Goal: Information Seeking & Learning: Understand process/instructions

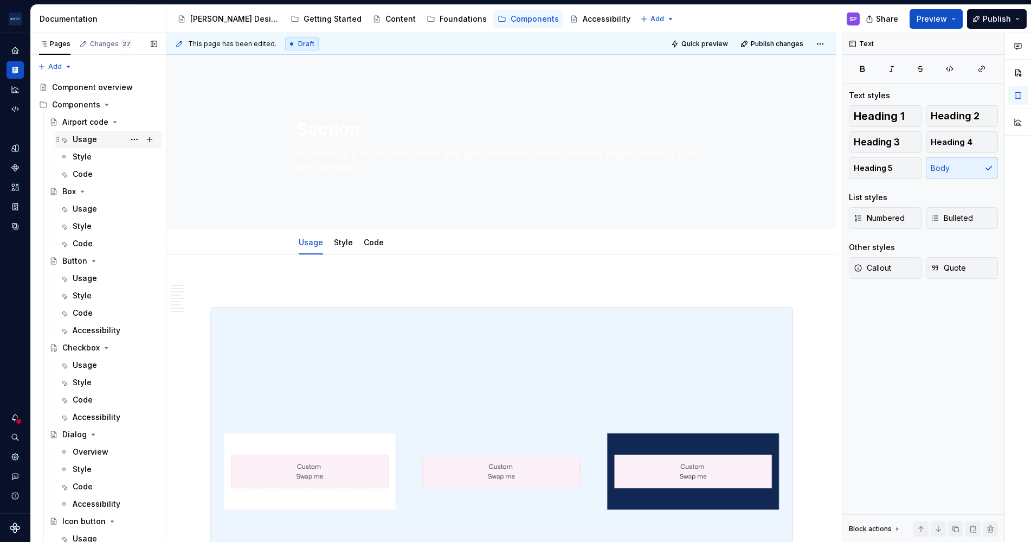
click at [93, 132] on div "Usage" at bounding box center [115, 139] width 85 height 15
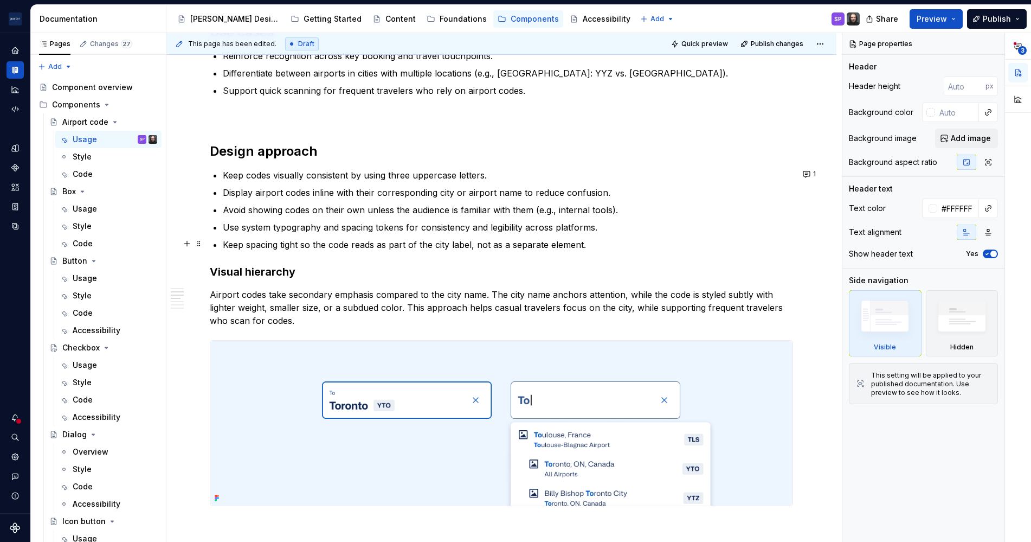
scroll to position [604, 0]
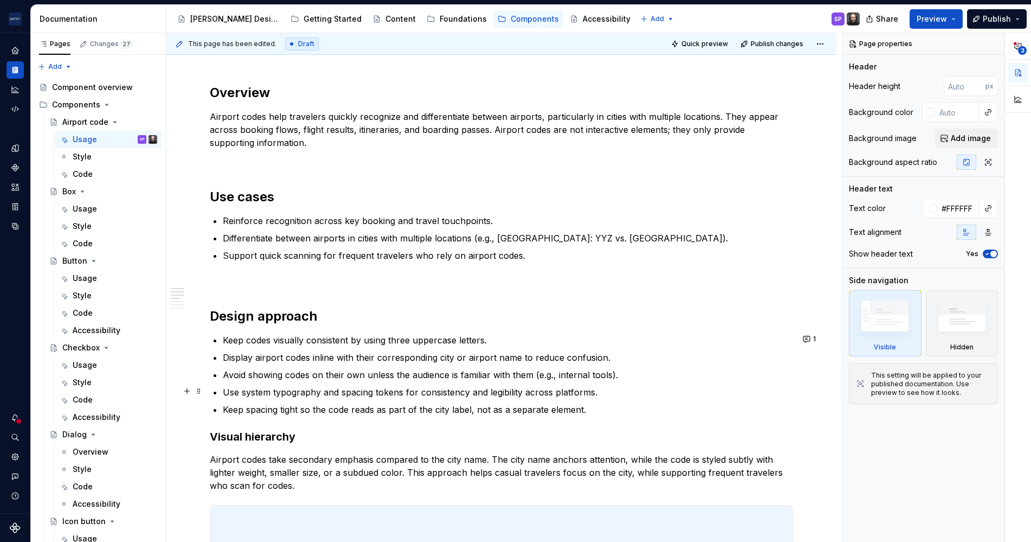
click at [329, 394] on p "Use system typography and spacing tokens for consistency and legibility across …" at bounding box center [508, 391] width 570 height 13
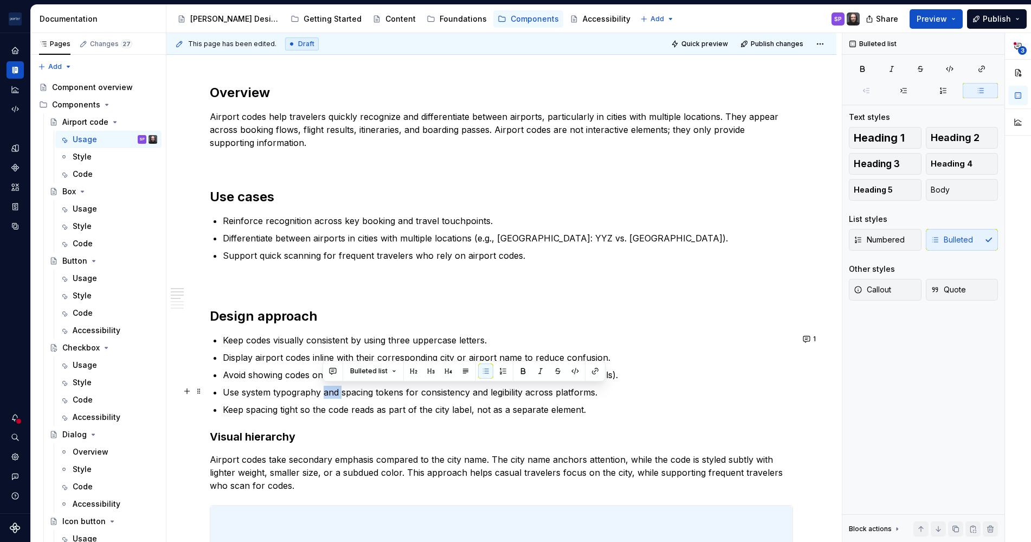
click at [329, 394] on p "Use system typography and spacing tokens for consistency and legibility across …" at bounding box center [508, 391] width 570 height 13
click at [223, 389] on li "Use system typography and spacing tokens for consistency and legibility across …" at bounding box center [508, 391] width 570 height 13
click at [220, 388] on div "**********" at bounding box center [501, 391] width 583 height 1536
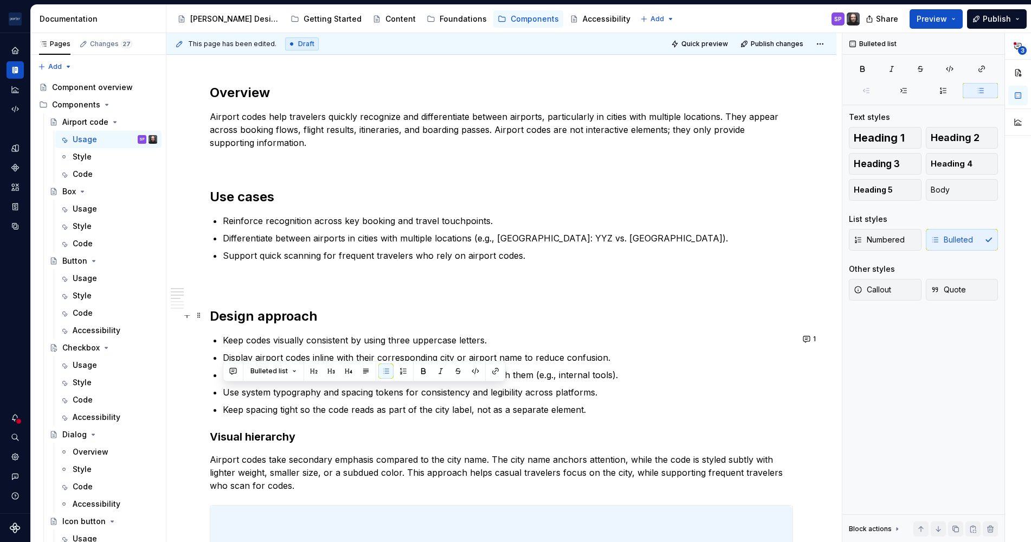
click at [245, 319] on h2 "Design approach" at bounding box center [501, 315] width 583 height 17
click at [252, 391] on p "Use system typography and spacing tokens for consistency and legibility across …" at bounding box center [508, 391] width 570 height 13
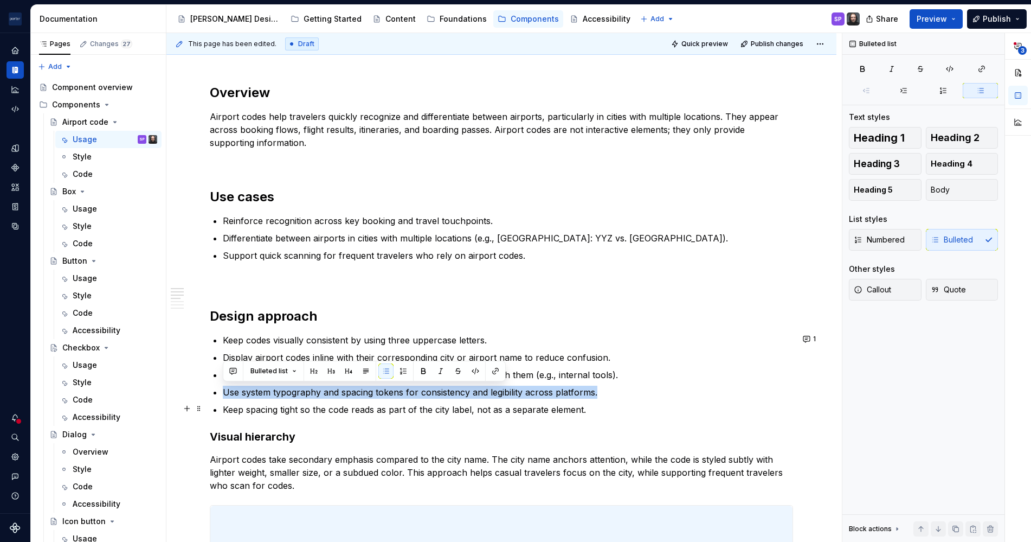
click at [177, 406] on div "**********" at bounding box center [501, 465] width 670 height 1737
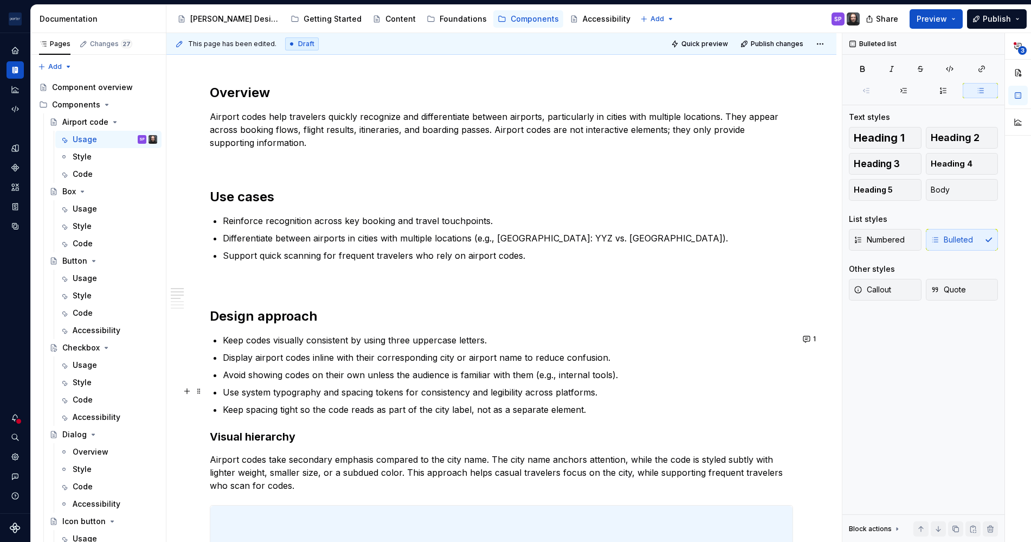
type textarea "*"
drag, startPoint x: 243, startPoint y: 390, endPoint x: 223, endPoint y: 388, distance: 20.2
click at [223, 388] on p "Use system typography and spacing tokens for consistency and legibility across …" at bounding box center [508, 393] width 570 height 13
click at [389, 395] on p "System typography and spacing tokens for consistency and legibility across plat…" at bounding box center [508, 393] width 570 height 13
click at [396, 407] on p "Keep spacing tight so the code reads as part of the city label, not as a separa…" at bounding box center [508, 410] width 570 height 13
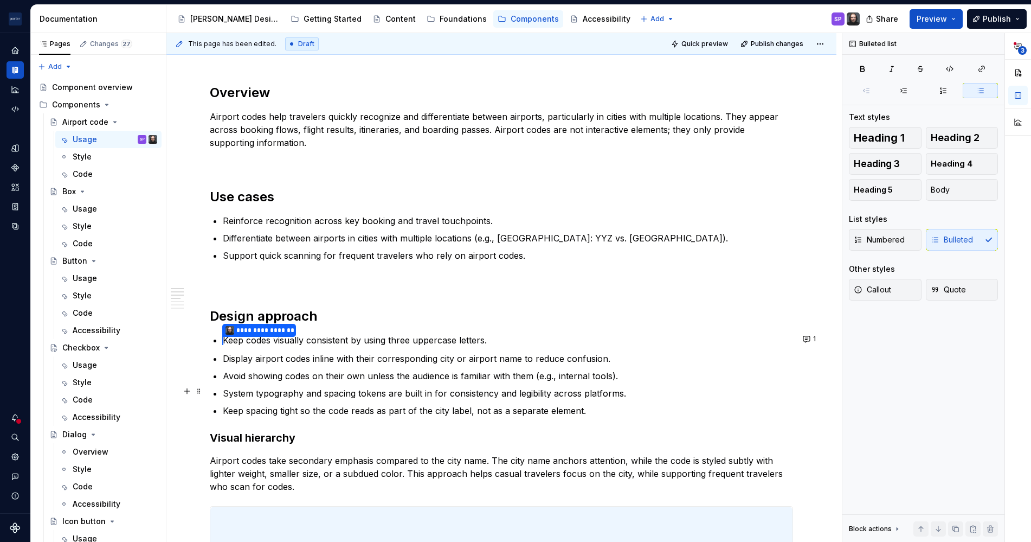
click at [525, 395] on p "System typography and spacing tokens are built in for consistency and legibilit…" at bounding box center [508, 393] width 570 height 13
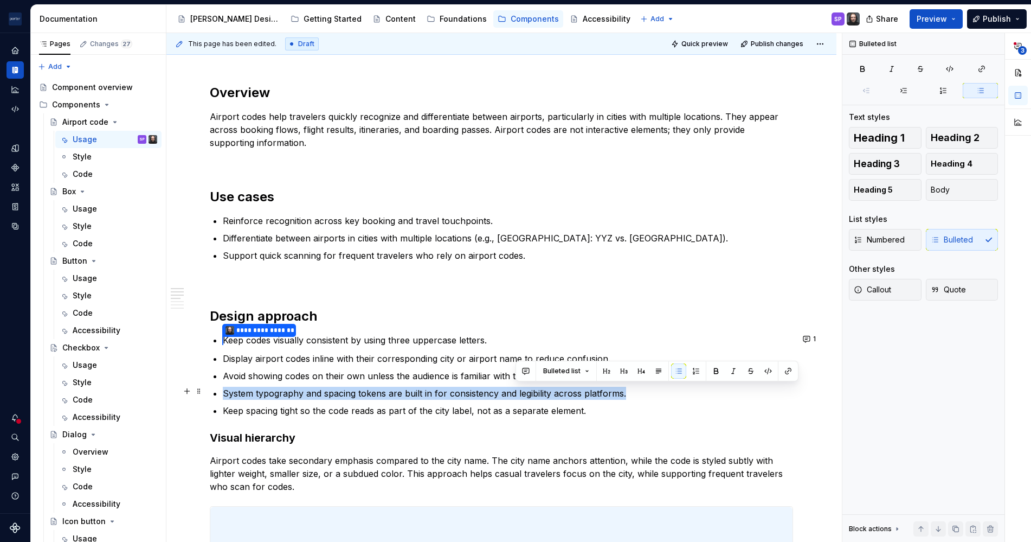
click at [525, 395] on p "System typography and spacing tokens are built in for consistency and legibilit…" at bounding box center [508, 393] width 570 height 13
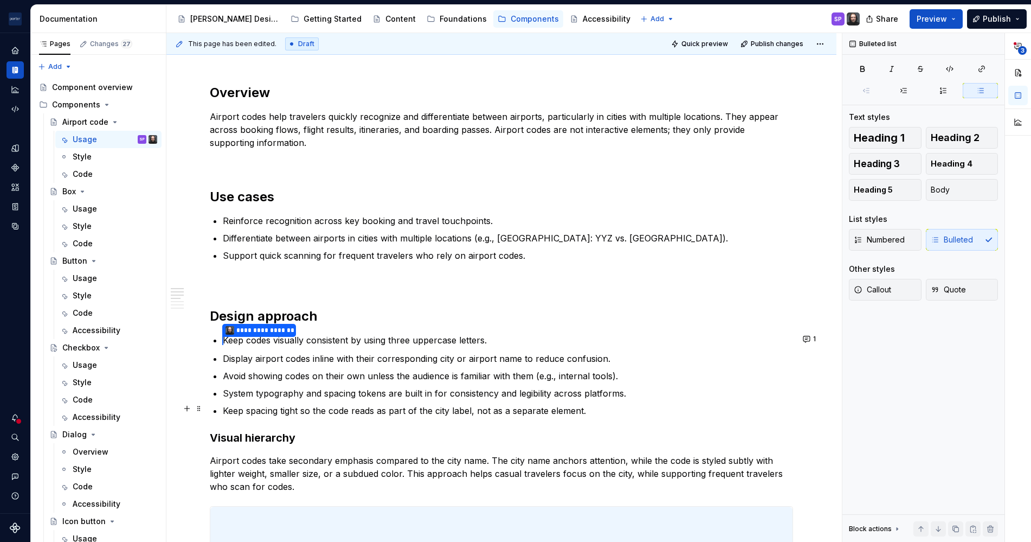
click at [521, 404] on p "Keep spacing tight so the code reads as part of the city label, not as a separa…" at bounding box center [508, 410] width 570 height 13
click at [685, 41] on span "Quick preview" at bounding box center [704, 44] width 47 height 9
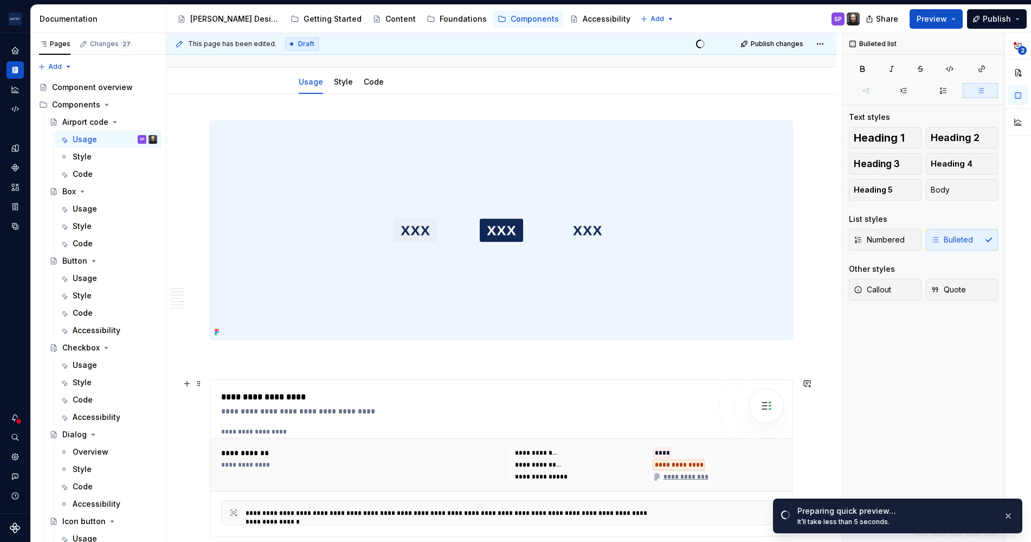
scroll to position [0, 0]
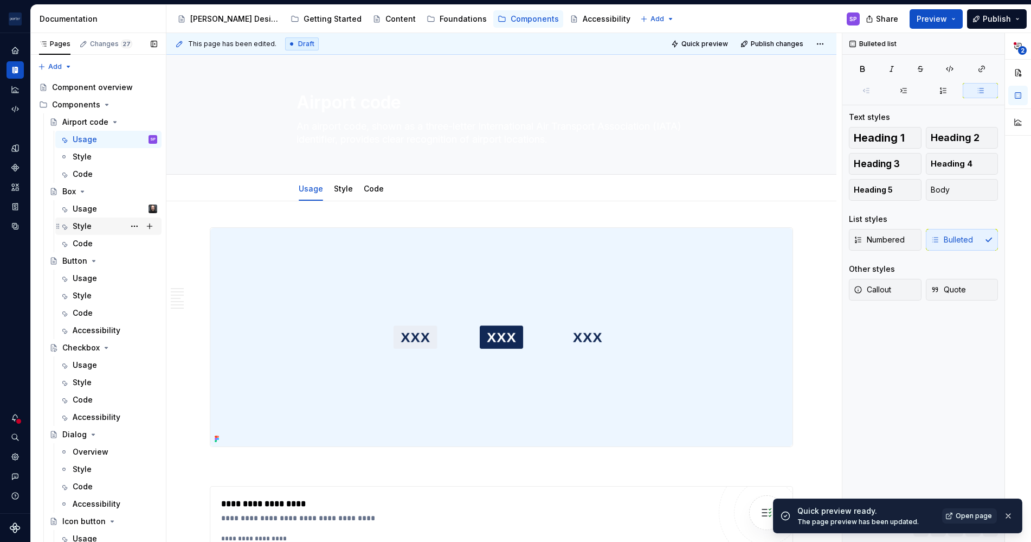
click at [91, 217] on div "Style" at bounding box center [108, 225] width 106 height 17
click at [89, 213] on div "Usage" at bounding box center [85, 208] width 24 height 11
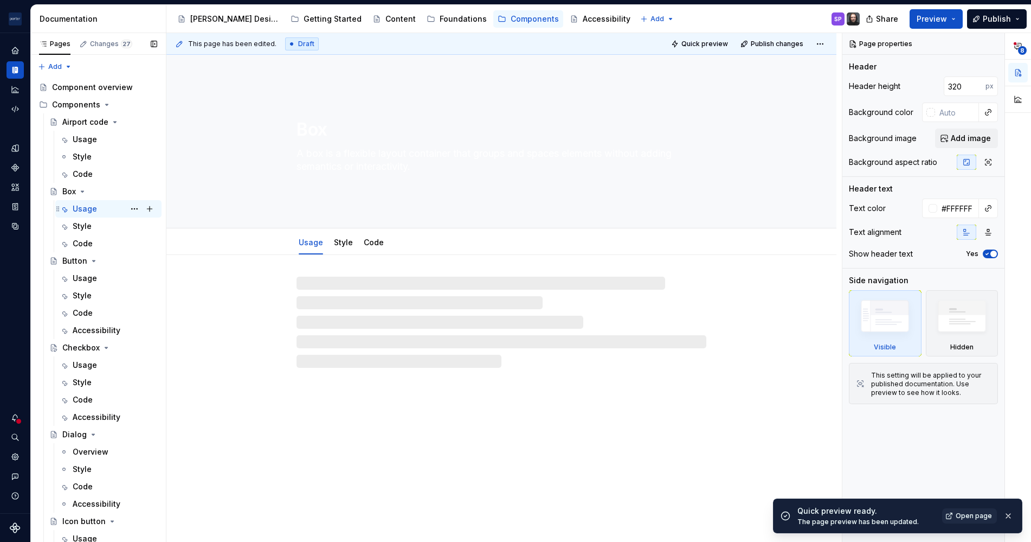
click at [89, 207] on div "Usage" at bounding box center [85, 208] width 24 height 11
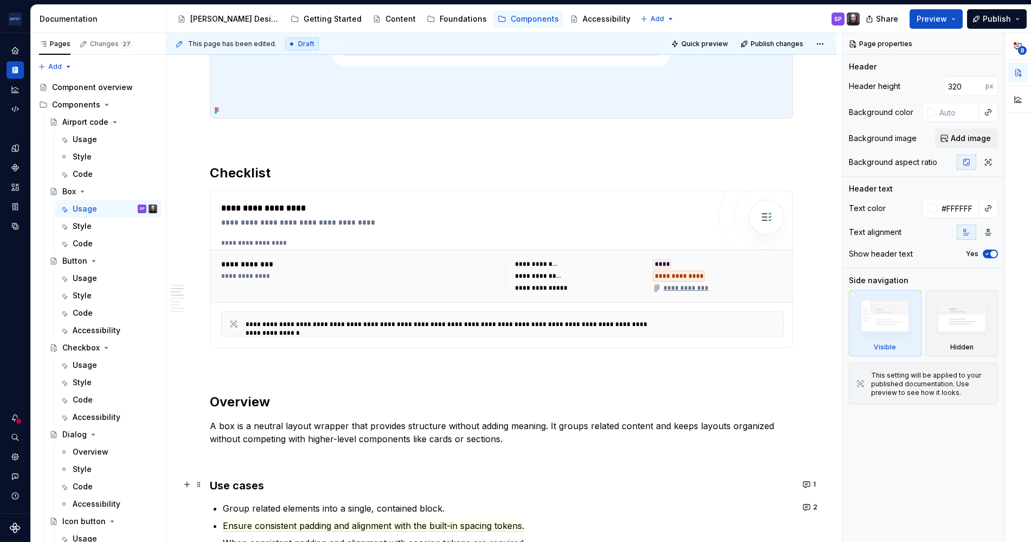
scroll to position [540, 0]
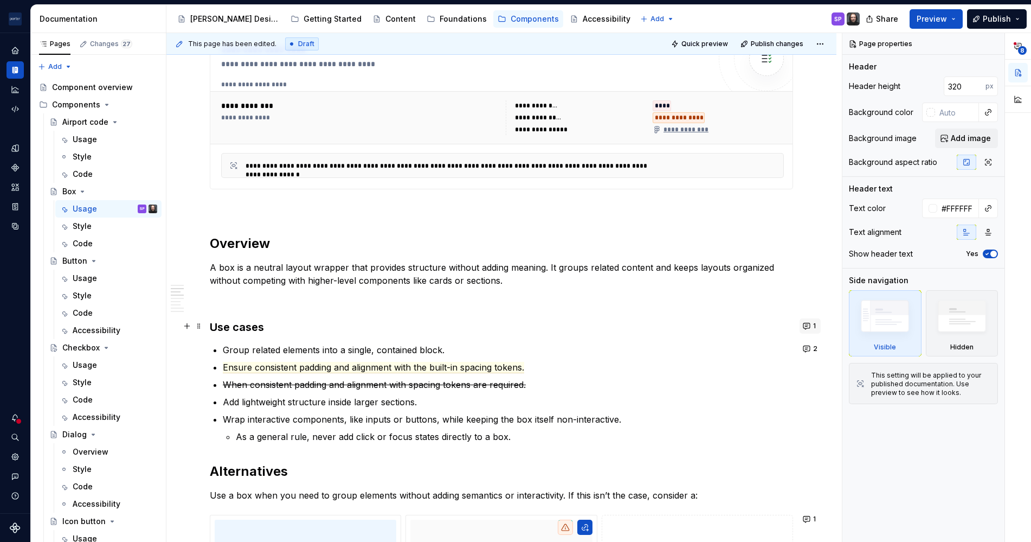
click at [806, 329] on button "1" at bounding box center [810, 325] width 21 height 15
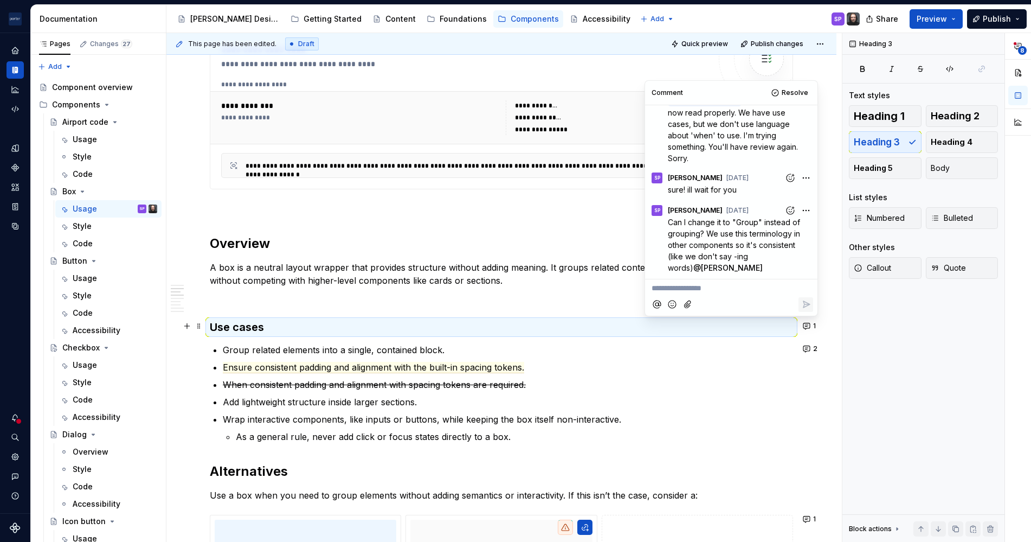
scroll to position [0, 0]
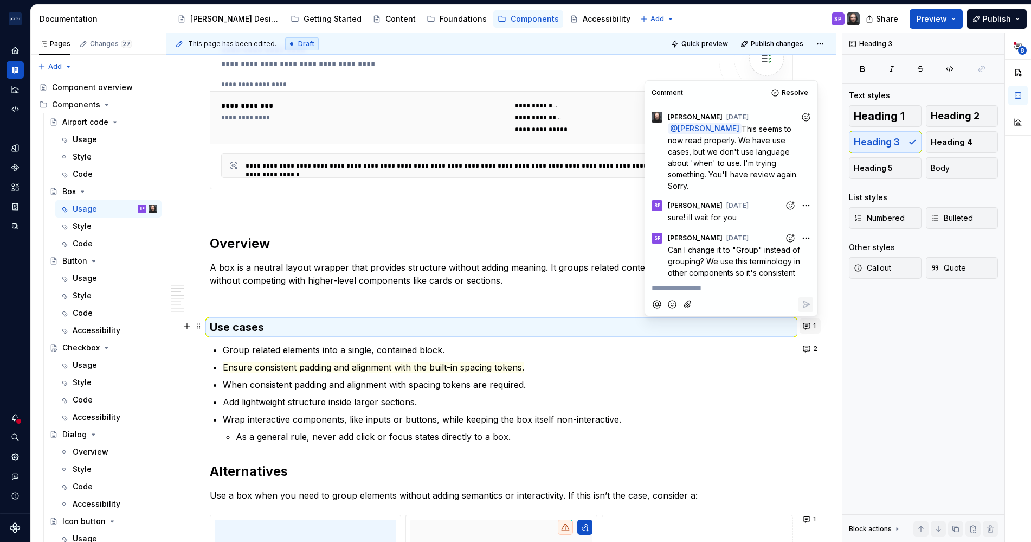
click at [815, 330] on button "1" at bounding box center [810, 325] width 21 height 15
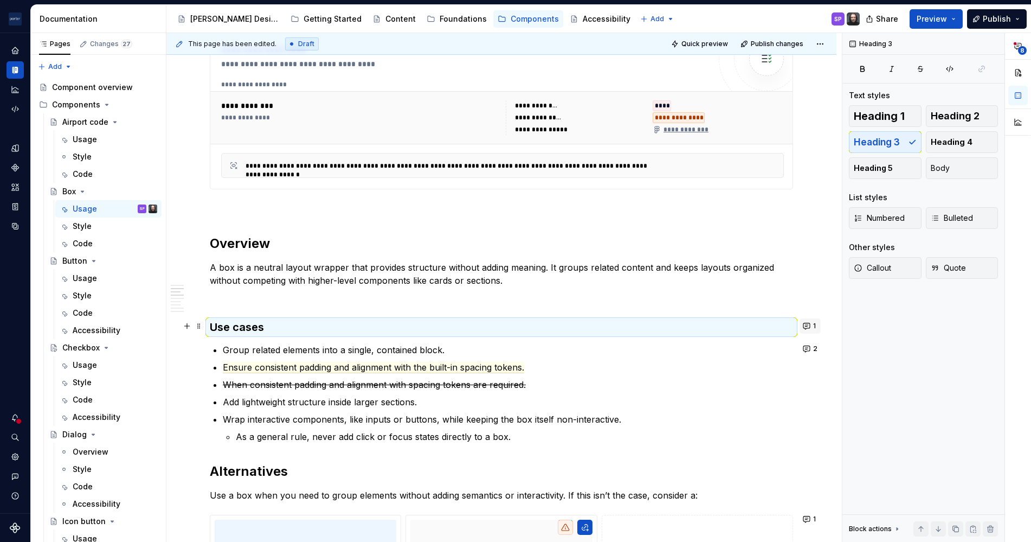
click at [808, 324] on button "1" at bounding box center [810, 325] width 21 height 15
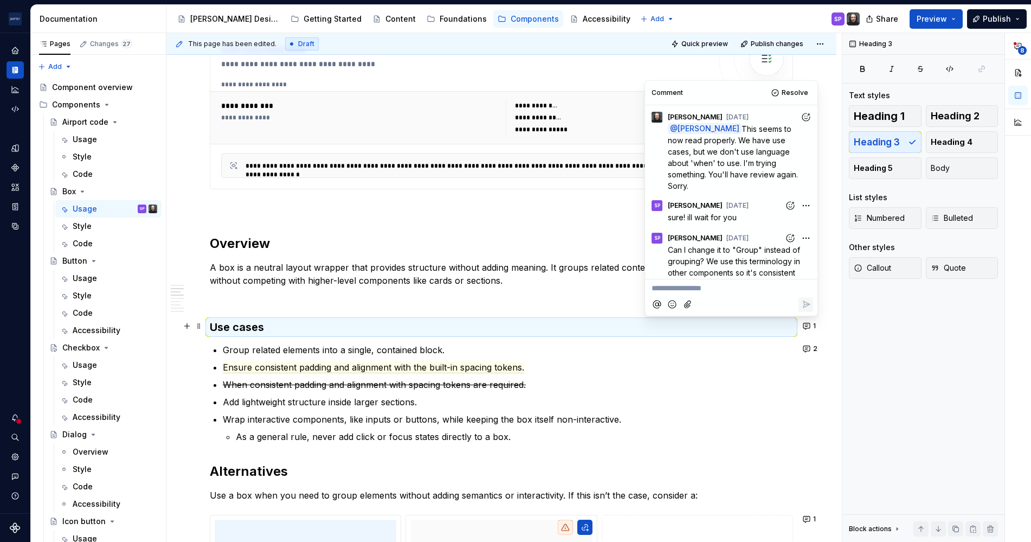
scroll to position [28, 0]
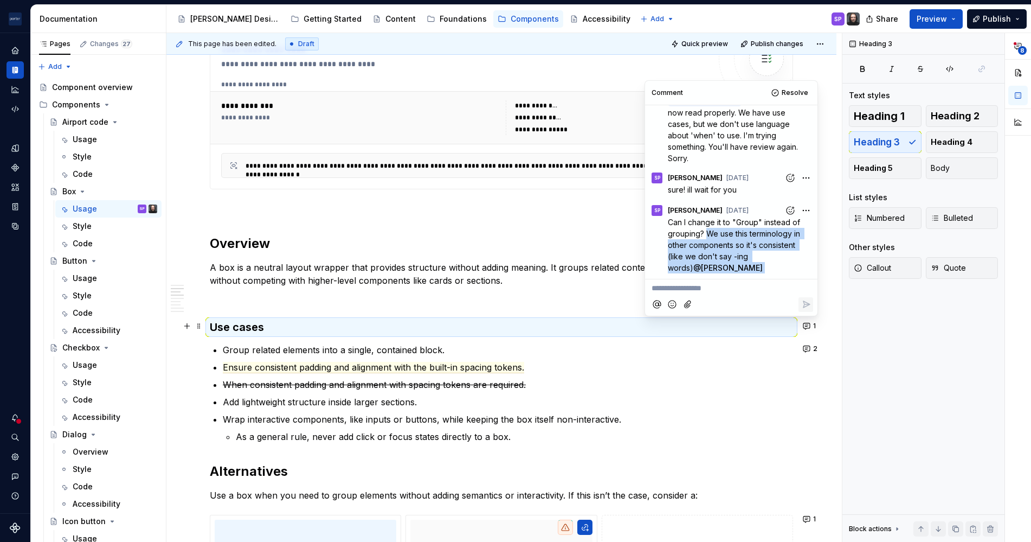
drag, startPoint x: 706, startPoint y: 234, endPoint x: 767, endPoint y: 266, distance: 68.6
click at [767, 266] on p "Can I change it to "Group" instead of grouping? We use this terminology in othe…" at bounding box center [740, 244] width 145 height 57
drag, startPoint x: 767, startPoint y: 266, endPoint x: 720, endPoint y: 211, distance: 72.0
click at [720, 211] on span "[PERSON_NAME]" at bounding box center [695, 210] width 55 height 9
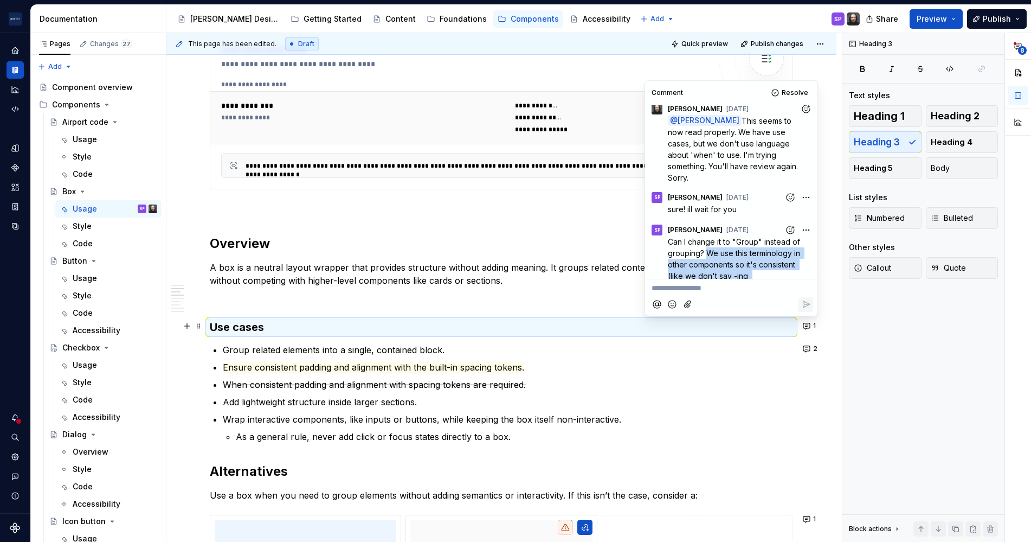
scroll to position [0, 0]
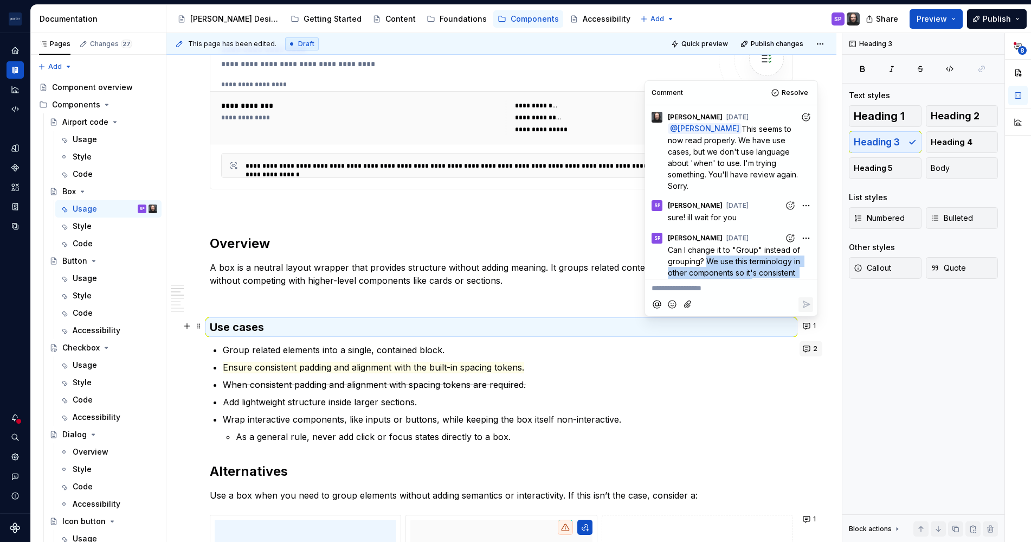
click at [804, 343] on button "2" at bounding box center [811, 348] width 23 height 15
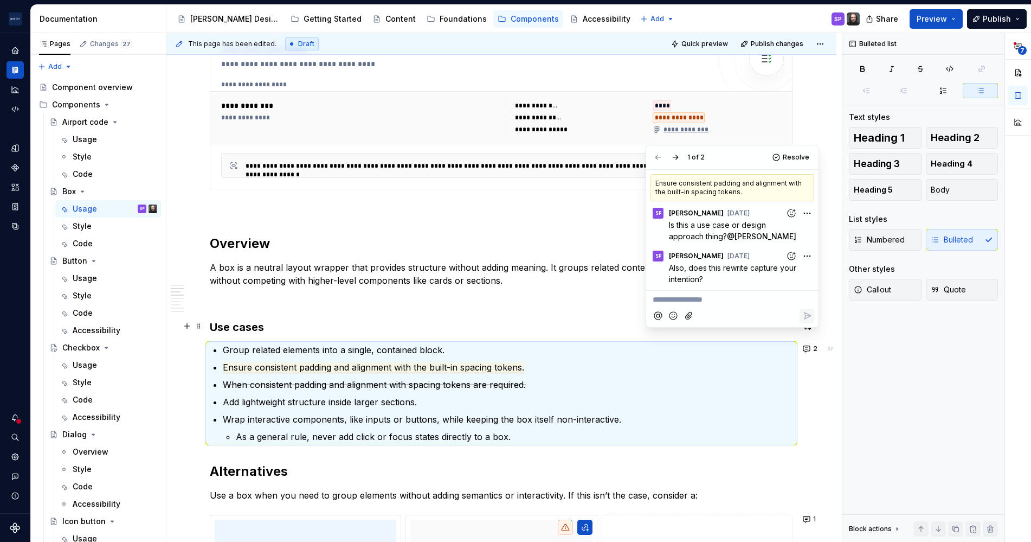
click at [491, 364] on span "Ensure consistent padding and alignment with the built-in spacing tokens." at bounding box center [373, 367] width 301 height 11
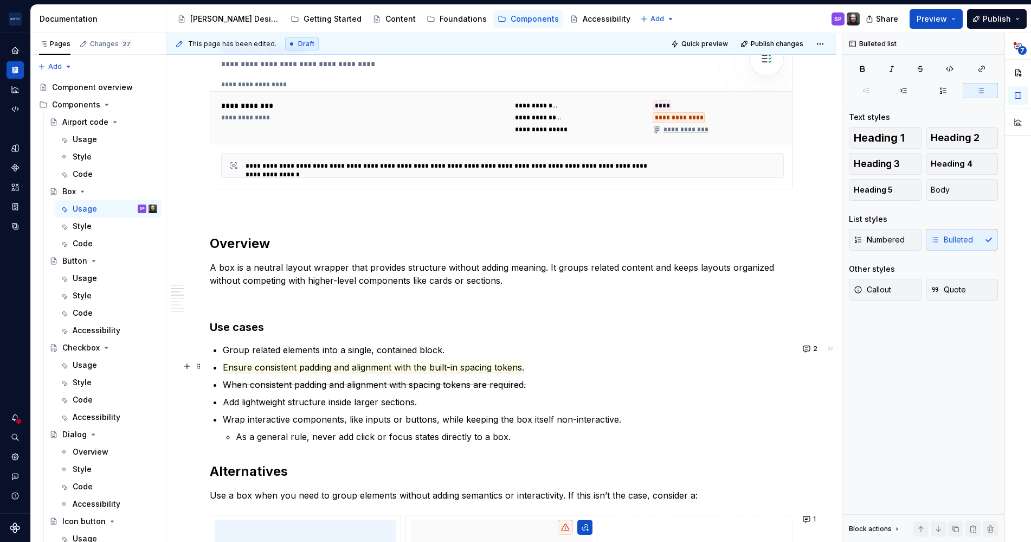
click at [491, 364] on span "Ensure consistent padding and alignment with the built-in spacing tokens." at bounding box center [373, 367] width 301 height 11
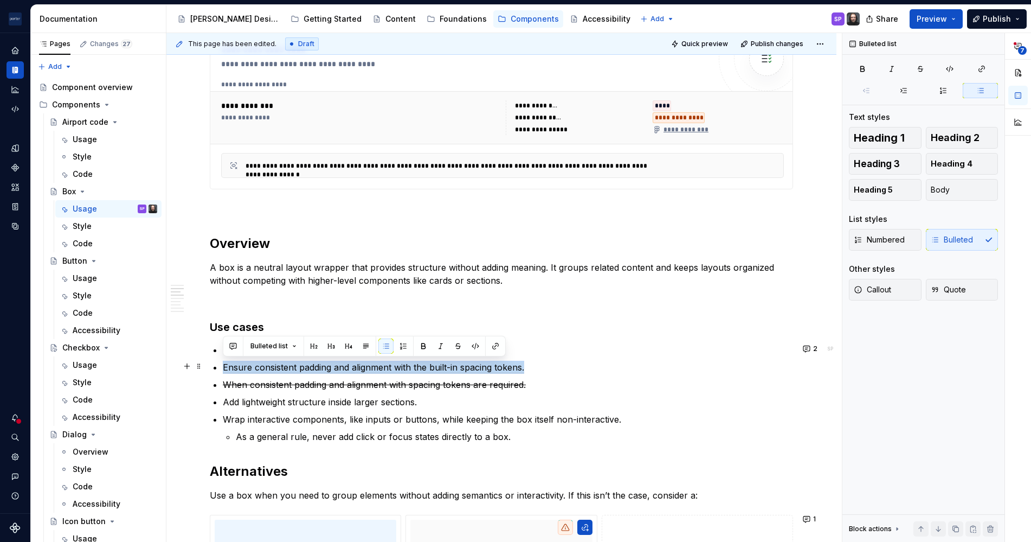
click at [491, 364] on span "Ensure consistent padding and alignment with the built-in spacing tokens." at bounding box center [373, 367] width 301 height 11
click at [806, 350] on button "2" at bounding box center [811, 348] width 23 height 15
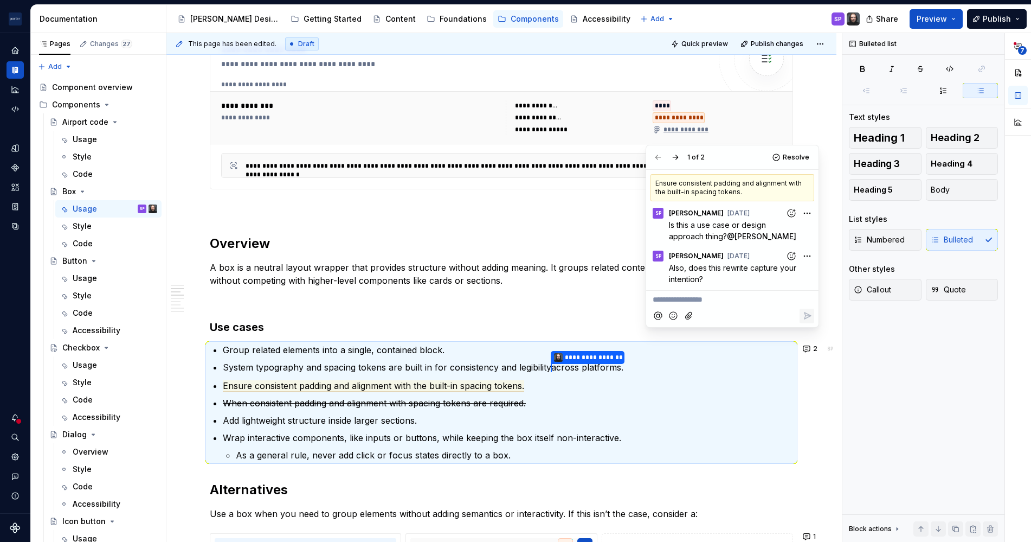
click at [446, 403] on s "When consistent padding and alignment with spacing tokens are required." at bounding box center [374, 402] width 303 height 11
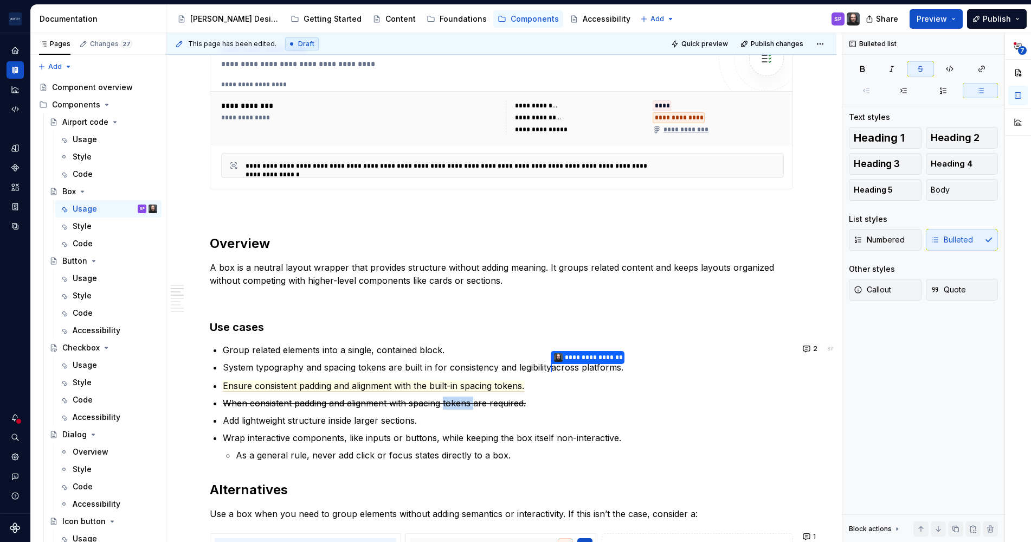
click at [446, 403] on s "When consistent padding and alignment with spacing tokens are required." at bounding box center [374, 402] width 303 height 11
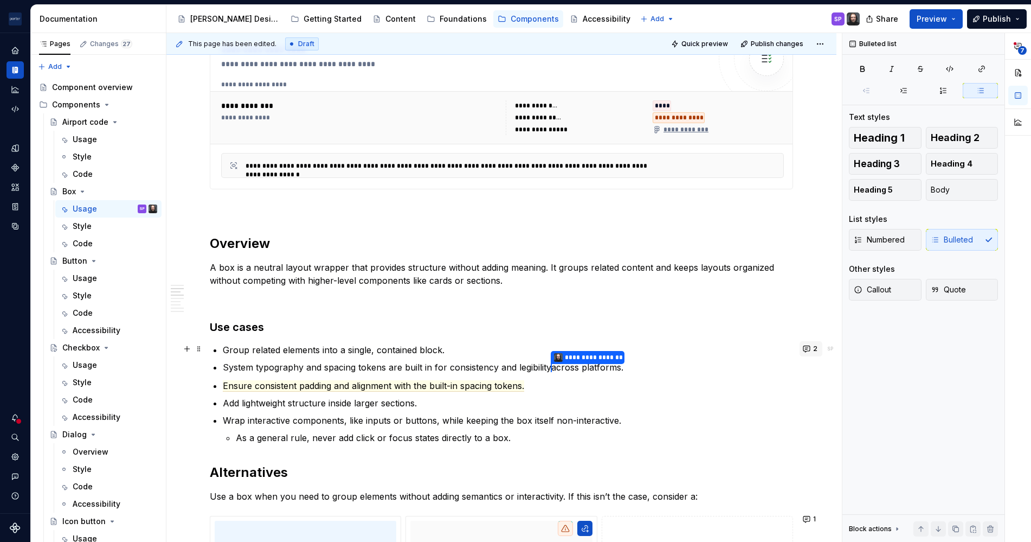
click at [814, 352] on span "2" at bounding box center [815, 348] width 4 height 9
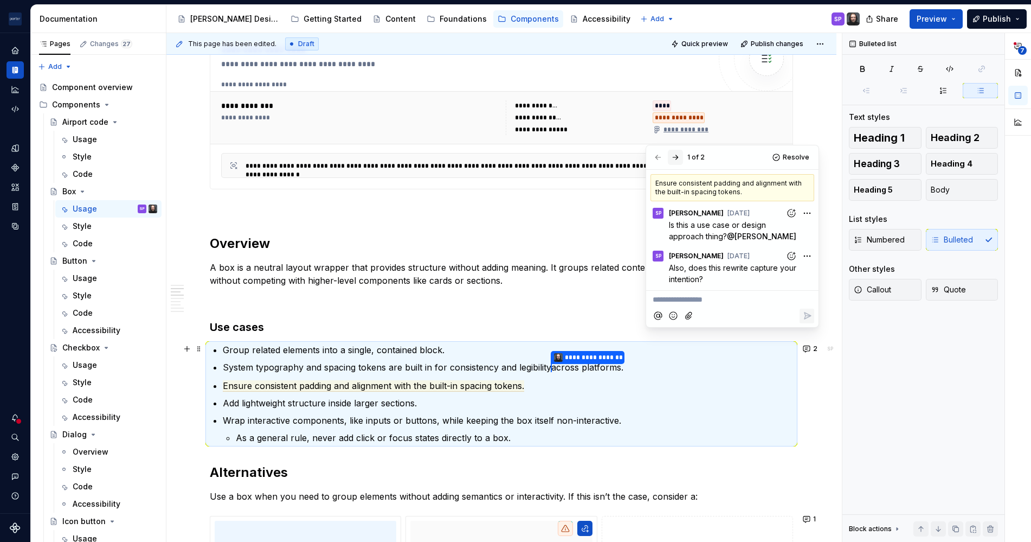
click at [671, 156] on button "button" at bounding box center [675, 157] width 15 height 15
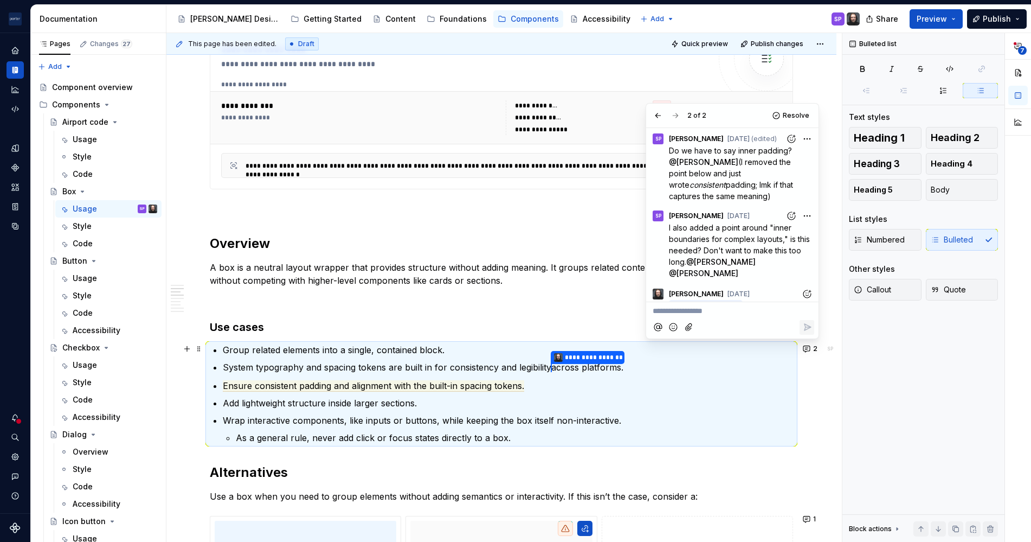
scroll to position [16, 0]
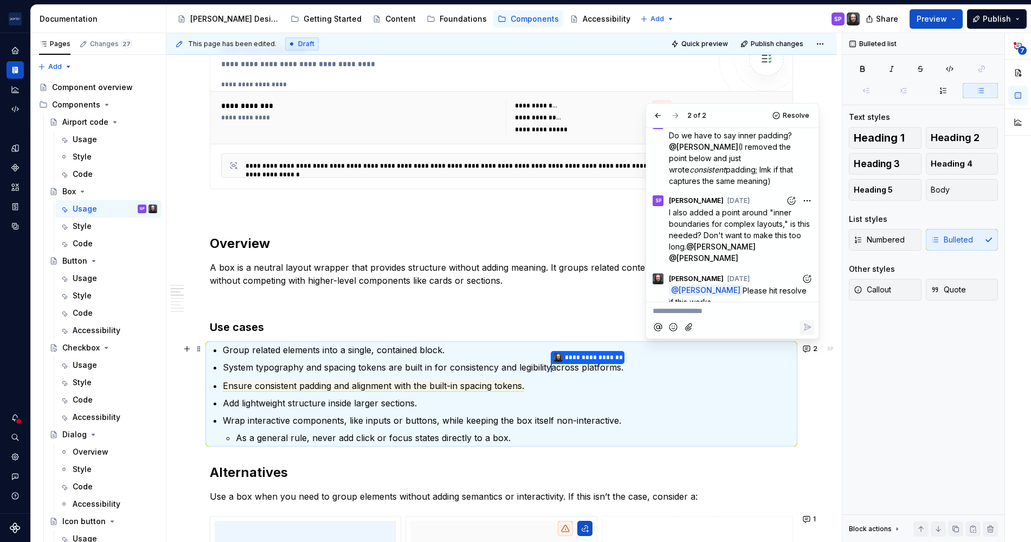
click at [390, 323] on h3 "Use cases" at bounding box center [501, 326] width 583 height 15
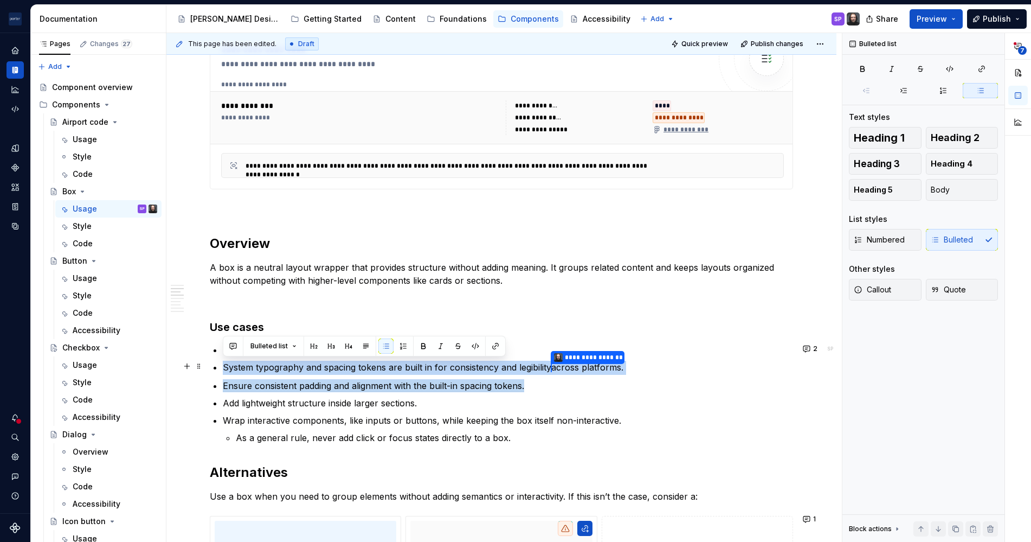
drag, startPoint x: 546, startPoint y: 379, endPoint x: 209, endPoint y: 358, distance: 337.8
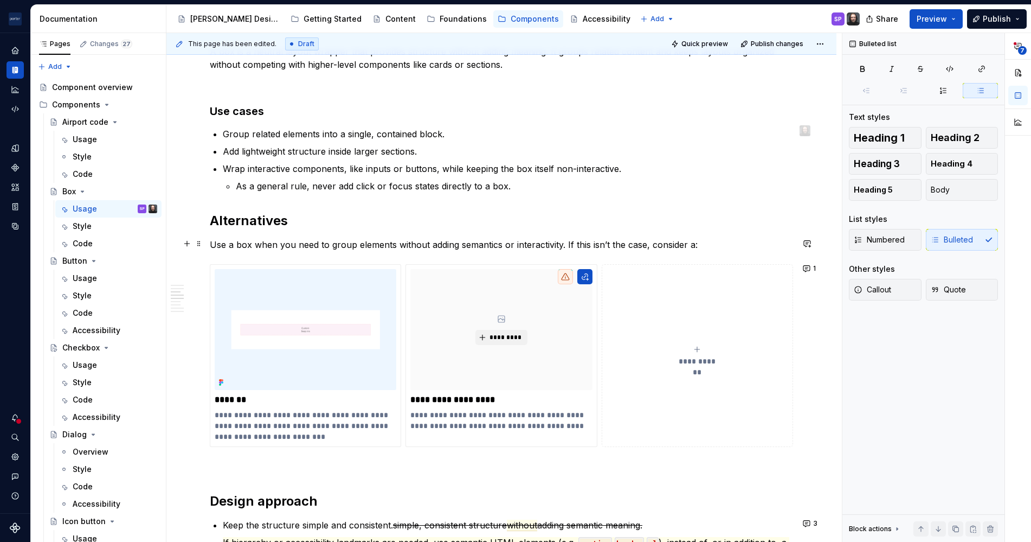
scroll to position [758, 0]
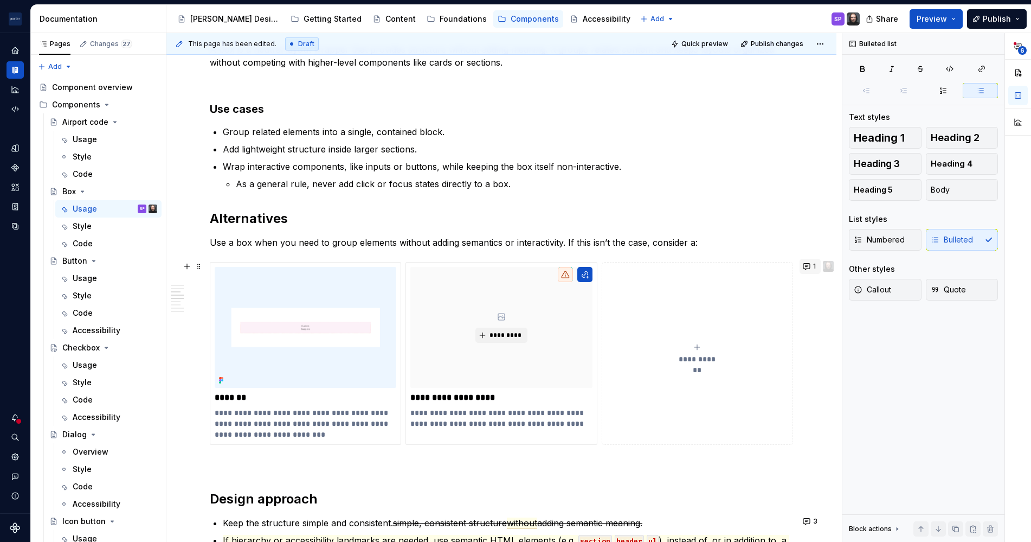
click at [804, 267] on button "1" at bounding box center [810, 266] width 21 height 15
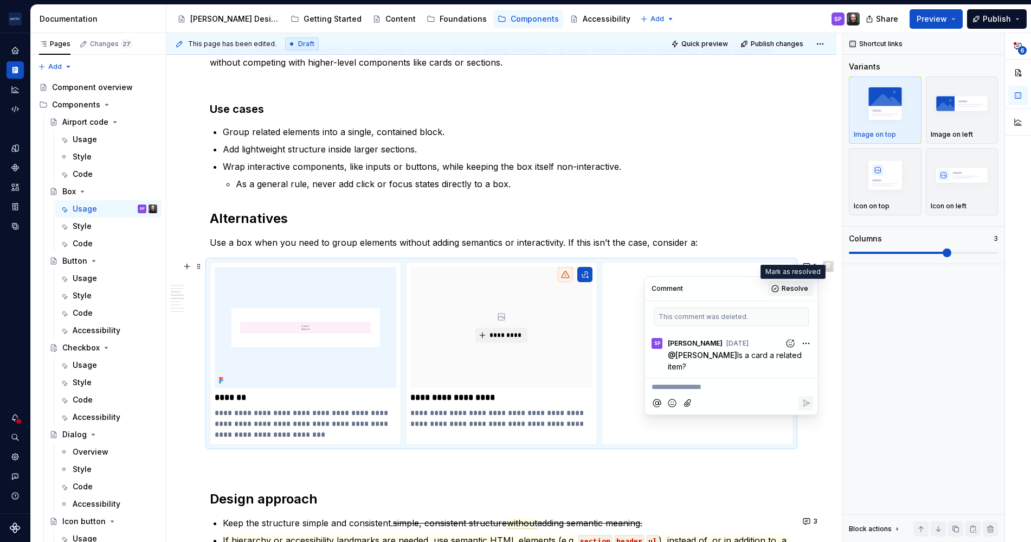
click at [797, 289] on span "Resolve" at bounding box center [795, 288] width 27 height 9
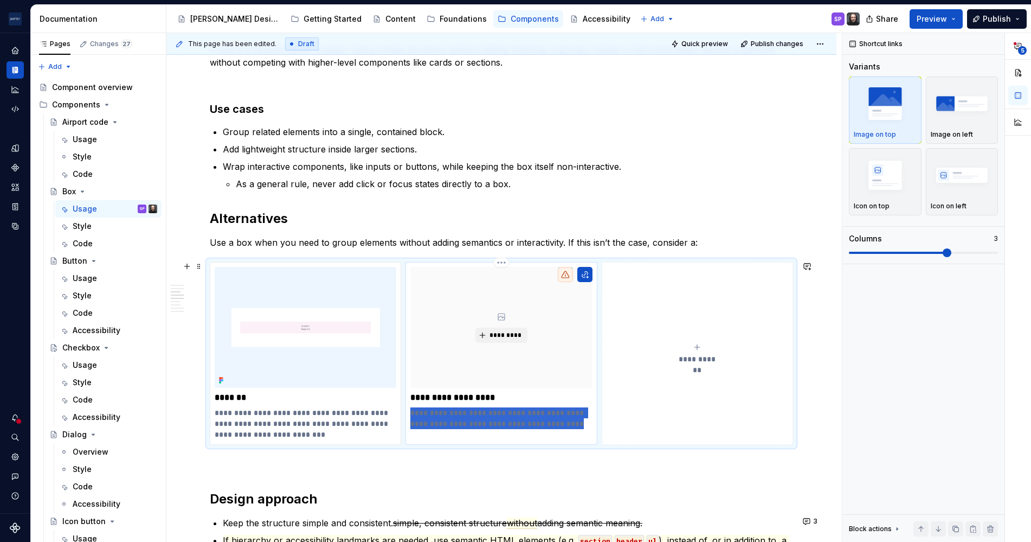
drag, startPoint x: 554, startPoint y: 420, endPoint x: 406, endPoint y: 388, distance: 151.3
click at [406, 388] on div "**********" at bounding box center [501, 353] width 191 height 183
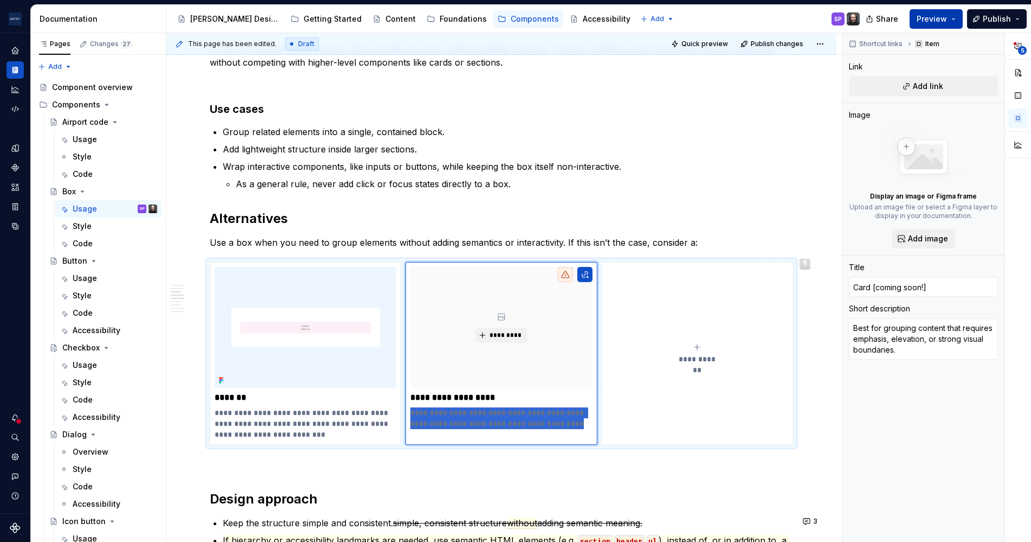
click at [928, 15] on span "Preview" at bounding box center [932, 19] width 30 height 11
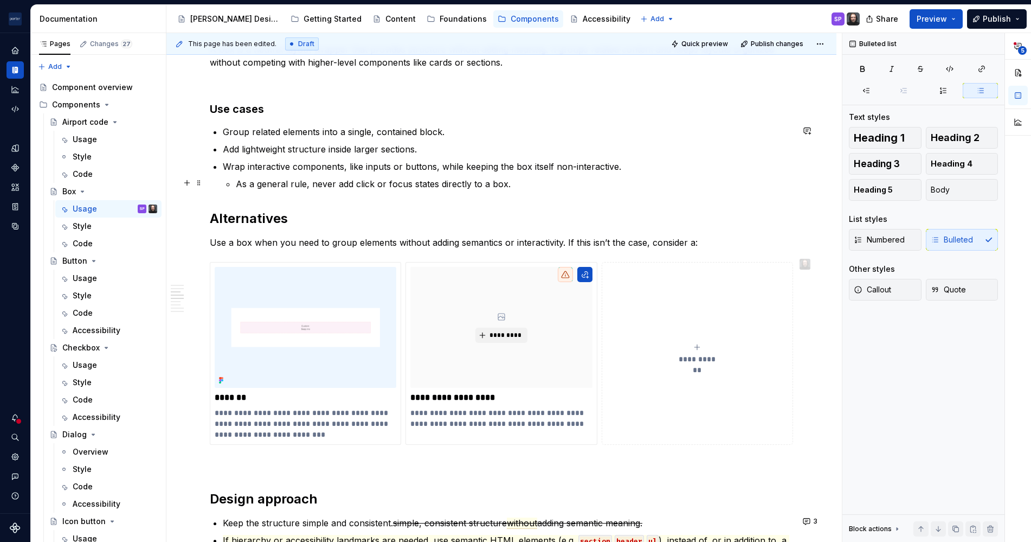
click at [558, 186] on p "As a general rule, never add click or focus states directly to a box." at bounding box center [514, 183] width 557 height 13
click at [947, 20] on span "Preview" at bounding box center [932, 19] width 30 height 11
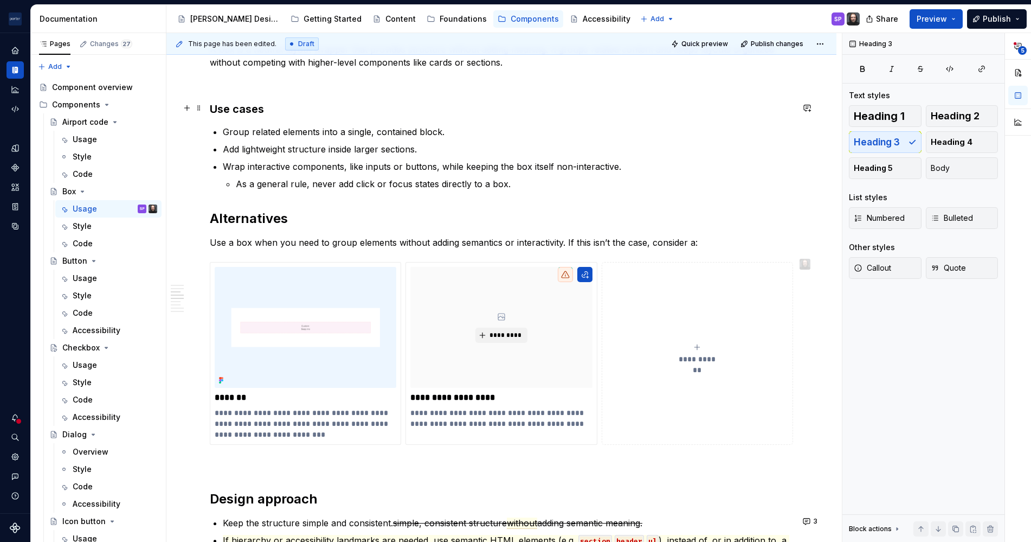
drag, startPoint x: 947, startPoint y: 20, endPoint x: 545, endPoint y: 112, distance: 411.5
click at [545, 112] on h3 "Use cases" at bounding box center [501, 108] width 583 height 15
click at [711, 42] on span "Quick preview" at bounding box center [704, 44] width 47 height 9
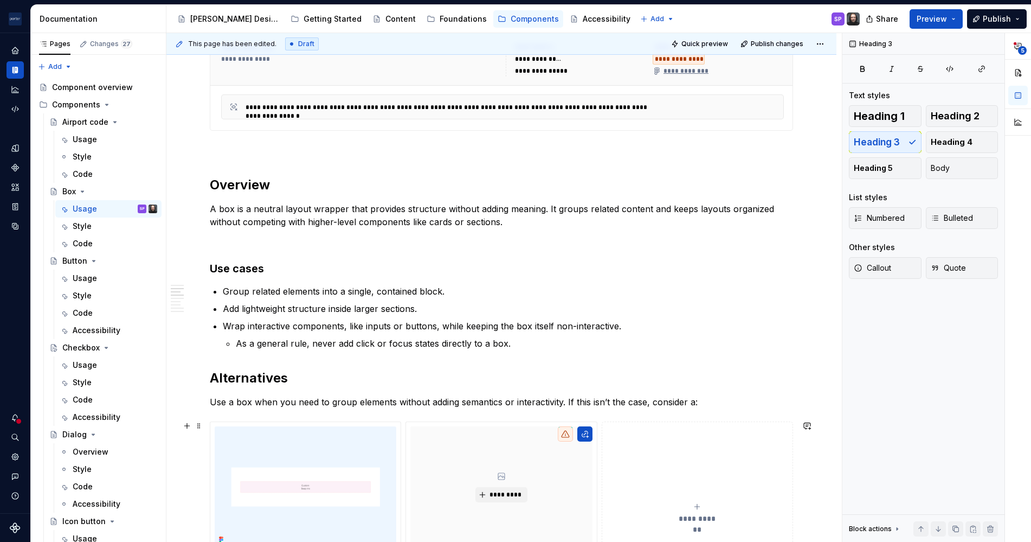
scroll to position [709, 0]
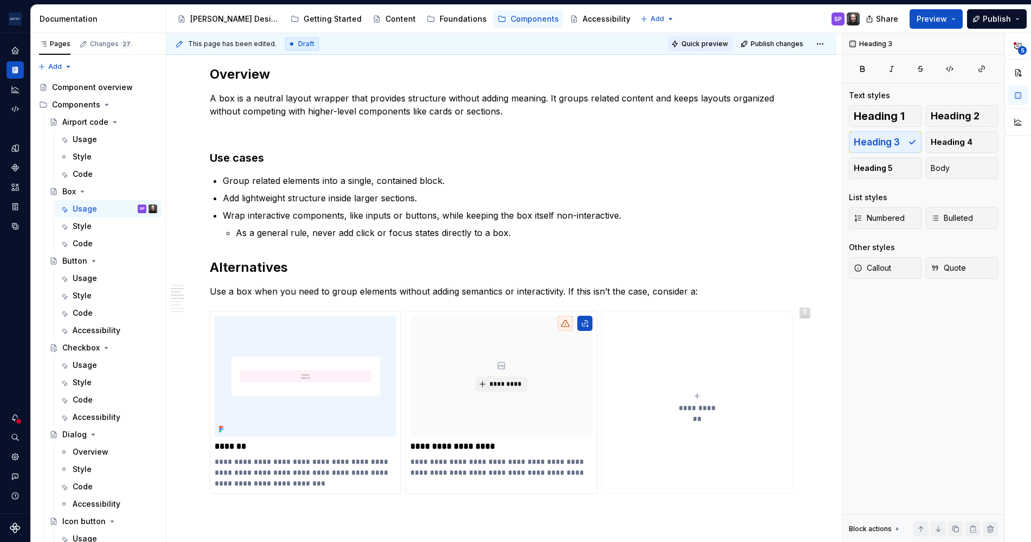
click at [680, 39] on button "Quick preview" at bounding box center [700, 43] width 65 height 15
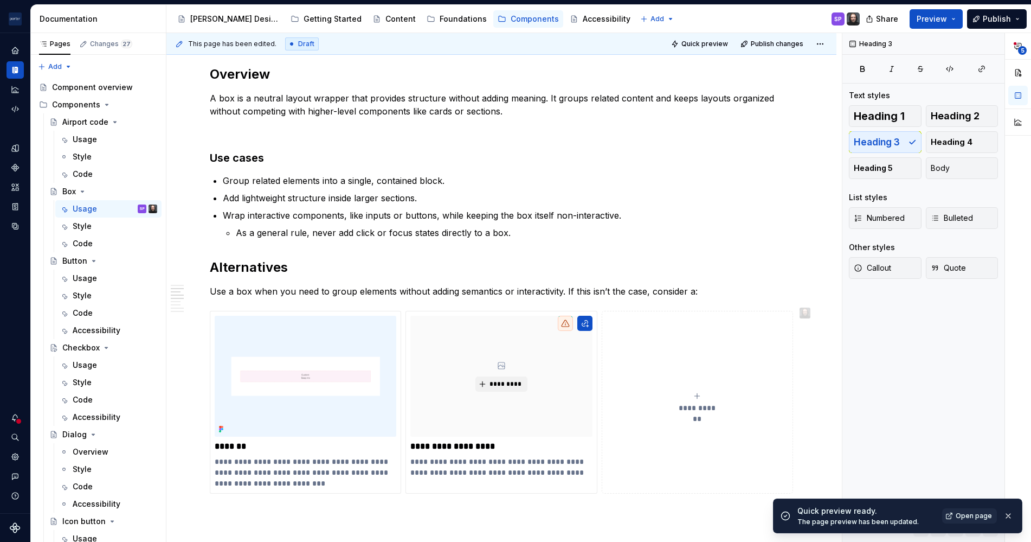
click at [981, 506] on div "Quick preview ready. The page preview has been updated. Open page" at bounding box center [906, 515] width 218 height 21
click at [975, 514] on span "Open page" at bounding box center [974, 515] width 36 height 9
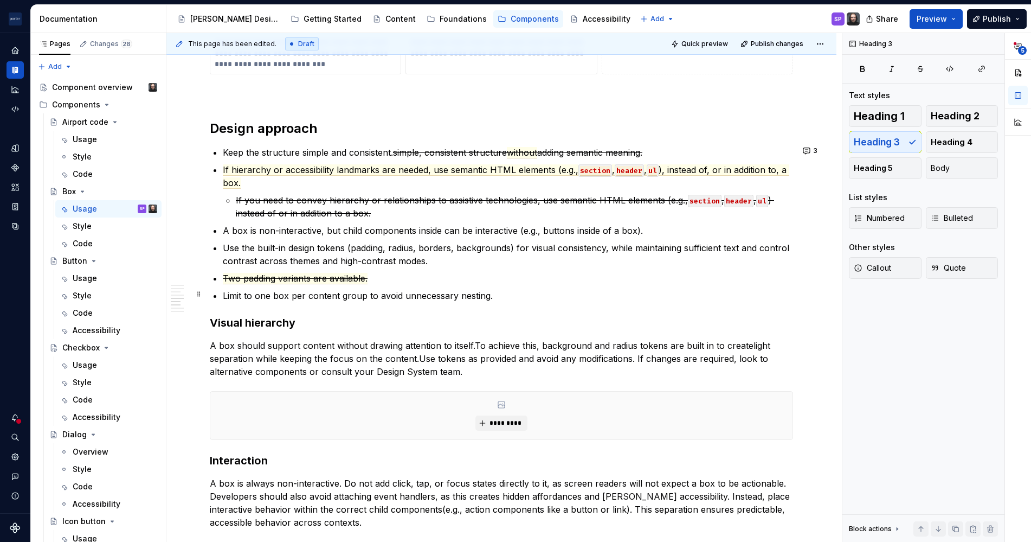
scroll to position [1129, 0]
type textarea "*"
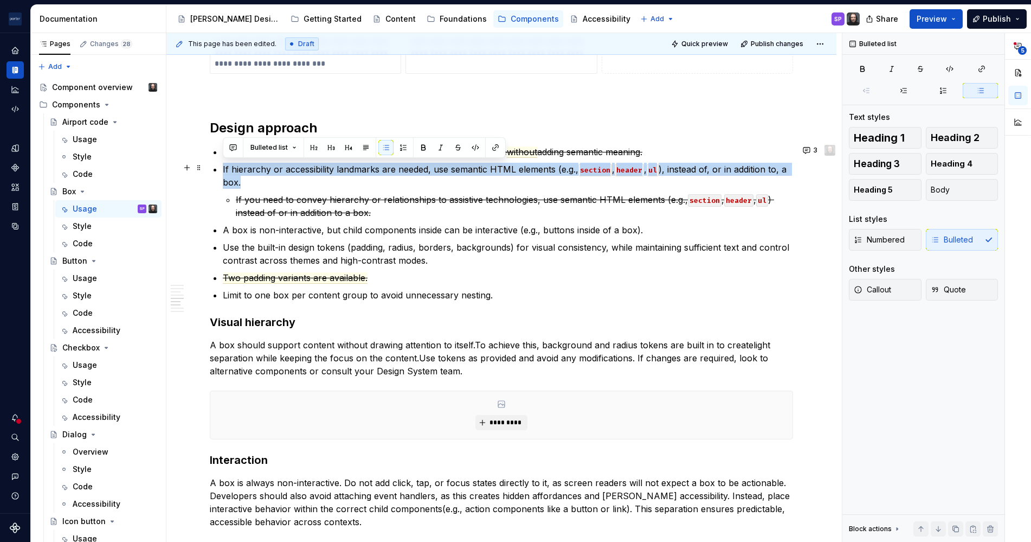
drag, startPoint x: 298, startPoint y: 186, endPoint x: 220, endPoint y: 163, distance: 82.0
click at [253, 165] on span "If hierarchy or accessibility landmarks are needed, use semantic HTML elements …" at bounding box center [401, 169] width 356 height 11
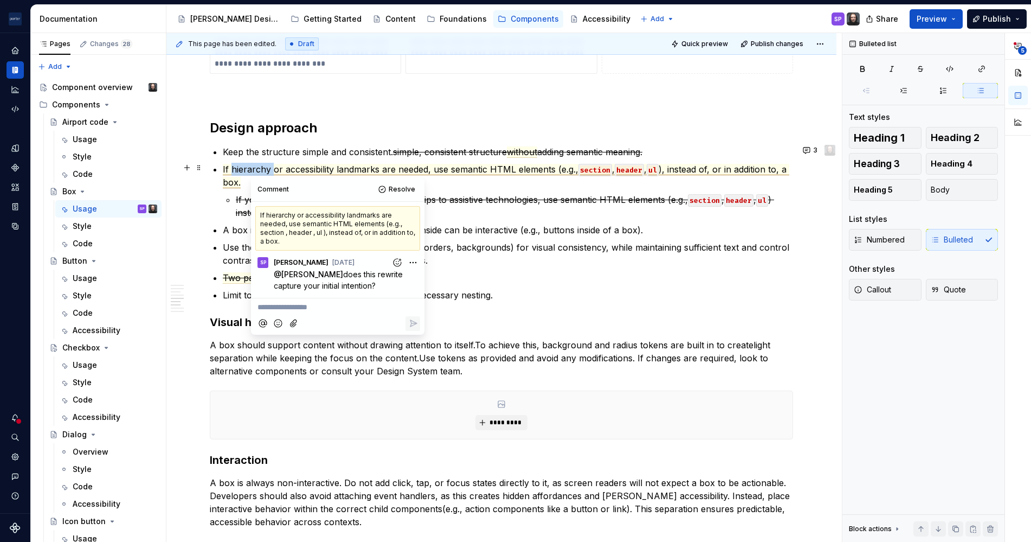
click at [253, 165] on span "If hierarchy or accessibility landmarks are needed, use semantic HTML elements …" at bounding box center [401, 169] width 356 height 11
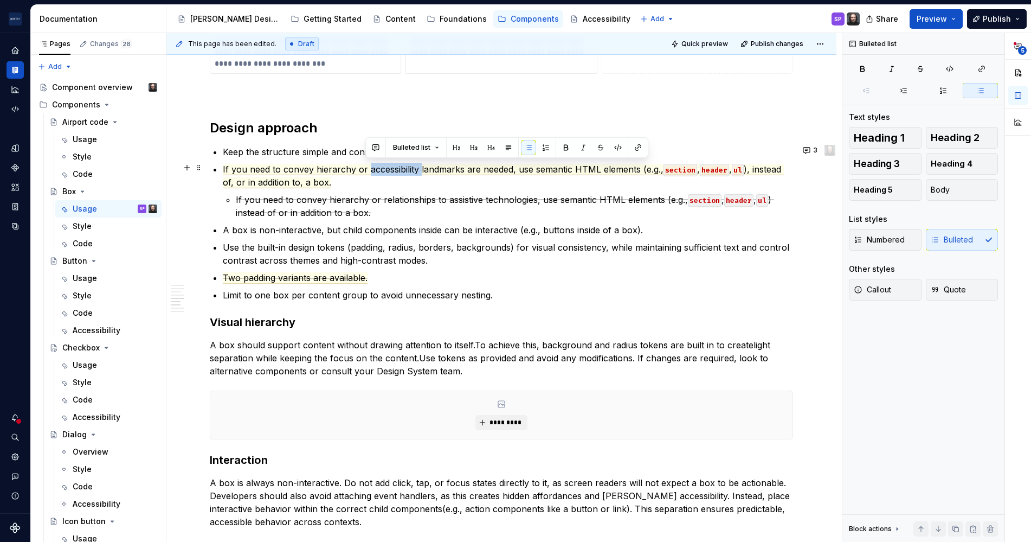
drag, startPoint x: 366, startPoint y: 172, endPoint x: 418, endPoint y: 167, distance: 51.8
click at [418, 167] on span "If you need to convey hierarchy or accessibility landmarks are needed, use sema…" at bounding box center [443, 169] width 441 height 11
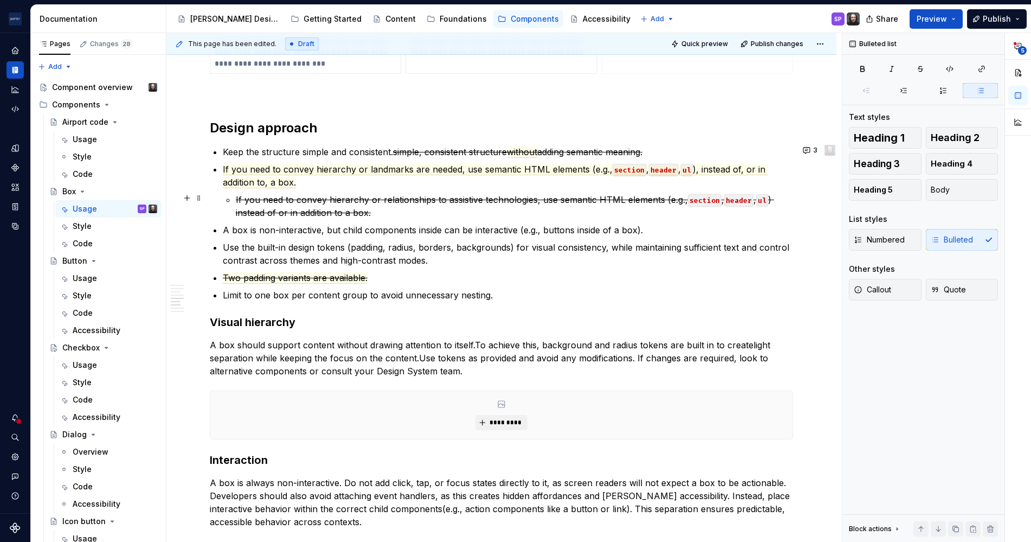
click at [434, 197] on s "If you need to convey hierarchy or relationships to assistive technologies, use…" at bounding box center [462, 199] width 452 height 11
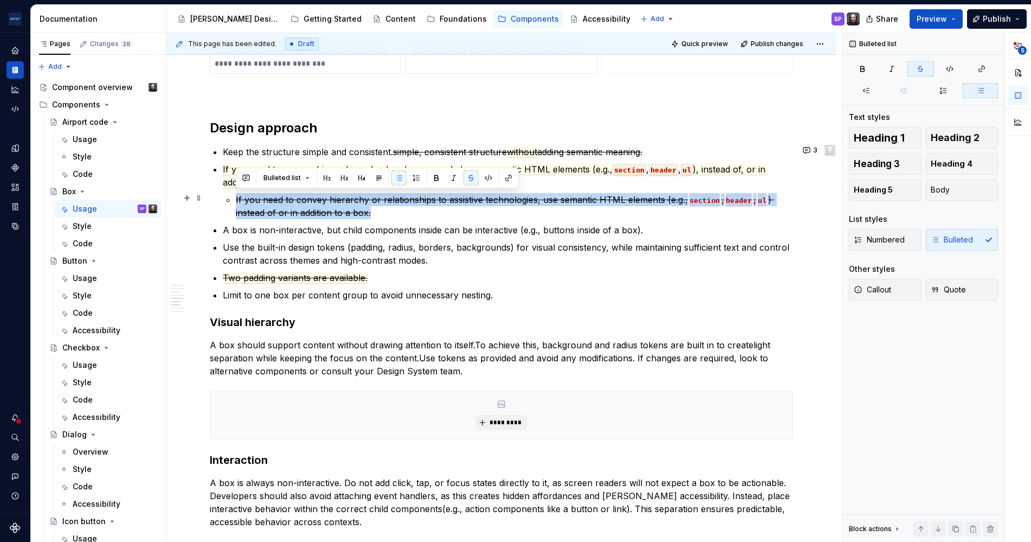
click at [434, 197] on s "If you need to convey hierarchy or relationships to assistive technologies, use…" at bounding box center [462, 199] width 452 height 11
click at [439, 202] on s "If you need to convey hierarchy or relationships to assistive technologies, use…" at bounding box center [462, 199] width 452 height 11
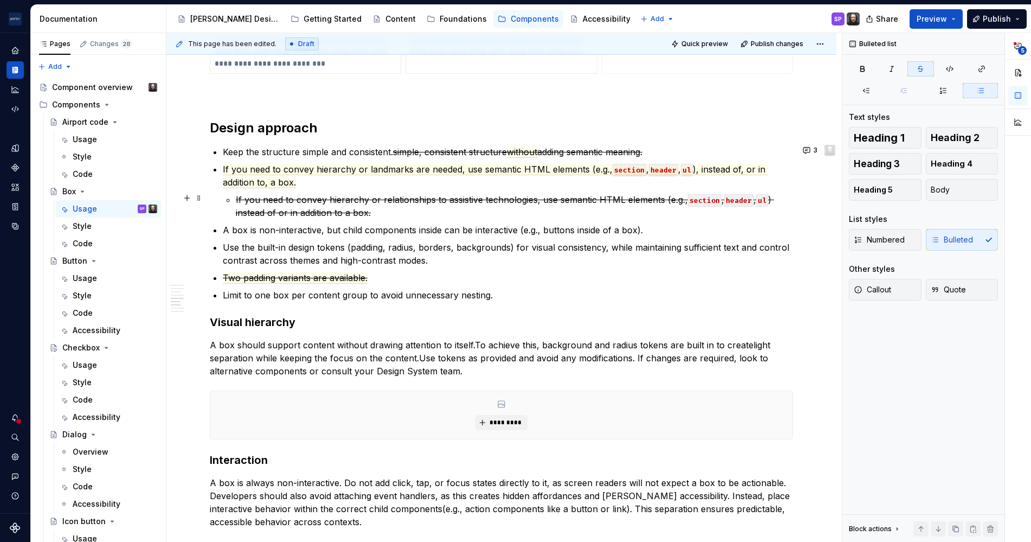
click at [439, 204] on p "If you need to convey hierarchy or relationships to assistive technologies, use…" at bounding box center [514, 206] width 557 height 26
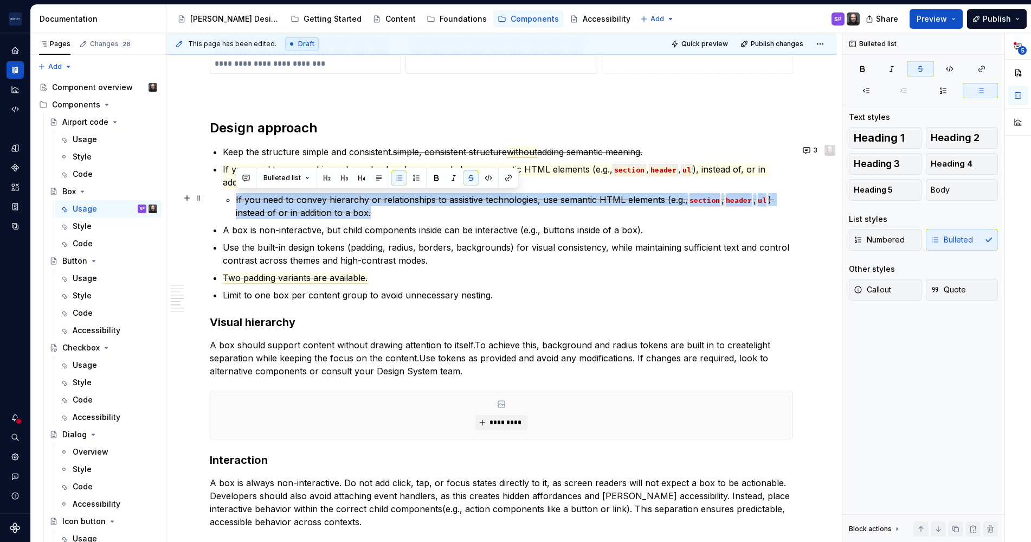
click at [439, 204] on p "If you need to convey hierarchy or relationships to assistive technologies, use…" at bounding box center [514, 206] width 557 height 26
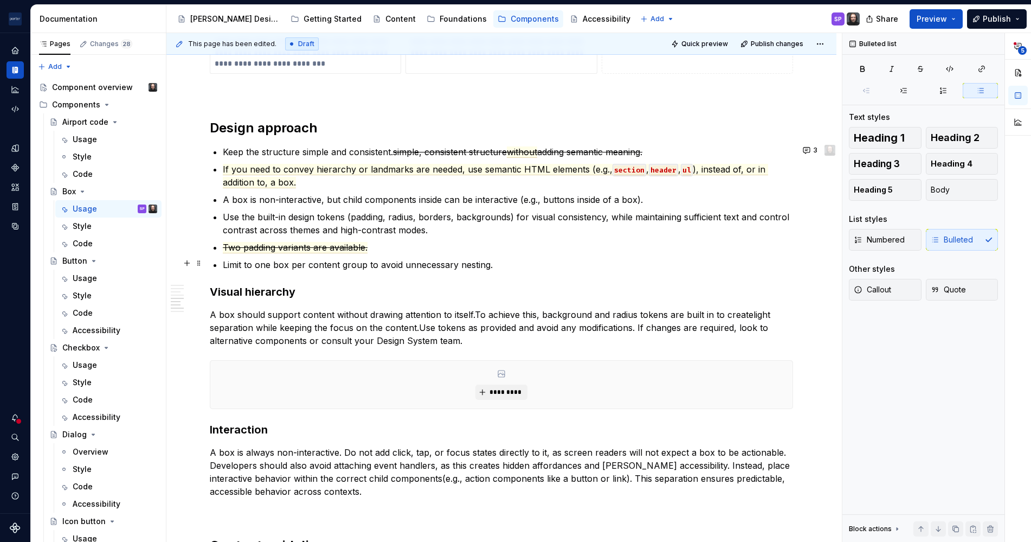
click at [530, 250] on p "Two padding variants are available." at bounding box center [508, 247] width 570 height 13
click at [634, 148] on s "adding semantic meaning." at bounding box center [589, 151] width 105 height 11
click at [807, 151] on button "3" at bounding box center [811, 150] width 23 height 15
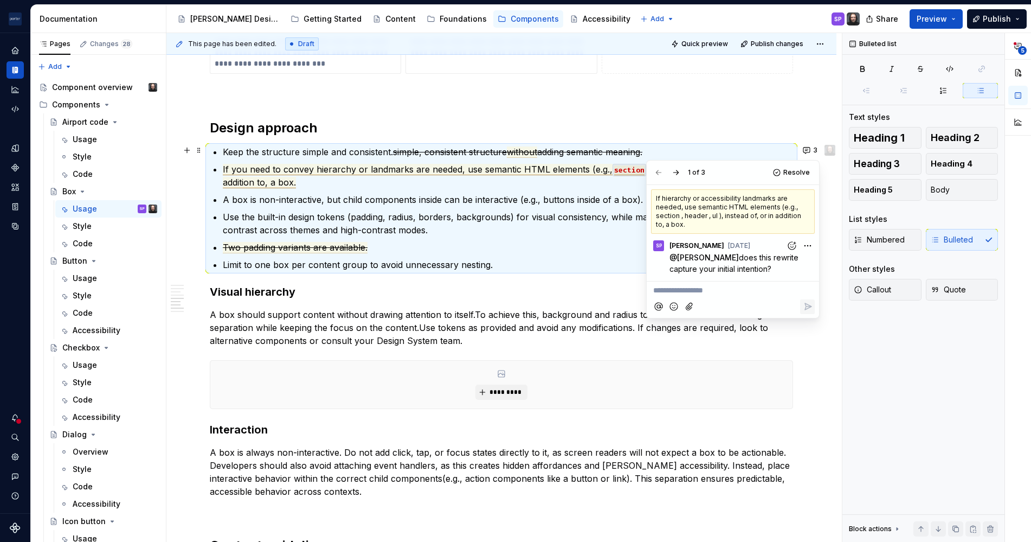
click at [276, 155] on p "Keep the structure simple and consistent. simple, consistent structure without …" at bounding box center [508, 151] width 570 height 13
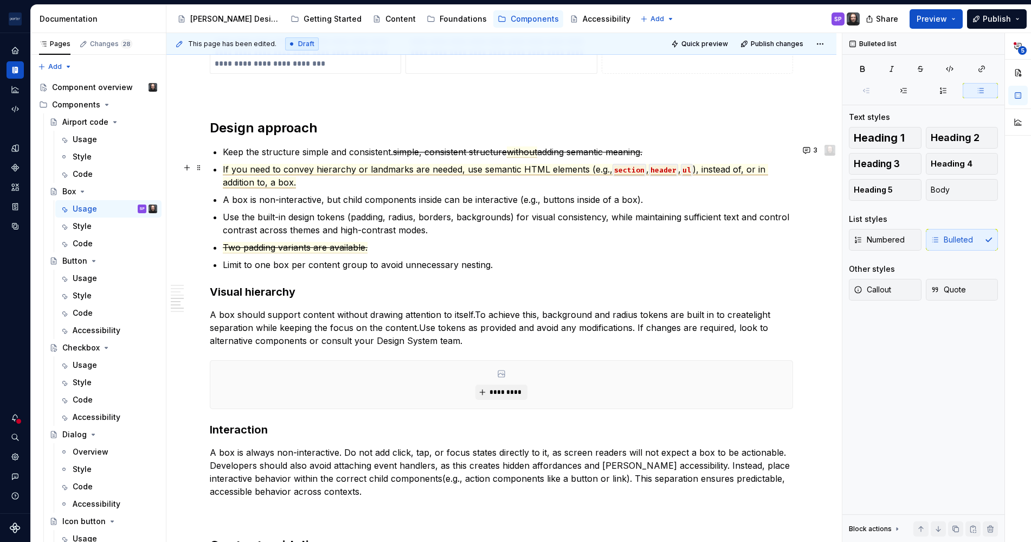
click at [223, 170] on span "If you need to convey hierarchy or landmarks are needed, use semantic HTML elem…" at bounding box center [418, 169] width 390 height 11
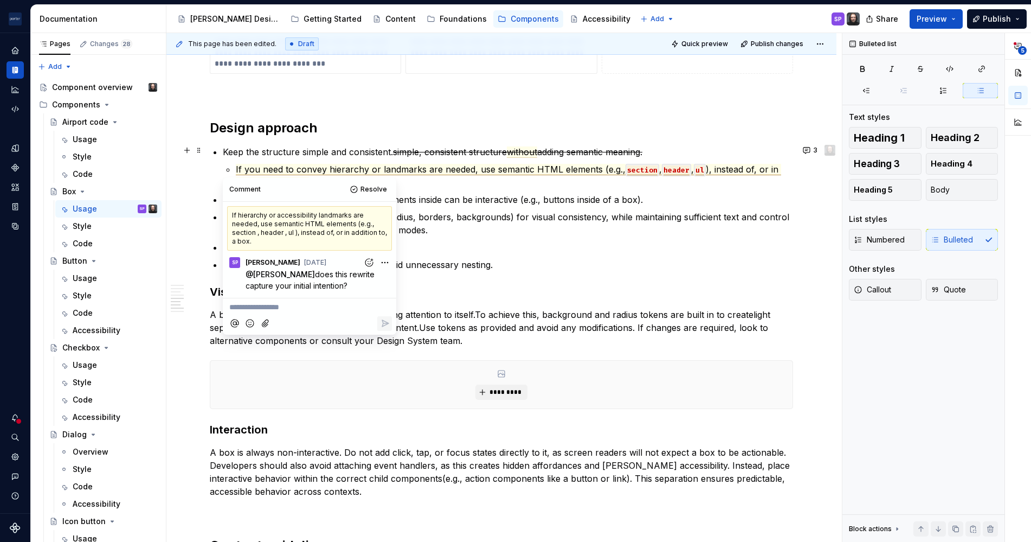
click at [623, 146] on s "adding semantic meaning." at bounding box center [589, 151] width 105 height 11
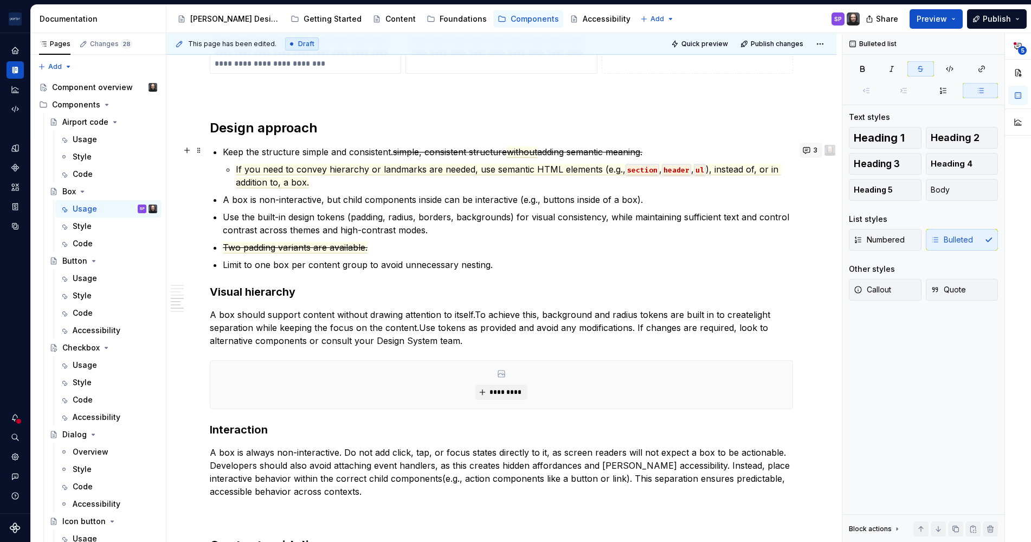
click at [800, 148] on button "3" at bounding box center [811, 150] width 23 height 15
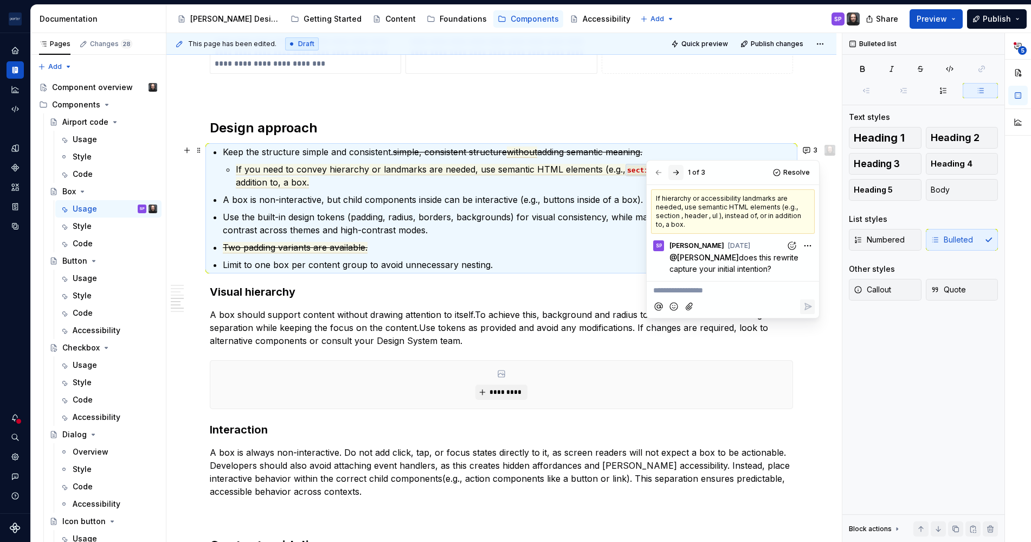
click at [673, 176] on button "button" at bounding box center [675, 172] width 15 height 15
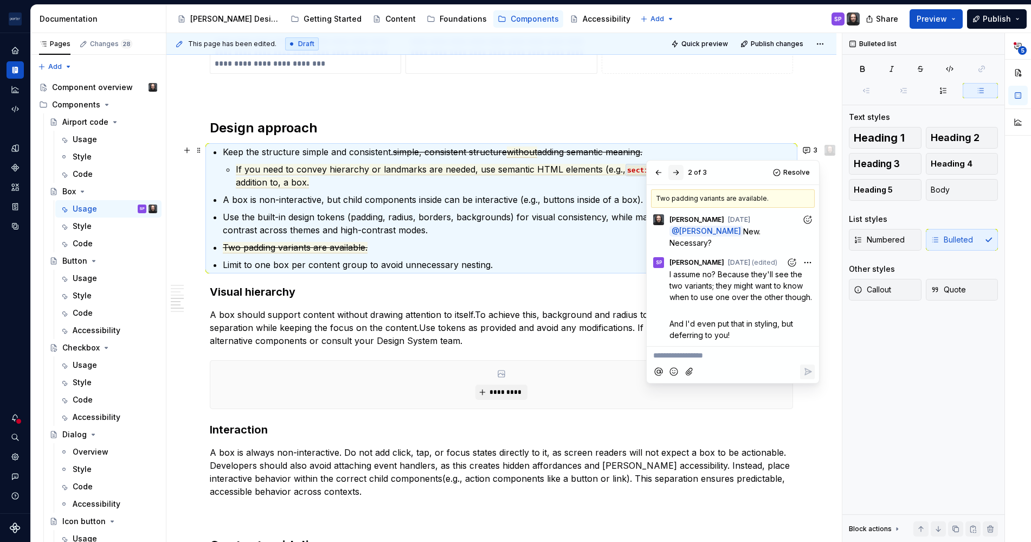
click at [673, 176] on button "button" at bounding box center [675, 172] width 15 height 15
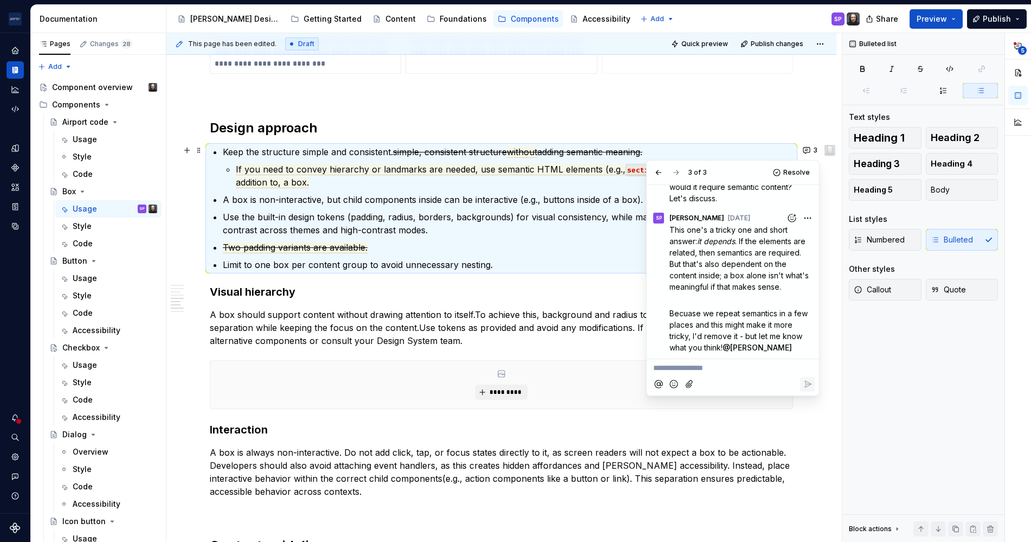
scroll to position [0, 0]
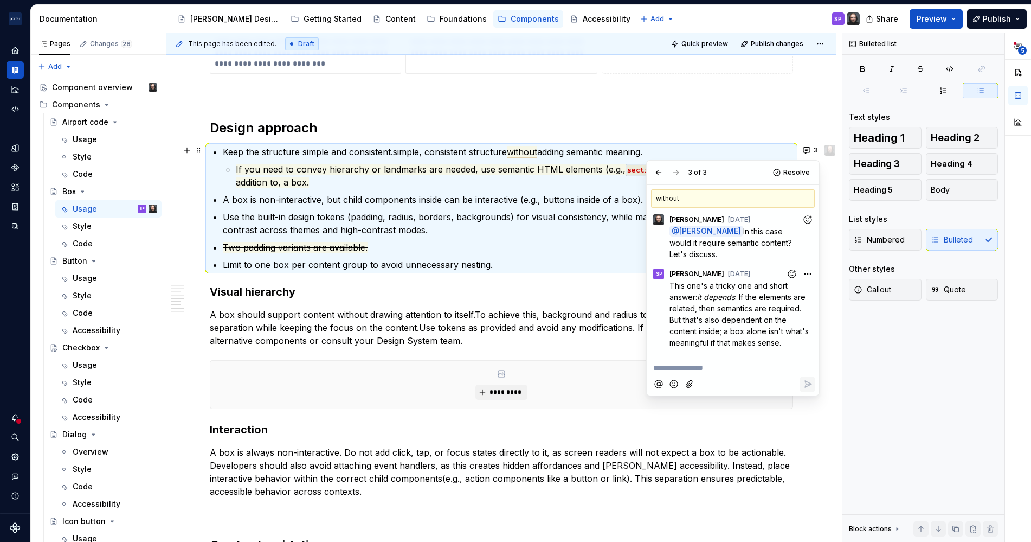
click at [417, 149] on s "simple, consistent structure" at bounding box center [450, 151] width 114 height 11
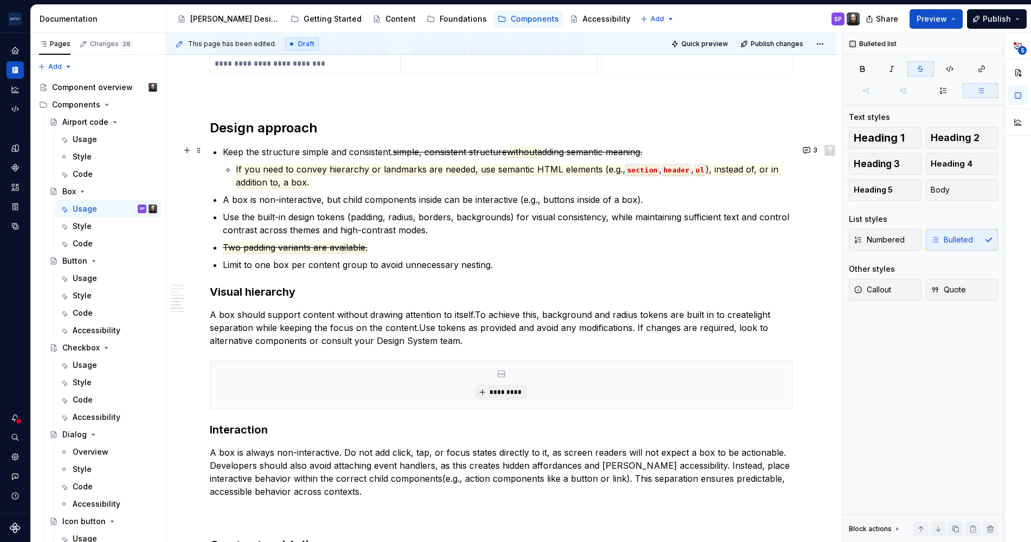
drag, startPoint x: 399, startPoint y: 149, endPoint x: 658, endPoint y: 153, distance: 259.2
click at [658, 153] on p "Keep the structure simple and consistent. simple, consistent structure without …" at bounding box center [508, 151] width 570 height 13
drag, startPoint x: 665, startPoint y: 153, endPoint x: 392, endPoint y: 151, distance: 273.2
click at [392, 151] on p "Keep the structure simple and consistent. simple, consistent structure without …" at bounding box center [508, 151] width 570 height 13
click at [377, 157] on li "Keep the structure simple and consistent. If you need to convey hierarchy or la…" at bounding box center [508, 166] width 570 height 43
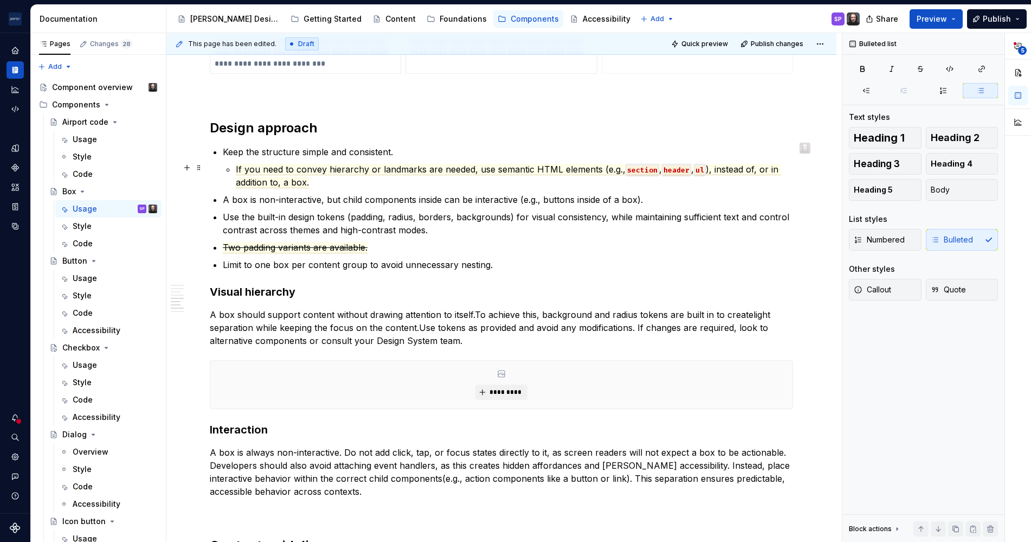
click at [374, 177] on p "If you need to convey hierarchy or landmarks are needed, use semantic HTML elem…" at bounding box center [514, 176] width 557 height 26
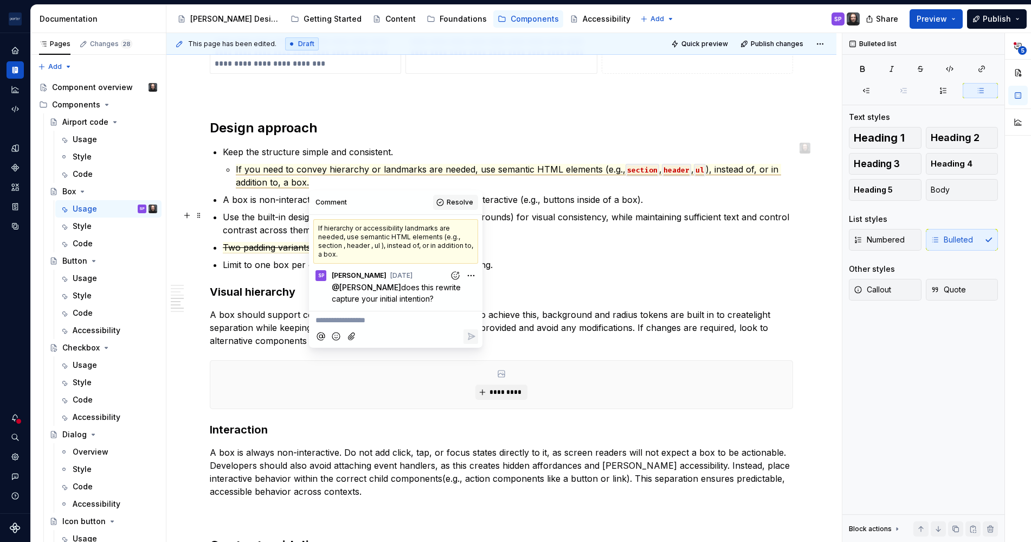
click at [443, 207] on button "Resolve" at bounding box center [455, 202] width 45 height 15
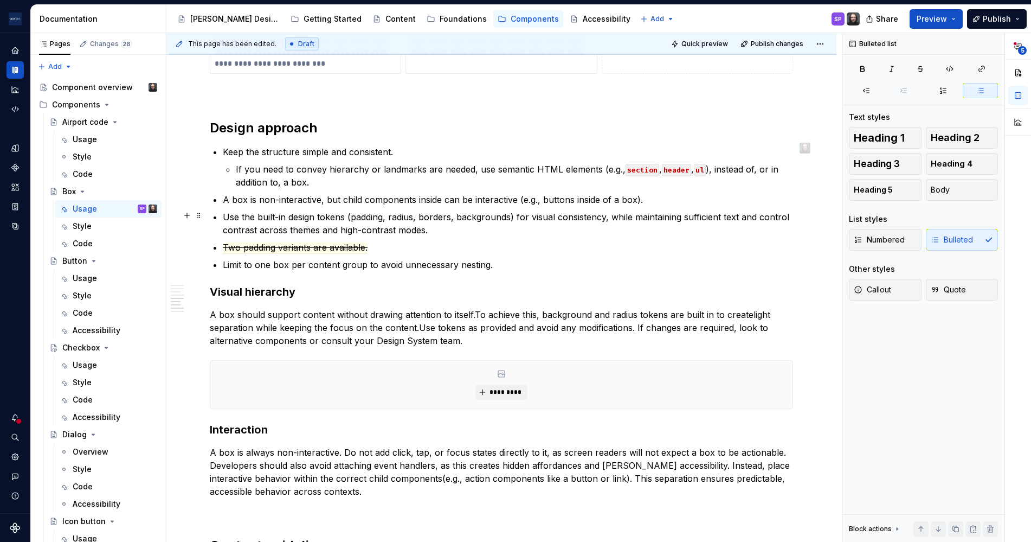
click at [370, 230] on p "Use the built-in design tokens (padding, radius, borders, backgrounds) for visu…" at bounding box center [508, 223] width 570 height 26
click at [342, 252] on p "Two padding variants are available." at bounding box center [508, 247] width 570 height 13
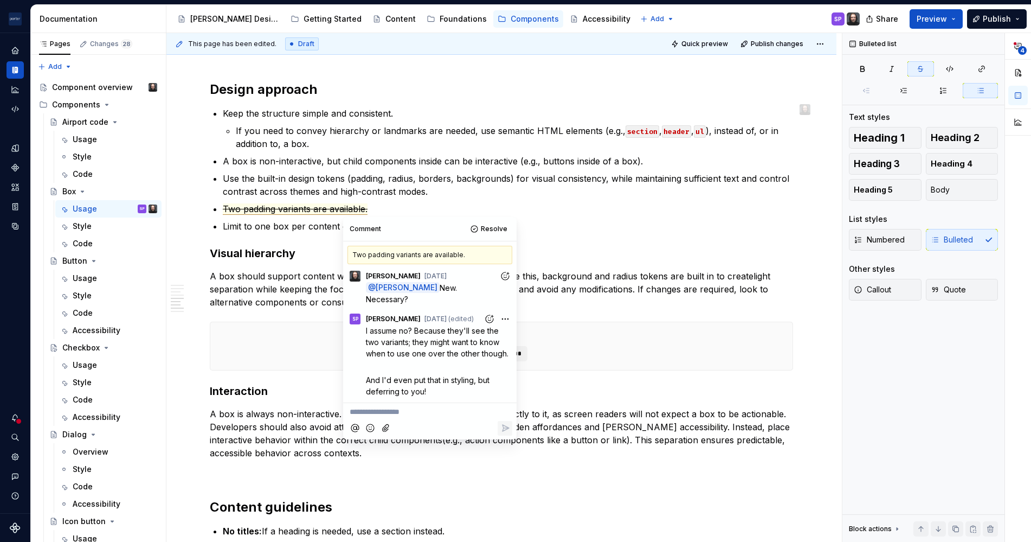
scroll to position [1168, 0]
click at [421, 205] on p "Two padding variants are available." at bounding box center [508, 208] width 570 height 13
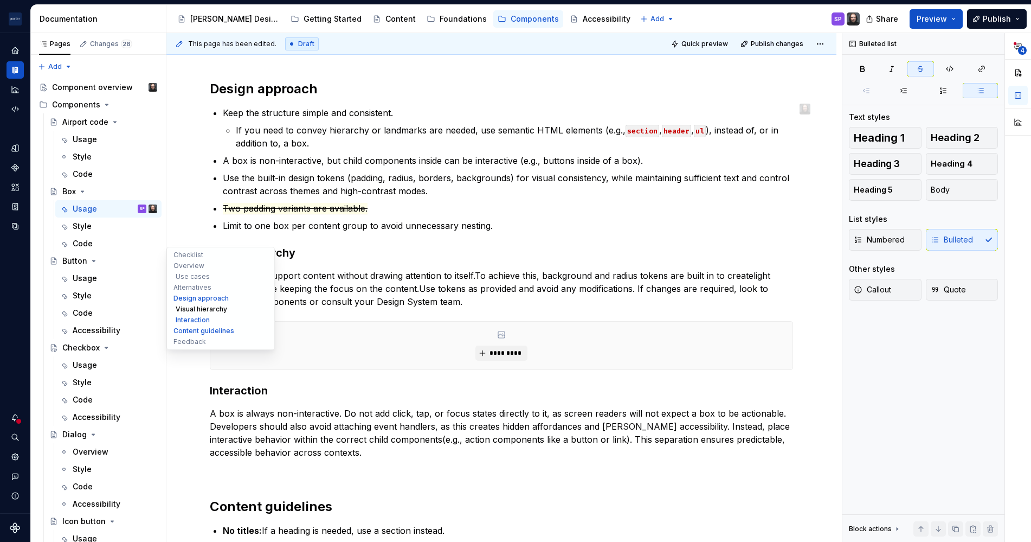
click at [189, 307] on button "Visual hierarchy" at bounding box center [220, 309] width 103 height 11
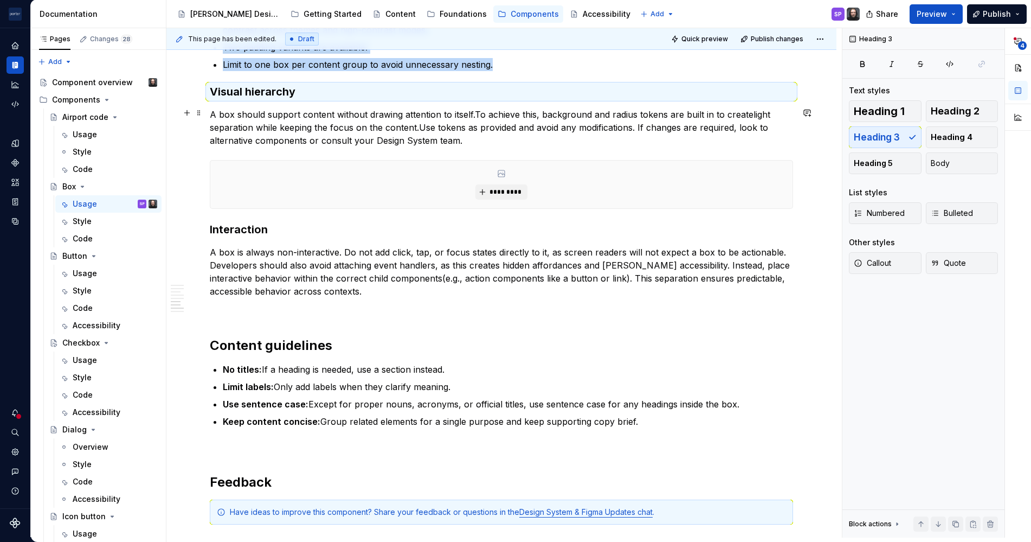
scroll to position [1256, 0]
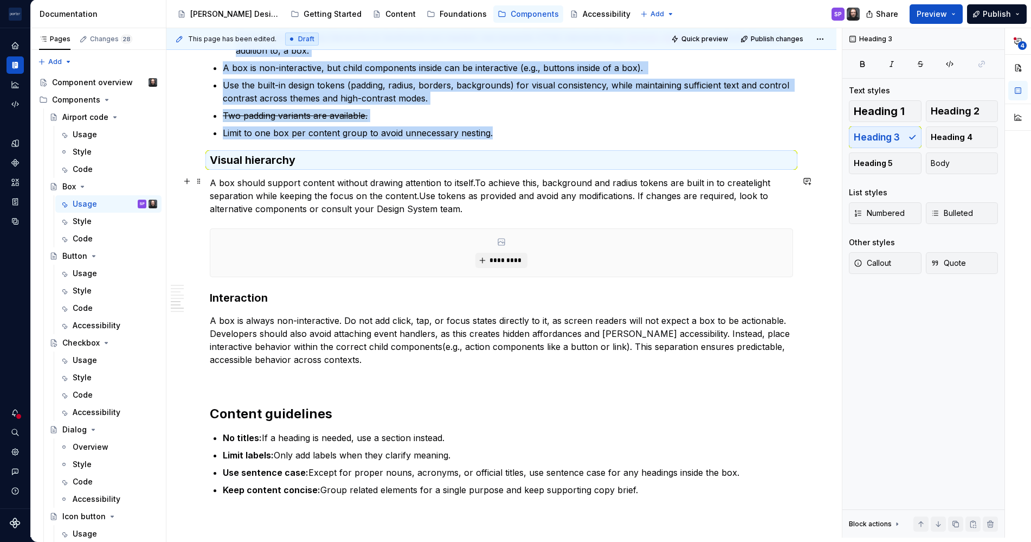
click at [317, 193] on p "A box should support content without drawing attention to itself. To achieve th…" at bounding box center [501, 195] width 583 height 39
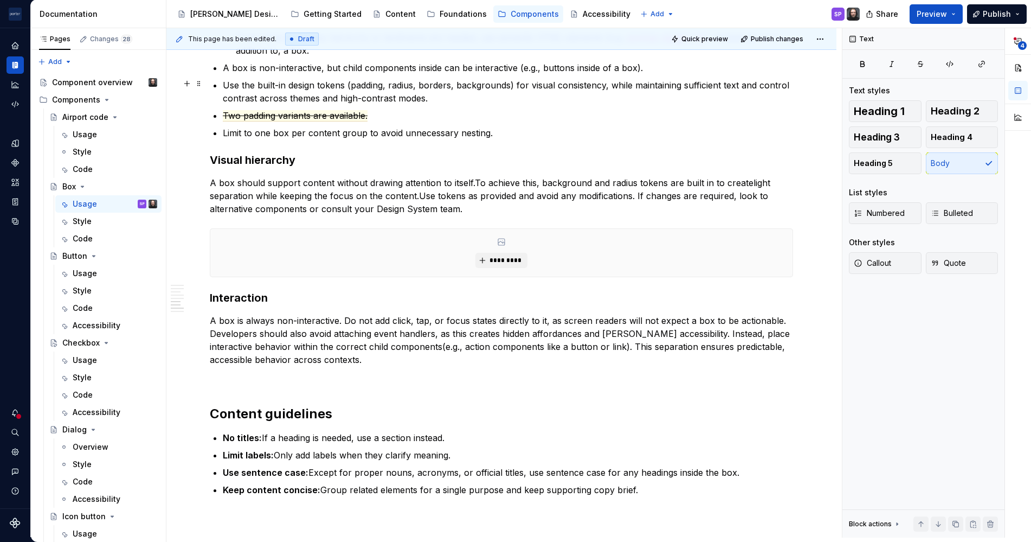
scroll to position [1210, 0]
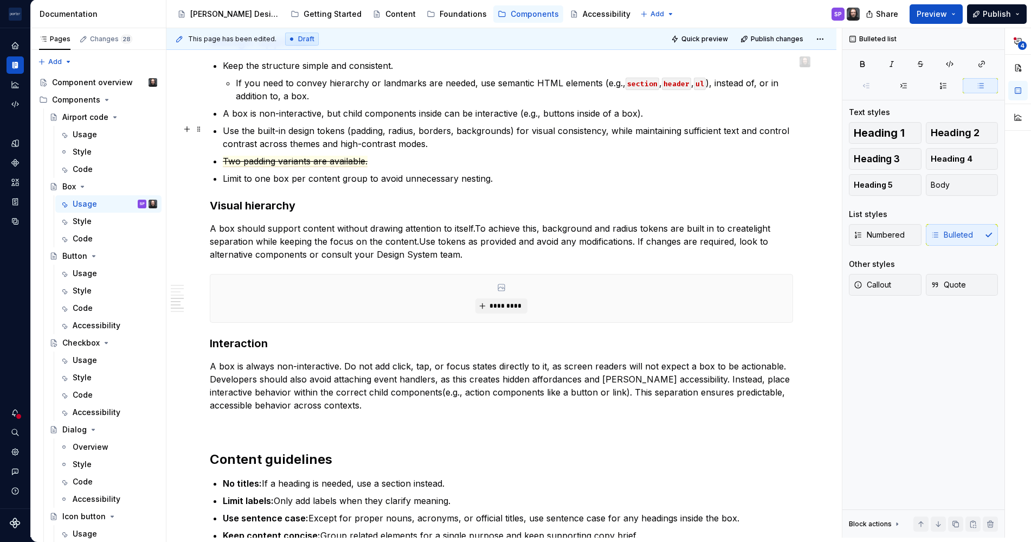
click at [550, 119] on ul "Keep the structure simple and consistent. If you need to convey hierarchy or la…" at bounding box center [508, 122] width 570 height 126
click at [529, 143] on p "Use the built-in design tokens (padding, radius, borders, backgrounds) for visu…" at bounding box center [508, 137] width 570 height 26
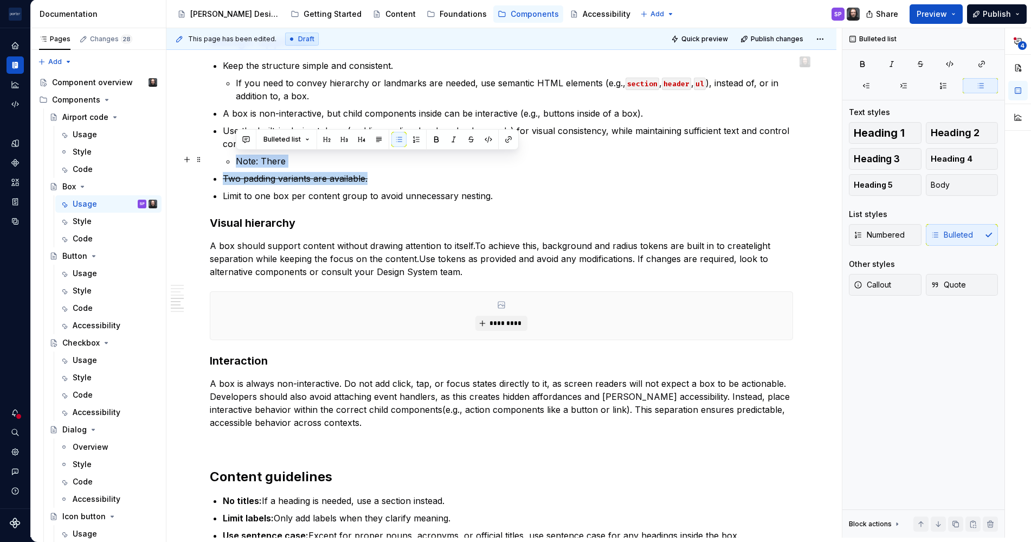
drag, startPoint x: 382, startPoint y: 180, endPoint x: 227, endPoint y: 162, distance: 156.1
click at [227, 162] on ul "Keep the structure simple and consistent. If you need to convey hierarchy or la…" at bounding box center [508, 130] width 570 height 143
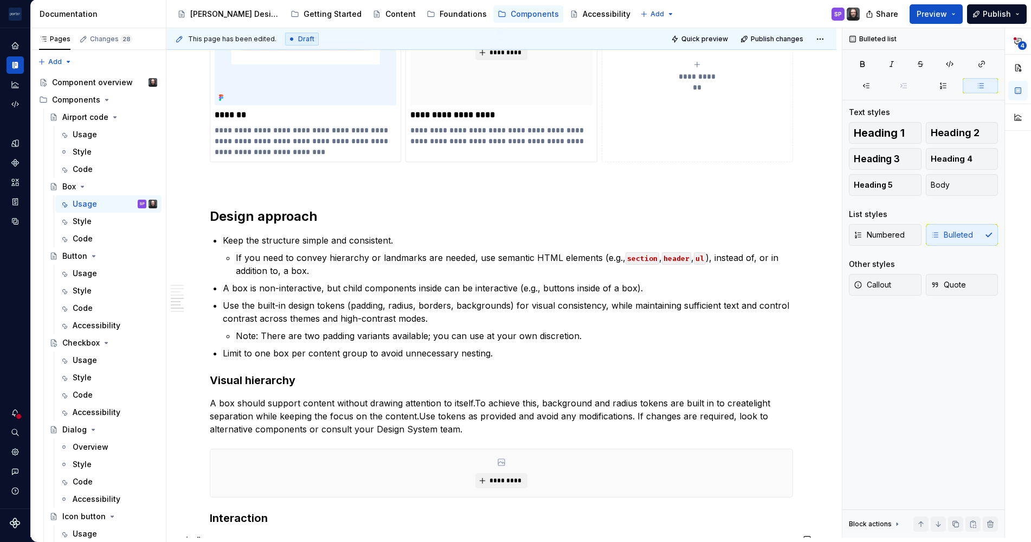
scroll to position [1179, 0]
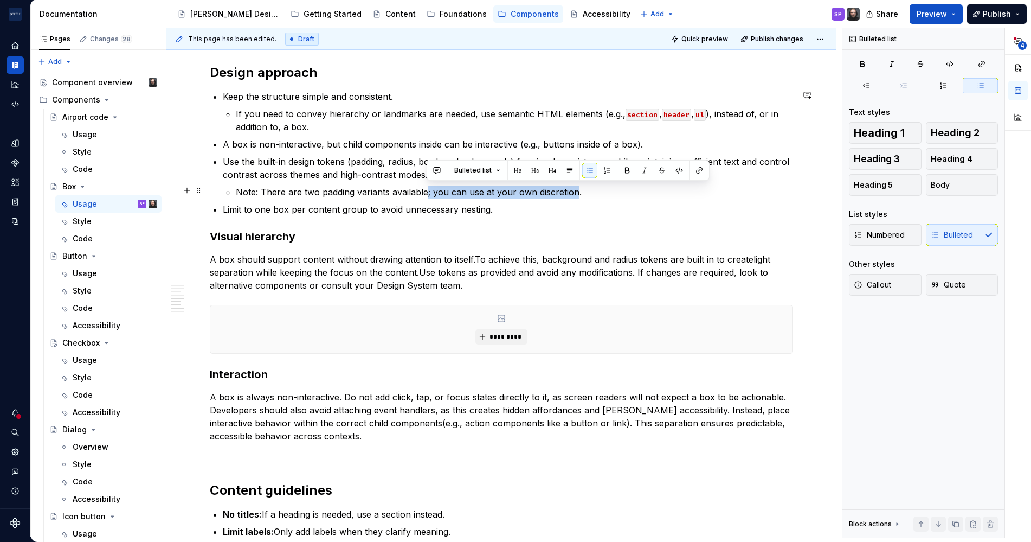
drag, startPoint x: 427, startPoint y: 189, endPoint x: 575, endPoint y: 189, distance: 148.5
click at [575, 189] on p "Note: There are two padding variants available; you can use at your own discret…" at bounding box center [514, 191] width 557 height 13
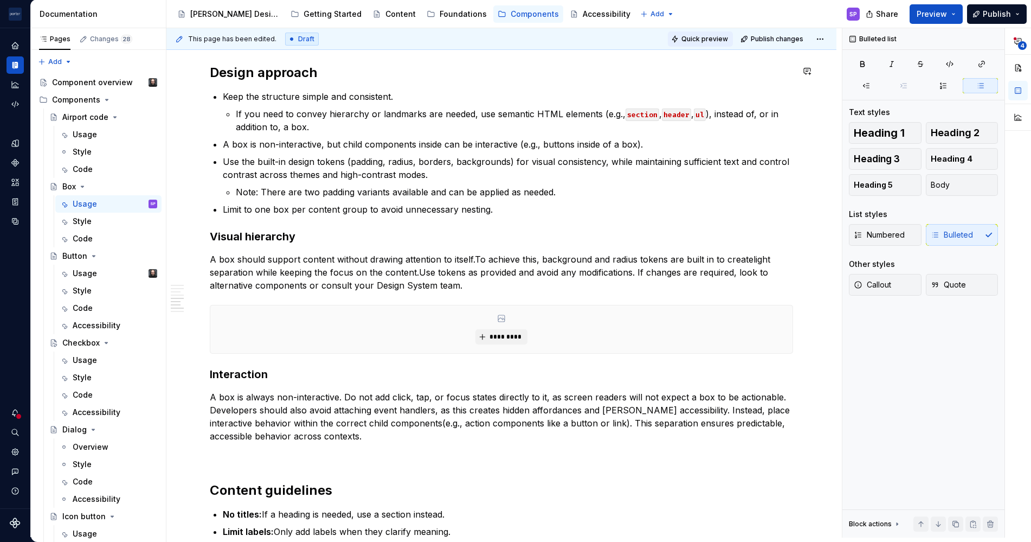
click at [704, 41] on span "Quick preview" at bounding box center [704, 39] width 47 height 9
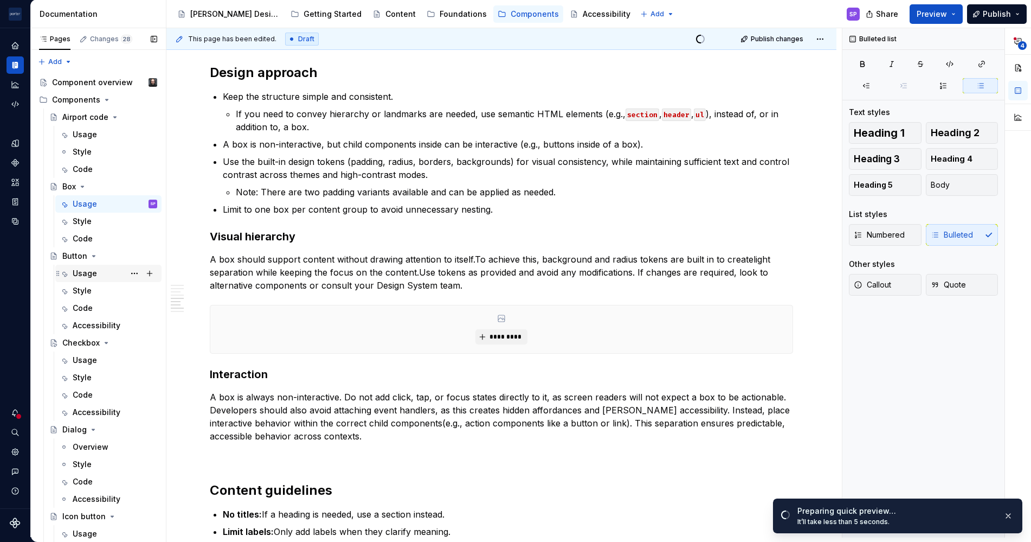
click at [86, 273] on div "Usage" at bounding box center [85, 273] width 24 height 11
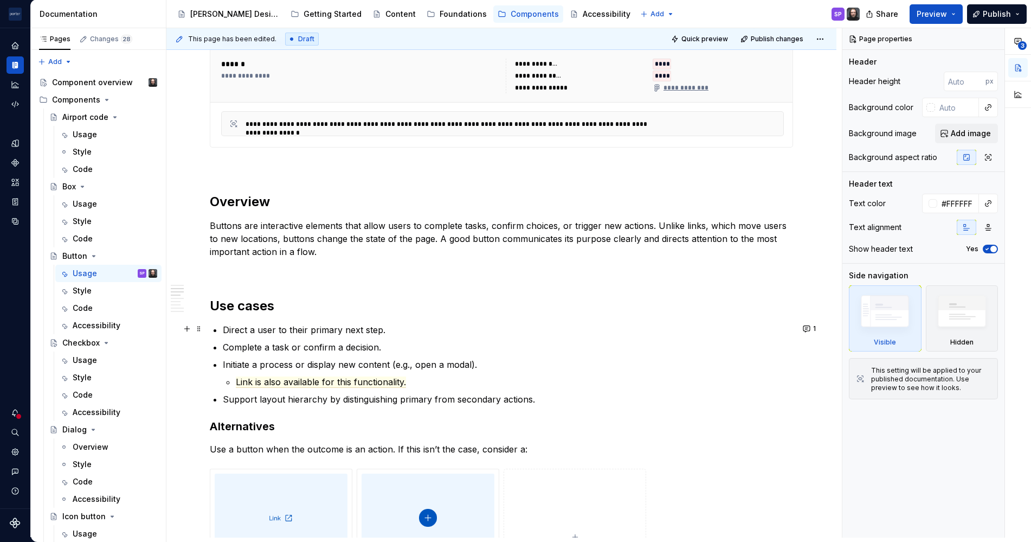
scroll to position [558, 0]
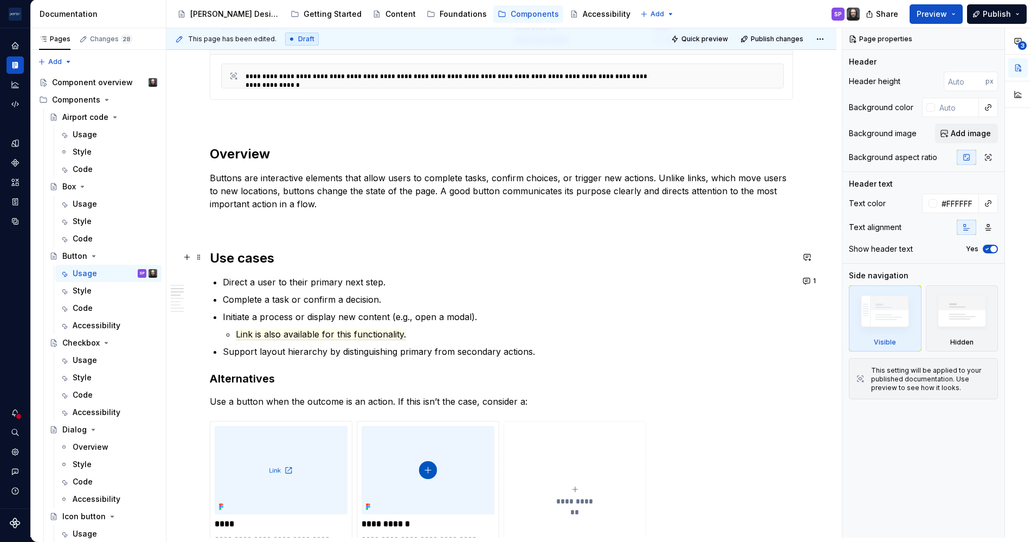
click at [638, 261] on h2 "Use cases" at bounding box center [501, 257] width 583 height 17
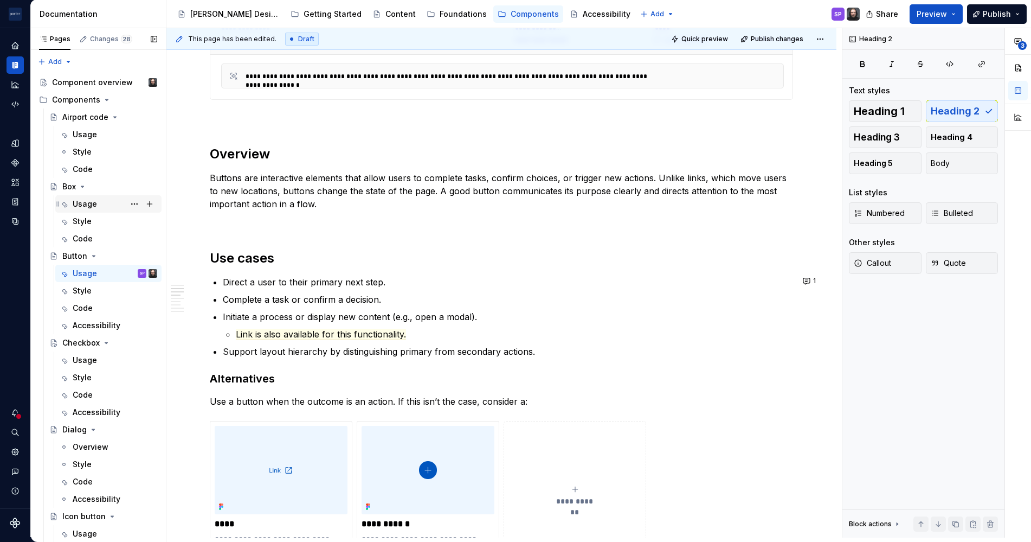
click at [82, 203] on div "Usage" at bounding box center [85, 203] width 24 height 11
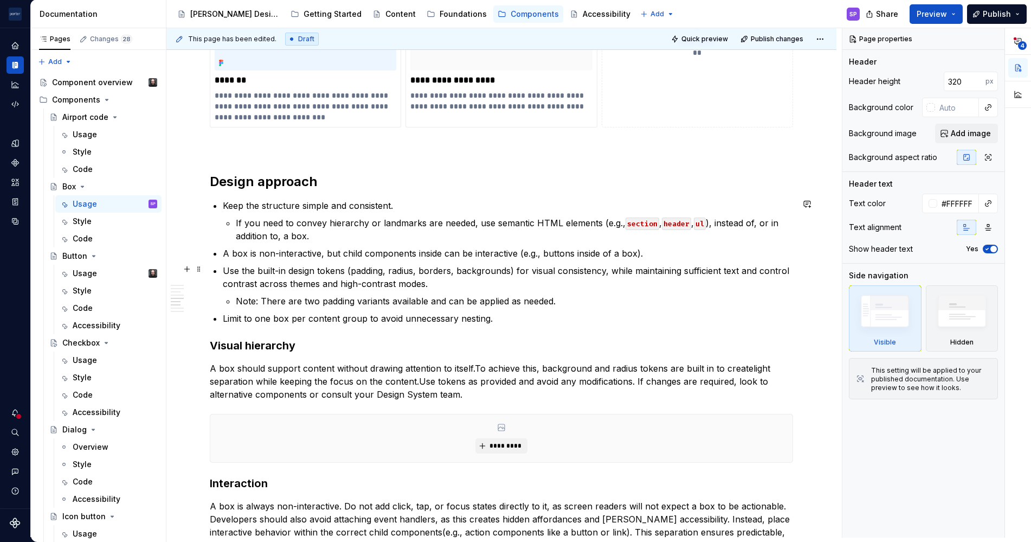
scroll to position [1071, 0]
click at [86, 269] on div "Usage" at bounding box center [85, 273] width 24 height 11
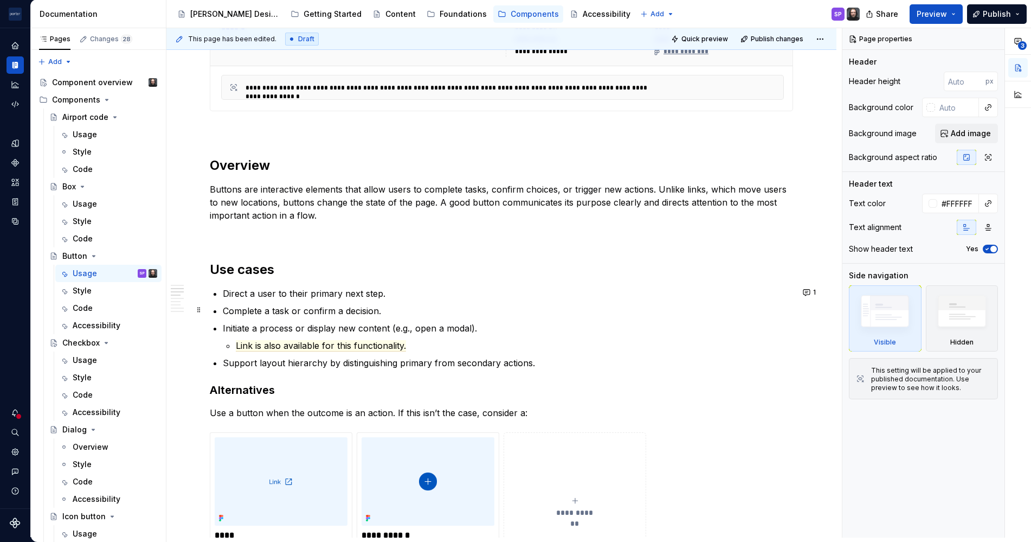
scroll to position [568, 0]
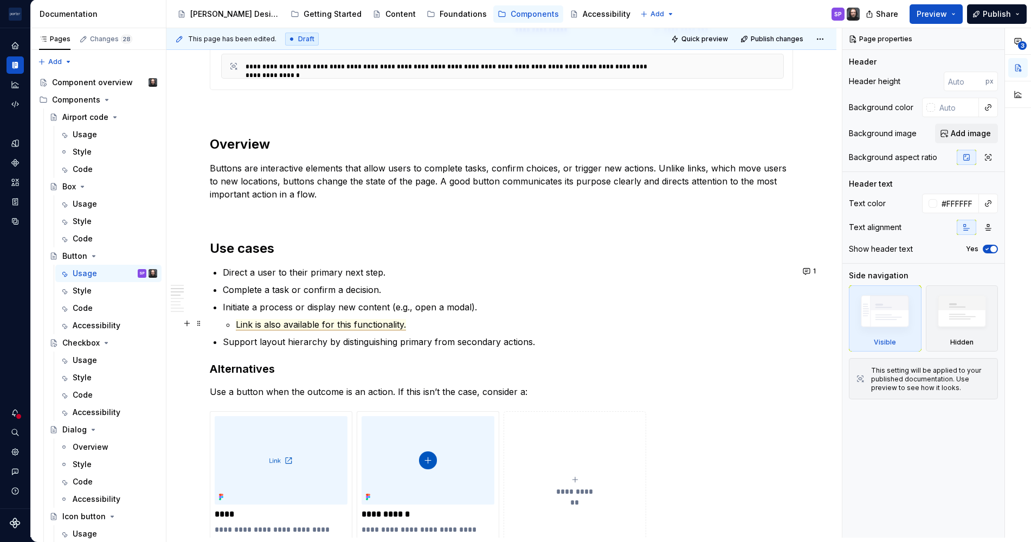
click at [288, 321] on span "Link is also available for this functionality." at bounding box center [321, 324] width 170 height 11
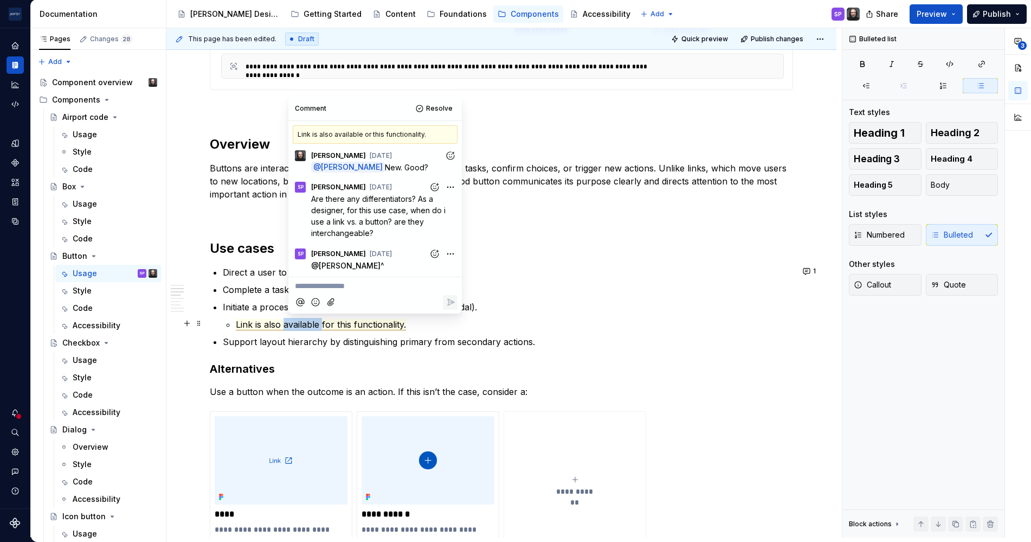
click at [288, 321] on span "Link is also available for this functionality." at bounding box center [321, 324] width 170 height 11
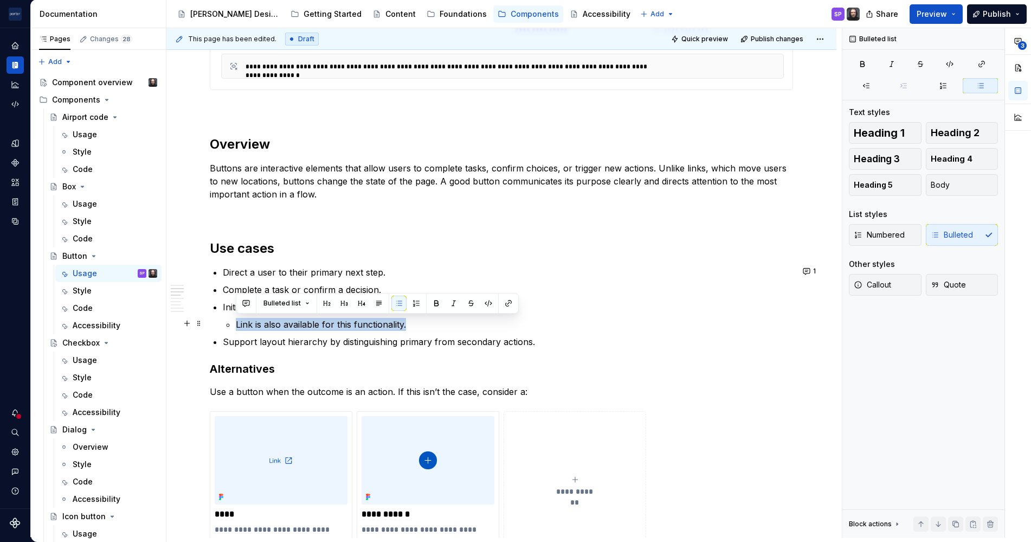
click at [288, 321] on span "Link is also available for this functionality." at bounding box center [321, 324] width 170 height 11
click at [324, 323] on span "Link is also available for this functionality." at bounding box center [321, 324] width 170 height 11
type textarea "*"
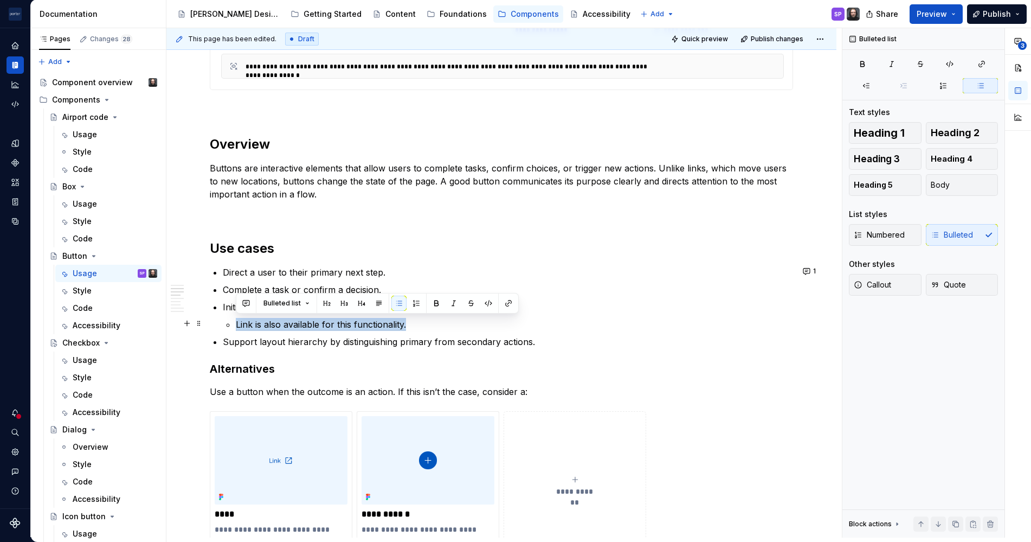
click at [331, 326] on span "Link is also available for this functionality." at bounding box center [321, 324] width 170 height 11
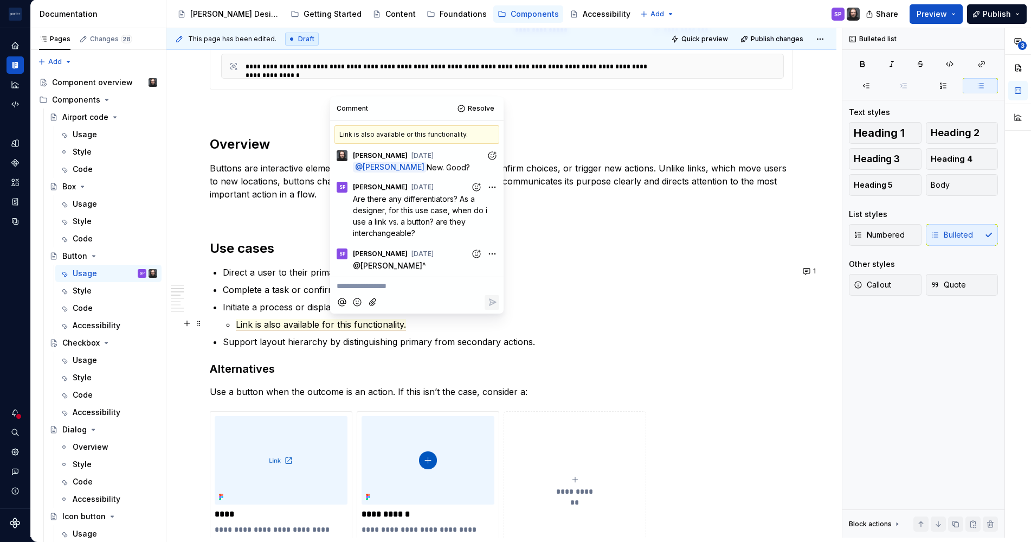
click at [310, 304] on p "Initiate a process or display new content (e.g., open a modal)." at bounding box center [508, 306] width 570 height 13
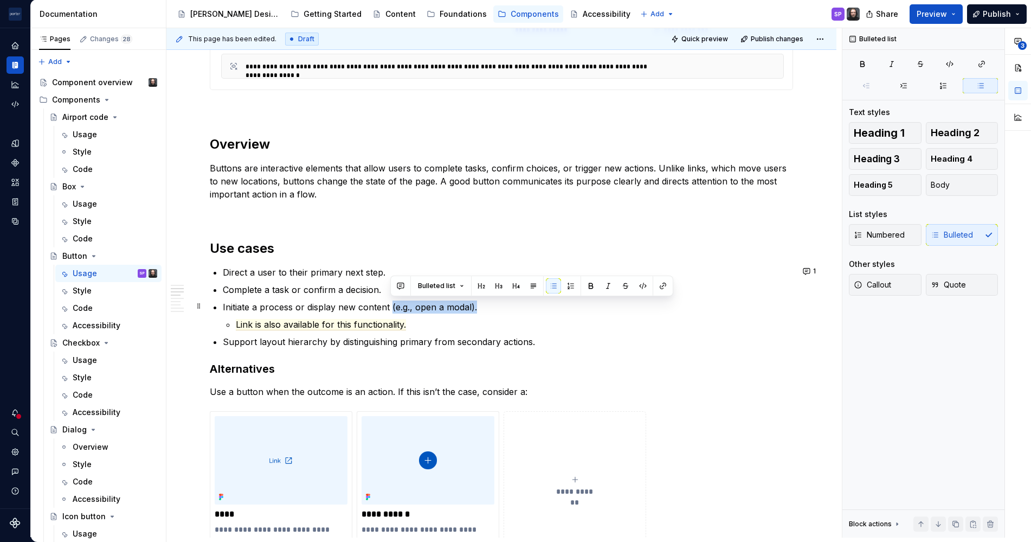
drag, startPoint x: 390, startPoint y: 310, endPoint x: 482, endPoint y: 308, distance: 92.7
click at [482, 308] on p "Initiate a process or display new content (e.g., open a modal)." at bounding box center [508, 306] width 570 height 13
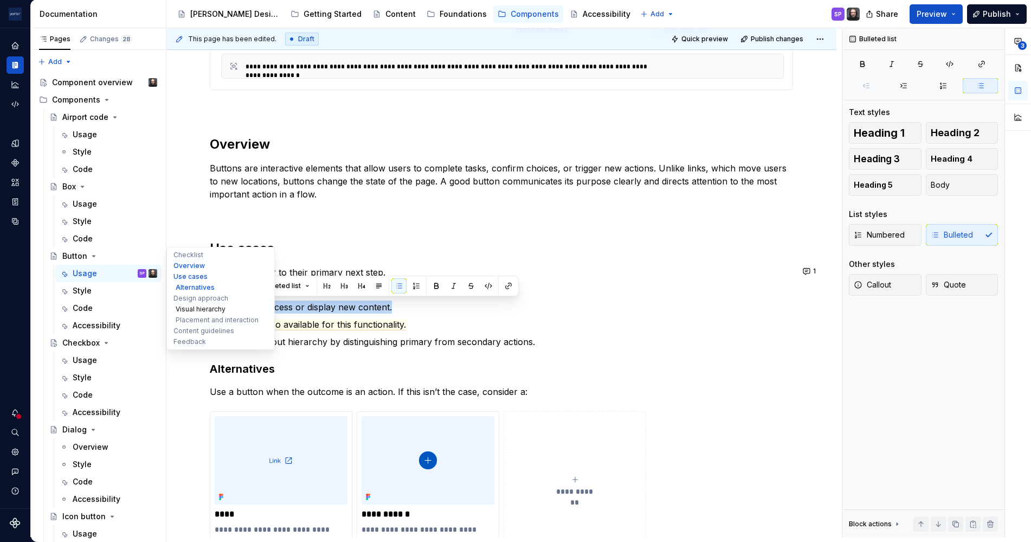
drag, startPoint x: 430, startPoint y: 307, endPoint x: 183, endPoint y: 311, distance: 247.2
click at [183, 311] on div "**********" at bounding box center [501, 433] width 670 height 1903
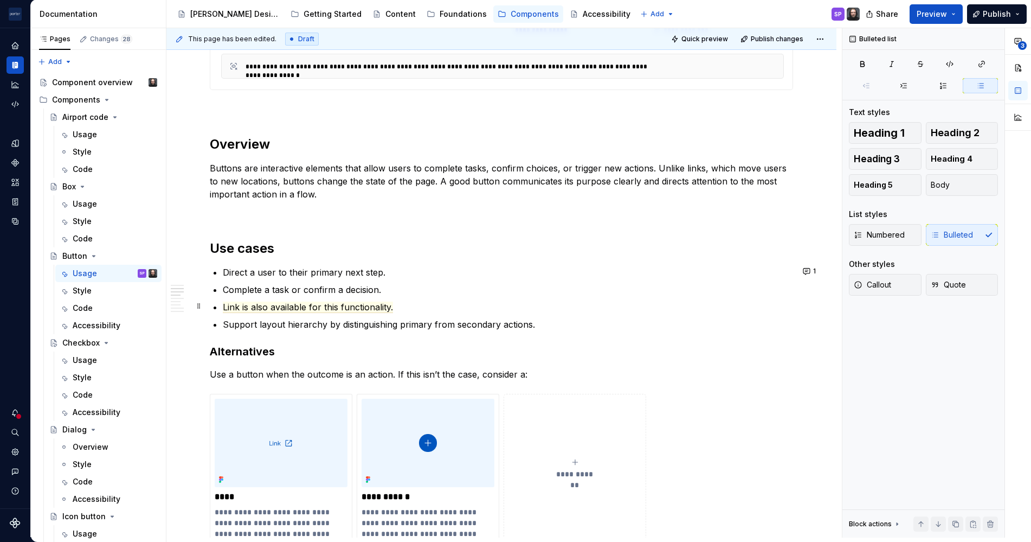
click at [429, 311] on p "Link is also available for this functionality." at bounding box center [508, 306] width 570 height 13
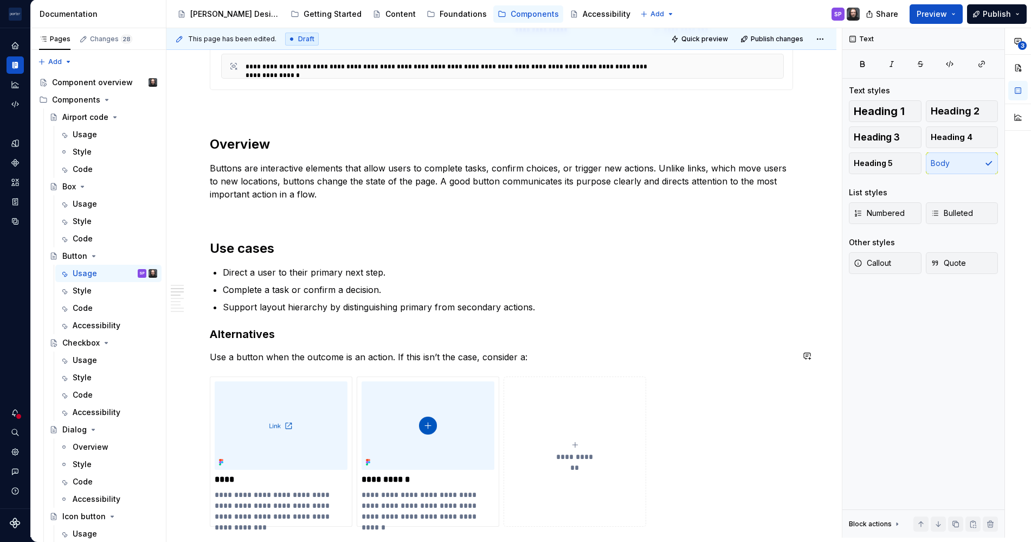
click at [576, 366] on div "**********" at bounding box center [501, 408] width 583 height 1533
click at [560, 359] on p "Use a button when the outcome is an action. If this isn’t the case, consider a:" at bounding box center [501, 356] width 583 height 13
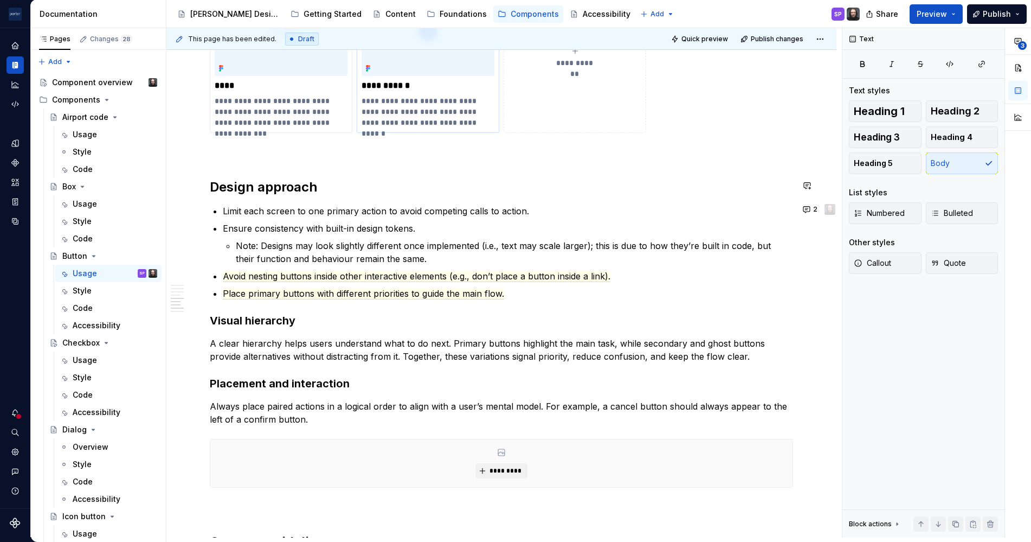
scroll to position [970, 0]
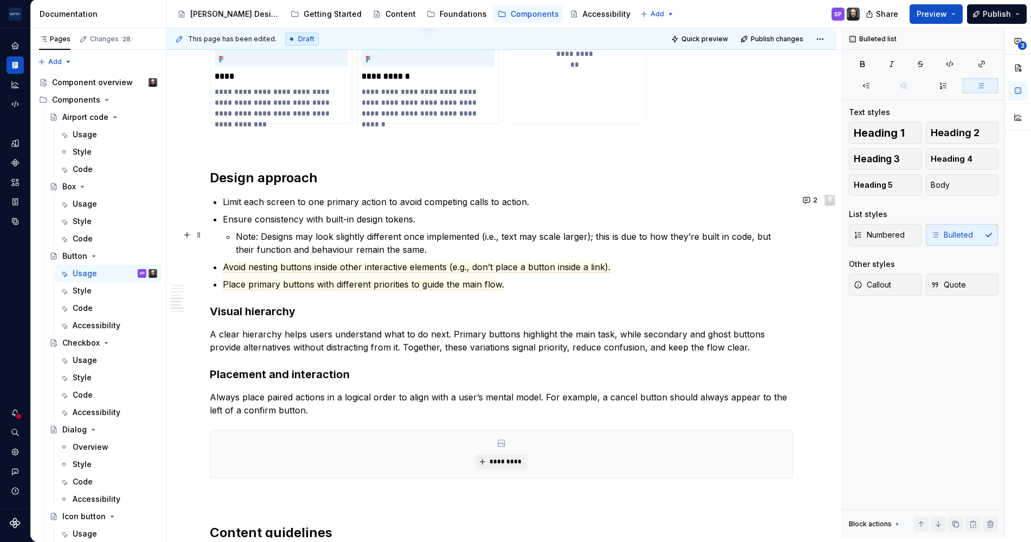
click at [334, 249] on p "Note: Designs may look slightly different once implemented (i.e., text may scal…" at bounding box center [514, 243] width 557 height 26
click at [343, 263] on span "Avoid nesting buttons inside other interactive elements (e.g., don’t place a bu…" at bounding box center [417, 266] width 388 height 11
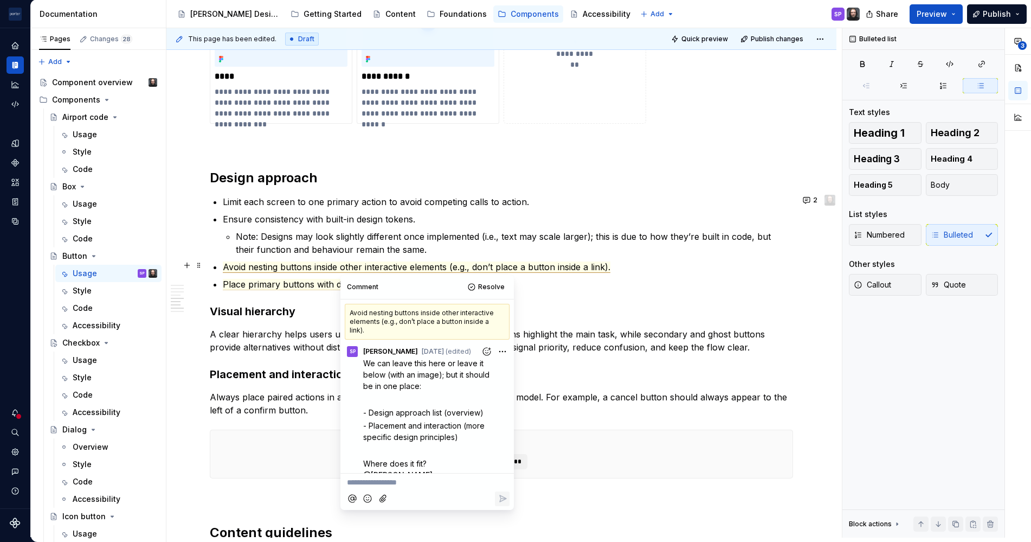
scroll to position [100, 0]
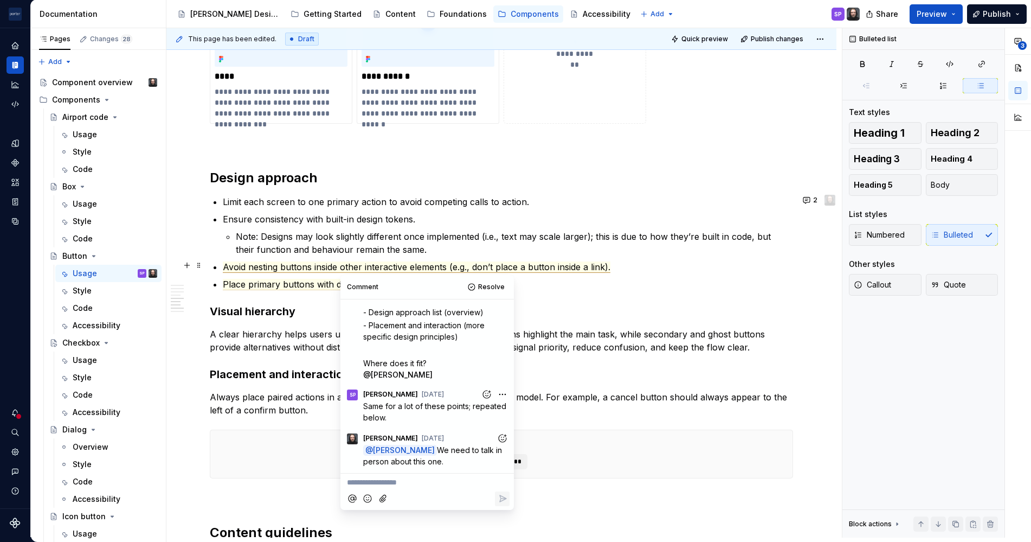
click at [279, 268] on span "Avoid nesting buttons inside other interactive elements (e.g., don’t place a bu…" at bounding box center [417, 266] width 388 height 11
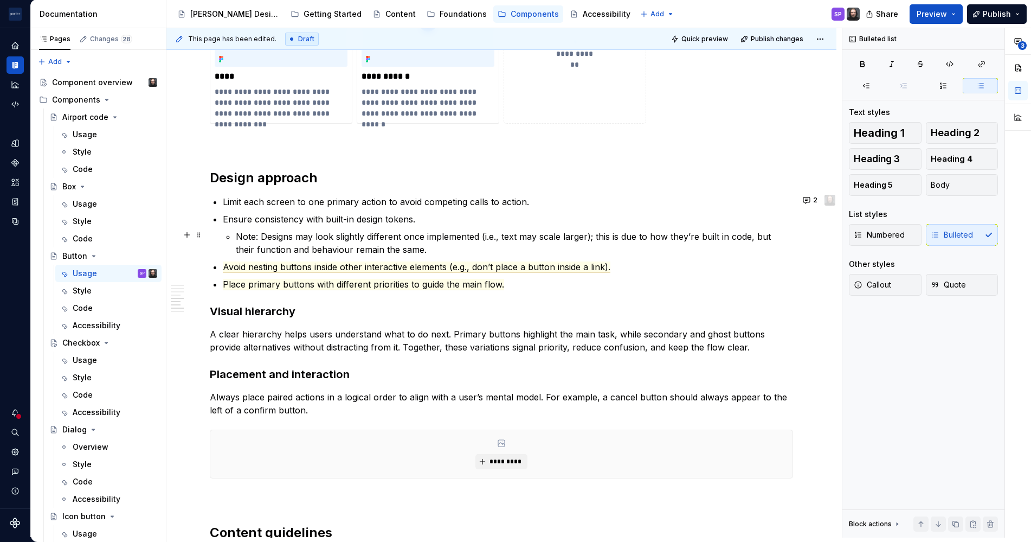
click at [350, 238] on p "Note: Designs may look slightly different once implemented (i.e., text may scal…" at bounding box center [514, 243] width 557 height 26
click at [813, 200] on span "2" at bounding box center [815, 200] width 4 height 9
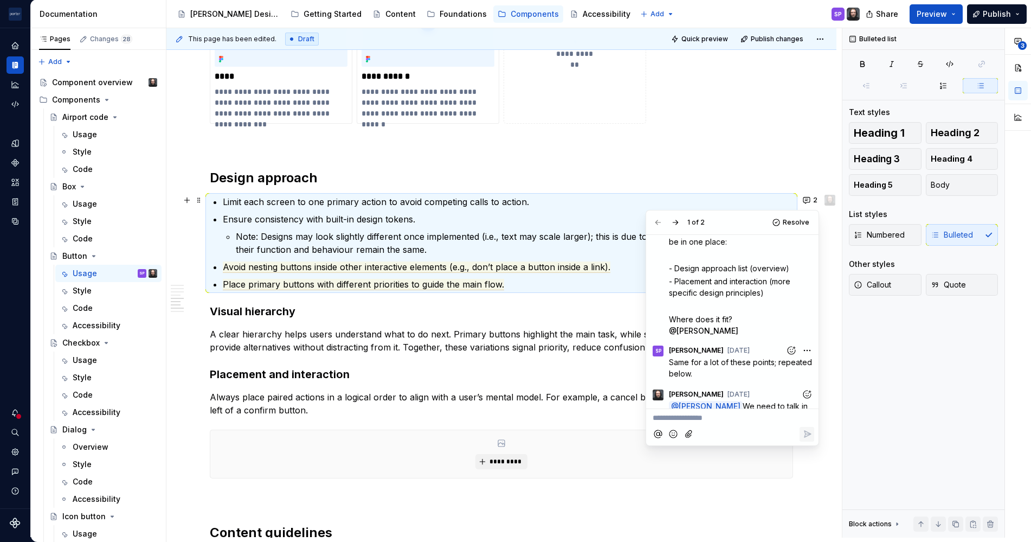
scroll to position [83, 0]
click at [314, 269] on span "Avoid nesting buttons inside other interactive elements (e.g., don’t place a bu…" at bounding box center [417, 266] width 388 height 11
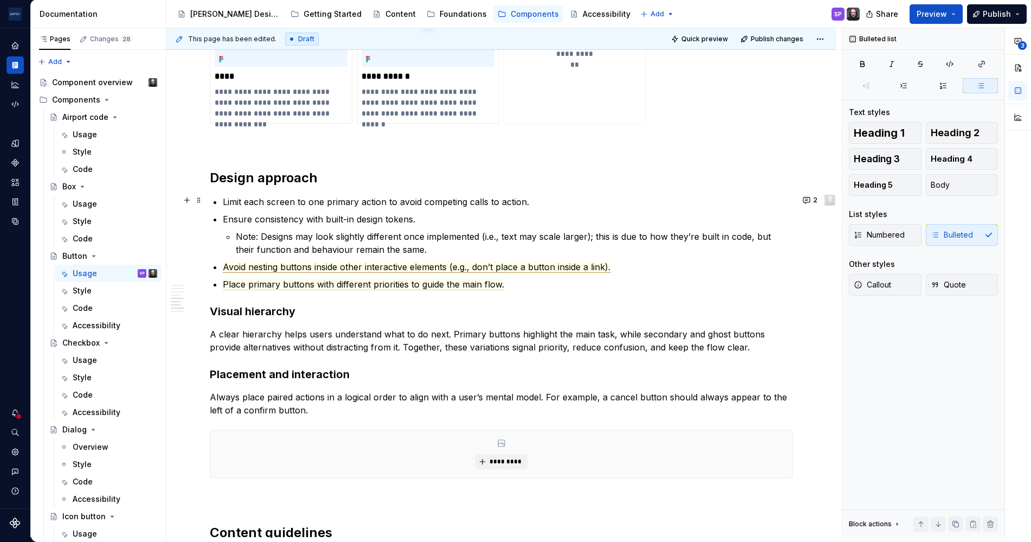
click at [314, 269] on span "Avoid nesting buttons inside other interactive elements (e.g., don’t place a bu…" at bounding box center [417, 266] width 388 height 11
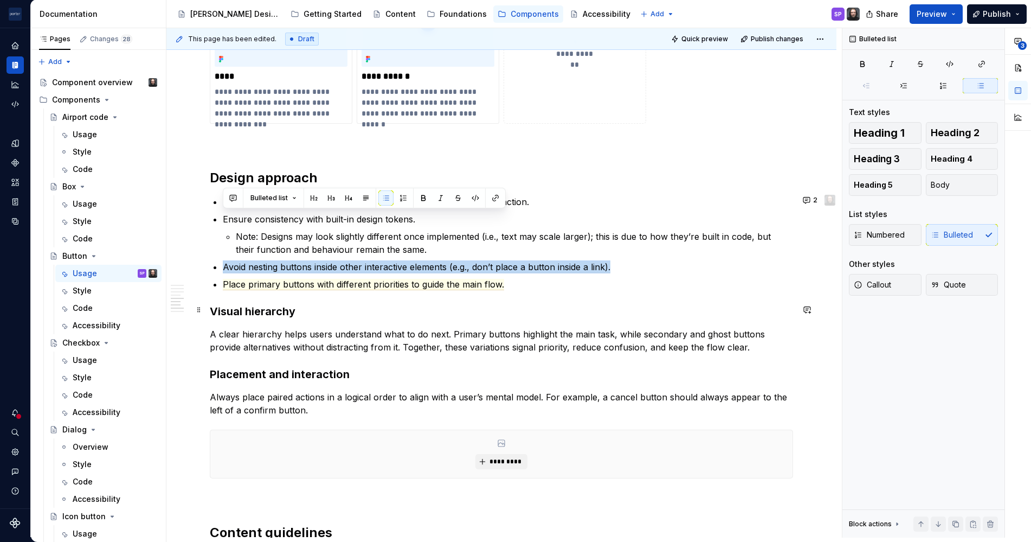
scroll to position [1033, 0]
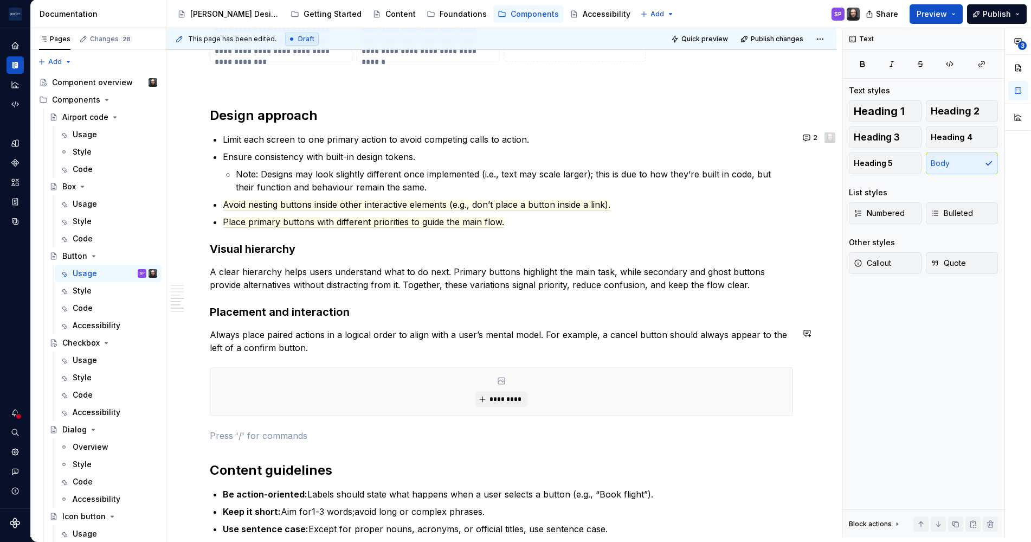
click at [323, 346] on p "Always place paired actions in a logical order to align with a user’s mental mo…" at bounding box center [501, 341] width 583 height 26
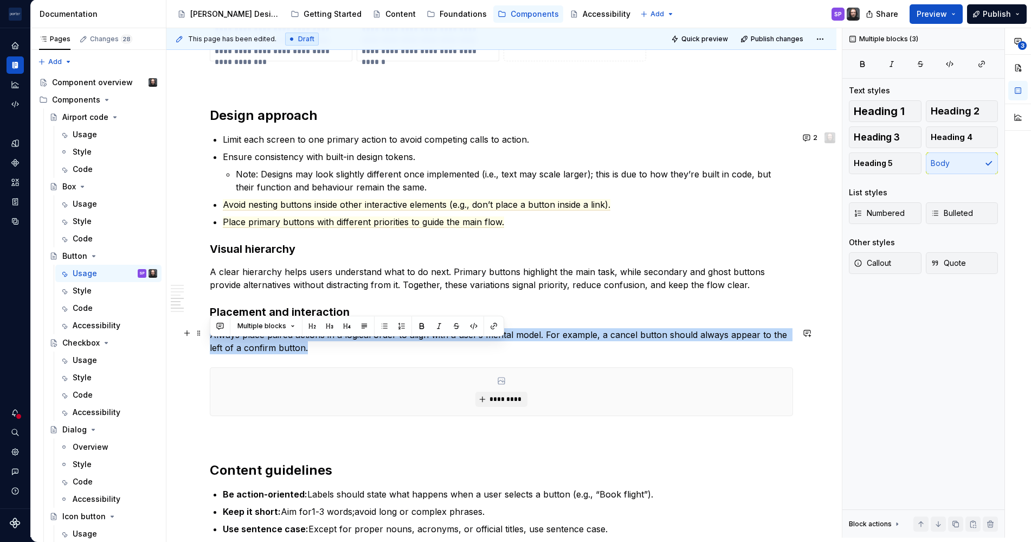
click at [323, 346] on p "Always place paired actions in a logical order to align with a user’s mental mo…" at bounding box center [501, 341] width 583 height 26
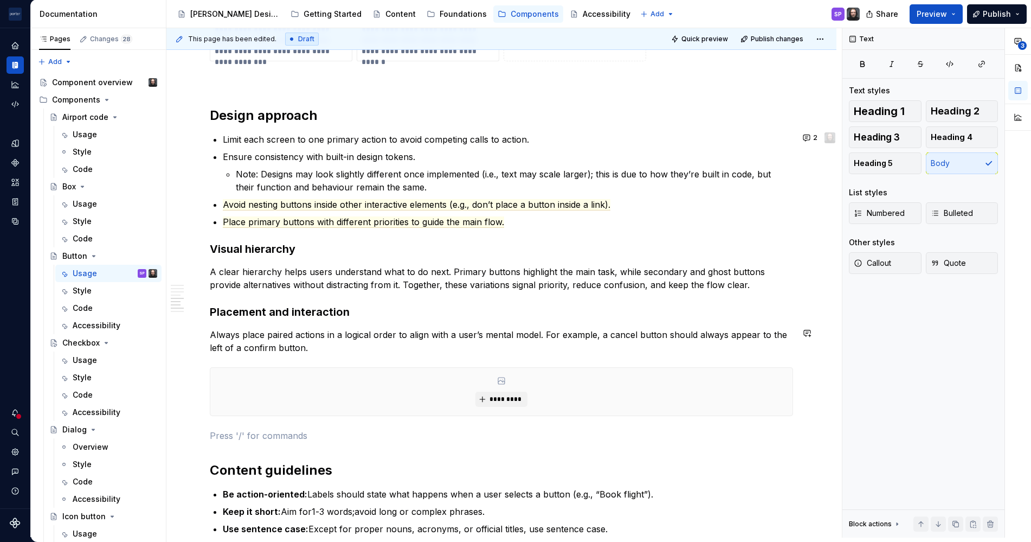
click at [429, 201] on span "Avoid nesting buttons inside other interactive elements (e.g., don’t place a bu…" at bounding box center [417, 204] width 388 height 11
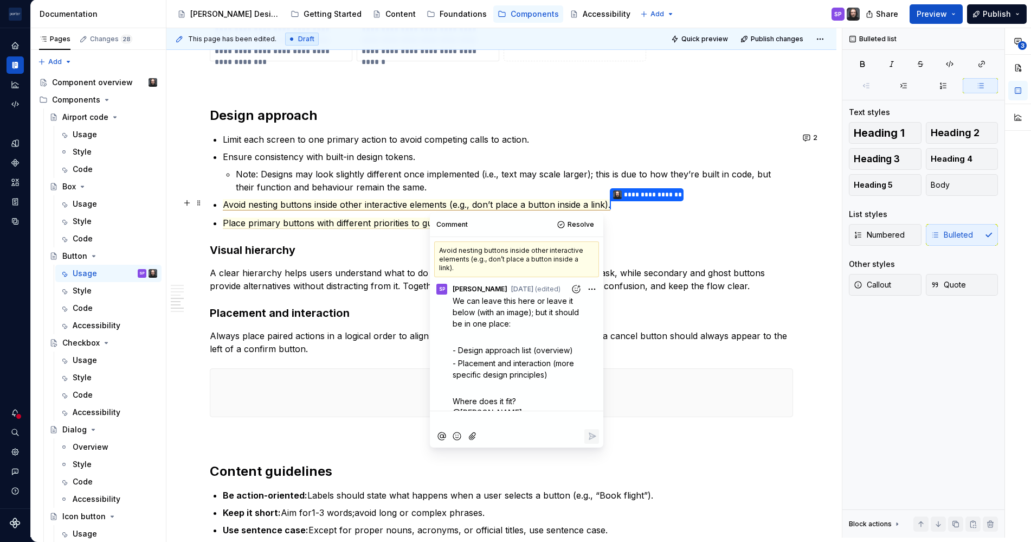
scroll to position [100, 0]
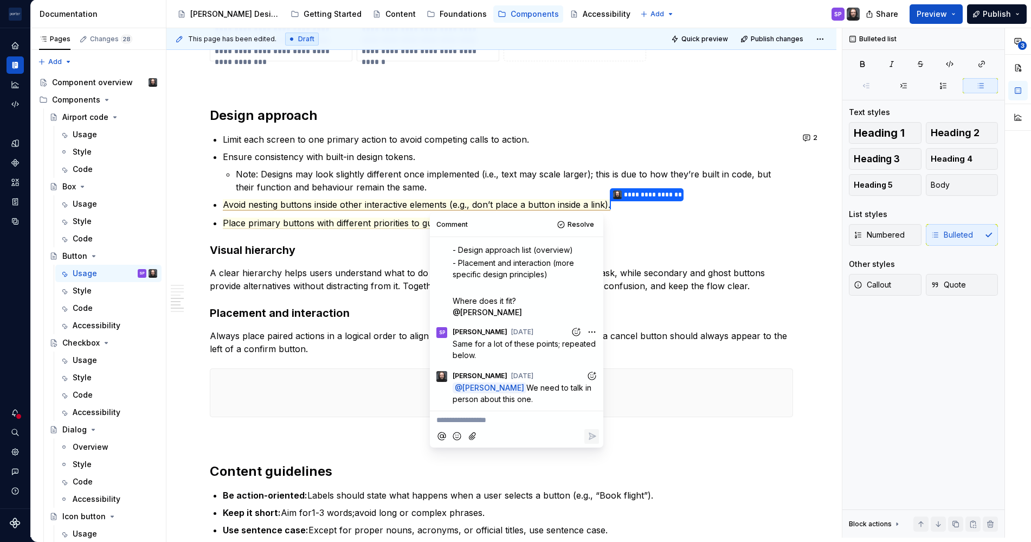
click at [340, 348] on p "Always place paired actions in a logical order to align with a user’s mental mo…" at bounding box center [501, 342] width 583 height 26
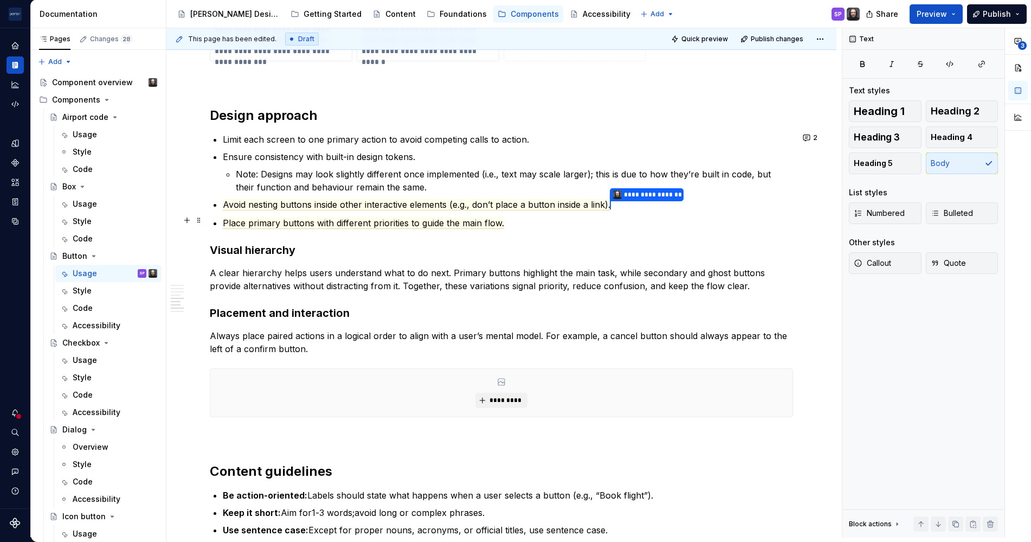
click at [504, 216] on p "Place primary buttons with different priorities to guide the main flow." at bounding box center [508, 222] width 570 height 13
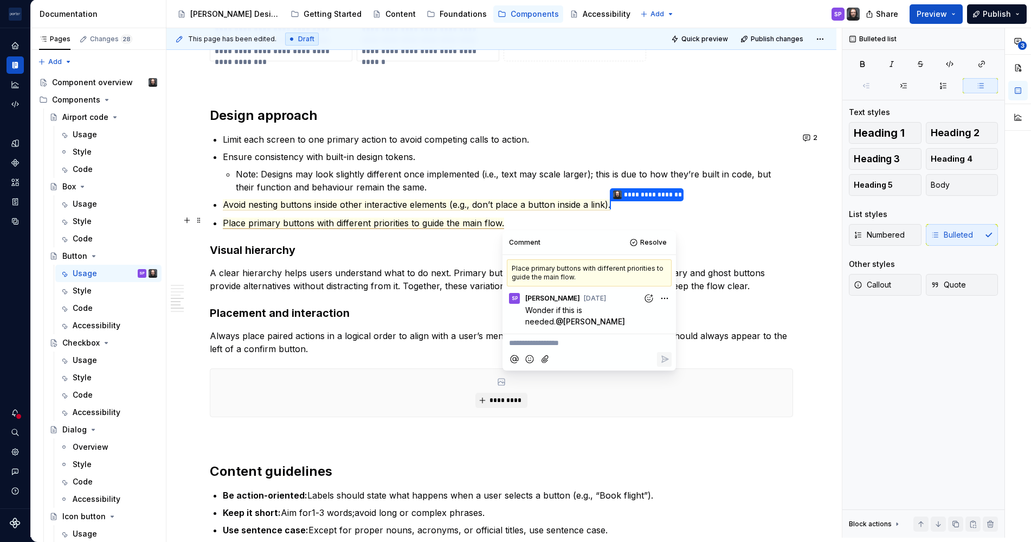
click at [483, 208] on span "Avoid nesting buttons inside other interactive elements (e.g., don’t place a bu…" at bounding box center [417, 204] width 388 height 11
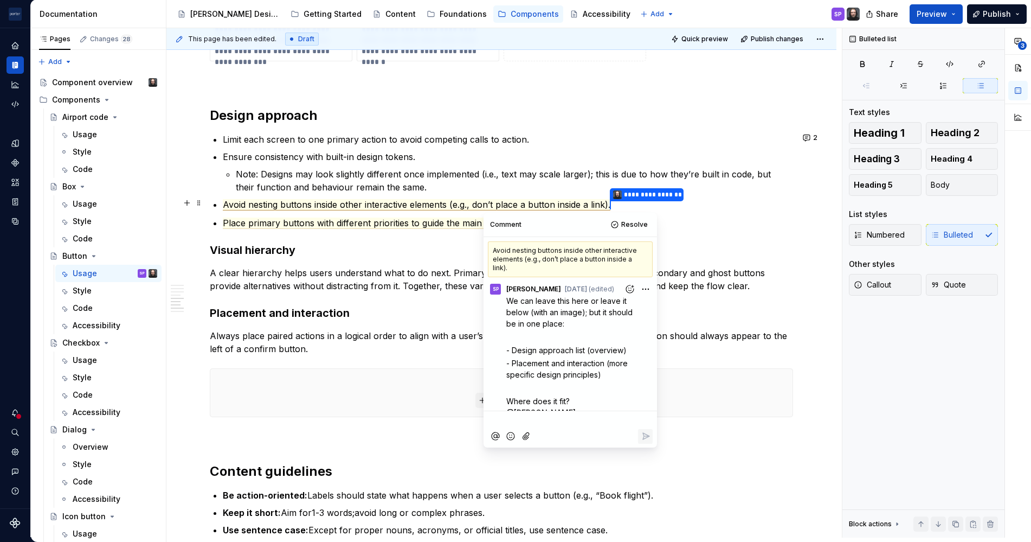
scroll to position [0, 0]
click at [483, 208] on span "Avoid nesting buttons inside other interactive elements (e.g., don’t place a bu…" at bounding box center [417, 204] width 388 height 11
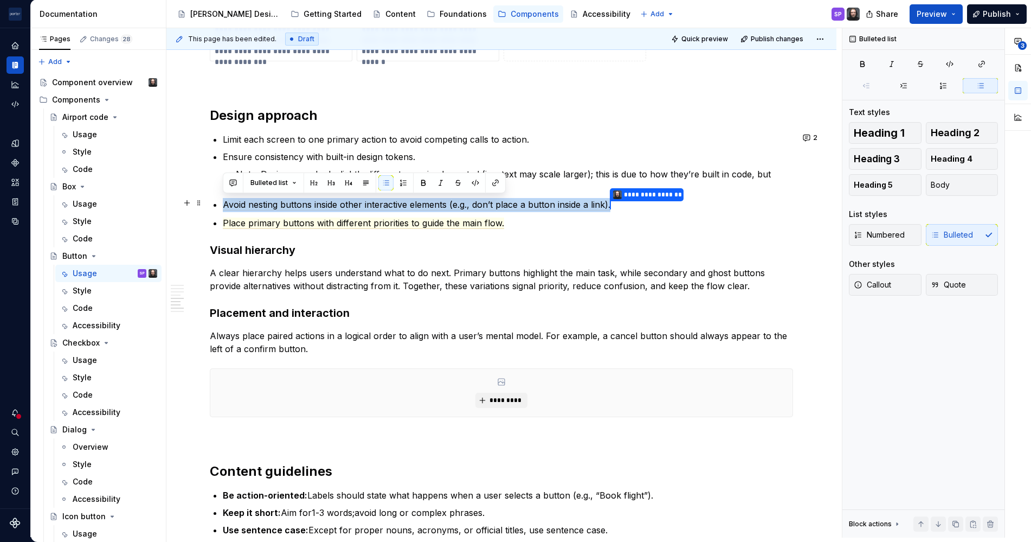
click at [483, 208] on span "Avoid nesting buttons inside other interactive elements (e.g., don’t place a bu…" at bounding box center [417, 204] width 388 height 11
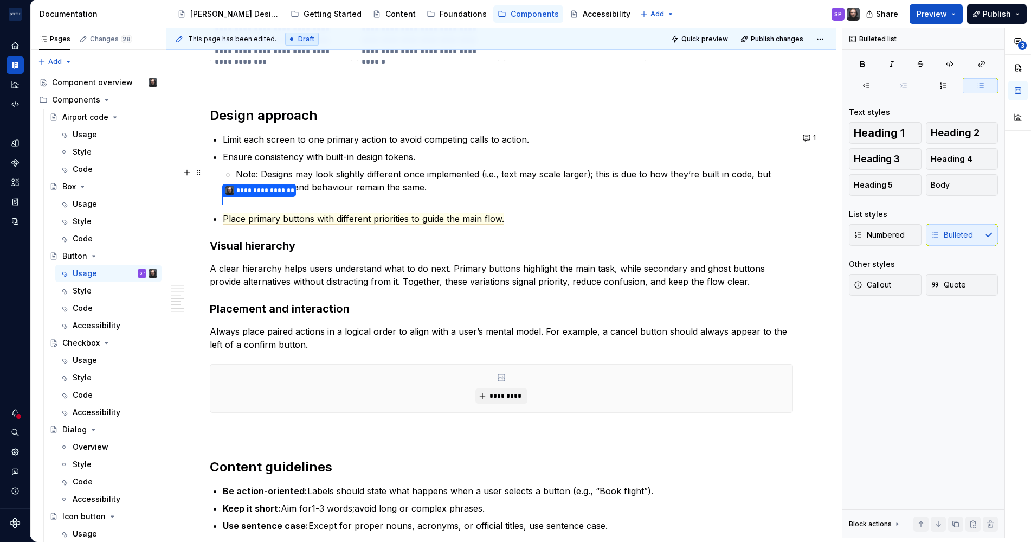
click at [332, 190] on p "Note: Designs may look slightly different once implemented (i.e., text may scal…" at bounding box center [514, 181] width 557 height 26
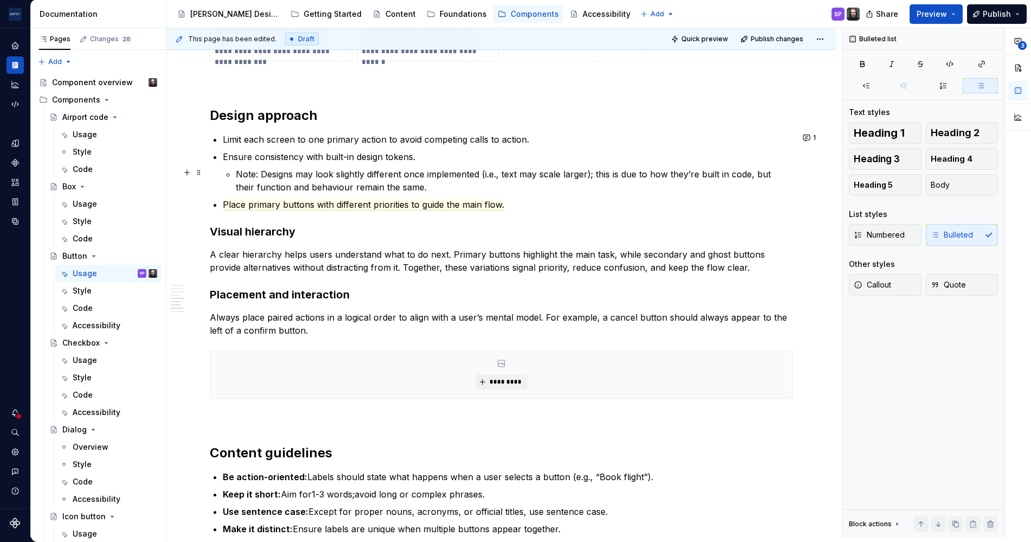
click at [593, 183] on p "Note: Designs may look slightly different once implemented (i.e., text may scal…" at bounding box center [514, 181] width 557 height 26
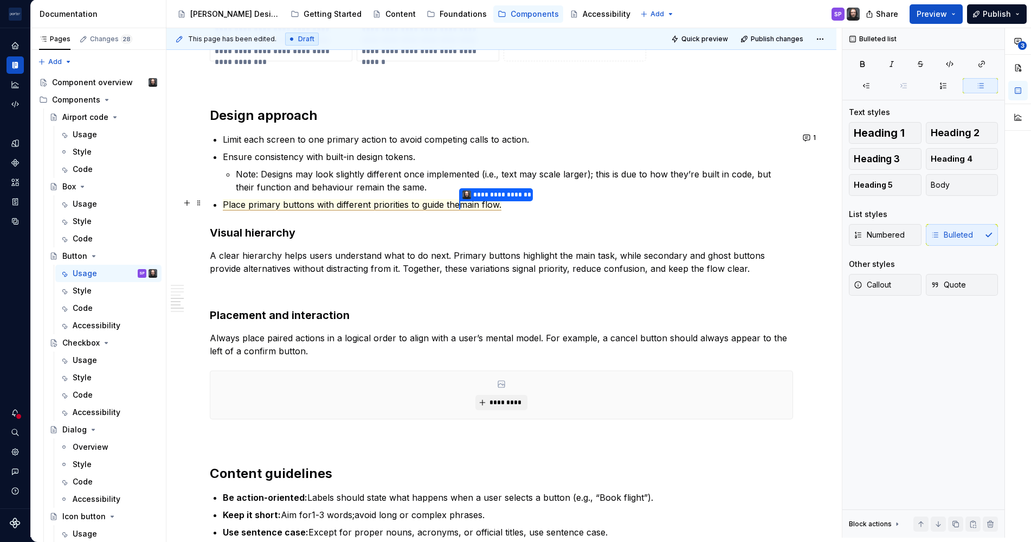
click at [354, 203] on span "Place primary buttons with different priorities to guide the" at bounding box center [341, 204] width 237 height 11
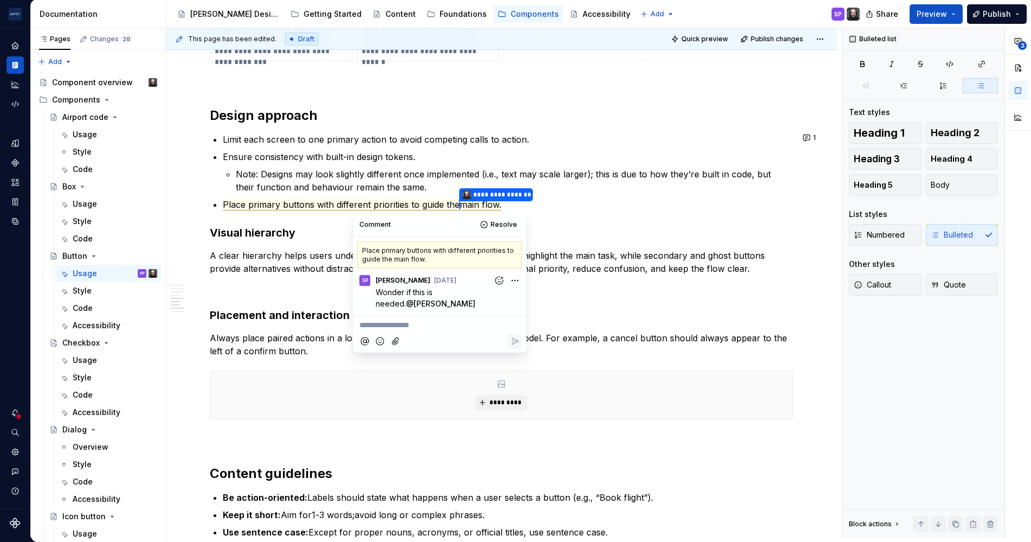
click at [286, 254] on commenthighlight "A clear hierarchy helps users understand what to do next. Primary buttons highl…" at bounding box center [489, 262] width 558 height 24
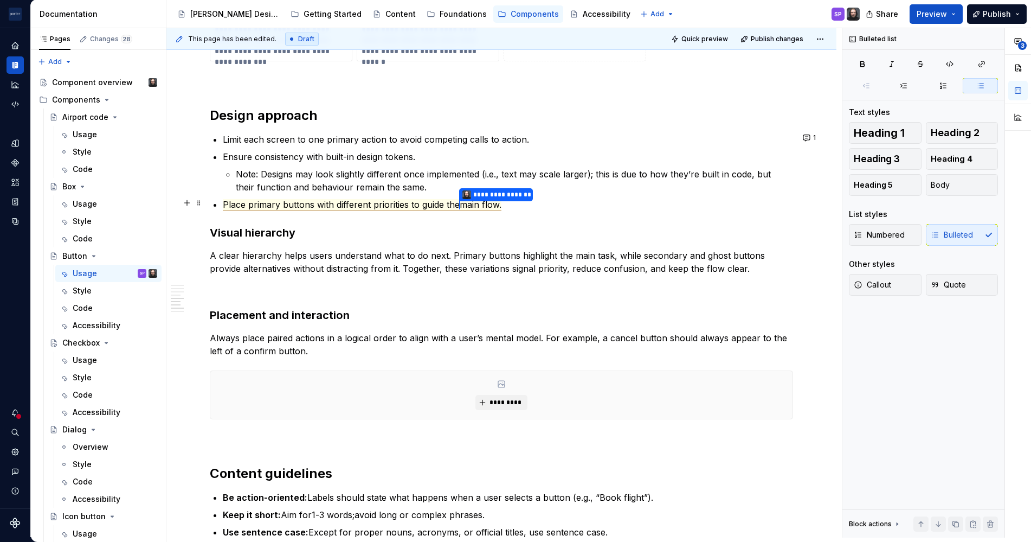
click at [305, 204] on span "Place primary buttons with different priorities to guide the" at bounding box center [341, 204] width 237 height 11
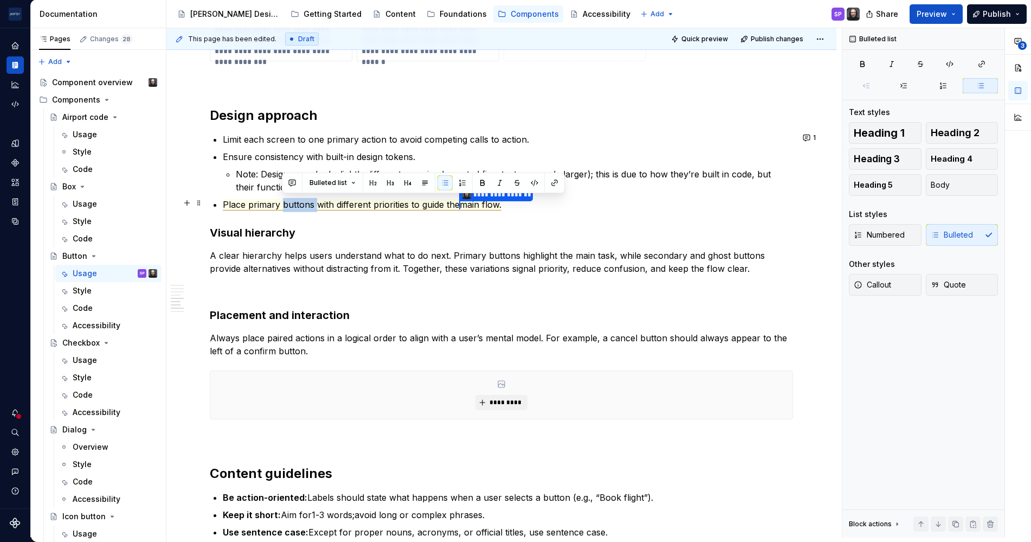
click at [305, 204] on span "Place primary buttons with different priorities to guide the" at bounding box center [341, 204] width 237 height 11
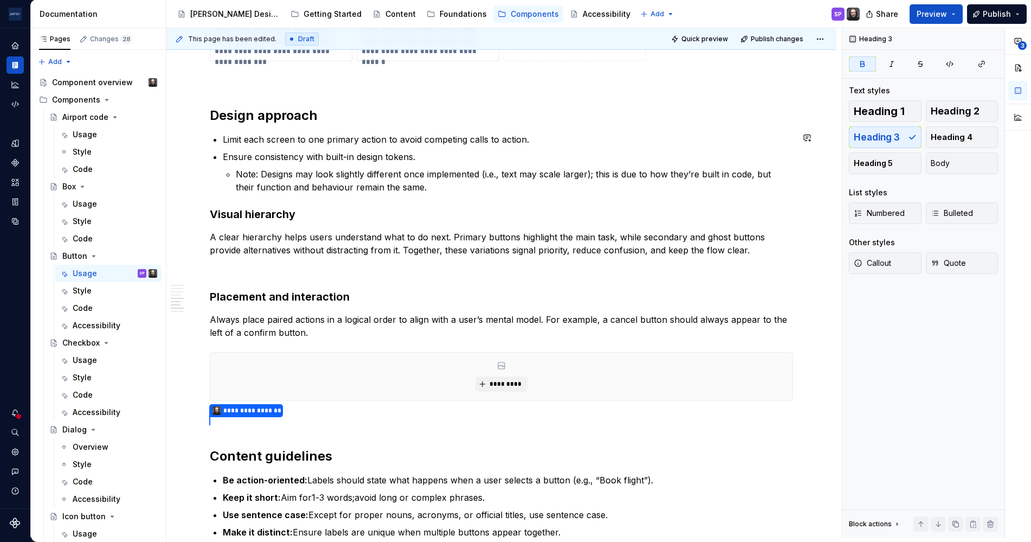
click at [340, 201] on div "Multiple blocks" at bounding box center [357, 191] width 294 height 21
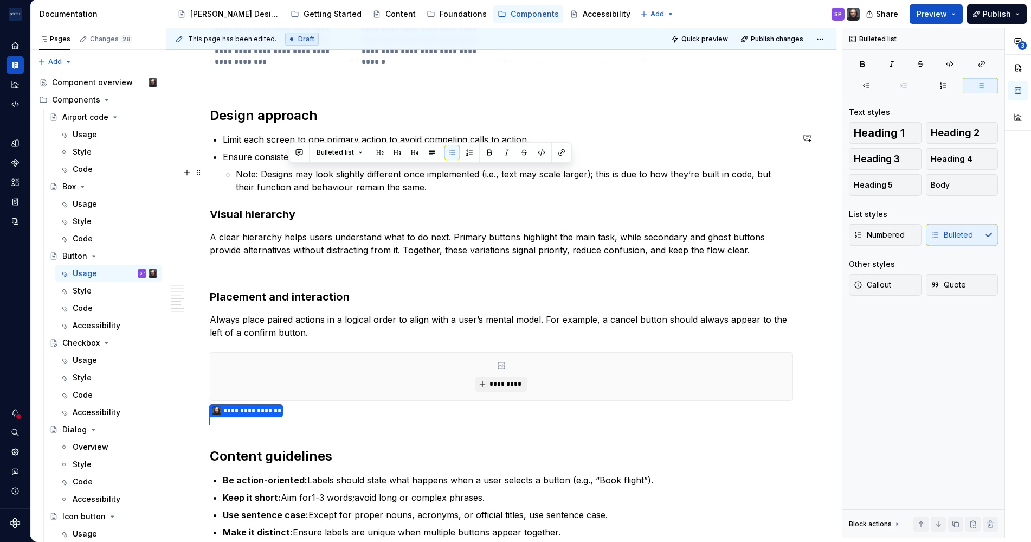
drag, startPoint x: 340, startPoint y: 201, endPoint x: 291, endPoint y: 170, distance: 58.2
click at [291, 170] on p "Note: Designs may look slightly different once implemented (i.e., text may scal…" at bounding box center [514, 181] width 557 height 26
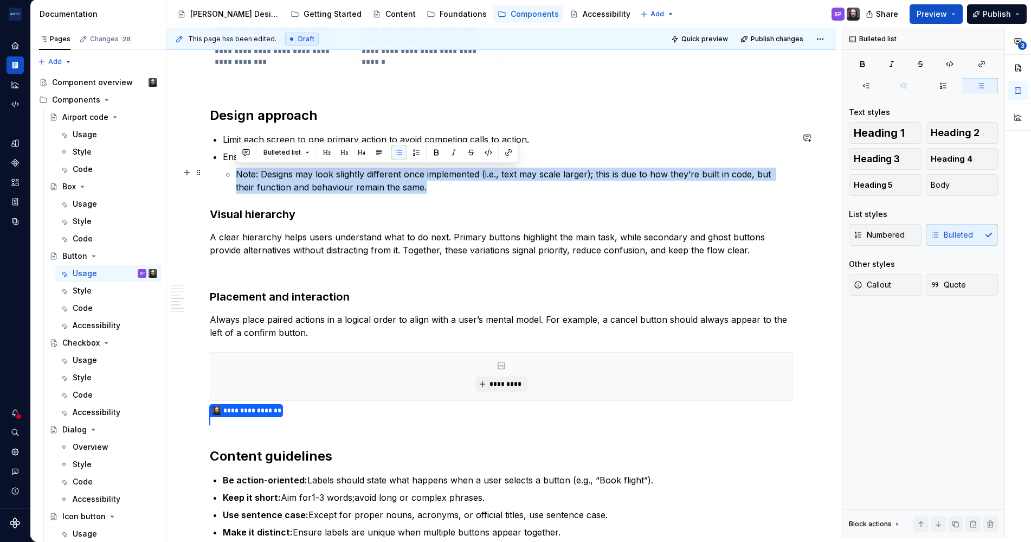
click at [291, 170] on p "Note: Designs may look slightly different once implemented (i.e., text may scal…" at bounding box center [514, 181] width 557 height 26
click at [437, 181] on p "Note: Designs may look slightly different once implemented (i.e., text may scal…" at bounding box center [514, 181] width 557 height 26
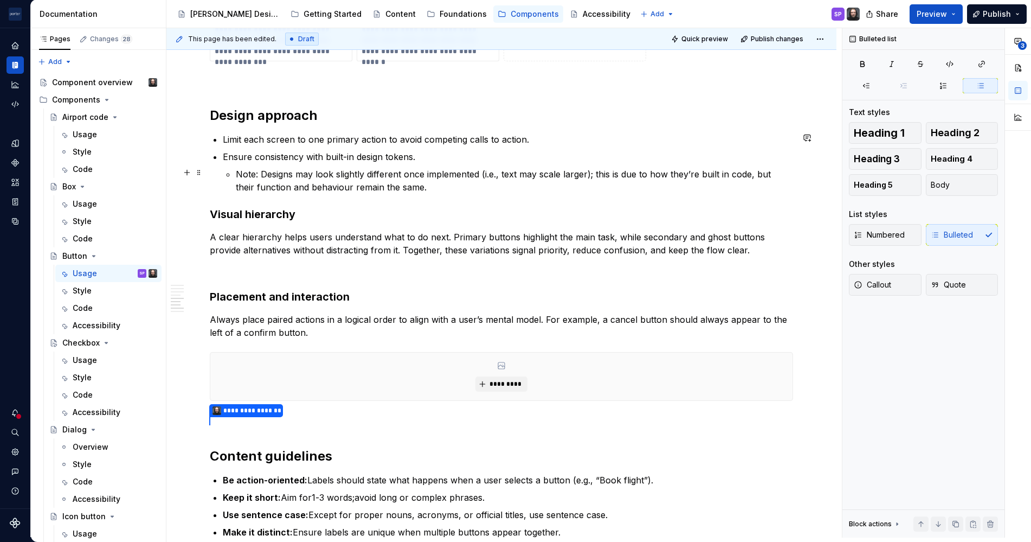
click at [433, 177] on p "Note: Designs may look slightly different once implemented (i.e., text may scal…" at bounding box center [514, 181] width 557 height 26
click at [554, 481] on p "Be action-oriented: Labels should state what happens when a user selects a butt…" at bounding box center [508, 479] width 570 height 13
click at [368, 180] on p "Note: Designs may look slightly different once implemented (i.e., text may scal…" at bounding box center [514, 181] width 557 height 26
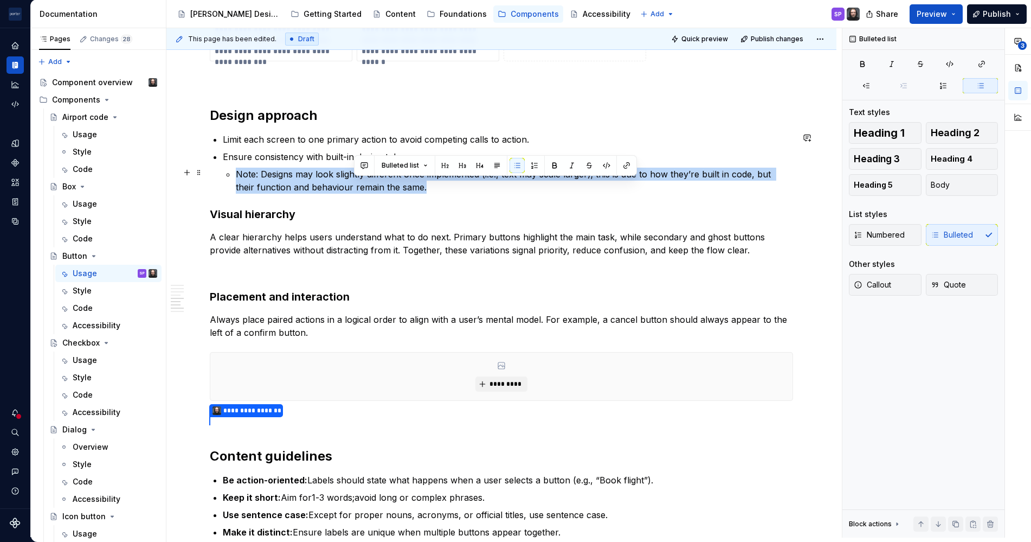
click at [368, 180] on p "Note: Designs may look slightly different once implemented (i.e., text may scal…" at bounding box center [514, 181] width 557 height 26
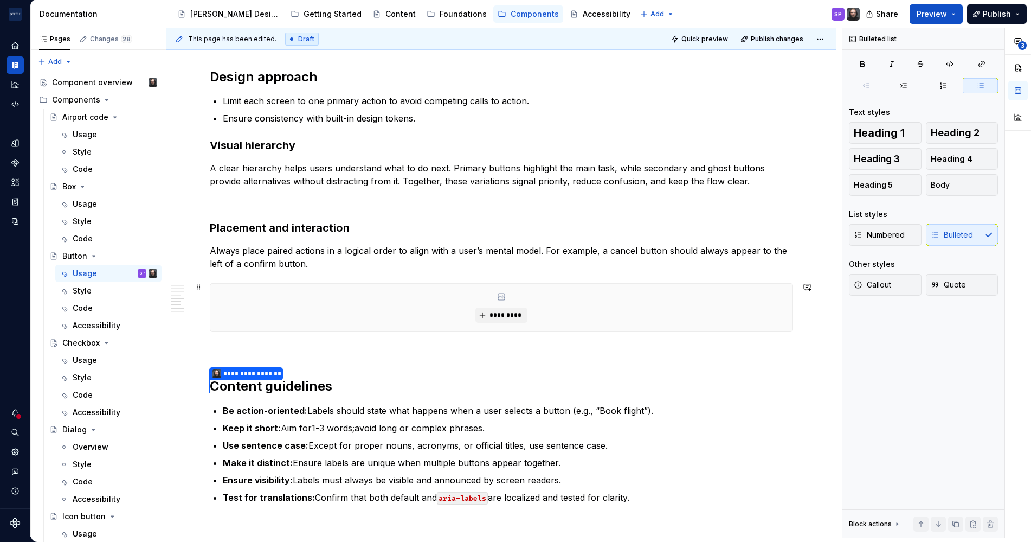
scroll to position [1072, 0]
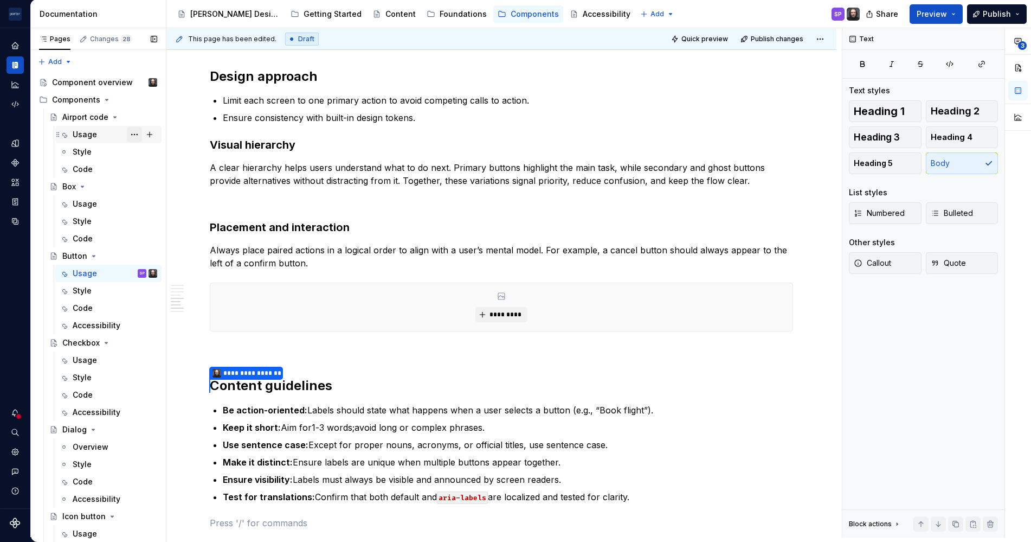
click at [127, 130] on button "Page tree" at bounding box center [134, 134] width 15 height 15
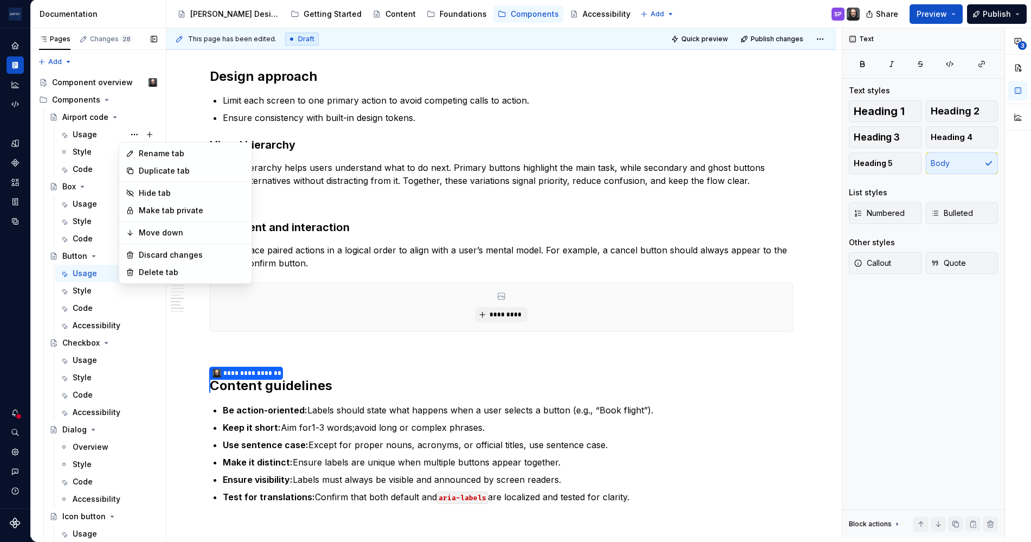
click at [86, 135] on div "Pages Changes 28 Add Accessibility guide for tree Page tree. Navigate the tree …" at bounding box center [98, 284] width 136 height 513
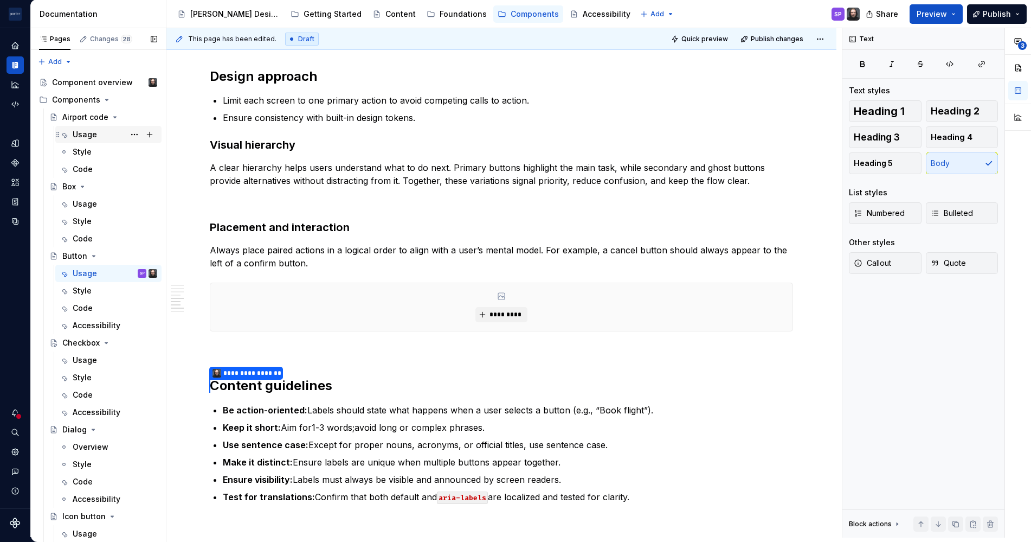
click at [78, 136] on div "Usage" at bounding box center [85, 134] width 24 height 11
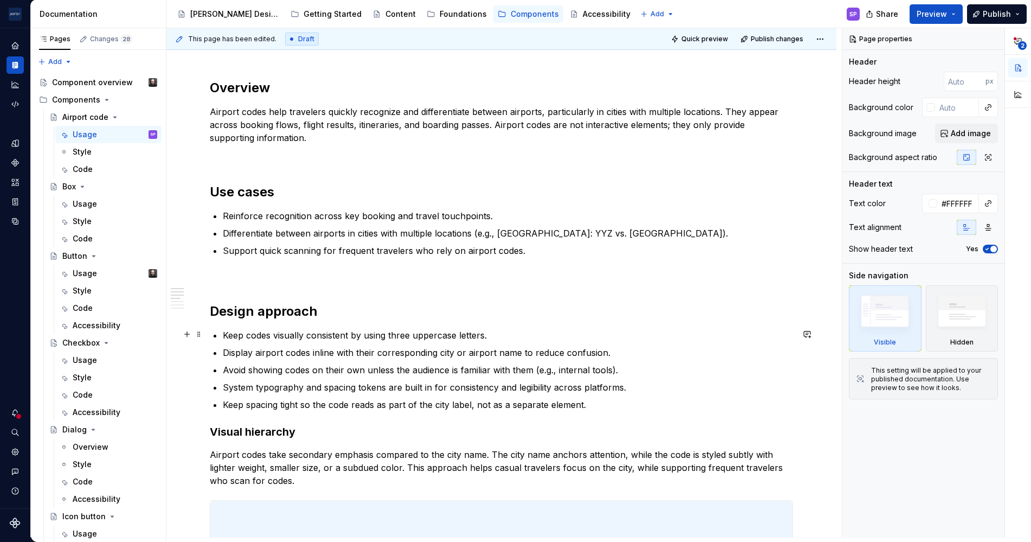
scroll to position [603, 0]
click at [302, 387] on p "System typography and spacing tokens are built in for consistency and legibilit…" at bounding box center [508, 388] width 570 height 13
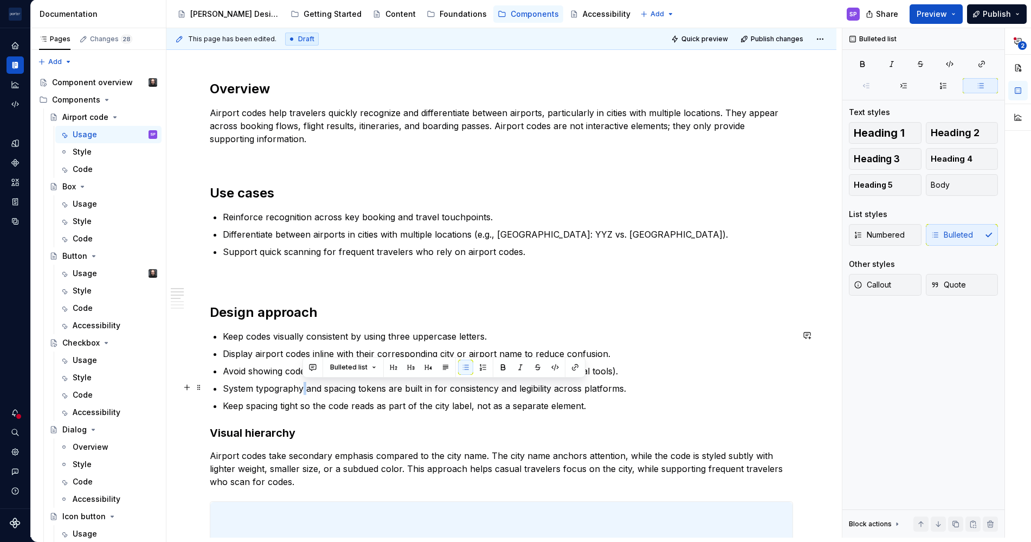
click at [302, 387] on p "System typography and spacing tokens are built in for consistency and legibilit…" at bounding box center [508, 388] width 570 height 13
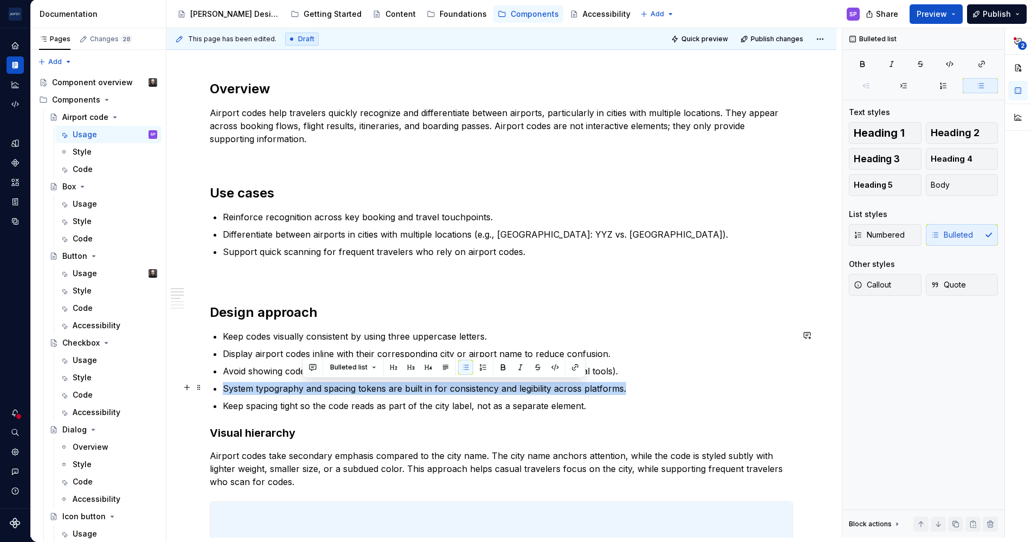
click at [302, 387] on p "System typography and spacing tokens are built in for consistency and legibilit…" at bounding box center [508, 388] width 570 height 13
copy p "System typography and spacing tokens are built in for consistency and legibilit…"
click at [94, 279] on div "Usage" at bounding box center [115, 273] width 85 height 15
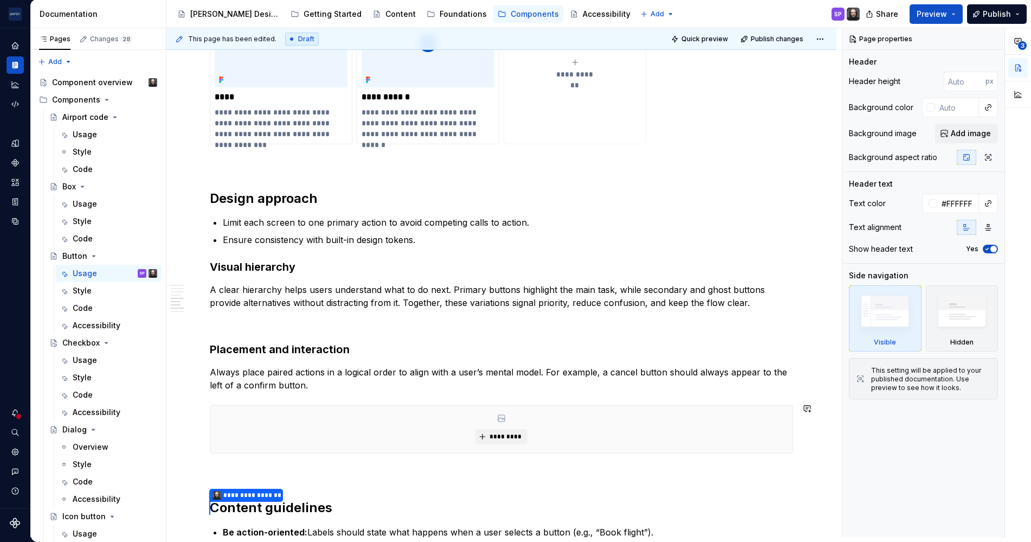
scroll to position [950, 0]
type textarea "*"
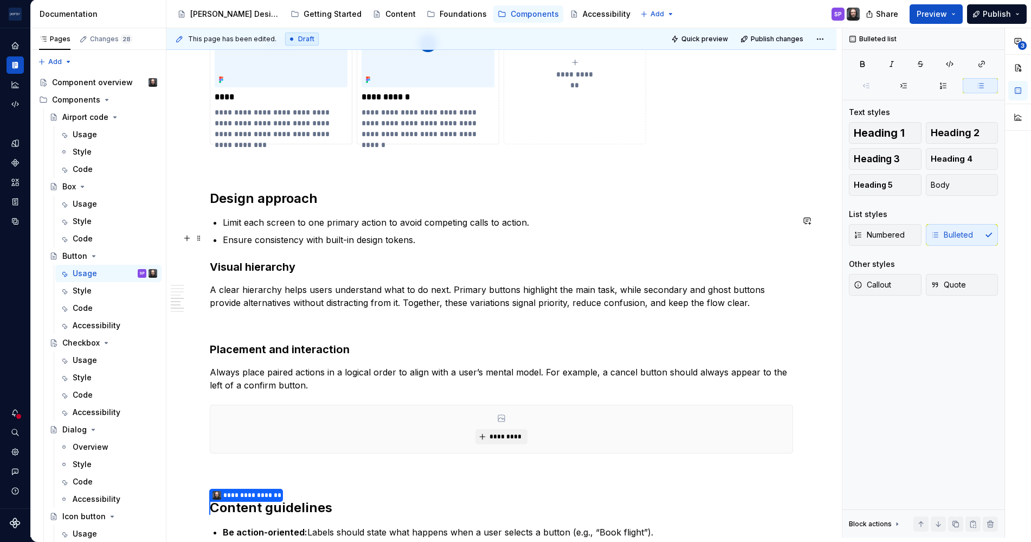
click at [435, 240] on p "Ensure consistency with built-in design tokens." at bounding box center [508, 239] width 570 height 13
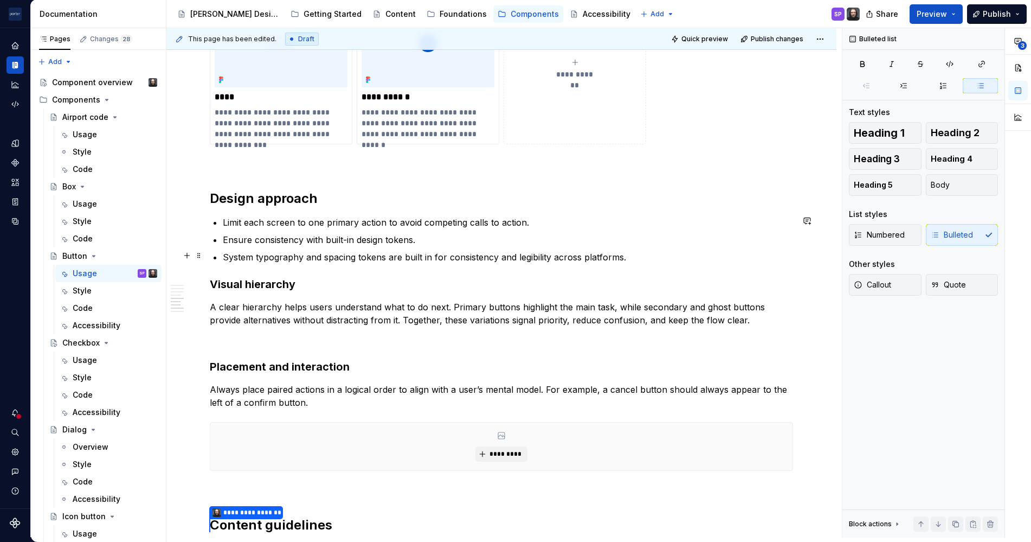
click at [279, 258] on p "System typography and spacing tokens are built in for consistency and legibilit…" at bounding box center [508, 256] width 570 height 13
click at [262, 258] on p "System typography and spacing tokens are built in for consistency and legibilit…" at bounding box center [508, 256] width 570 height 13
drag, startPoint x: 304, startPoint y: 258, endPoint x: 224, endPoint y: 257, distance: 79.7
click at [224, 257] on p "System typography and spacing tokens are built in for consistency and legibilit…" at bounding box center [508, 256] width 570 height 13
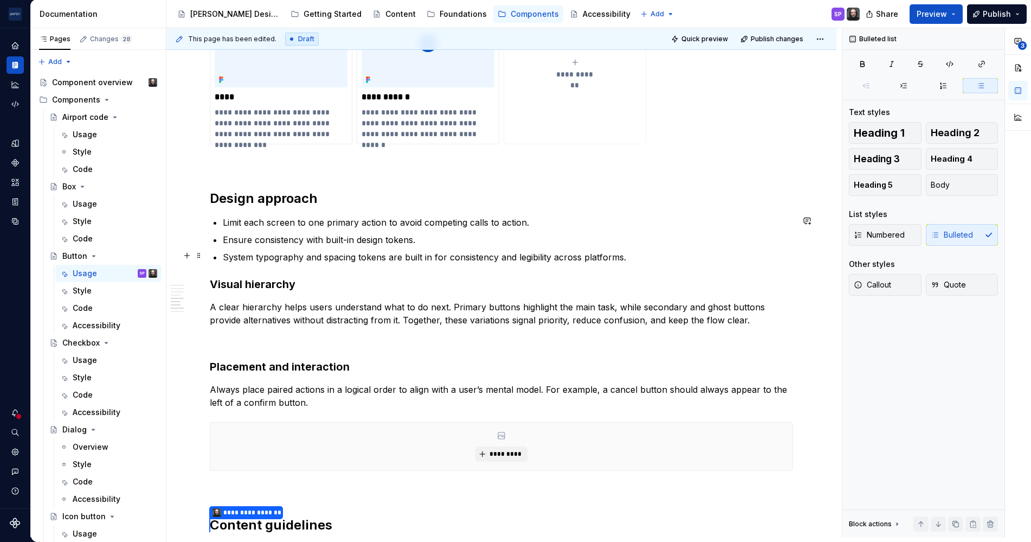
click at [310, 244] on p "Ensure consistency with built-in design tokens." at bounding box center [508, 239] width 570 height 13
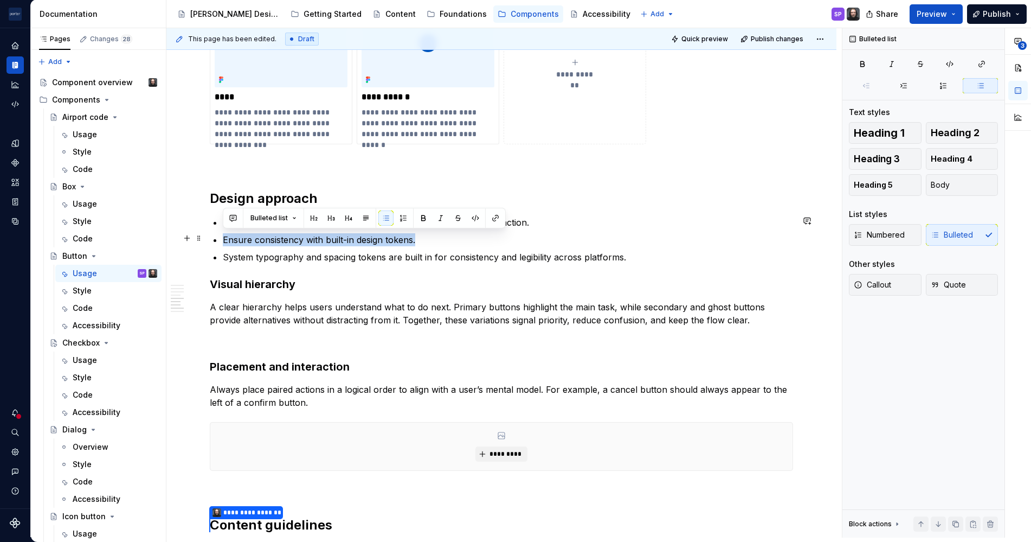
click at [310, 244] on p "Ensure consistency with built-in design tokens." at bounding box center [508, 239] width 570 height 13
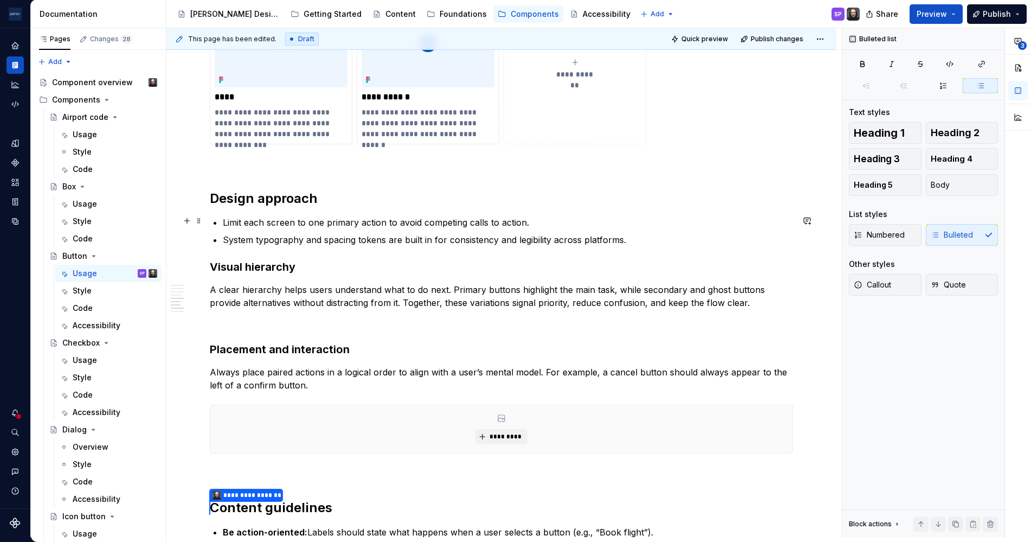
drag, startPoint x: 648, startPoint y: 222, endPoint x: 530, endPoint y: 227, distance: 118.8
click at [530, 227] on ul "Limit each screen to one primary action to avoid competing calls to action. Sys…" at bounding box center [508, 231] width 570 height 30
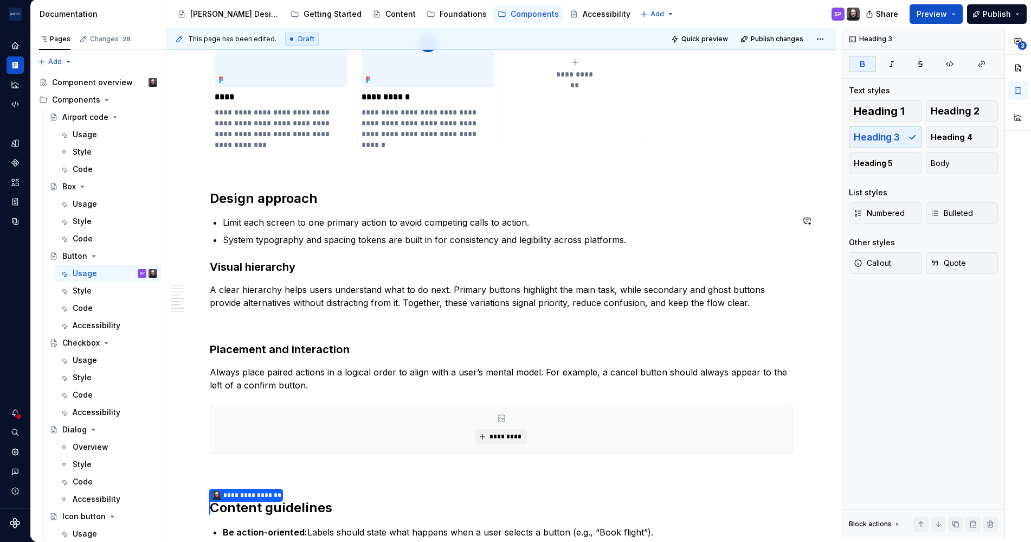
click at [438, 245] on div "**********" at bounding box center [501, 3] width 583 height 1488
click at [490, 240] on p "System typography and spacing tokens are built in for consistency and legibilit…" at bounding box center [508, 239] width 570 height 13
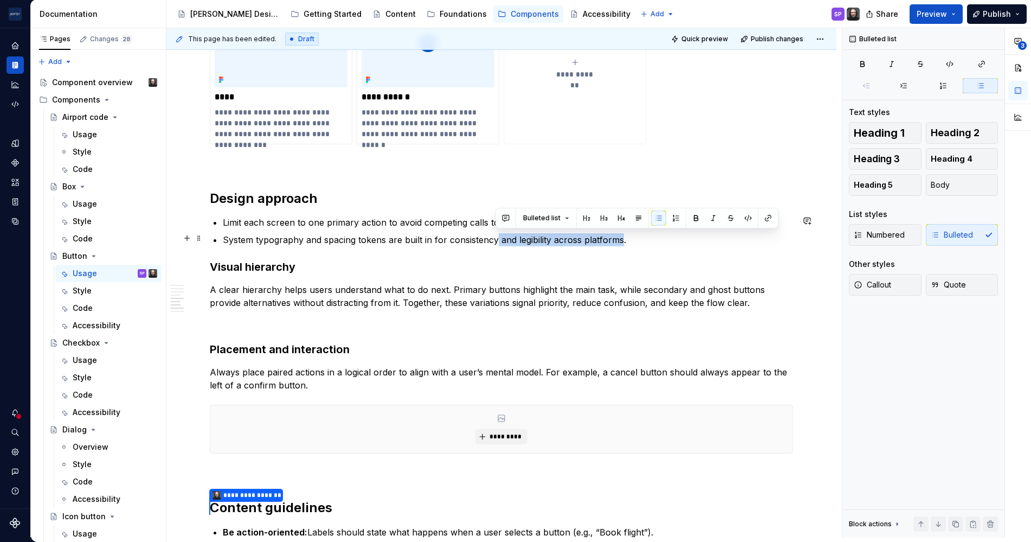
drag, startPoint x: 496, startPoint y: 241, endPoint x: 621, endPoint y: 240, distance: 125.2
click at [621, 240] on p "System typography and spacing tokens are built in for consistency and legibilit…" at bounding box center [508, 239] width 570 height 13
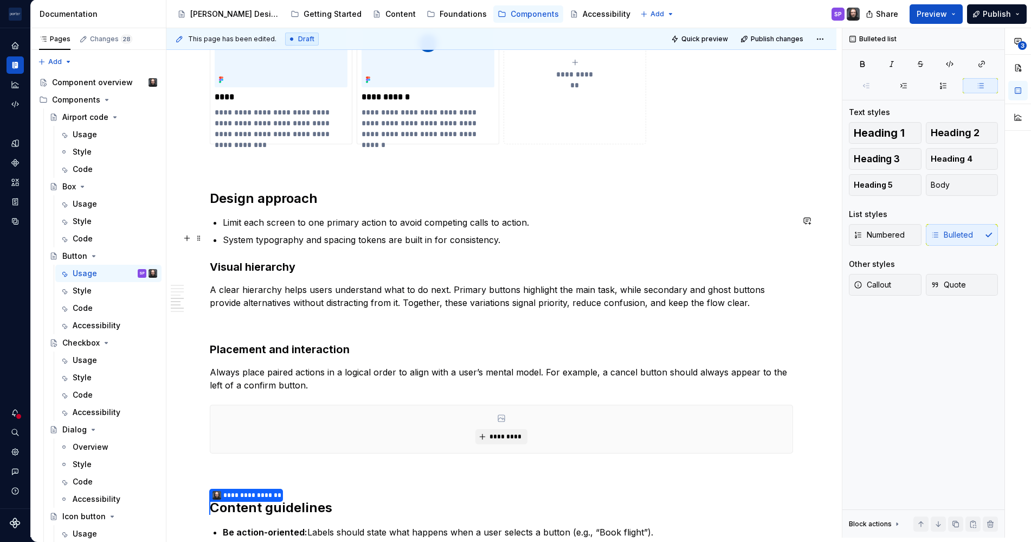
click at [287, 240] on p "System typography and spacing tokens are built in for consistency." at bounding box center [508, 239] width 570 height 13
click at [381, 234] on p "System typography and spacing tokens are built in for consistency." at bounding box center [508, 239] width 570 height 13
click at [99, 196] on div "Usage" at bounding box center [115, 203] width 85 height 15
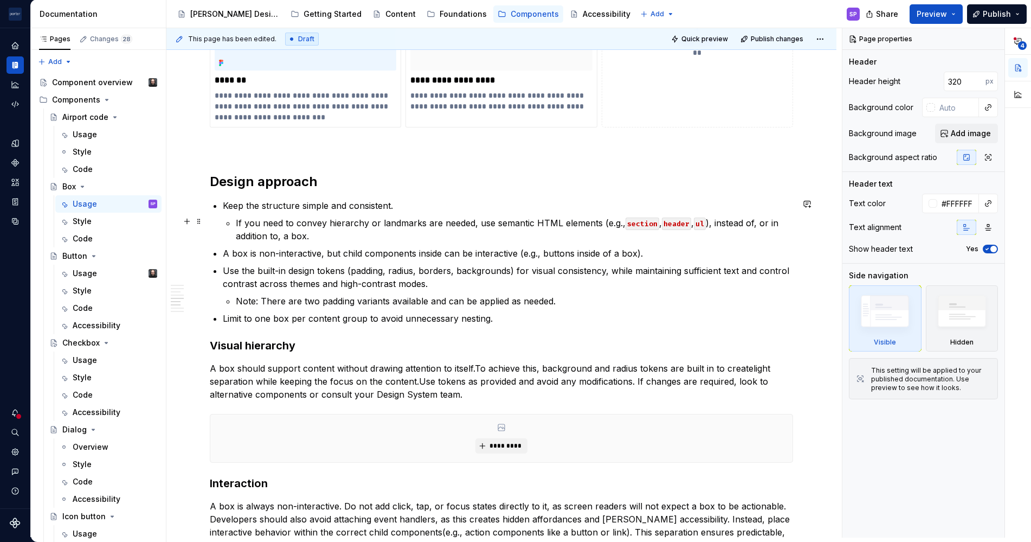
scroll to position [1071, 0]
click at [100, 268] on div "Usage" at bounding box center [115, 273] width 85 height 15
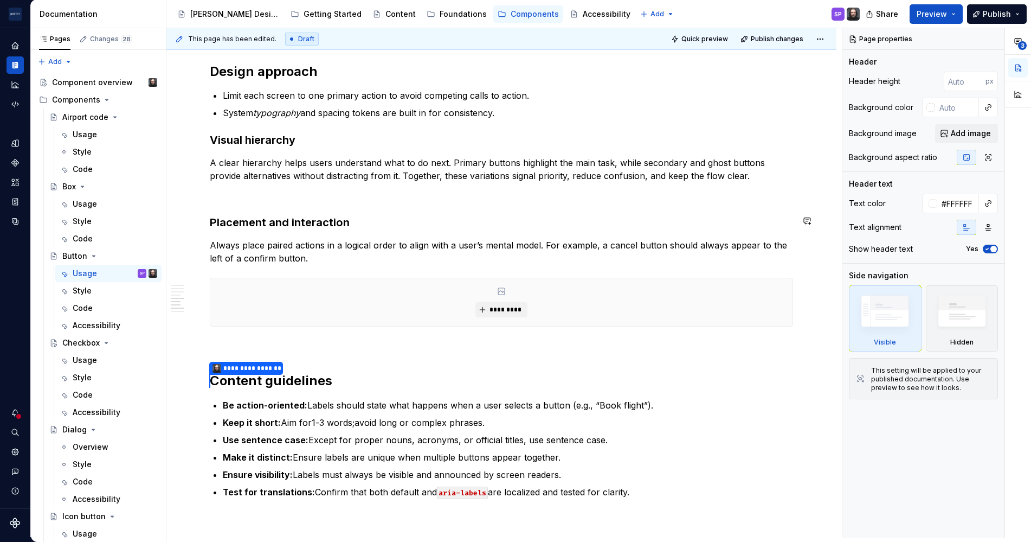
scroll to position [1080, 0]
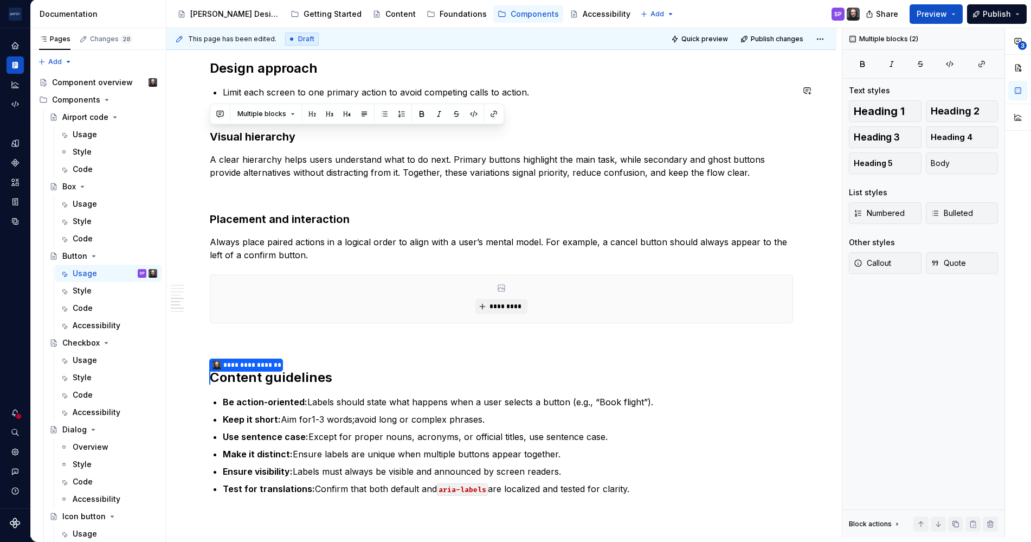
click at [352, 115] on button "button" at bounding box center [346, 113] width 15 height 15
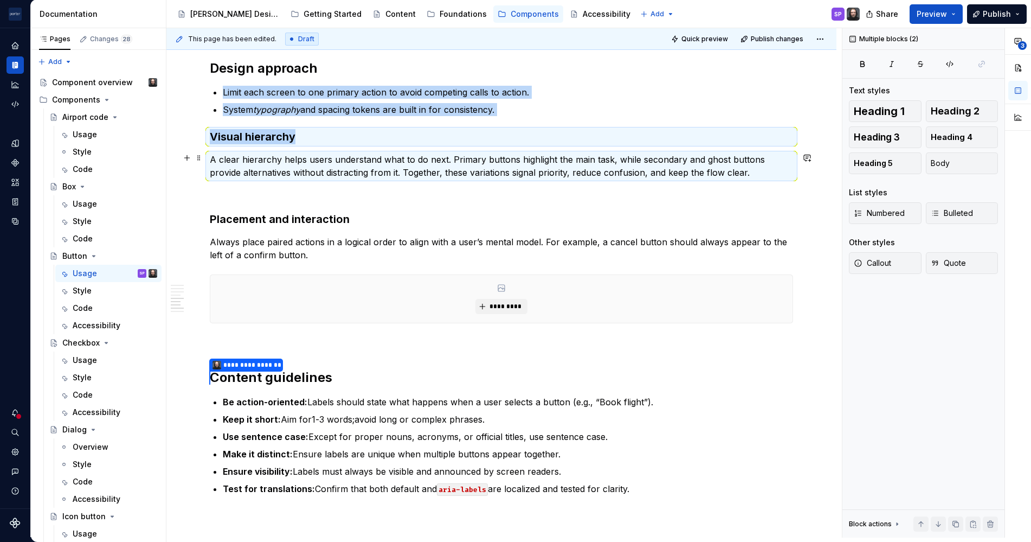
click at [284, 160] on commenthighlight "A clear hierarchy helps users understand what to do next. Primary buttons highl…" at bounding box center [489, 166] width 558 height 24
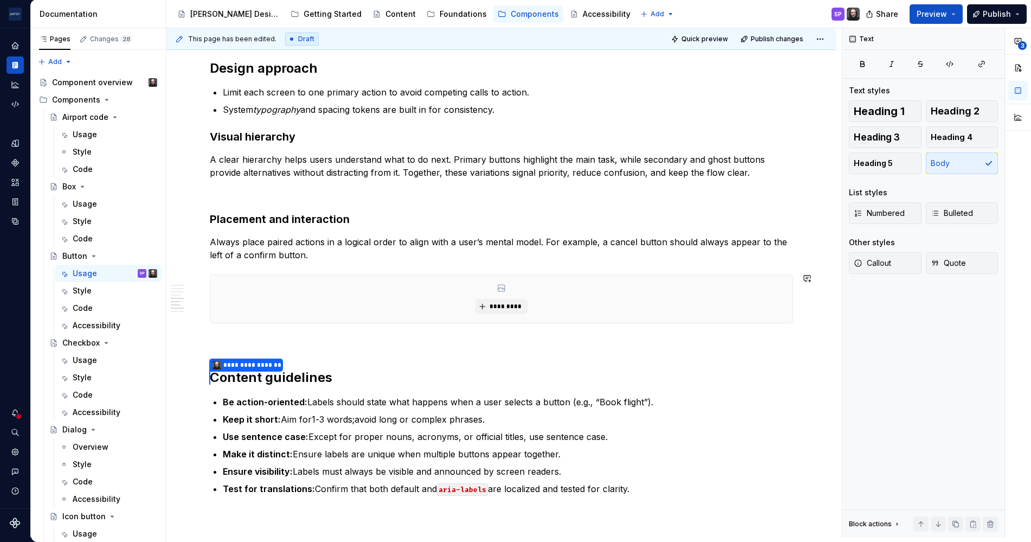
click at [300, 402] on strong "Be action-oriented:" at bounding box center [265, 401] width 85 height 11
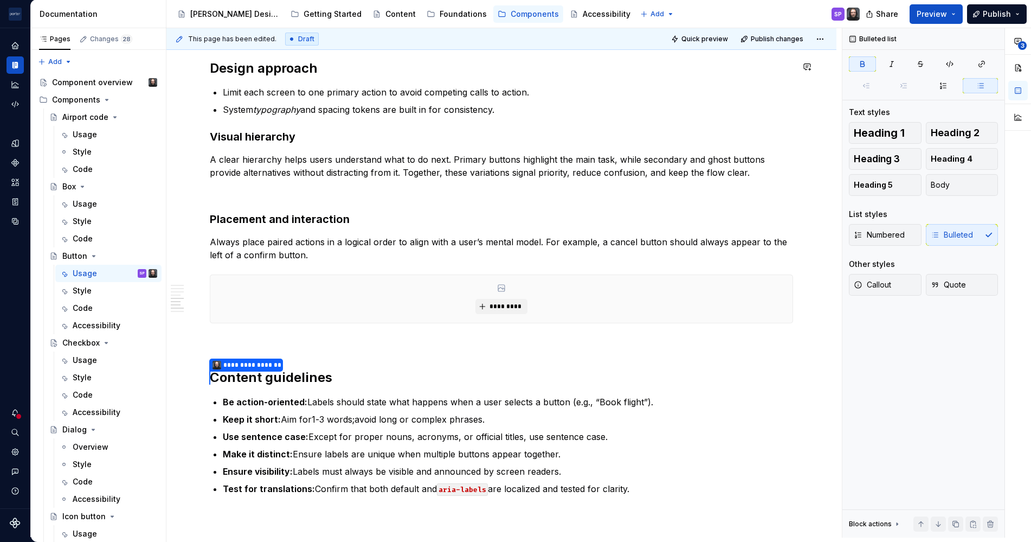
type textarea "*"
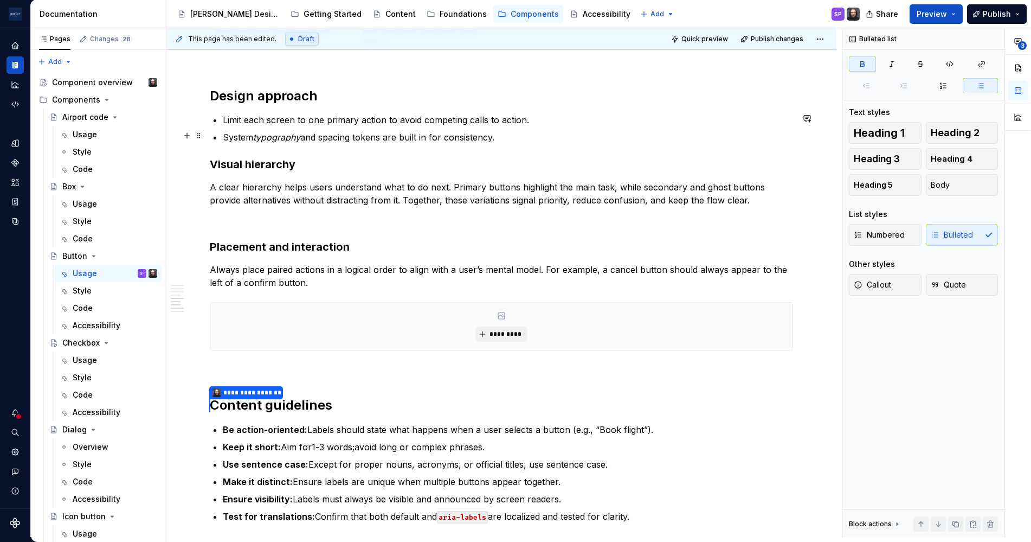
click at [518, 131] on p "System typography and spacing tokens are built in for consistency." at bounding box center [508, 137] width 570 height 13
click at [600, 99] on h2 "Design approach" at bounding box center [501, 95] width 583 height 17
click at [544, 113] on p "Limit each screen to one primary action to avoid competing calls to action." at bounding box center [508, 119] width 570 height 13
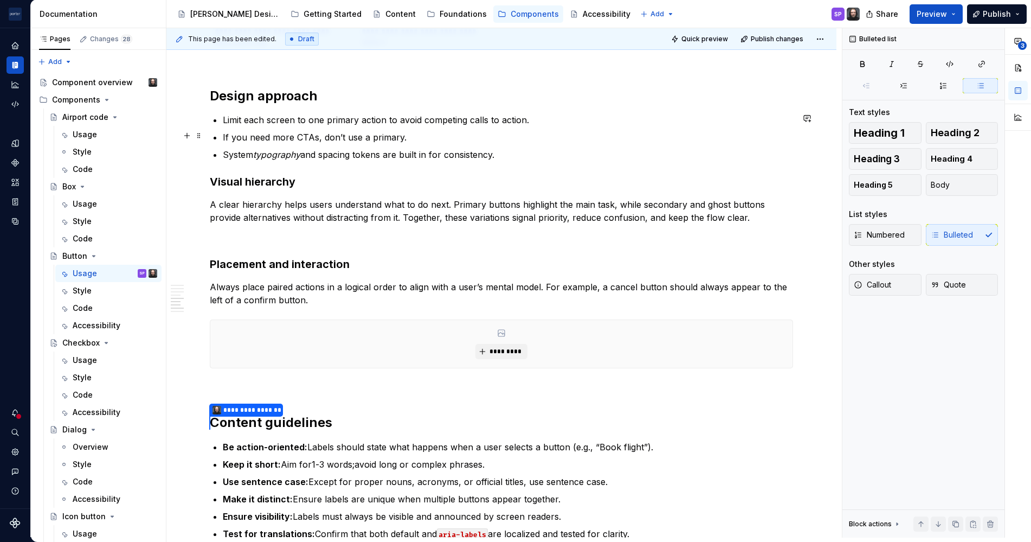
click at [326, 139] on p "If you need more CTAs, don’t use a primary." at bounding box center [508, 137] width 570 height 13
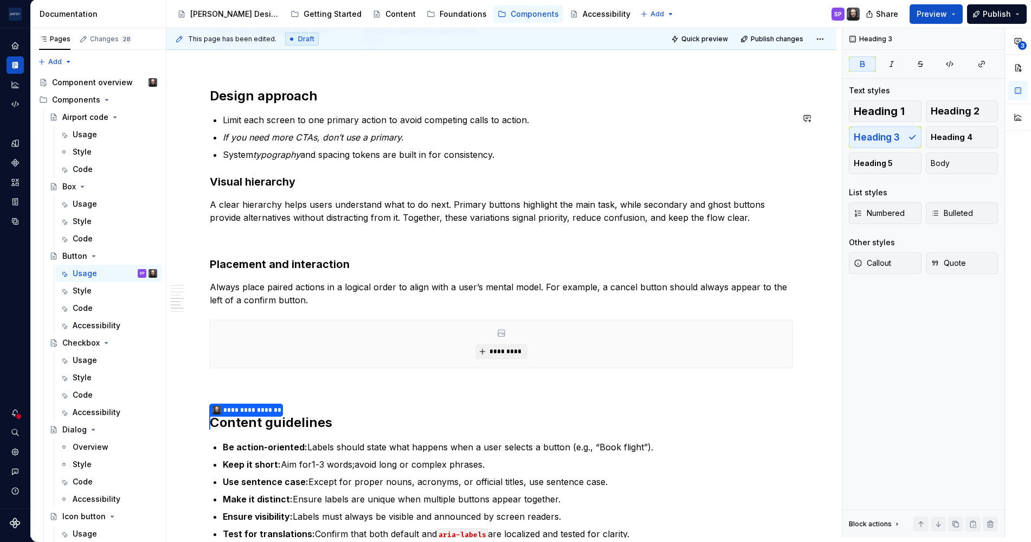
click at [390, 236] on p at bounding box center [501, 236] width 583 height 13
click at [540, 121] on p "Limit each screen to one primary action to avoid competing calls to action." at bounding box center [508, 119] width 570 height 13
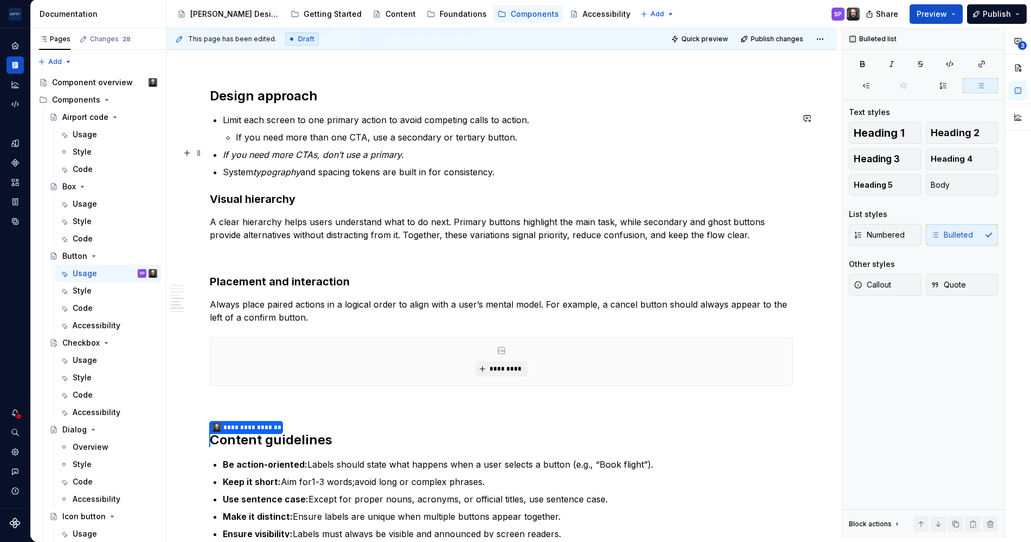
click at [372, 158] on p "If you need more CTAs, don’t use a primary." at bounding box center [508, 154] width 570 height 13
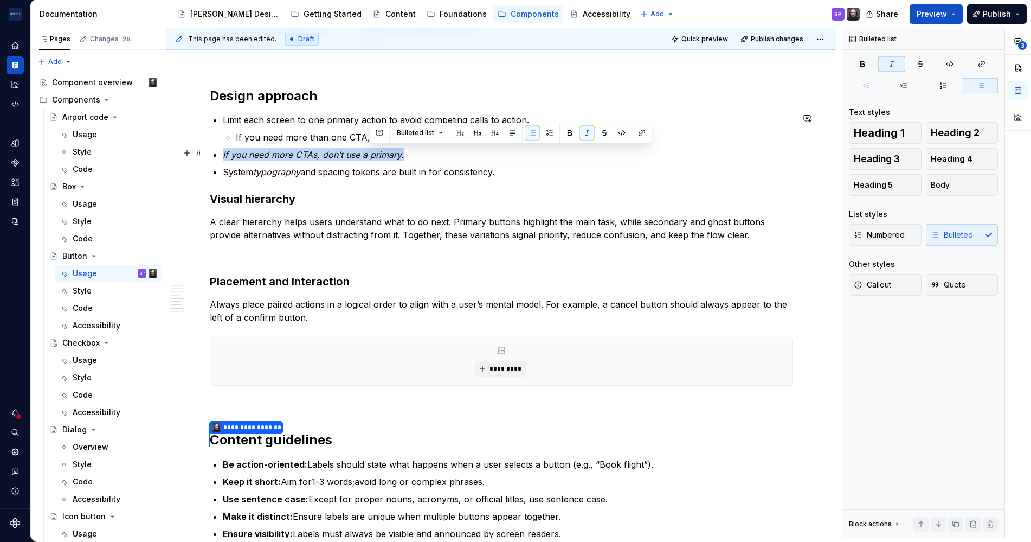
click at [372, 158] on p "If you need more CTAs, don’t use a primary." at bounding box center [508, 154] width 570 height 13
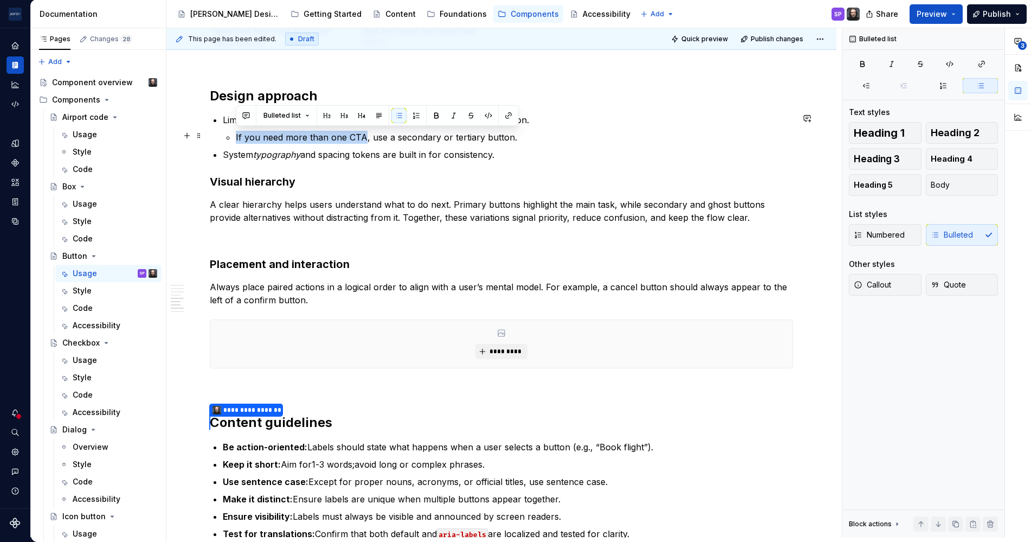
drag, startPoint x: 234, startPoint y: 136, endPoint x: 362, endPoint y: 138, distance: 128.0
click at [362, 138] on li "Limit each screen to one primary action to avoid competing calls to action. If …" at bounding box center [508, 128] width 570 height 30
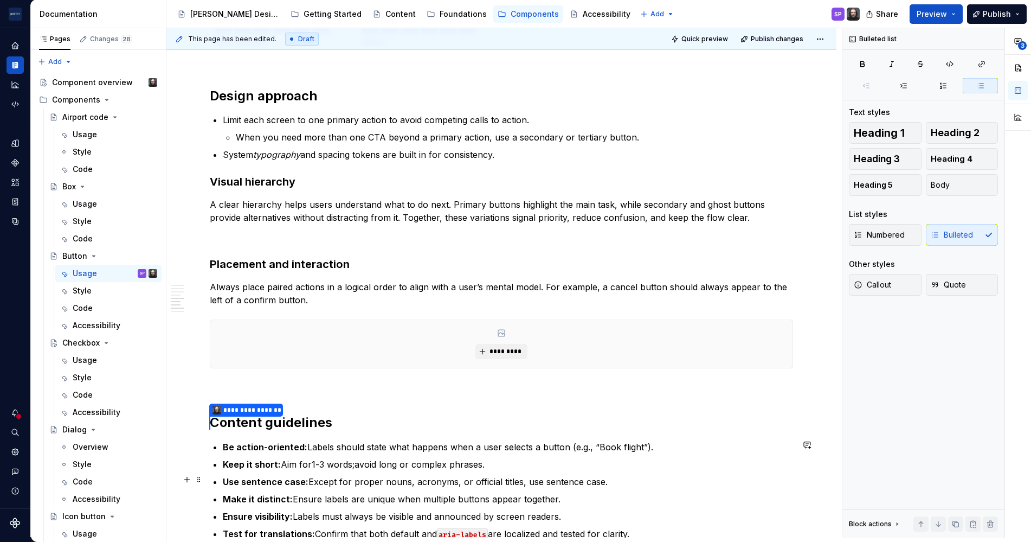
click at [459, 475] on p "Use sentence case: Except for proper nouns, acronyms, or official titles, use s…" at bounding box center [508, 481] width 570 height 13
click at [640, 125] on li "Limit each screen to one primary action to avoid competing calls to action. Whe…" at bounding box center [508, 128] width 570 height 30
click at [510, 148] on p "System typography and spacing tokens are built in for consistency." at bounding box center [508, 154] width 570 height 13
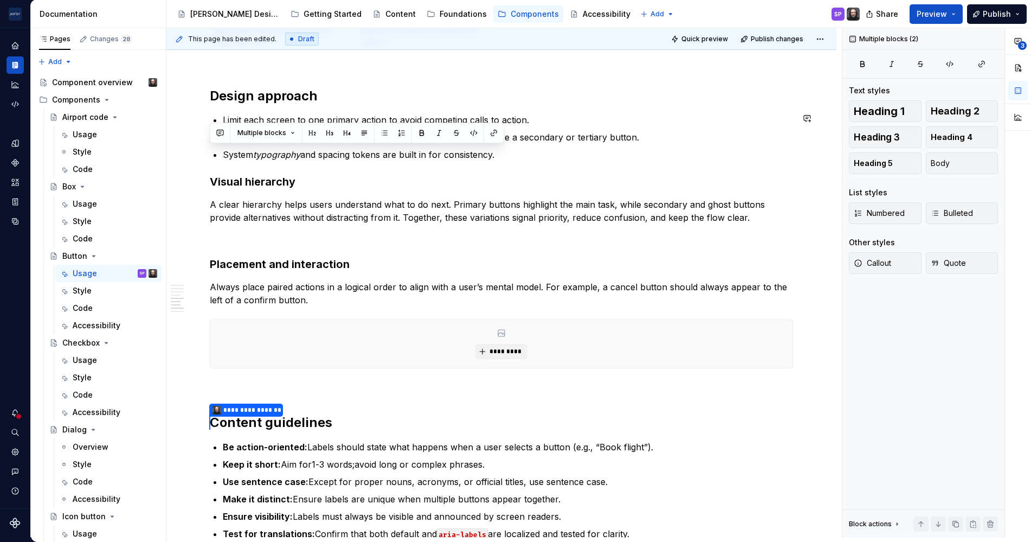
click at [535, 138] on p "When you need more than one CTA beyond a primary action, use a secondary or ter…" at bounding box center [514, 137] width 557 height 13
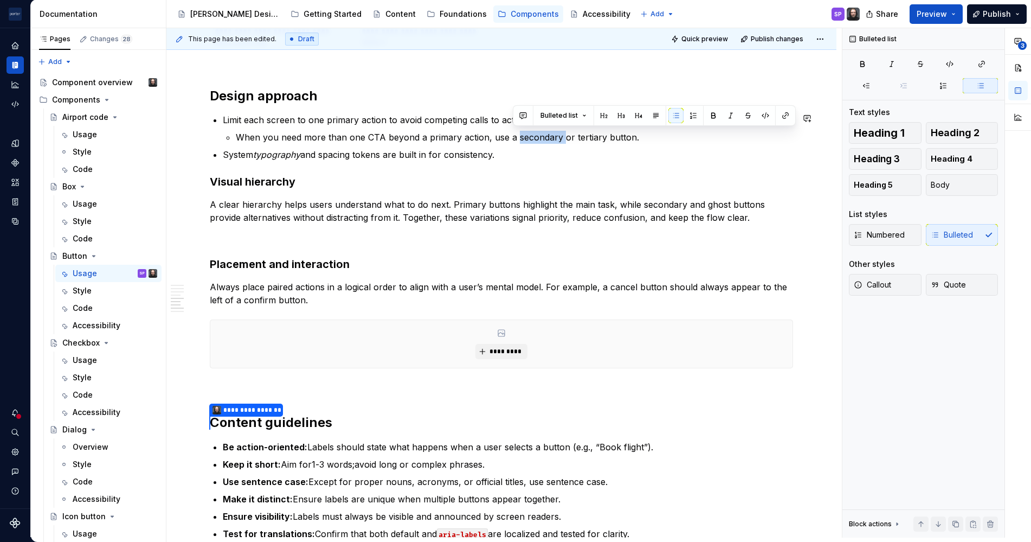
click at [535, 138] on p "When you need more than one CTA beyond a primary action, use a secondary or ter…" at bounding box center [514, 137] width 557 height 13
click at [539, 144] on ul "Limit each screen to one primary action to avoid competing calls to action. Whe…" at bounding box center [508, 137] width 570 height 48
click at [226, 136] on li "Limit each screen to one primary action to avoid competing calls to action. Whe…" at bounding box center [508, 128] width 570 height 30
click at [256, 133] on p "If additional When you need more than one CTA beyond a primary action, use a se…" at bounding box center [514, 137] width 557 height 13
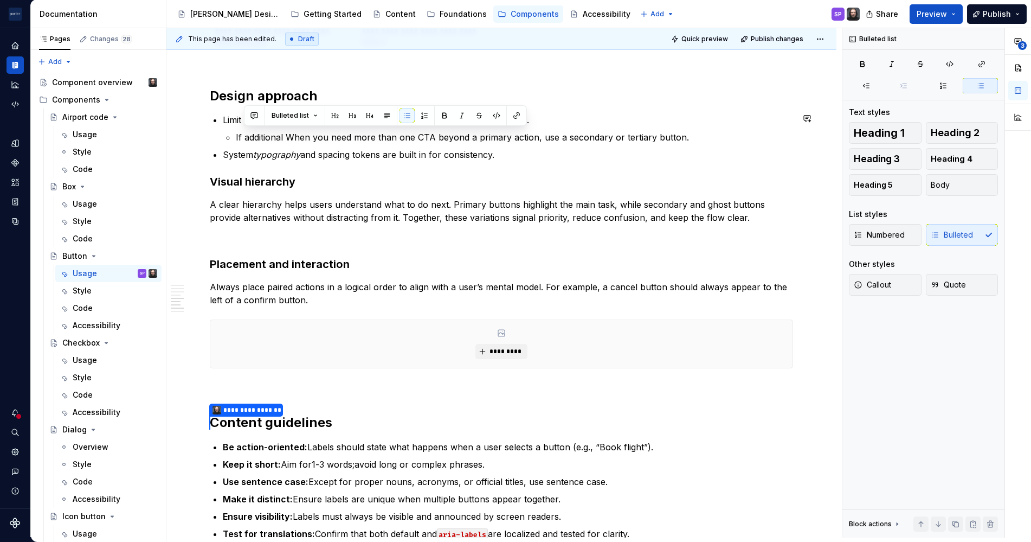
click at [256, 133] on p "If additional When you need more than one CTA beyond a primary action, use a se…" at bounding box center [514, 137] width 557 height 13
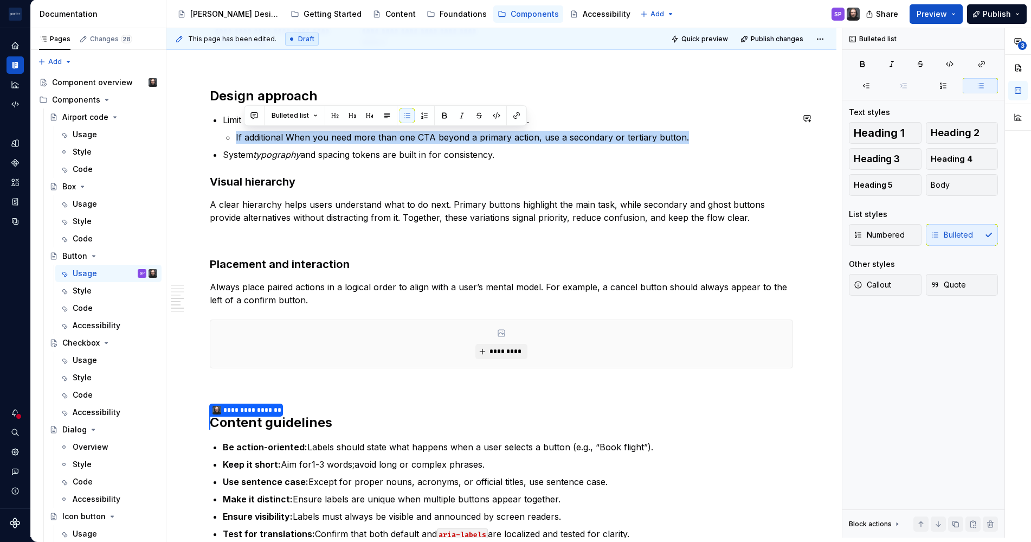
click at [256, 133] on p "If additional When you need more than one CTA beyond a primary action, use a se…" at bounding box center [514, 137] width 557 height 13
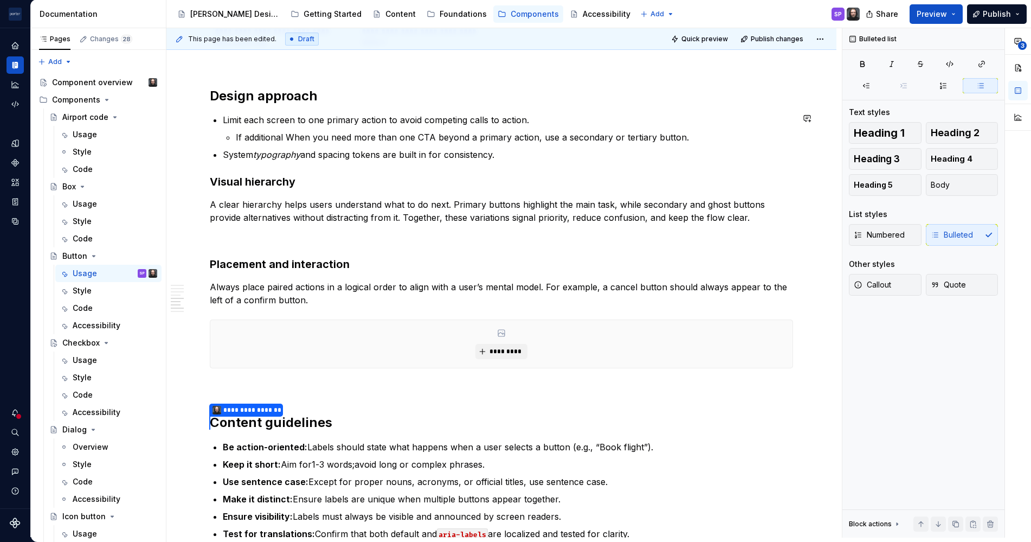
click at [256, 133] on p "If additional When you need more than one CTA beyond a primary action, use a se…" at bounding box center [514, 137] width 557 height 13
click at [265, 139] on p "For supporting actions, apply secondary" at bounding box center [514, 137] width 557 height 13
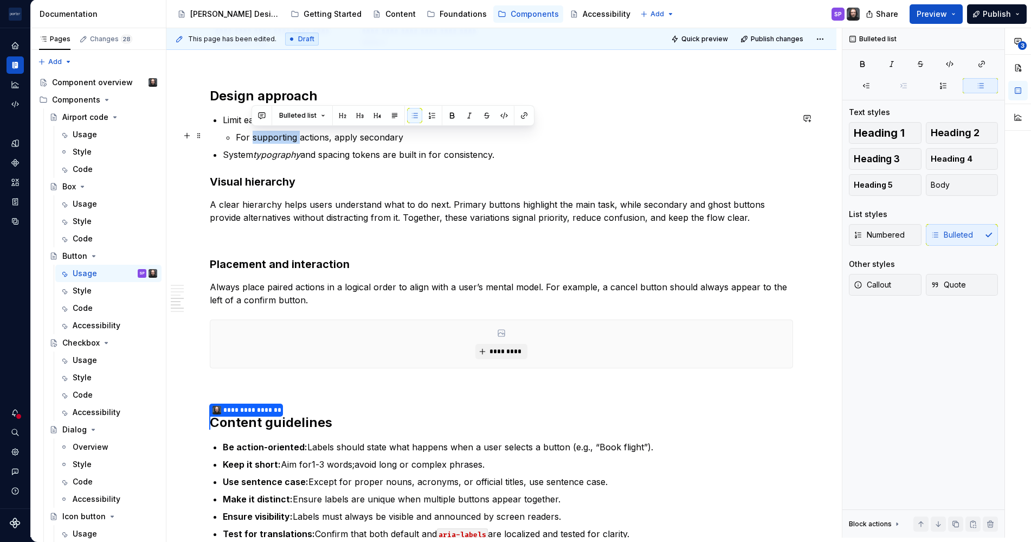
click at [265, 139] on p "For supporting actions, apply secondary" at bounding box center [514, 137] width 557 height 13
click at [424, 131] on p "For supporting actions, apply secondary" at bounding box center [514, 137] width 557 height 13
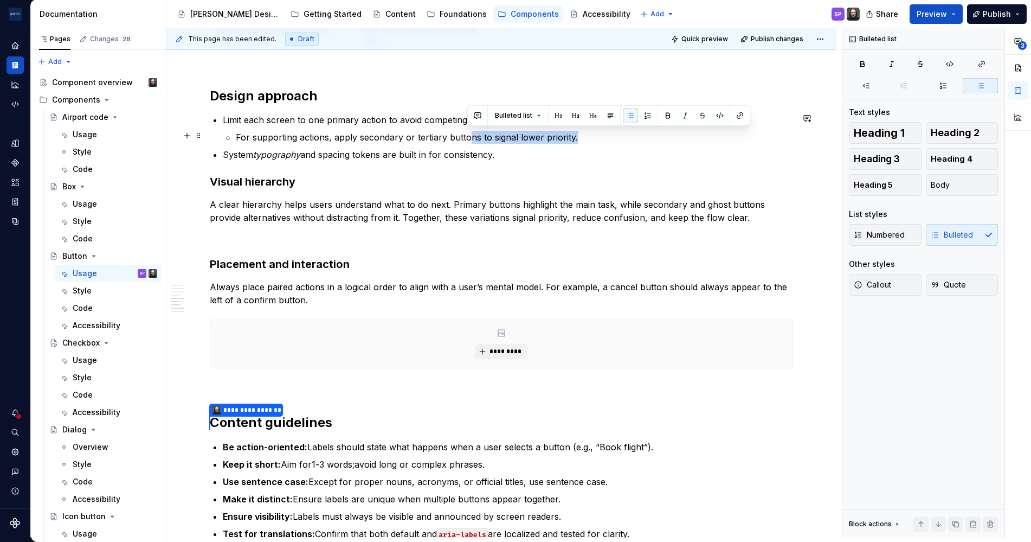
drag, startPoint x: 598, startPoint y: 138, endPoint x: 468, endPoint y: 131, distance: 130.3
click at [468, 131] on p "For supporting actions, apply secondary or tertiary buttons to signal lower pri…" at bounding box center [514, 137] width 557 height 13
click at [480, 141] on p "For supporting actions, apply secondary or tertiary buttons to signal lower pri…" at bounding box center [514, 137] width 557 height 13
click at [349, 136] on p "For supporting actions, apply secondary or tertiary buttons to signal lower pri…" at bounding box center [514, 137] width 557 height 13
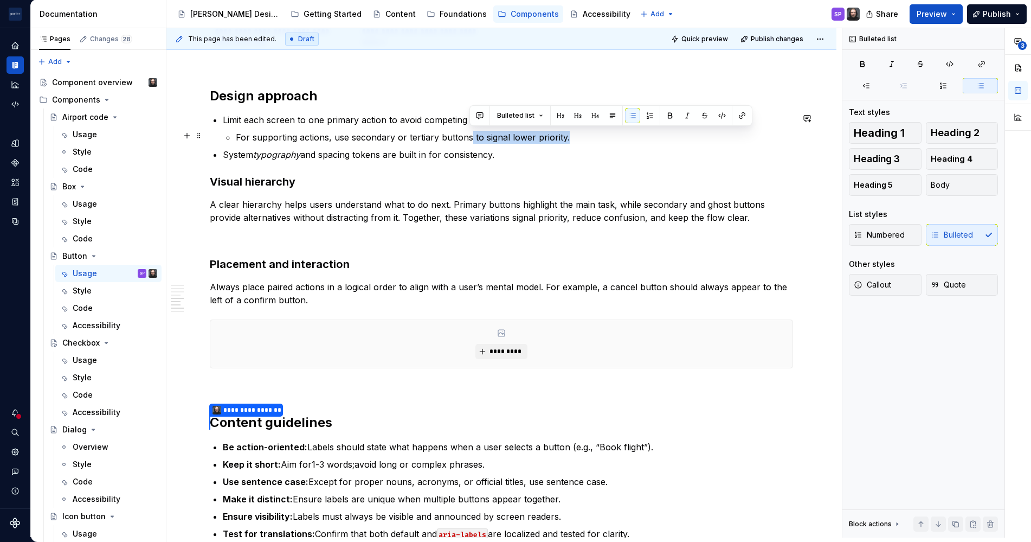
drag, startPoint x: 467, startPoint y: 136, endPoint x: 572, endPoint y: 137, distance: 105.2
click at [572, 137] on p "For supporting actions, use secondary or tertiary buttons to signal lower prior…" at bounding box center [514, 137] width 557 height 13
click at [391, 136] on p "For supporting actions, use secondary or tertiary buttons" at bounding box center [514, 137] width 557 height 13
drag, startPoint x: 423, startPoint y: 138, endPoint x: 510, endPoint y: 138, distance: 86.2
click at [510, 138] on p "For supporting actions, use secondary variants or tertiary buttons" at bounding box center [514, 137] width 557 height 13
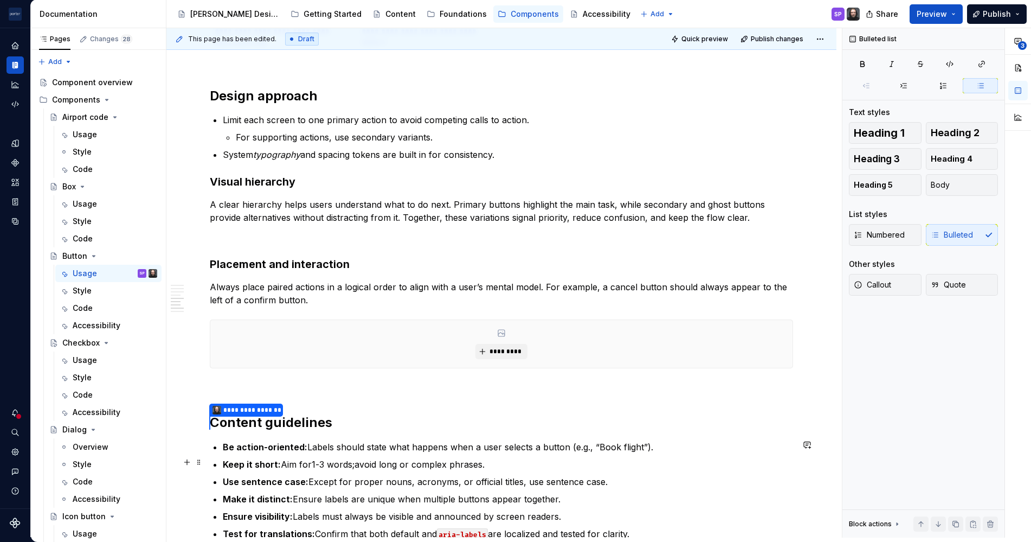
click at [642, 468] on p "Keep it short: Aim for 1-3 words; avoid long or complex phrases." at bounding box center [508, 464] width 570 height 13
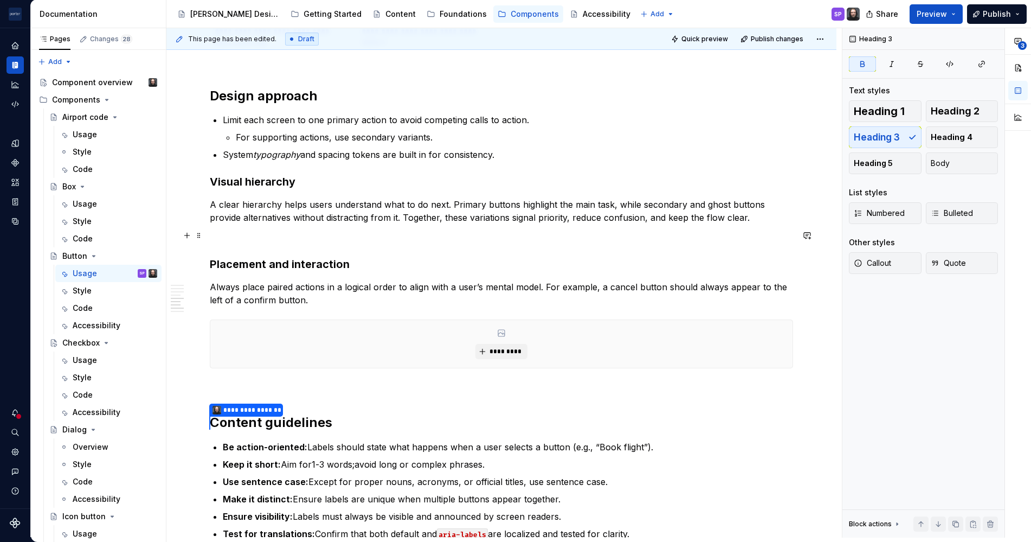
click at [264, 235] on p at bounding box center [501, 236] width 583 height 13
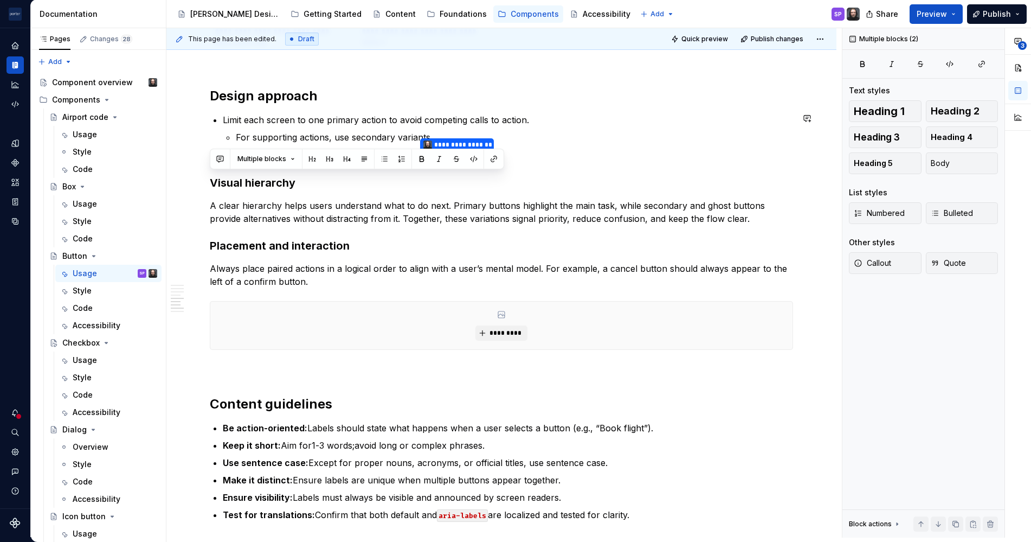
click at [364, 160] on button "button" at bounding box center [364, 158] width 15 height 15
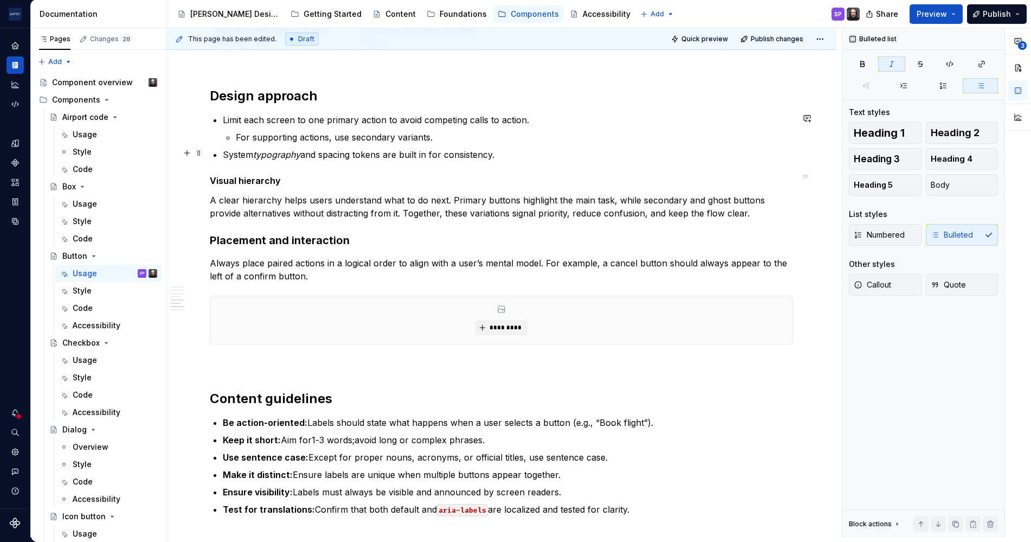
click at [302, 148] on p "System typography and spacing tokens are built in for consistency." at bounding box center [508, 154] width 570 height 13
click at [323, 158] on p "System typography and spacing tokens are built in for consistency." at bounding box center [508, 154] width 570 height 13
click at [297, 151] on em "typography" at bounding box center [276, 154] width 47 height 11
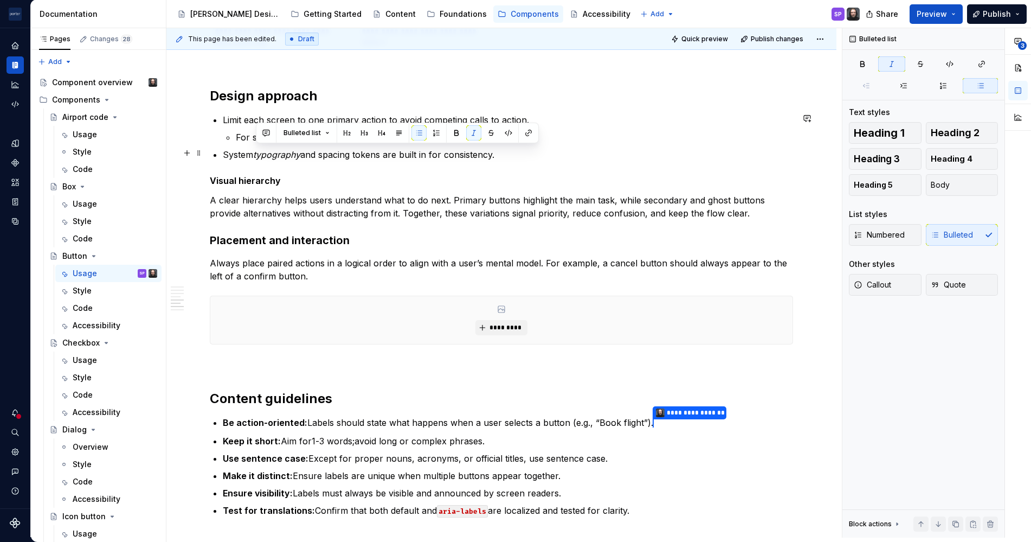
click at [297, 151] on em "typography" at bounding box center [276, 154] width 47 height 11
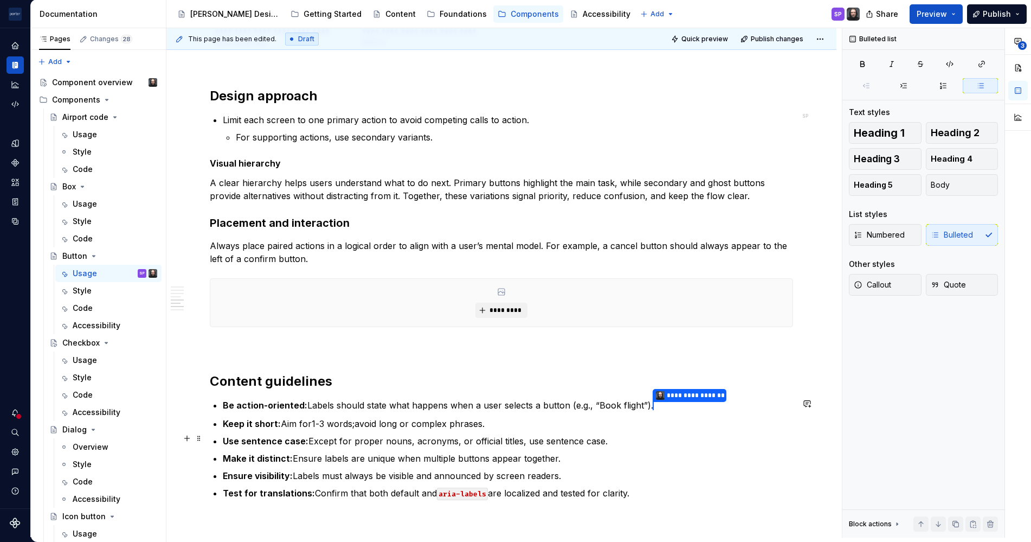
click at [433, 442] on p "Use sentence case: Except for proper nouns, acronyms, or official titles, use s…" at bounding box center [508, 440] width 570 height 13
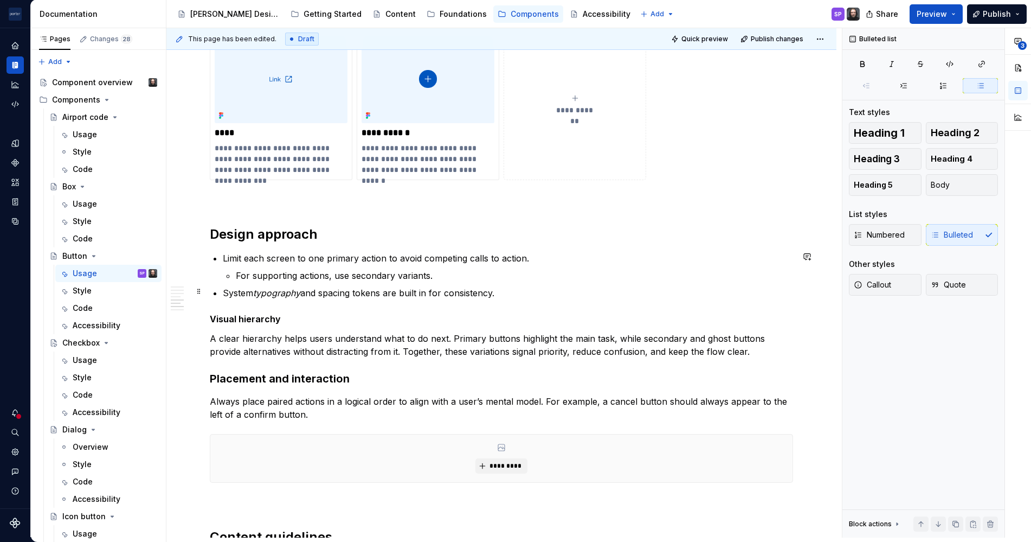
scroll to position [913, 0]
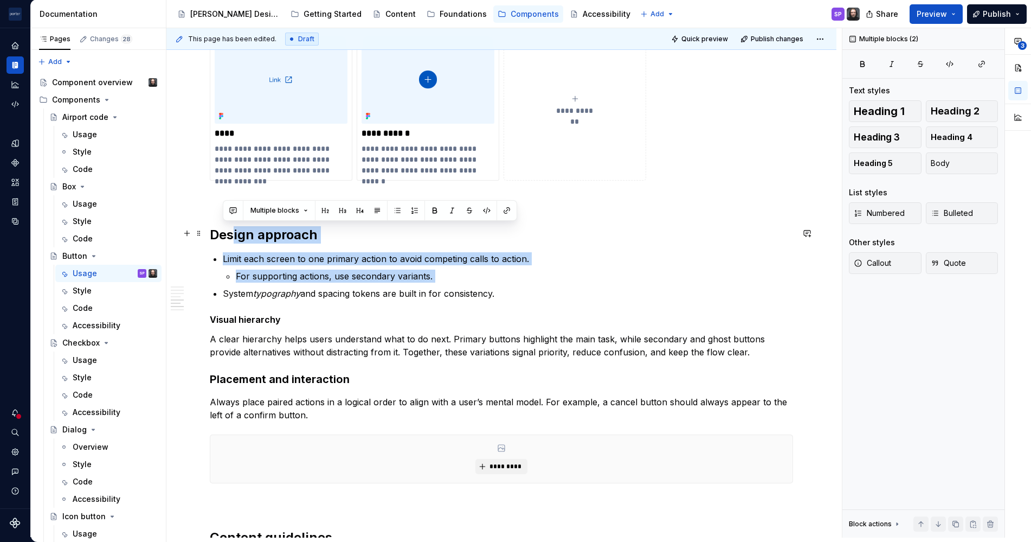
drag, startPoint x: 510, startPoint y: 282, endPoint x: 226, endPoint y: 234, distance: 288.7
click at [226, 234] on div "**********" at bounding box center [501, 37] width 583 height 1482
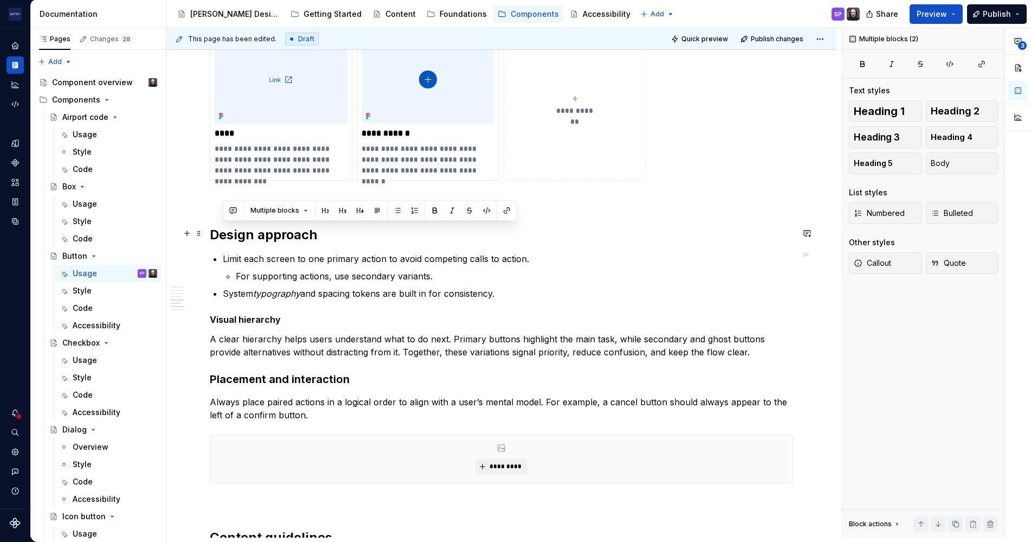
click at [213, 231] on h2 "Design approach" at bounding box center [501, 234] width 583 height 17
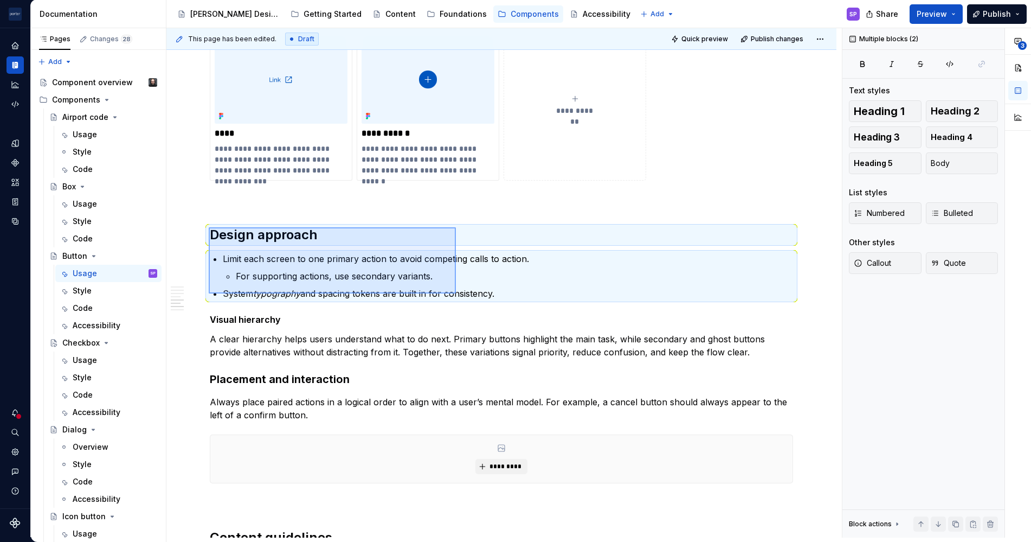
drag, startPoint x: 209, startPoint y: 227, endPoint x: 479, endPoint y: 297, distance: 279.4
click at [479, 297] on div "**********" at bounding box center [503, 282] width 675 height 509
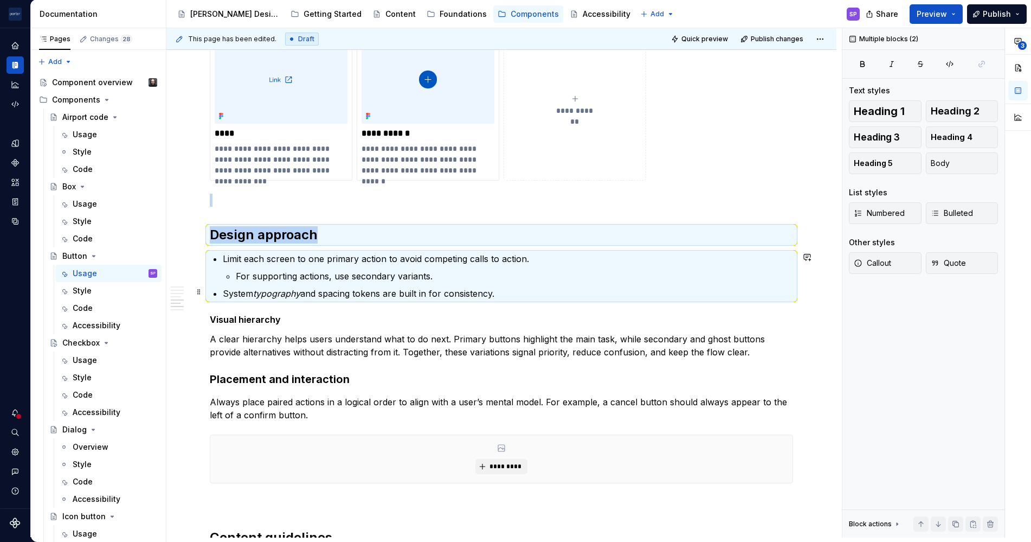
copy div "Design approach"
click at [414, 351] on commenthighlight "A clear hierarchy helps users understand what to do next. Primary buttons highl…" at bounding box center [489, 345] width 558 height 24
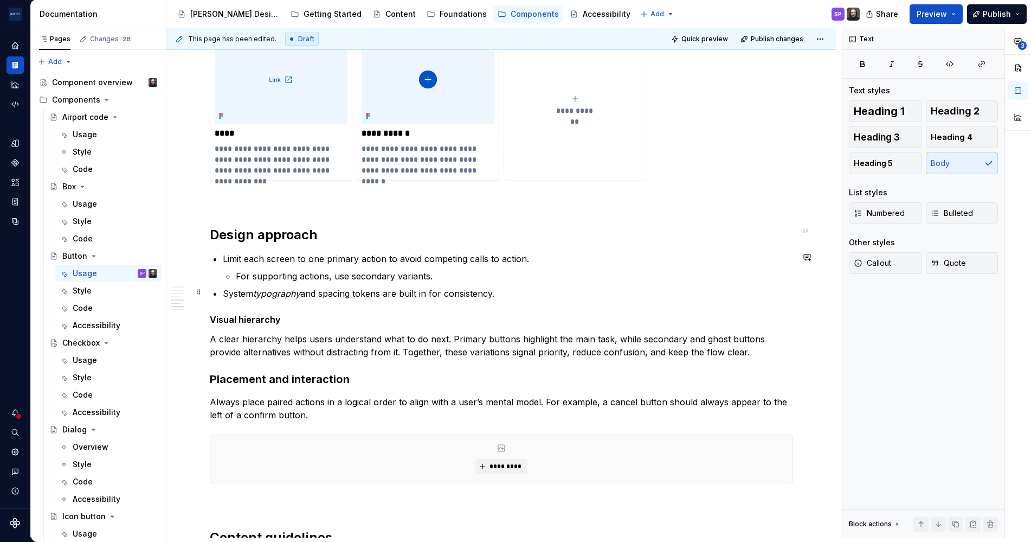
click at [410, 294] on p "System typography and spacing tokens are built in for consistency." at bounding box center [508, 293] width 570 height 13
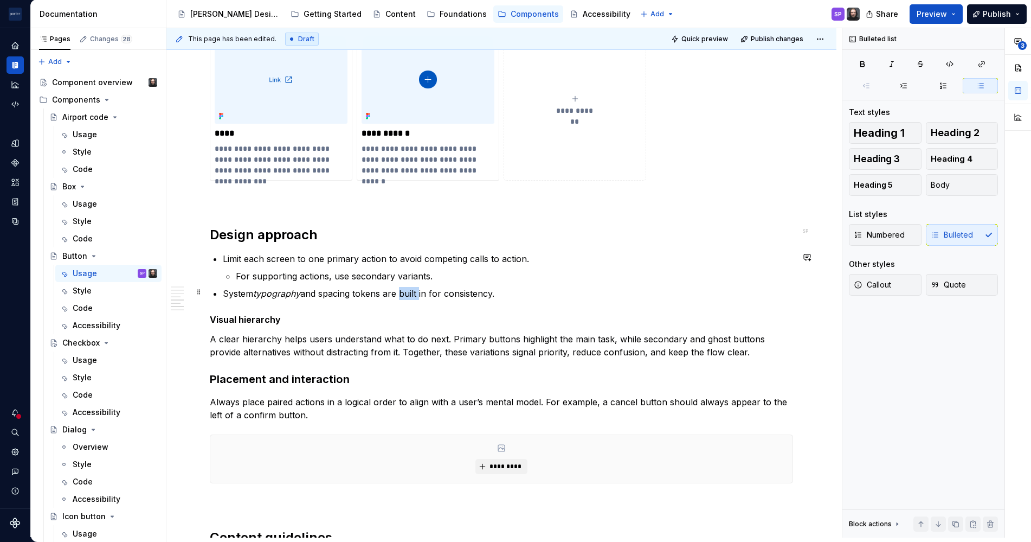
click at [410, 294] on p "System typography and spacing tokens are built in for consistency." at bounding box center [508, 293] width 570 height 13
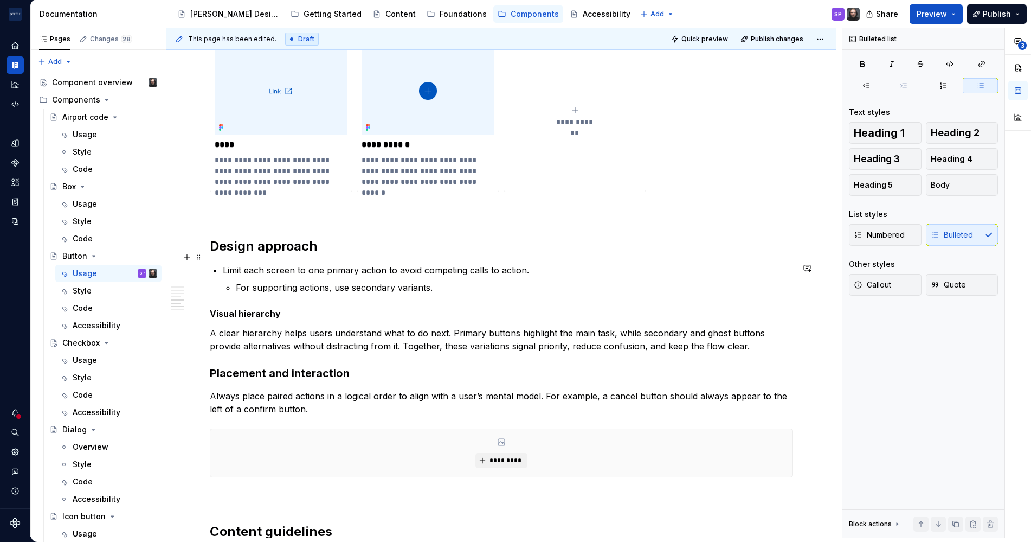
scroll to position [0, 0]
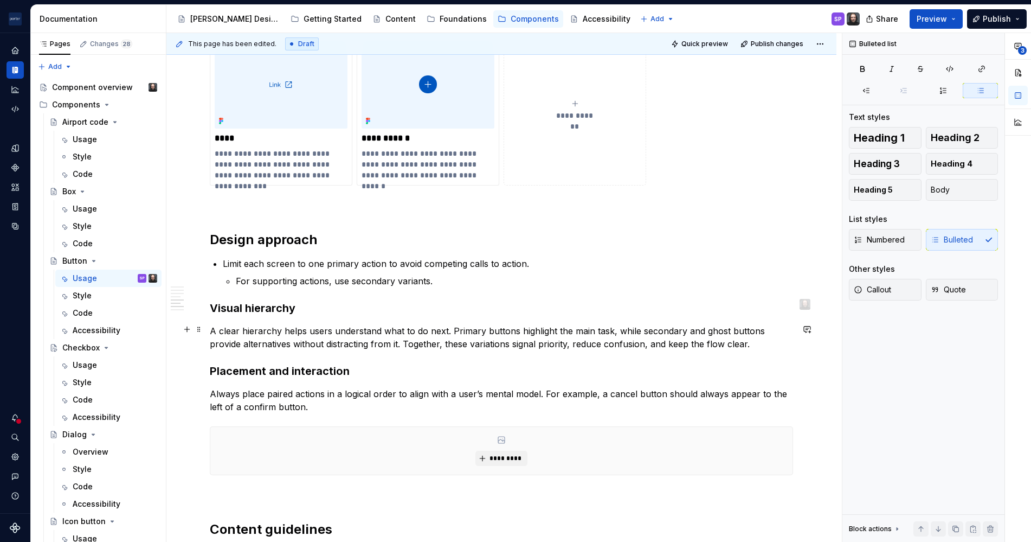
click at [717, 343] on commenthighlight "A clear hierarchy helps users understand what to do next. Primary buttons highl…" at bounding box center [489, 337] width 558 height 24
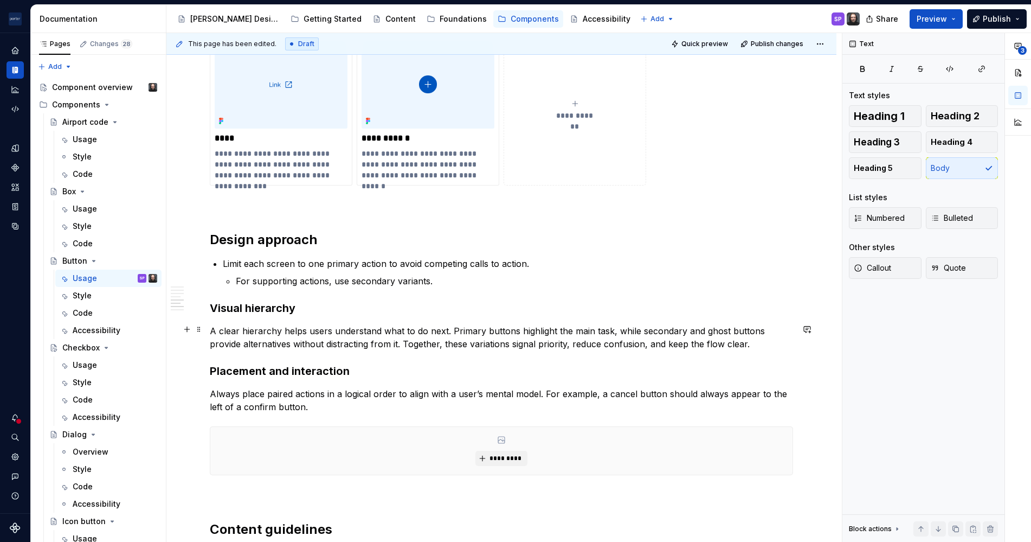
click at [760, 340] on p "A clear hierarchy helps users understand what to do next. Primary buttons highl…" at bounding box center [501, 337] width 583 height 26
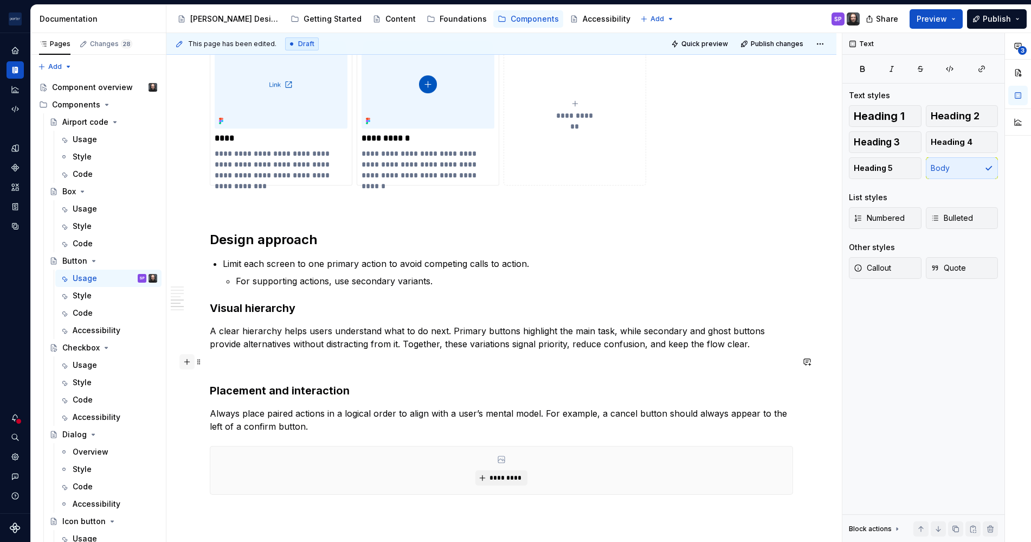
click at [183, 364] on button "button" at bounding box center [186, 361] width 15 height 15
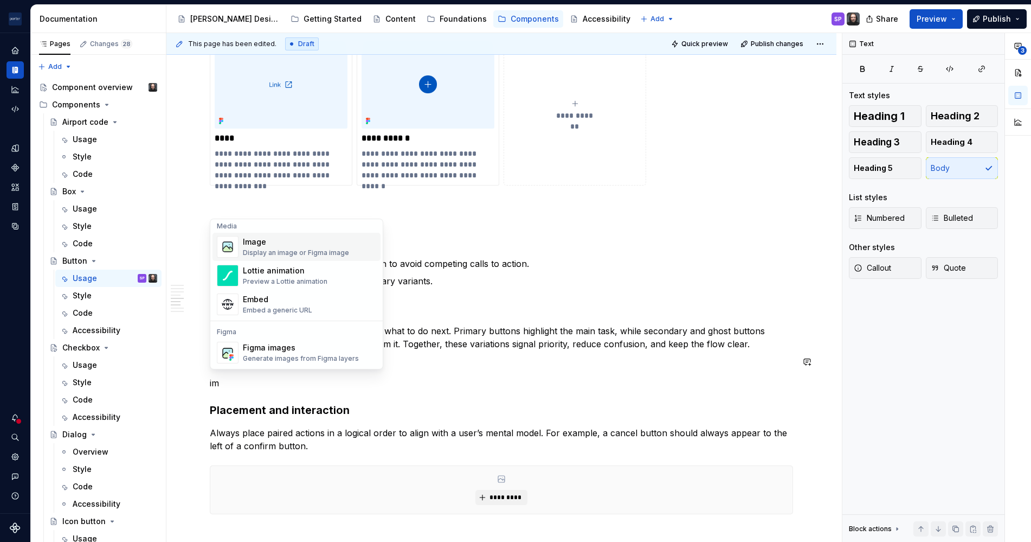
scroll to position [4, 0]
click at [278, 250] on div "Display an image or Figma image" at bounding box center [296, 252] width 106 height 9
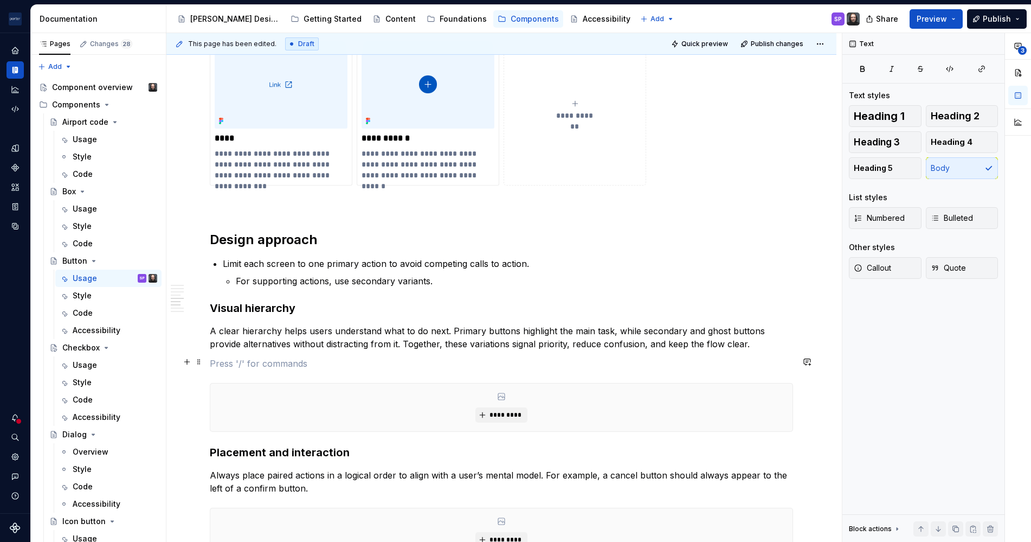
click at [288, 358] on p at bounding box center [501, 363] width 583 height 13
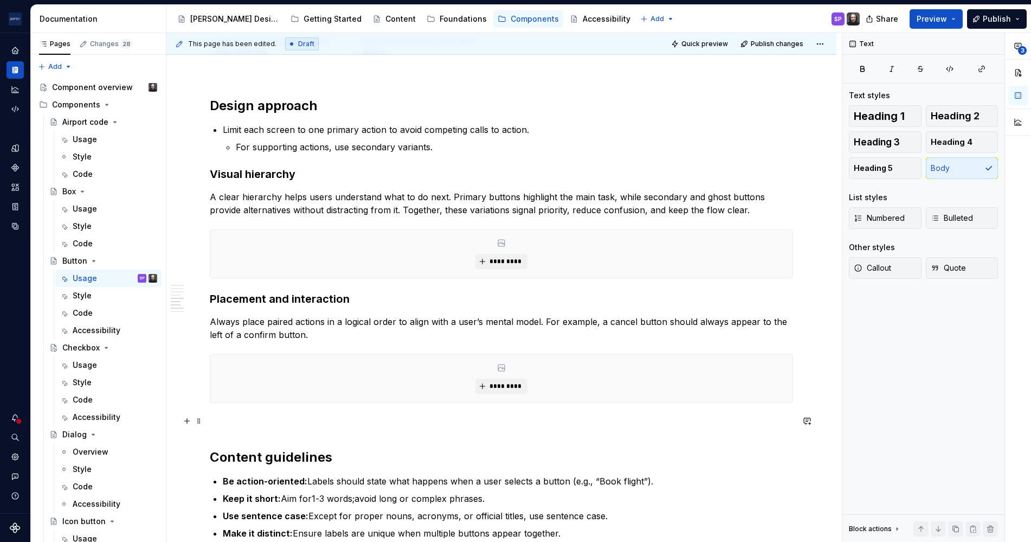
scroll to position [1048, 0]
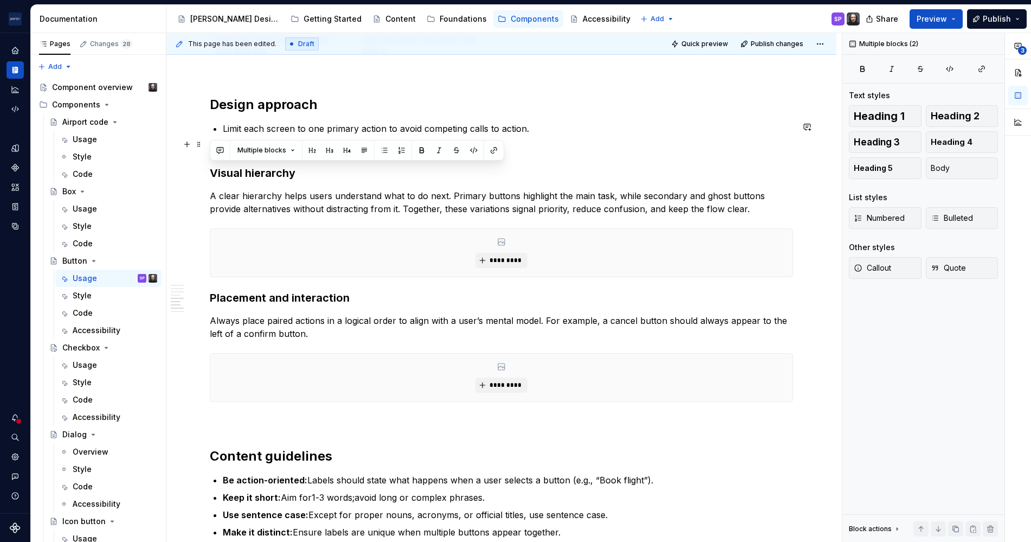
click at [302, 151] on div at bounding box center [302, 150] width 1 height 20
drag, startPoint x: 300, startPoint y: 151, endPoint x: 314, endPoint y: 187, distance: 39.0
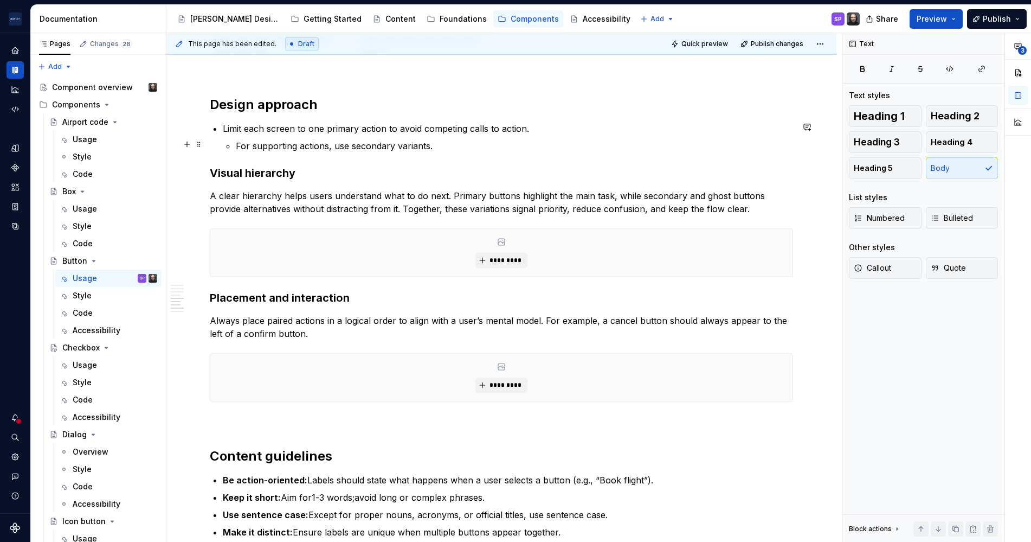
click at [365, 140] on p "For supporting actions, use secondary variants." at bounding box center [514, 145] width 557 height 13
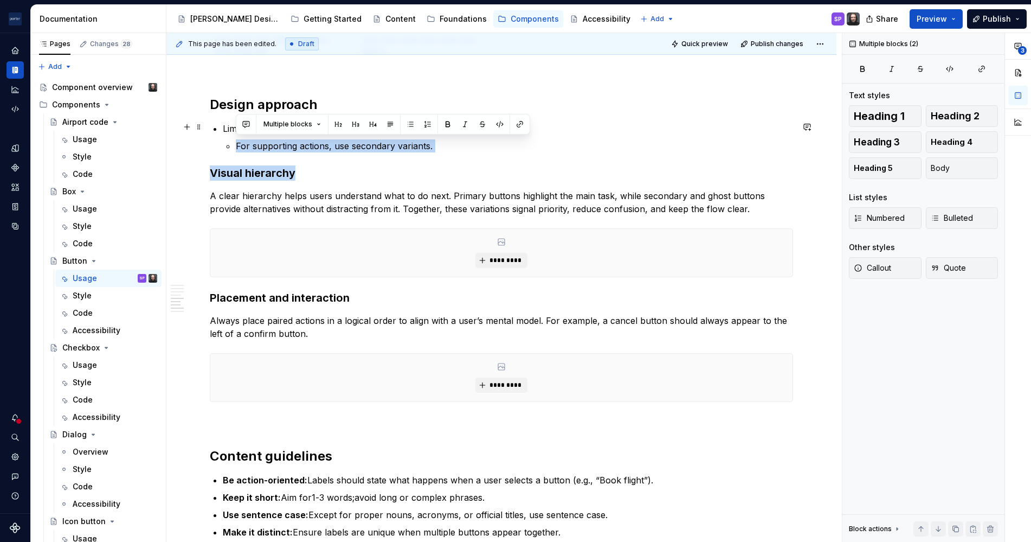
drag, startPoint x: 470, startPoint y: 151, endPoint x: 214, endPoint y: 133, distance: 257.0
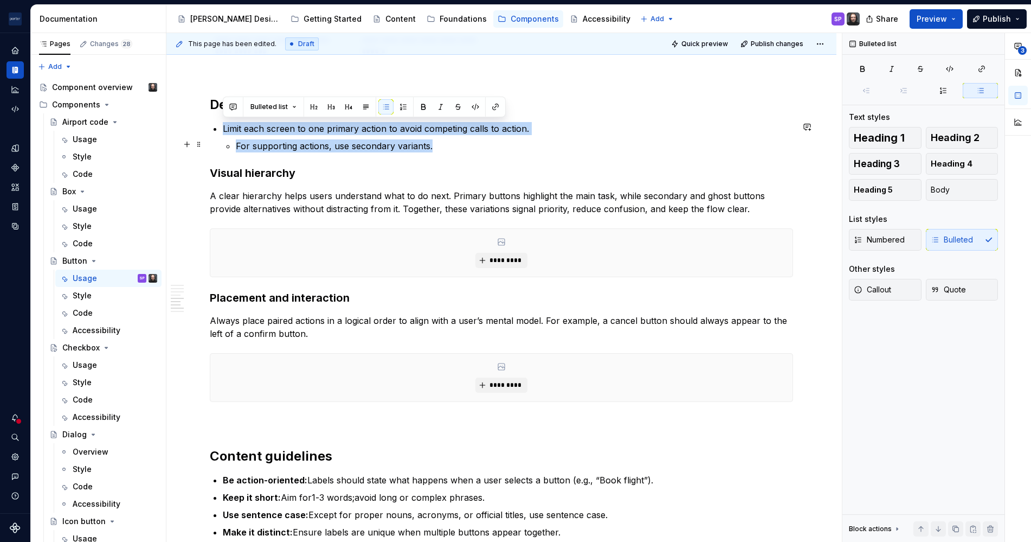
drag, startPoint x: 224, startPoint y: 124, endPoint x: 440, endPoint y: 145, distance: 217.4
click at [440, 145] on li "Limit each screen to one primary action to avoid competing calls to action. For…" at bounding box center [508, 137] width 570 height 30
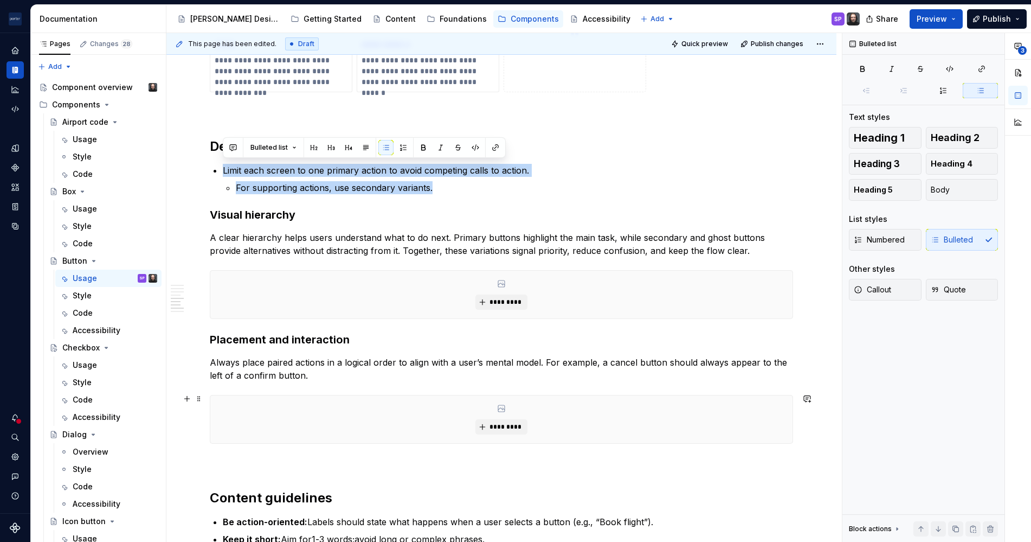
scroll to position [1007, 0]
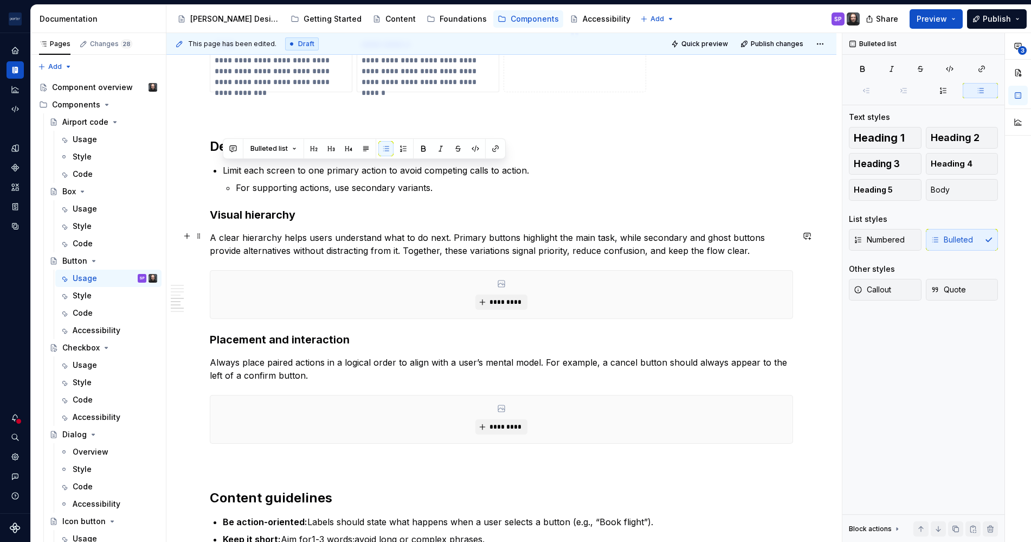
click at [381, 236] on commenthighlight "A clear hierarchy helps users understand what to do next. Primary buttons highl…" at bounding box center [489, 244] width 558 height 24
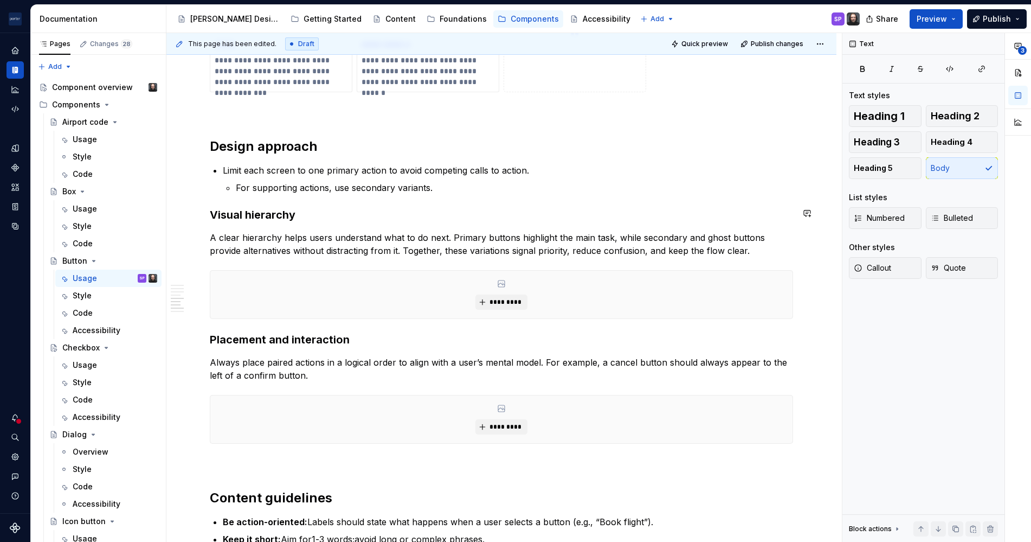
click at [432, 190] on p "For supporting actions, use secondary variants." at bounding box center [514, 187] width 557 height 13
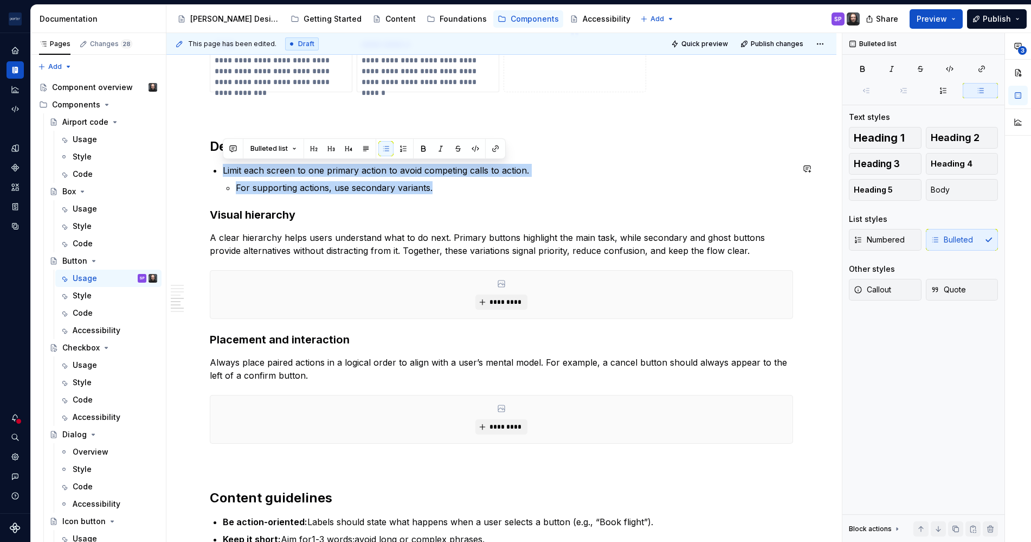
drag, startPoint x: 286, startPoint y: 164, endPoint x: 189, endPoint y: 156, distance: 97.9
click at [189, 156] on div "**********" at bounding box center [501, 47] width 670 height 1732
click at [184, 130] on div "**********" at bounding box center [501, 47] width 670 height 1732
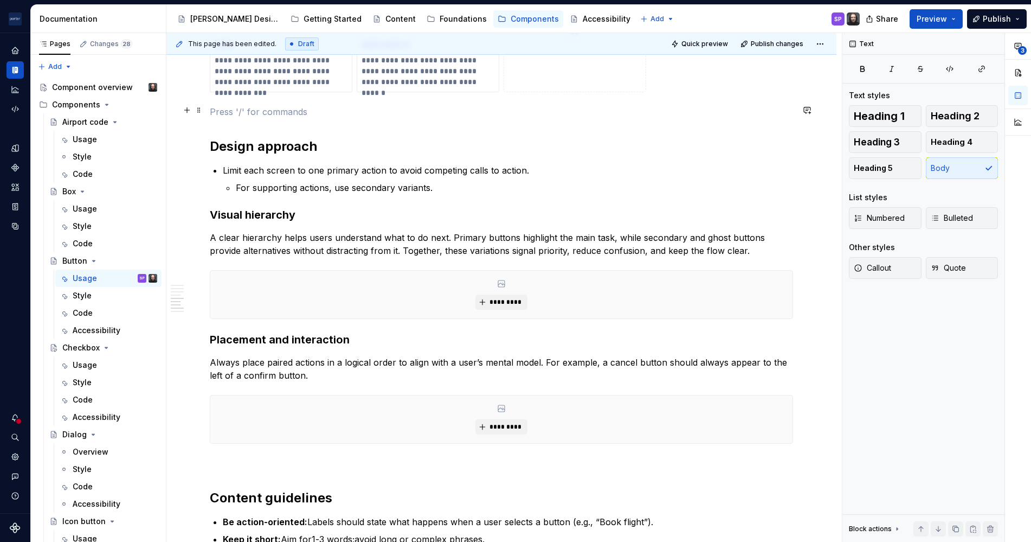
click at [241, 108] on p at bounding box center [501, 111] width 583 height 13
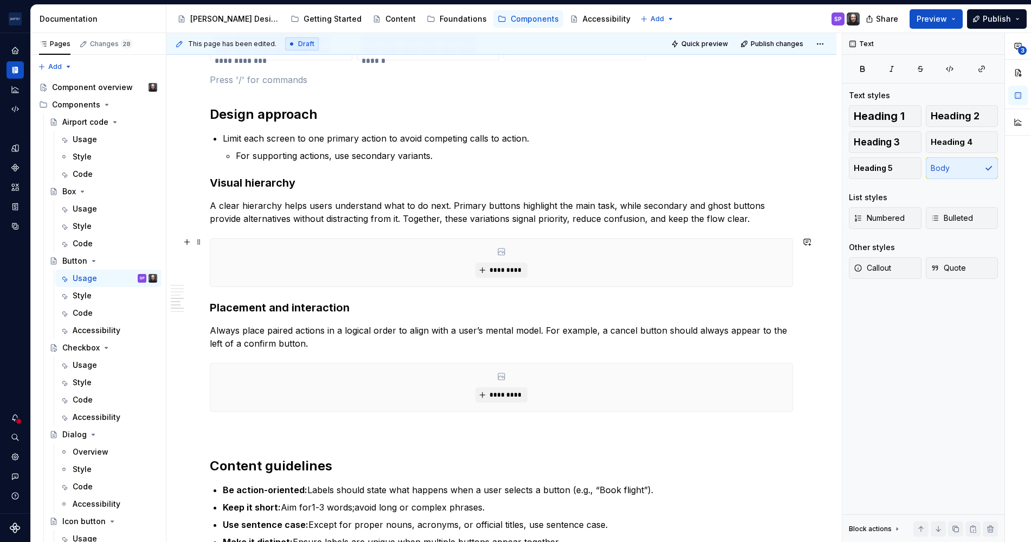
scroll to position [1039, 0]
click at [700, 47] on span "Quick preview" at bounding box center [704, 44] width 47 height 9
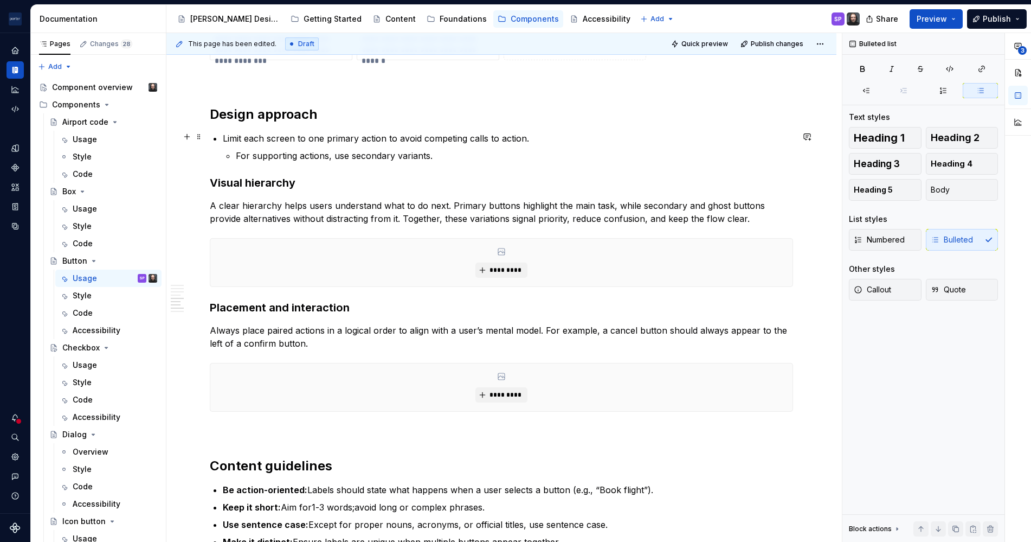
click at [490, 144] on li "Limit each screen to one primary action to avoid competing calls to action. For…" at bounding box center [508, 147] width 570 height 30
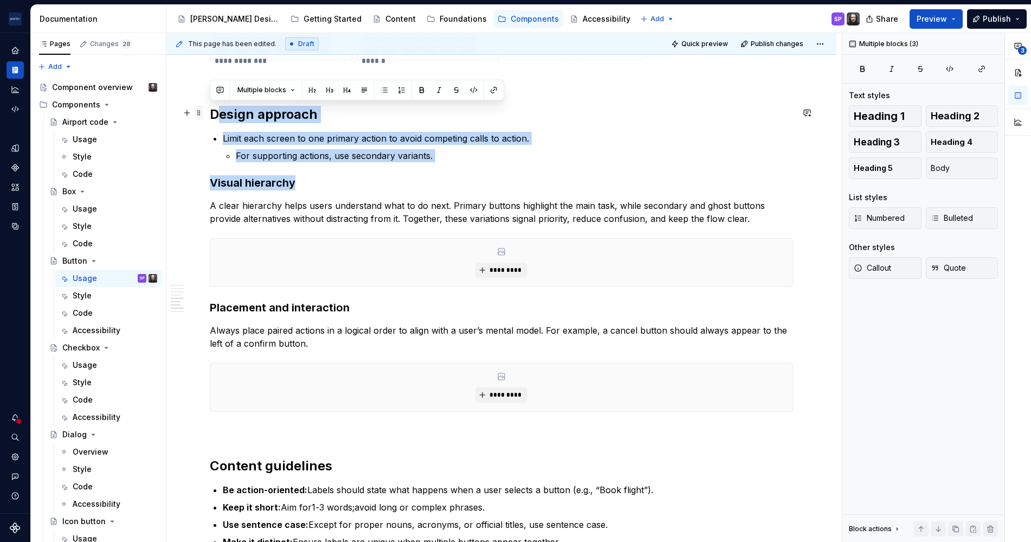
drag, startPoint x: 455, startPoint y: 170, endPoint x: 198, endPoint y: 113, distance: 263.8
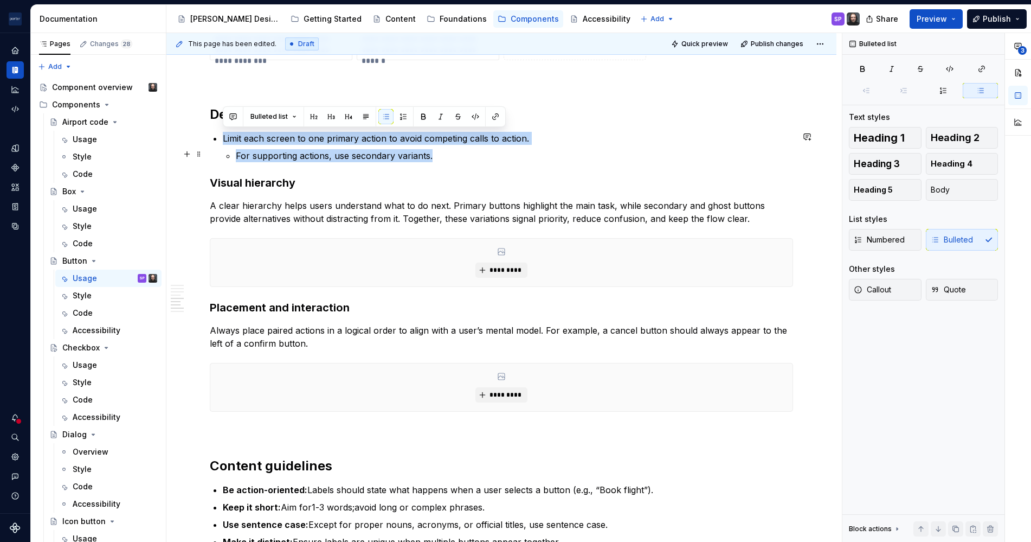
drag, startPoint x: 221, startPoint y: 131, endPoint x: 435, endPoint y: 150, distance: 214.4
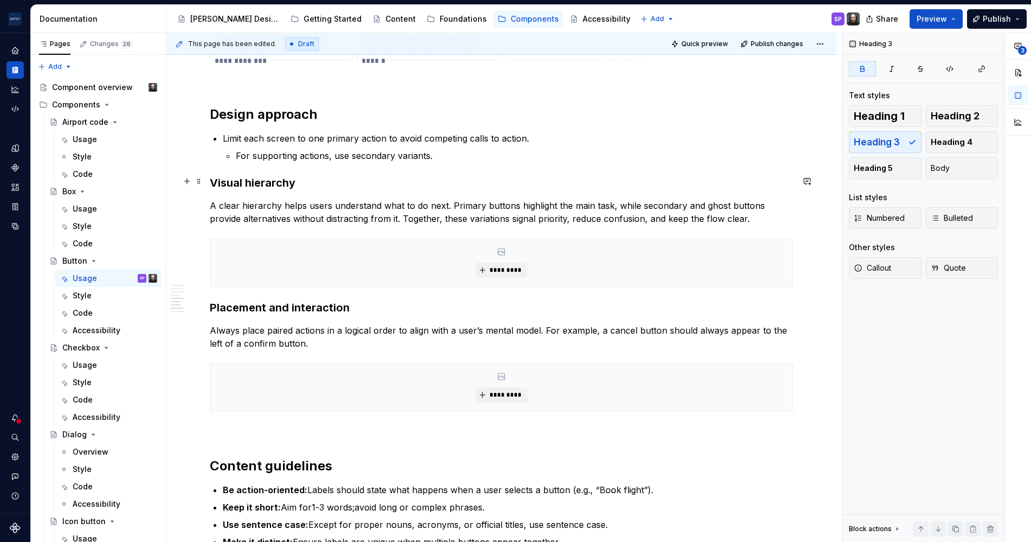
click at [629, 188] on h3 "Visual hierarchy" at bounding box center [501, 182] width 583 height 15
click at [292, 75] on p at bounding box center [501, 79] width 583 height 13
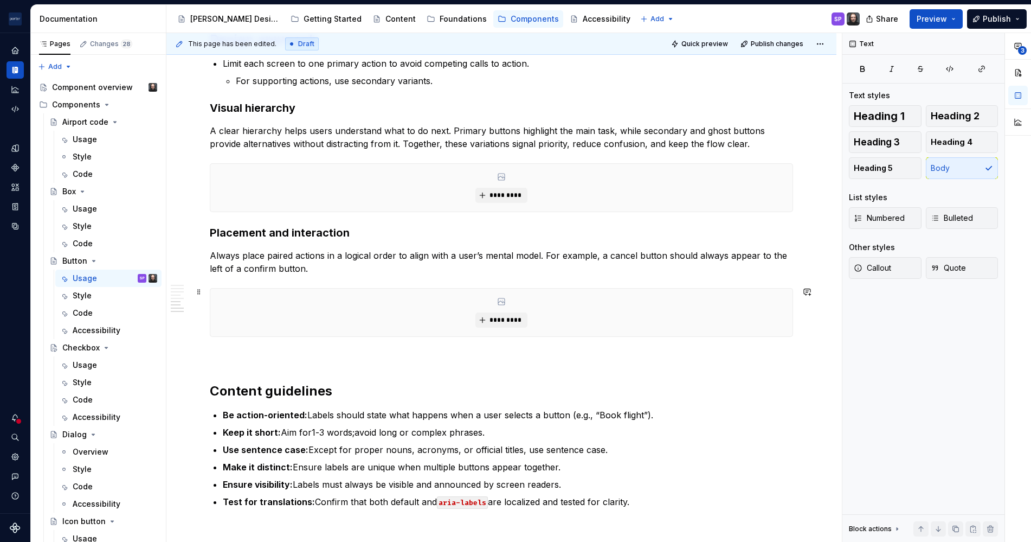
scroll to position [1226, 0]
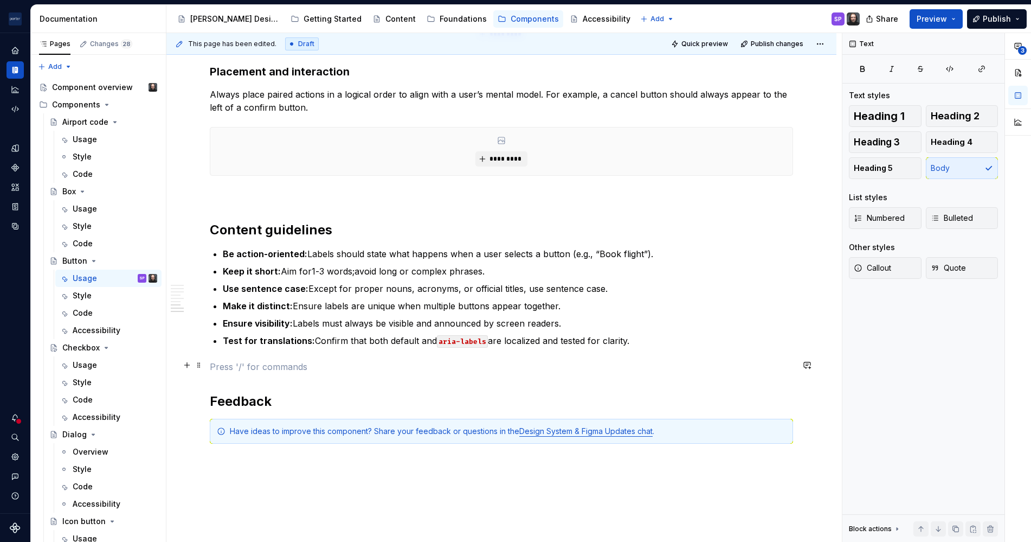
scroll to position [1275, 0]
click at [525, 310] on p "Make it distinct: Ensure labels are unique when multiple buttons appear togethe…" at bounding box center [508, 305] width 570 height 13
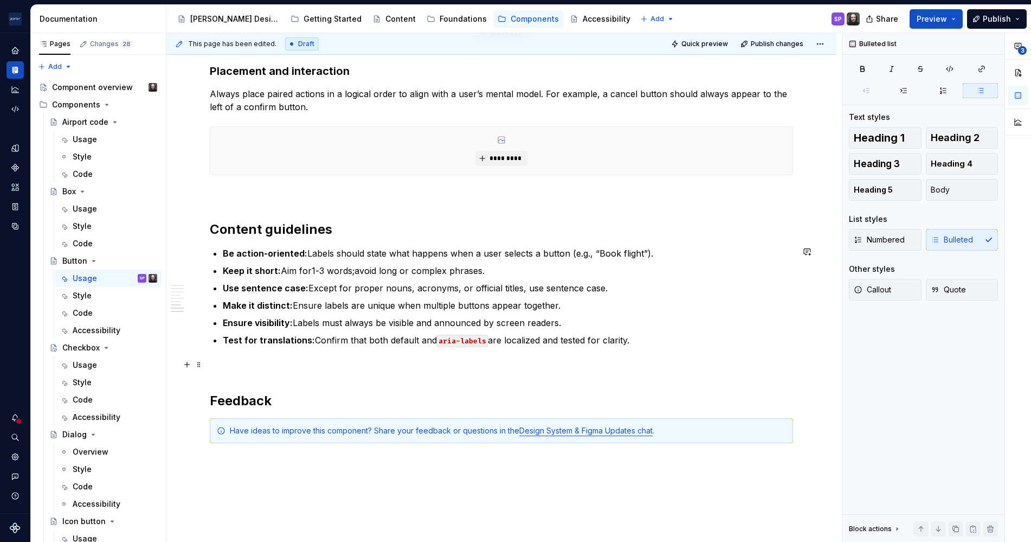
click at [660, 359] on p at bounding box center [501, 365] width 583 height 13
drag, startPoint x: 683, startPoint y: 342, endPoint x: 162, endPoint y: 238, distance: 531.7
click at [162, 238] on div "Pages Changes 28 Add Accessibility guide for tree Page tree. Navigate the tree …" at bounding box center [531, 289] width 1000 height 513
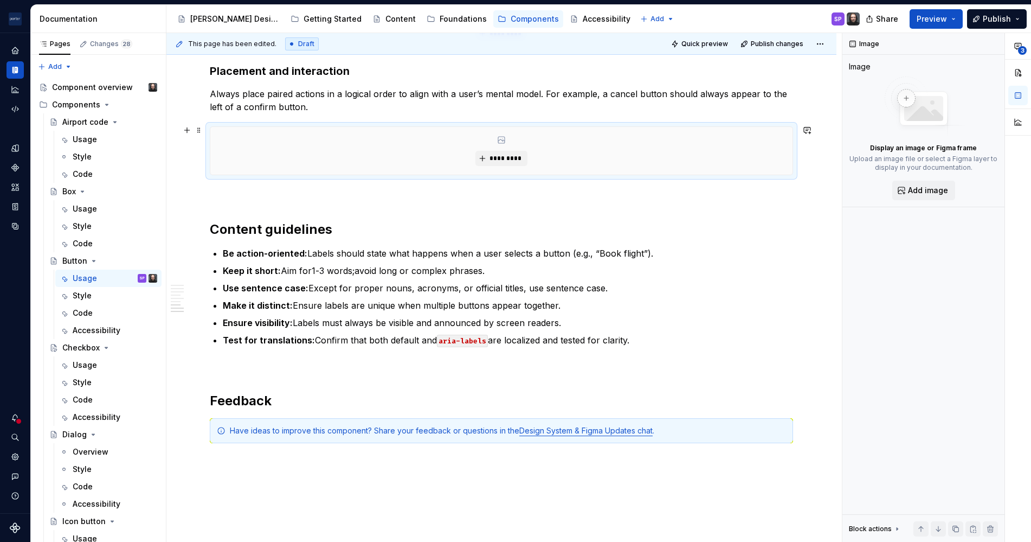
click at [320, 163] on div "*********" at bounding box center [501, 151] width 582 height 48
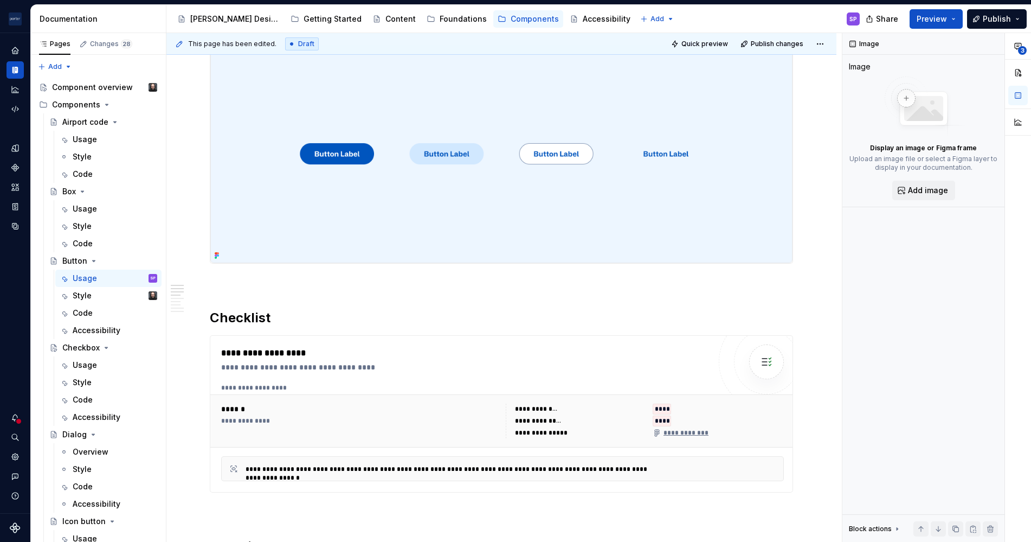
scroll to position [0, 0]
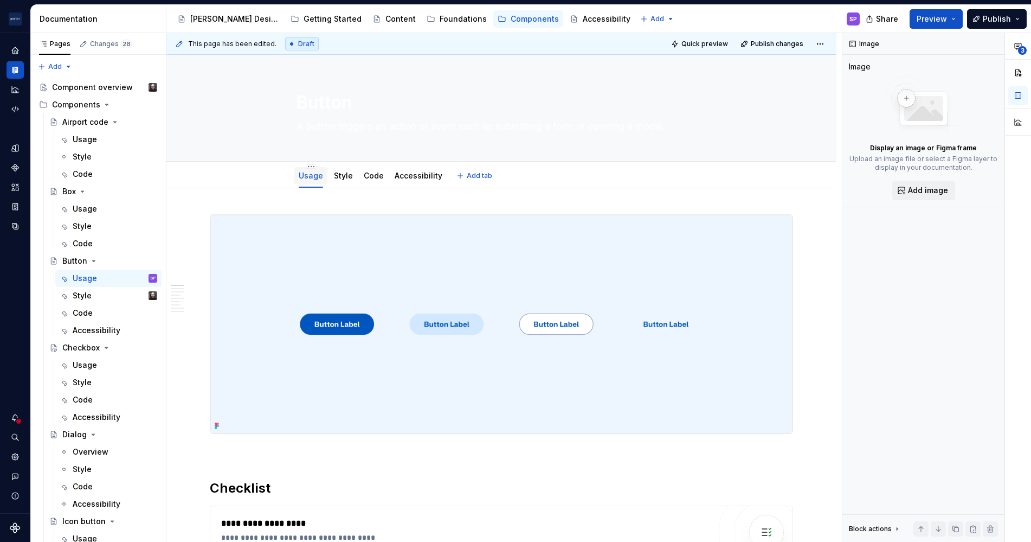
click at [323, 184] on div "Usage" at bounding box center [310, 176] width 33 height 20
click at [343, 177] on link "Style" at bounding box center [343, 175] width 19 height 9
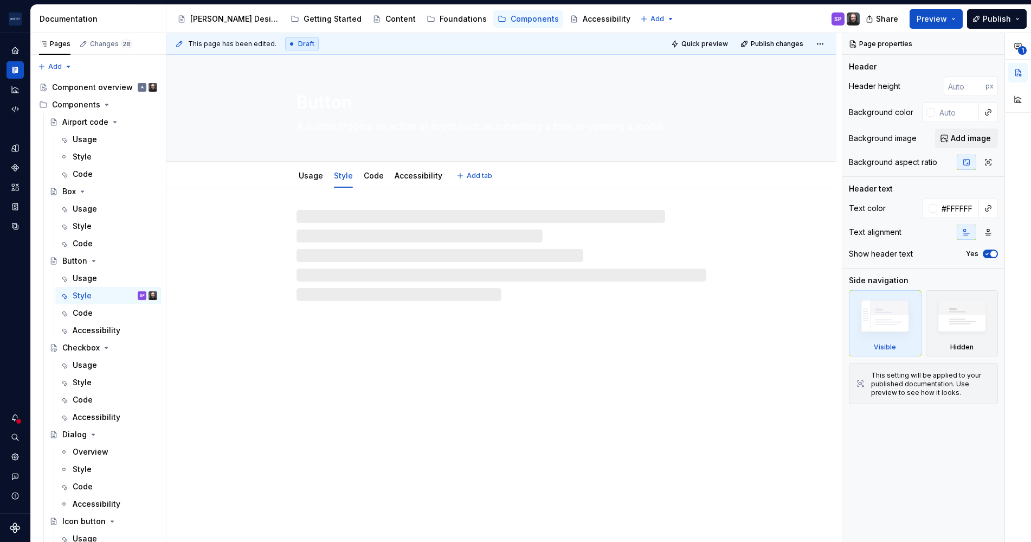
click at [352, 128] on textarea "A button triggers an action or event such as submitting a form or opening a mod…" at bounding box center [499, 126] width 410 height 17
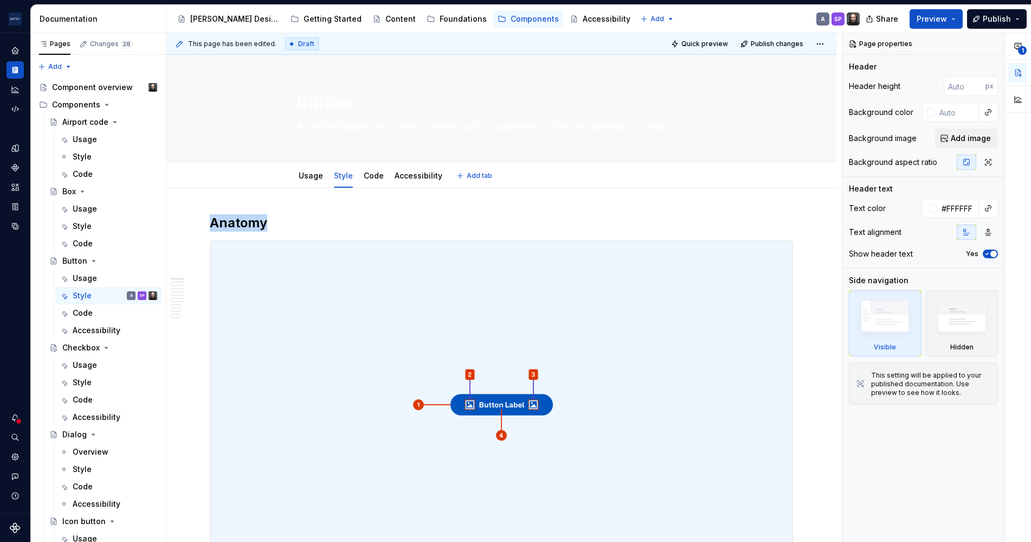
drag, startPoint x: 352, startPoint y: 128, endPoint x: 356, endPoint y: 241, distance: 112.3
click at [356, 241] on img at bounding box center [501, 404] width 582 height 327
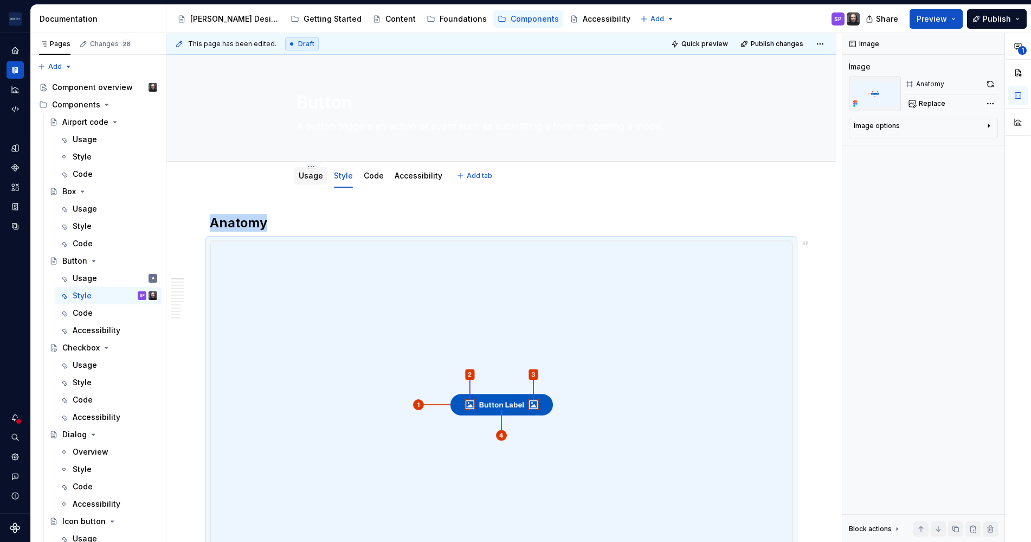
click at [312, 171] on link "Usage" at bounding box center [311, 175] width 24 height 9
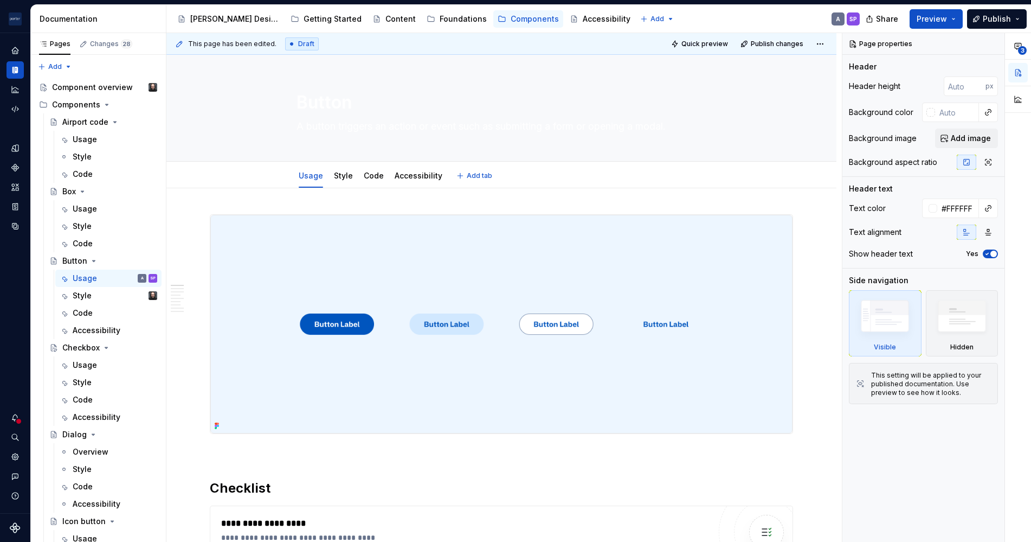
type textarea "*"
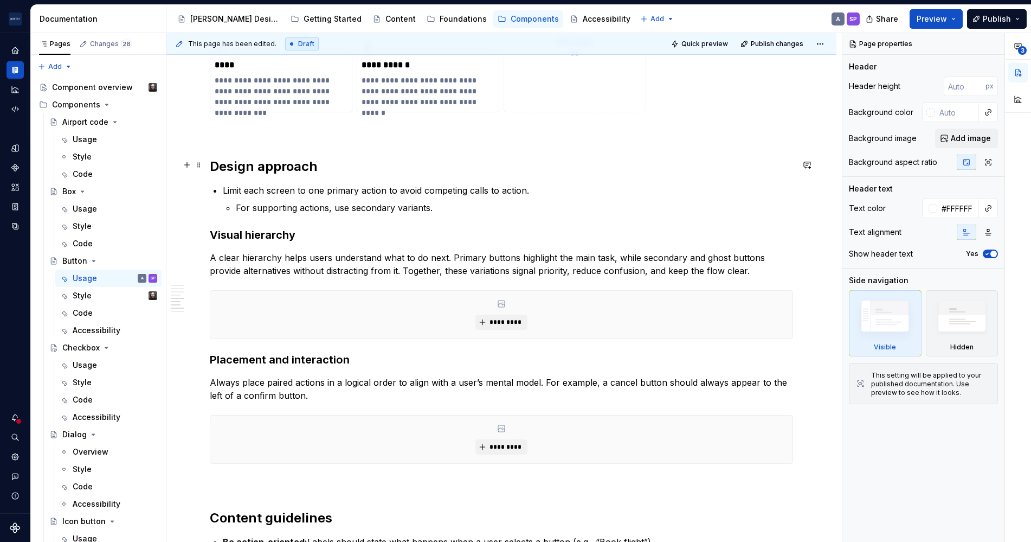
scroll to position [987, 0]
click at [446, 190] on p "Limit each screen to one primary action to avoid competing calls to action." at bounding box center [508, 189] width 570 height 13
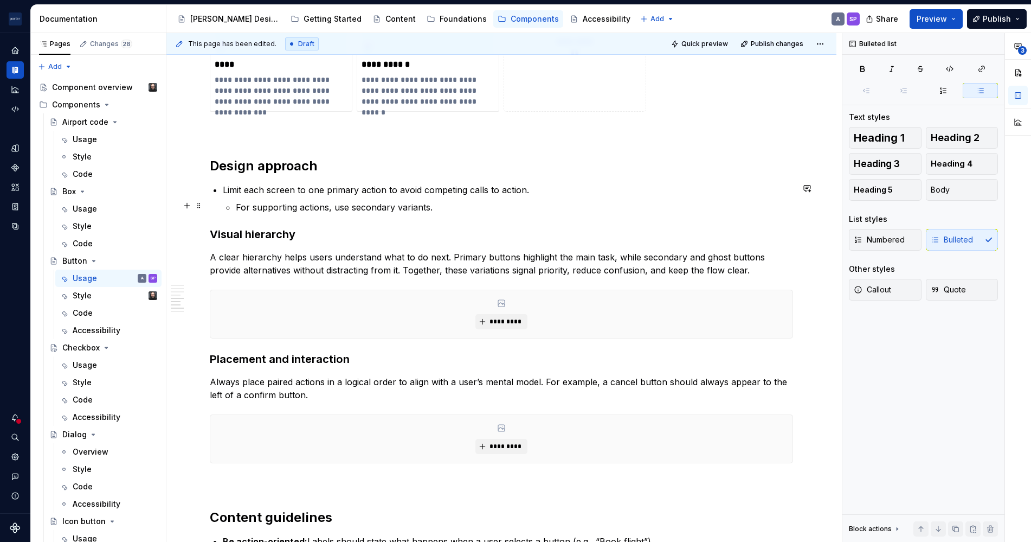
click at [448, 204] on p "For supporting actions, use secondary variants." at bounding box center [514, 207] width 557 height 13
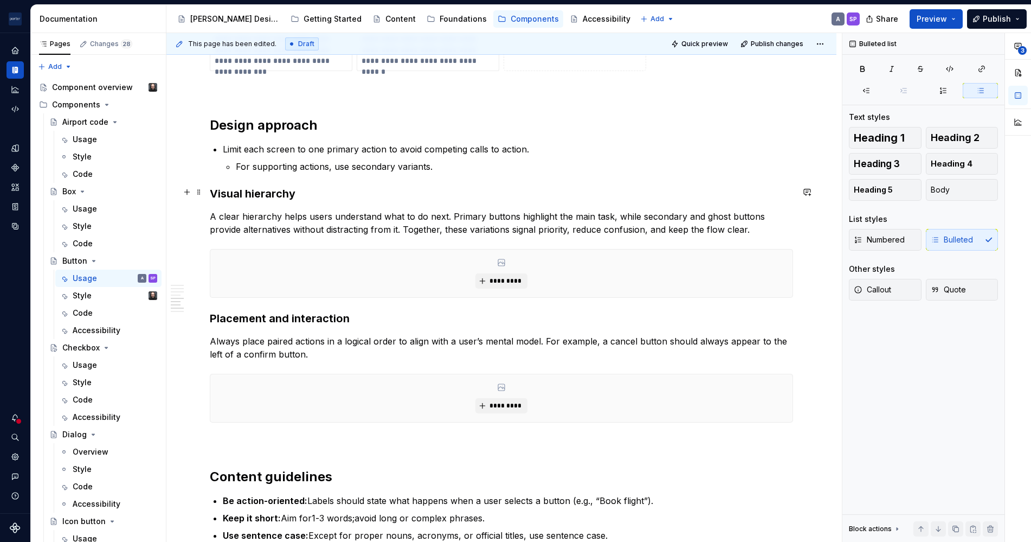
scroll to position [981, 0]
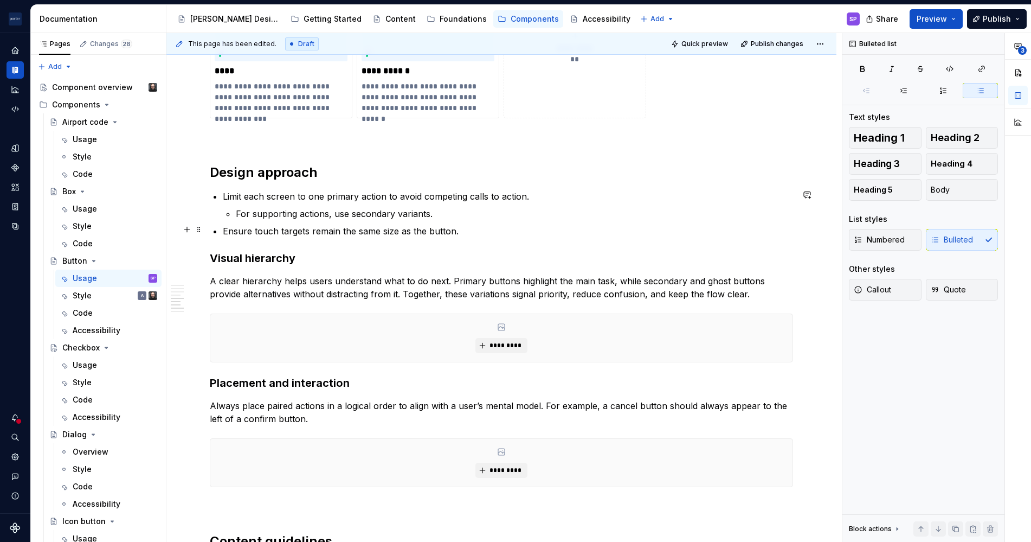
click at [396, 232] on p "Ensure touch targets remain the same size as the button." at bounding box center [508, 230] width 570 height 13
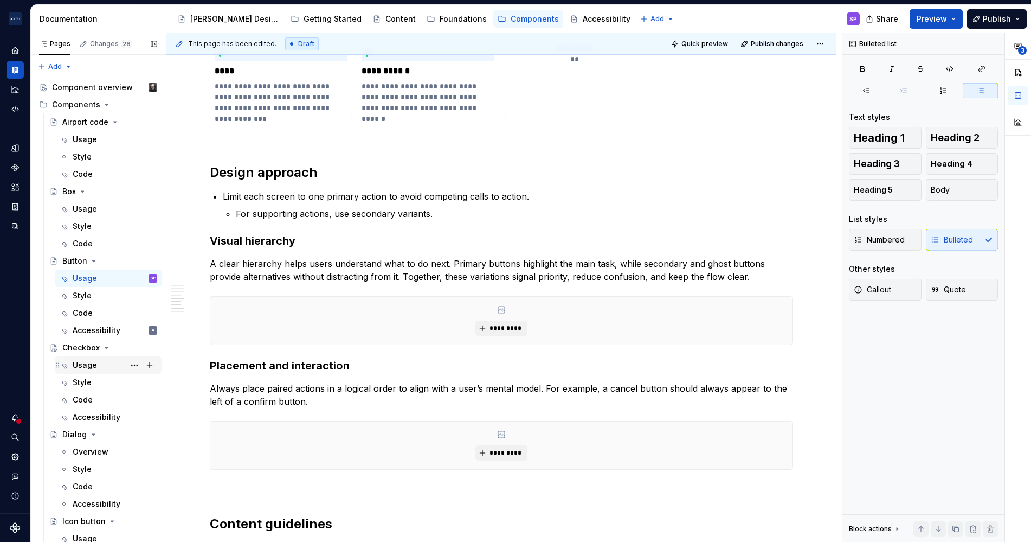
click at [73, 365] on div "Usage" at bounding box center [85, 364] width 24 height 11
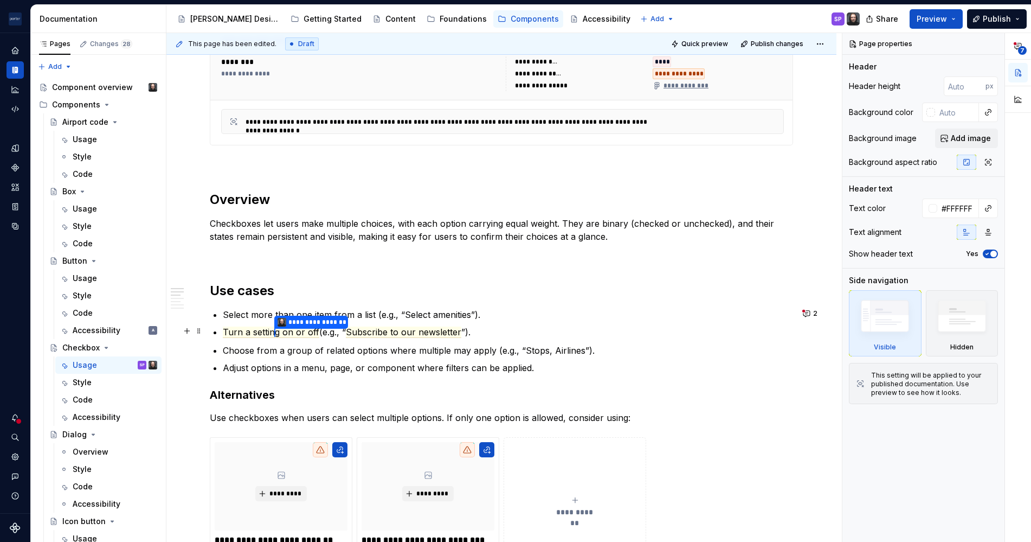
scroll to position [486, 0]
click at [343, 325] on p "**********" at bounding box center [508, 331] width 570 height 14
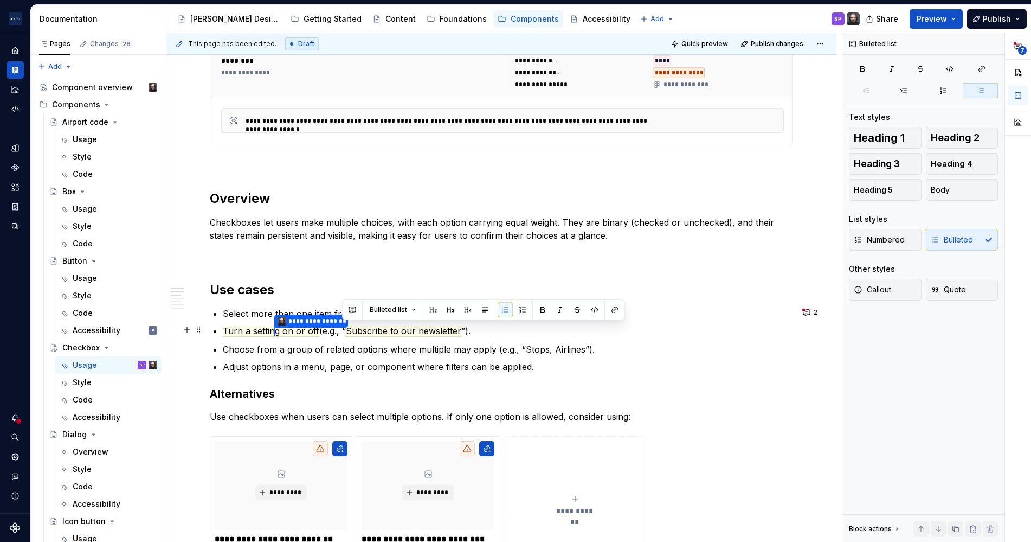
click at [343, 325] on p "**********" at bounding box center [508, 331] width 570 height 14
click at [338, 196] on h2 "Overview" at bounding box center [501, 198] width 583 height 17
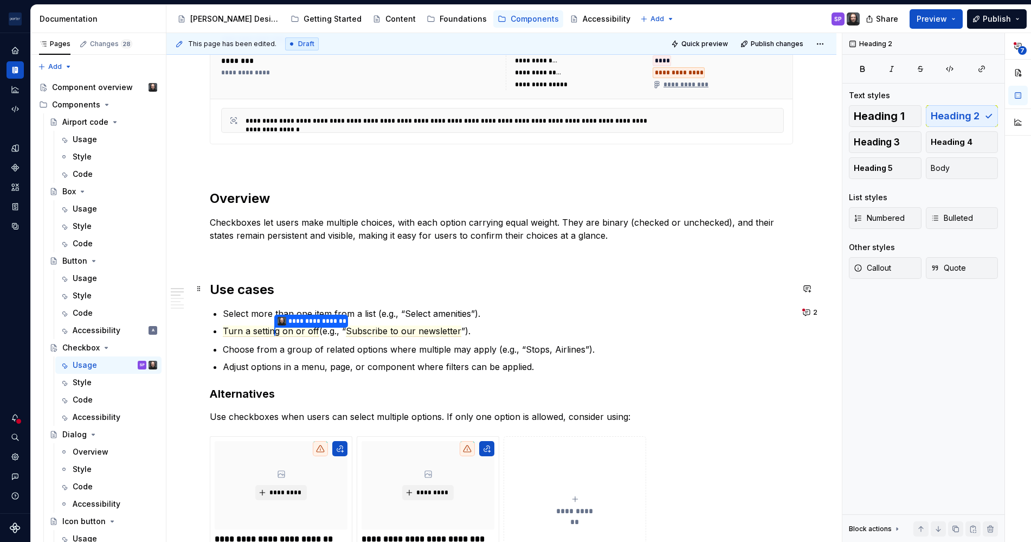
click at [284, 281] on h2 "Use cases" at bounding box center [501, 289] width 583 height 17
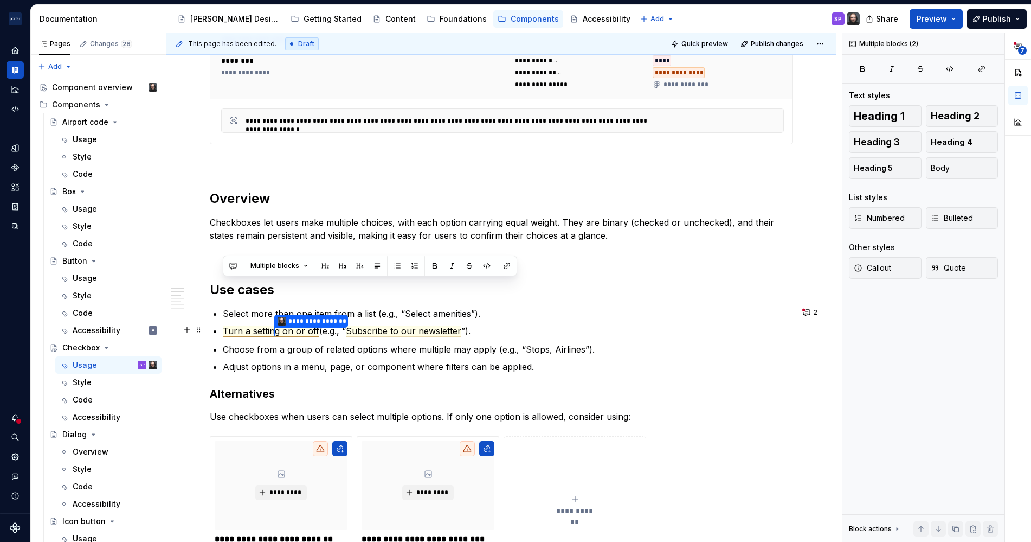
click at [270, 330] on span "Turn a settin" at bounding box center [249, 330] width 52 height 11
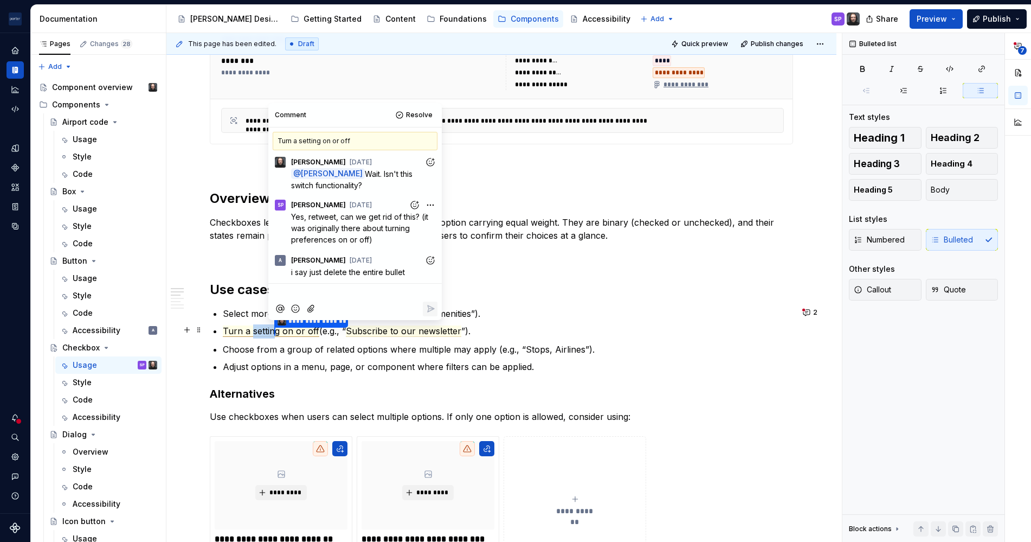
click at [270, 330] on span "Turn a settin" at bounding box center [249, 330] width 52 height 11
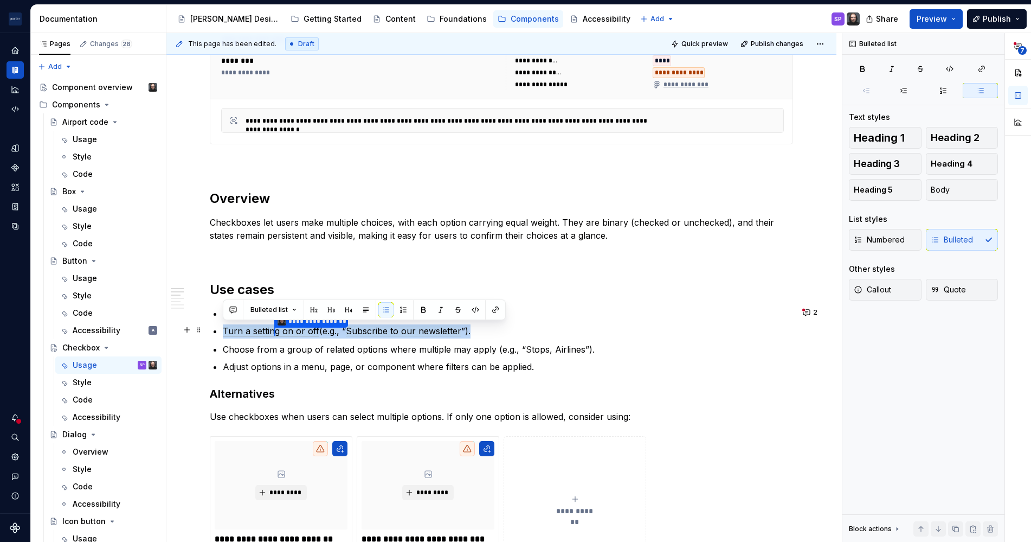
click at [270, 330] on span "Turn a settin" at bounding box center [249, 330] width 52 height 11
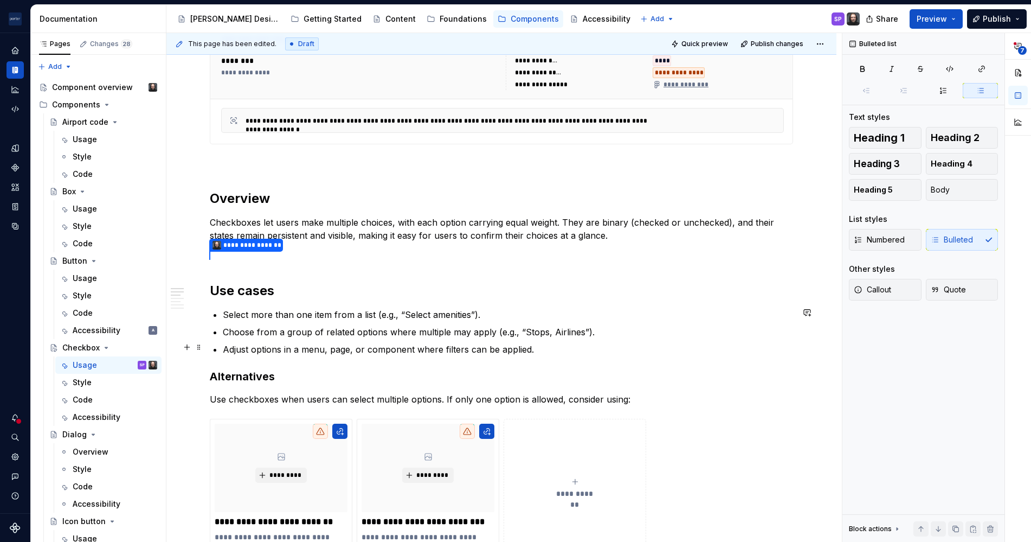
click at [561, 339] on ul "Select more than one item from a list (e.g., “Select amenities”). Choose from a…" at bounding box center [508, 332] width 570 height 48
click at [520, 313] on p "Select more than one item from a list (e.g., “Select amenities”)." at bounding box center [508, 314] width 570 height 13
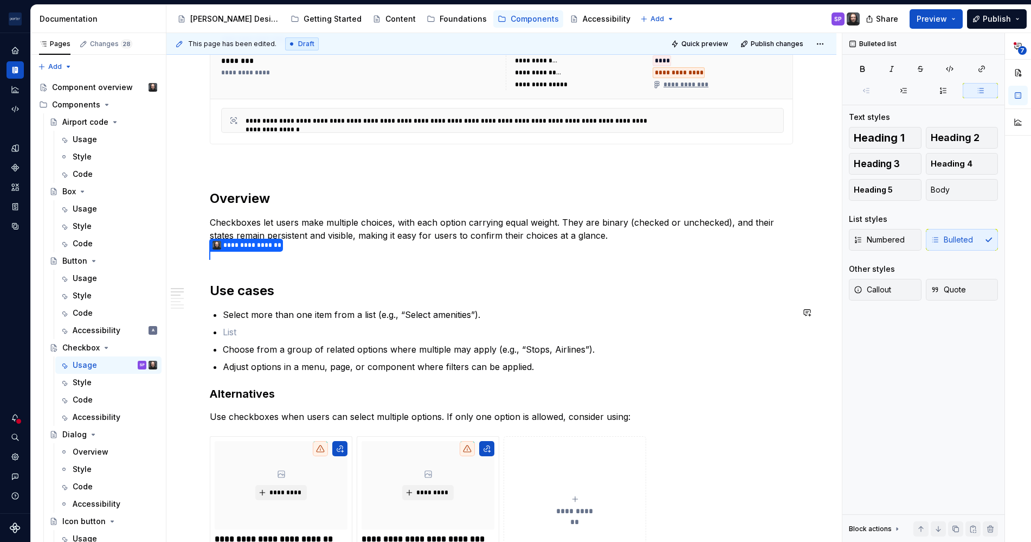
type textarea "*"
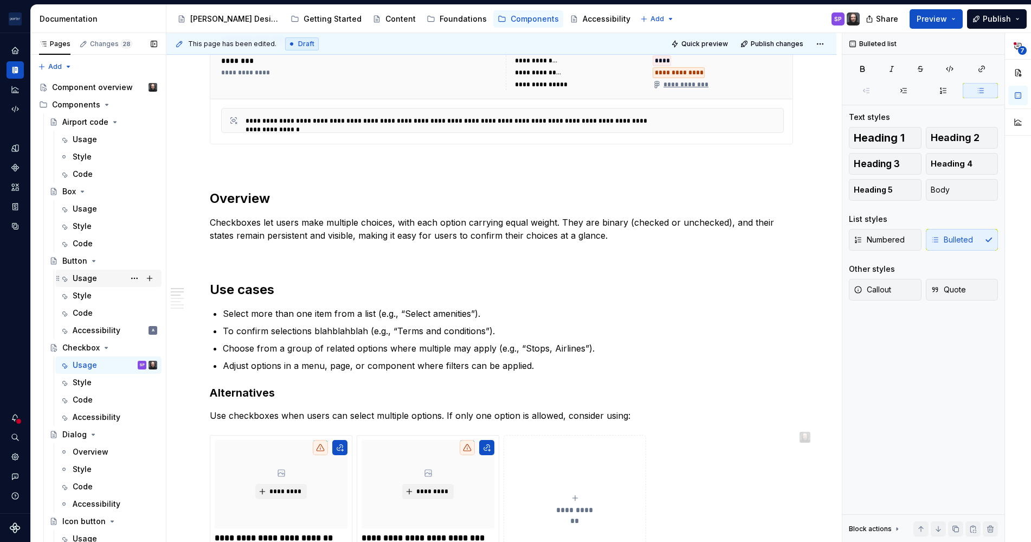
click at [96, 273] on div "Usage" at bounding box center [115, 278] width 85 height 15
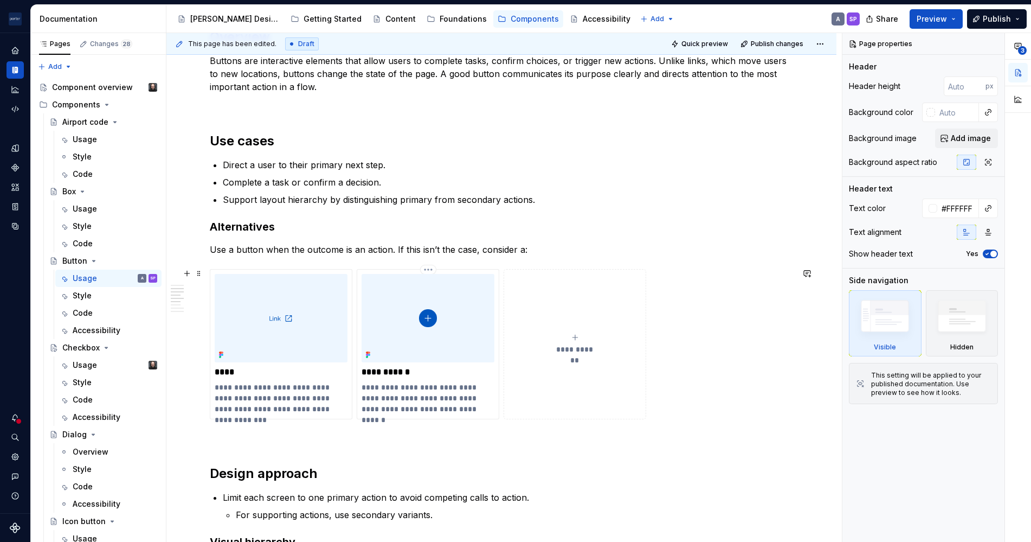
scroll to position [681, 0]
click at [91, 370] on div "Usage" at bounding box center [85, 364] width 24 height 11
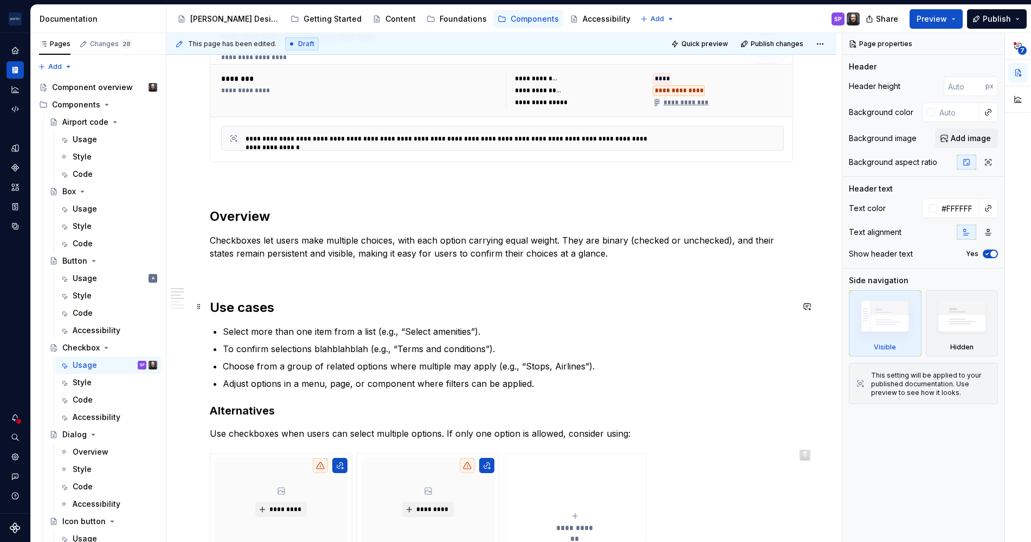
scroll to position [590, 0]
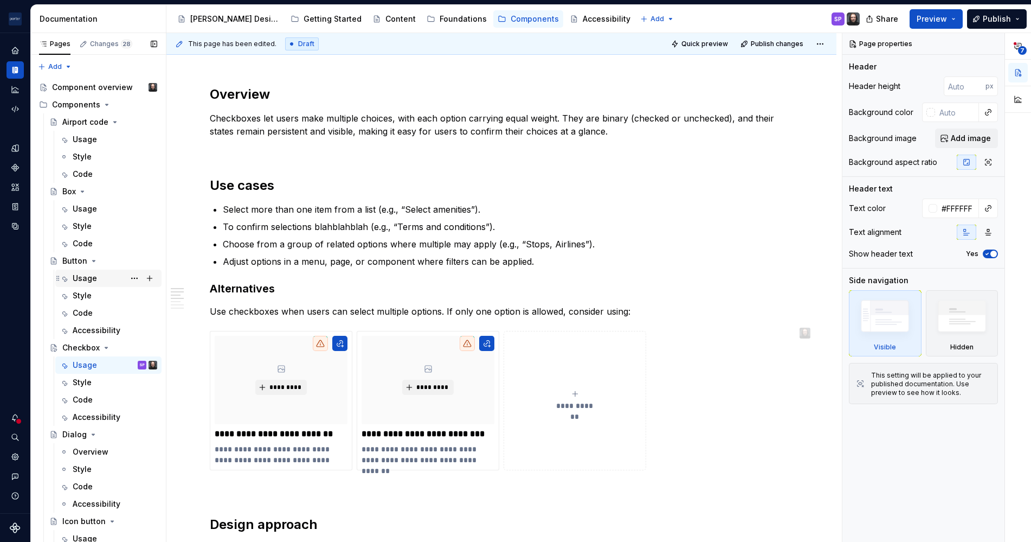
click at [86, 286] on div "Usage A" at bounding box center [108, 277] width 106 height 17
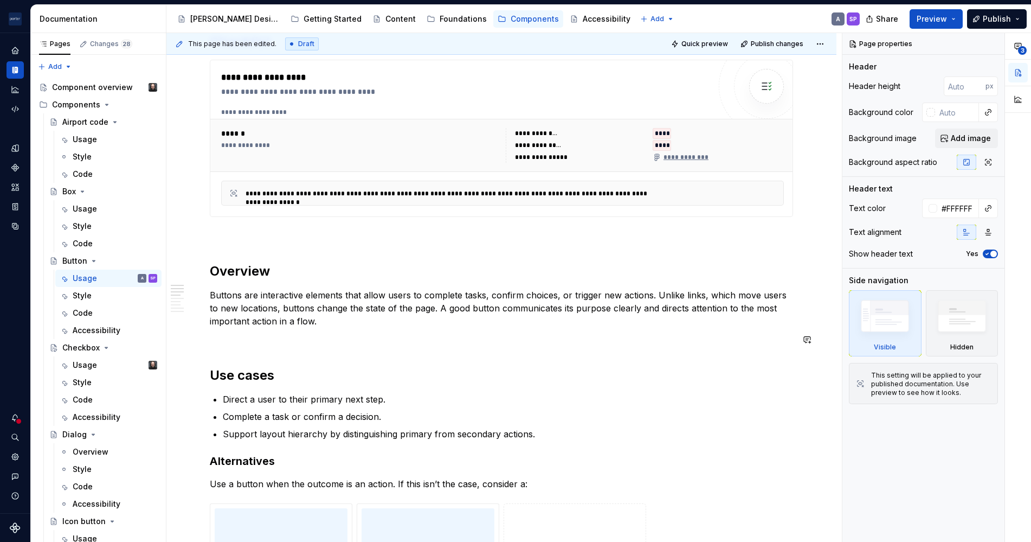
scroll to position [467, 0]
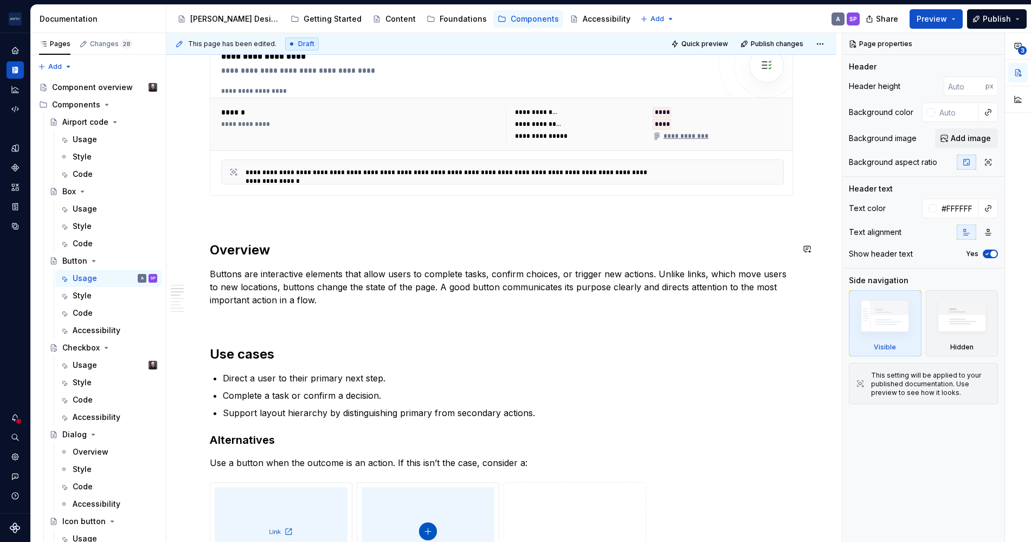
click at [573, 238] on div "**********" at bounding box center [501, 512] width 583 height 1530
type textarea "*"
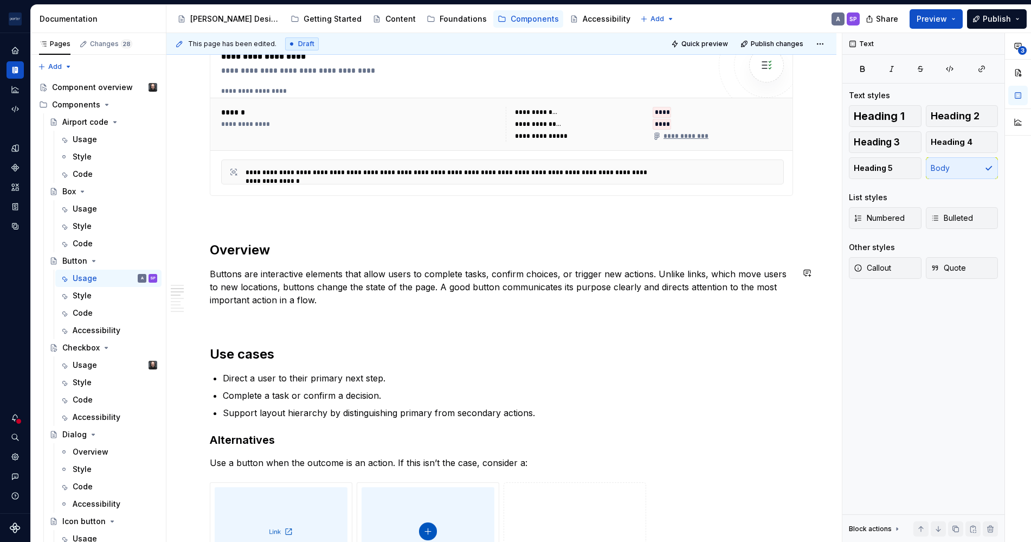
click at [532, 265] on div "**********" at bounding box center [501, 512] width 583 height 1530
click at [532, 267] on p "Buttons are interactive elements that allow users to complete tasks, confirm ch…" at bounding box center [501, 286] width 583 height 39
click at [628, 272] on p "Buttons are interactive elements that allow users to complete tasks, confirm ac…" at bounding box center [501, 286] width 583 height 39
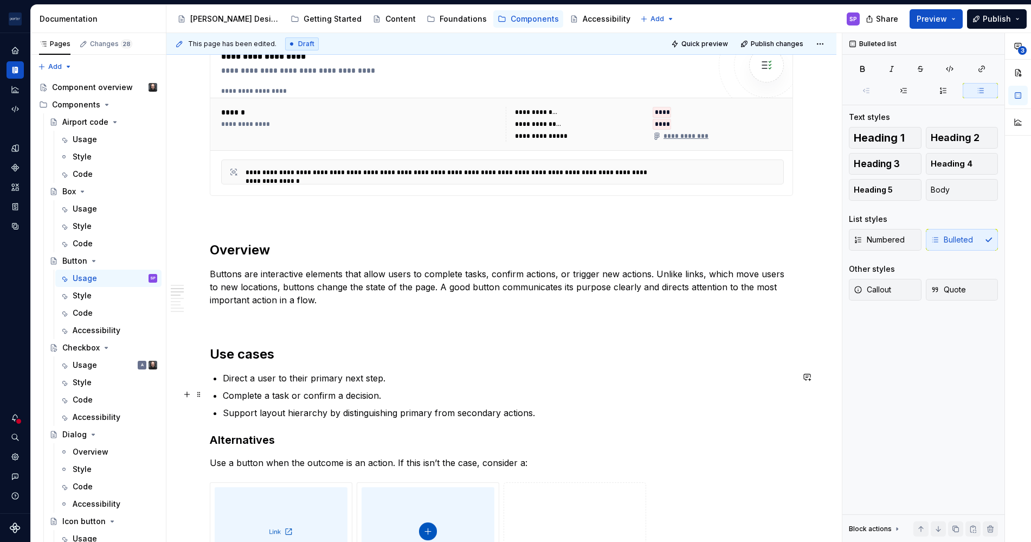
click at [353, 392] on p "Complete a task or confirm a decision." at bounding box center [508, 395] width 570 height 13
click at [609, 294] on p "Buttons are interactive elements that allow users to complete tasks, confirm ac…" at bounding box center [501, 286] width 583 height 39
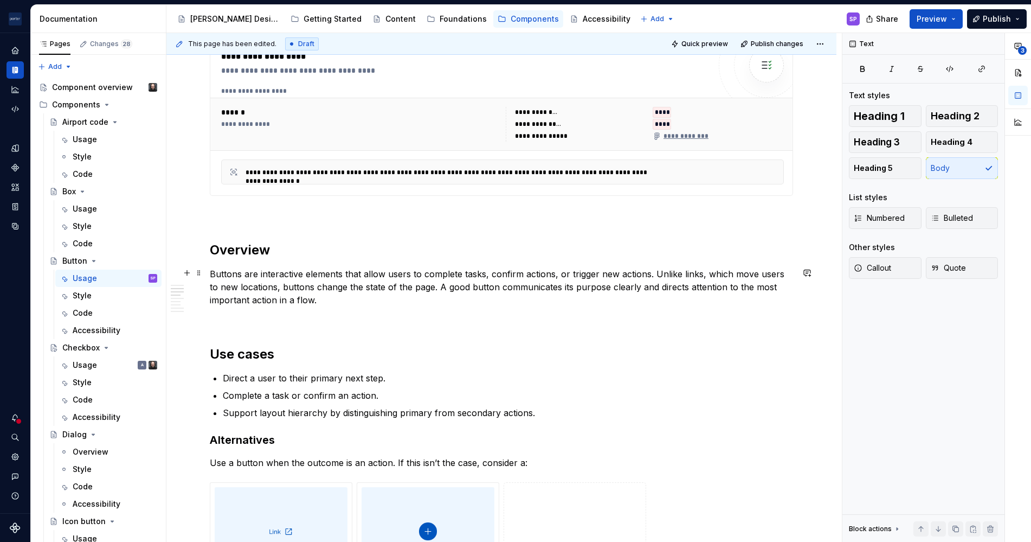
click at [621, 268] on p "Buttons are interactive elements that allow users to complete tasks, confirm ac…" at bounding box center [501, 286] width 583 height 39
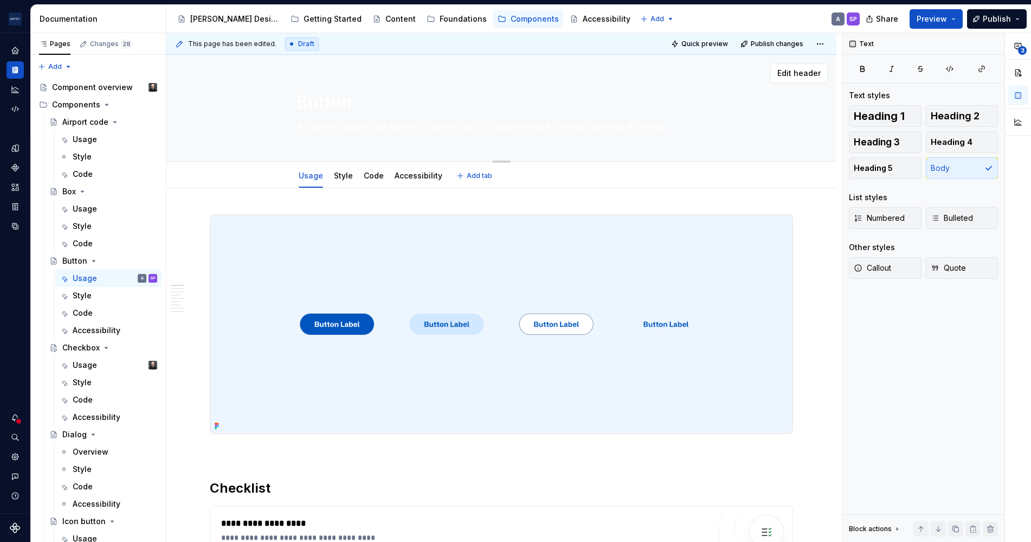
click at [485, 123] on textarea "A button triggers an action or event such as submitting a form or opening a mod…" at bounding box center [499, 126] width 410 height 17
click at [687, 49] on button "Quick preview" at bounding box center [700, 43] width 65 height 15
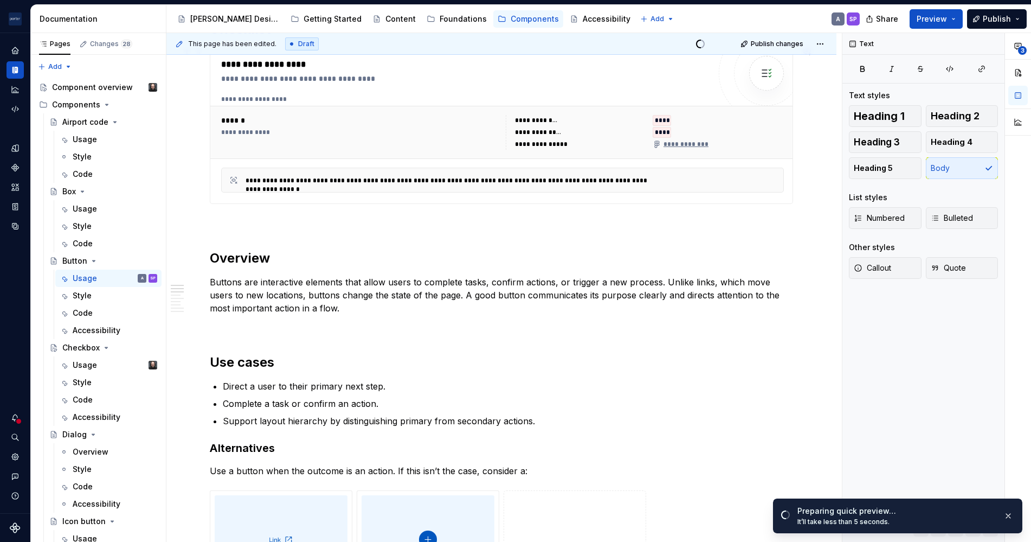
scroll to position [462, 0]
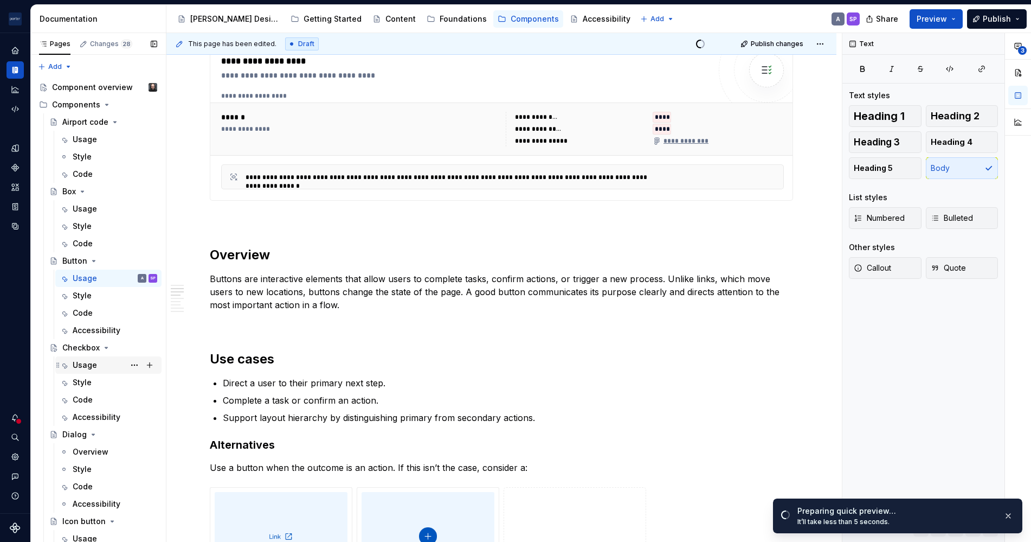
click at [81, 366] on div "Usage" at bounding box center [85, 364] width 24 height 11
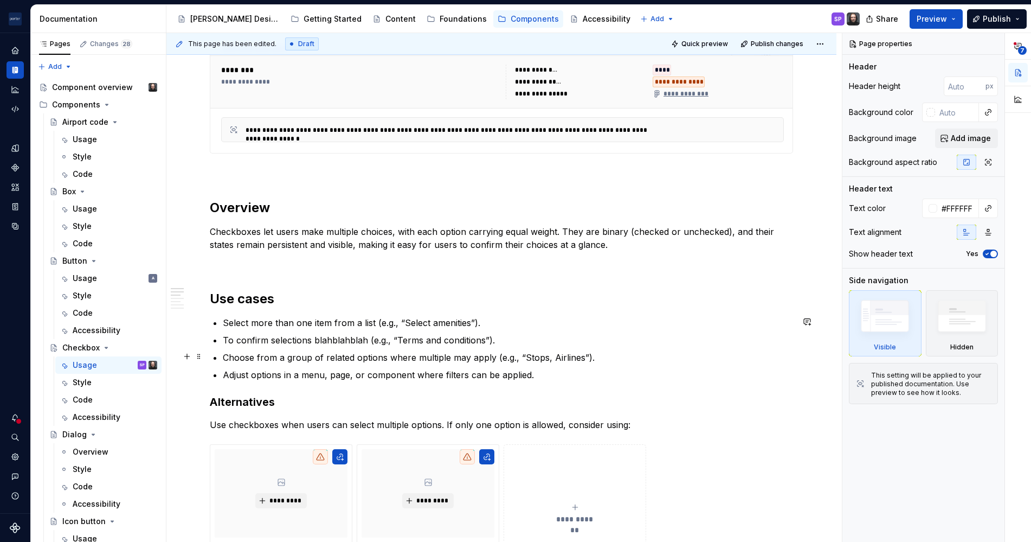
scroll to position [507, 0]
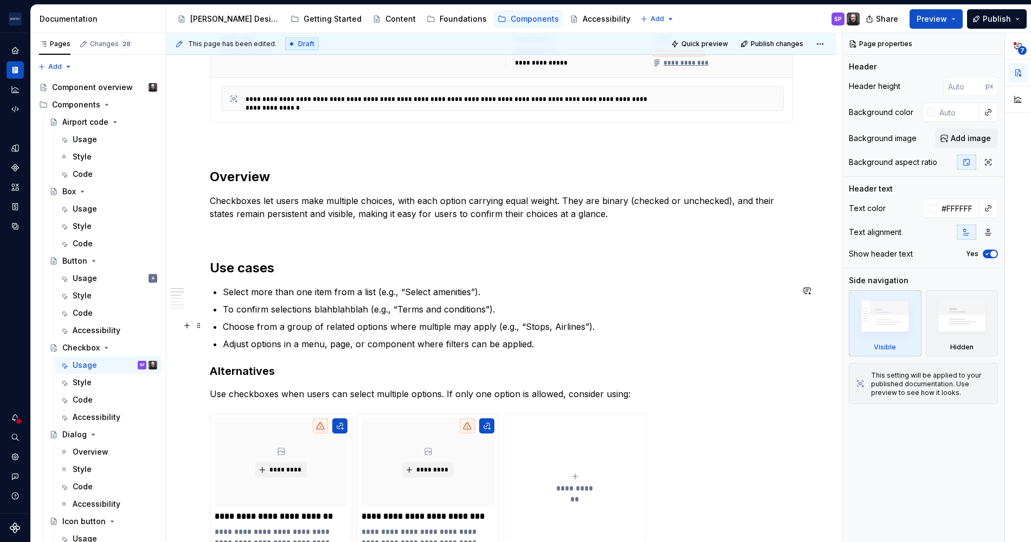
type textarea "*"
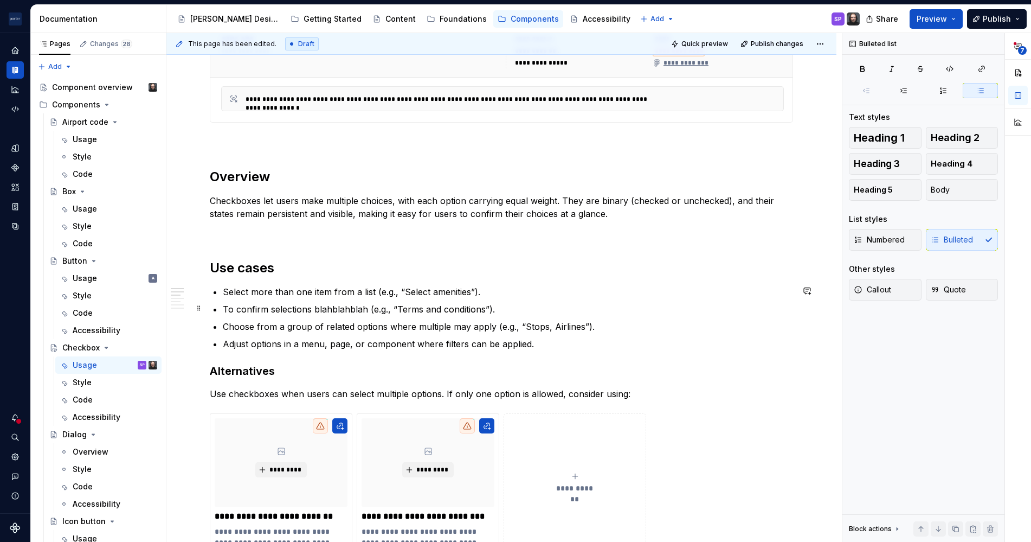
click at [278, 313] on p "To confirm selections blahblahblah (e.g., “Terms and conditions”)." at bounding box center [508, 309] width 570 height 13
click at [336, 308] on p "To confirm a decision blahblahblah (e.g., “Terms and conditions”)." at bounding box center [508, 309] width 570 height 13
click at [631, 326] on p "Choose from a group of related options where multiple may apply (e.g., “Stops, …" at bounding box center [508, 326] width 570 height 13
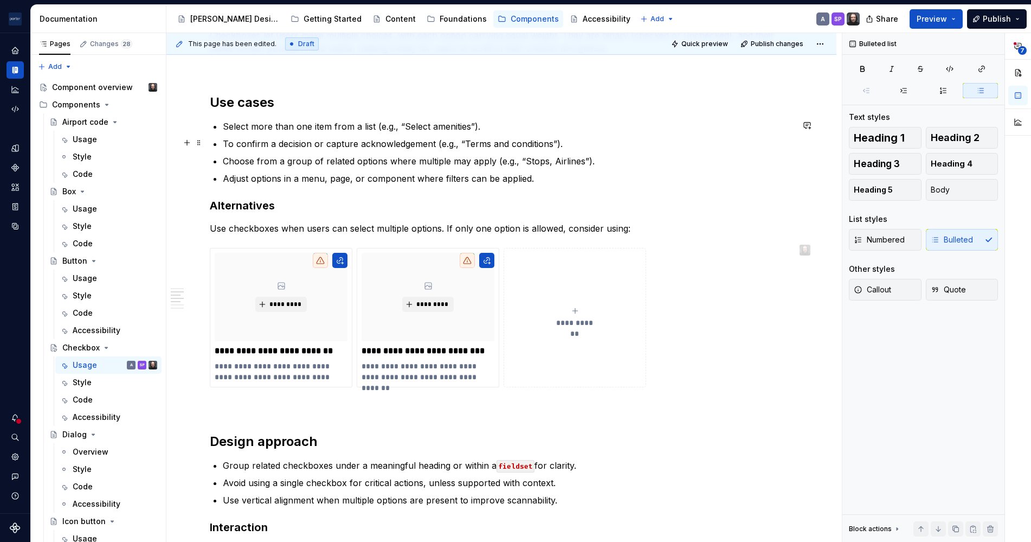
scroll to position [673, 0]
click at [580, 222] on p "Use checkboxes when users can select multiple options. If only one option is al…" at bounding box center [501, 227] width 583 height 13
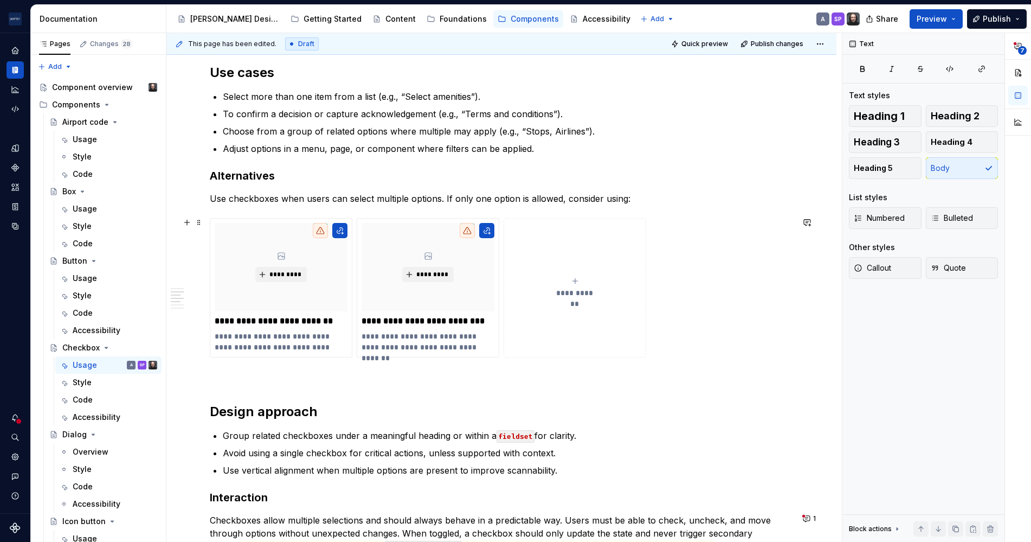
scroll to position [704, 0]
click at [562, 374] on p at bounding box center [501, 375] width 583 height 13
click at [705, 42] on span "Quick preview" at bounding box center [704, 44] width 47 height 9
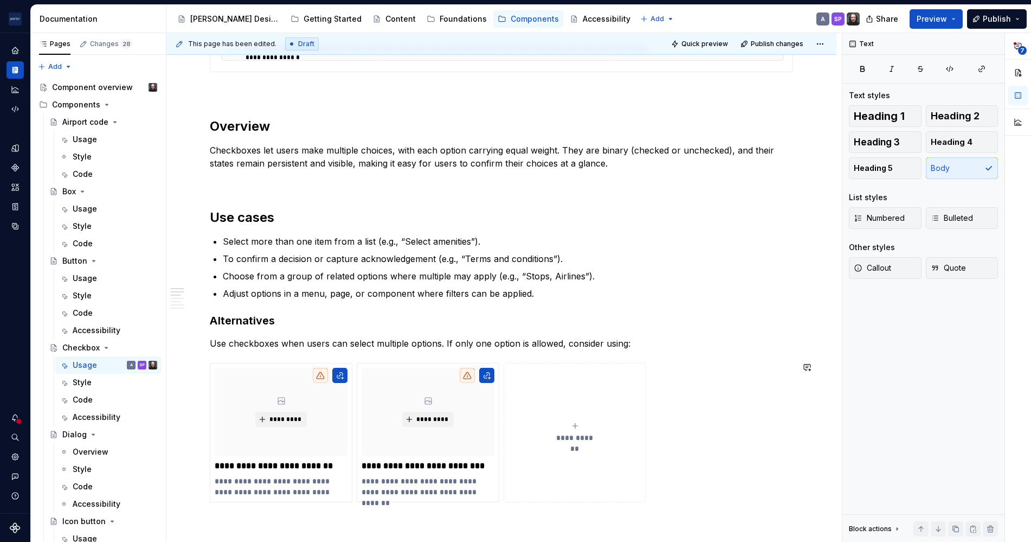
scroll to position [557, 0]
click at [525, 256] on p "To confirm a decision or capture acknowledgement (e.g., “Terms and conditions”)." at bounding box center [508, 259] width 570 height 13
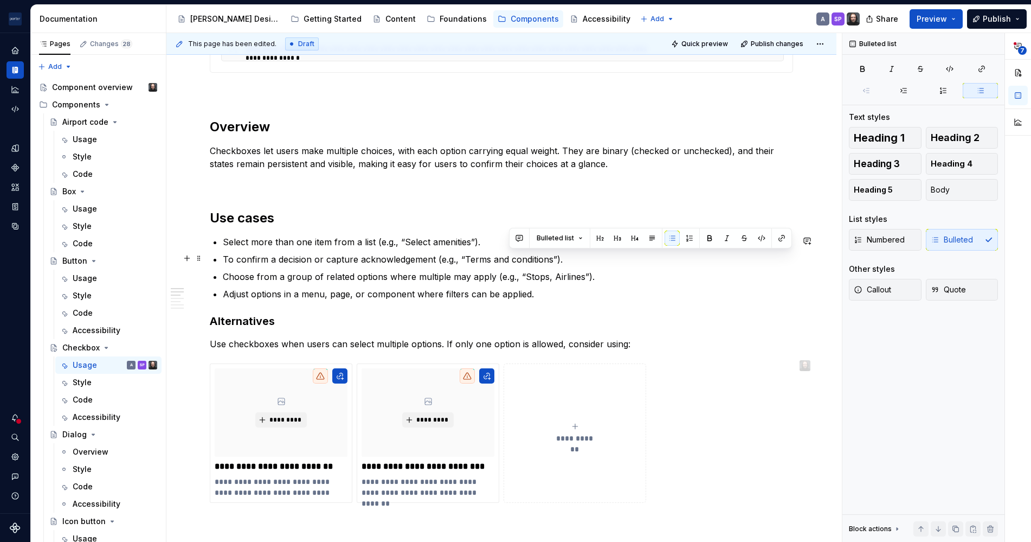
click at [525, 256] on p "To confirm a decision or capture acknowledgement (e.g., “Terms and conditions”)." at bounding box center [508, 259] width 570 height 13
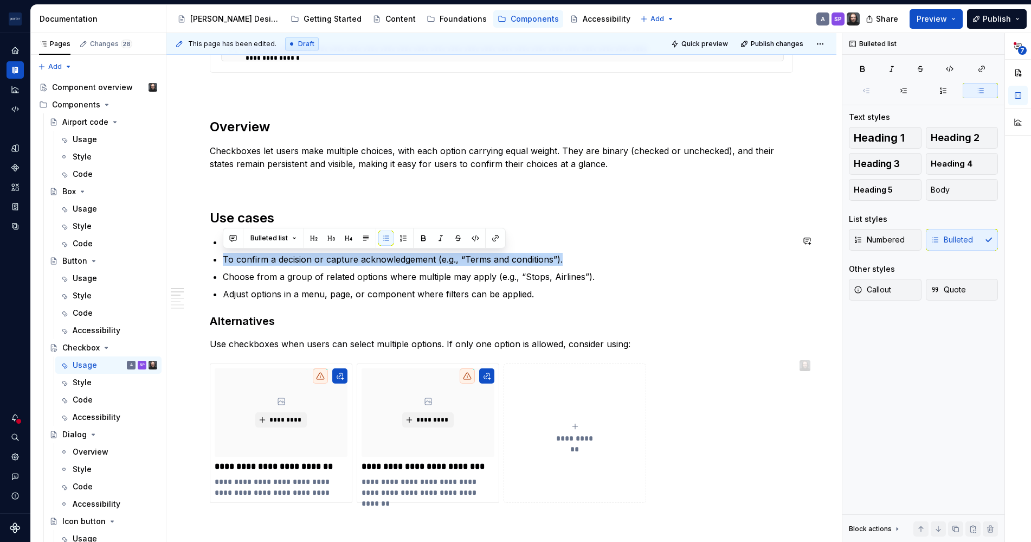
copy p "To confirm a decision or capture acknowledgement (e.g., “Terms and conditions”)."
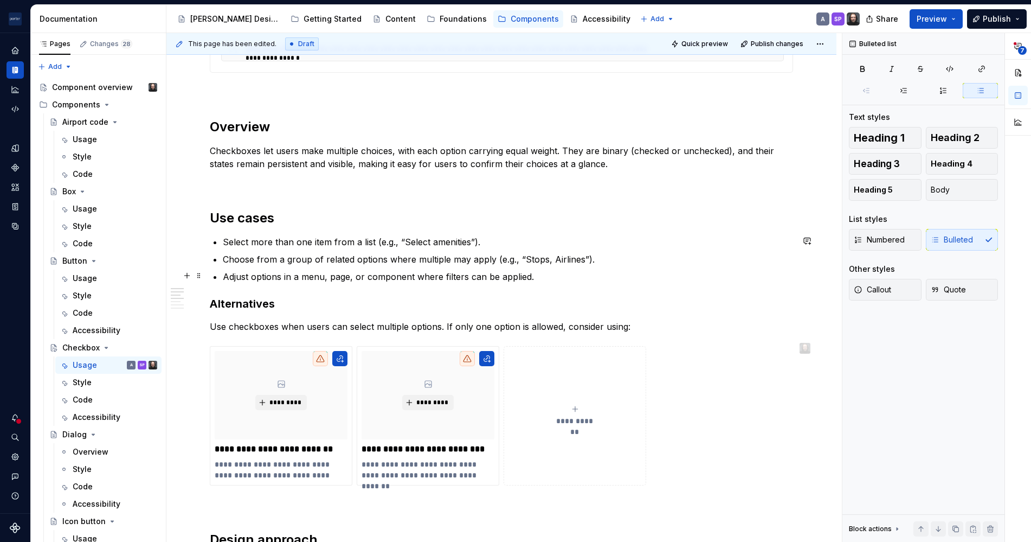
click at [574, 276] on p "Adjust options in a menu, page, or component where filters can be applied." at bounding box center [508, 276] width 570 height 13
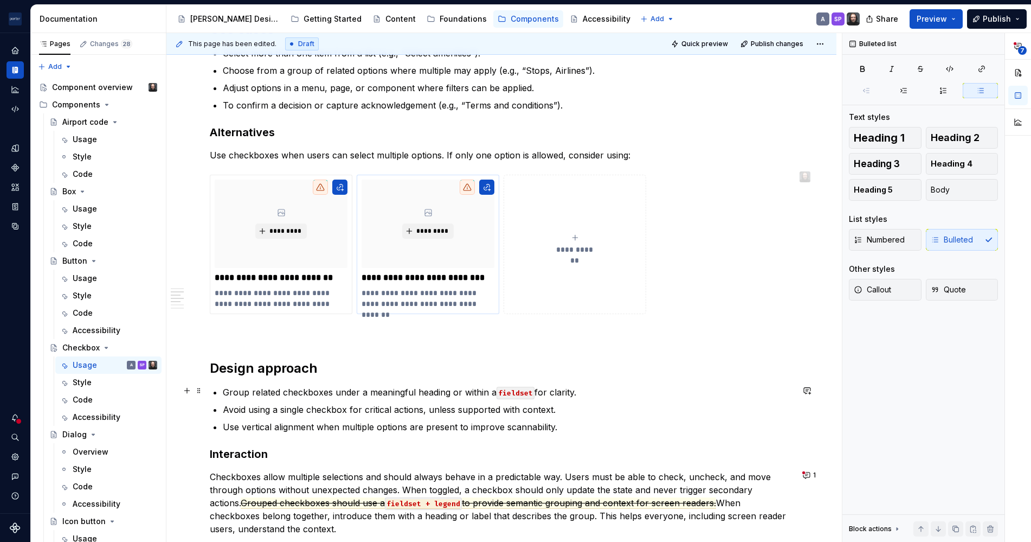
scroll to position [746, 0]
click at [374, 402] on p "Avoid using a single checkbox for critical actions, unless supported with conte…" at bounding box center [508, 408] width 570 height 13
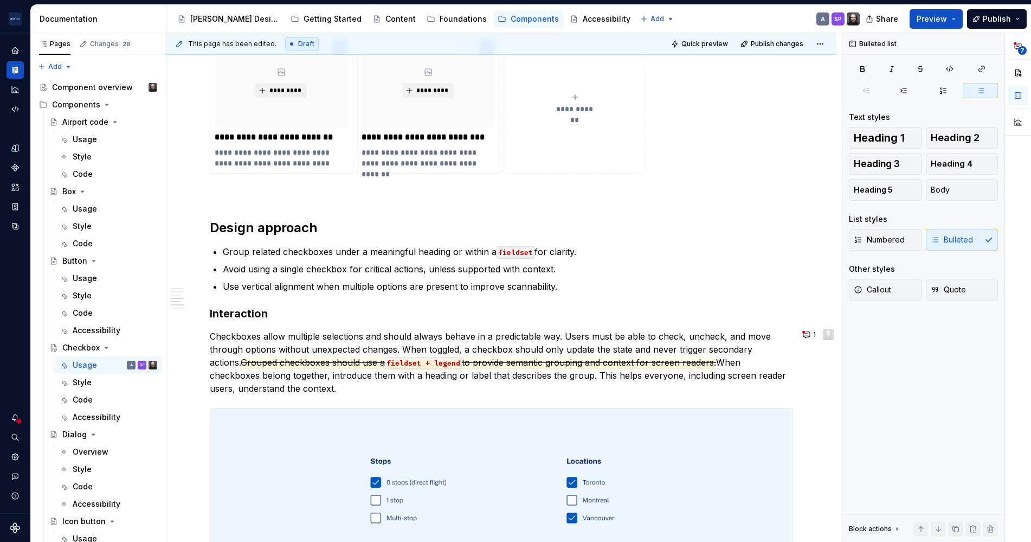
scroll to position [1006, 0]
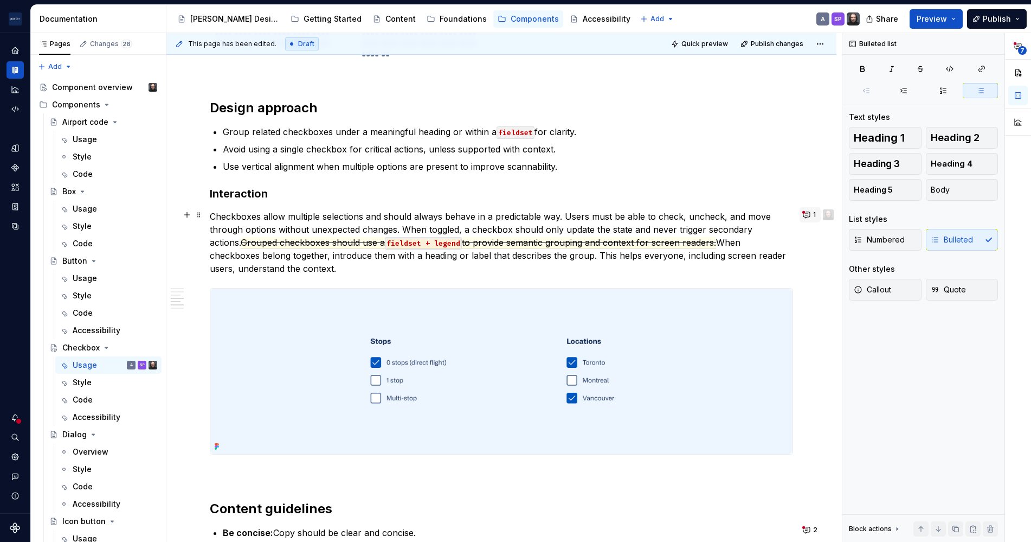
click at [807, 211] on button "1" at bounding box center [810, 214] width 21 height 15
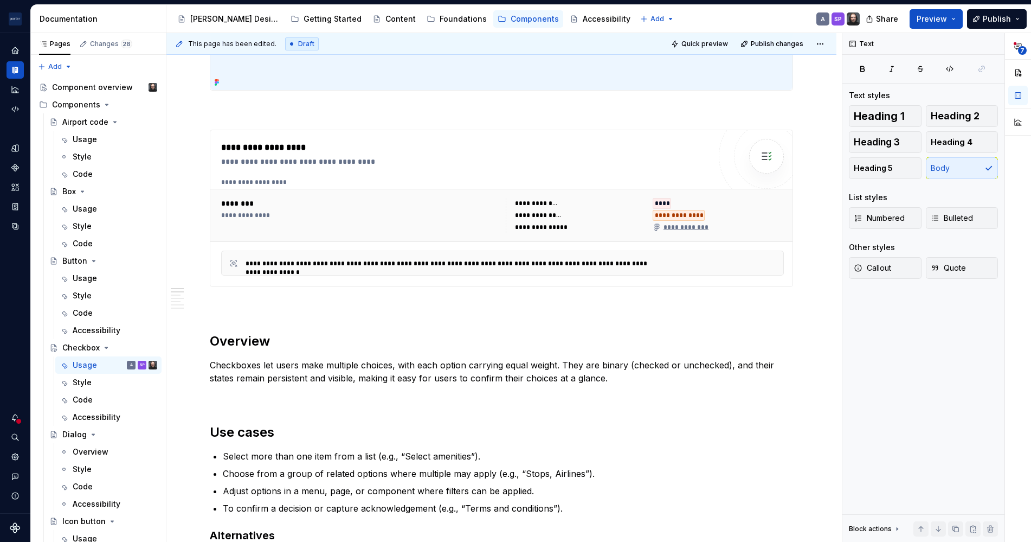
scroll to position [0, 0]
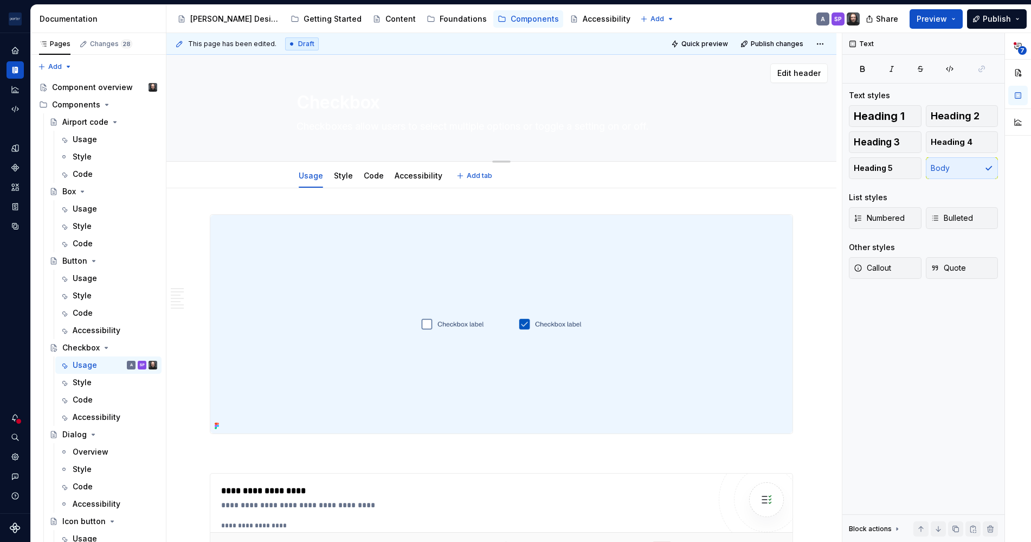
click at [457, 129] on textarea "Checkboxes allow users to select multiple options or toggle a setting on or off." at bounding box center [499, 126] width 410 height 17
click at [539, 127] on textarea "Checkboxes allow users to select multiple options or toggle a setting on or off." at bounding box center [499, 126] width 410 height 17
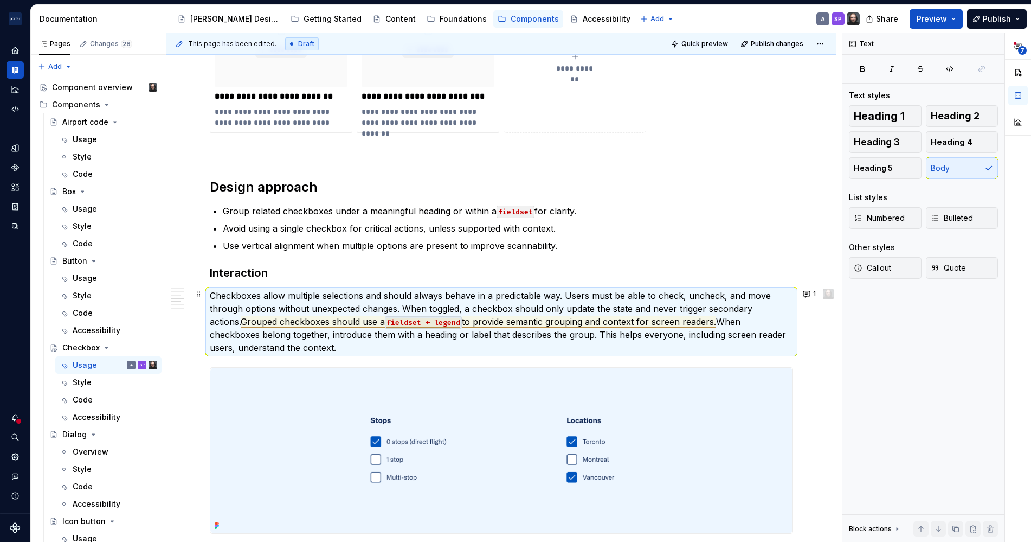
scroll to position [928, 0]
click at [684, 300] on p "Checkboxes allow multiple selections and should always behave in a predictable …" at bounding box center [501, 320] width 583 height 65
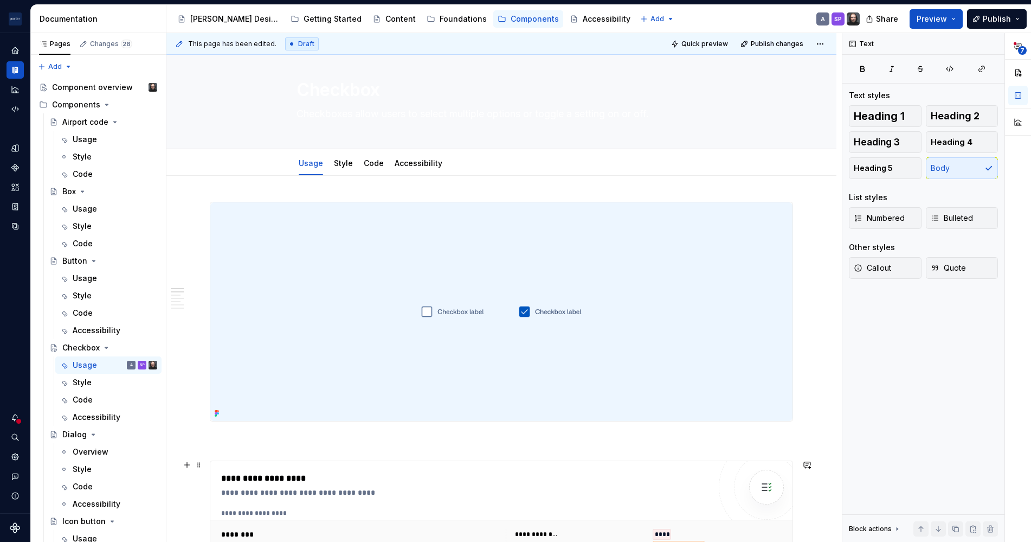
scroll to position [0, 0]
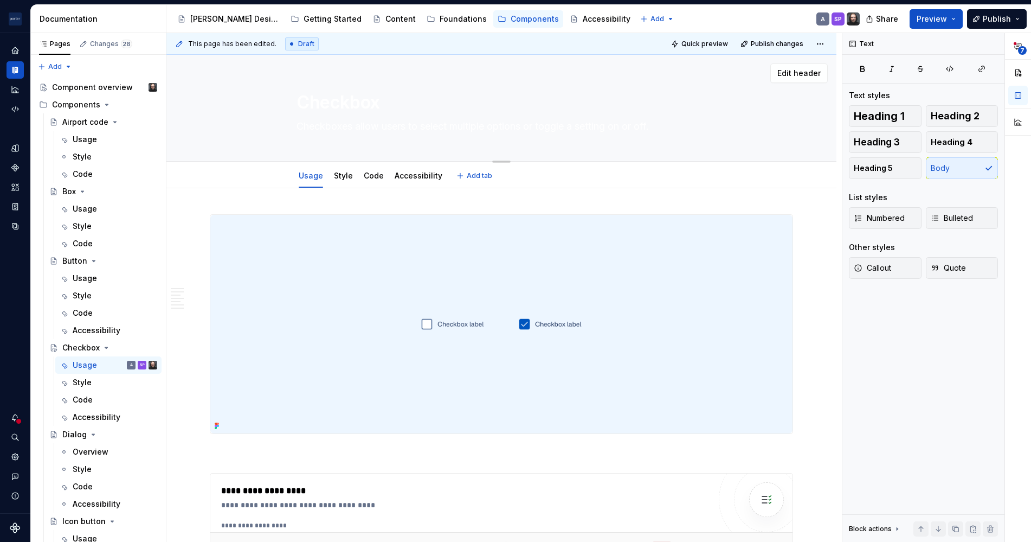
click at [401, 129] on textarea "Checkboxes allow users to select multiple options or toggle a setting on or off." at bounding box center [499, 126] width 410 height 17
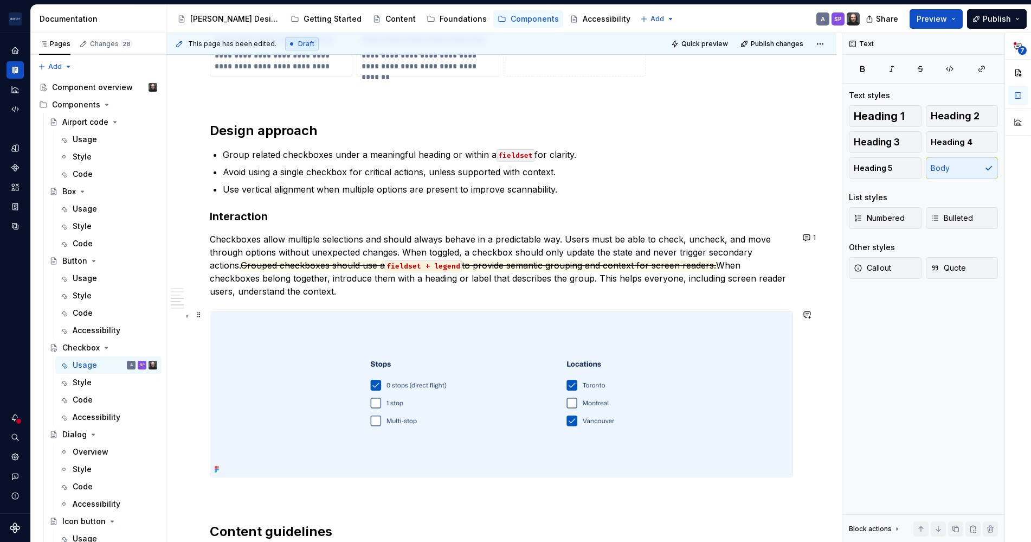
scroll to position [984, 0]
click at [671, 263] on span "to provide semantic grouping and context for screen readers." at bounding box center [589, 264] width 254 height 11
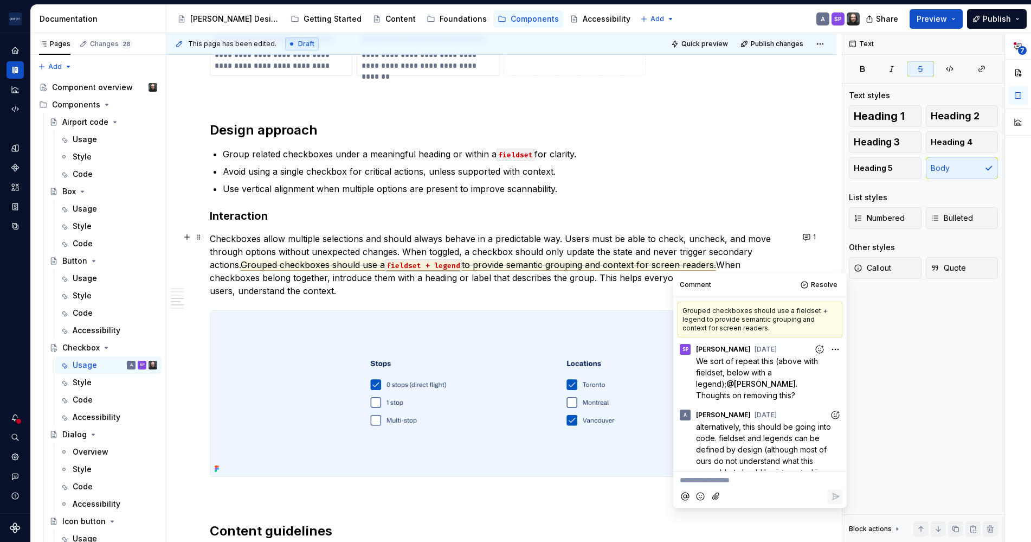
scroll to position [190, 0]
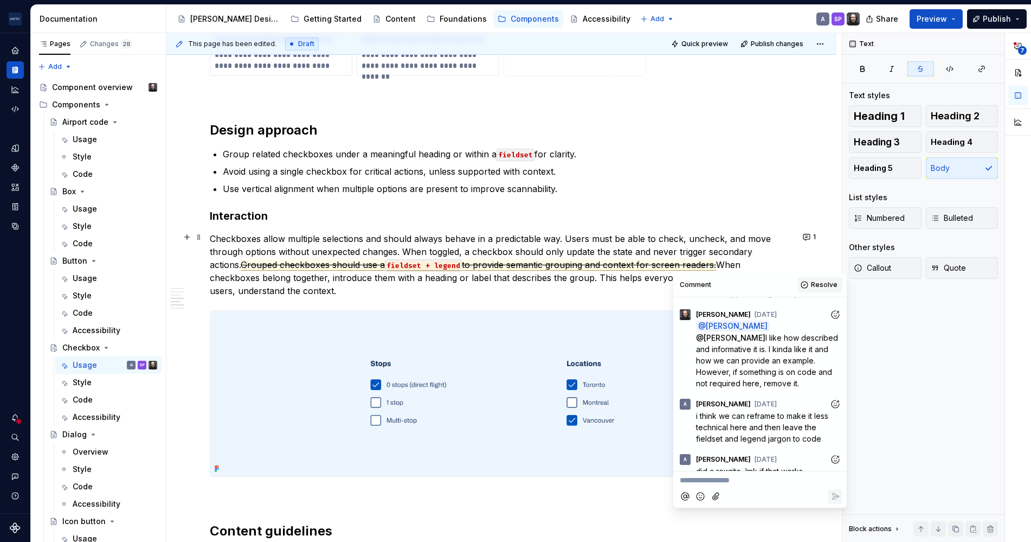
click at [817, 278] on button "Resolve" at bounding box center [819, 284] width 45 height 15
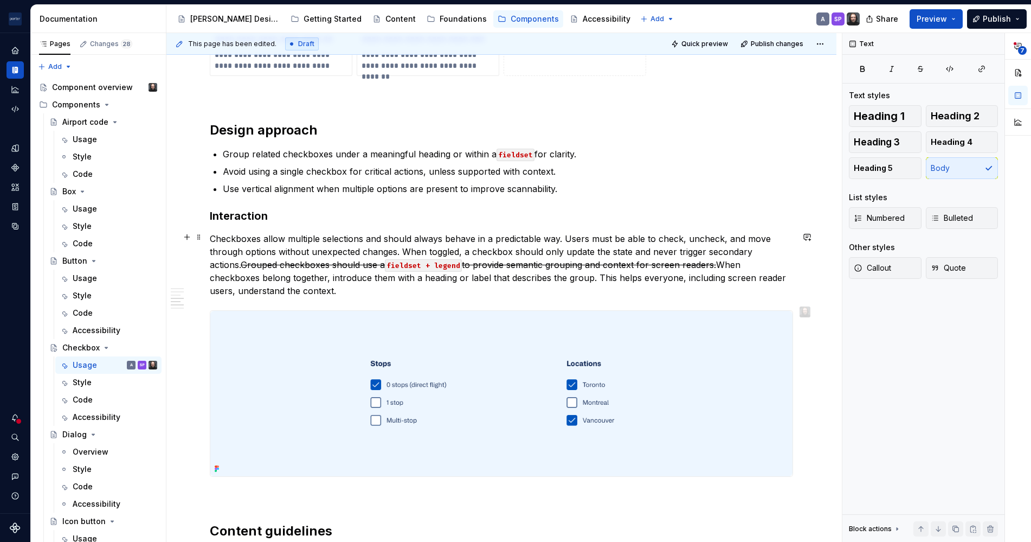
drag, startPoint x: 687, startPoint y: 261, endPoint x: 200, endPoint y: 267, distance: 486.9
click at [200, 267] on div "**********" at bounding box center [501, 92] width 670 height 1776
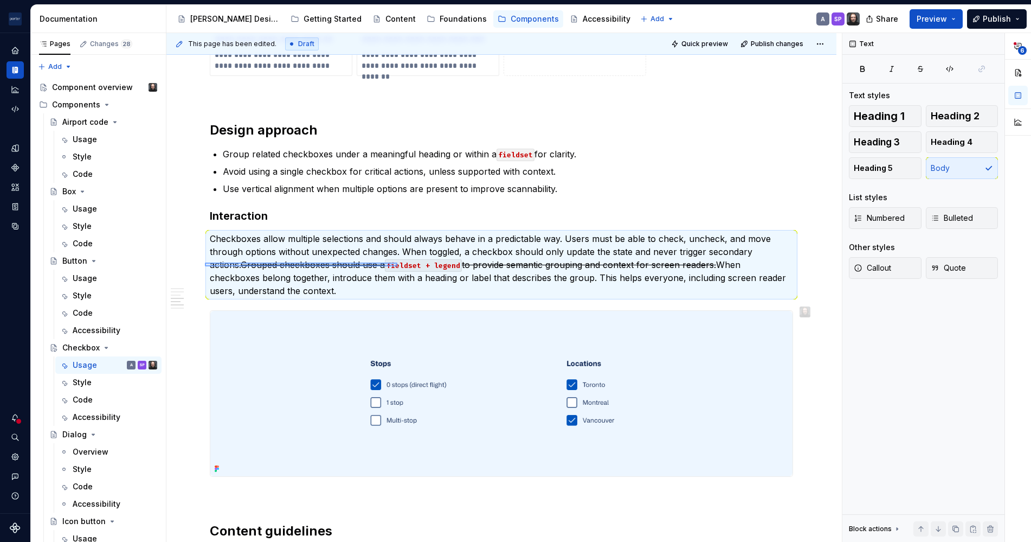
drag, startPoint x: 205, startPoint y: 266, endPoint x: 439, endPoint y: 262, distance: 234.2
click at [439, 262] on div "**********" at bounding box center [503, 287] width 675 height 509
click at [588, 262] on s "to provide semantic grouping and context for screen readers." at bounding box center [589, 264] width 254 height 11
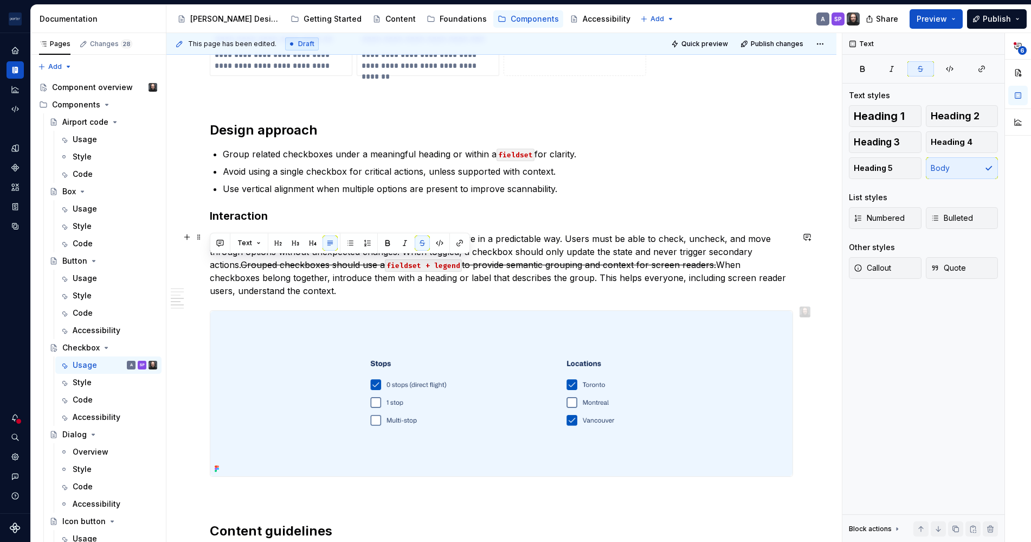
drag, startPoint x: 689, startPoint y: 260, endPoint x: 201, endPoint y: 267, distance: 487.9
click at [201, 267] on div "**********" at bounding box center [501, 92] width 670 height 1776
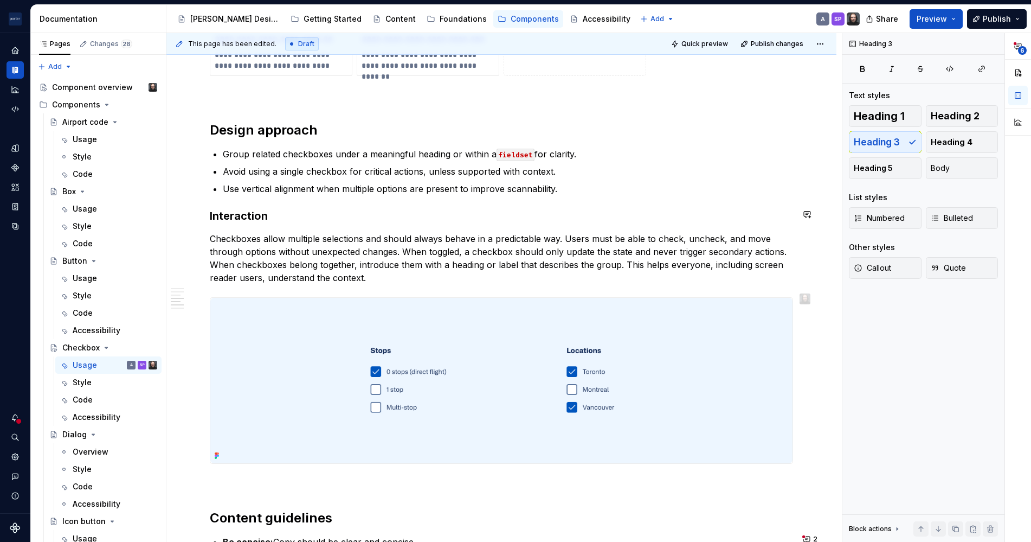
click at [305, 205] on div "**********" at bounding box center [501, 11] width 583 height 1562
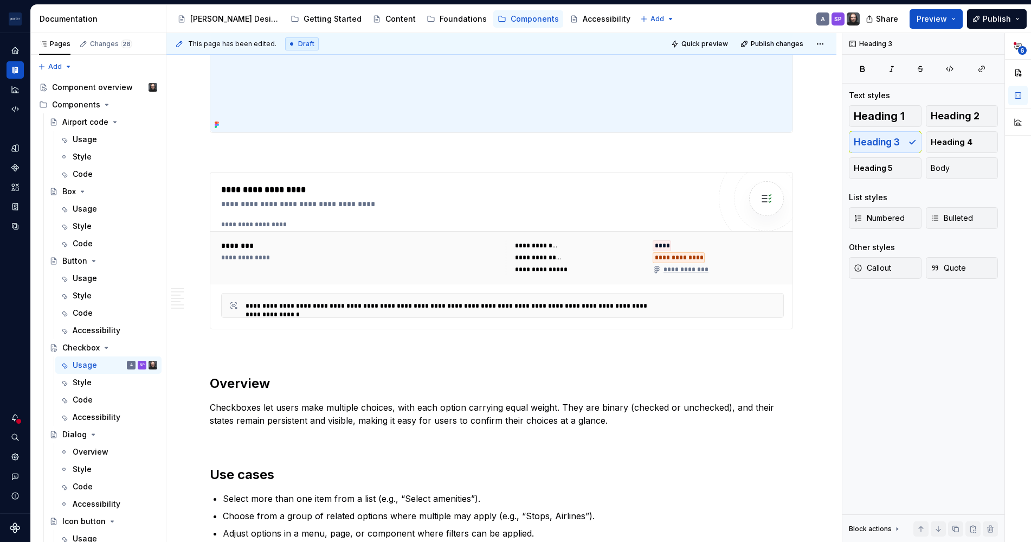
scroll to position [0, 0]
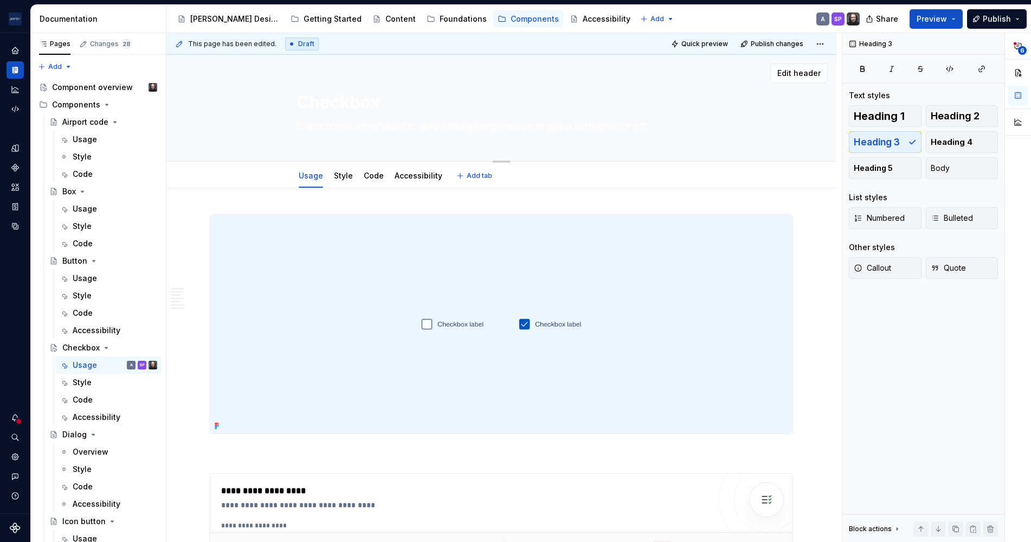
click at [409, 120] on textarea "Checkboxes allow users to select multiple options or toggle a setting on or off." at bounding box center [499, 126] width 410 height 17
click at [427, 3] on div "[PERSON_NAME] Airlines SP Design system data Documentation Accessibility guide …" at bounding box center [515, 271] width 1031 height 542
click at [431, 127] on textarea "Checkboxes allow users to select multiple options or toggle a setting on or off." at bounding box center [499, 126] width 410 height 17
paste textarea "confirm agreement"
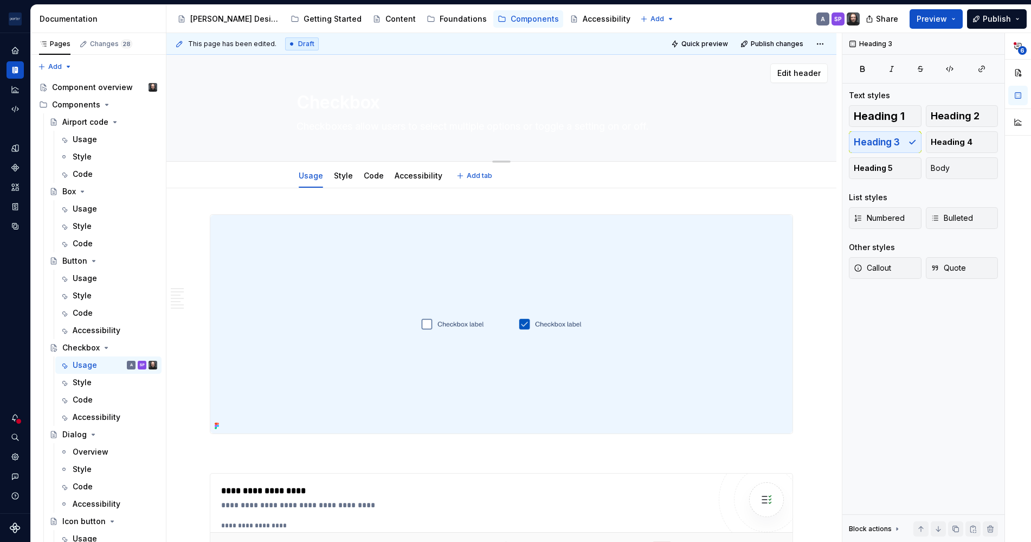
type textarea "*"
type textarea "Checkboxes allow users to select multiple options or confirm agreement."
click at [431, 127] on textarea "Checkboxes allow users to select multiple options or confirm agreement." at bounding box center [499, 126] width 410 height 17
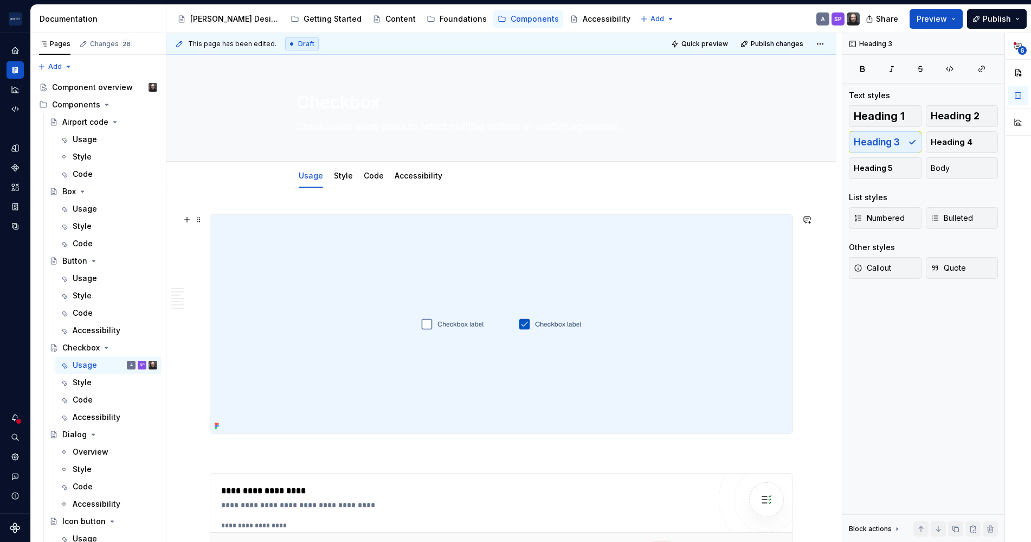
type textarea "*"
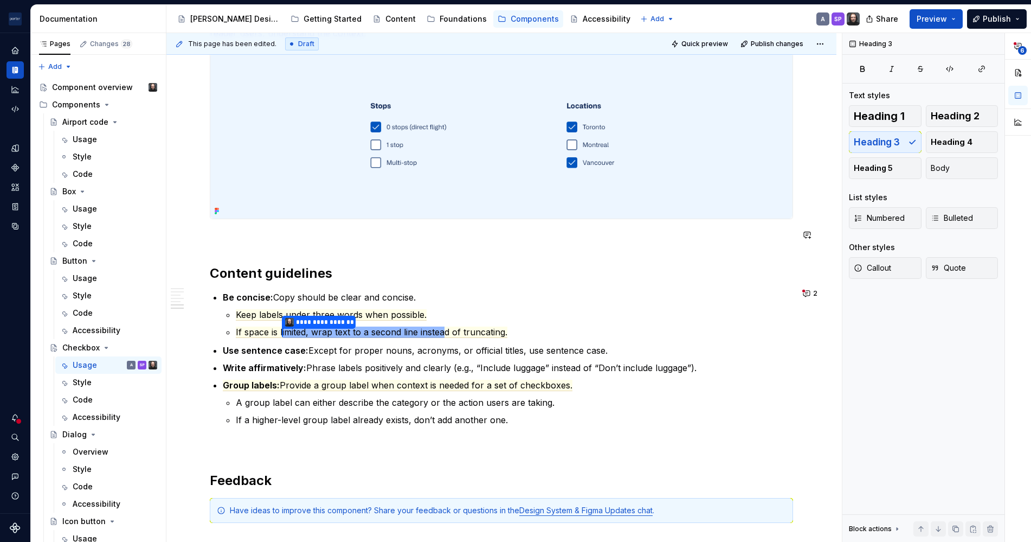
scroll to position [1297, 0]
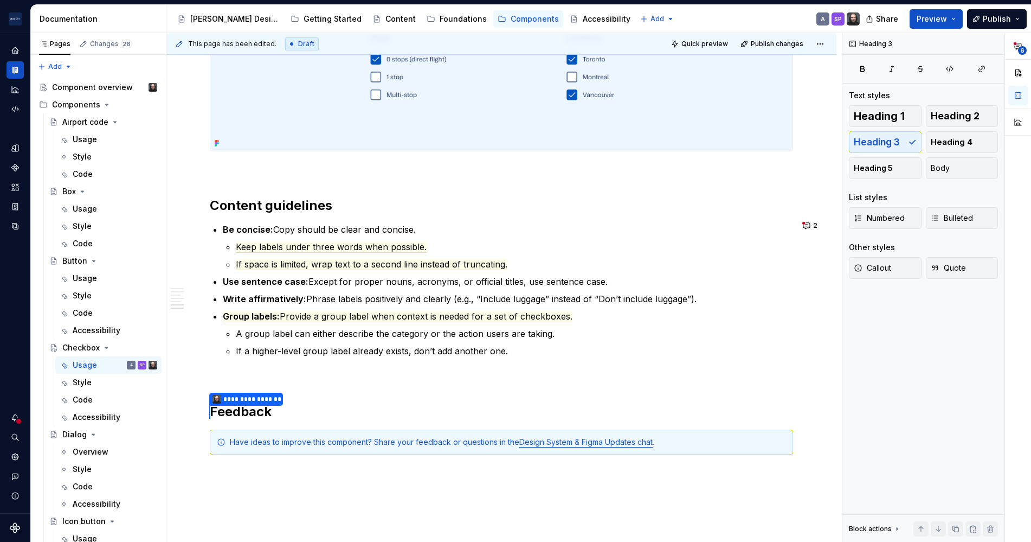
type textarea "Checkboxes allow users to select multiple options or confirm agreement."
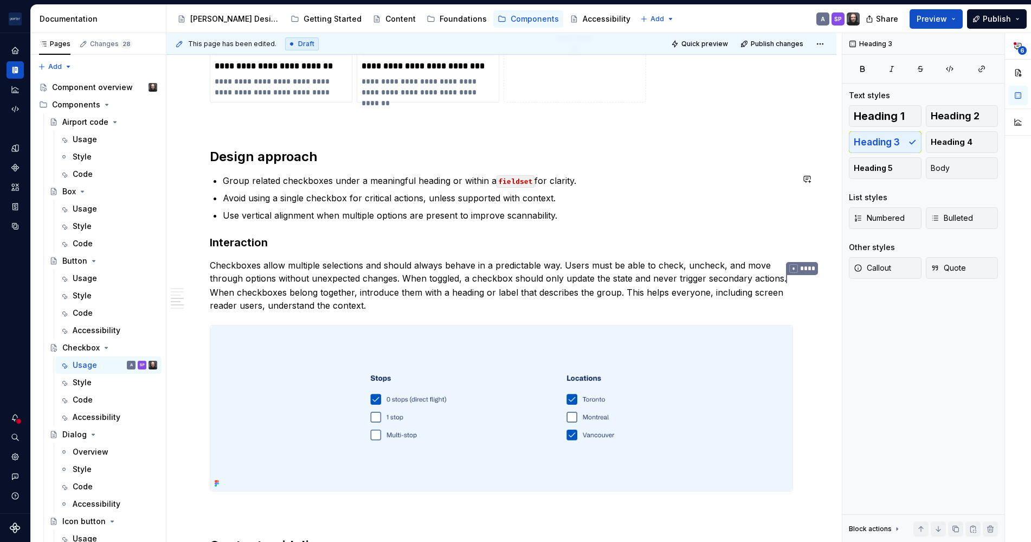
scroll to position [957, 0]
click at [80, 285] on div "Usage" at bounding box center [115, 278] width 85 height 15
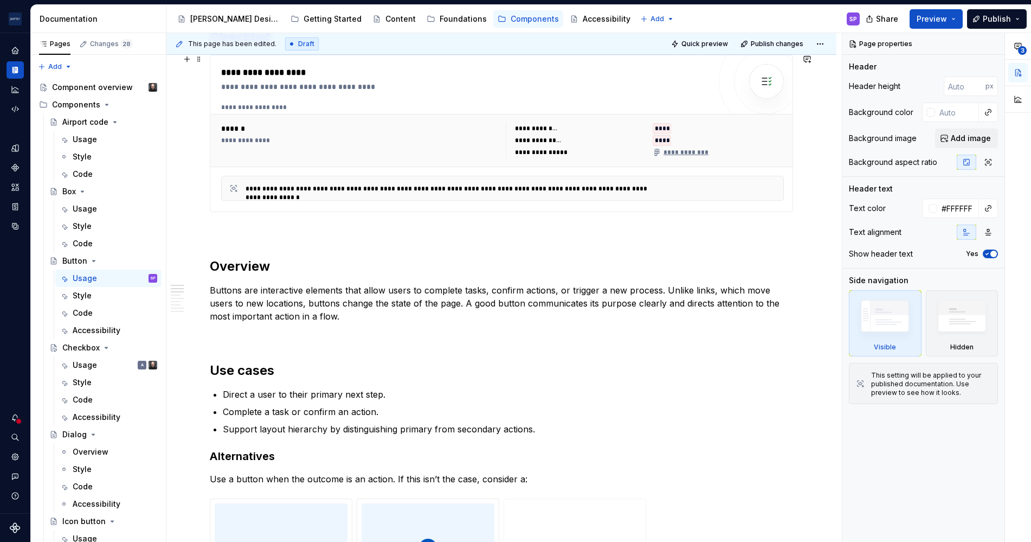
scroll to position [468, 0]
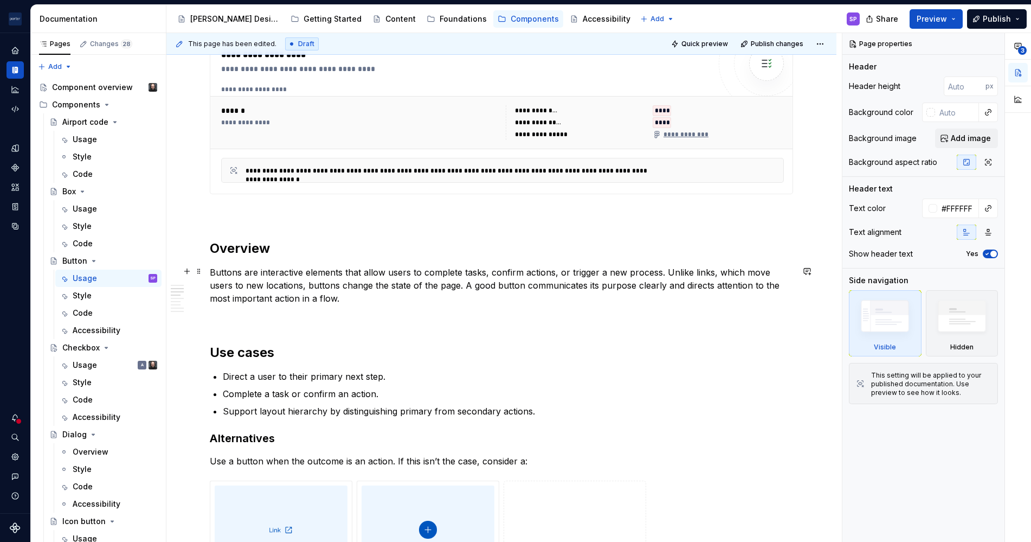
click at [605, 274] on p "Buttons are interactive elements that allow users to complete tasks, confirm ac…" at bounding box center [501, 285] width 583 height 39
type textarea "*"
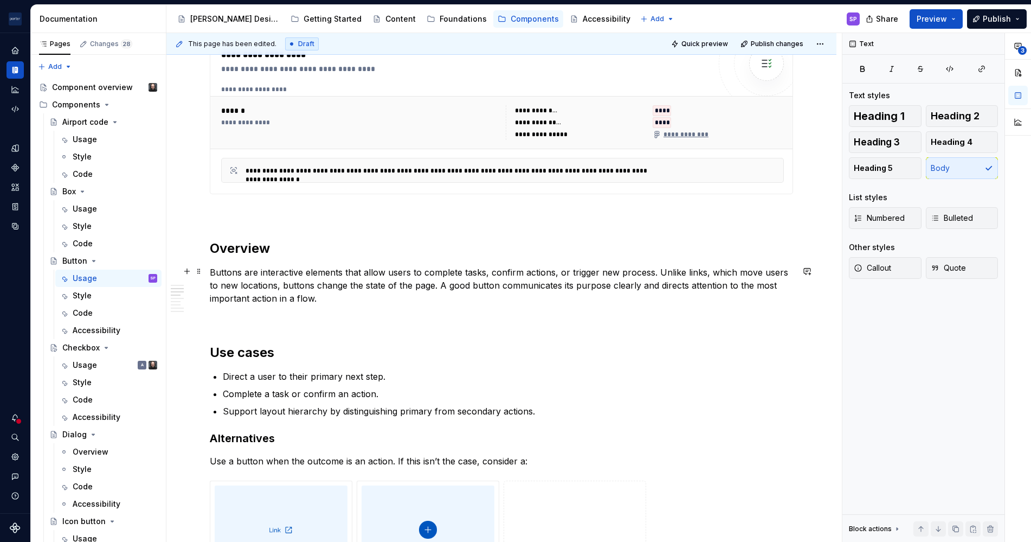
click at [648, 274] on p "Buttons are interactive elements that allow users to complete tasks, confirm ac…" at bounding box center [501, 285] width 583 height 39
click at [650, 295] on p "Buttons are interactive elements that allow users to complete tasks, confirm ac…" at bounding box center [501, 285] width 583 height 39
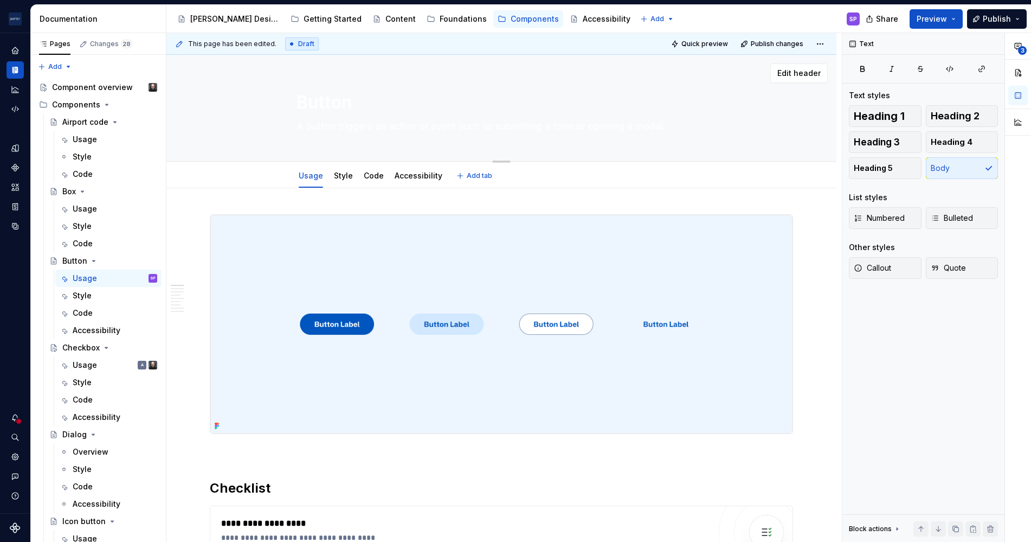
click at [486, 122] on textarea "A button triggers an action or event such as submitting a form or opening a mod…" at bounding box center [499, 126] width 410 height 17
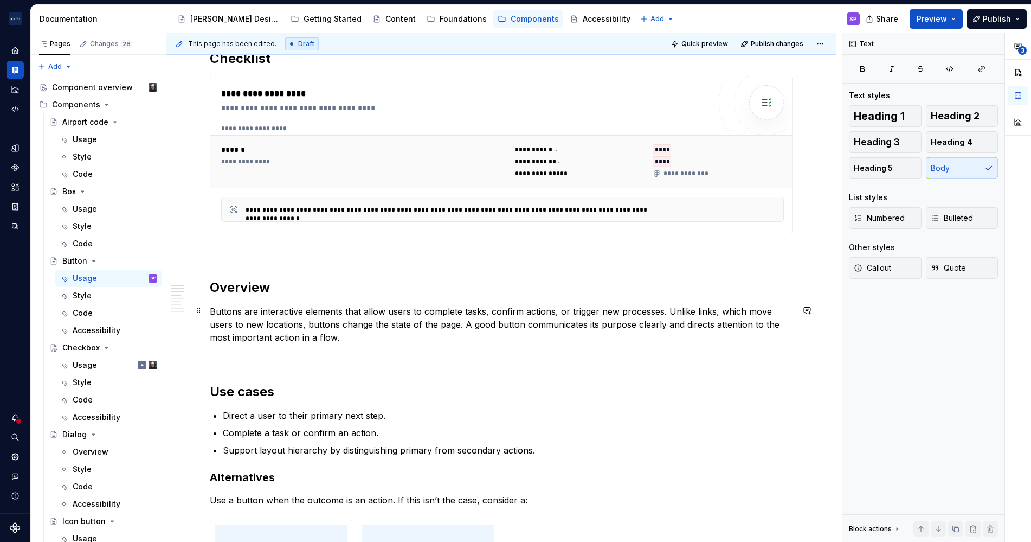
scroll to position [453, 0]
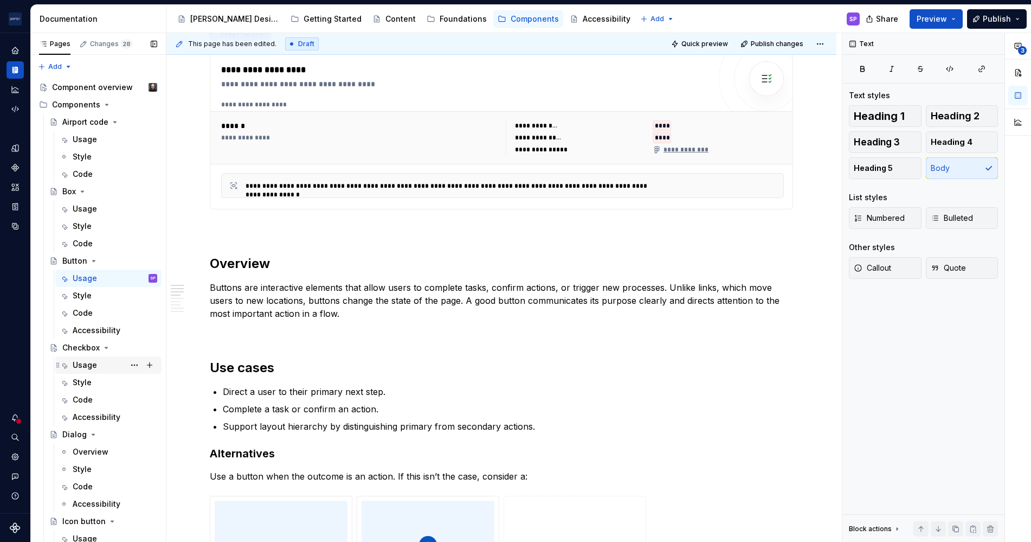
click at [96, 366] on div "Usage A" at bounding box center [115, 364] width 85 height 15
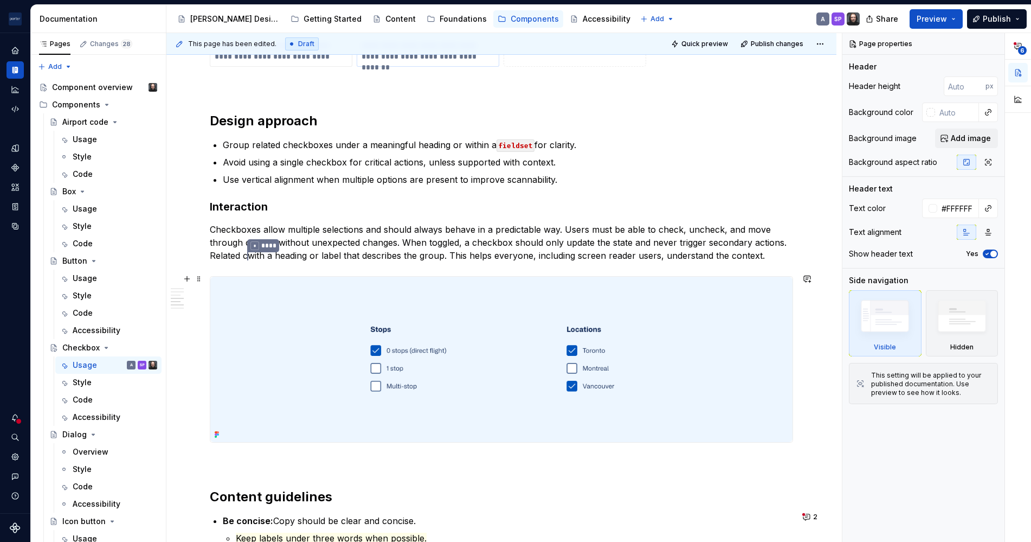
scroll to position [994, 0]
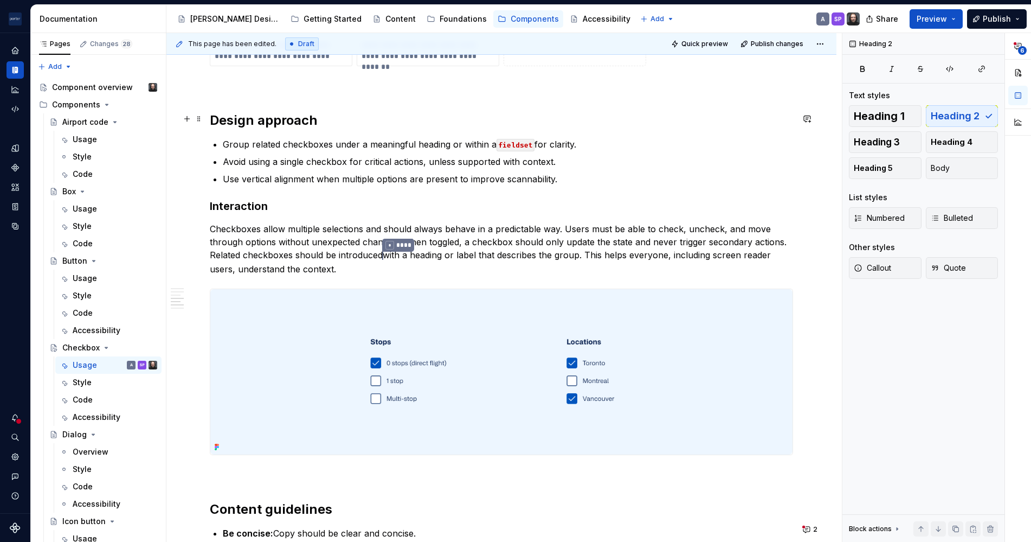
click at [453, 126] on h2 "Design approach" at bounding box center [501, 120] width 583 height 17
click at [453, 124] on h2 "Design approach" at bounding box center [501, 120] width 583 height 17
click at [408, 248] on p "Checkboxes allow multiple selections and should always behave in a predictable …" at bounding box center [501, 248] width 583 height 53
click at [446, 241] on p "Checkboxes allow multiple selections and should always behave in a predictable …" at bounding box center [501, 248] width 583 height 53
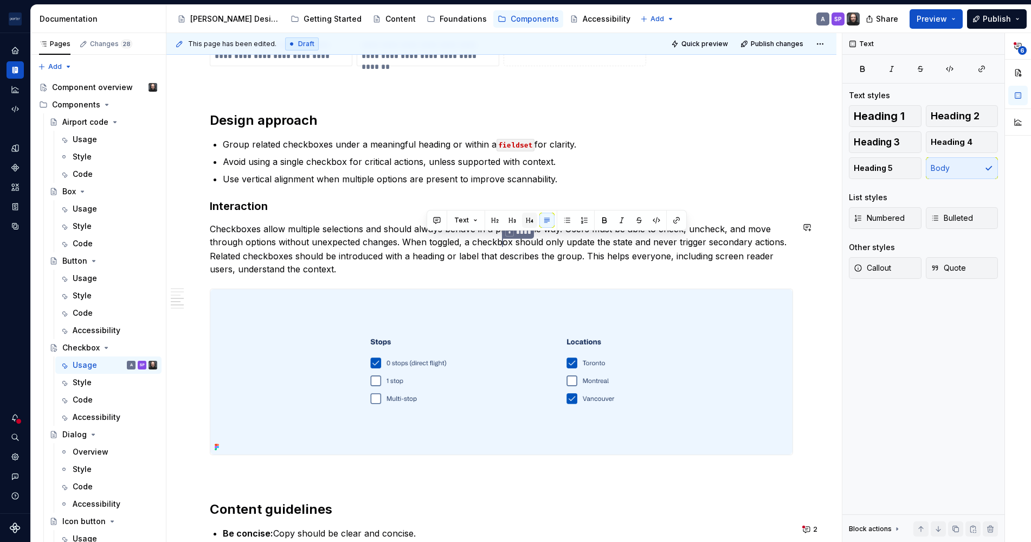
click at [527, 224] on button "button" at bounding box center [529, 220] width 15 height 15
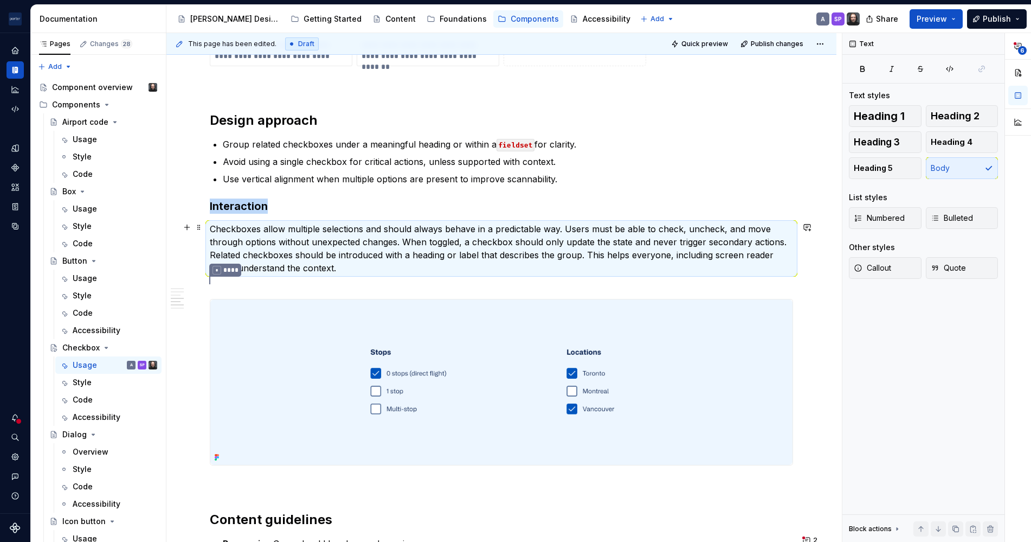
click at [517, 244] on p "Checkboxes allow multiple selections and should always behave in a predictable …" at bounding box center [501, 248] width 583 height 52
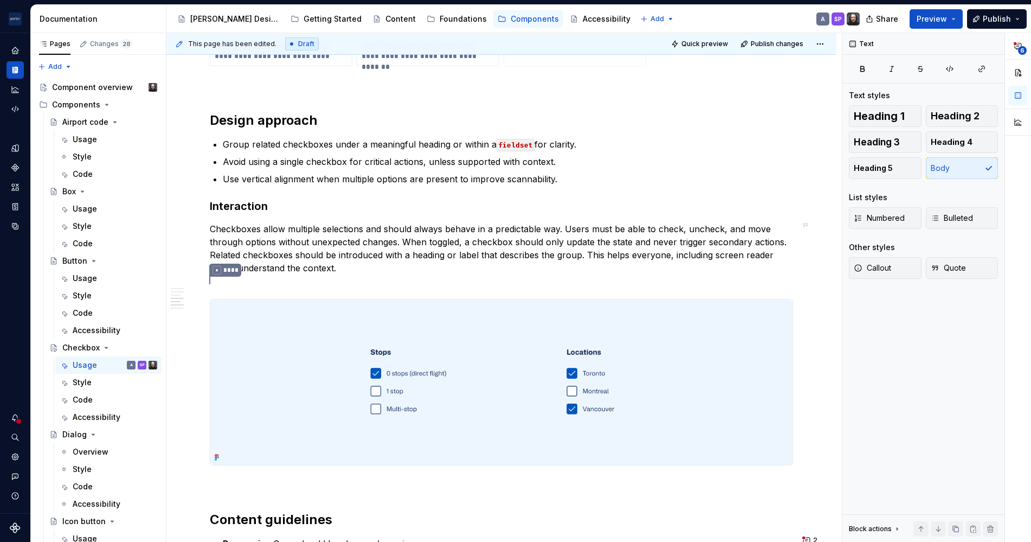
type textarea "*"
click at [428, 239] on p "Checkboxes allow multiple selections and should always behave in a predictable …" at bounding box center [501, 248] width 583 height 52
click at [437, 260] on p "Checkboxes allow multiple selections and should always behave in a predictable …" at bounding box center [501, 248] width 583 height 52
click at [442, 234] on p "Checkboxes allow multiple selections and should always behave in a predictable …" at bounding box center [501, 248] width 583 height 52
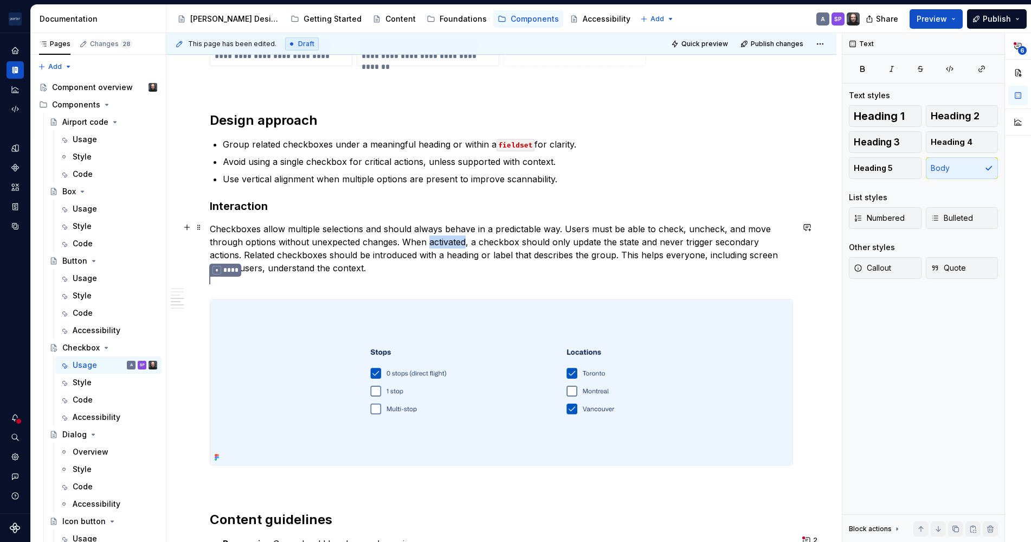
click at [442, 234] on p "Checkboxes allow multiple selections and should always behave in a predictable …" at bounding box center [501, 248] width 583 height 52
click at [441, 240] on p "Checkboxes allow multiple selections and should always behave in a predictable …" at bounding box center [501, 248] width 583 height 52
click at [396, 276] on div "**********" at bounding box center [501, 7] width 583 height 1574
click at [707, 237] on p "Checkboxes allow multiple selections and should always behave in a predictable …" at bounding box center [501, 248] width 583 height 52
click at [237, 255] on p "Checkboxes allow multiple selections and should always behave in a predictable …" at bounding box center [501, 248] width 583 height 52
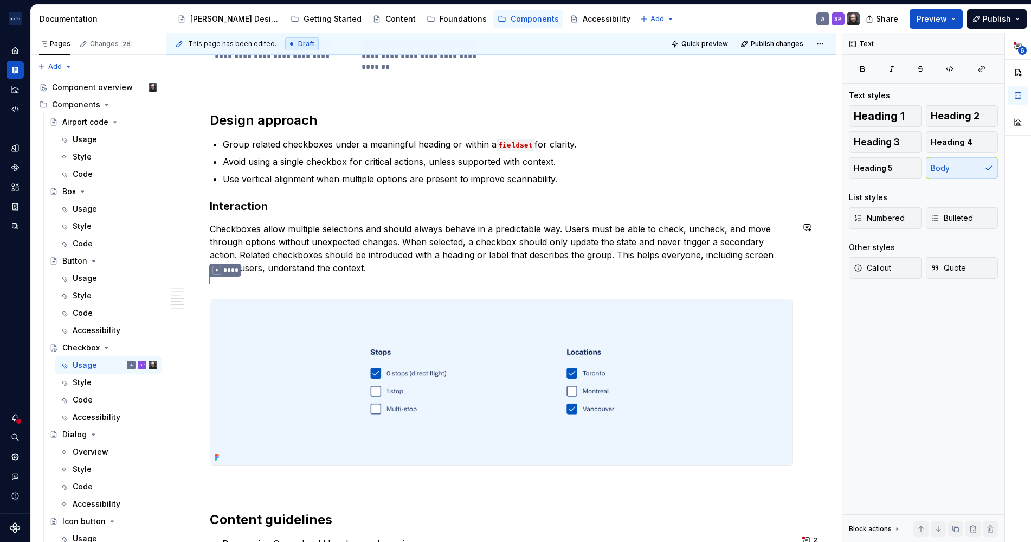
click at [450, 286] on div "**********" at bounding box center [501, 7] width 583 height 1574
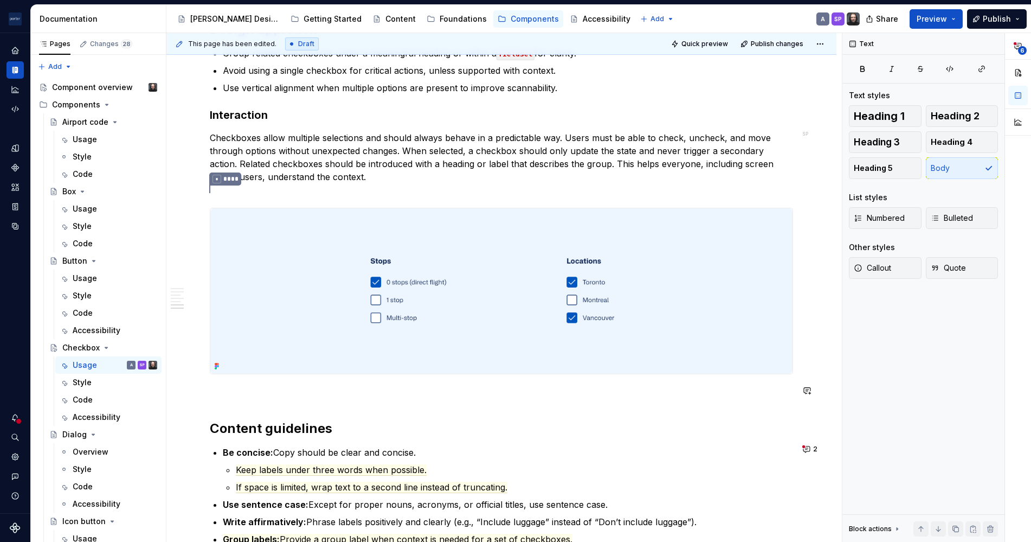
scroll to position [1207, 0]
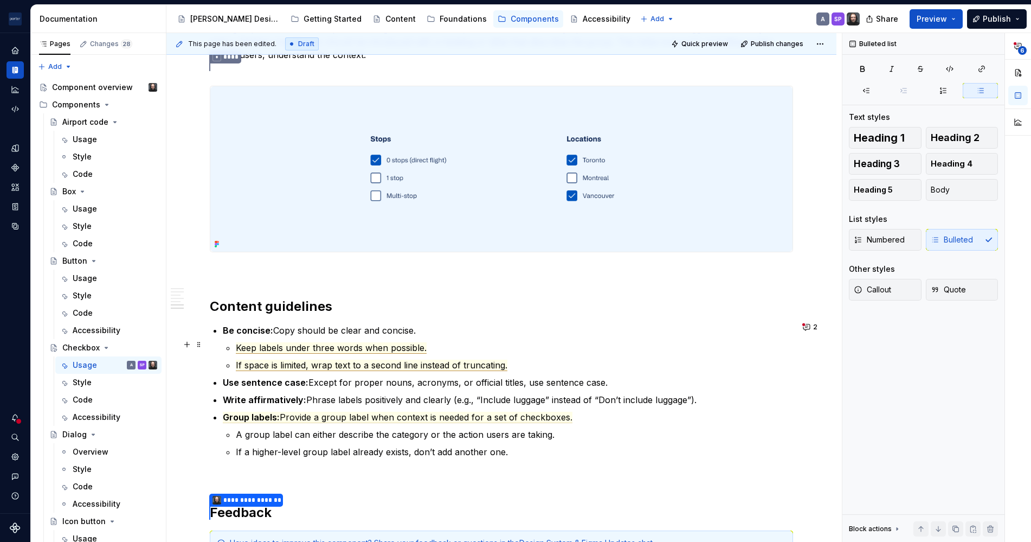
click at [355, 342] on span "Keep labels under three words when possible." at bounding box center [331, 347] width 191 height 11
click at [361, 354] on ul "Keep labels under three words when possible. If space is limited, wrap text to …" at bounding box center [514, 356] width 557 height 30
click at [359, 347] on span "Keep labels under three words when possible." at bounding box center [331, 347] width 191 height 11
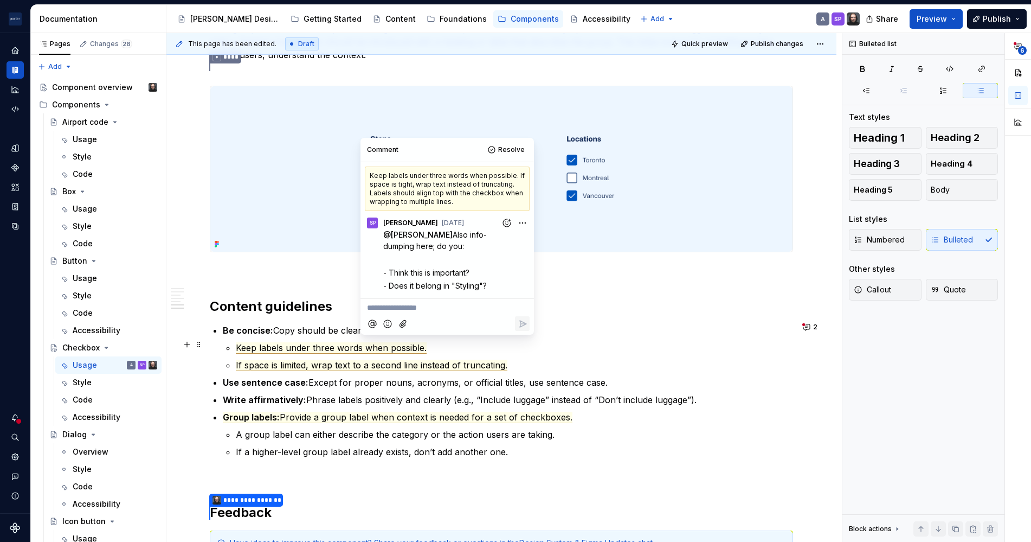
click at [327, 342] on span "Keep labels under three words when possible." at bounding box center [331, 347] width 191 height 11
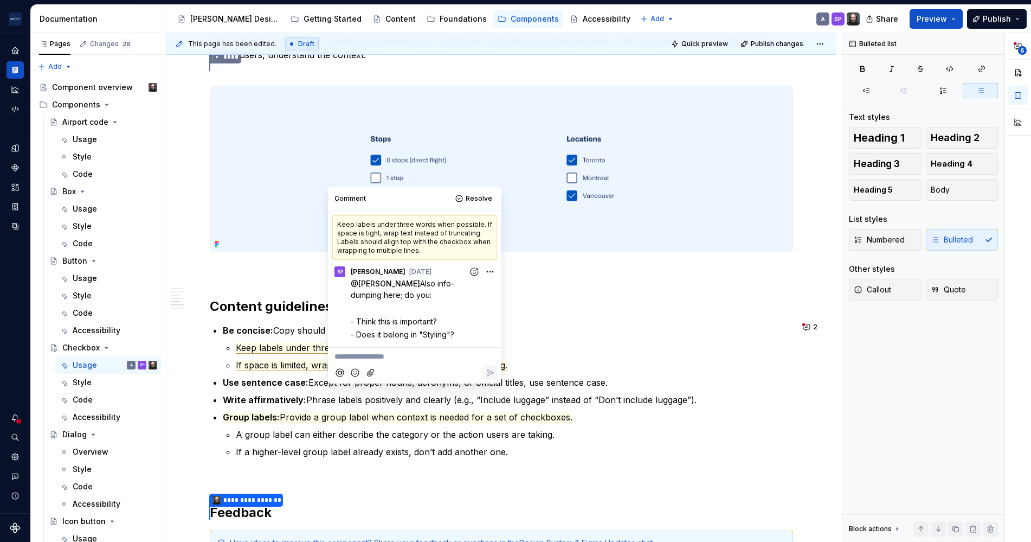
scroll to position [1157, 0]
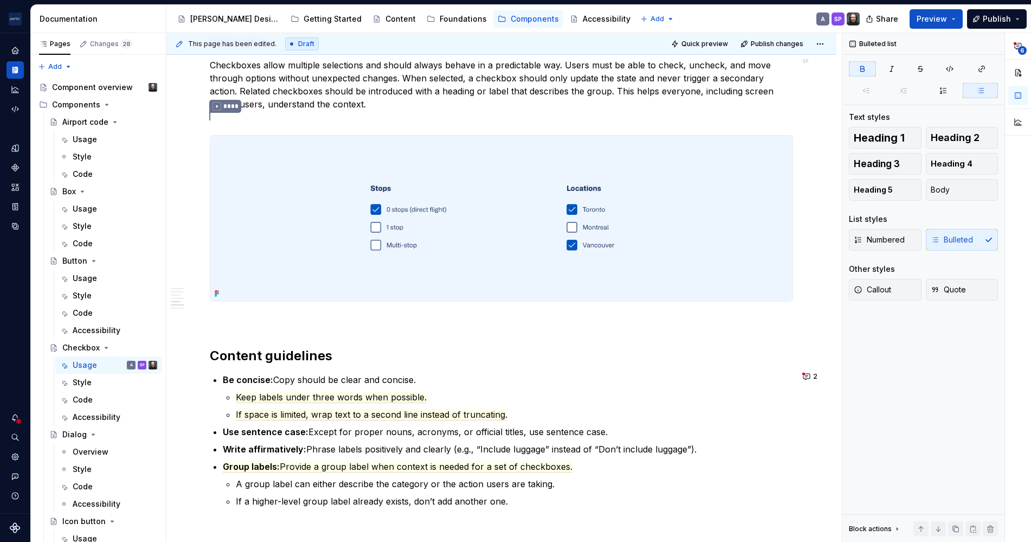
click at [292, 400] on ul "Keep labels under three words when possible. If space is limited, wrap text to …" at bounding box center [514, 405] width 557 height 30
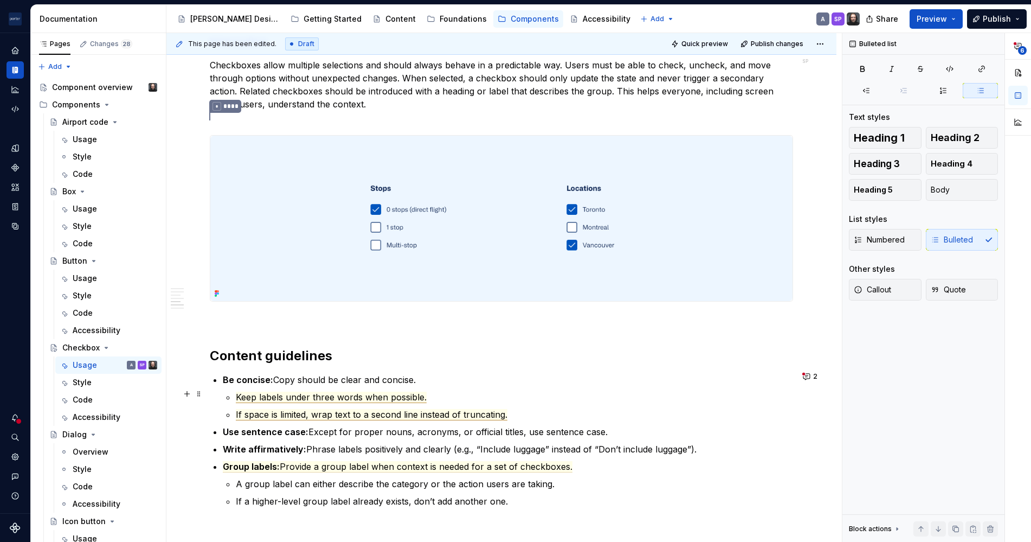
click at [332, 391] on span "Keep labels under three words when possible." at bounding box center [331, 396] width 191 height 11
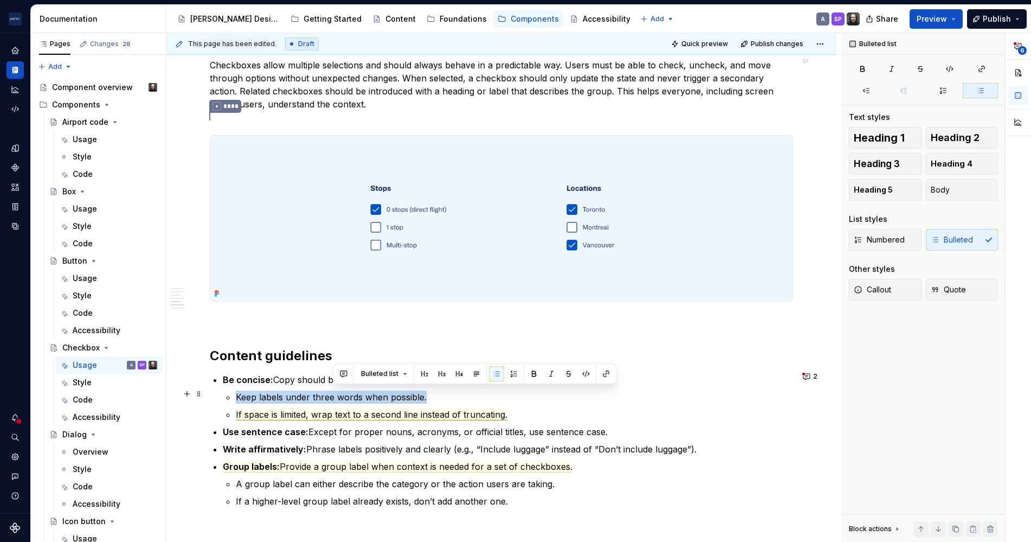
click at [332, 391] on span "Keep labels under three words when possible." at bounding box center [331, 396] width 191 height 11
click at [370, 391] on span "Keep labels under three words when possible." at bounding box center [331, 396] width 191 height 11
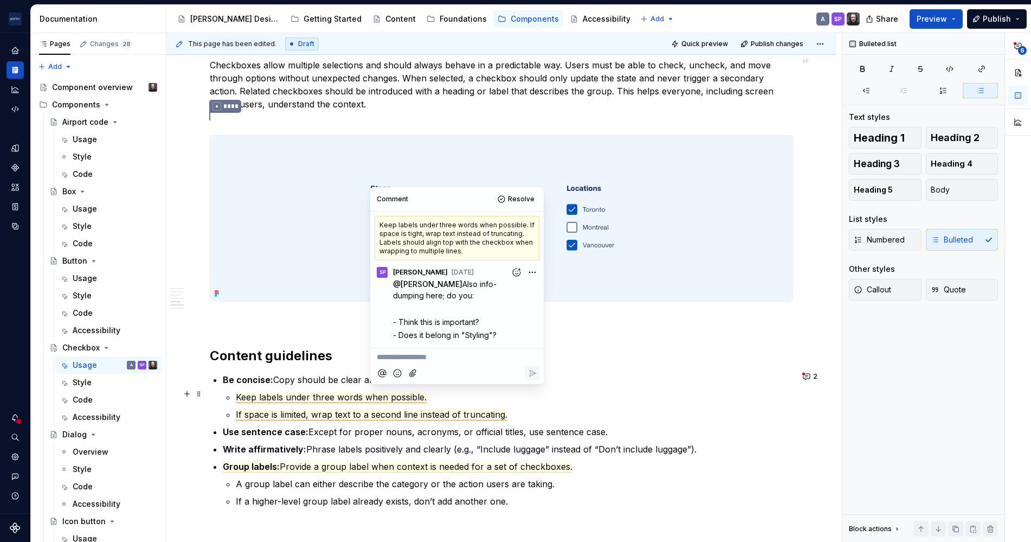
click at [427, 390] on p "Keep labels under three words when possible." at bounding box center [514, 396] width 557 height 13
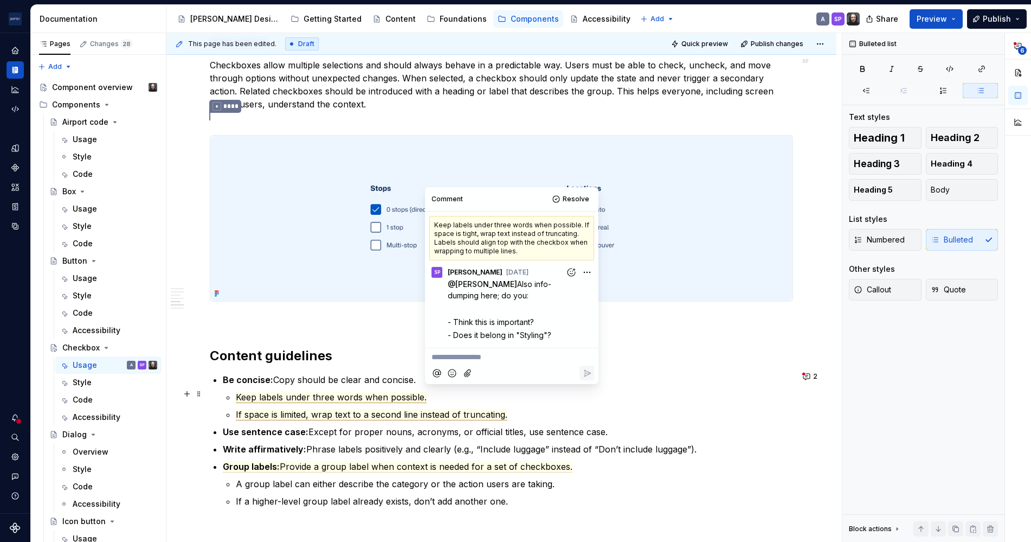
click at [374, 394] on span "Keep labels under three words when possible." at bounding box center [331, 396] width 191 height 11
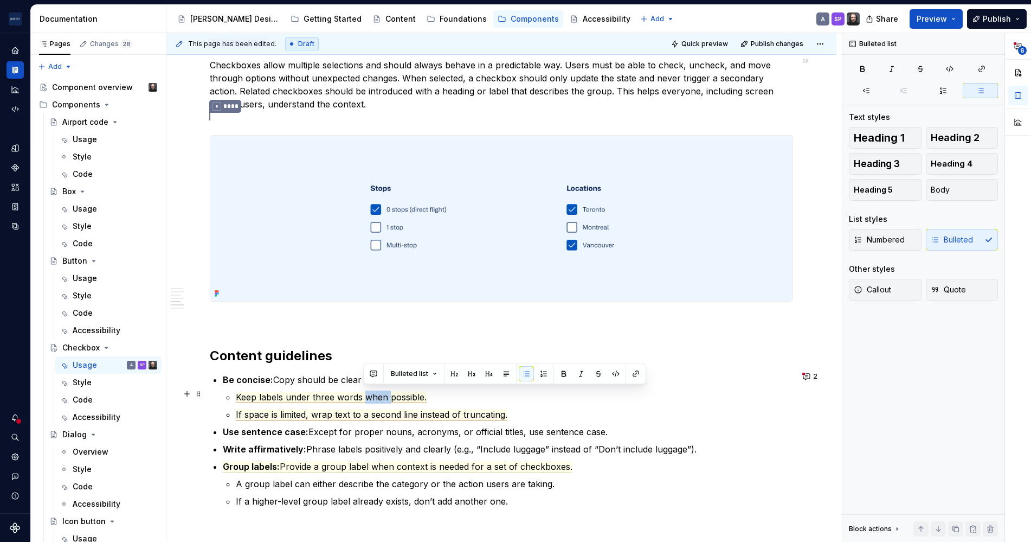
click at [374, 394] on span "Keep labels under three words when possible." at bounding box center [331, 396] width 191 height 11
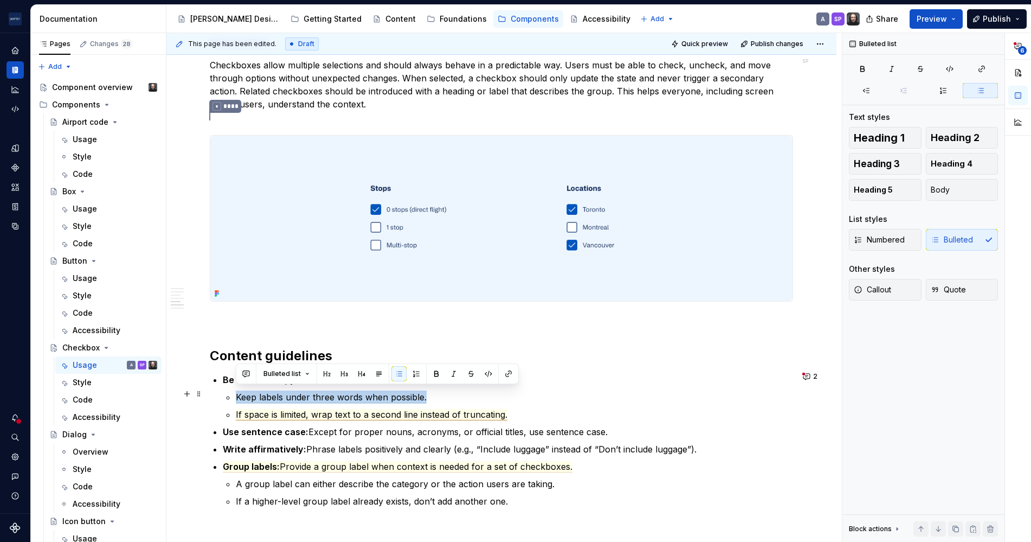
click at [389, 396] on span "Keep labels under three words when possible." at bounding box center [331, 396] width 191 height 11
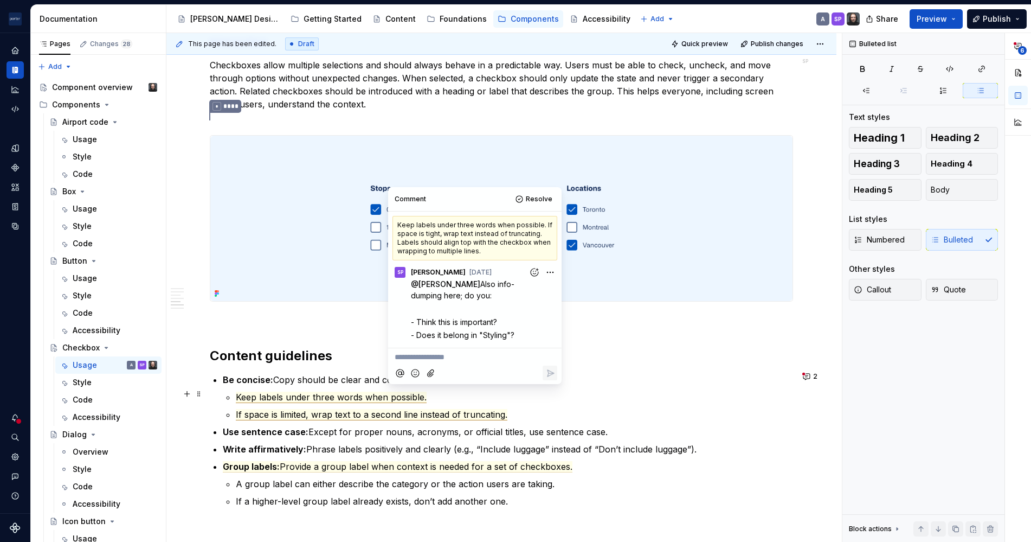
click at [303, 391] on span "Keep labels under three words when possible." at bounding box center [331, 396] width 191 height 11
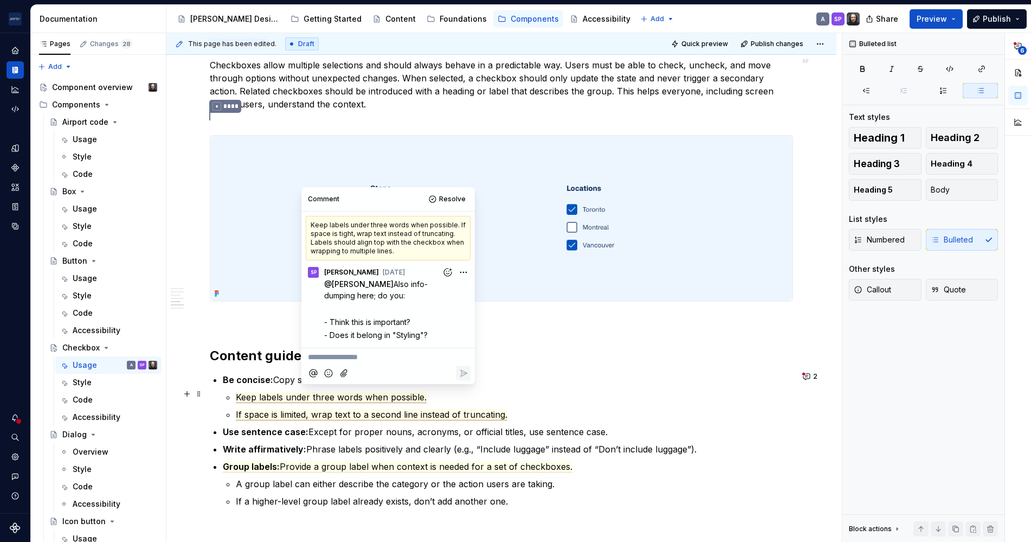
click at [294, 394] on span "Keep labels under three words when possible." at bounding box center [331, 396] width 191 height 11
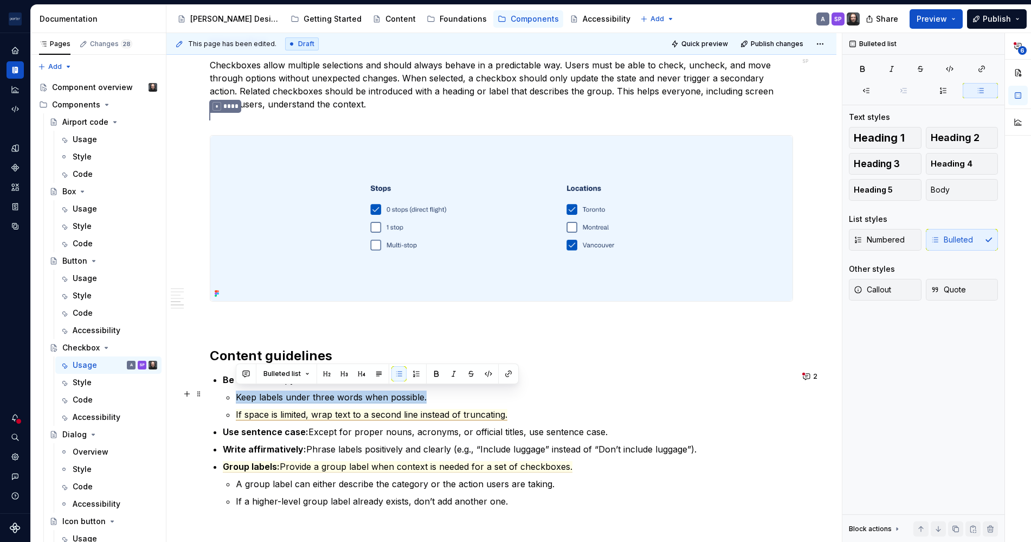
click at [294, 394] on span "Keep labels under three words when possible." at bounding box center [331, 396] width 191 height 11
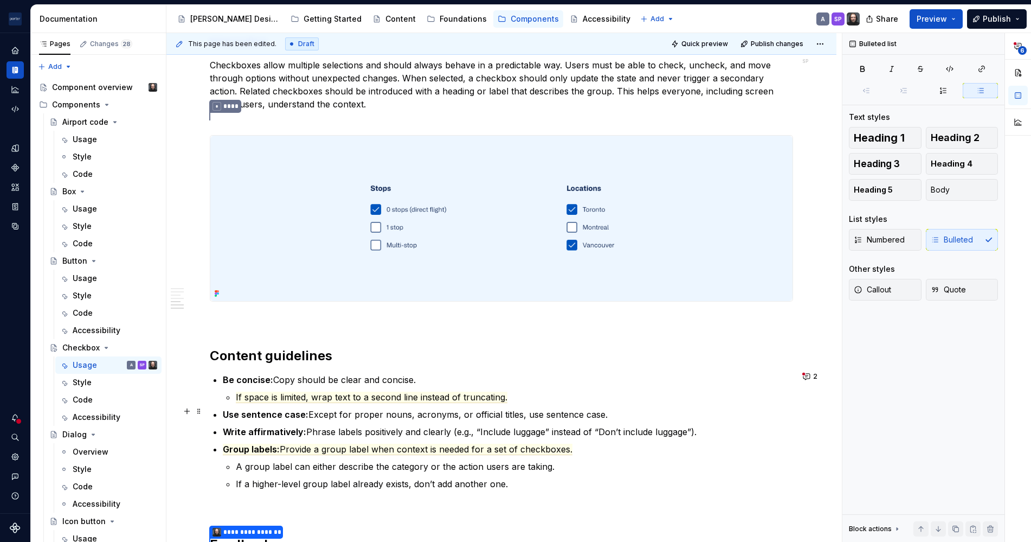
click at [465, 415] on p "Use sentence case: Except for proper nouns, acronyms, or official titles, use s…" at bounding box center [508, 414] width 570 height 13
click at [453, 383] on li "Be concise: Copy should be clear and concise. If space is limited, wrap text to…" at bounding box center [508, 388] width 570 height 30
click at [802, 375] on button "2" at bounding box center [811, 376] width 23 height 15
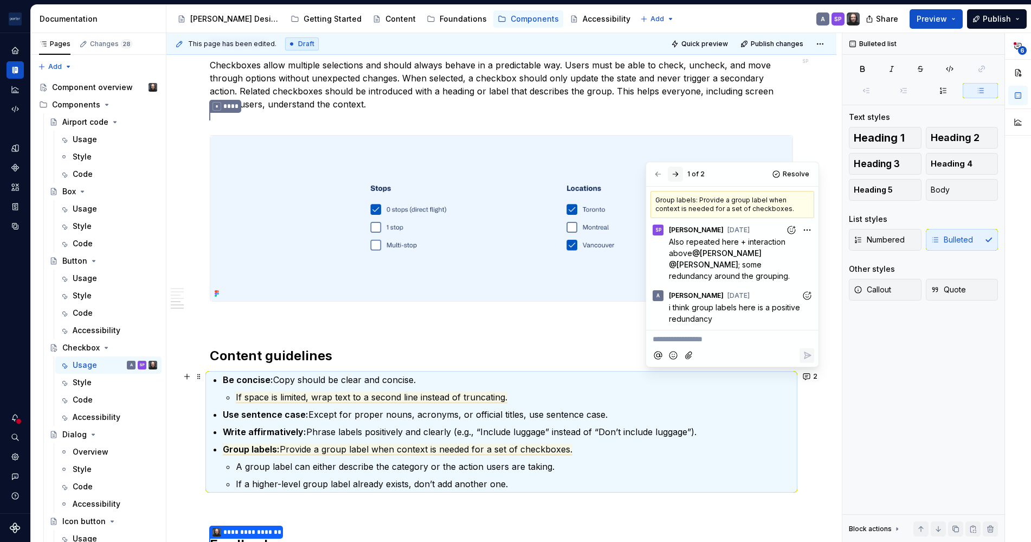
click at [681, 172] on button "button" at bounding box center [675, 173] width 15 height 15
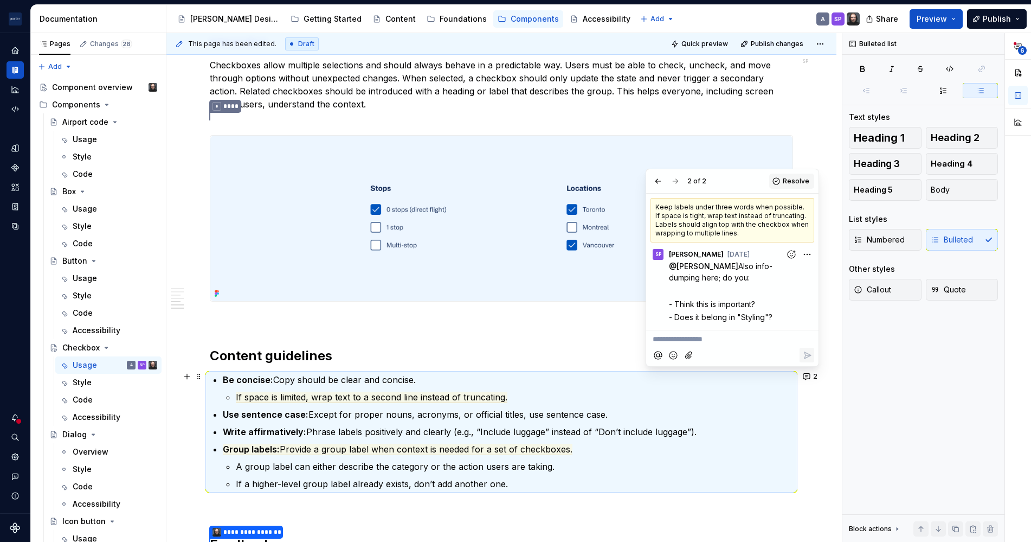
click at [787, 183] on span "Resolve" at bounding box center [796, 181] width 27 height 9
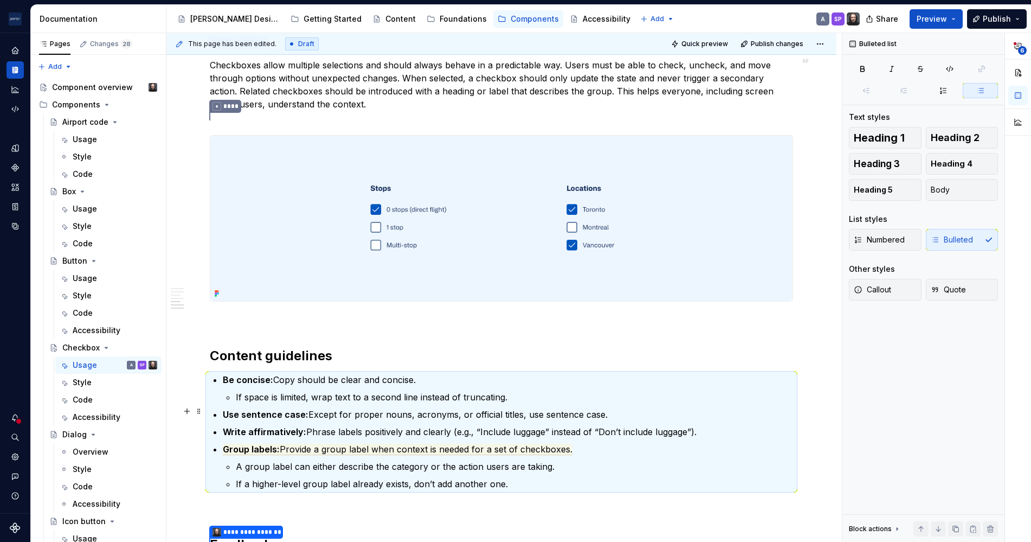
click at [414, 411] on p "Use sentence case: Except for proper nouns, acronyms, or official titles, use s…" at bounding box center [508, 414] width 570 height 13
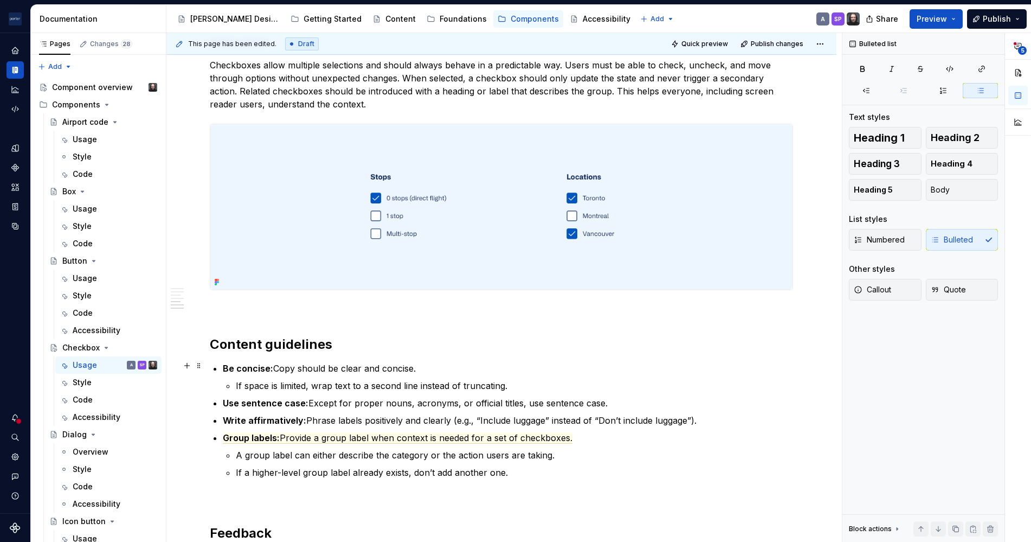
click at [388, 375] on li "Be concise: Copy should be clear and concise. If space is limited, wrap text to…" at bounding box center [508, 377] width 570 height 30
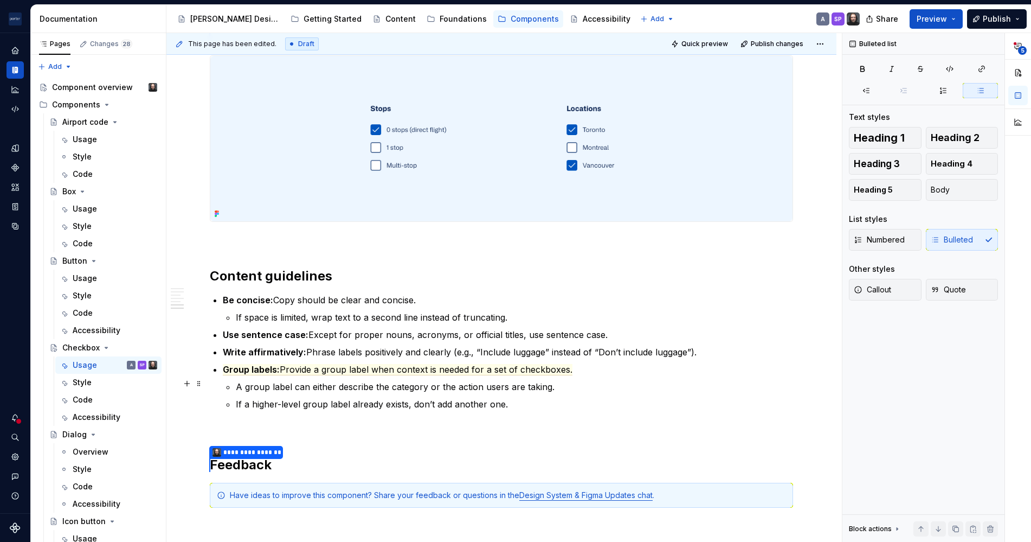
scroll to position [1241, 0]
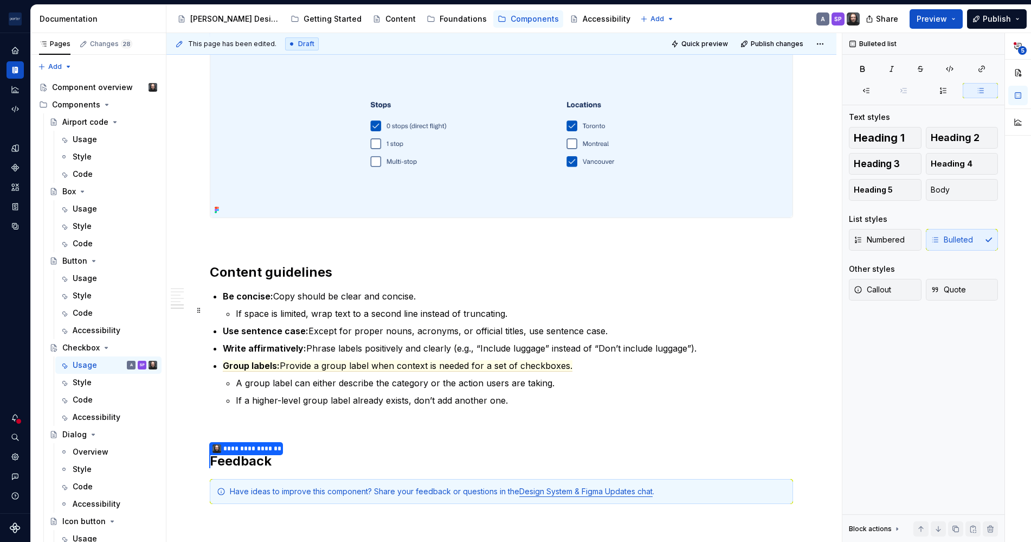
click at [372, 309] on commenthighlight "If space is limited, wrap text to a second line instead of truncating." at bounding box center [372, 313] width 272 height 11
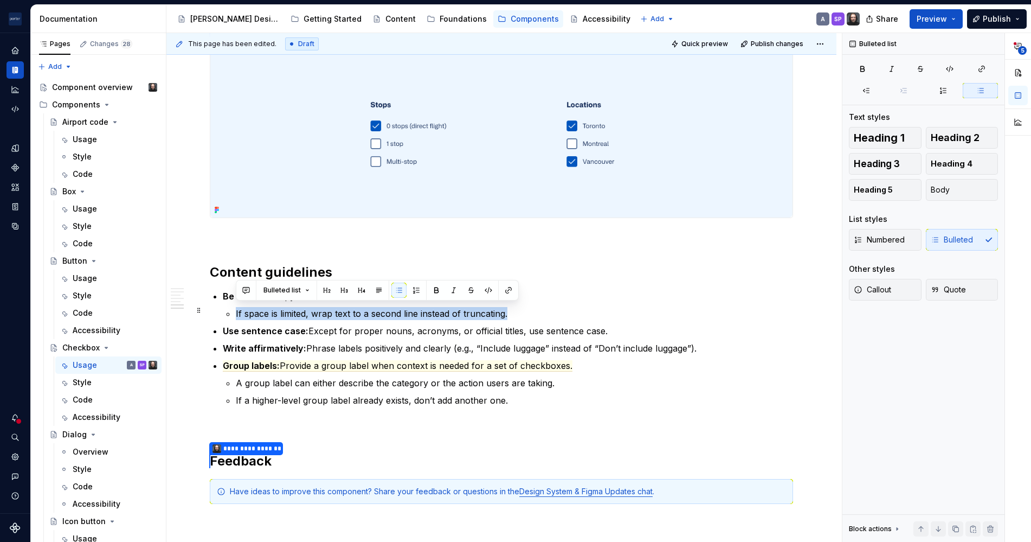
click at [372, 309] on commenthighlight "If space is limited, wrap text to a second line instead of truncating." at bounding box center [372, 313] width 272 height 11
click at [546, 330] on p "Use sentence case: Except for proper nouns, acronyms, or official titles, use s…" at bounding box center [508, 330] width 570 height 13
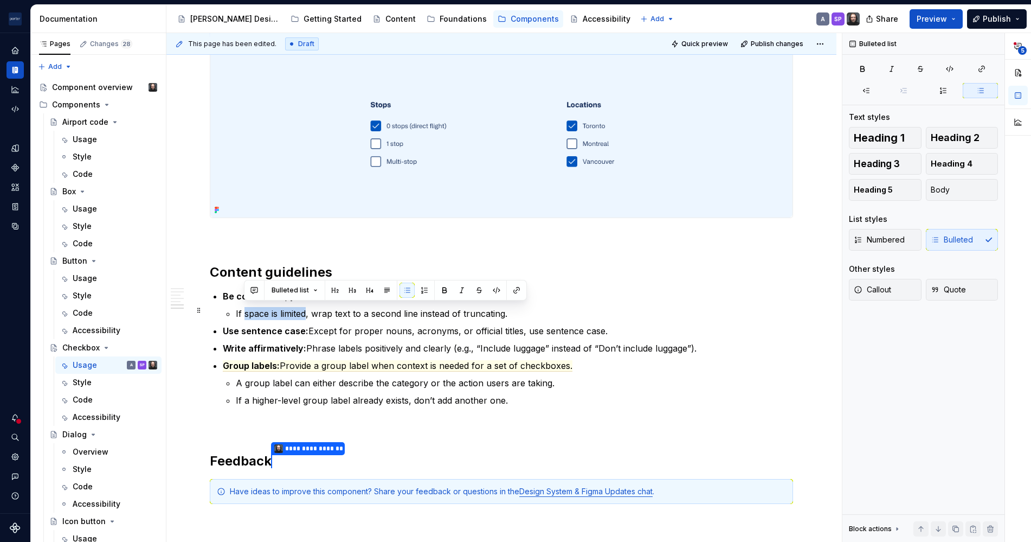
drag, startPoint x: 308, startPoint y: 315, endPoint x: 245, endPoint y: 312, distance: 63.5
click at [245, 312] on commenthighlight "If space is limited, wrap text to a second line instead of truncating." at bounding box center [372, 313] width 272 height 11
drag, startPoint x: 288, startPoint y: 313, endPoint x: 243, endPoint y: 313, distance: 44.5
click at [243, 313] on commenthighlight "If text is long, wrap text to a second line instead of truncating." at bounding box center [363, 313] width 255 height 11
click at [462, 294] on p "Be concise: Copy should be clear and concise." at bounding box center [508, 295] width 570 height 13
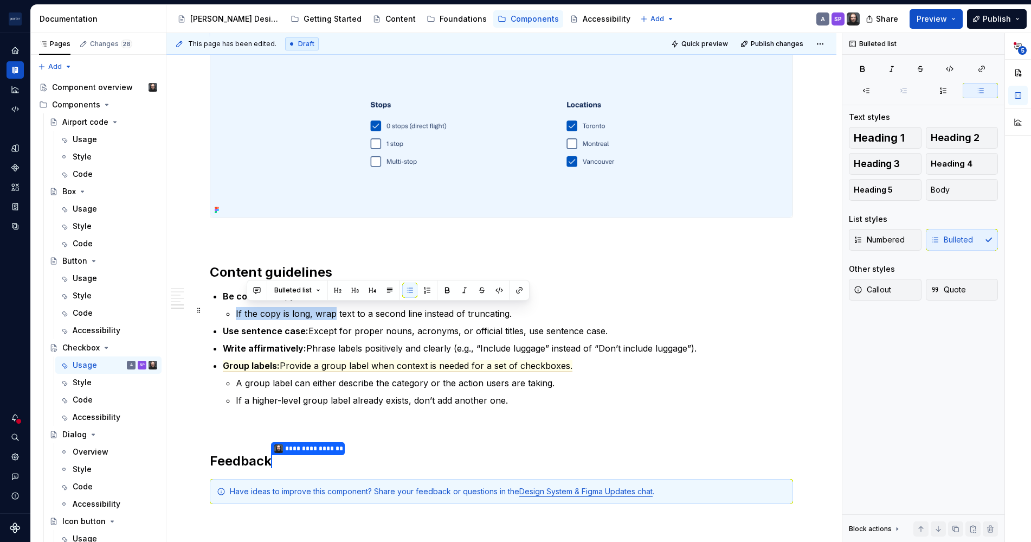
drag, startPoint x: 332, startPoint y: 308, endPoint x: 234, endPoint y: 307, distance: 98.1
click at [234, 307] on li "Be concise: Copy should be clear and concise. If the copy is long, wrap text to…" at bounding box center [508, 304] width 570 height 30
drag, startPoint x: 284, startPoint y: 310, endPoint x: 457, endPoint y: 305, distance: 173.0
click at [457, 307] on p "Longer text to a second line instead of truncating." at bounding box center [514, 313] width 557 height 13
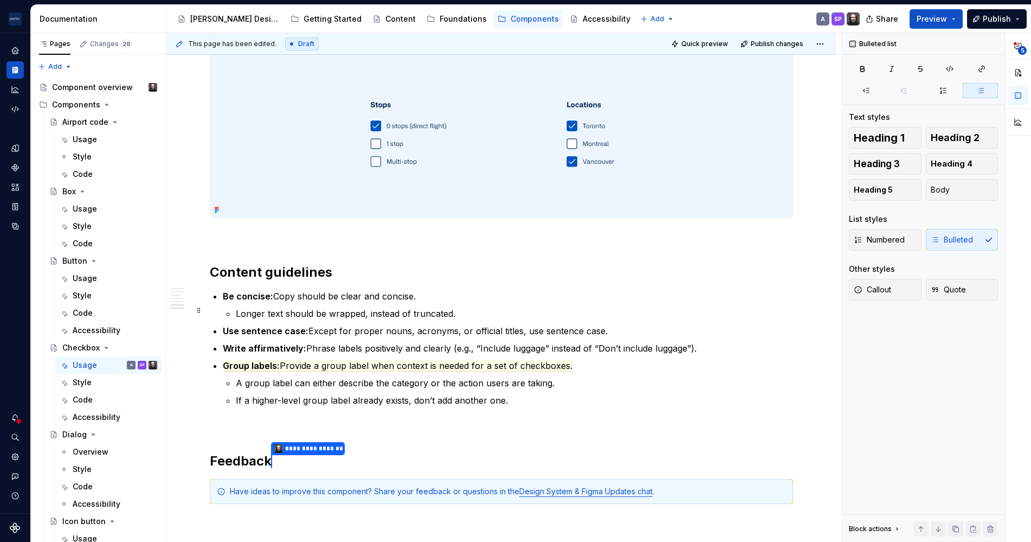
click at [390, 312] on commenthighlight "Longer text should be wrapped, instead of truncated." at bounding box center [346, 313] width 220 height 11
click at [389, 352] on ul "Be concise: Copy should be clear and concise. Longer text should be wrapped rat…" at bounding box center [508, 347] width 570 height 117
click at [389, 360] on span "Provide a group label when context is needed for a set of checkboxes." at bounding box center [426, 365] width 293 height 11
click at [421, 360] on span "Provide a group label when context is needed for a set of checkboxes." at bounding box center [426, 365] width 293 height 11
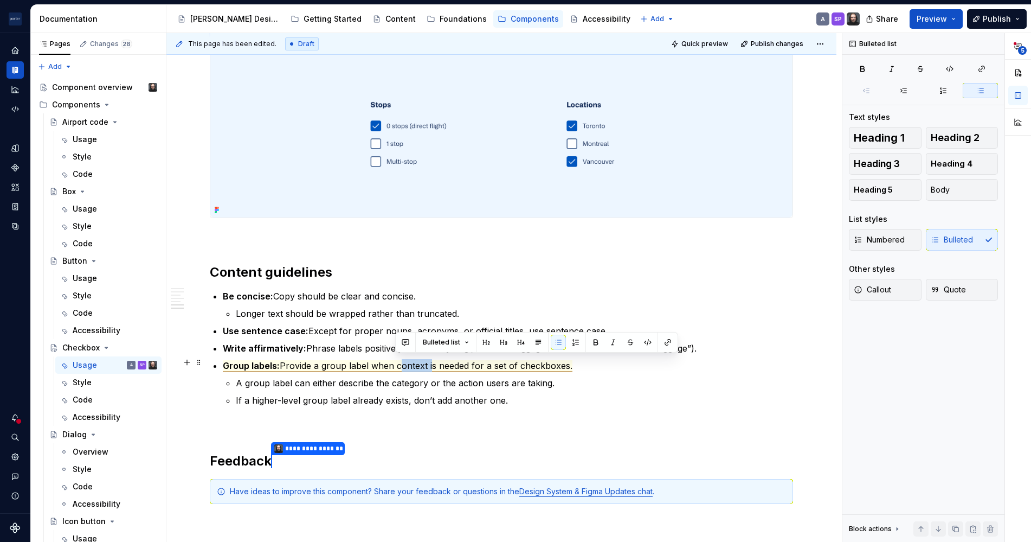
click at [421, 360] on span "Provide a group label when context is needed for a set of checkboxes." at bounding box center [426, 365] width 293 height 11
click at [396, 360] on span "Provide a group label when context is needed for a set of checkboxes." at bounding box center [426, 365] width 293 height 11
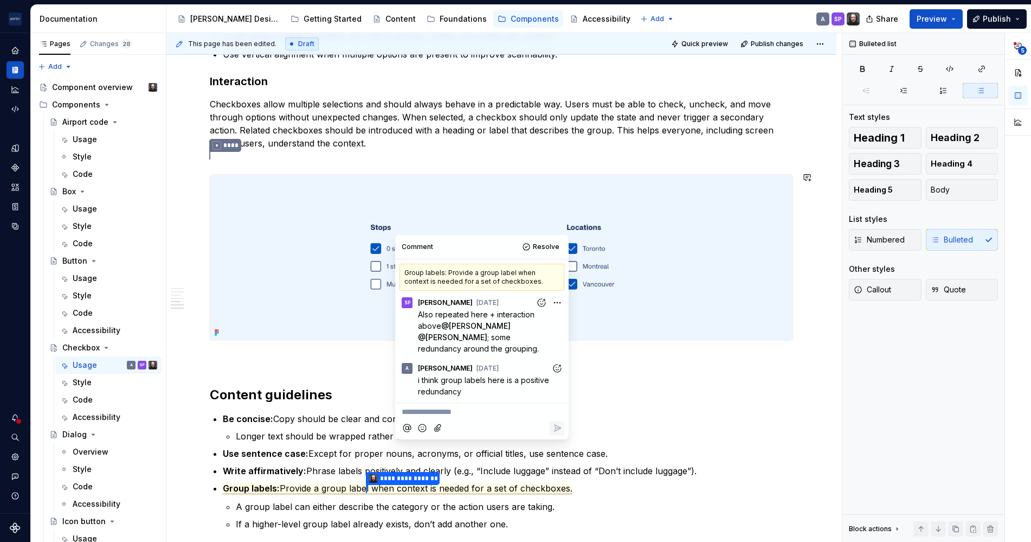
scroll to position [1164, 0]
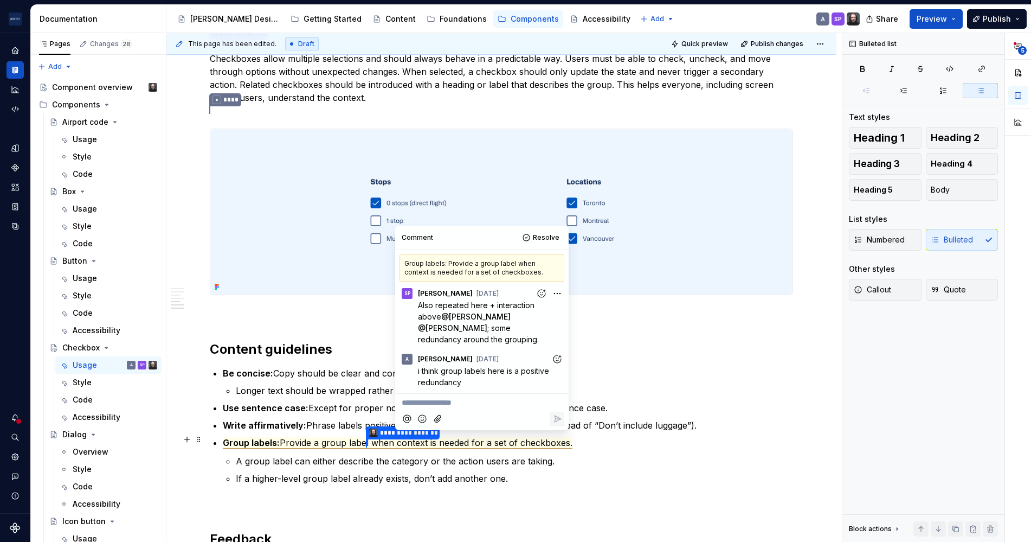
click at [276, 437] on span "Group labels:" at bounding box center [251, 442] width 57 height 11
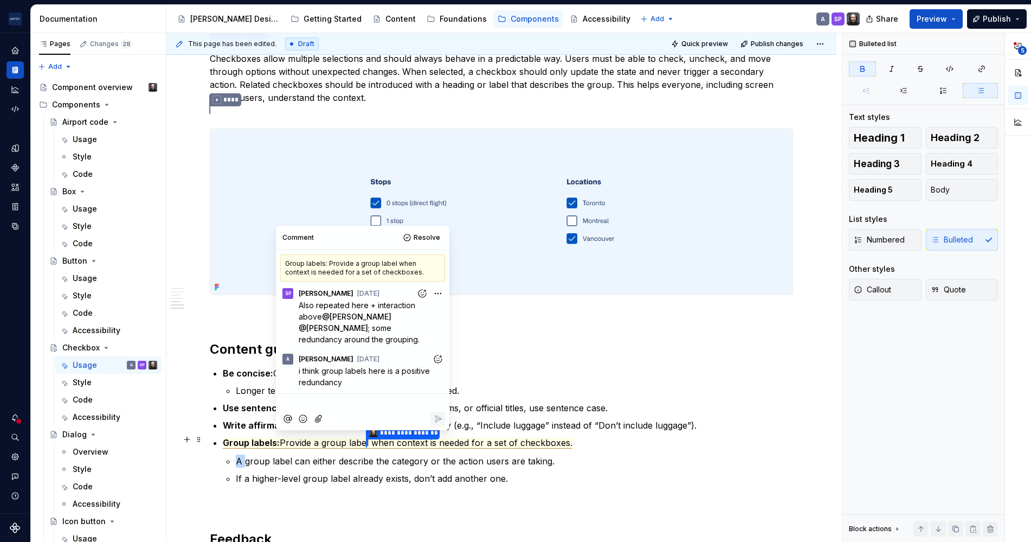
click at [276, 436] on li "**********" at bounding box center [508, 460] width 570 height 49
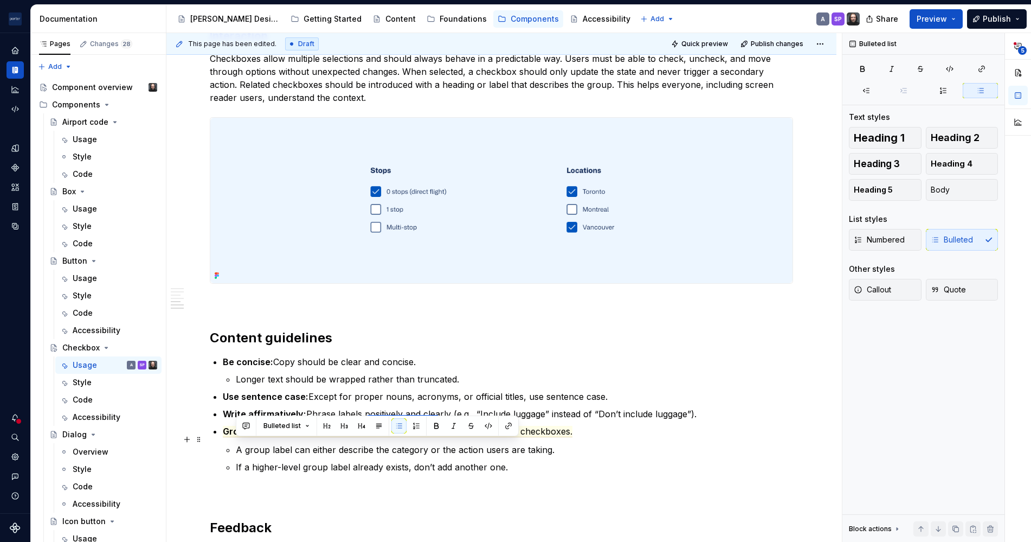
click at [276, 435] on div "Bulleted list" at bounding box center [377, 425] width 283 height 21
drag, startPoint x: 276, startPoint y: 435, endPoint x: 230, endPoint y: 404, distance: 54.7
drag, startPoint x: 230, startPoint y: 404, endPoint x: 359, endPoint y: 446, distance: 135.6
click at [359, 446] on p "A group label can either describe the category or the action users are taking." at bounding box center [514, 449] width 557 height 13
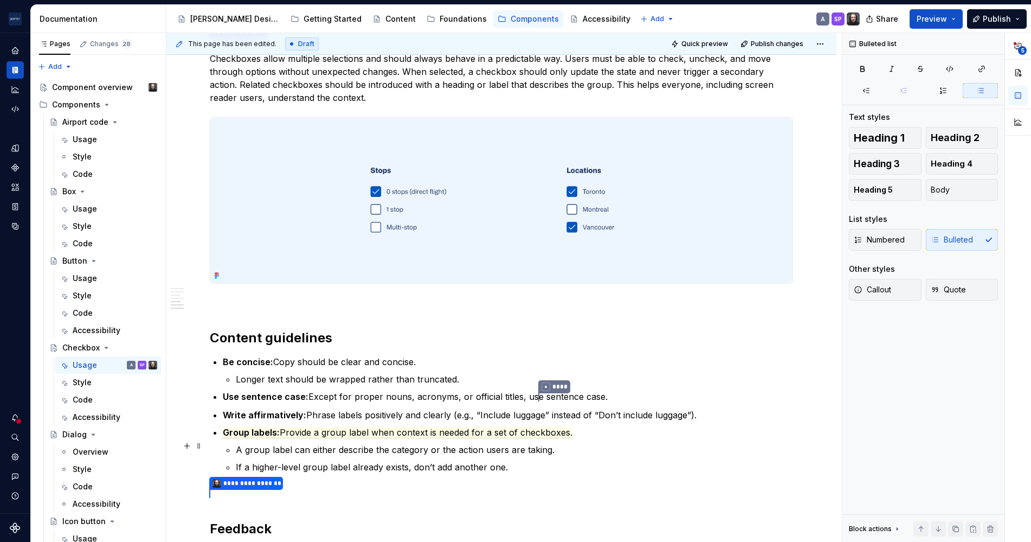
click at [715, 446] on p "A group label can either describe the category or the action users are taking." at bounding box center [514, 449] width 557 height 13
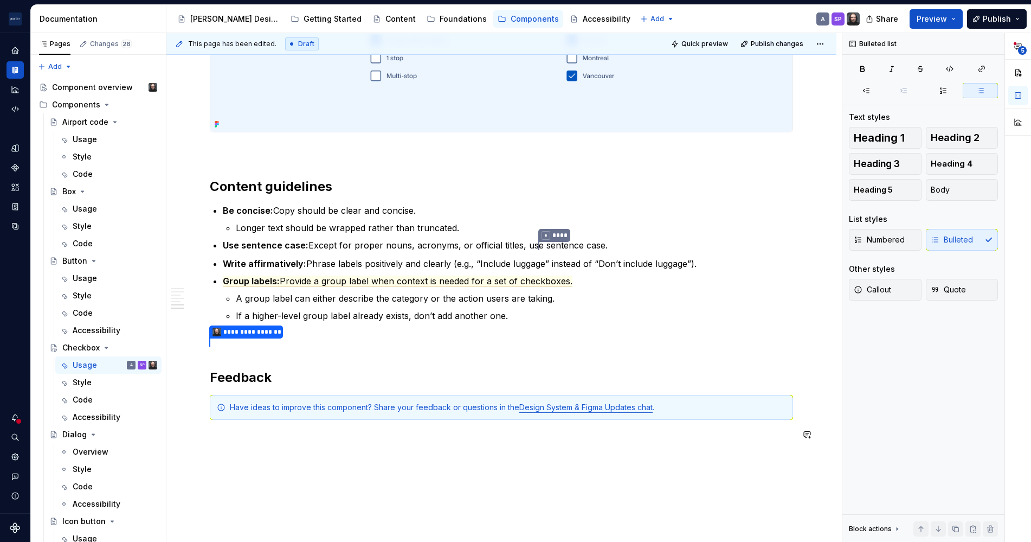
scroll to position [1317, 0]
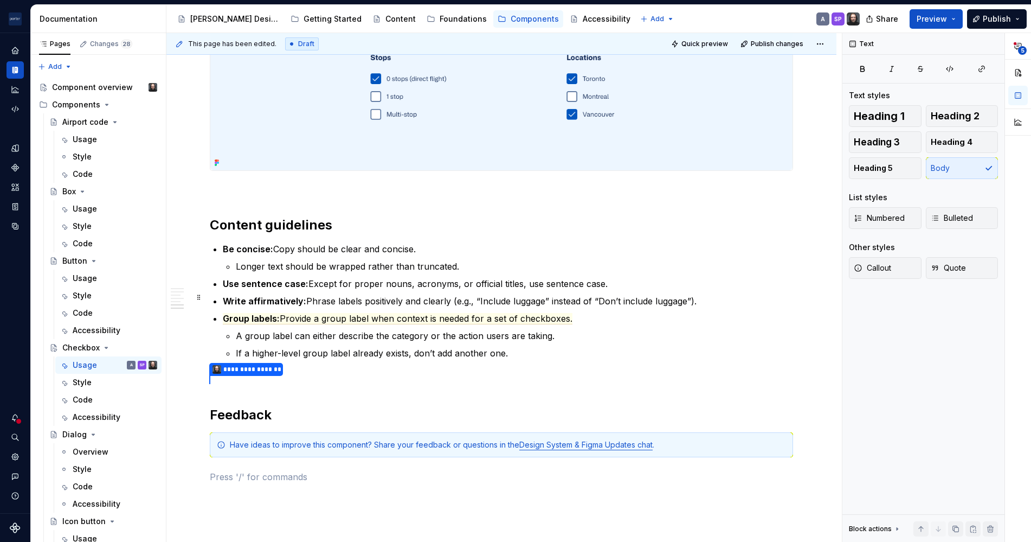
scroll to position [1282, 0]
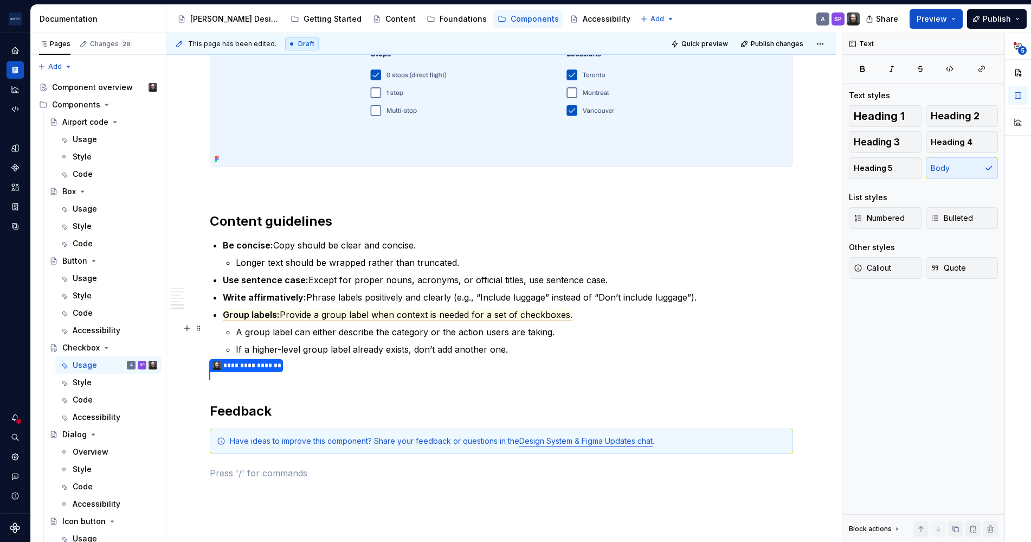
click at [303, 331] on p "A group label can either describe the category or the action users are taking." at bounding box center [514, 331] width 557 height 13
click at [480, 312] on span "Provide a group label when context is needed for a set of checkboxes." at bounding box center [426, 314] width 293 height 11
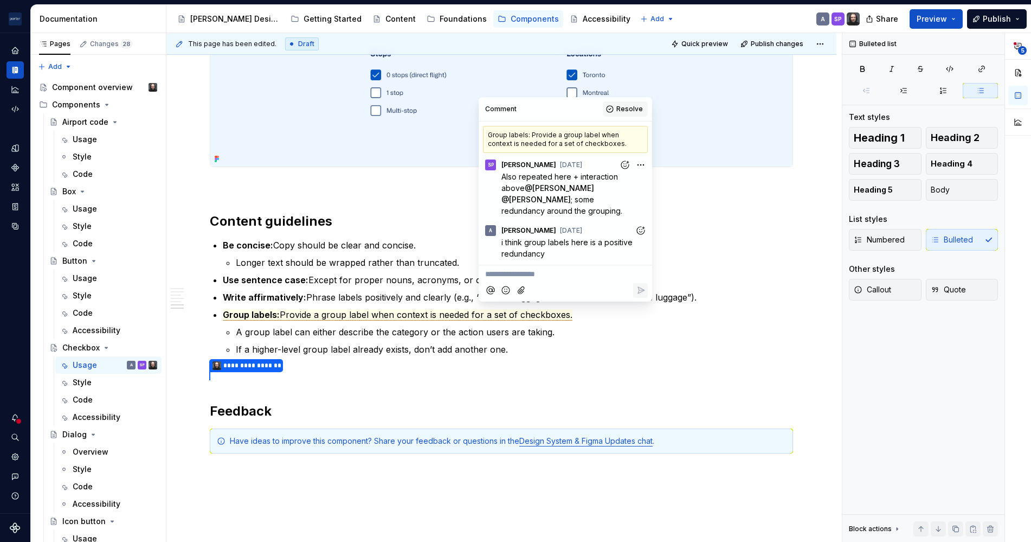
click at [625, 110] on span "Resolve" at bounding box center [629, 109] width 27 height 9
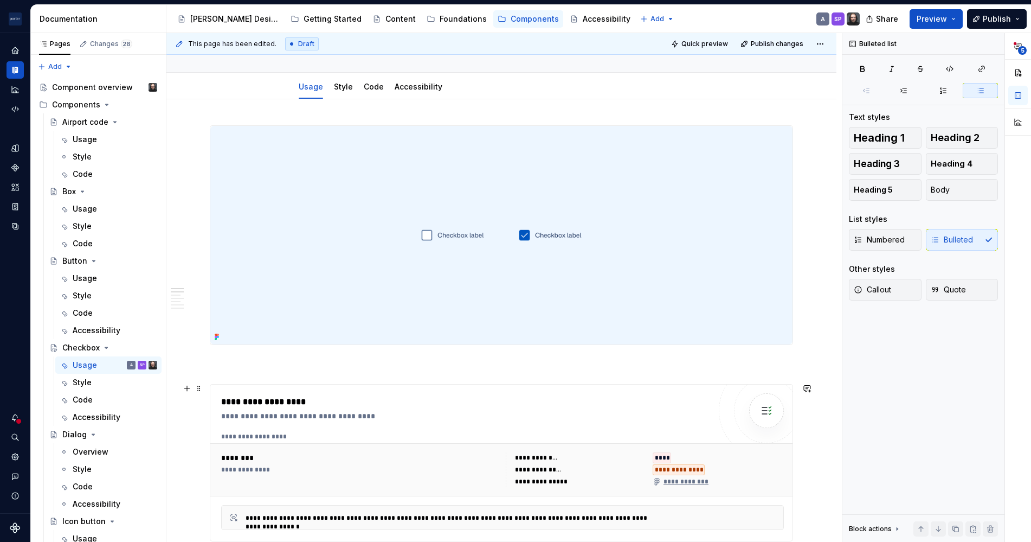
scroll to position [0, 0]
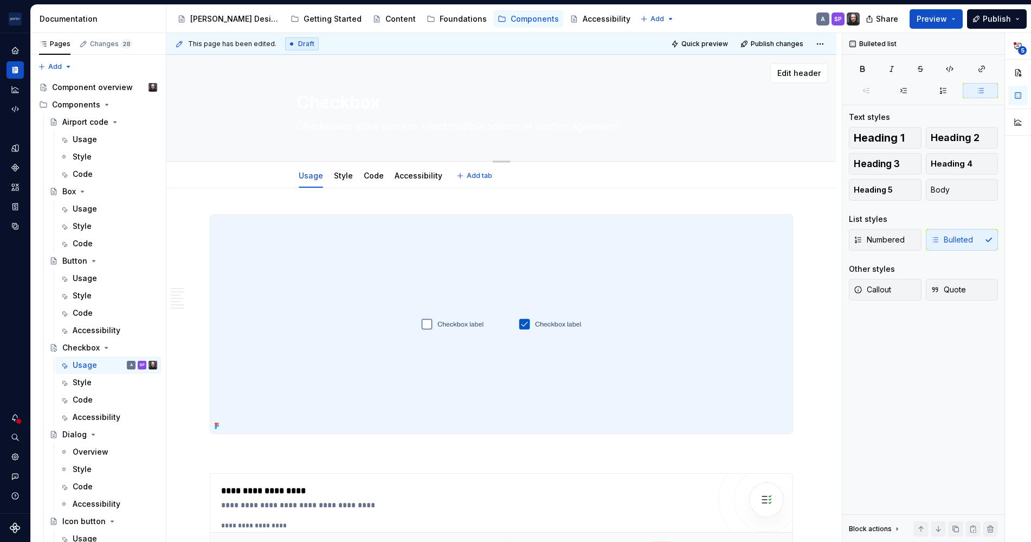
click at [424, 119] on textarea "Checkboxes allow users to select multiple options or confirm agreement." at bounding box center [499, 126] width 410 height 17
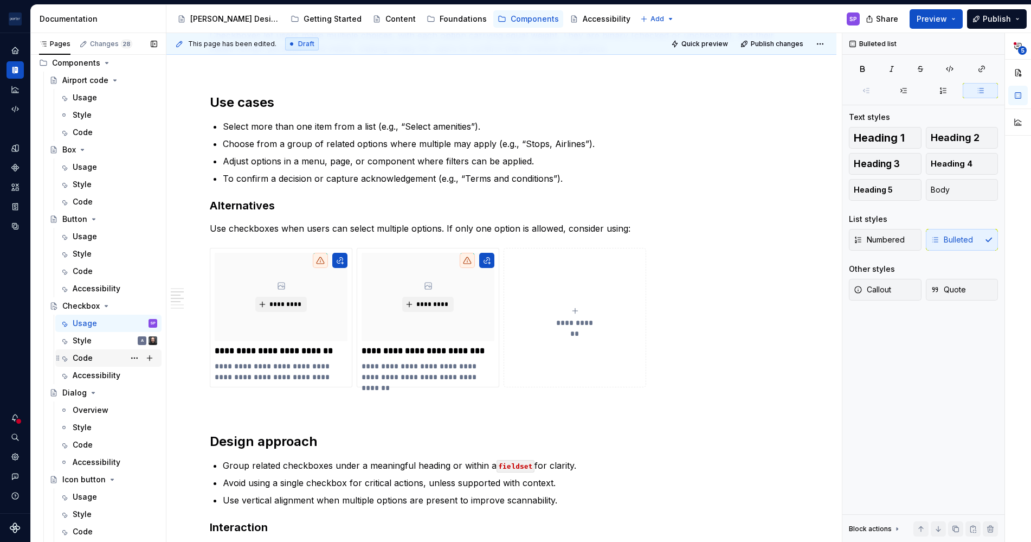
scroll to position [42, 0]
click at [100, 342] on div "Style A" at bounding box center [115, 339] width 85 height 15
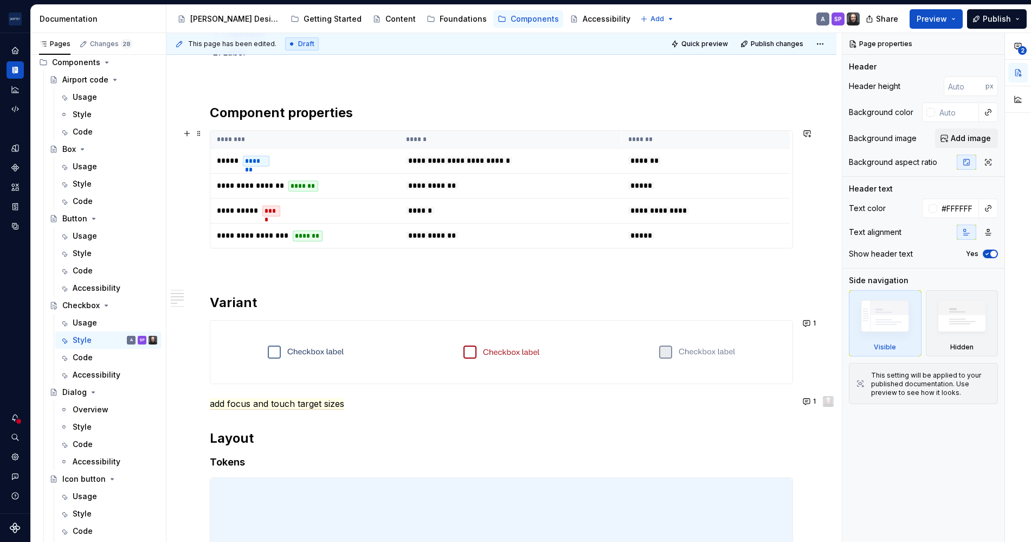
scroll to position [555, 0]
click at [806, 321] on button "1" at bounding box center [810, 322] width 21 height 15
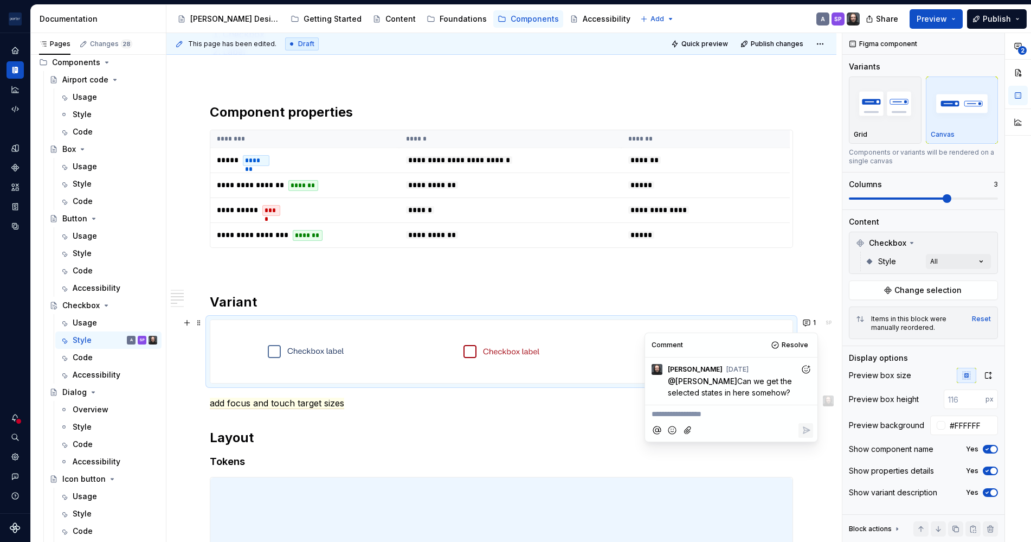
click at [746, 285] on div "**********" at bounding box center [501, 226] width 583 height 1133
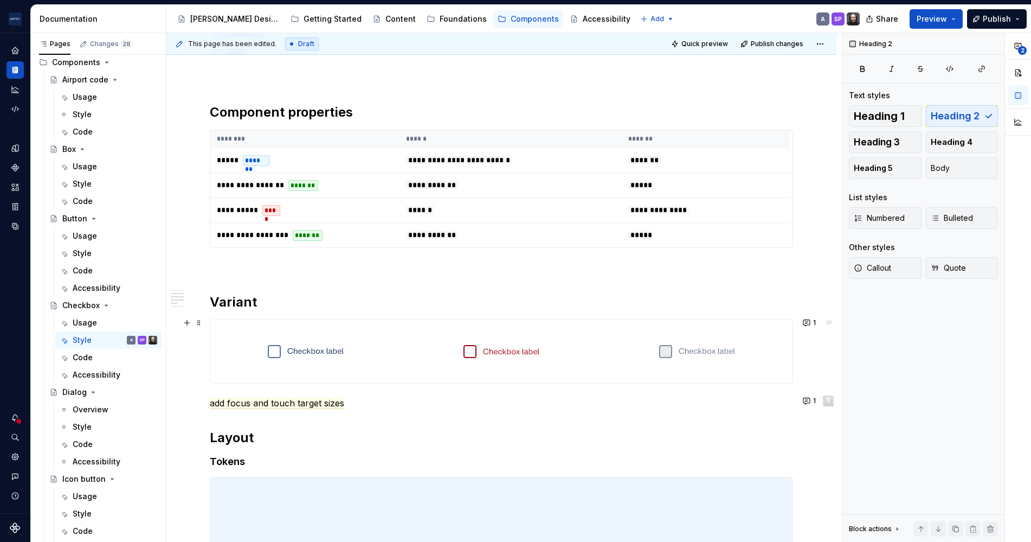
scroll to position [588, 0]
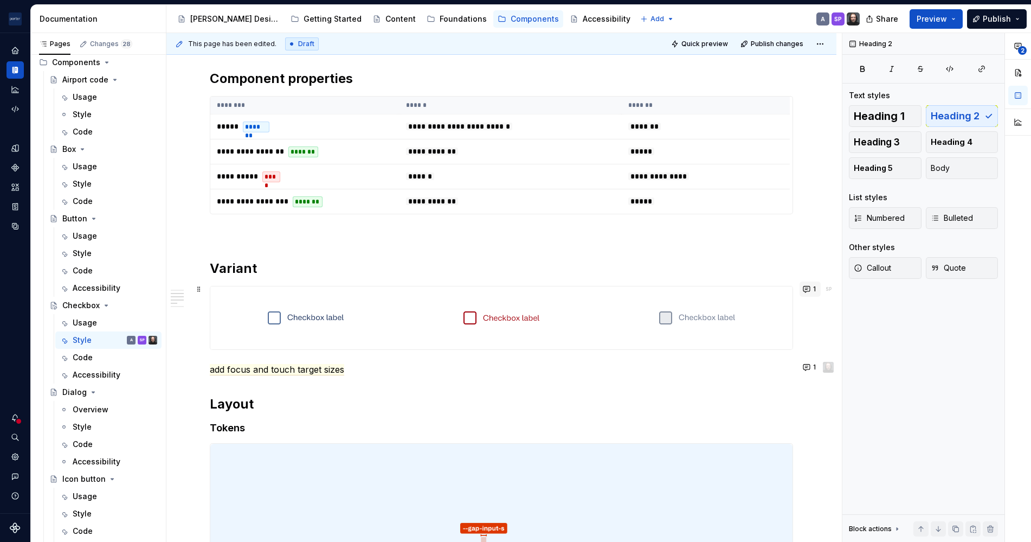
click at [805, 287] on button "1" at bounding box center [810, 288] width 21 height 15
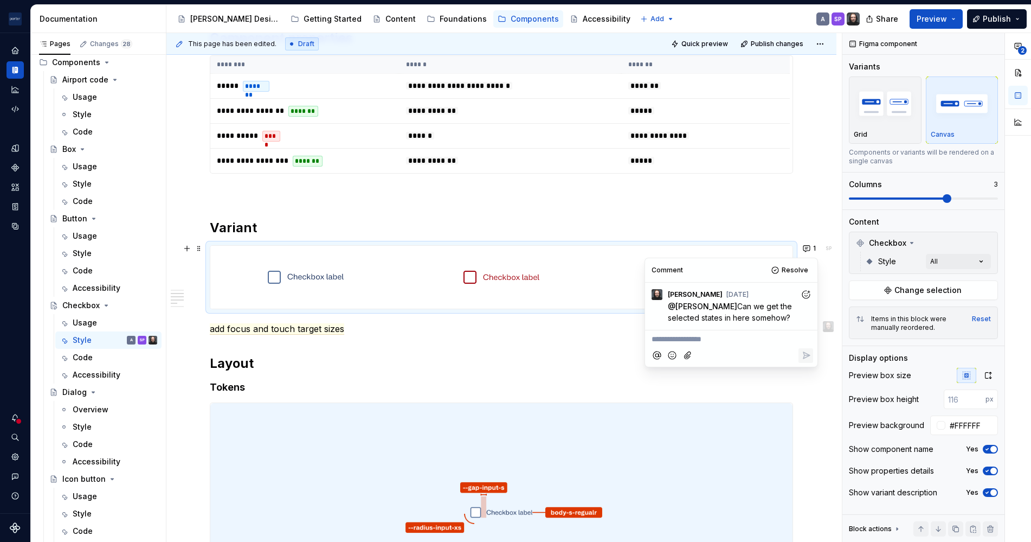
scroll to position [629, 0]
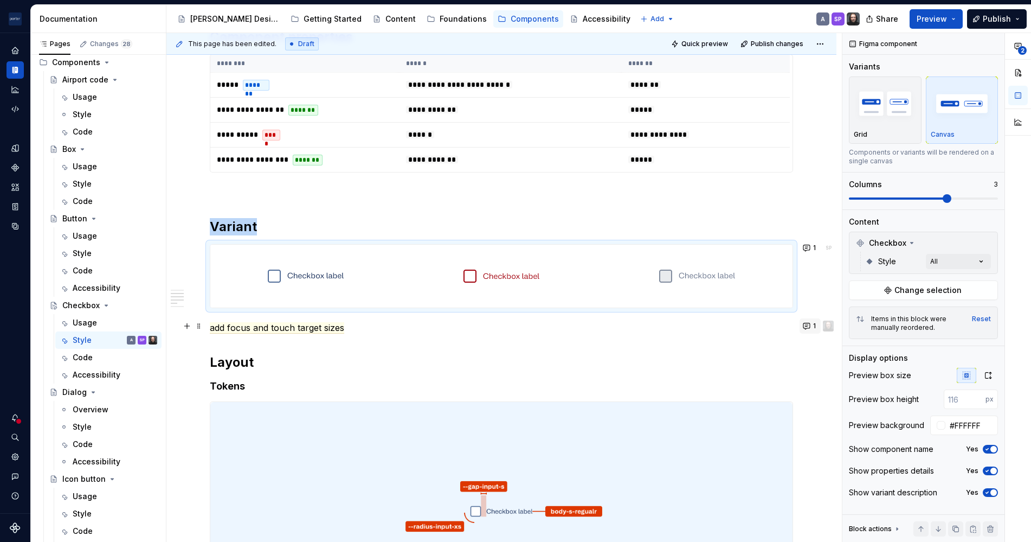
click at [808, 325] on button "1" at bounding box center [810, 325] width 21 height 15
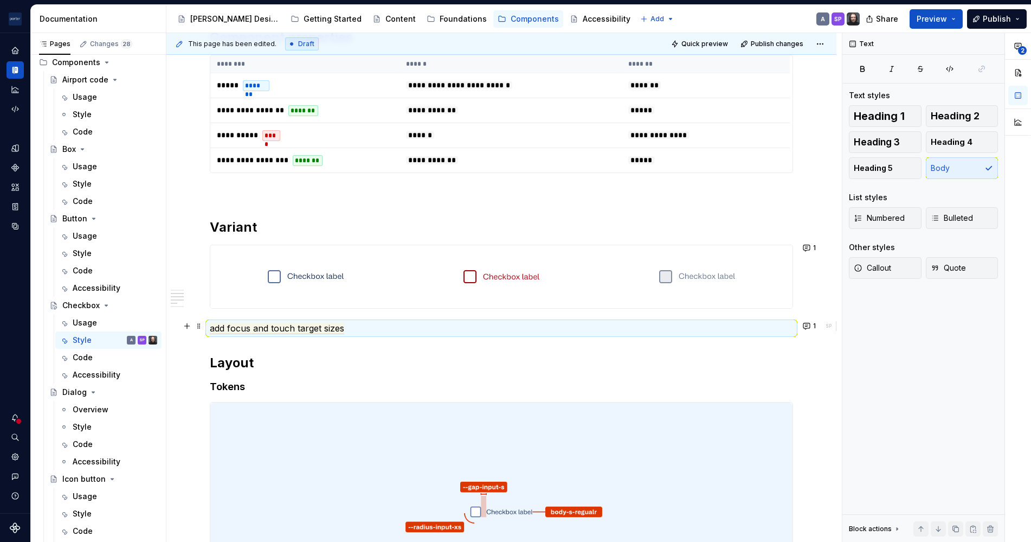
click at [488, 354] on h2 "Layout" at bounding box center [501, 362] width 583 height 17
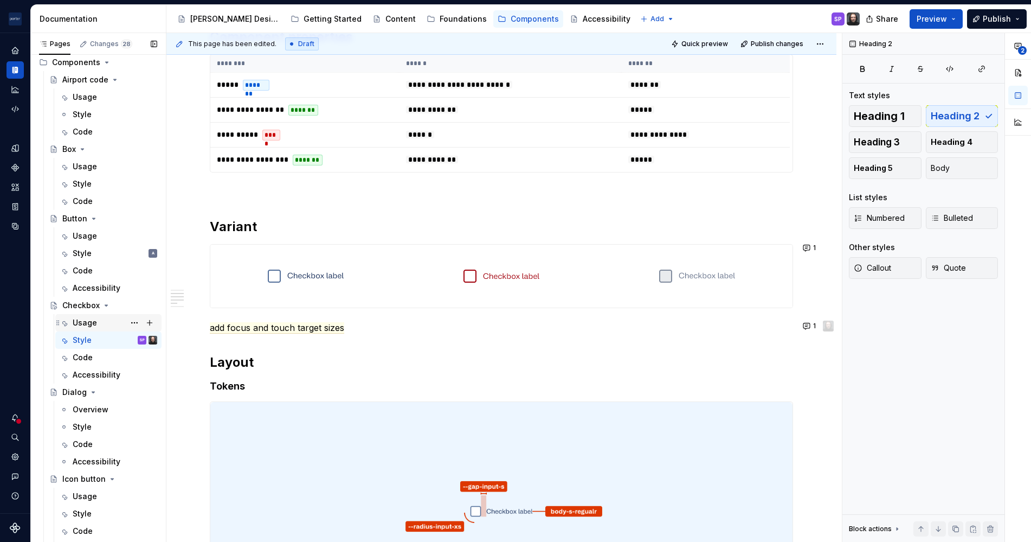
click at [91, 321] on div "Usage" at bounding box center [85, 322] width 24 height 11
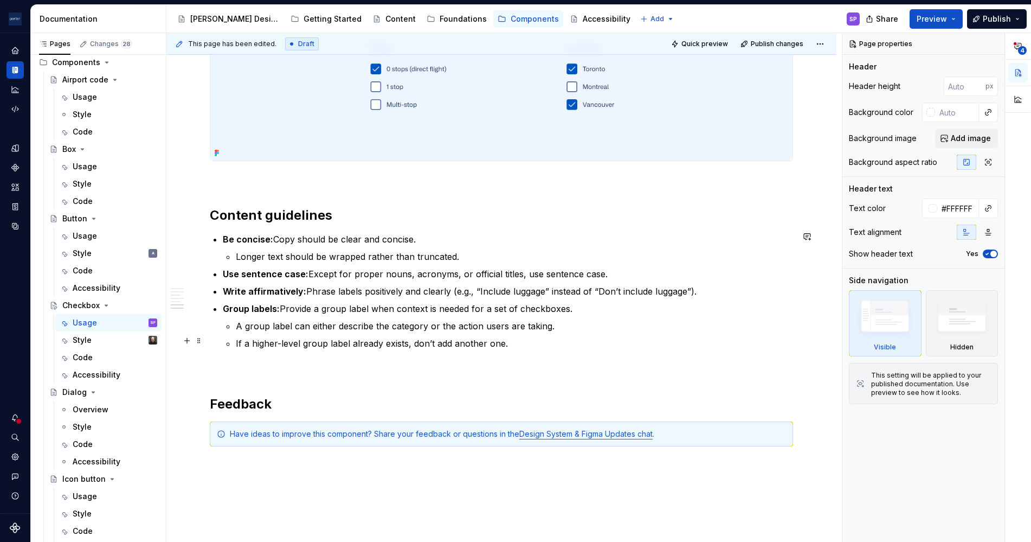
scroll to position [1322, 0]
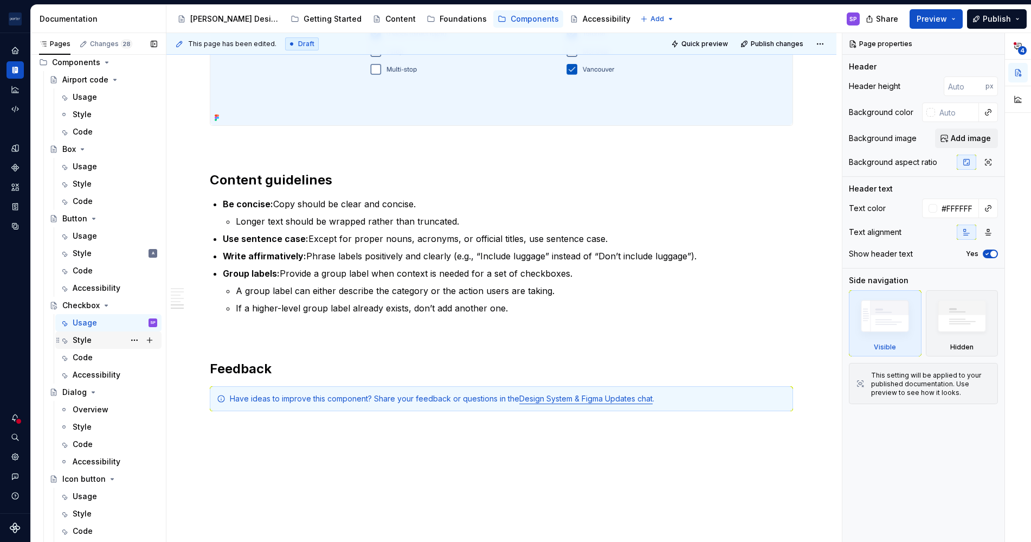
click at [89, 331] on div "Style" at bounding box center [108, 339] width 106 height 17
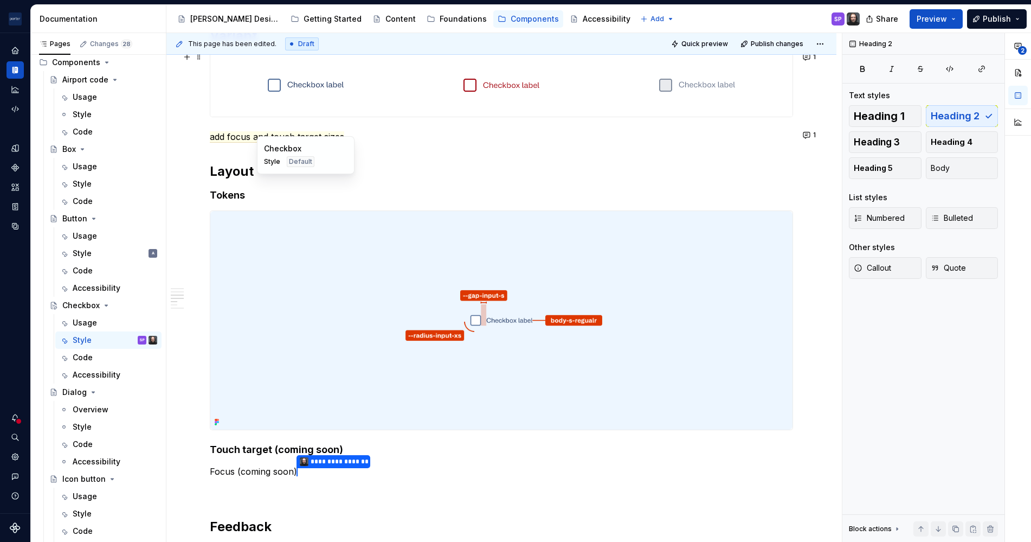
scroll to position [608, 0]
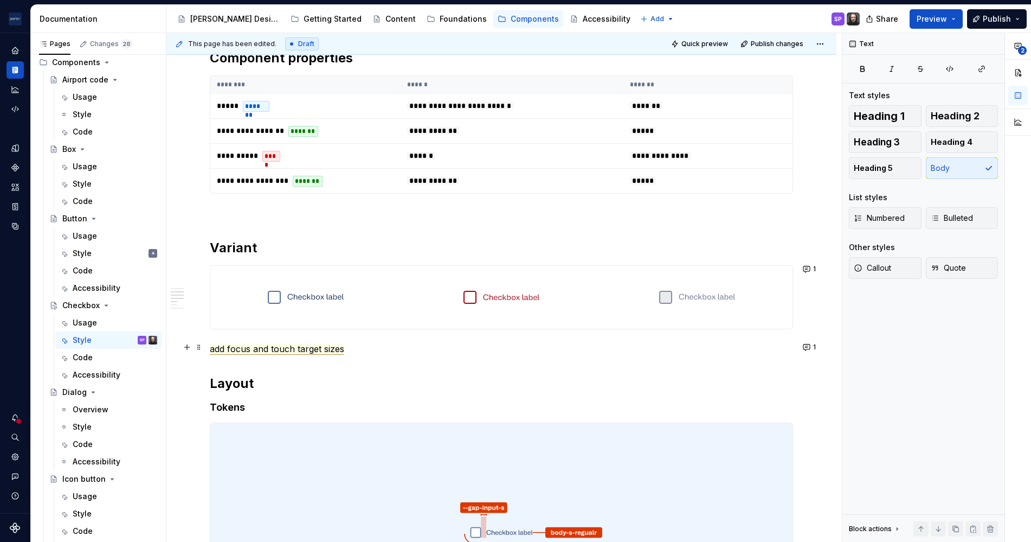
click at [249, 343] on span "add focus and touch target sizes" at bounding box center [277, 348] width 134 height 11
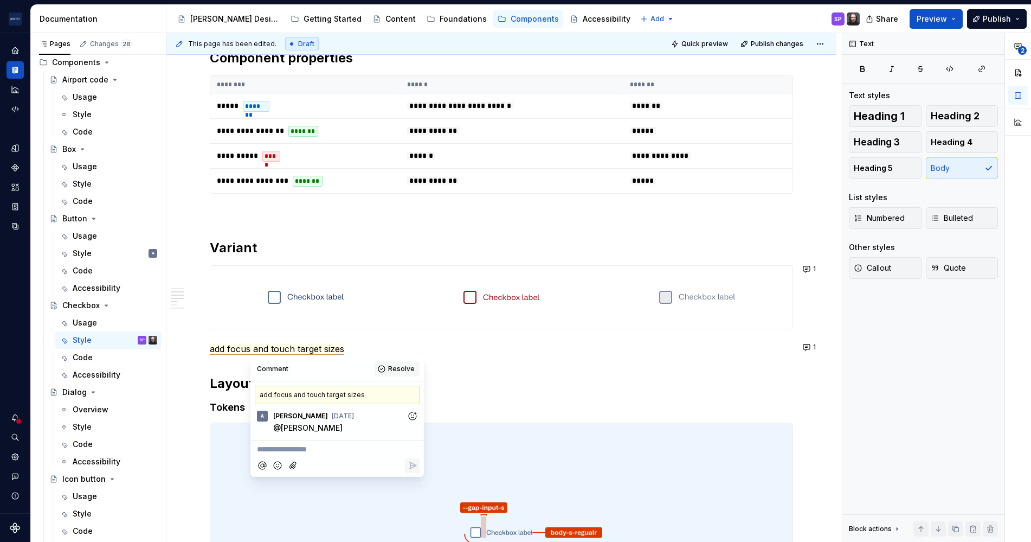
click at [408, 366] on span "Resolve" at bounding box center [401, 368] width 27 height 9
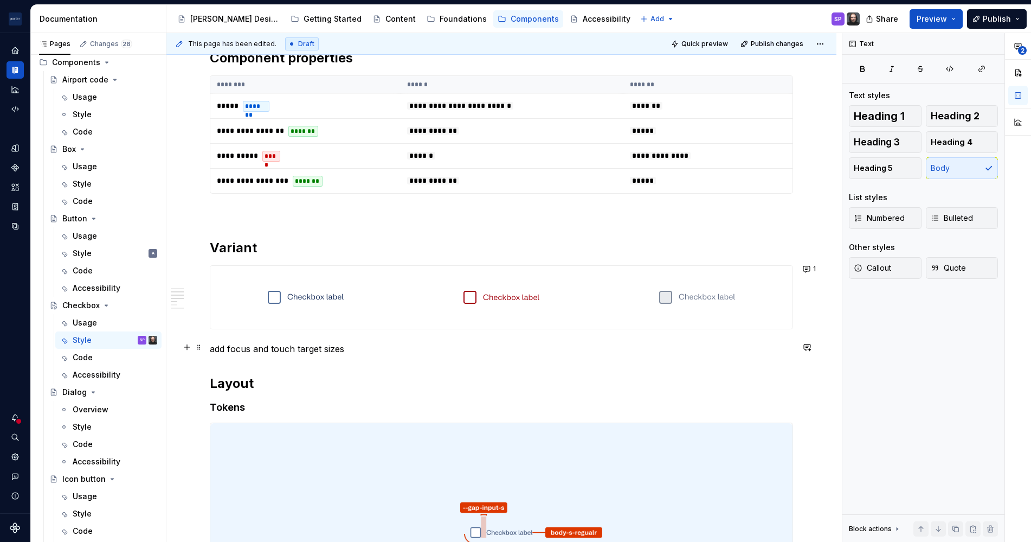
click at [293, 352] on commenthighlight "add focus and touch target sizes" at bounding box center [277, 348] width 134 height 11
click at [441, 358] on div "**********" at bounding box center [501, 194] width 583 height 1176
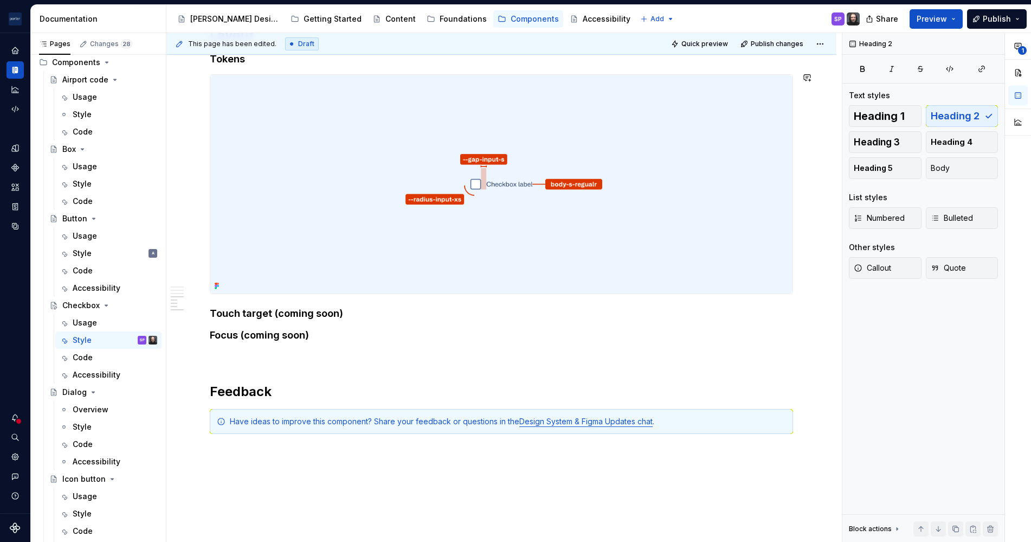
scroll to position [946, 0]
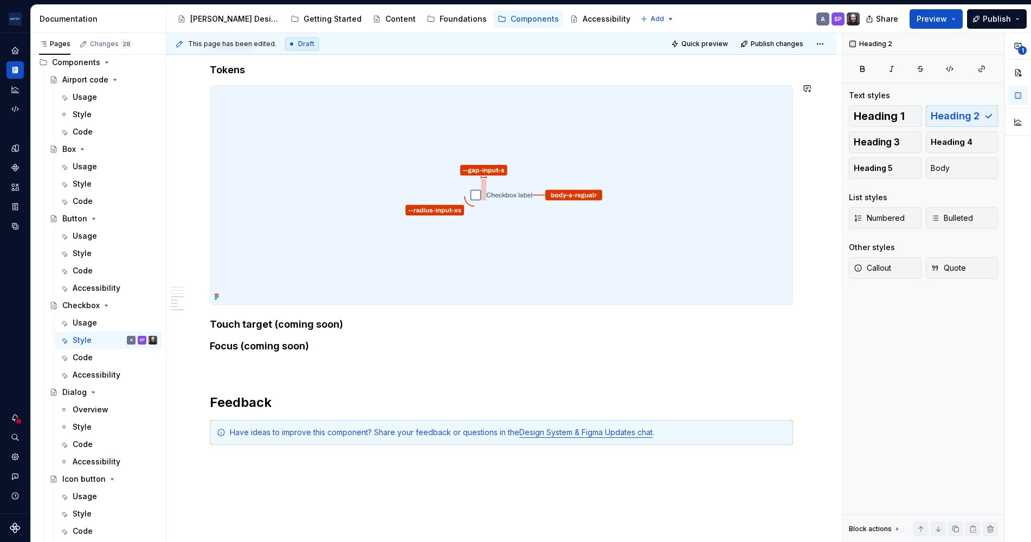
type textarea "*"
click at [334, 320] on h4 "Touch target (coming soon)" at bounding box center [501, 323] width 583 height 13
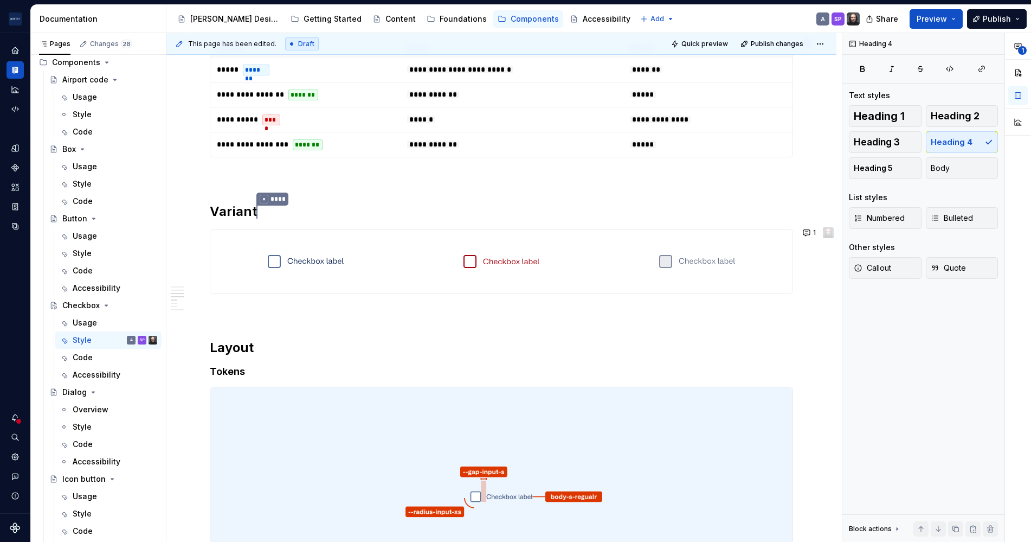
scroll to position [643, 0]
click at [448, 195] on div "**********" at bounding box center [501, 159] width 583 height 1176
click at [800, 229] on button "1" at bounding box center [810, 233] width 21 height 15
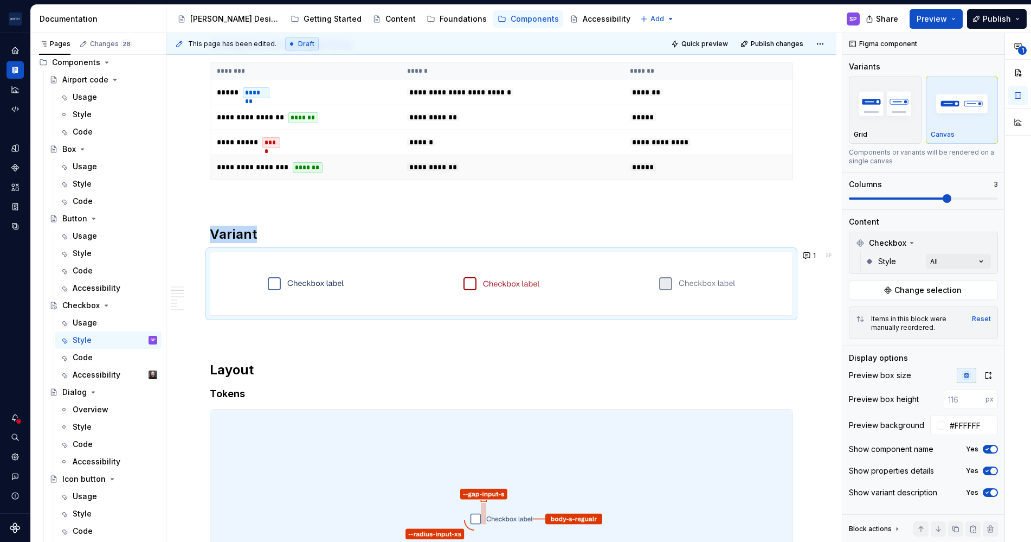
scroll to position [0, 0]
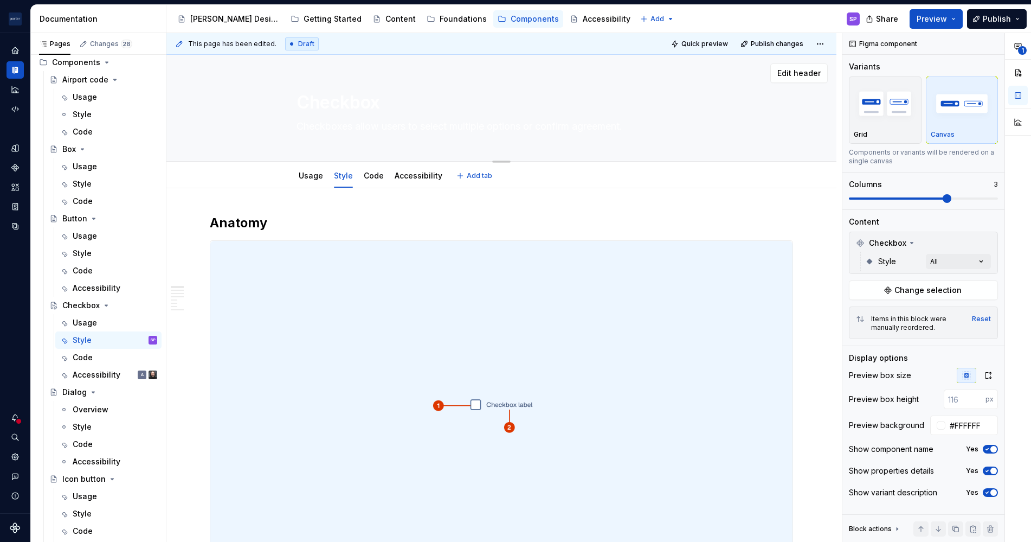
click at [359, 131] on textarea "Checkboxes allow users to select multiple options or confirm agreement." at bounding box center [499, 126] width 410 height 17
click at [407, 170] on div "Accessibility" at bounding box center [419, 175] width 48 height 11
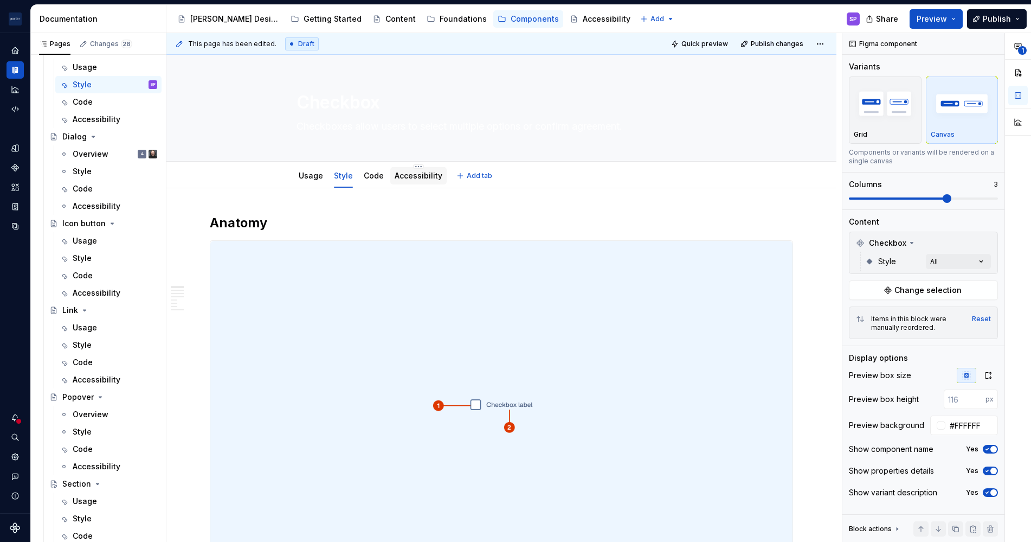
click at [396, 178] on link "Accessibility" at bounding box center [419, 175] width 48 height 9
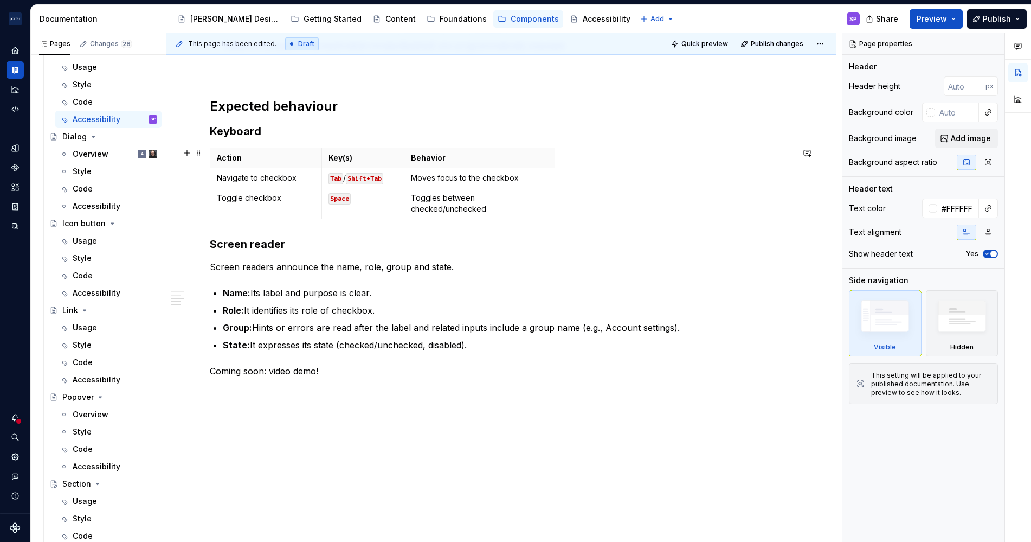
scroll to position [286, 0]
click at [83, 233] on div "Usage" at bounding box center [115, 240] width 85 height 15
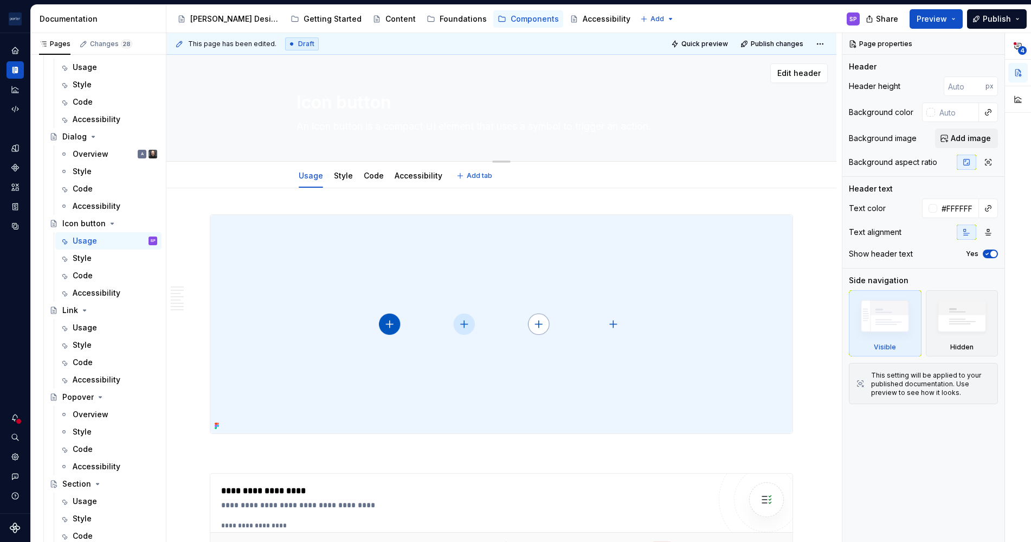
click at [372, 132] on textarea "An icon button is a compact UI element that uses a symbol to trigger an action." at bounding box center [499, 126] width 410 height 17
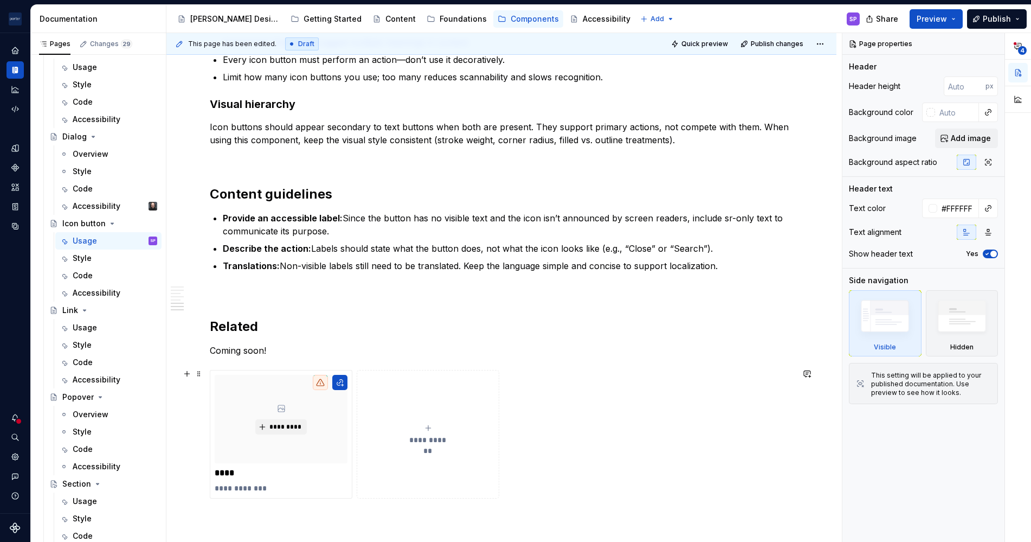
scroll to position [1350, 0]
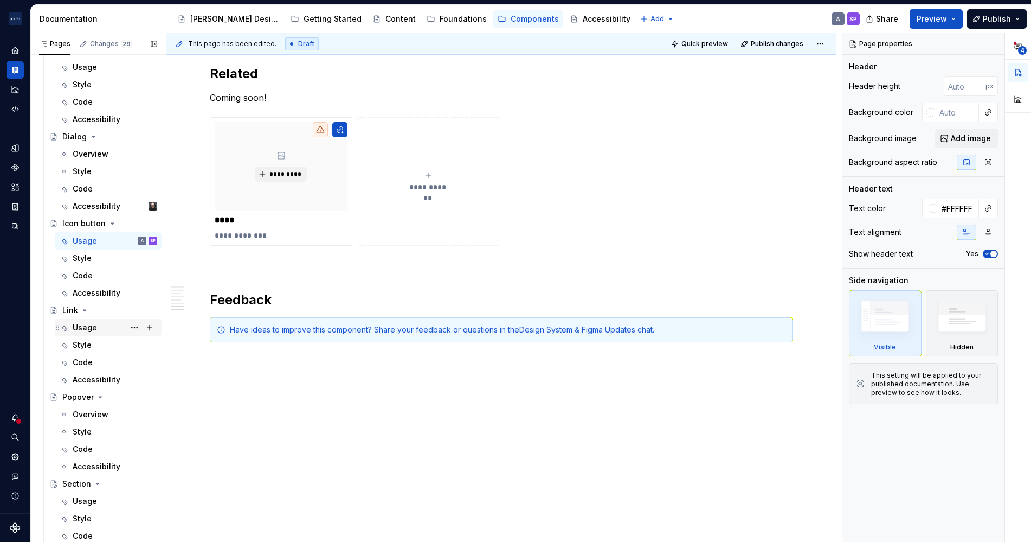
click at [74, 330] on div "Usage" at bounding box center [85, 327] width 24 height 11
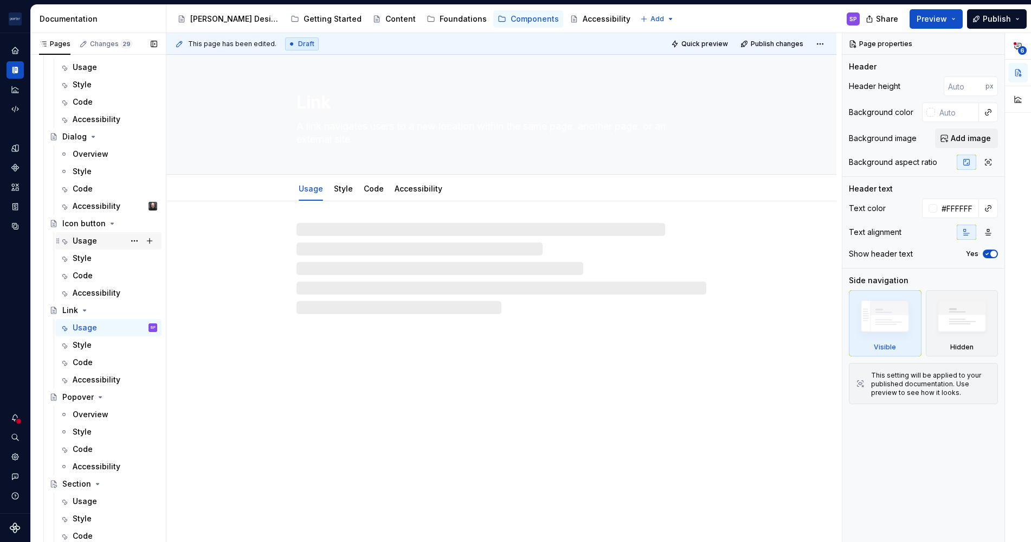
click at [93, 242] on div "Usage" at bounding box center [85, 240] width 24 height 11
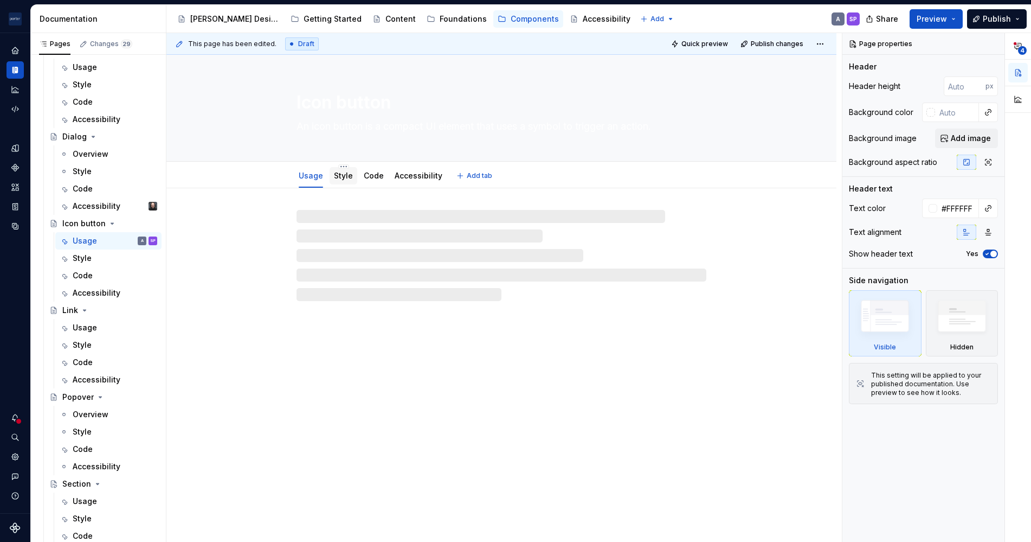
click at [351, 169] on div "Style" at bounding box center [344, 175] width 28 height 17
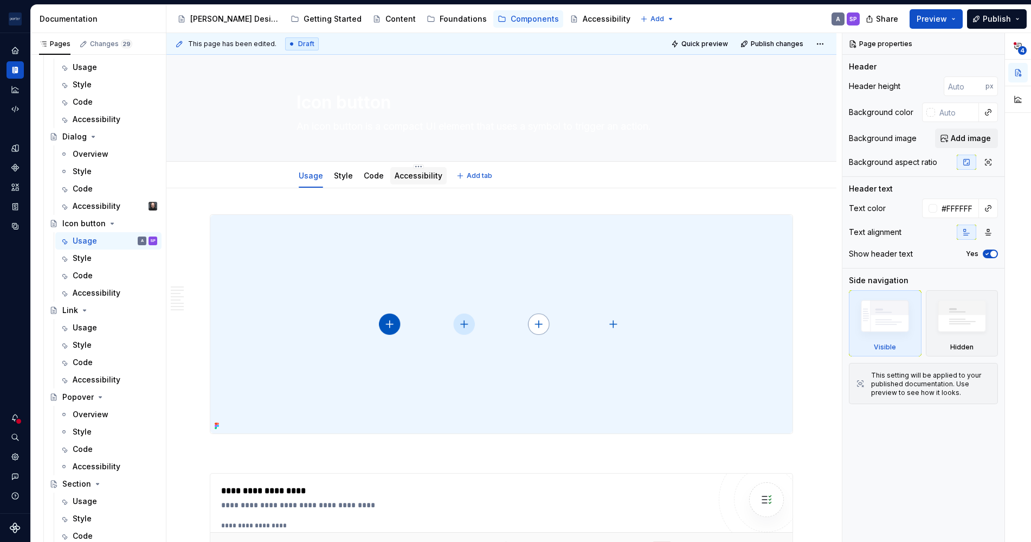
click at [395, 169] on div "Accessibility" at bounding box center [419, 175] width 48 height 13
click at [342, 174] on link "Style" at bounding box center [343, 175] width 19 height 9
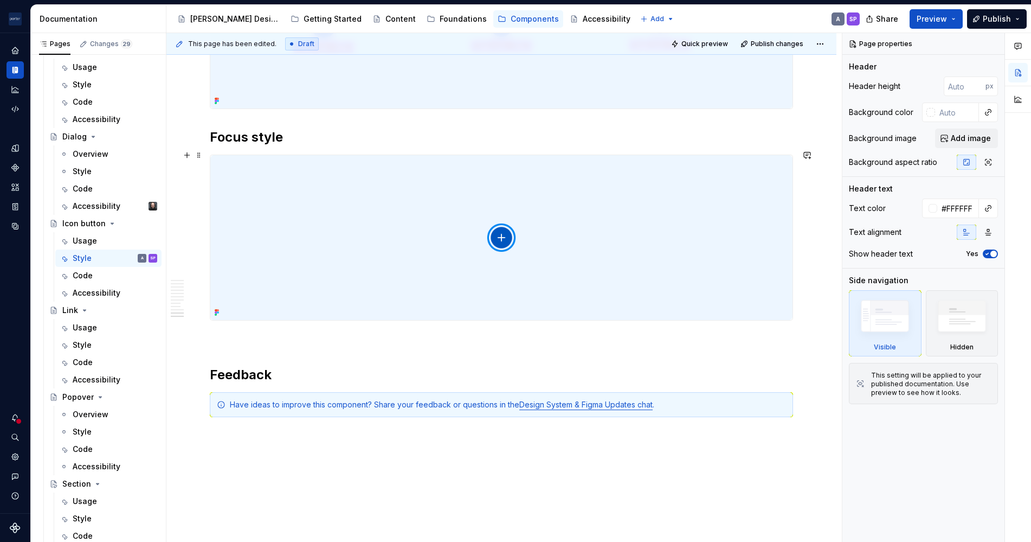
scroll to position [2299, 0]
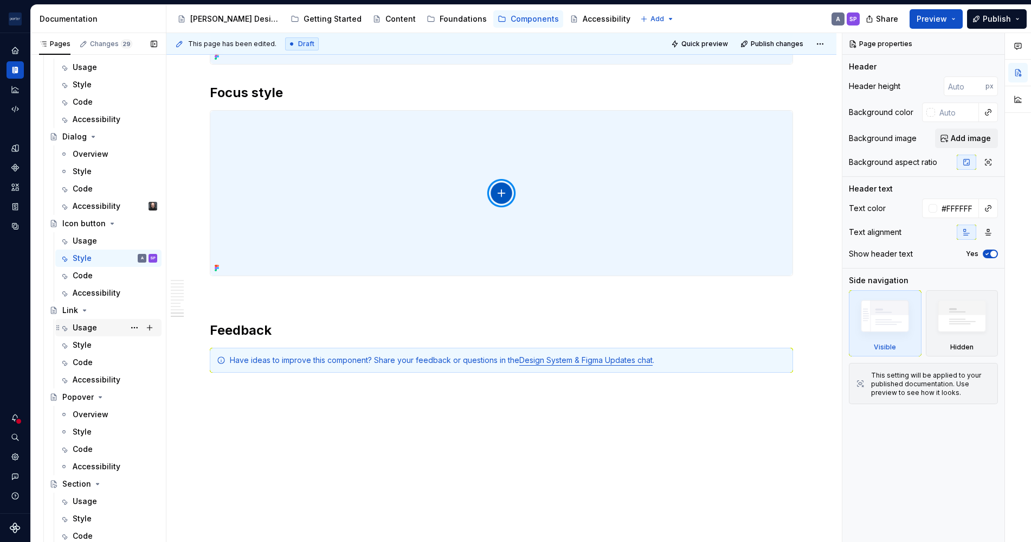
click at [88, 327] on div "Usage" at bounding box center [85, 327] width 24 height 11
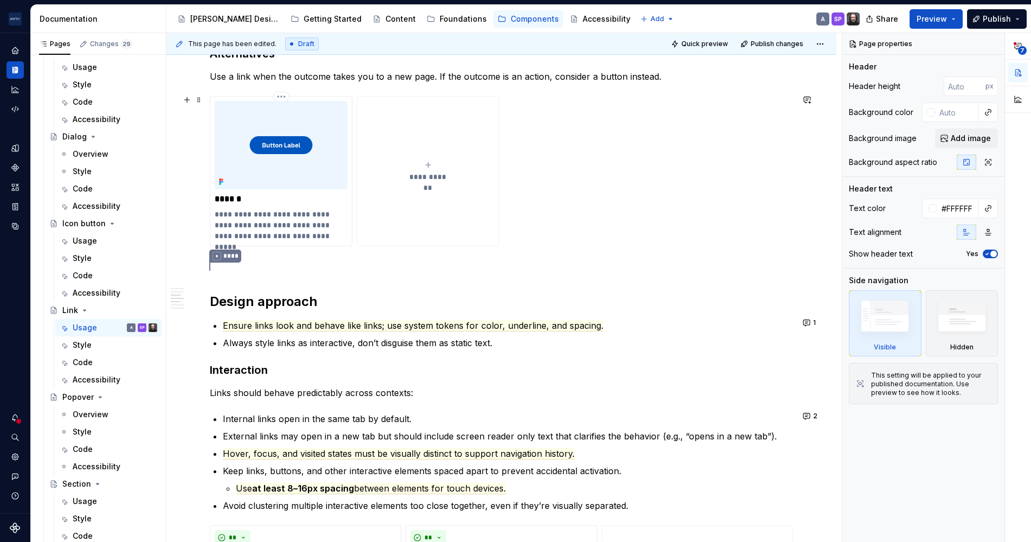
scroll to position [935, 0]
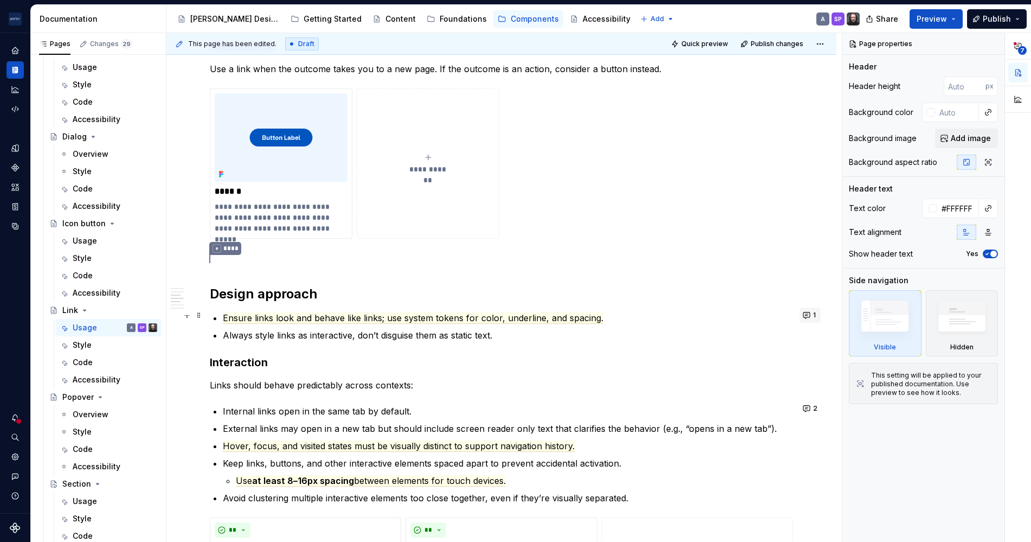
click at [804, 310] on button "1" at bounding box center [810, 314] width 21 height 15
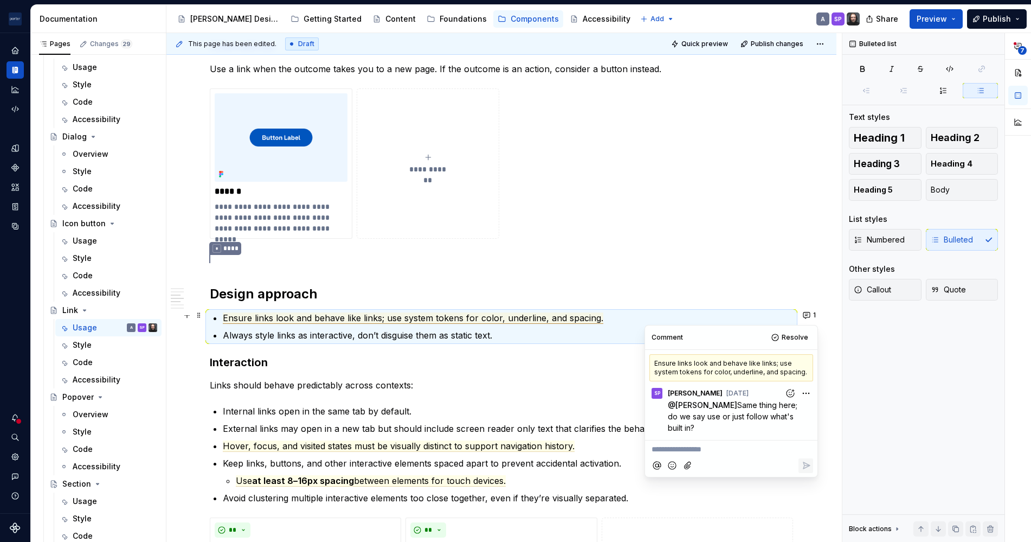
click at [265, 320] on span "Ensure links look and behave like links; use system tokens for color, underline…" at bounding box center [413, 317] width 381 height 11
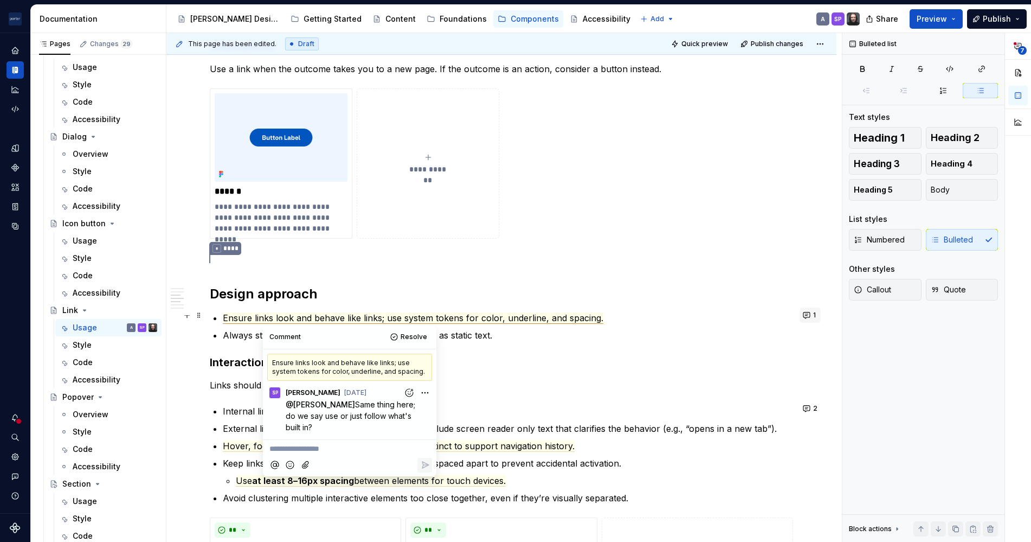
click at [813, 315] on span "1" at bounding box center [814, 315] width 3 height 9
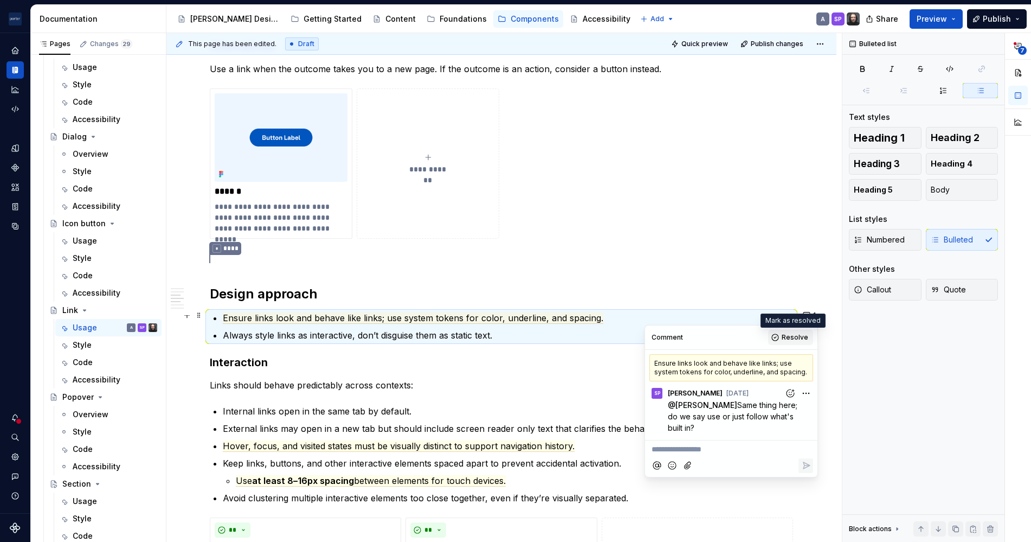
click at [777, 340] on button "Resolve" at bounding box center [790, 337] width 45 height 15
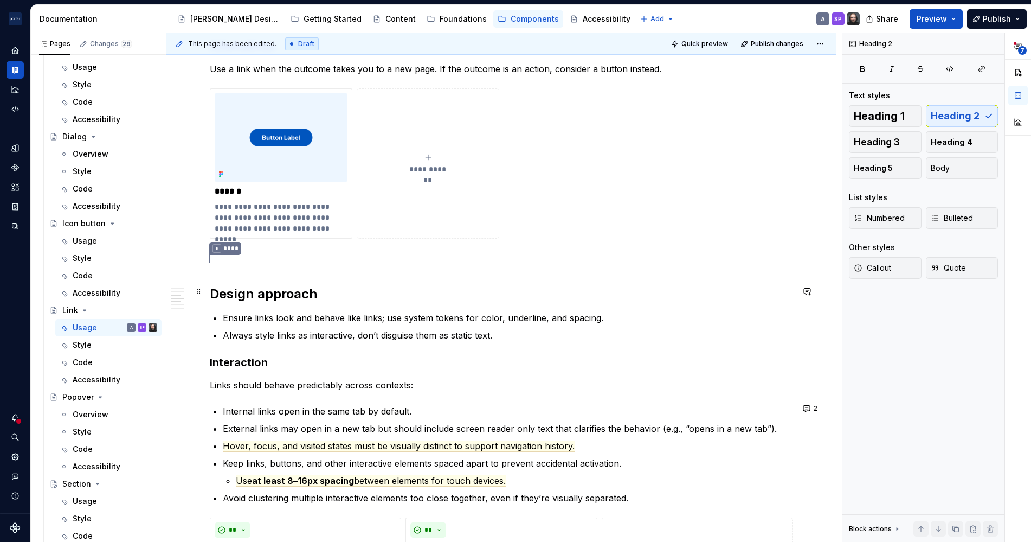
click at [449, 298] on h2 "Design approach" at bounding box center [501, 293] width 583 height 17
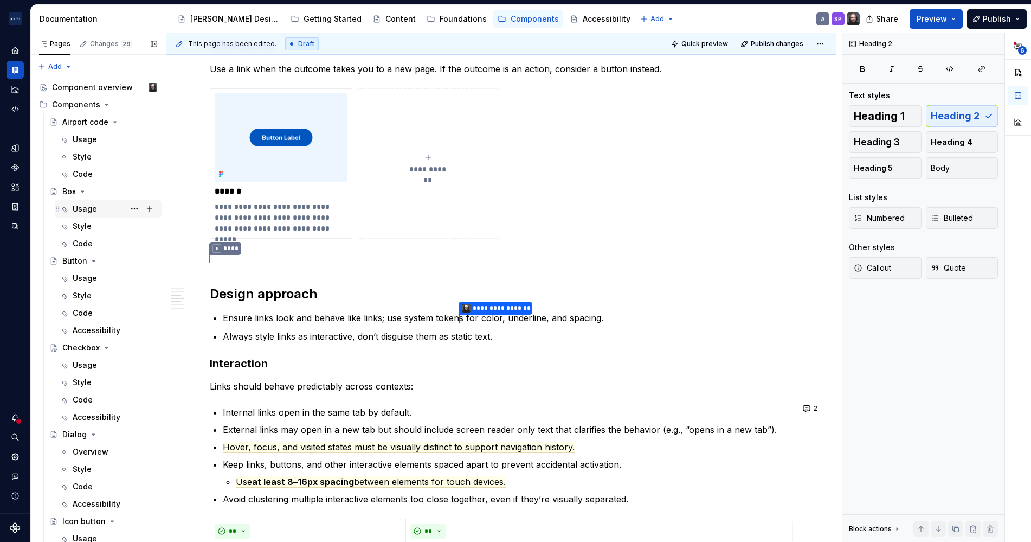
click at [91, 210] on div "Usage" at bounding box center [85, 208] width 24 height 11
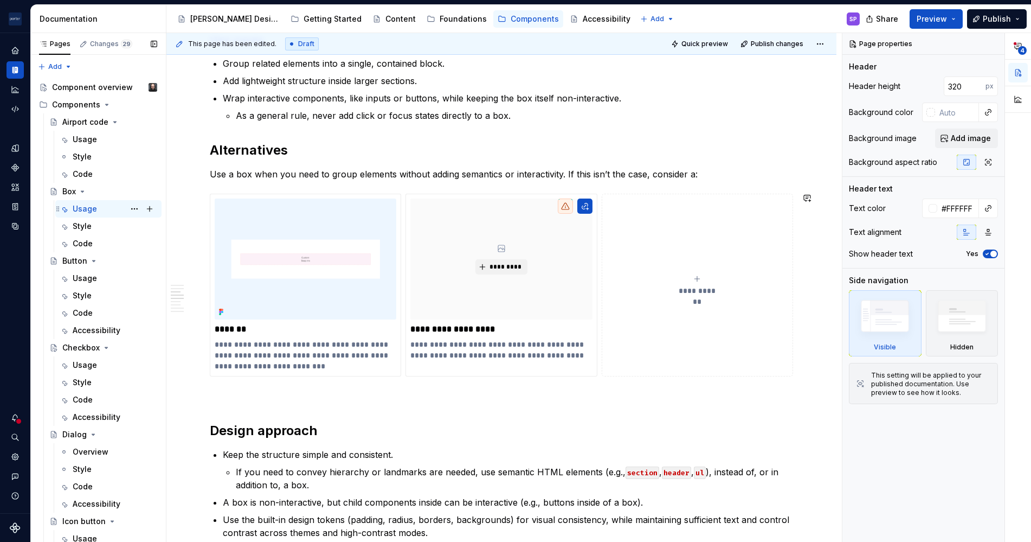
scroll to position [667, 0]
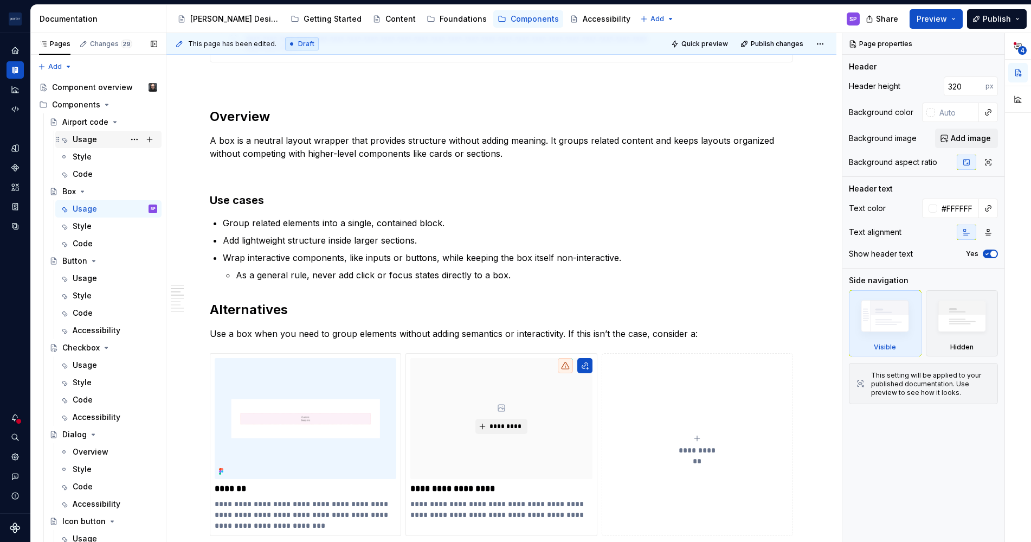
click at [77, 139] on div "Usage" at bounding box center [85, 139] width 24 height 11
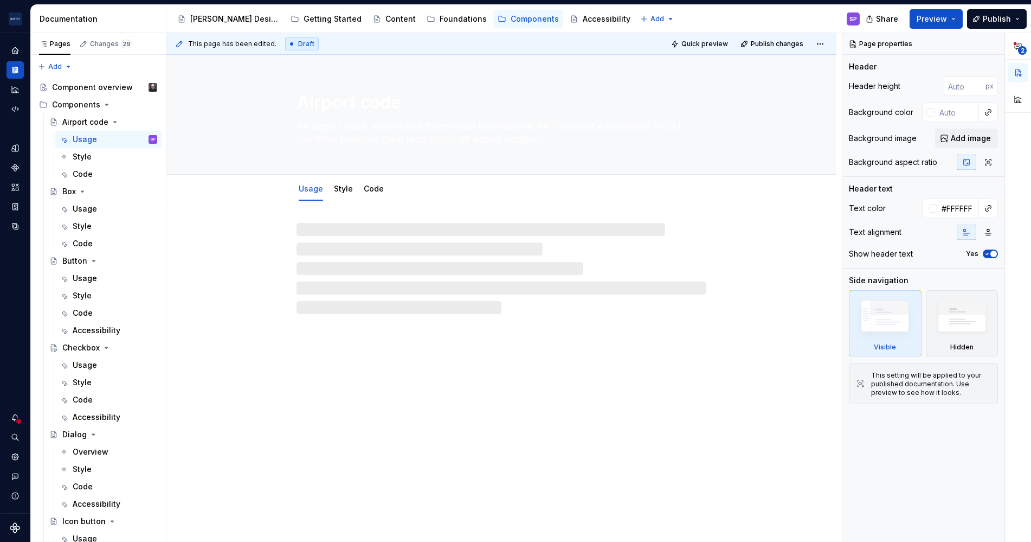
click at [275, 281] on div at bounding box center [501, 257] width 670 height 113
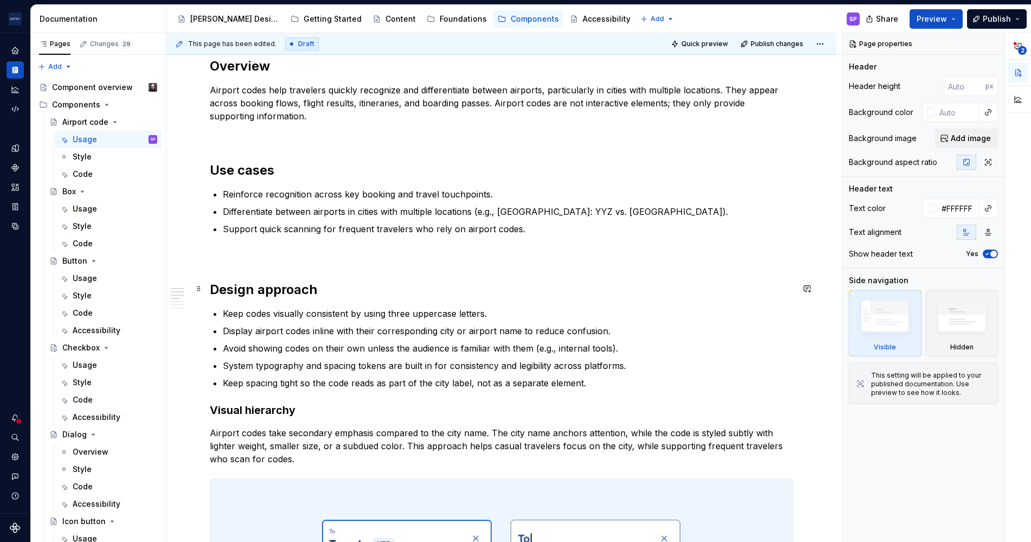
scroll to position [632, 0]
click at [86, 281] on div "Usage" at bounding box center [85, 278] width 24 height 11
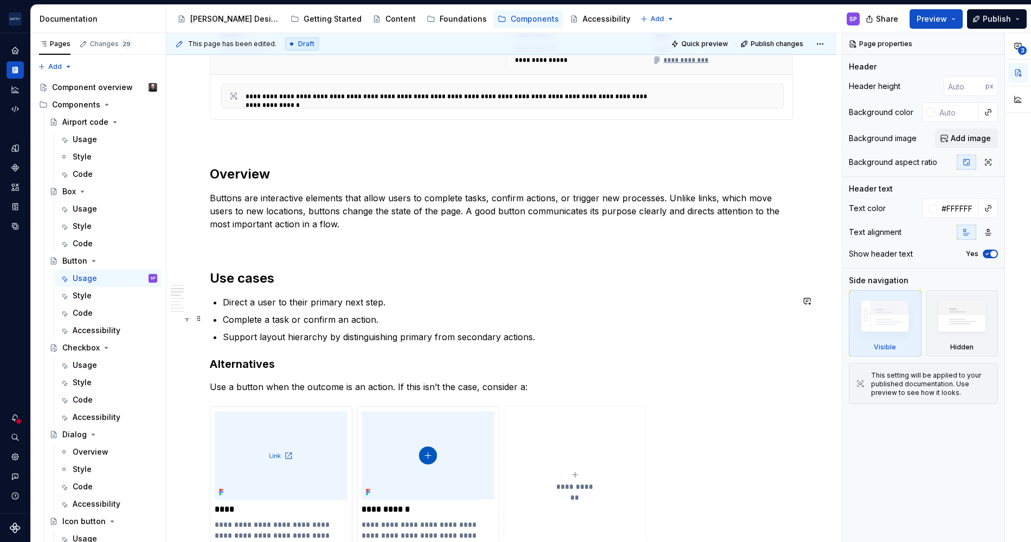
scroll to position [543, 0]
click at [76, 364] on div "Usage" at bounding box center [85, 364] width 24 height 11
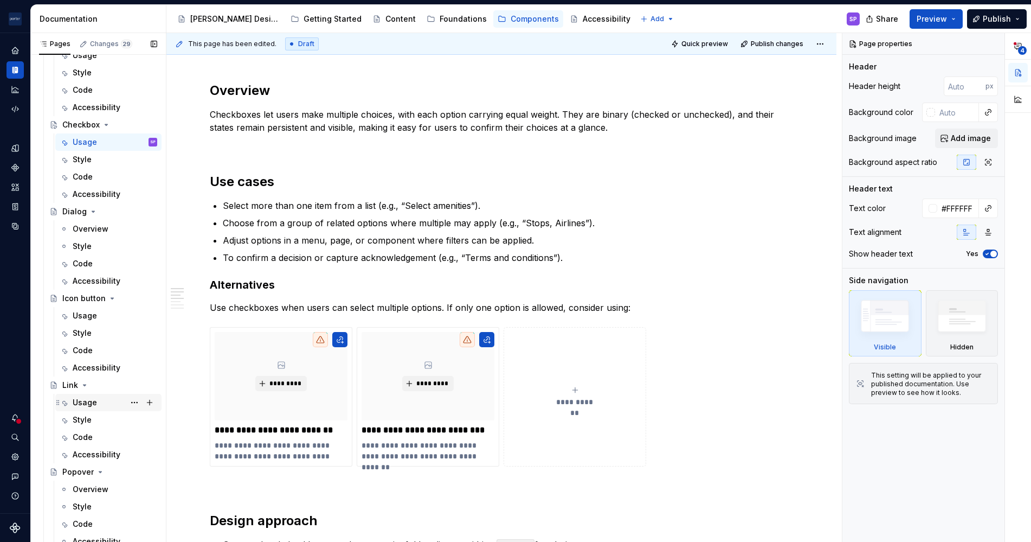
scroll to position [247, 0]
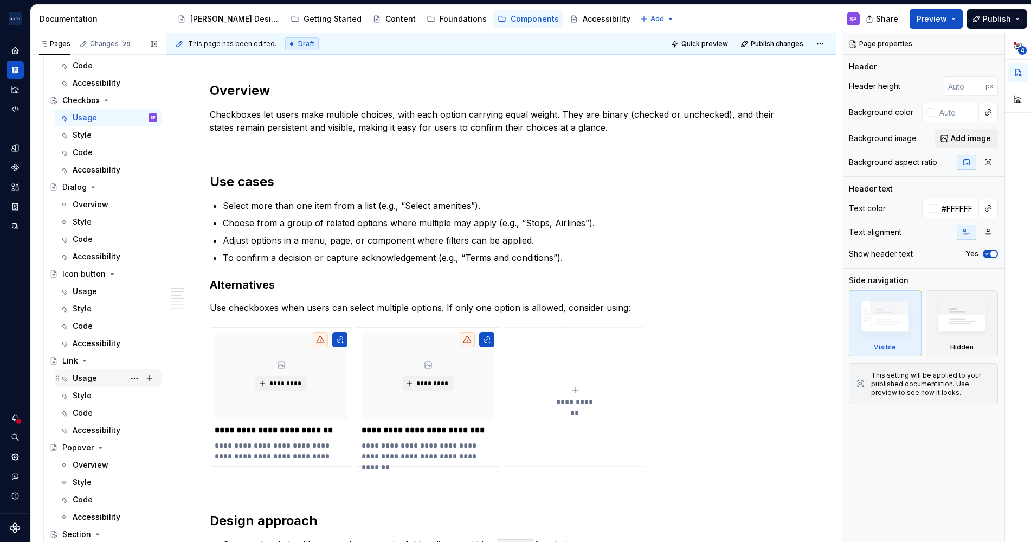
click at [80, 375] on div "Usage" at bounding box center [85, 377] width 24 height 11
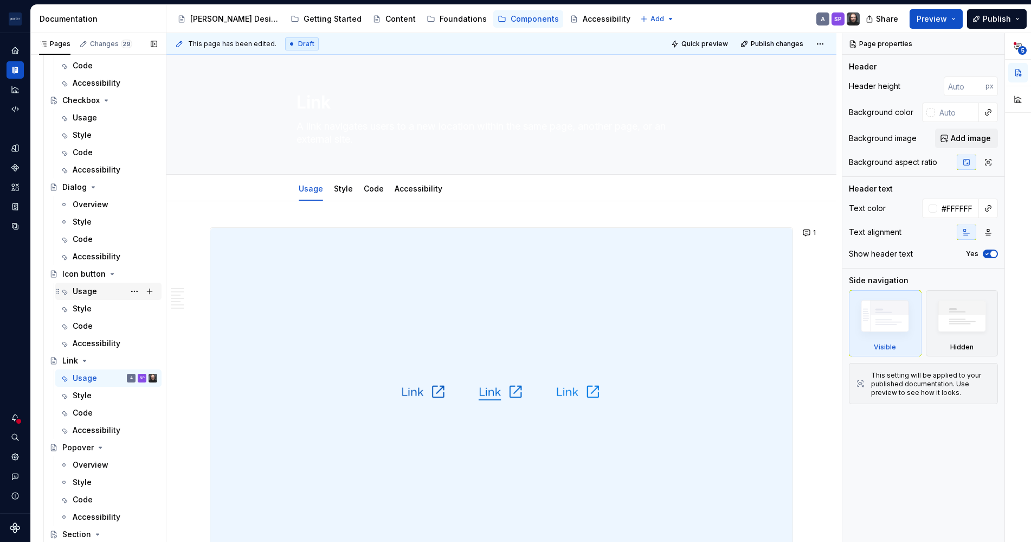
click at [97, 287] on div "Usage" at bounding box center [115, 291] width 85 height 15
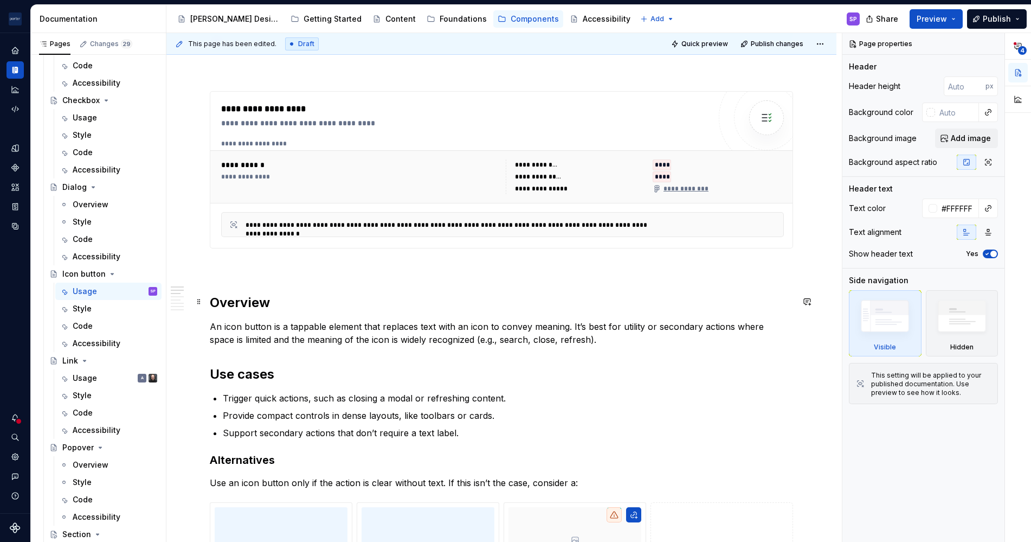
scroll to position [382, 0]
click at [76, 378] on div "Usage" at bounding box center [85, 377] width 24 height 11
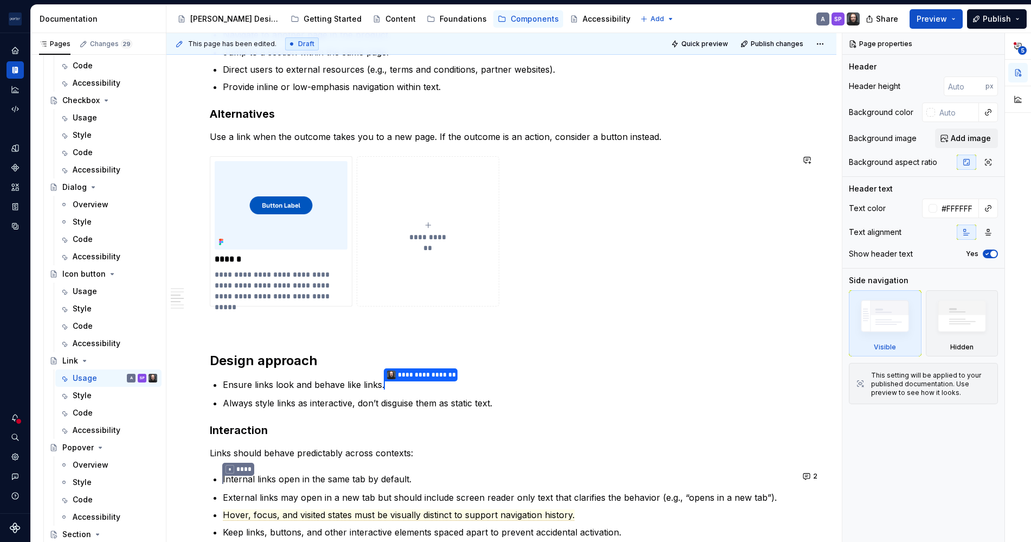
scroll to position [1008, 0]
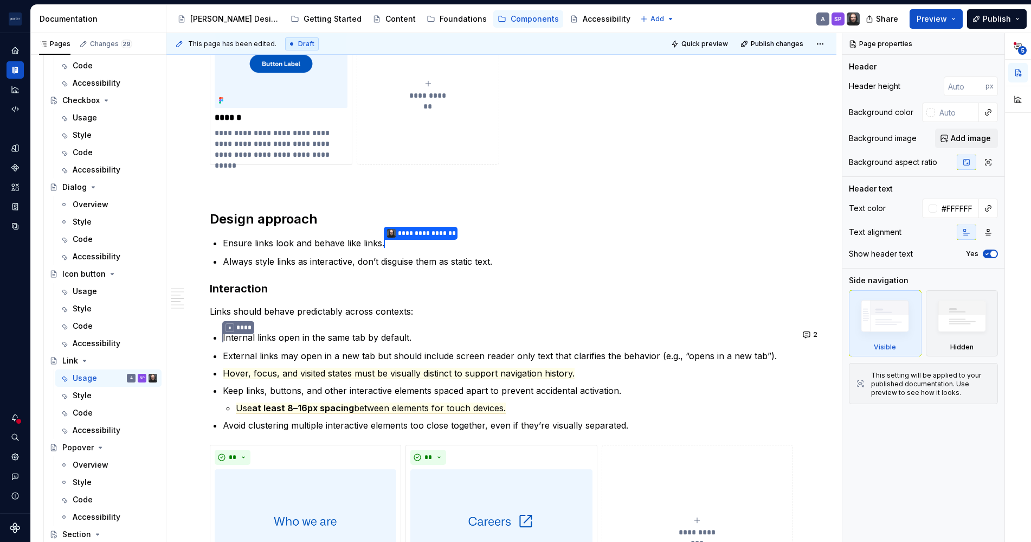
click at [263, 322] on div "**********" at bounding box center [501, 51] width 583 height 1665
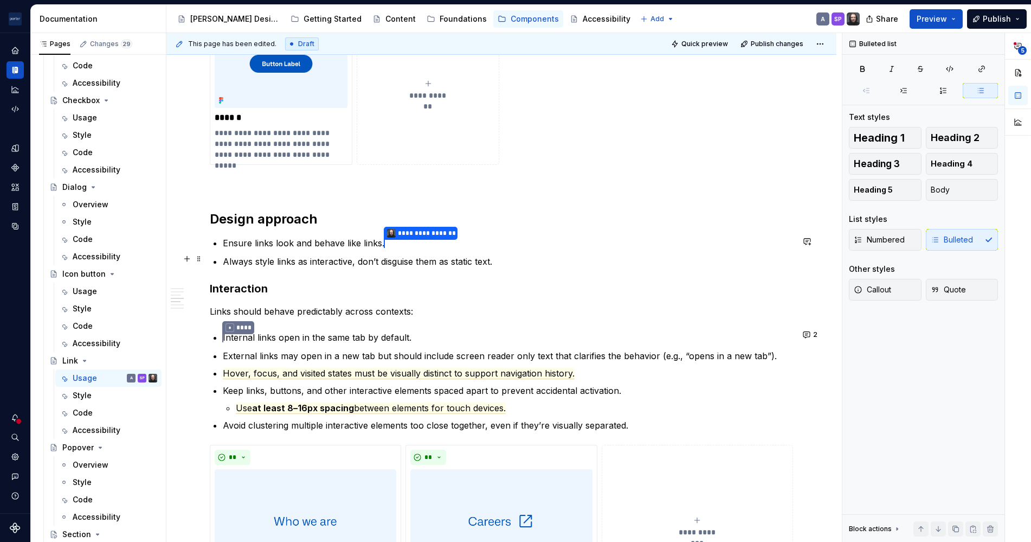
click at [282, 259] on p "Always style links as interactive, don’t disguise them as static text." at bounding box center [508, 261] width 570 height 13
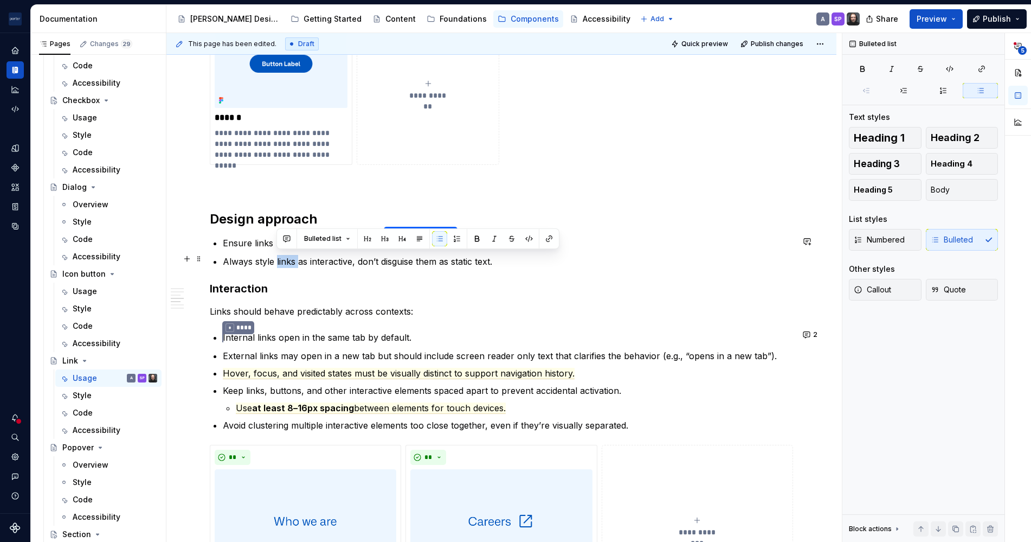
click at [282, 259] on p "Always style links as interactive, don’t disguise them as static text." at bounding box center [508, 261] width 570 height 13
click at [377, 314] on p "Links should behave predictably across contexts:" at bounding box center [501, 311] width 583 height 13
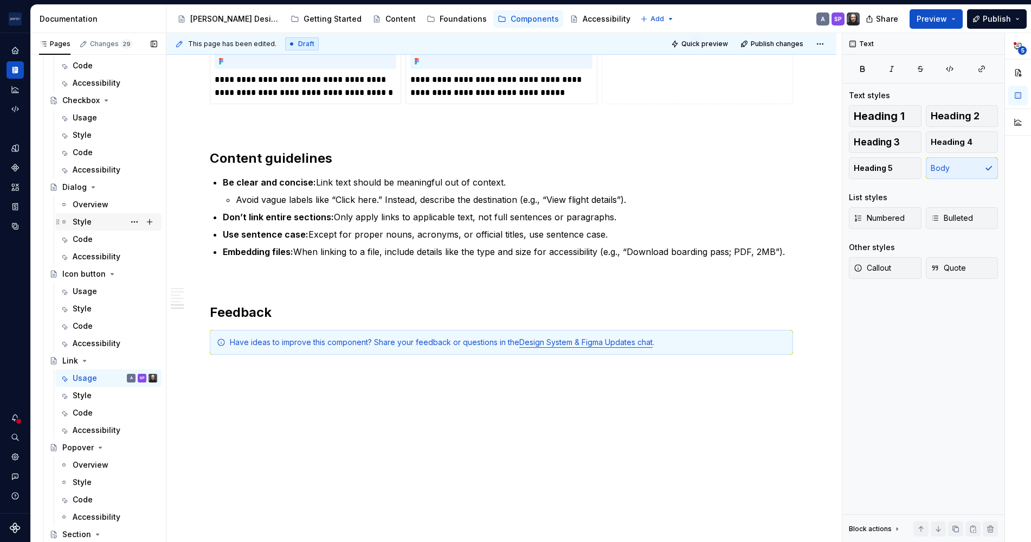
scroll to position [0, 0]
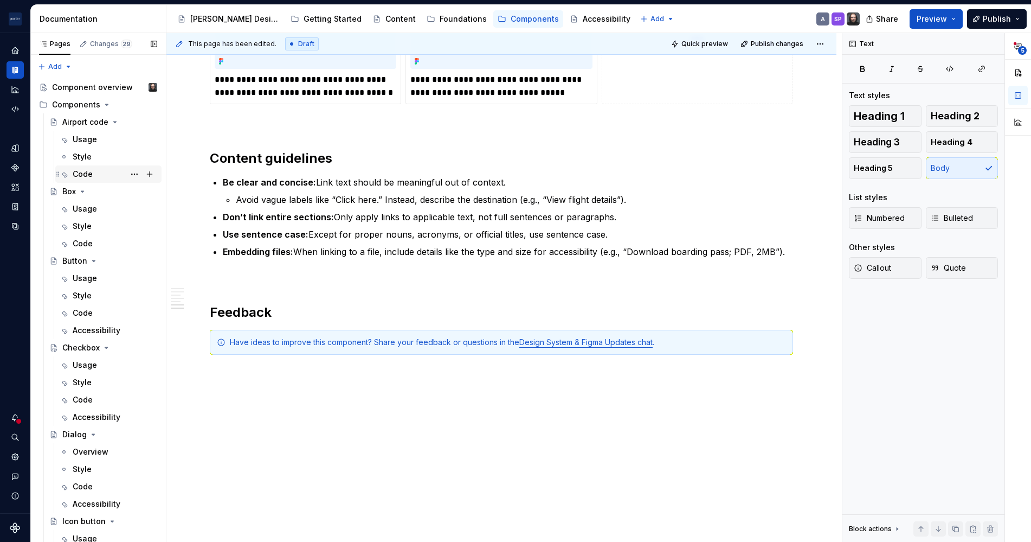
click at [89, 171] on div "Code" at bounding box center [83, 174] width 20 height 11
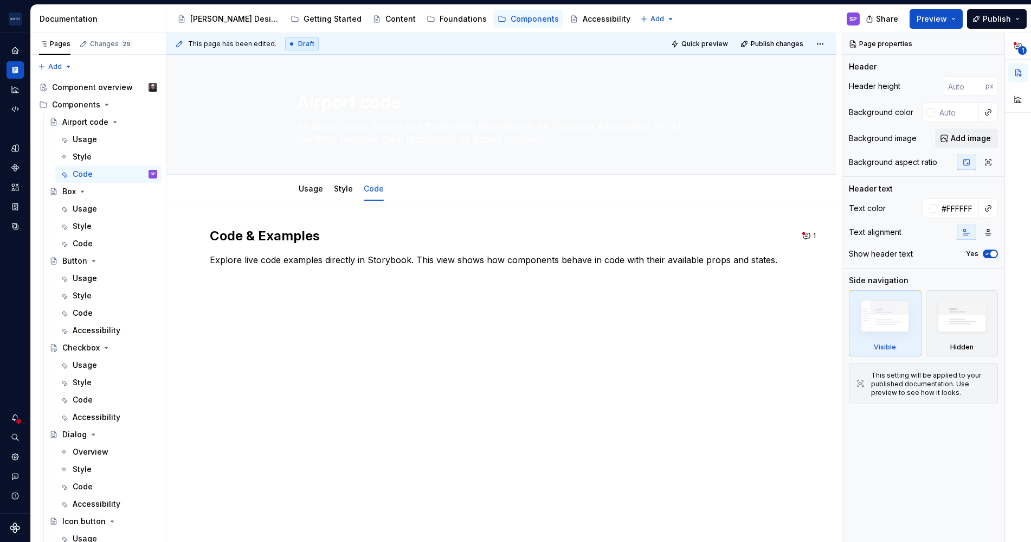
click at [249, 236] on h2 "Code & Examples" at bounding box center [501, 235] width 583 height 17
type textarea "*"
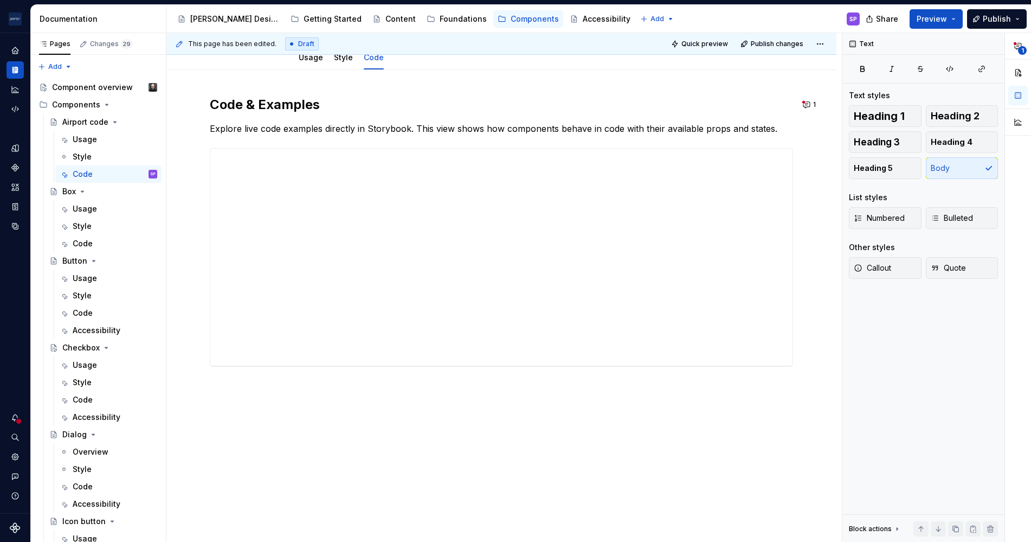
scroll to position [5, 0]
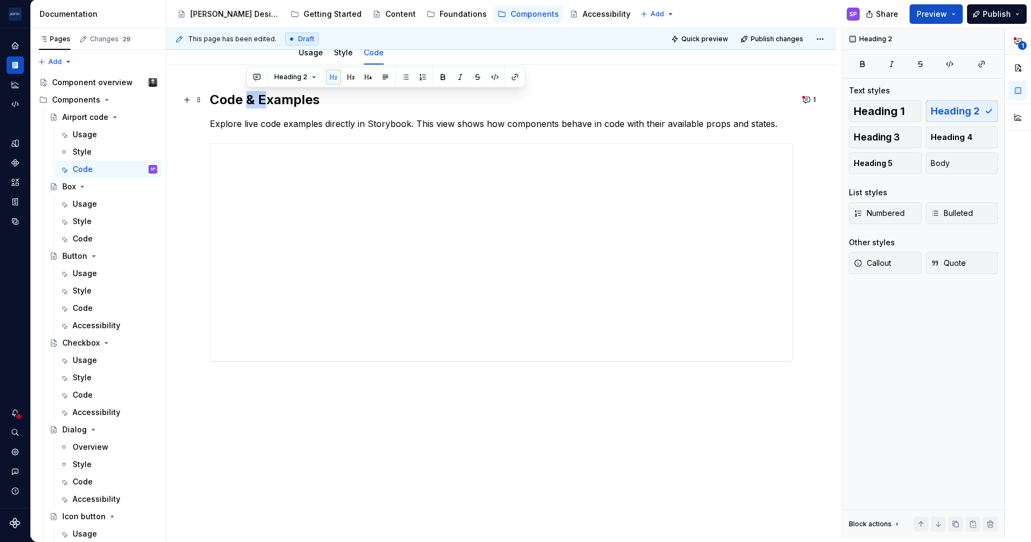
drag, startPoint x: 265, startPoint y: 104, endPoint x: 248, endPoint y: 103, distance: 16.8
click at [248, 103] on h2 "Code & Examples" at bounding box center [501, 99] width 583 height 17
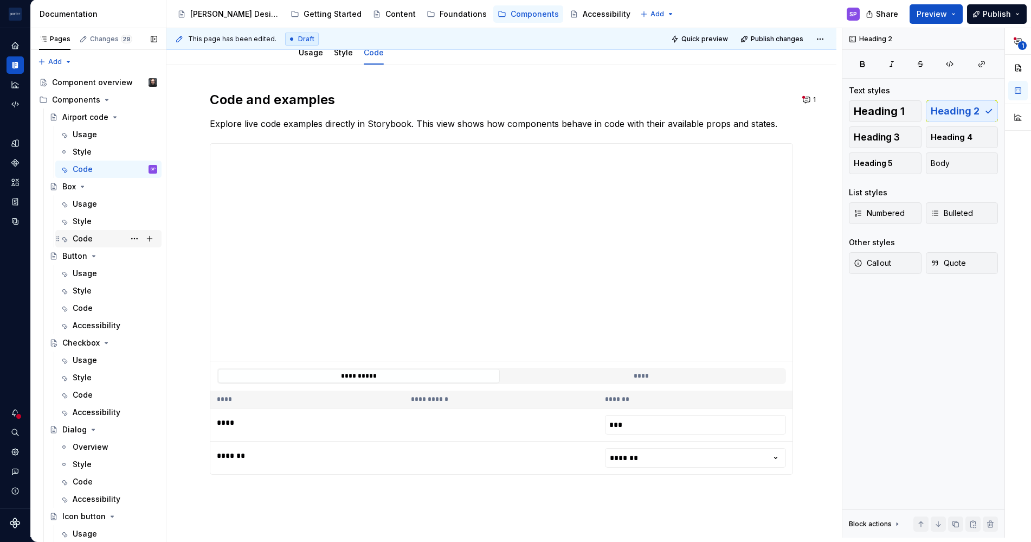
click at [88, 236] on div "Code" at bounding box center [83, 238] width 20 height 11
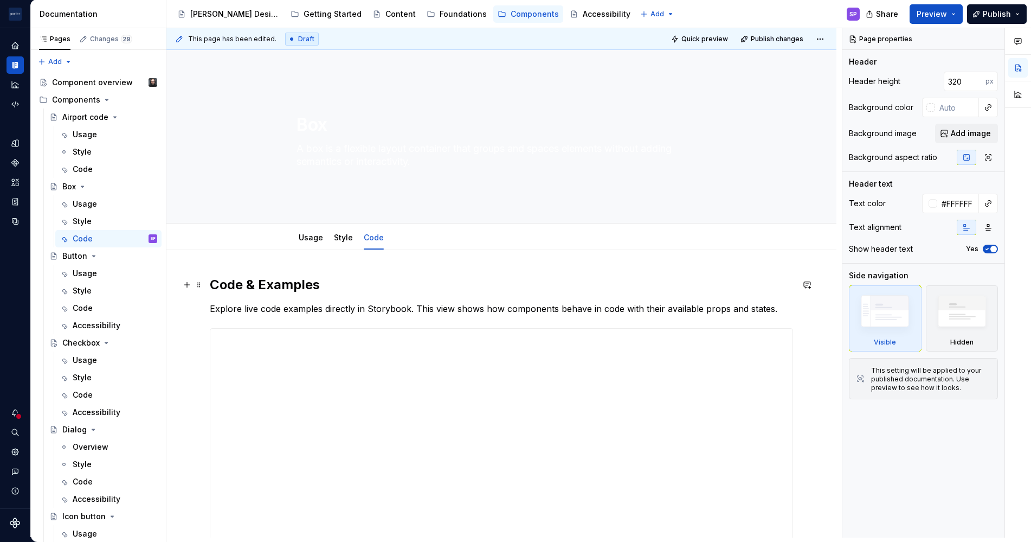
click at [263, 281] on h2 "Code & Examples" at bounding box center [501, 284] width 583 height 17
type textarea "*"
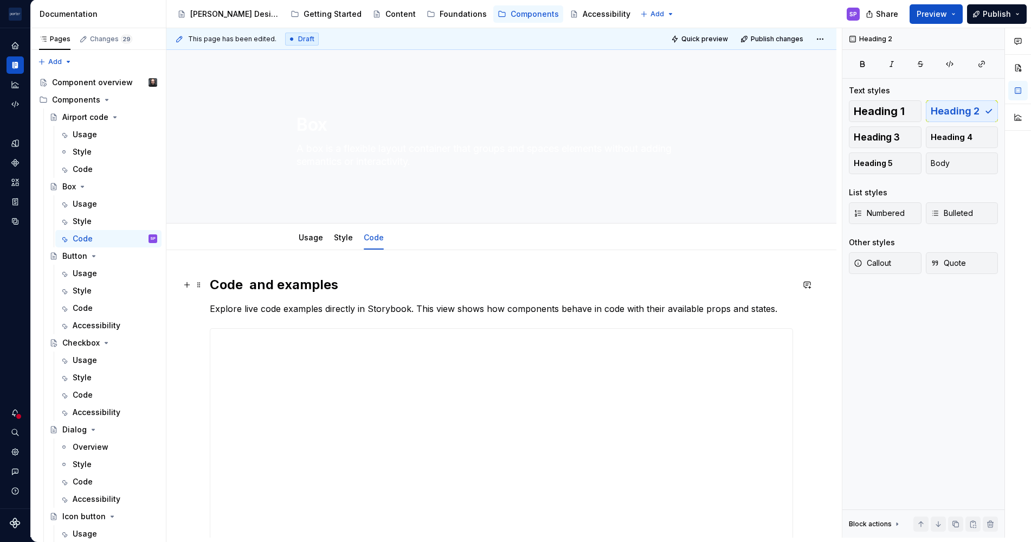
click at [252, 278] on h2 "Code and examples" at bounding box center [501, 284] width 583 height 17
click at [88, 308] on div "Code" at bounding box center [83, 308] width 20 height 11
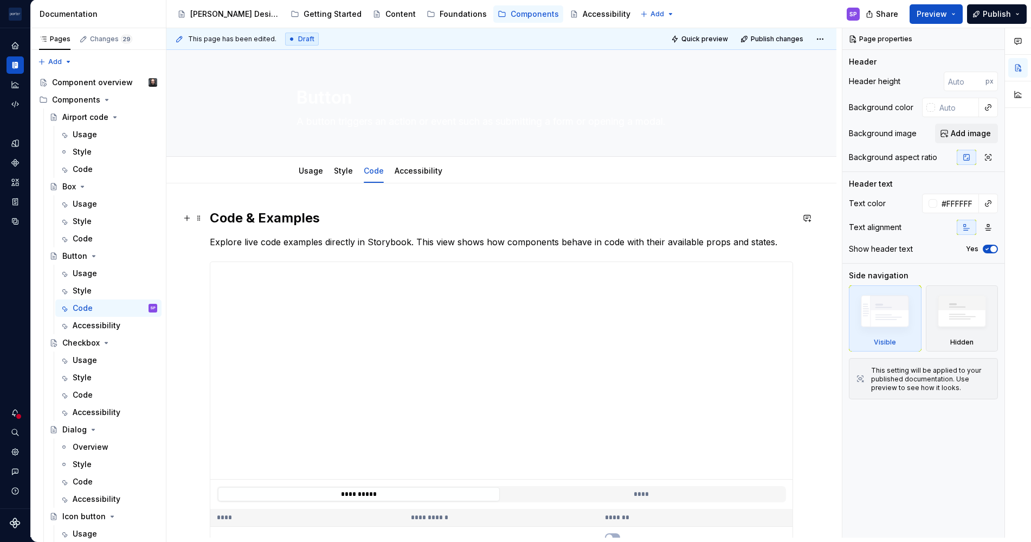
type textarea "*"
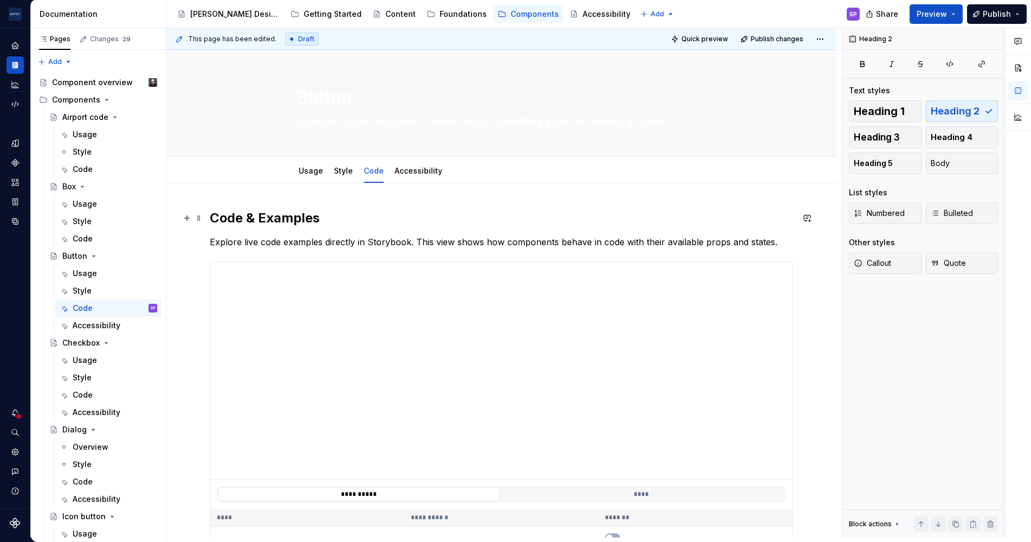
click at [270, 219] on h2 "Code & Examples" at bounding box center [501, 217] width 583 height 17
click at [82, 370] on div "Style" at bounding box center [115, 377] width 85 height 15
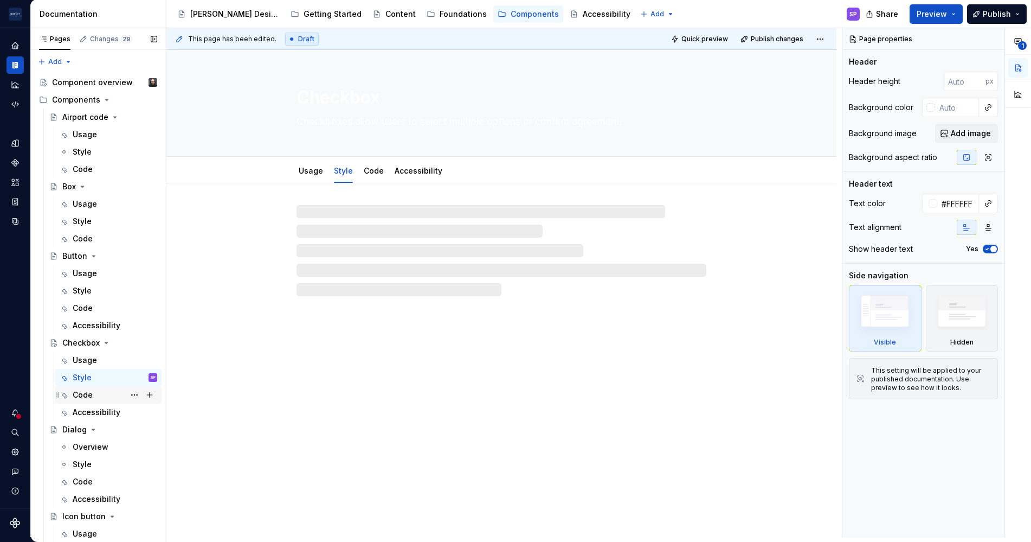
click at [88, 390] on div "Code" at bounding box center [83, 394] width 20 height 11
click at [102, 305] on div "Code" at bounding box center [115, 307] width 85 height 15
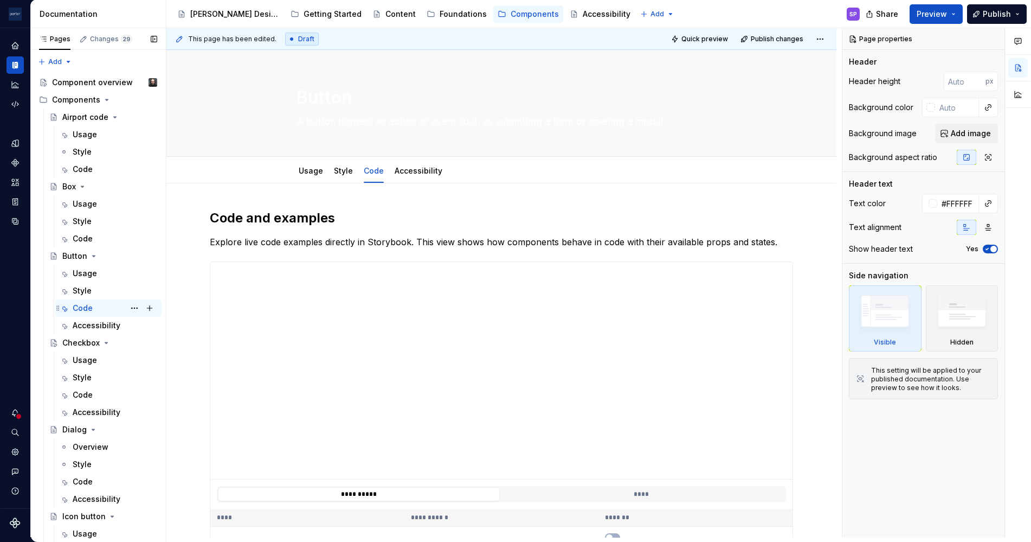
scroll to position [37, 0]
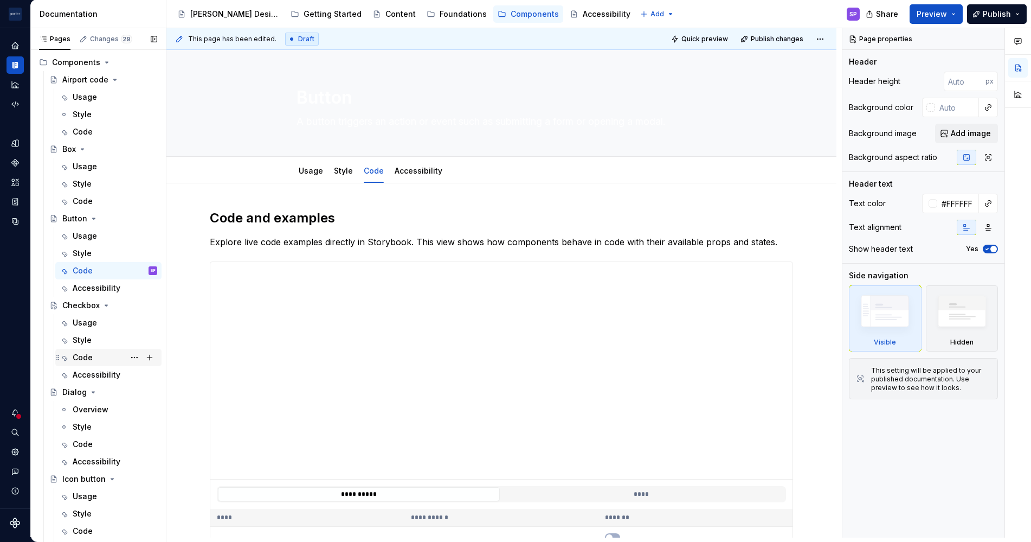
click at [89, 352] on div "Code" at bounding box center [83, 357] width 20 height 11
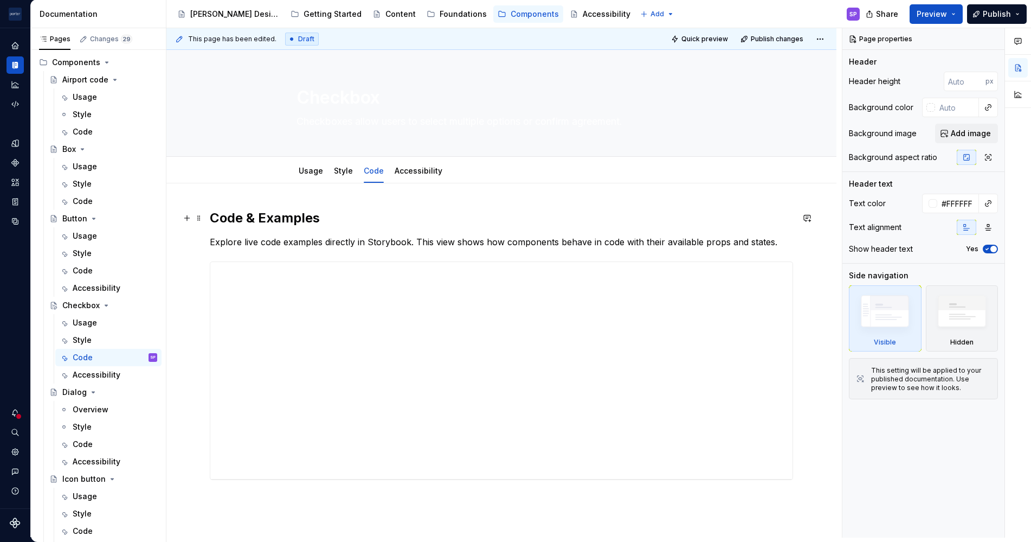
click at [268, 215] on h2 "Code & Examples" at bounding box center [501, 217] width 583 height 17
type textarea "*"
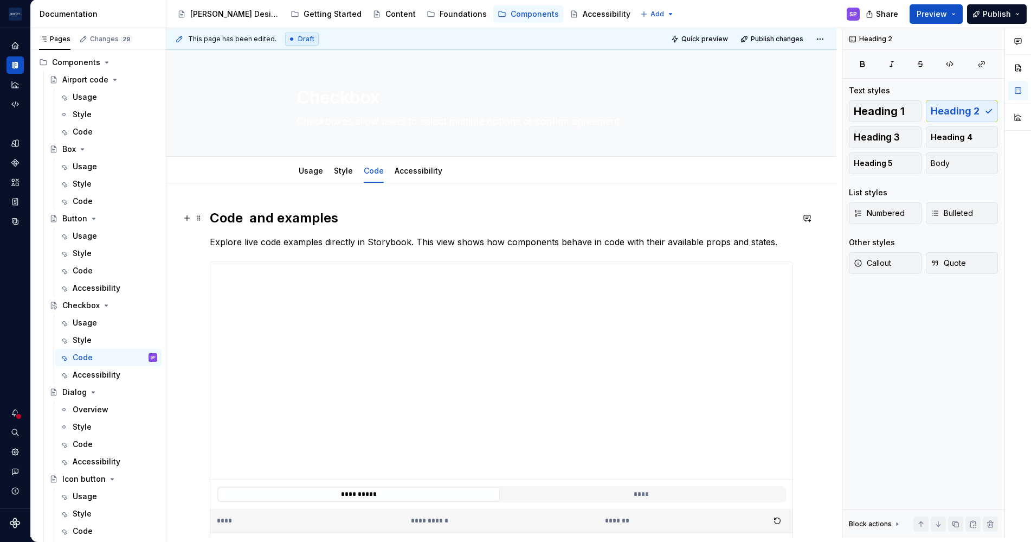
click at [254, 218] on h2 "Code and examples" at bounding box center [501, 217] width 583 height 17
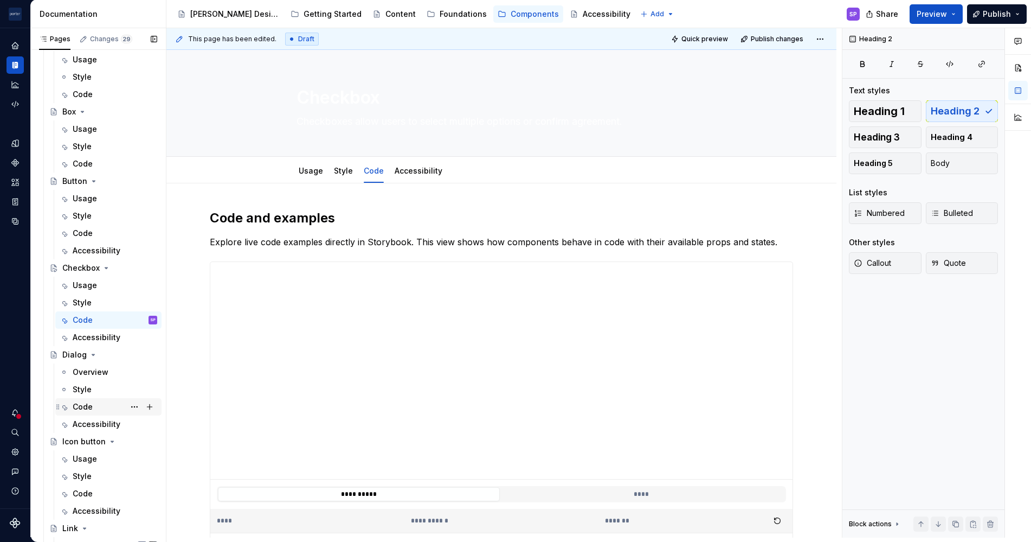
scroll to position [139, 0]
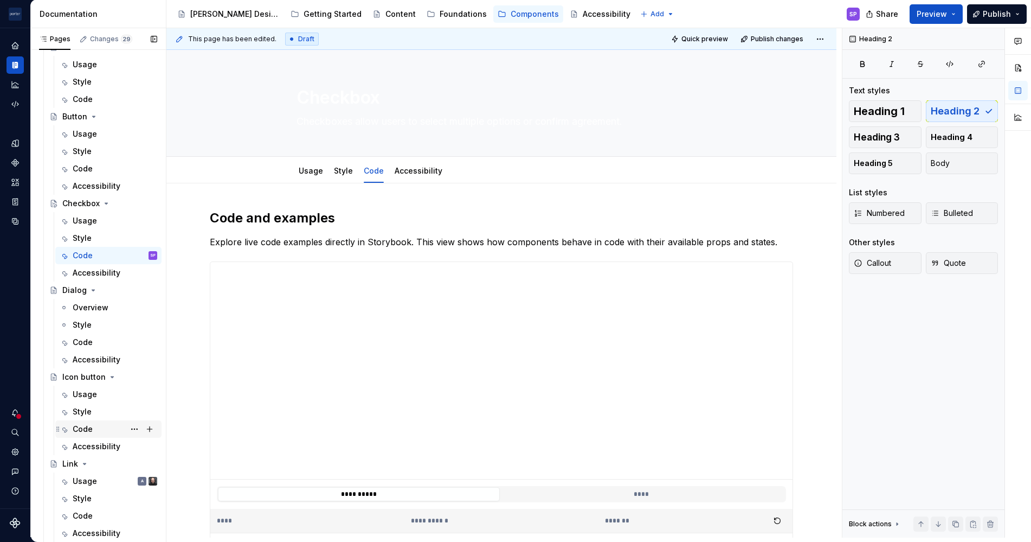
click at [99, 423] on div "Code" at bounding box center [115, 428] width 85 height 15
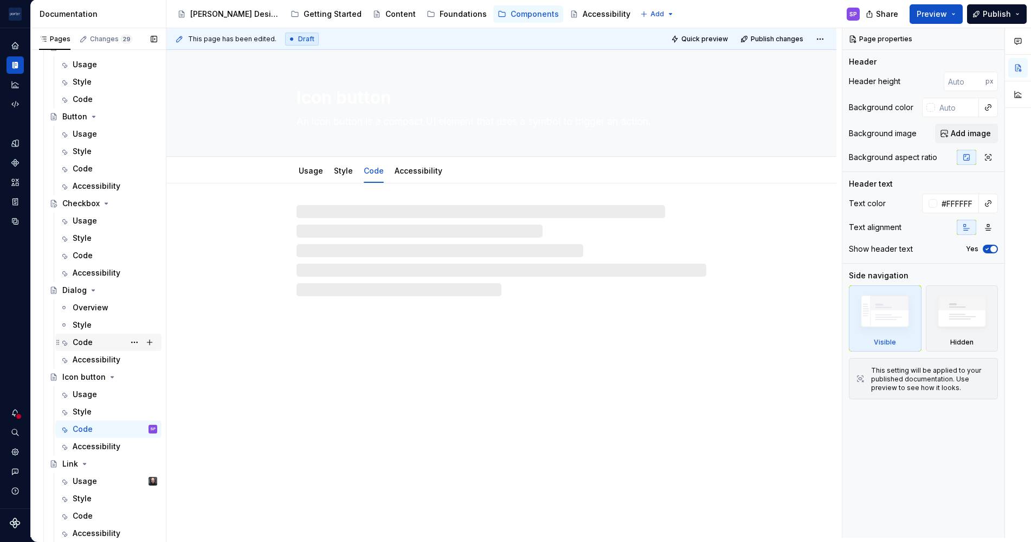
click at [92, 340] on div "Code" at bounding box center [83, 342] width 20 height 11
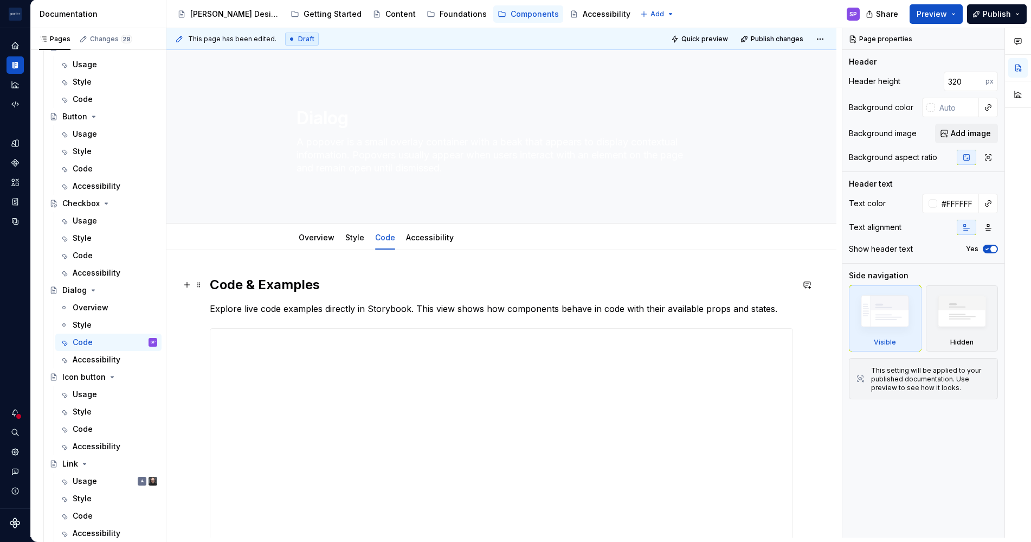
type textarea "*"
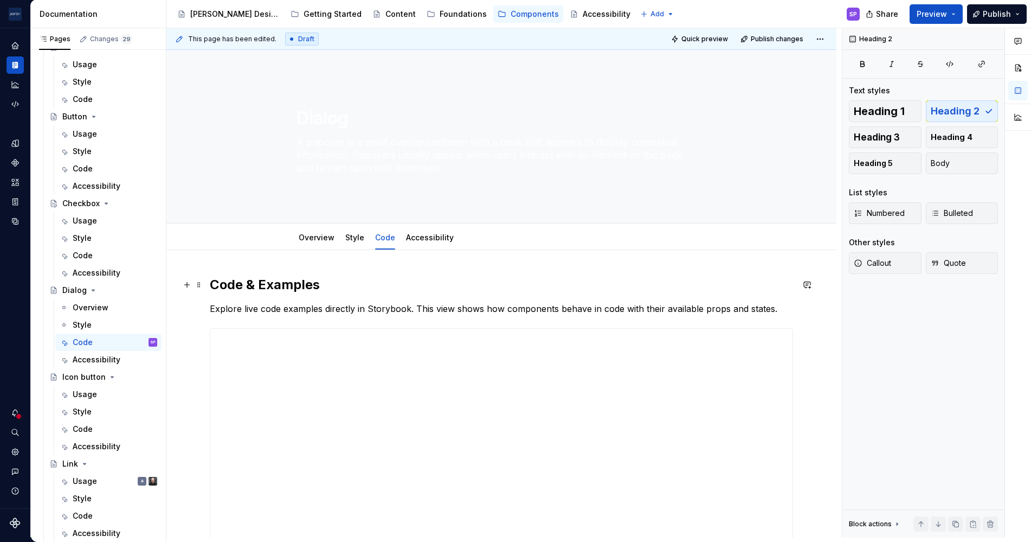
click at [265, 286] on h2 "Code & Examples" at bounding box center [501, 284] width 583 height 17
click at [94, 432] on div "Code" at bounding box center [115, 428] width 85 height 15
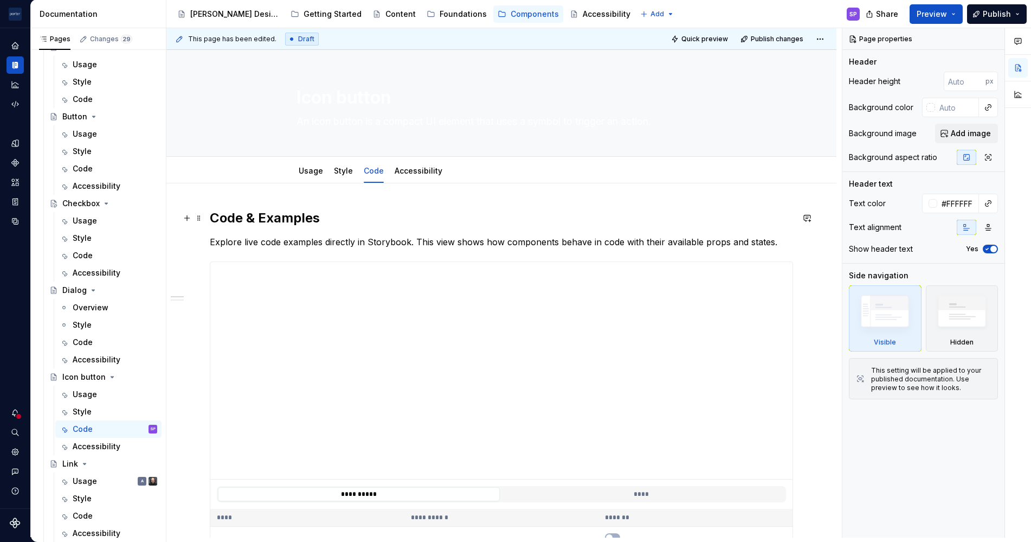
type textarea "*"
click at [260, 219] on h2 "Code & Examples" at bounding box center [501, 217] width 583 height 17
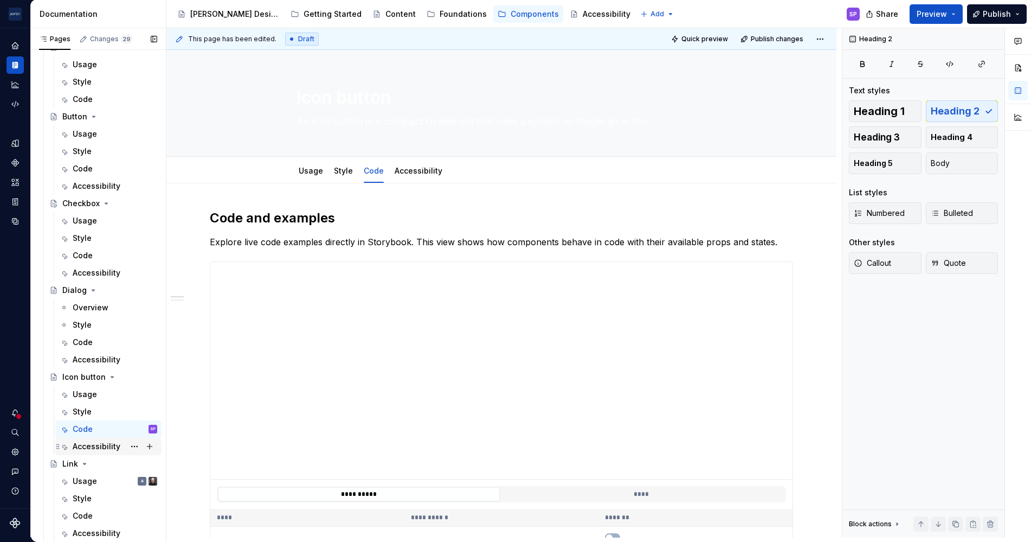
click at [90, 447] on div "Accessibility" at bounding box center [97, 446] width 48 height 11
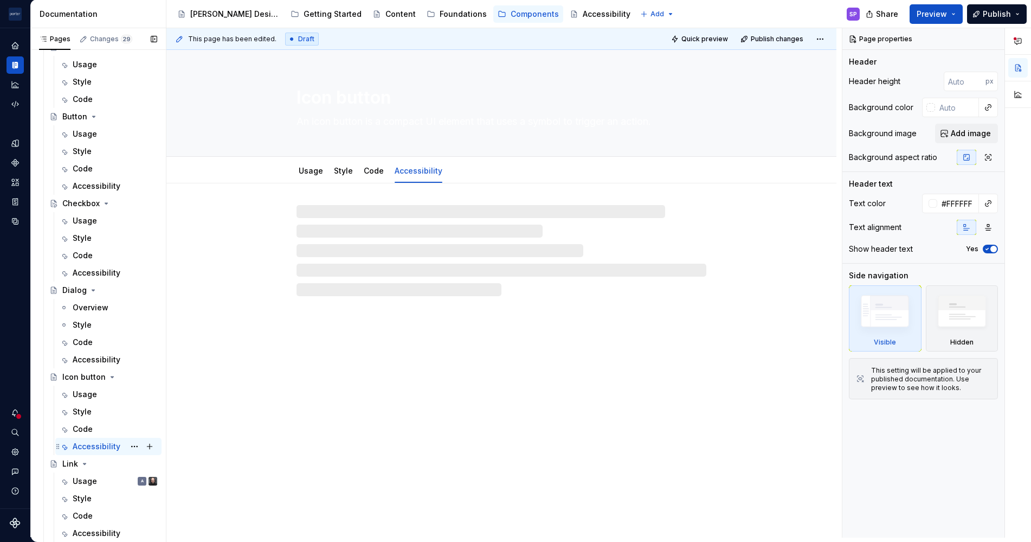
scroll to position [247, 0]
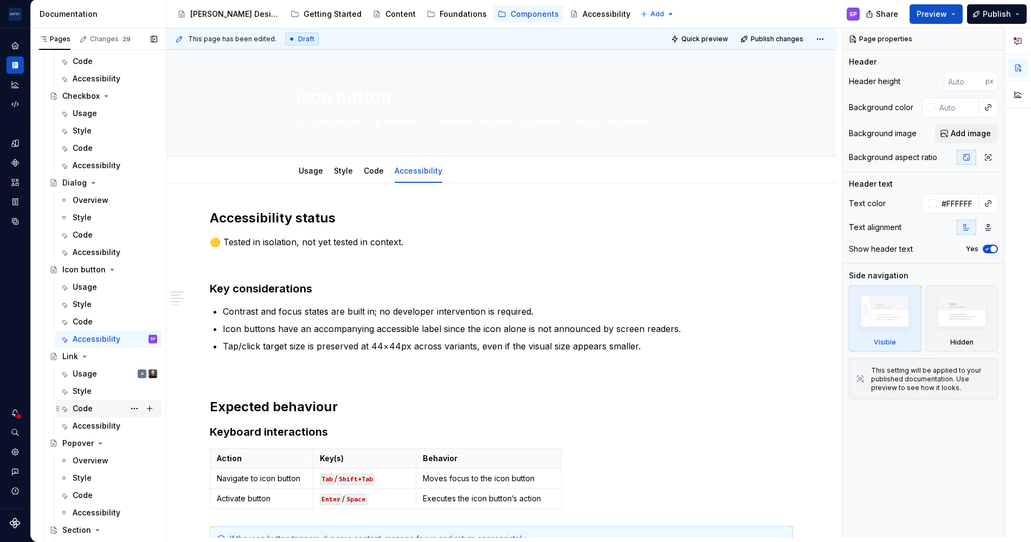
click at [86, 411] on div "Code" at bounding box center [83, 408] width 20 height 11
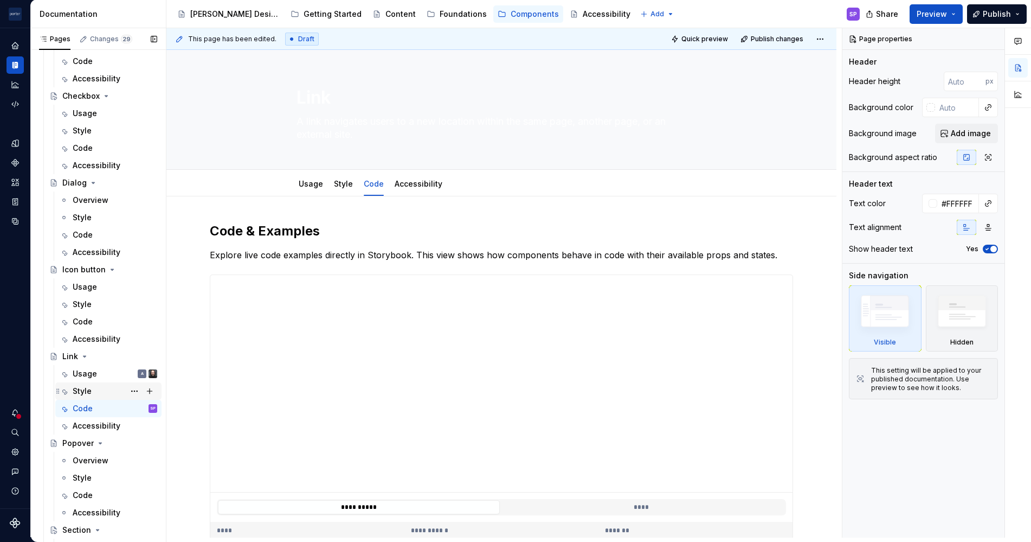
click at [82, 388] on div "Style" at bounding box center [82, 390] width 19 height 11
click at [85, 370] on div "Usage" at bounding box center [85, 373] width 24 height 11
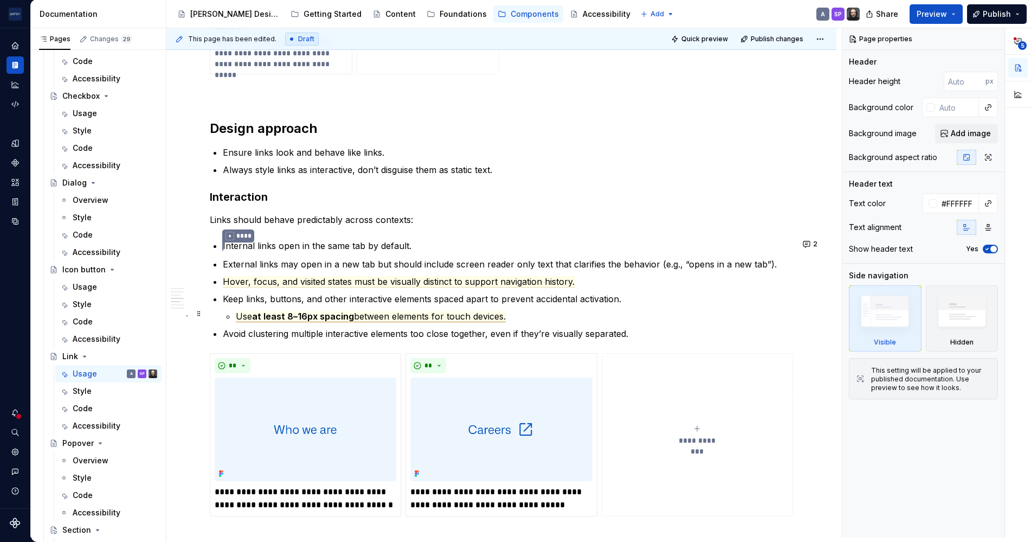
scroll to position [1095, 0]
click at [444, 168] on span "Always style links as interactive, don’t disguise them as static text." at bounding box center [357, 169] width 269 height 11
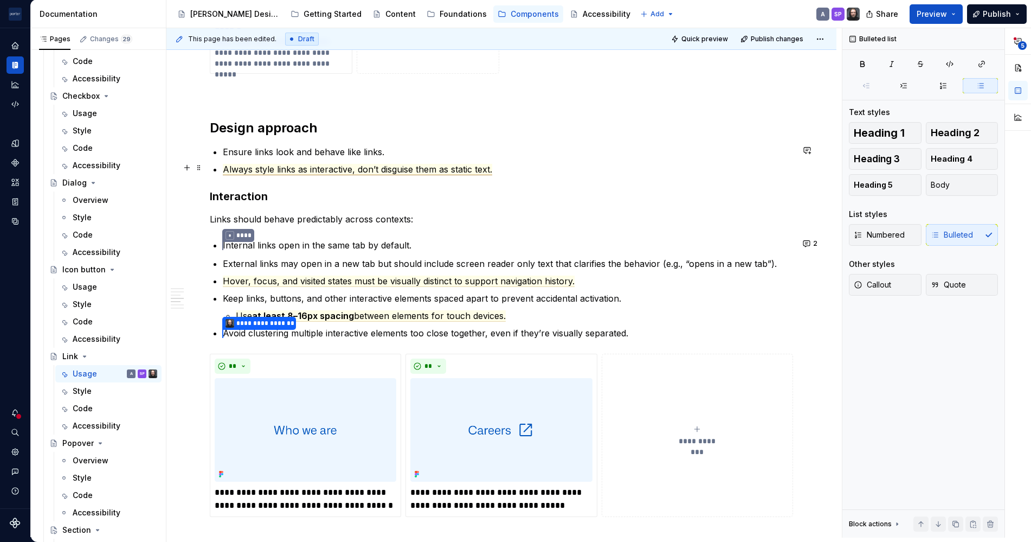
click at [350, 171] on span "Always style links as interactive, don’t disguise them as static text." at bounding box center [357, 169] width 269 height 11
click at [806, 146] on button "1" at bounding box center [810, 150] width 21 height 15
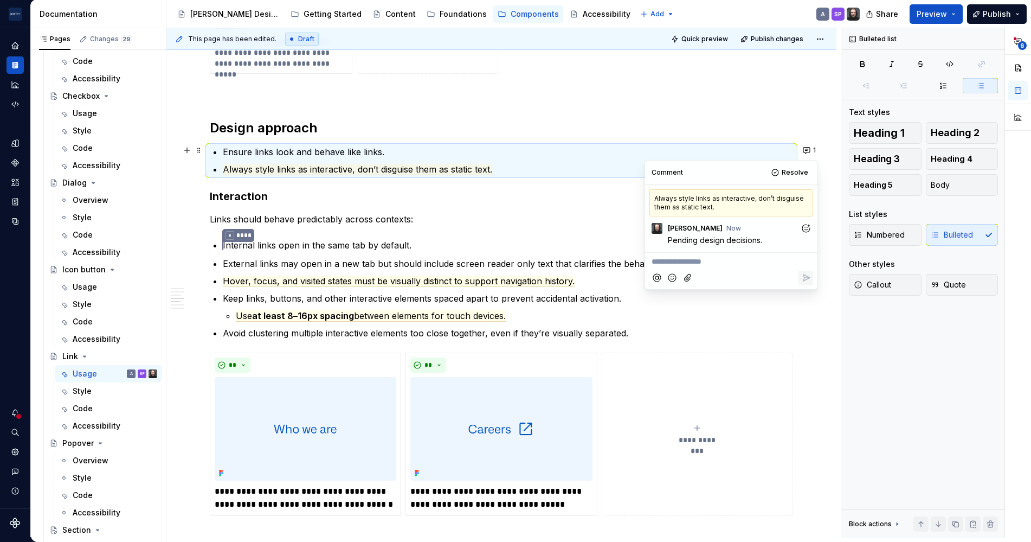
click at [507, 163] on p "Always style links as interactive, don’t disguise them as static text." at bounding box center [508, 169] width 570 height 13
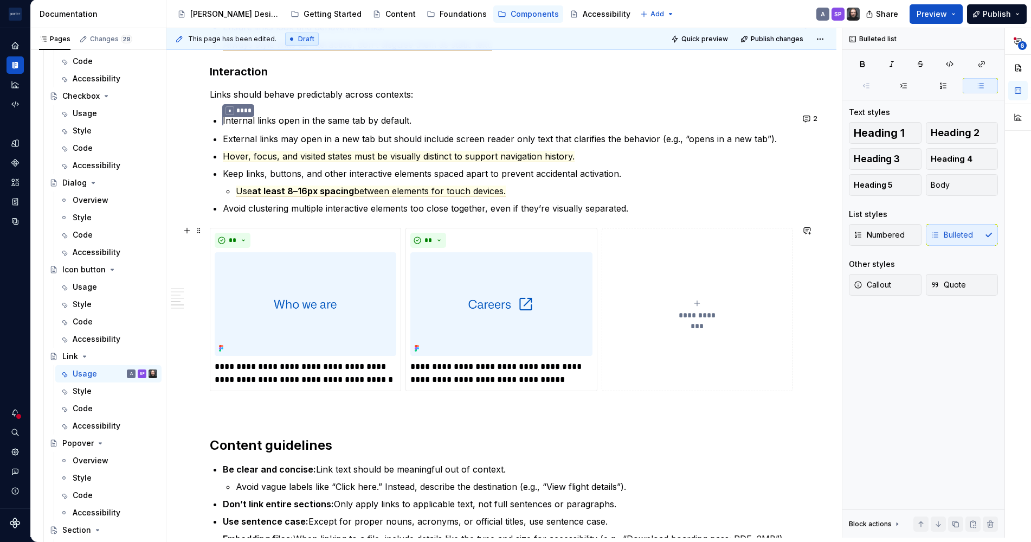
scroll to position [1208, 0]
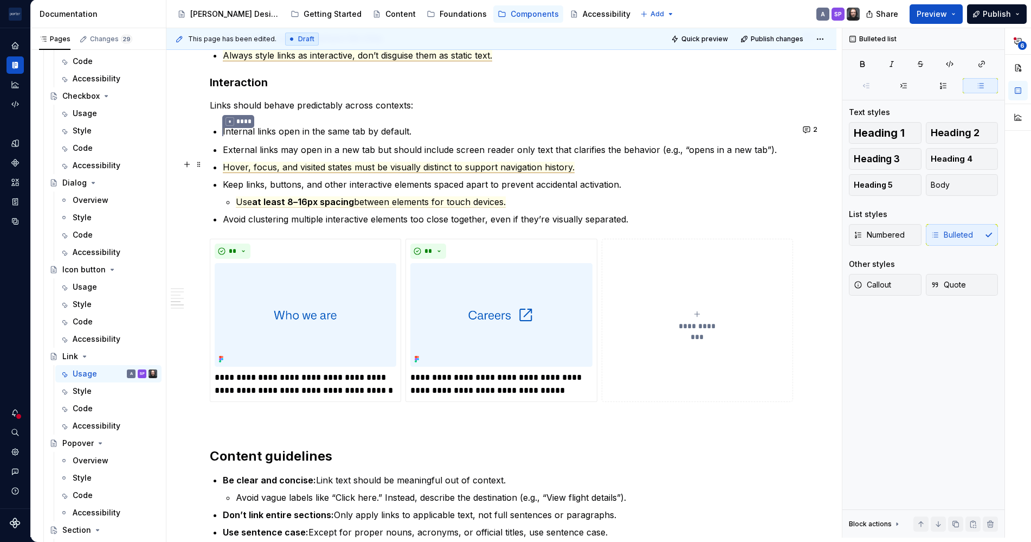
click at [527, 162] on span "Hover, focus, and visited states must be visually distinct to support navigatio…" at bounding box center [399, 167] width 352 height 11
click at [460, 163] on span "Hover, focus, and visited states must be visually distinct to support navigatio…" at bounding box center [399, 167] width 352 height 11
click at [804, 126] on button "2" at bounding box center [811, 129] width 23 height 15
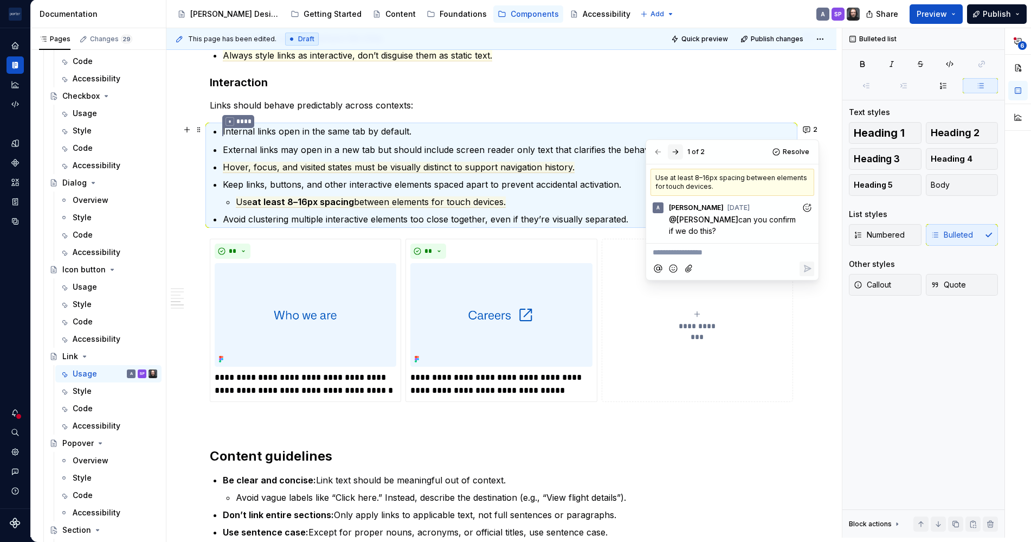
click at [669, 153] on button "button" at bounding box center [675, 151] width 15 height 15
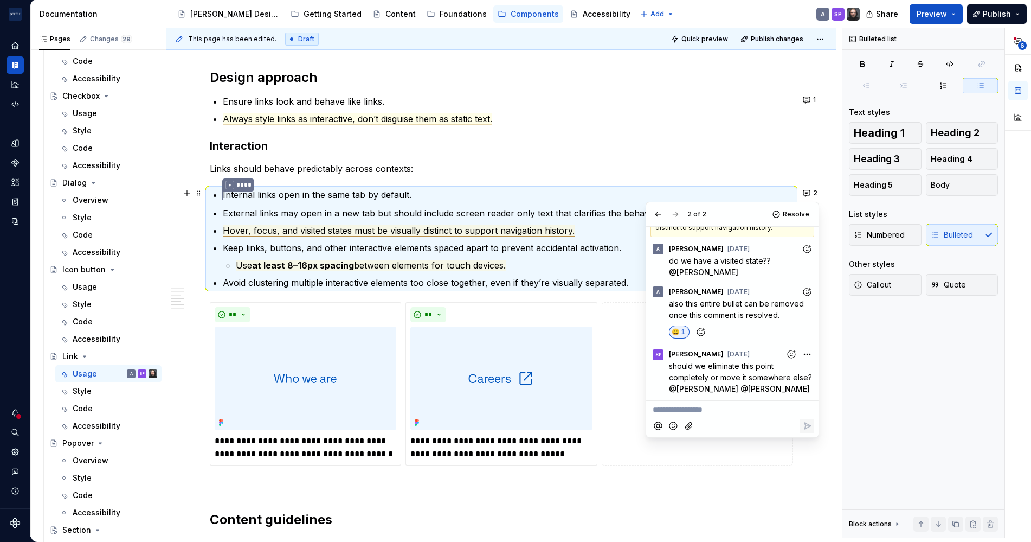
scroll to position [1144, 0]
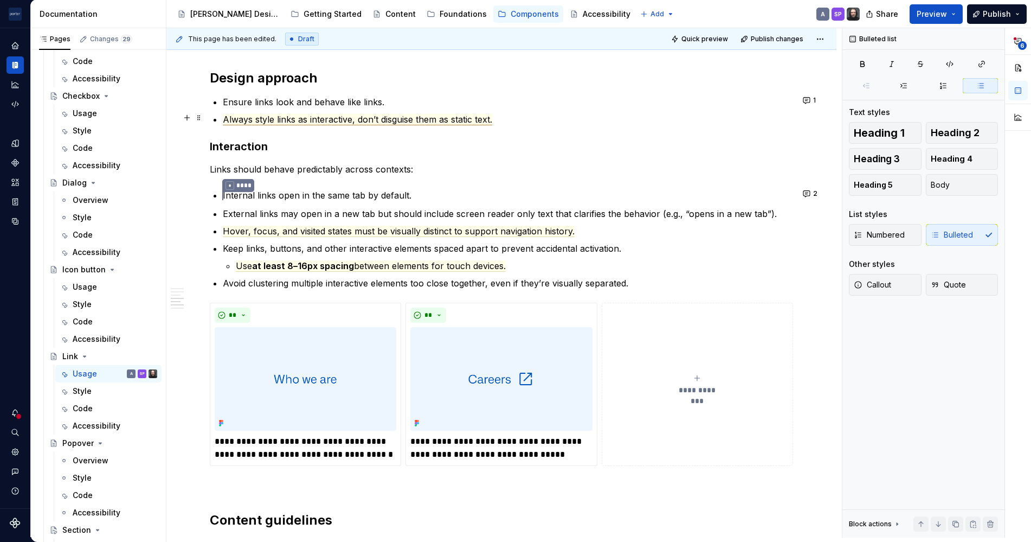
click at [378, 114] on span "Always style links as interactive, don’t disguise them as static text." at bounding box center [357, 119] width 269 height 11
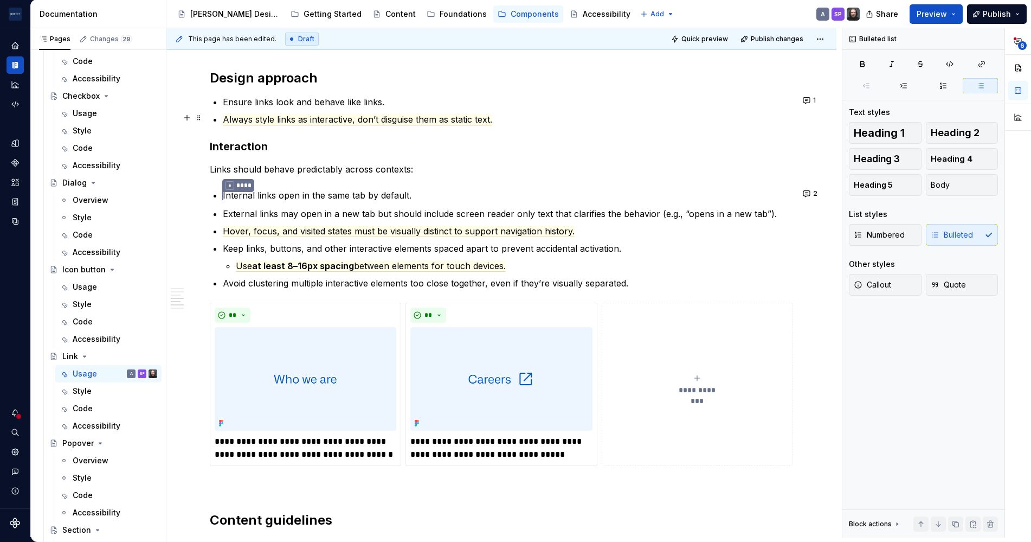
click at [384, 123] on span "Always style links as interactive, don’t disguise them as static text." at bounding box center [357, 119] width 269 height 11
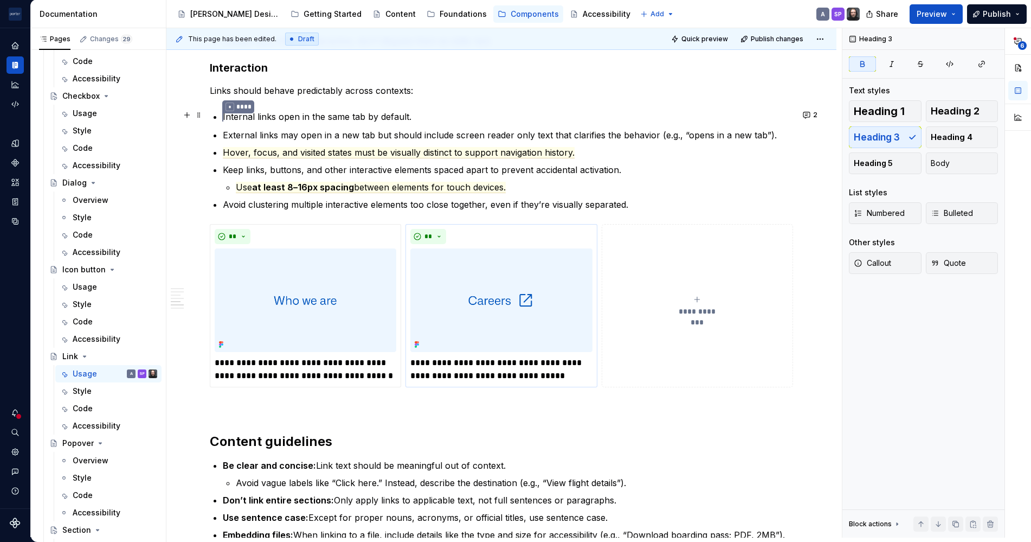
scroll to position [1220, 0]
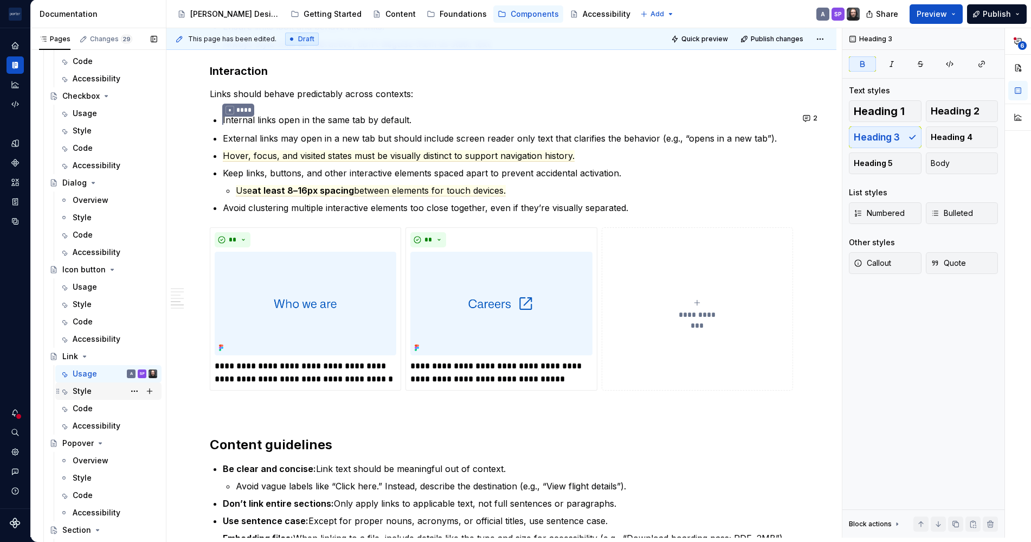
click at [95, 394] on div "Style" at bounding box center [115, 390] width 85 height 15
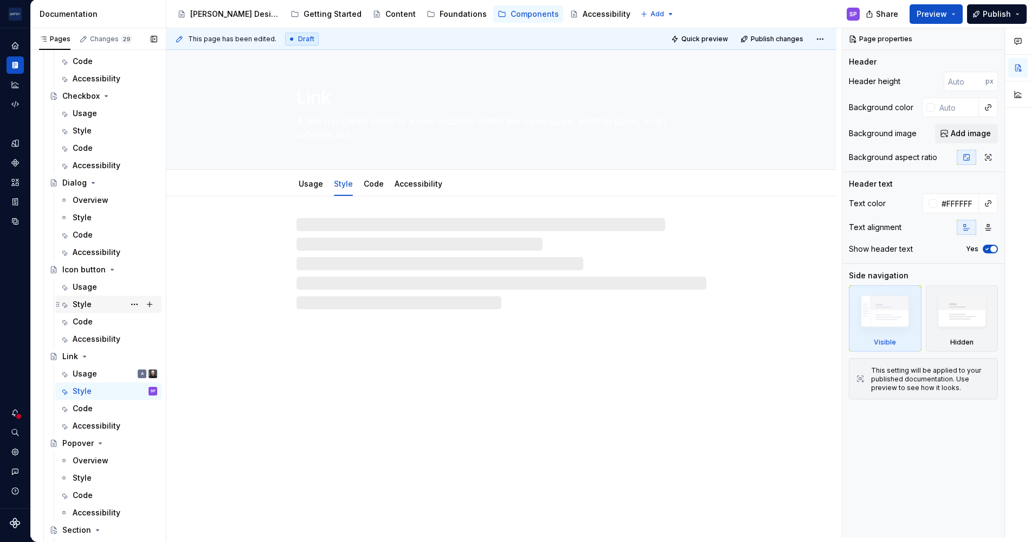
click at [104, 310] on div "Style" at bounding box center [115, 304] width 85 height 15
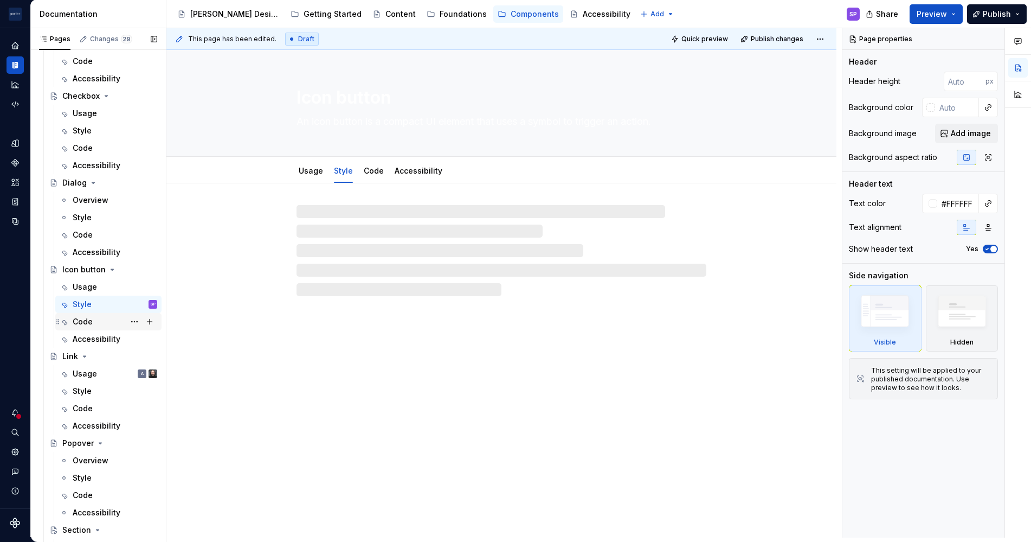
click at [95, 318] on div "Code" at bounding box center [115, 321] width 85 height 15
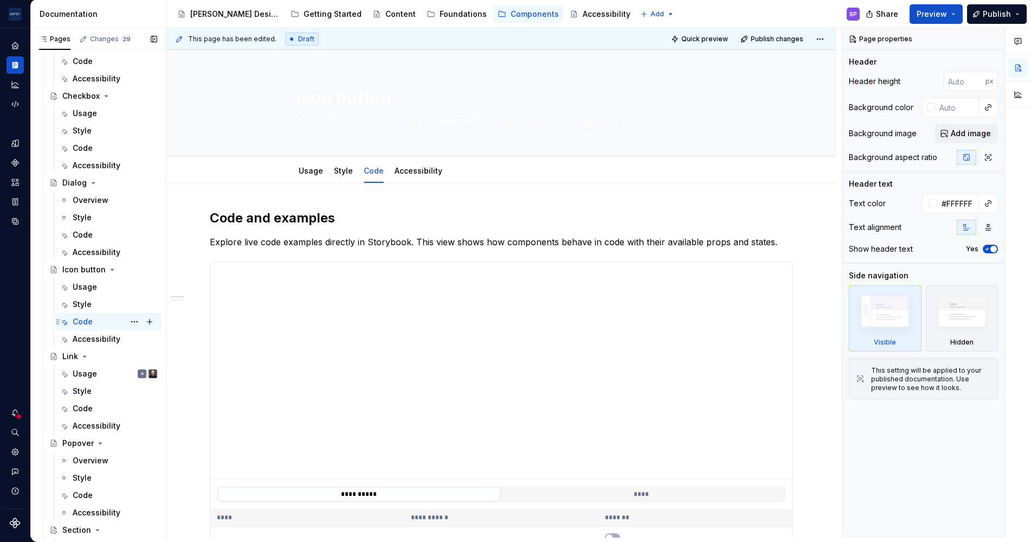
scroll to position [298, 0]
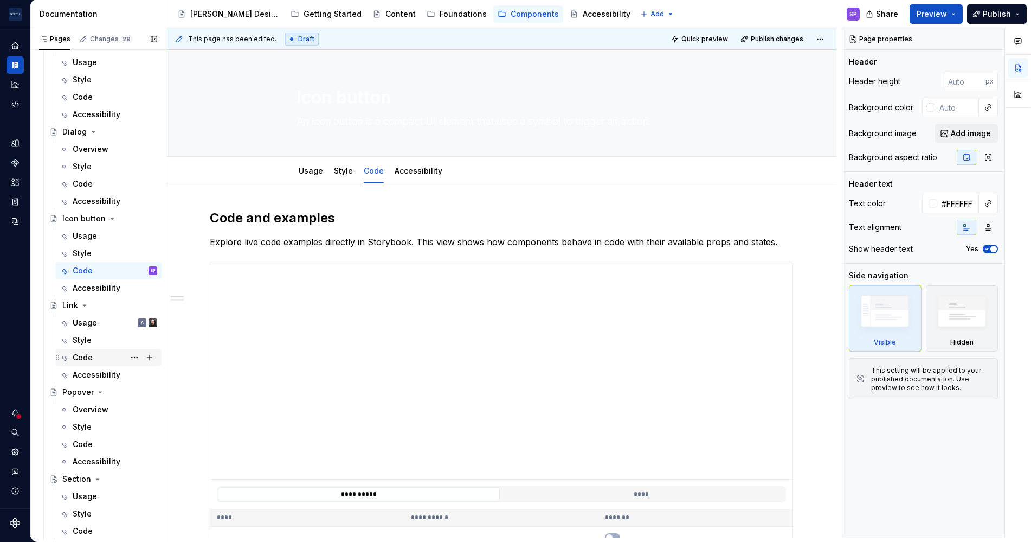
click at [85, 360] on div "Code" at bounding box center [83, 357] width 20 height 11
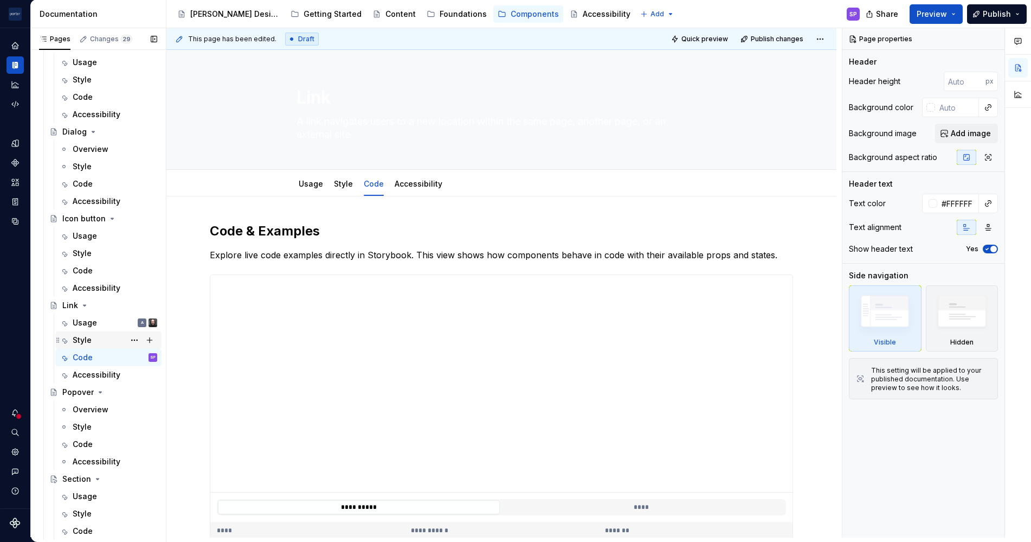
click at [87, 344] on div "Style" at bounding box center [82, 339] width 19 height 11
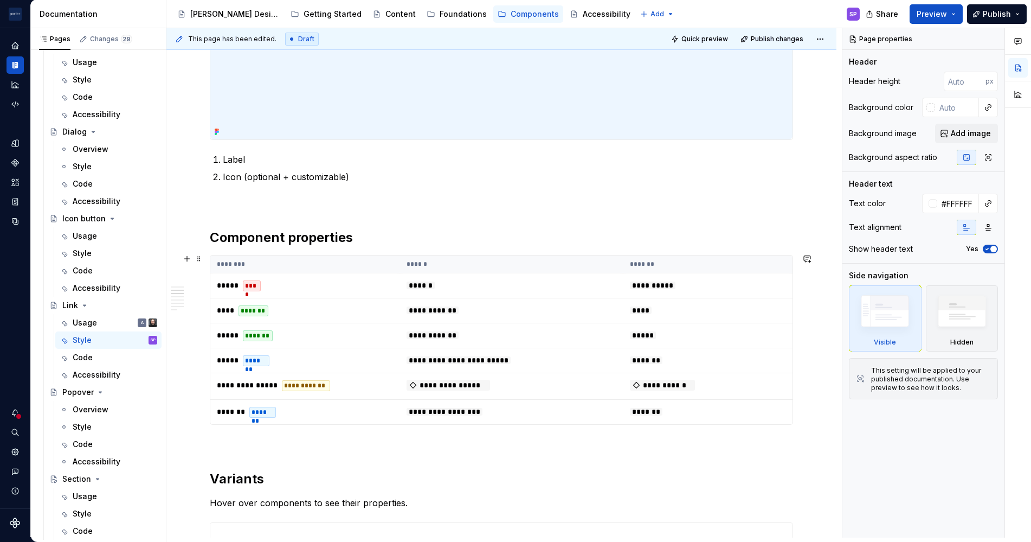
scroll to position [437, 0]
click at [80, 319] on div "Usage" at bounding box center [85, 322] width 24 height 11
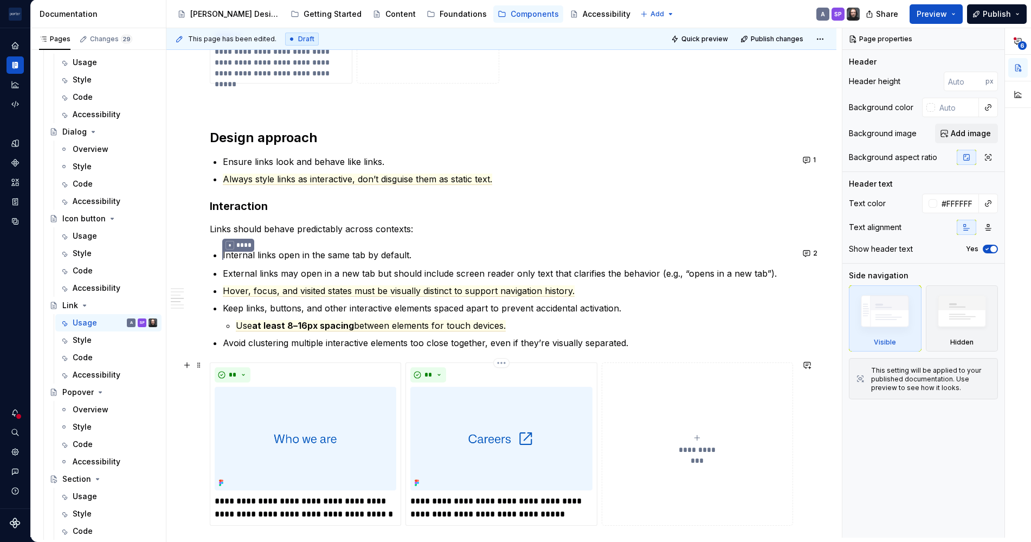
scroll to position [1111, 0]
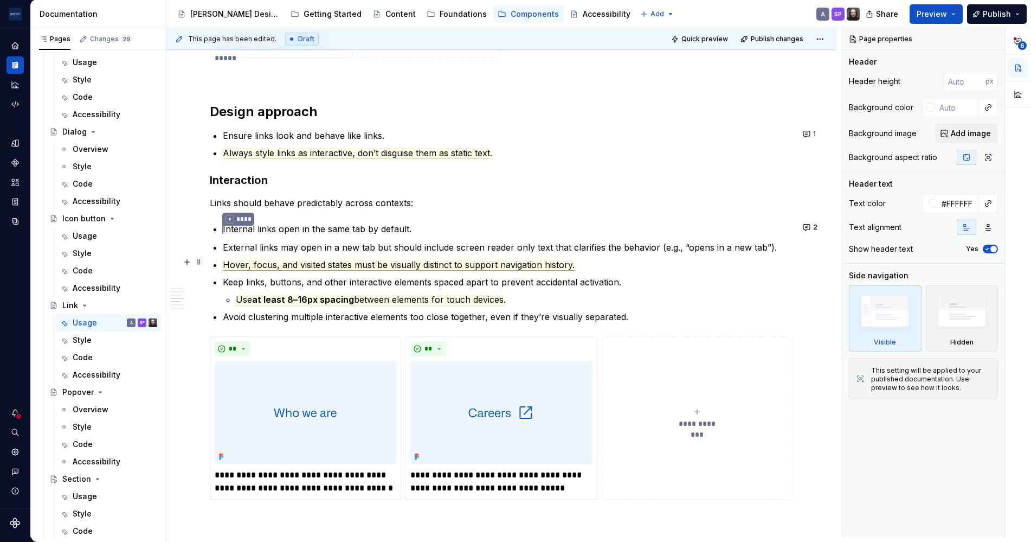
click at [392, 266] on span "Hover, focus, and visited states must be visually distinct to support navigatio…" at bounding box center [399, 264] width 352 height 11
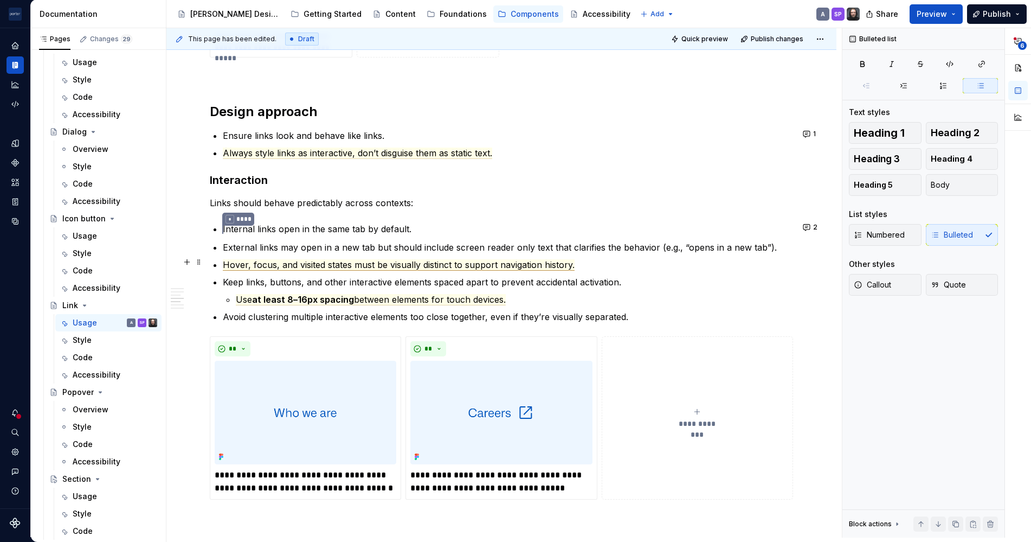
click at [392, 266] on span "Hover, focus, and visited states must be visually distinct to support navigatio…" at bounding box center [399, 264] width 352 height 11
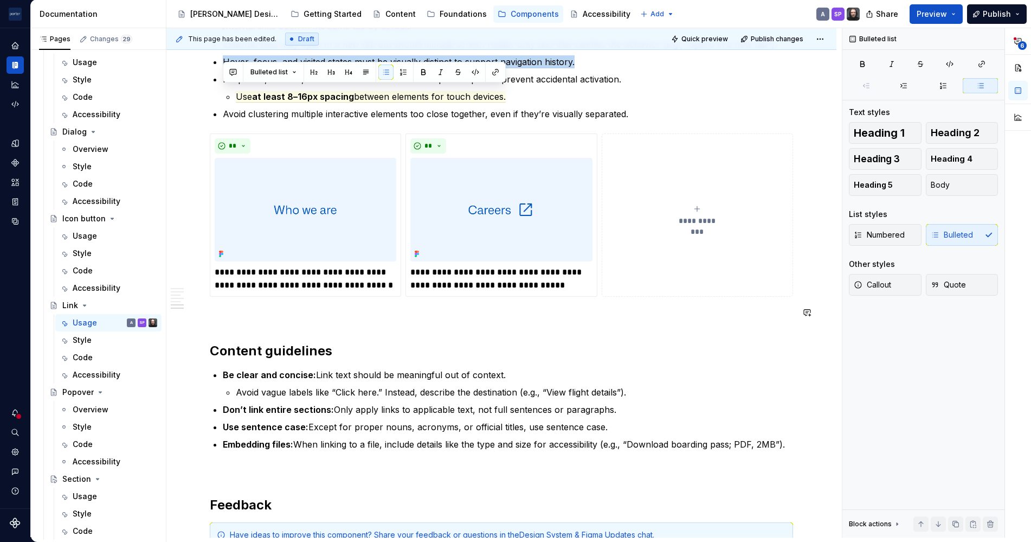
scroll to position [1323, 0]
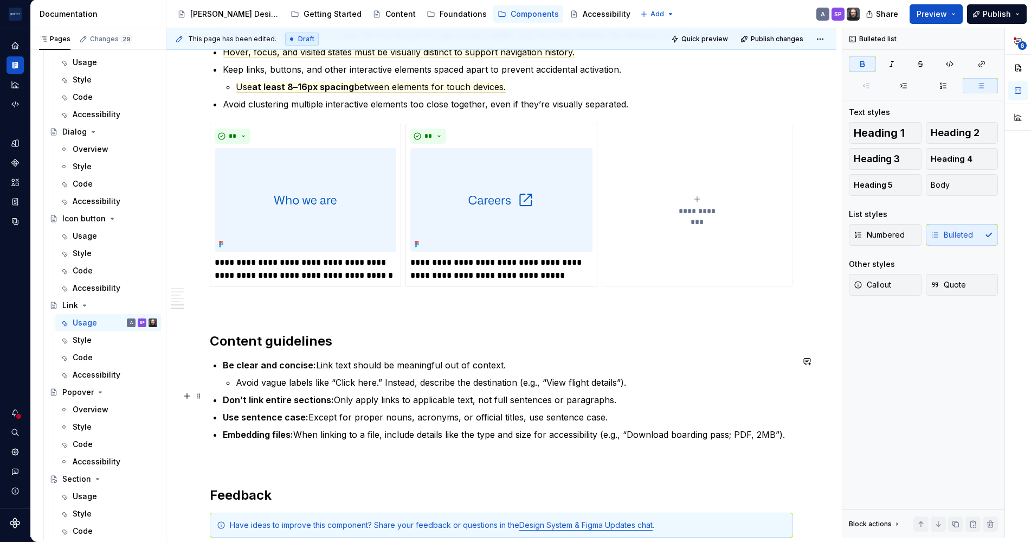
click at [545, 387] on ul "Be clear and concise: Link text should be meaningful out of context. Avoid vagu…" at bounding box center [508, 399] width 570 height 82
type textarea "*"
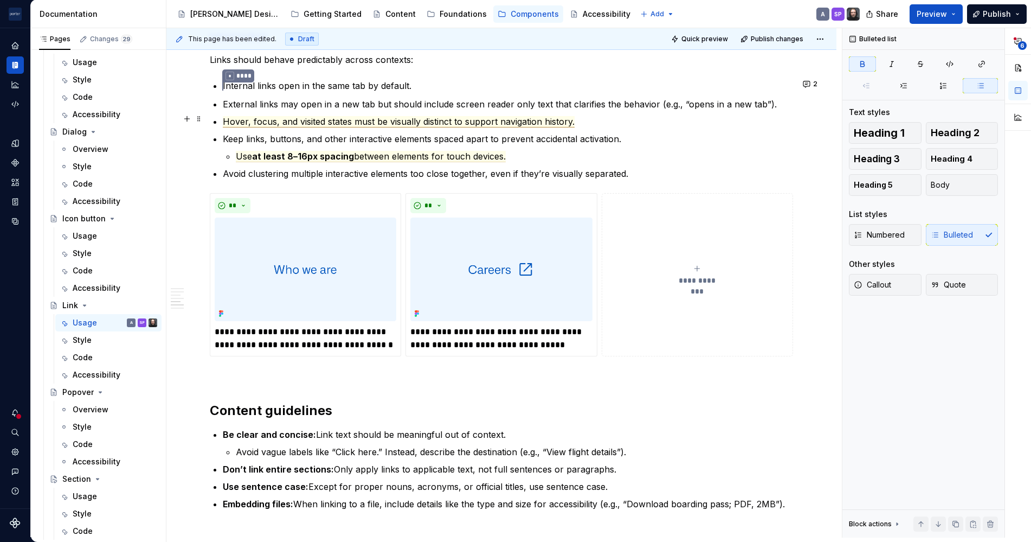
click at [335, 116] on span "Hover, focus, and visited states must be visually distinct to support navigatio…" at bounding box center [399, 121] width 352 height 11
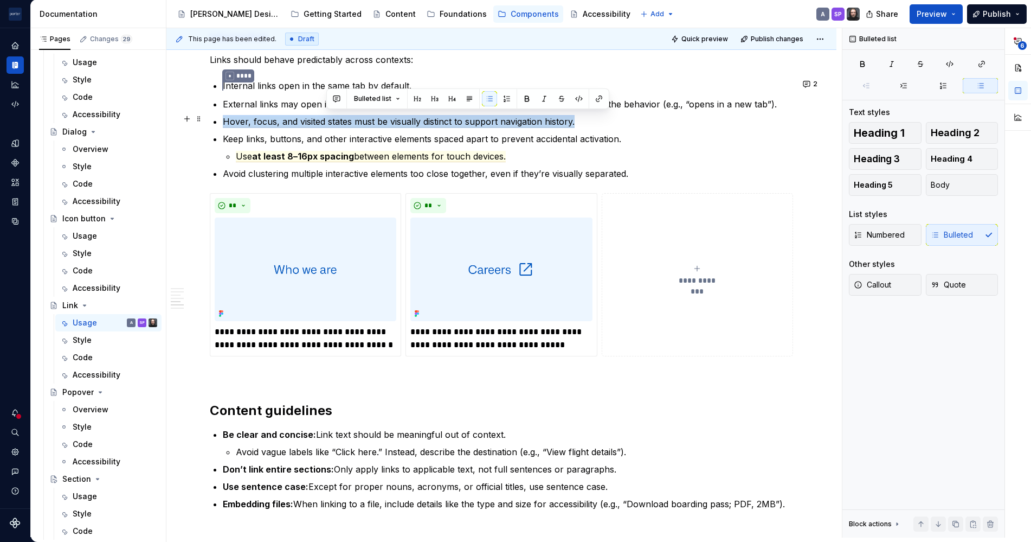
click at [335, 116] on span "Hover, focus, and visited states must be visually distinct to support navigatio…" at bounding box center [399, 121] width 352 height 11
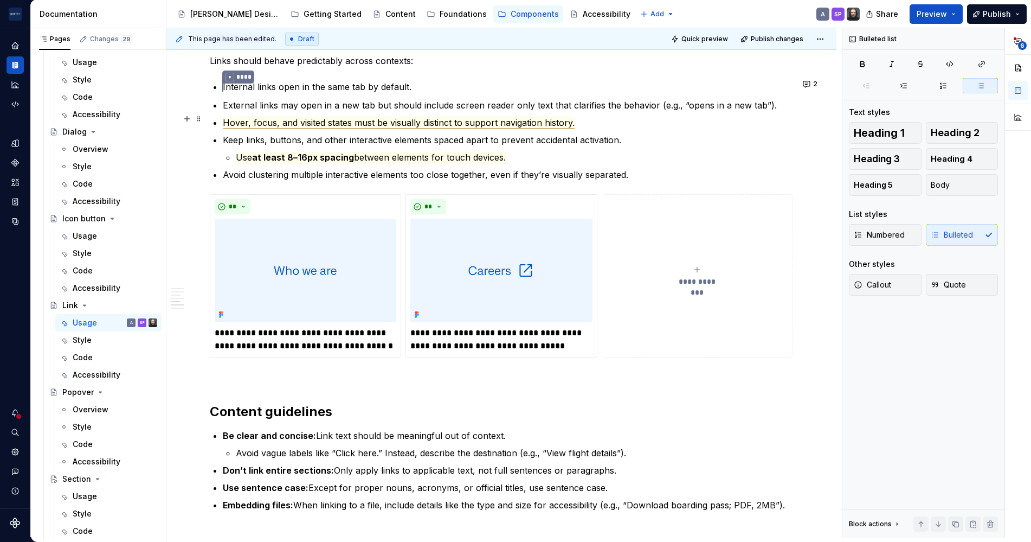
click at [327, 118] on span "Hover, focus, and visited states must be visually distinct to support navigatio…" at bounding box center [399, 122] width 352 height 11
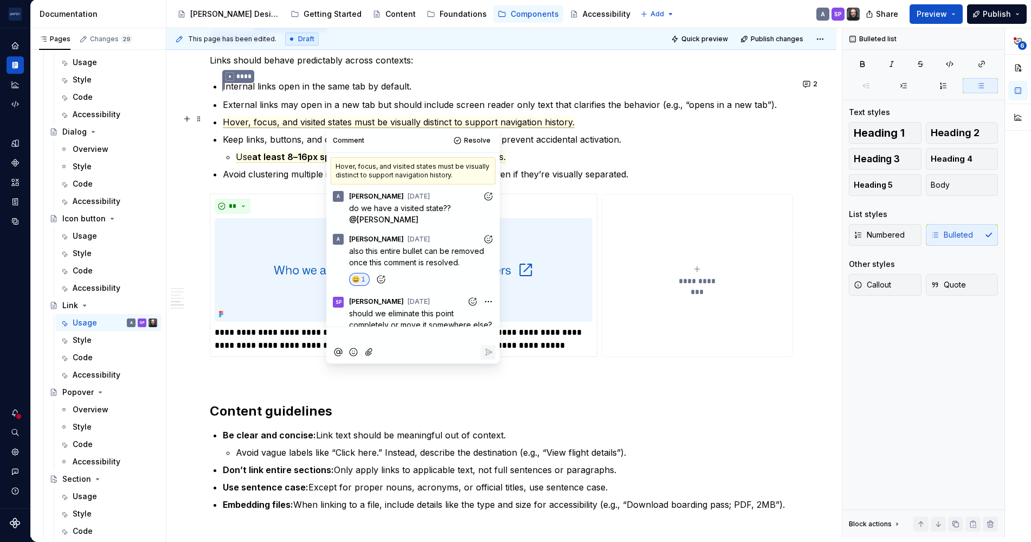
scroll to position [21, 0]
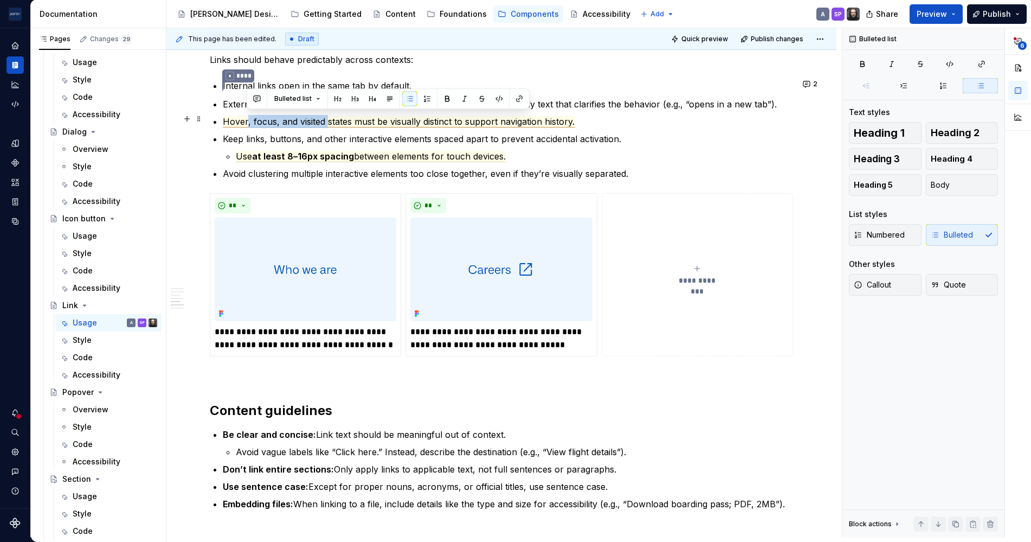
drag, startPoint x: 327, startPoint y: 120, endPoint x: 247, endPoint y: 120, distance: 80.2
click at [247, 120] on span "Hover, focus, and visited states must be visually distinct to support navigatio…" at bounding box center [399, 121] width 352 height 11
click at [312, 117] on span "Hover and focus states must be visually distinct to support navigation history." at bounding box center [382, 121] width 319 height 11
click at [319, 119] on span "Hover and focus states must be visually distinct to support navigation history." at bounding box center [382, 121] width 319 height 11
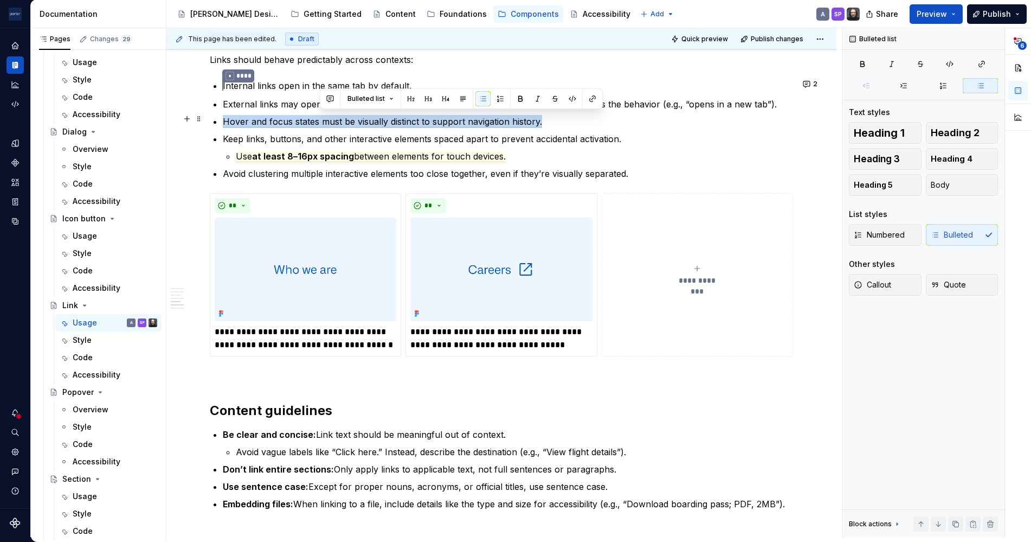
click at [319, 119] on span "Hover and focus states must be visually distinct to support navigation history." at bounding box center [382, 121] width 319 height 11
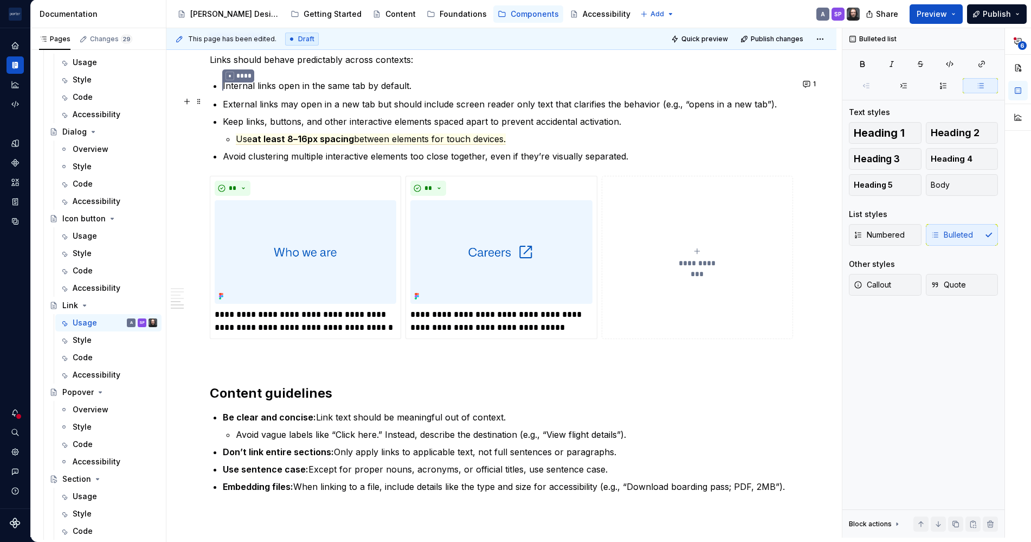
scroll to position [1194, 0]
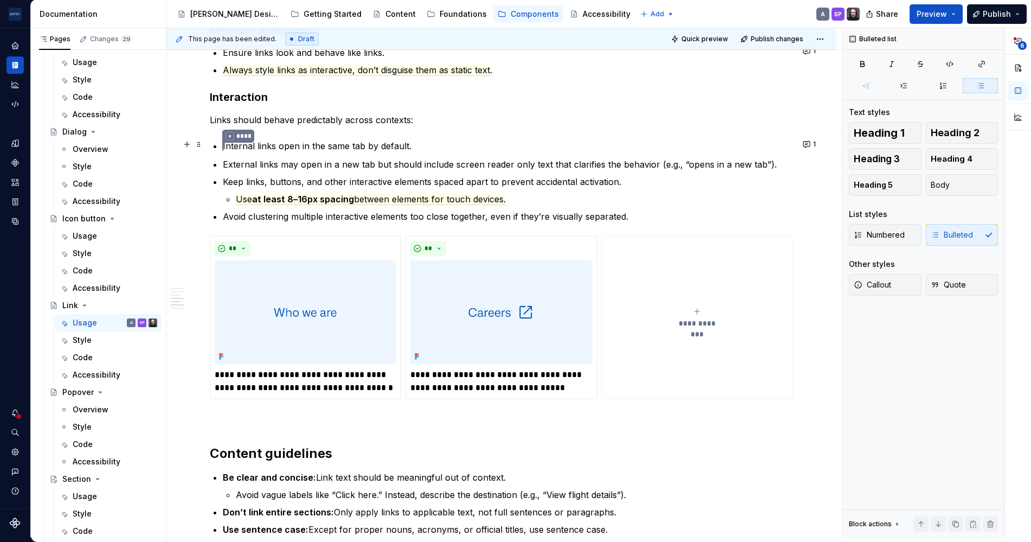
click at [350, 146] on p "* **** Internal links open in the same tab by default." at bounding box center [508, 146] width 570 height 14
click at [519, 164] on commenthighlight "External links may open in a new tab but should include screen reader only text…" at bounding box center [500, 164] width 554 height 11
click at [551, 168] on ul "* **** Internal links open in the same tab by default. External links may open …" at bounding box center [508, 180] width 570 height 83
click at [525, 178] on p "Keep links, buttons, and other interactive elements spaced apart to prevent acc…" at bounding box center [508, 181] width 570 height 13
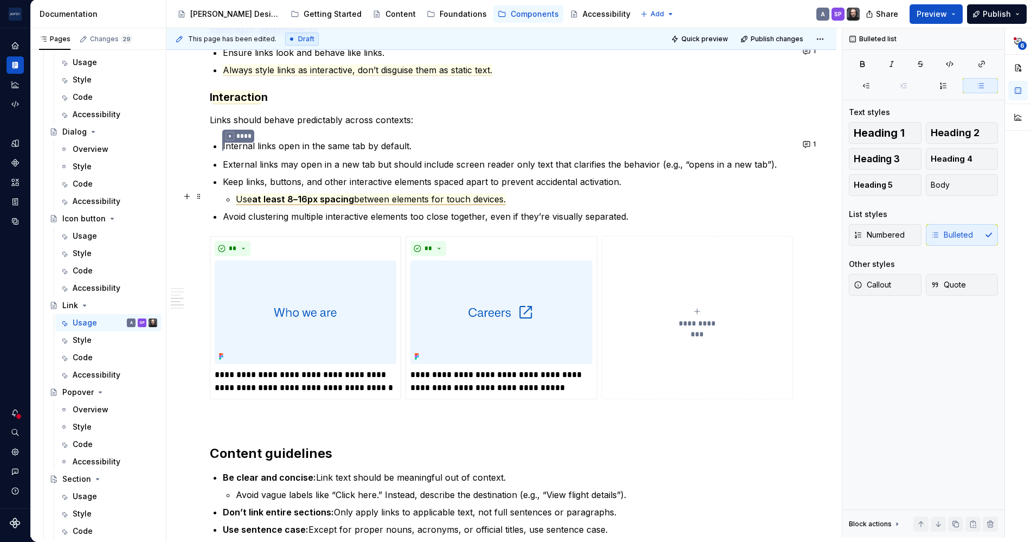
click at [427, 199] on span "between elements for touch devices." at bounding box center [430, 199] width 152 height 11
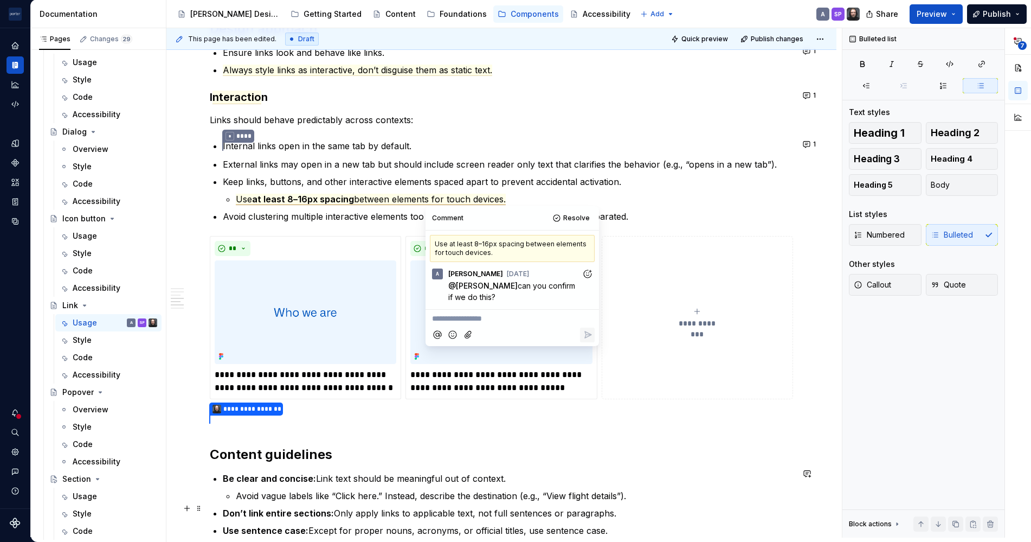
click at [490, 513] on p "Don’t link entire sections: Only apply links to applicable text, not full sente…" at bounding box center [508, 512] width 570 height 13
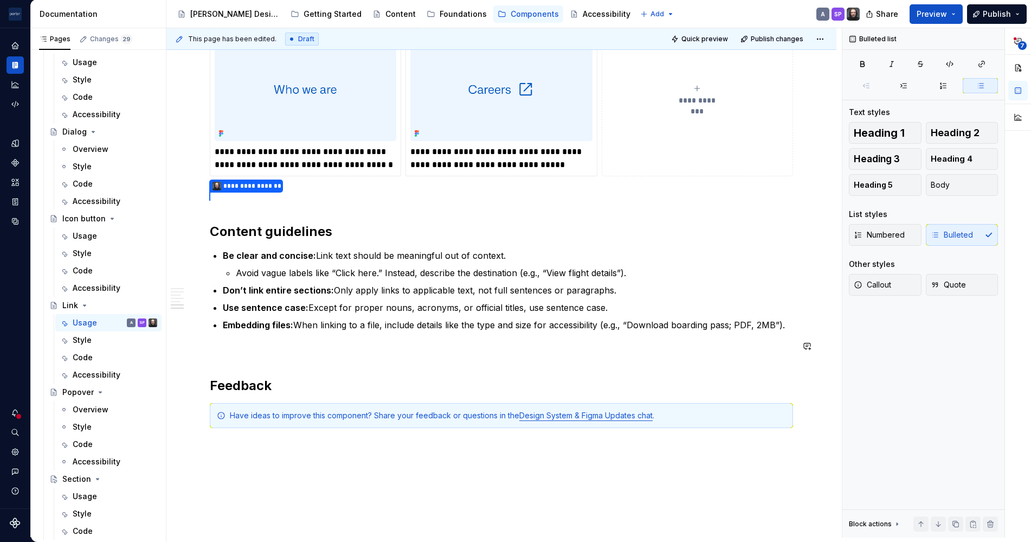
scroll to position [1397, 0]
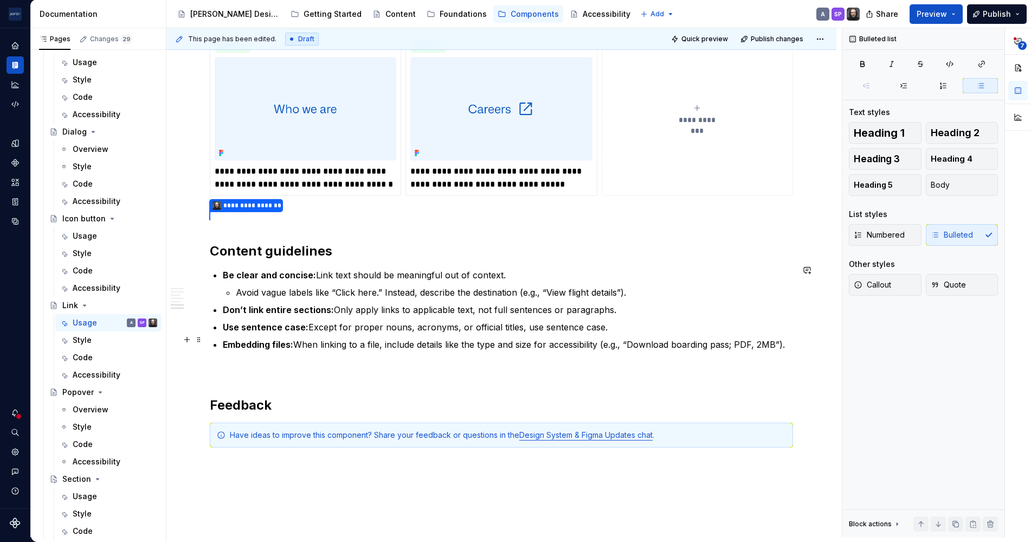
click at [443, 343] on p "Embedding files: When linking to a file, include details like the type and size…" at bounding box center [508, 344] width 570 height 13
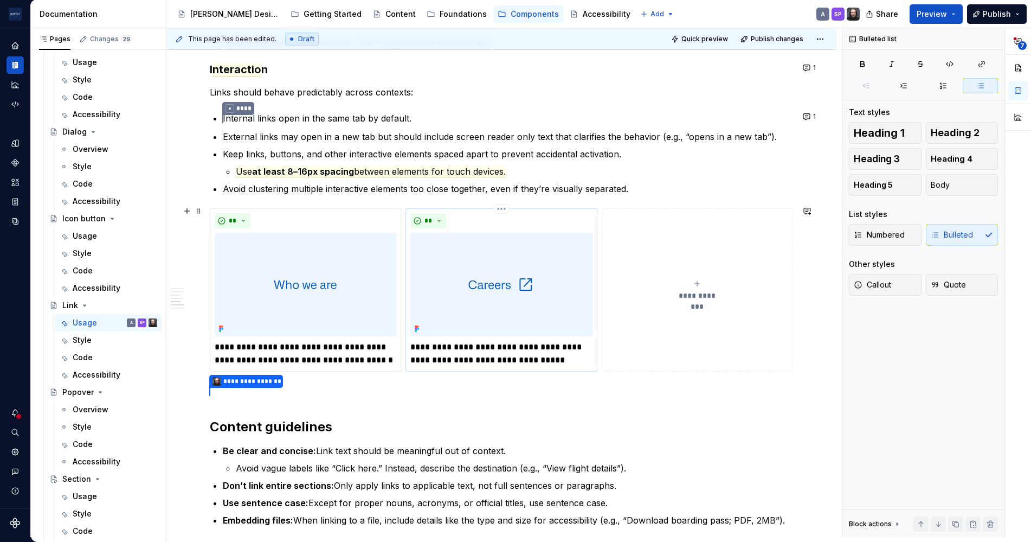
scroll to position [1214, 0]
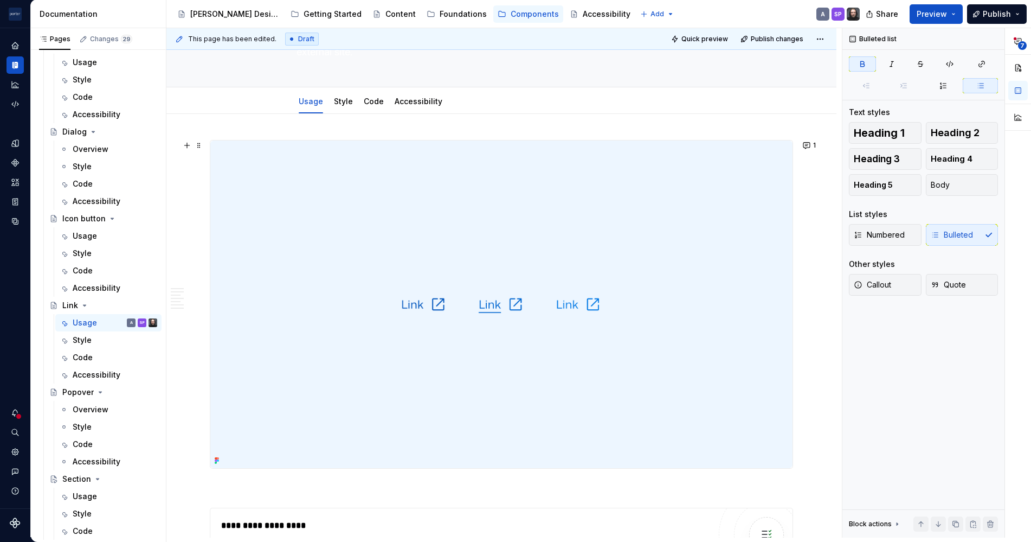
scroll to position [0, 0]
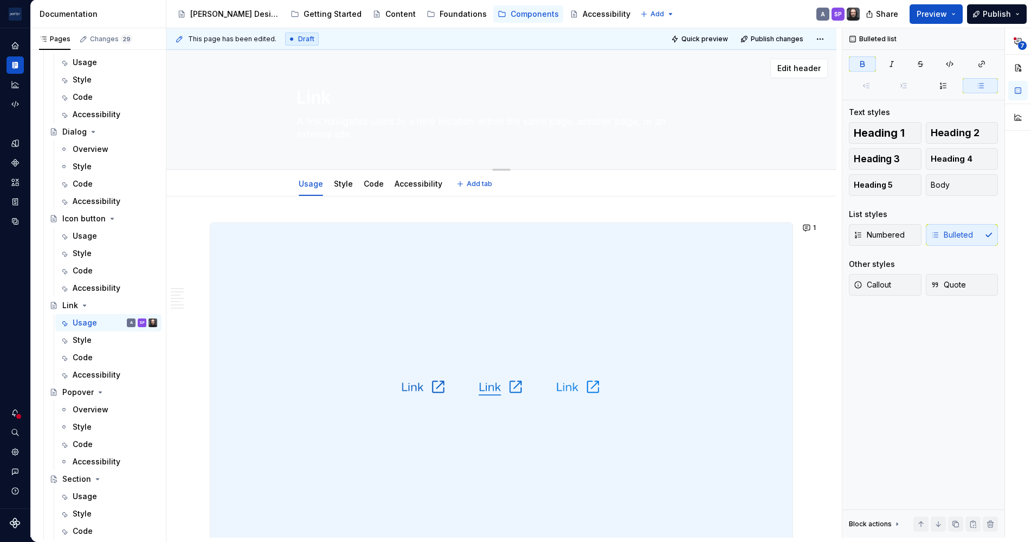
click at [351, 107] on textarea "Link" at bounding box center [499, 98] width 410 height 26
click at [349, 120] on textarea "A link navigates users to a new location within the same page, another page, or…" at bounding box center [499, 128] width 410 height 30
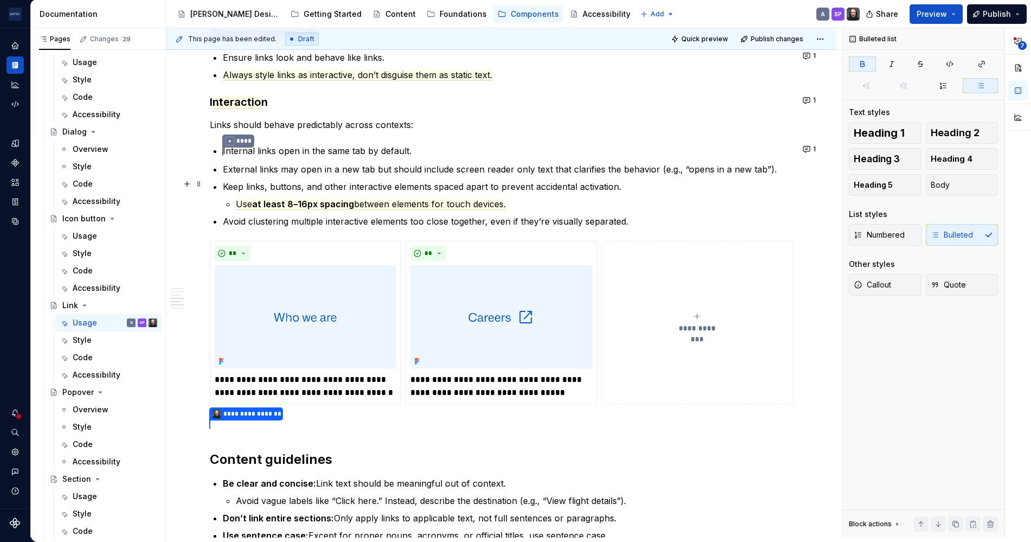
scroll to position [1190, 0]
click at [373, 168] on commenthighlight "External links may open in a new tab but should include screen reader only text…" at bounding box center [500, 168] width 554 height 11
click at [511, 166] on commenthighlight "External links may open in a new tab, but should include screen reader only tex…" at bounding box center [501, 168] width 557 height 11
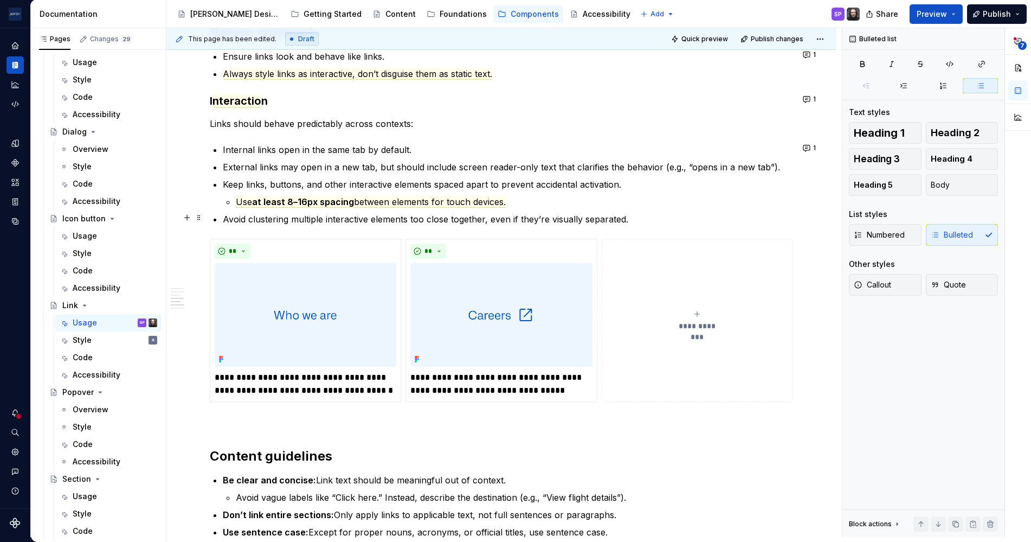
click at [448, 217] on p "Avoid clustering multiple interactive elements too close together, even if they…" at bounding box center [508, 219] width 570 height 13
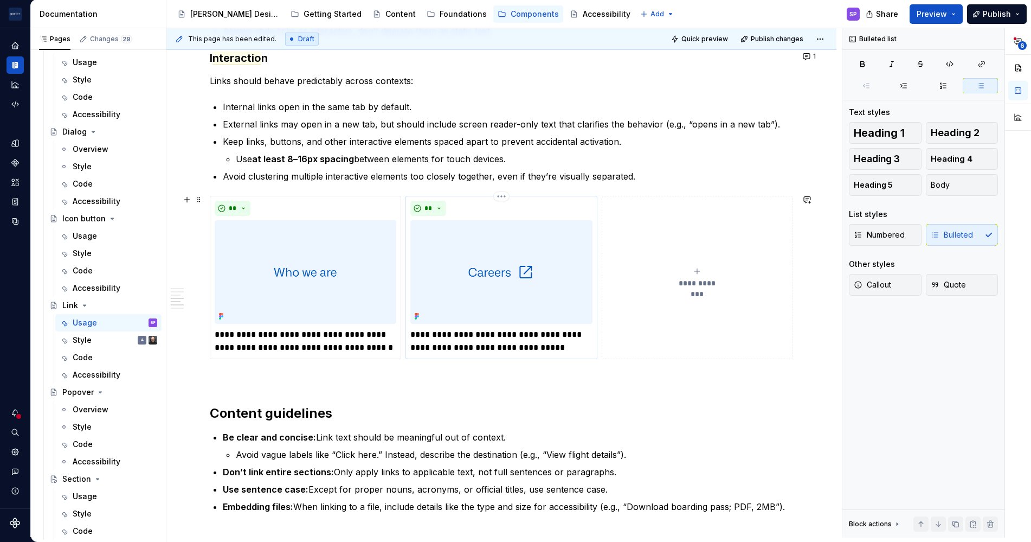
scroll to position [1234, 0]
click at [547, 178] on p "Avoid clustering multiple interactive elements too closely together, even if th…" at bounding box center [508, 175] width 570 height 13
click at [638, 173] on p "Avoid clustering multiple interactive elements too closely together, even if th…" at bounding box center [508, 175] width 570 height 13
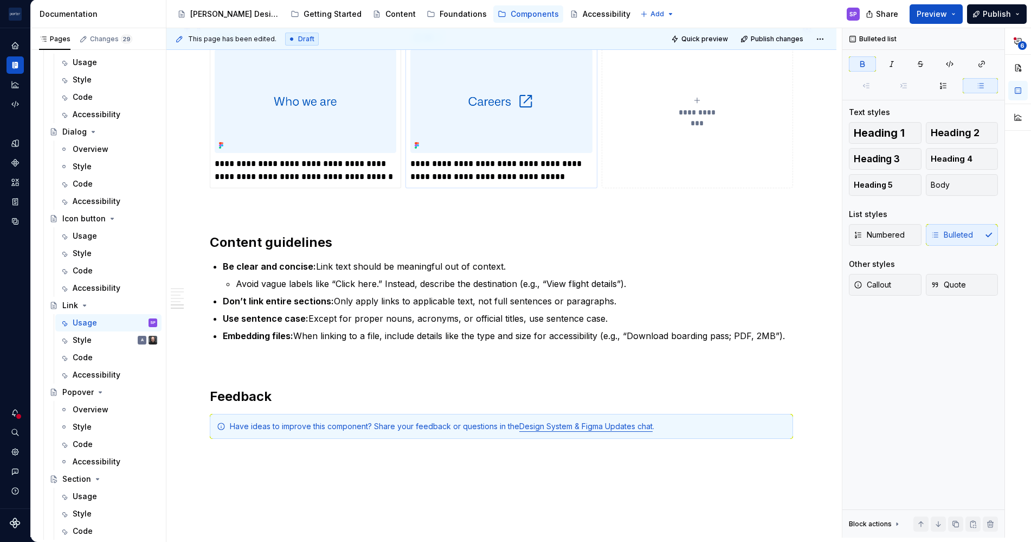
scroll to position [1411, 0]
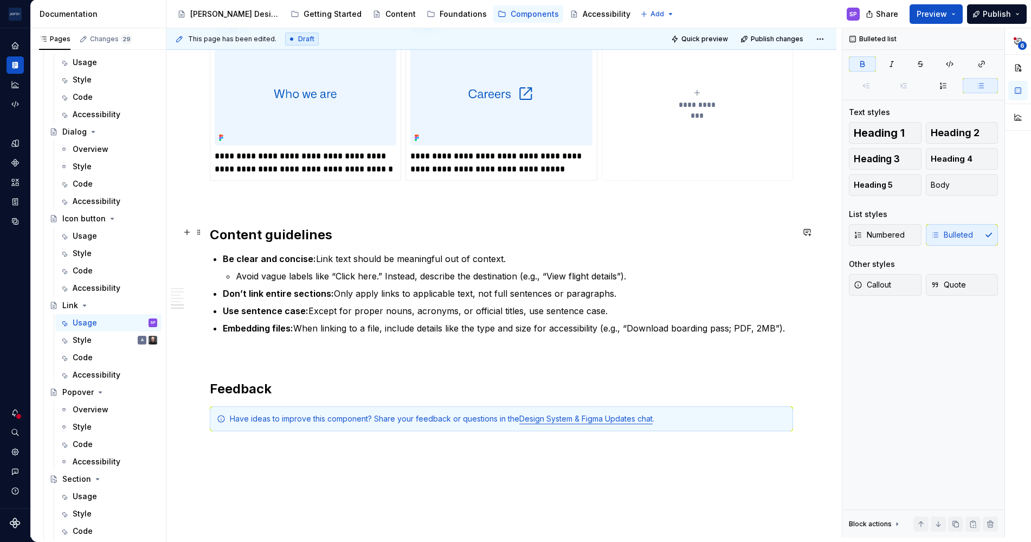
click at [599, 230] on h2 "Content guidelines" at bounding box center [501, 234] width 583 height 17
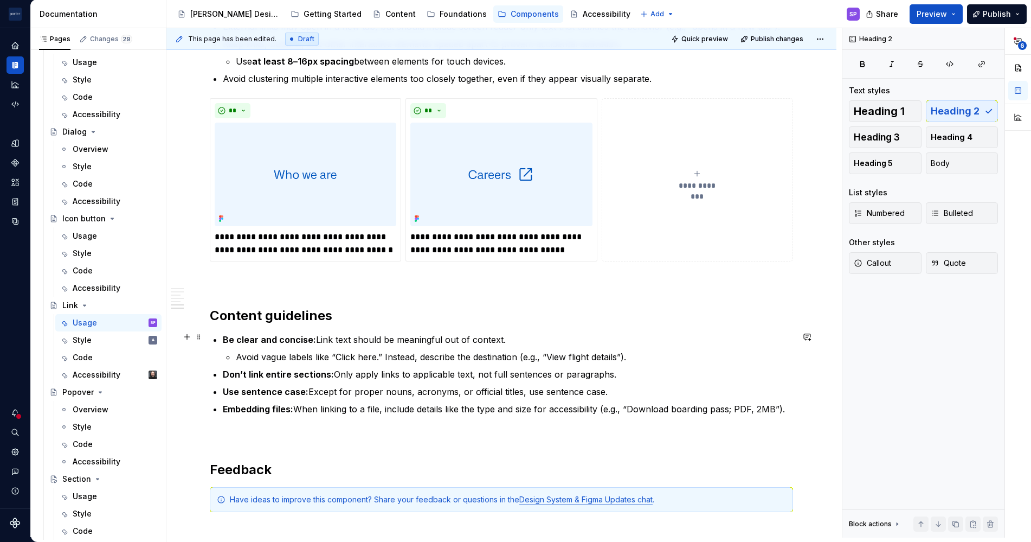
scroll to position [1309, 0]
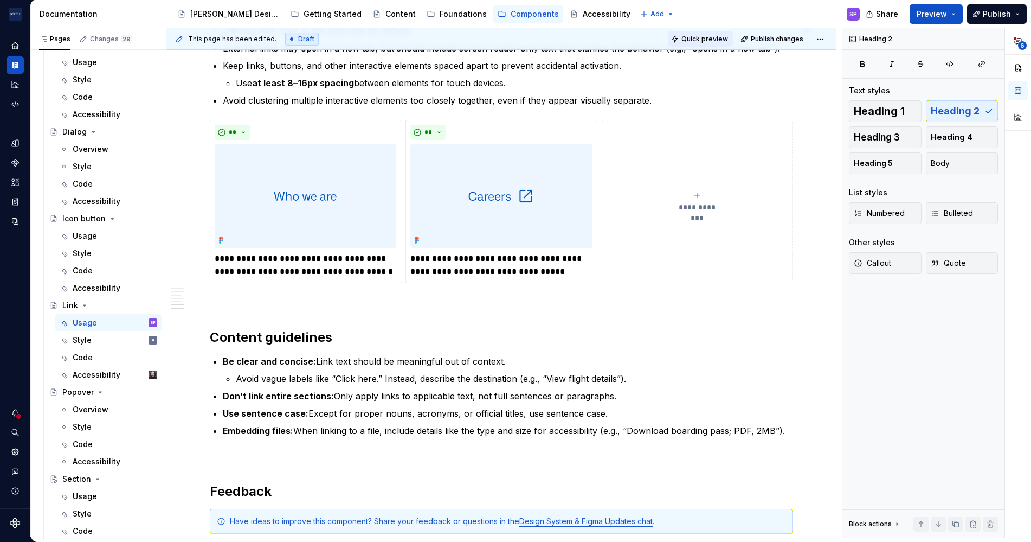
click at [698, 41] on span "Quick preview" at bounding box center [704, 39] width 47 height 9
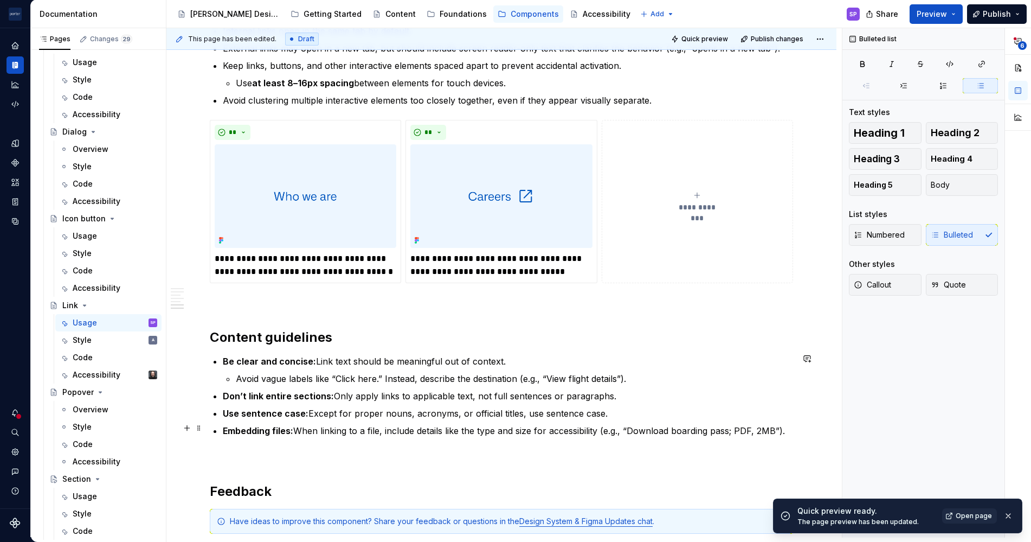
click at [478, 427] on p "Embedding files: When linking to a file, include details like the type and size…" at bounding box center [508, 430] width 570 height 13
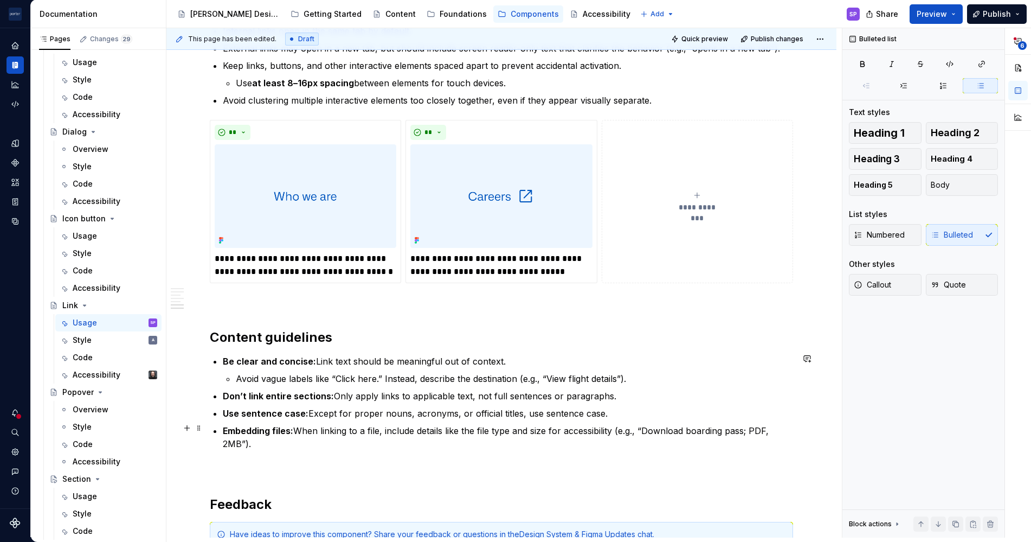
click at [500, 436] on p "Embedding files: When linking to a file, include details like the file type and…" at bounding box center [508, 437] width 570 height 26
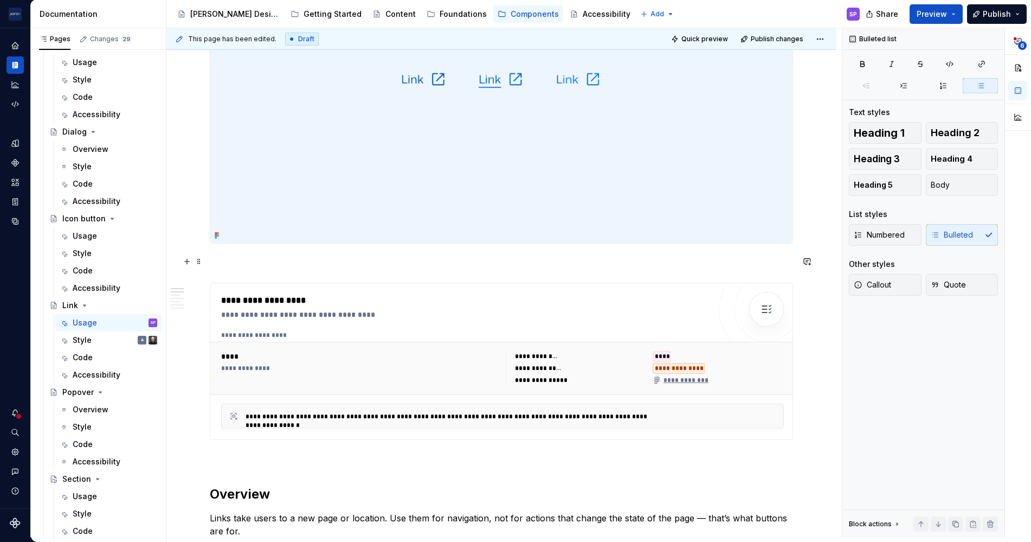
scroll to position [0, 0]
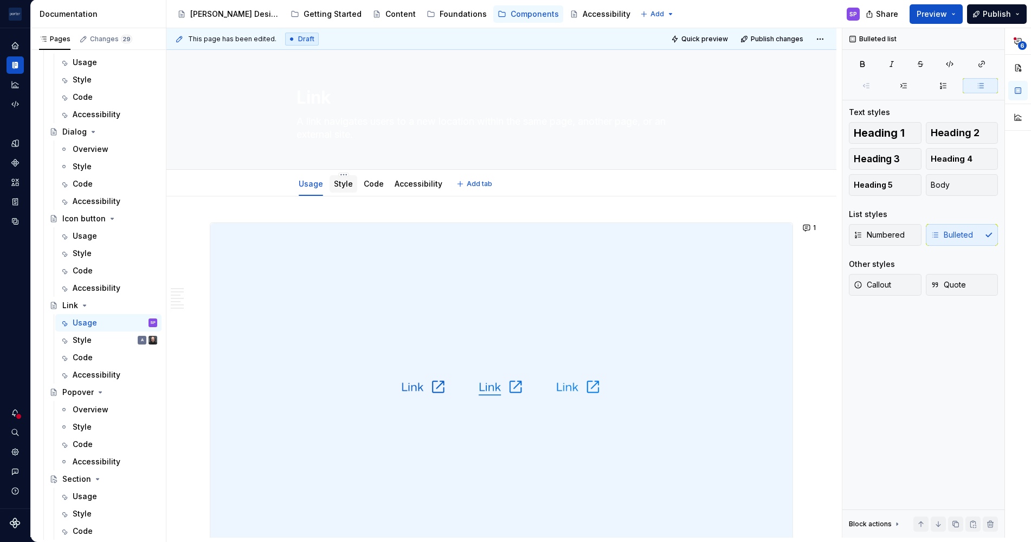
click at [348, 190] on div "Style" at bounding box center [344, 183] width 28 height 17
click at [342, 186] on link "Style" at bounding box center [343, 183] width 19 height 9
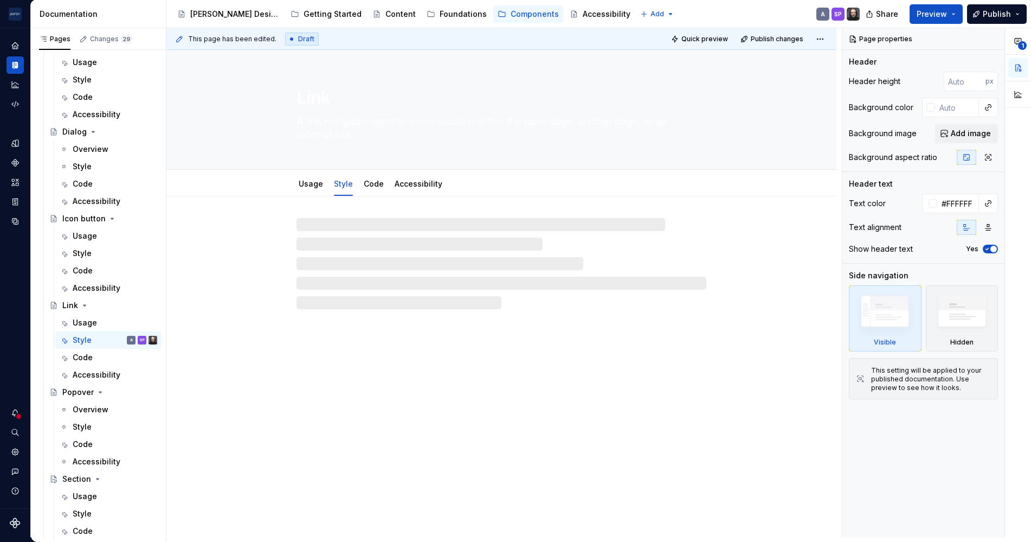
type textarea "*"
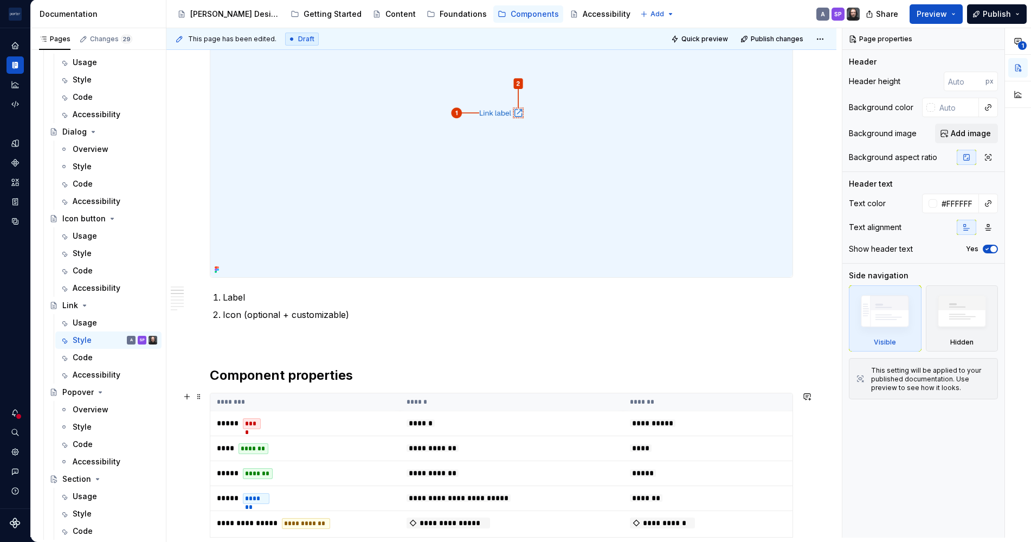
scroll to position [422, 0]
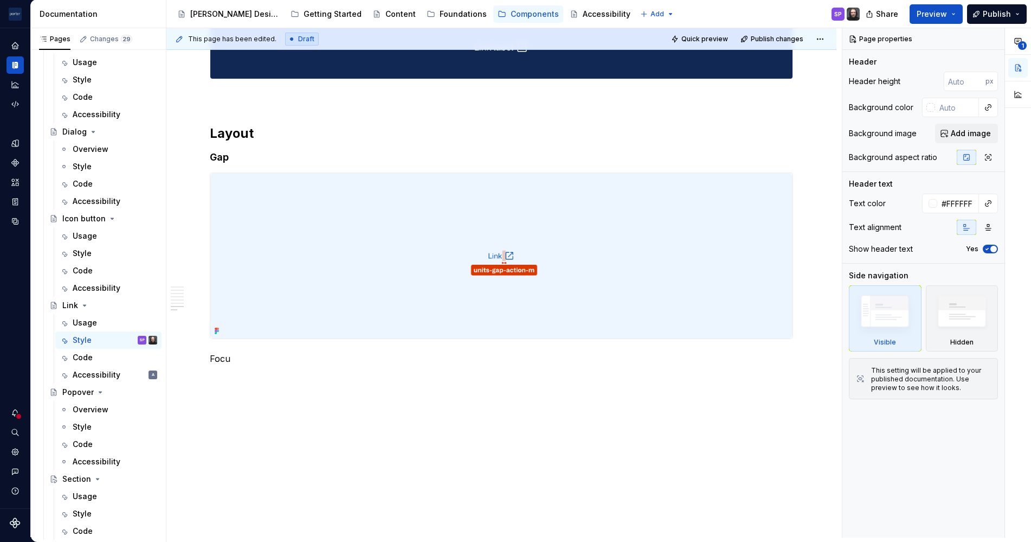
scroll to position [1319, 0]
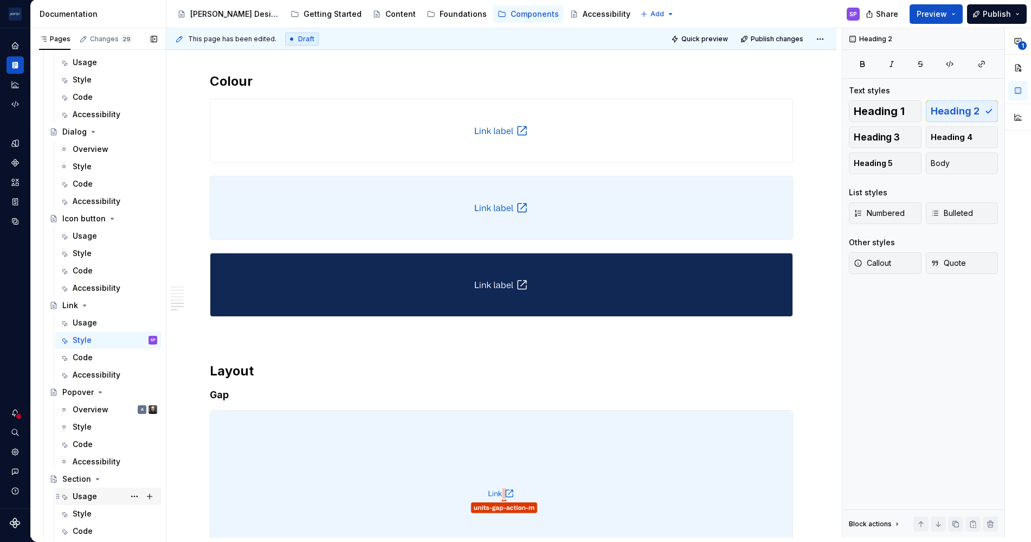
click at [86, 492] on div "Usage" at bounding box center [85, 496] width 24 height 11
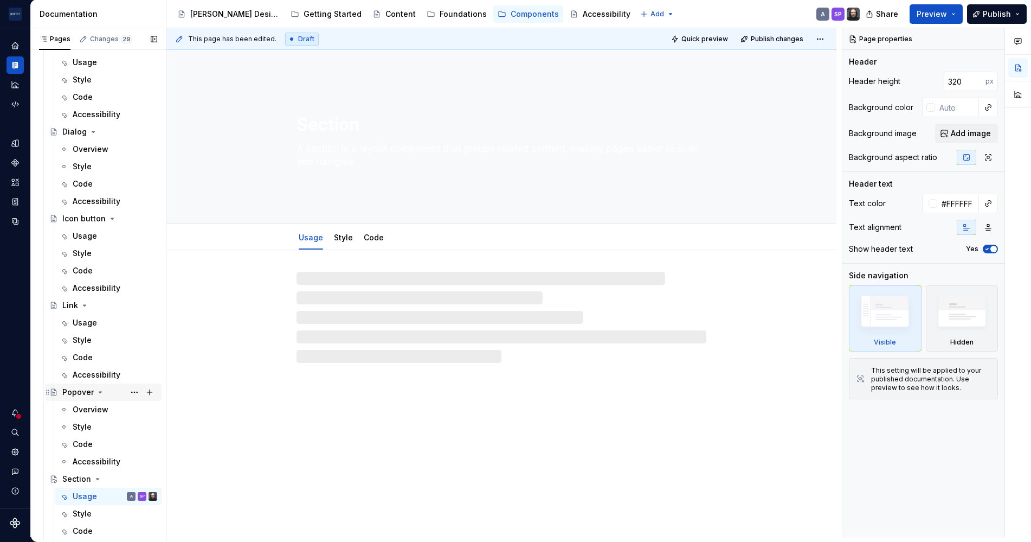
click at [98, 389] on icon "Page tree" at bounding box center [100, 392] width 9 height 9
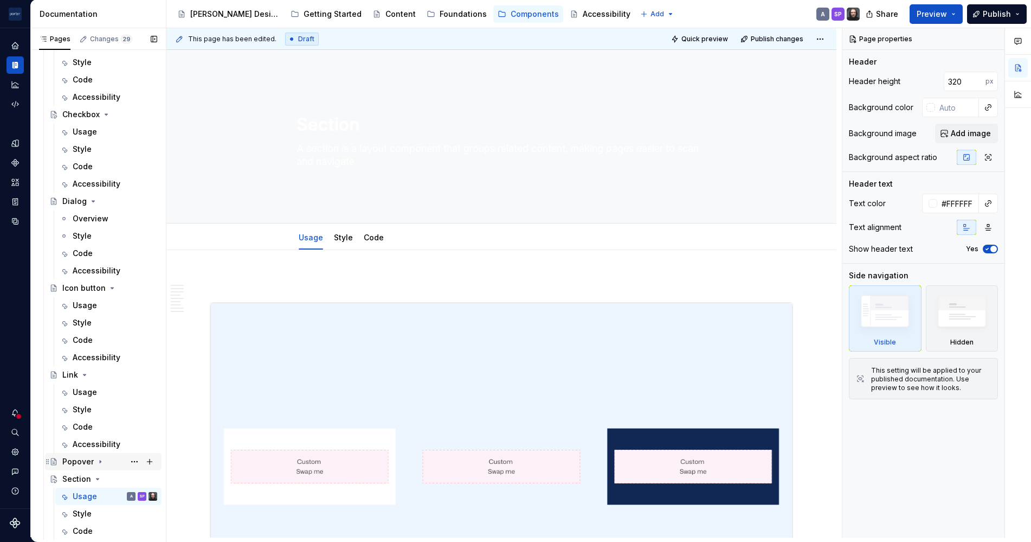
scroll to position [228, 0]
click at [95, 203] on icon "Page tree" at bounding box center [93, 201] width 9 height 9
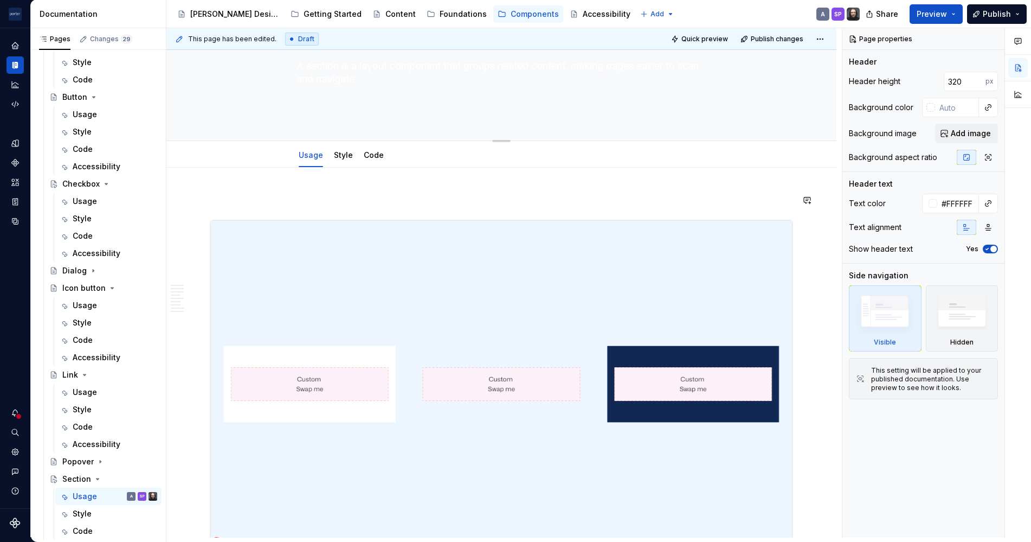
scroll to position [83, 0]
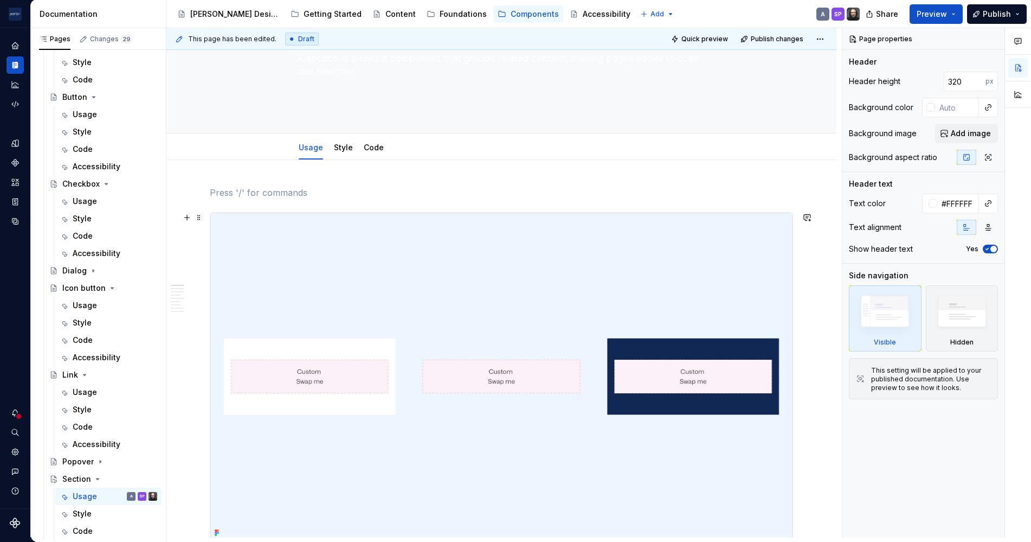
scroll to position [0, 0]
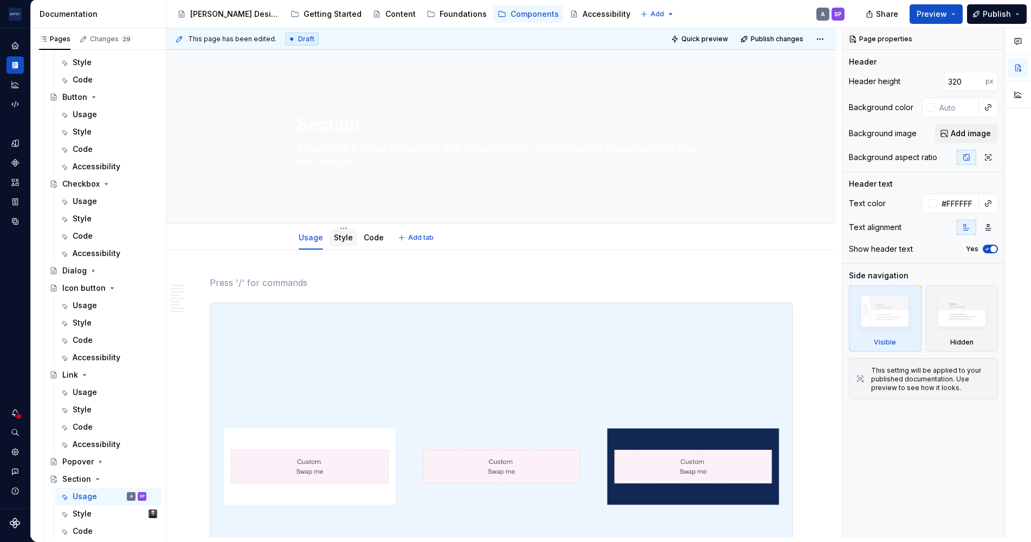
click at [344, 238] on link "Style" at bounding box center [343, 237] width 19 height 9
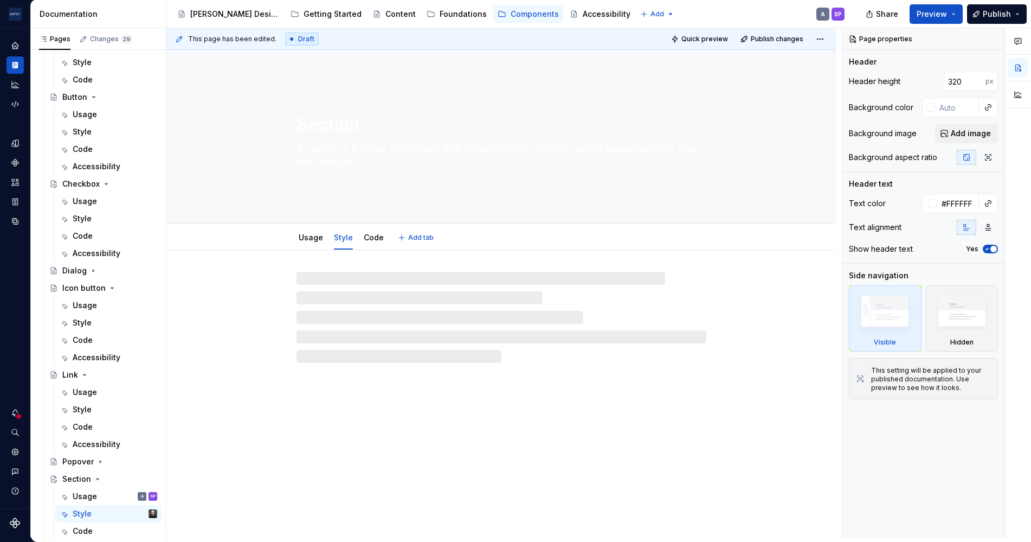
click at [321, 161] on textarea "A section is a layout component that groups related content, making pages easie…" at bounding box center [499, 155] width 410 height 30
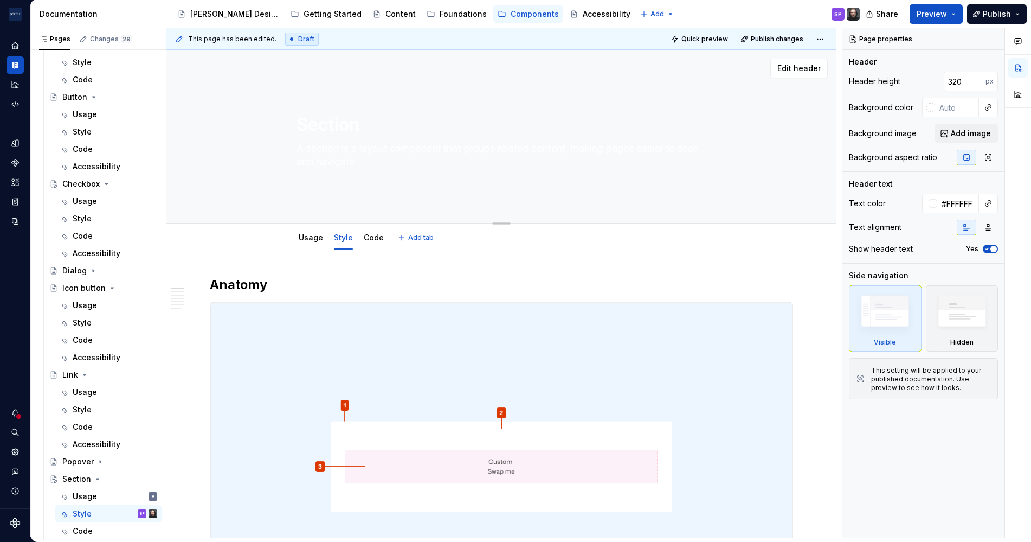
drag, startPoint x: 321, startPoint y: 161, endPoint x: 347, endPoint y: 160, distance: 25.5
click at [347, 160] on textarea "A section is a layout component that groups related content, making pages easie…" at bounding box center [499, 155] width 410 height 30
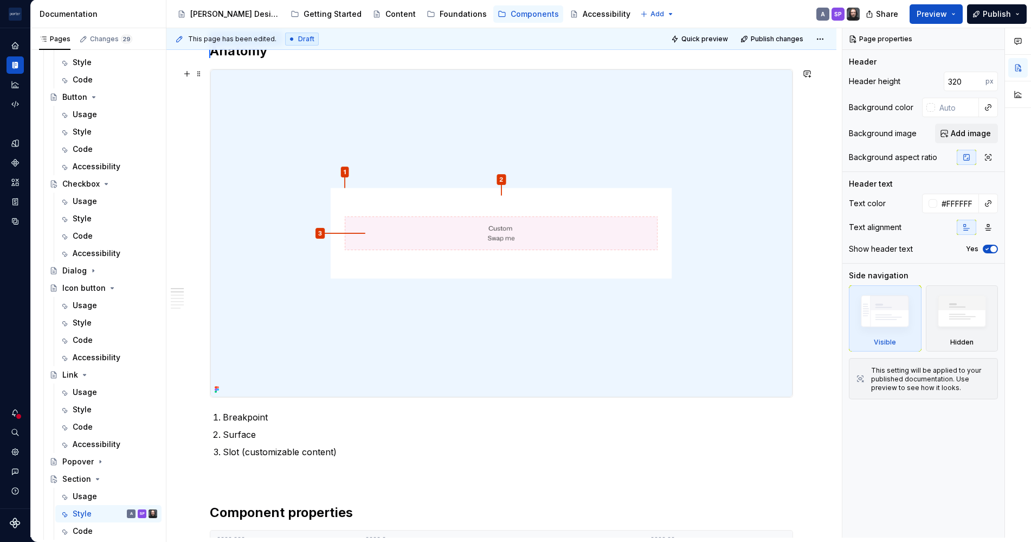
scroll to position [139, 0]
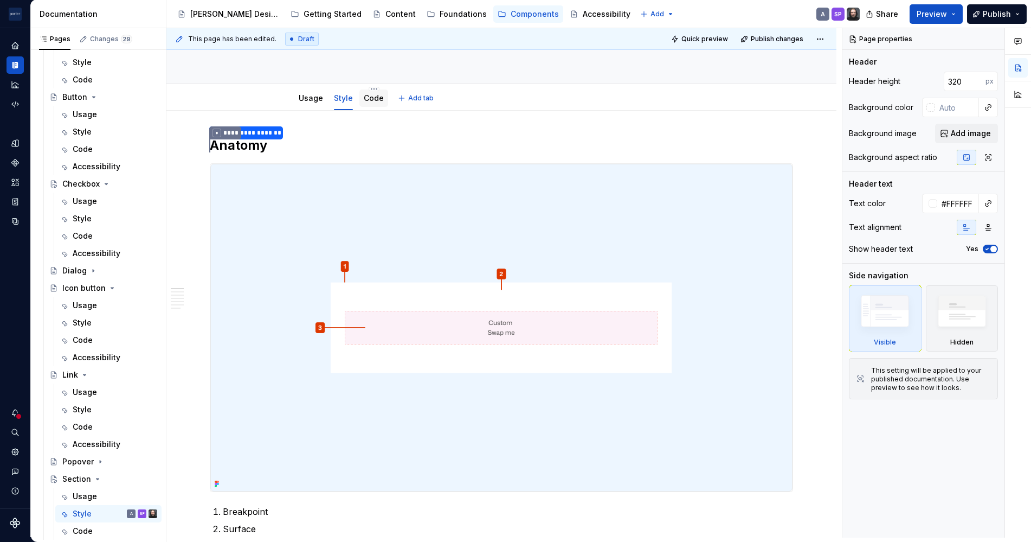
click at [370, 99] on link "Code" at bounding box center [374, 97] width 20 height 9
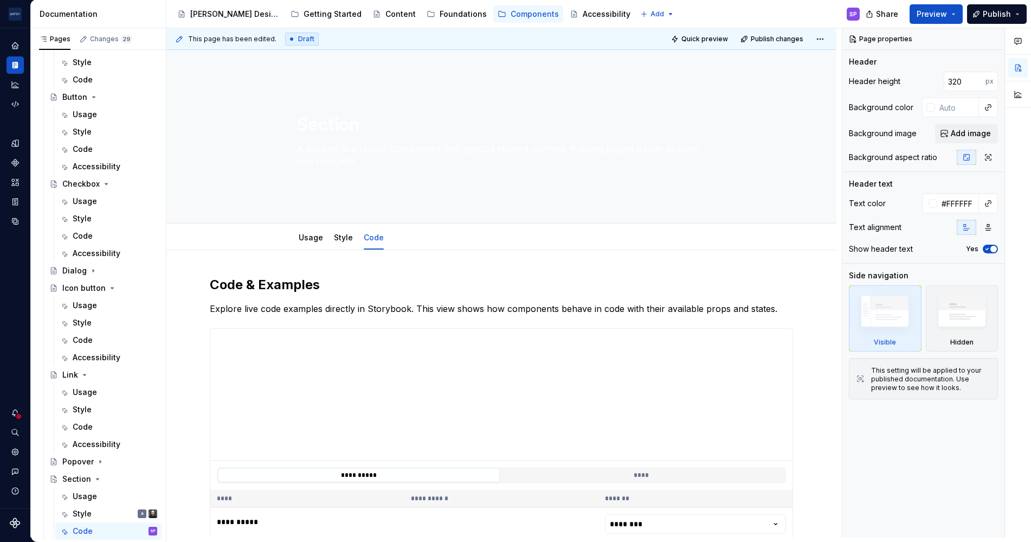
type textarea "*"
click at [266, 279] on h2 "Code & Examples" at bounding box center [501, 284] width 583 height 17
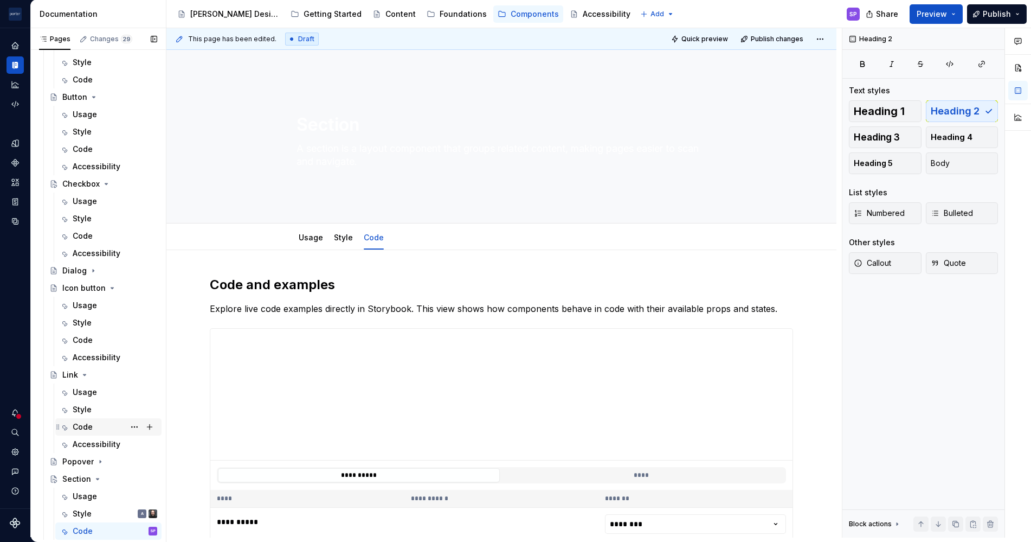
click at [92, 431] on div "Code" at bounding box center [83, 426] width 20 height 11
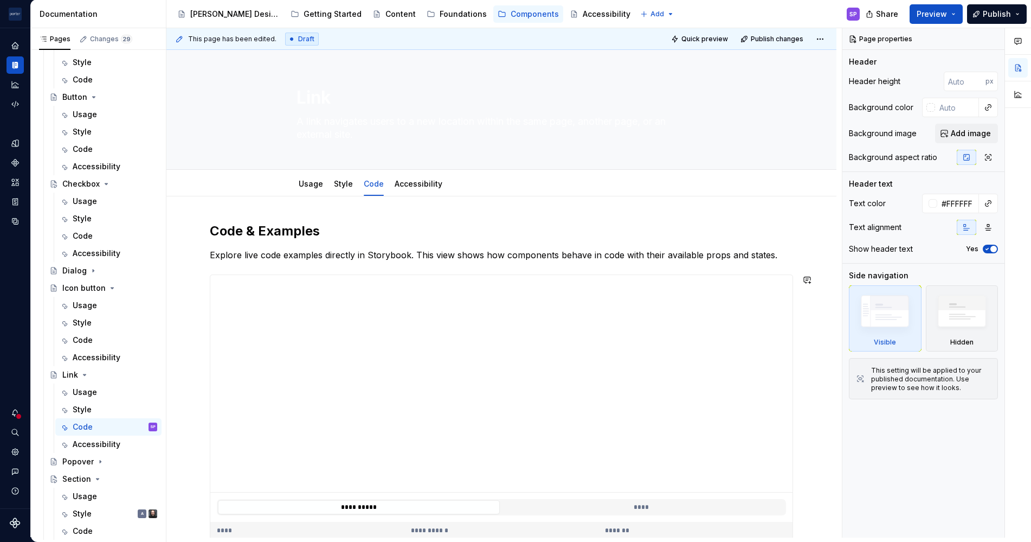
click at [263, 219] on div "**********" at bounding box center [501, 521] width 670 height 651
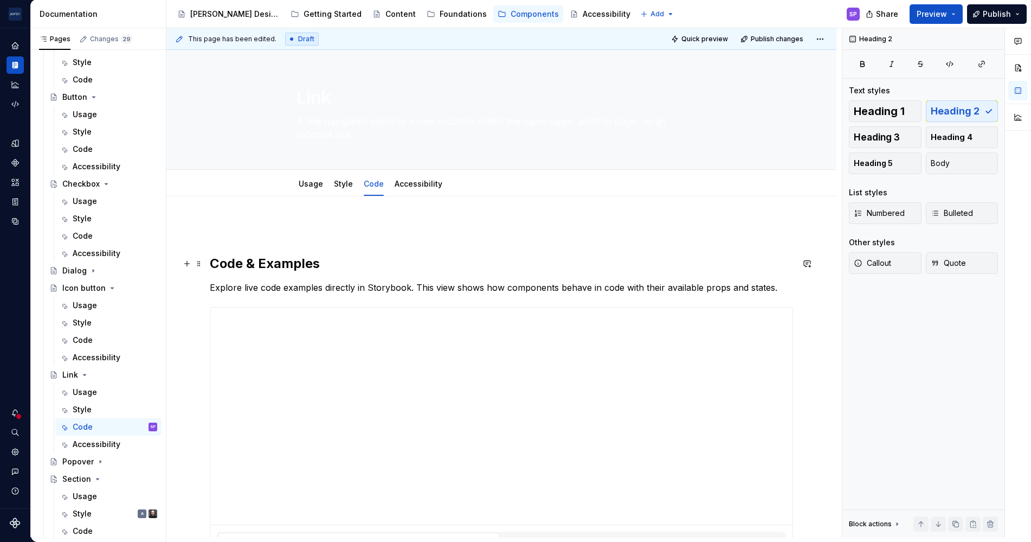
click at [274, 268] on h2 "Code & Examples" at bounding box center [501, 263] width 583 height 17
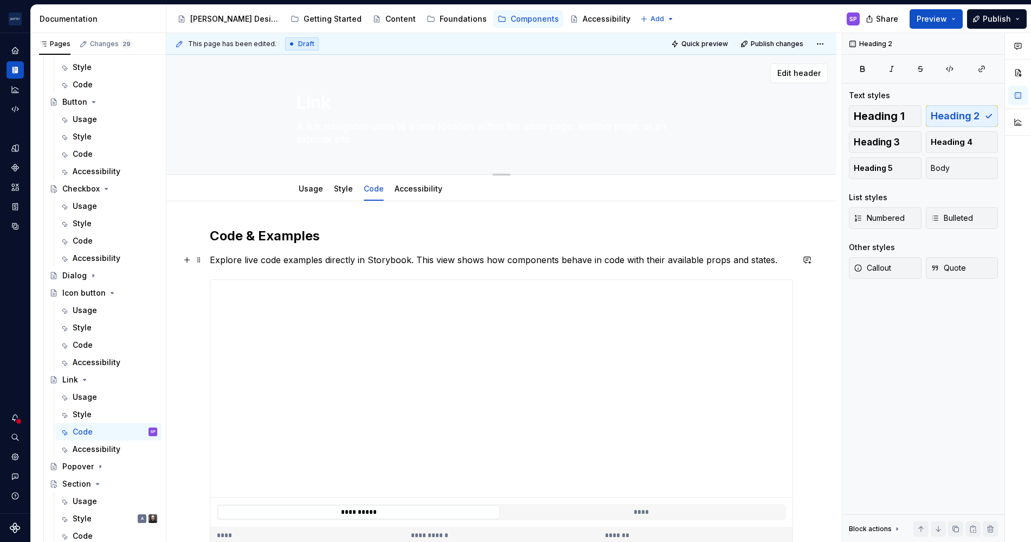
type textarea "*"
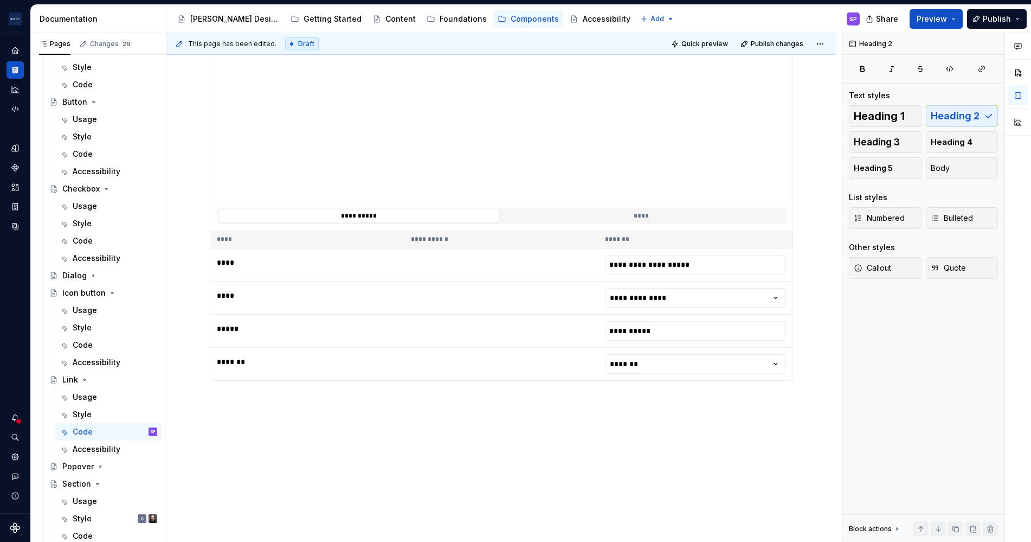
scroll to position [310, 0]
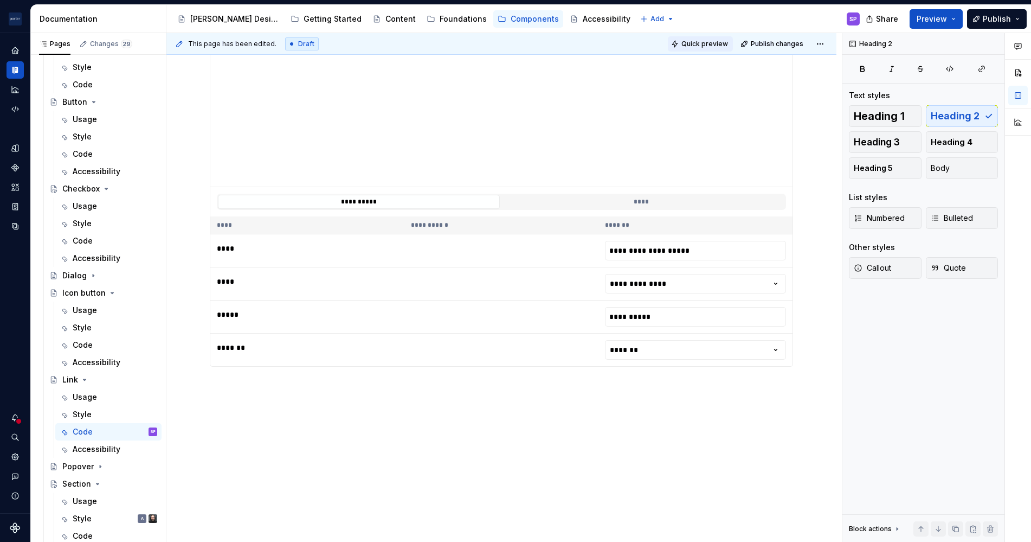
click at [703, 49] on button "Quick preview" at bounding box center [700, 43] width 65 height 15
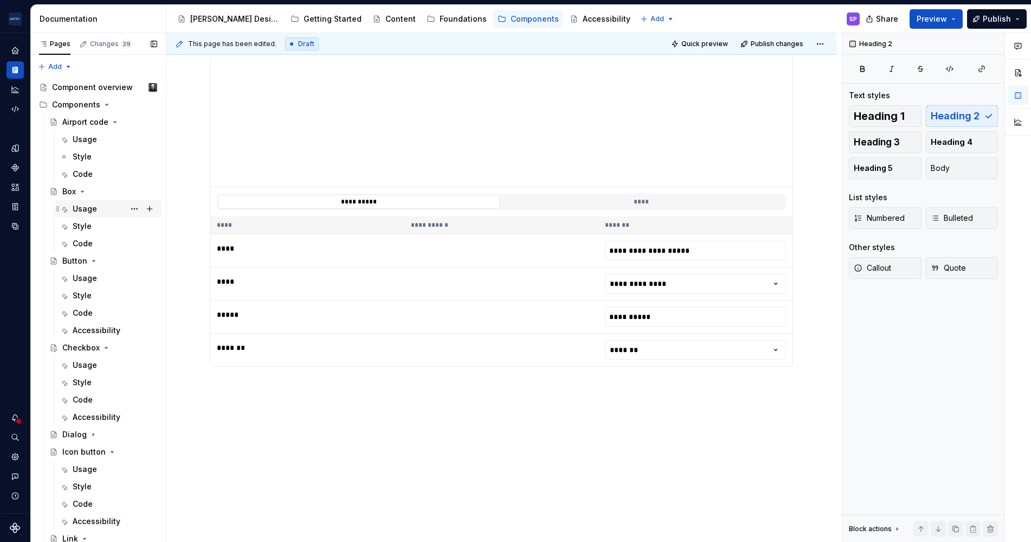
click at [96, 213] on div "Usage" at bounding box center [115, 208] width 85 height 15
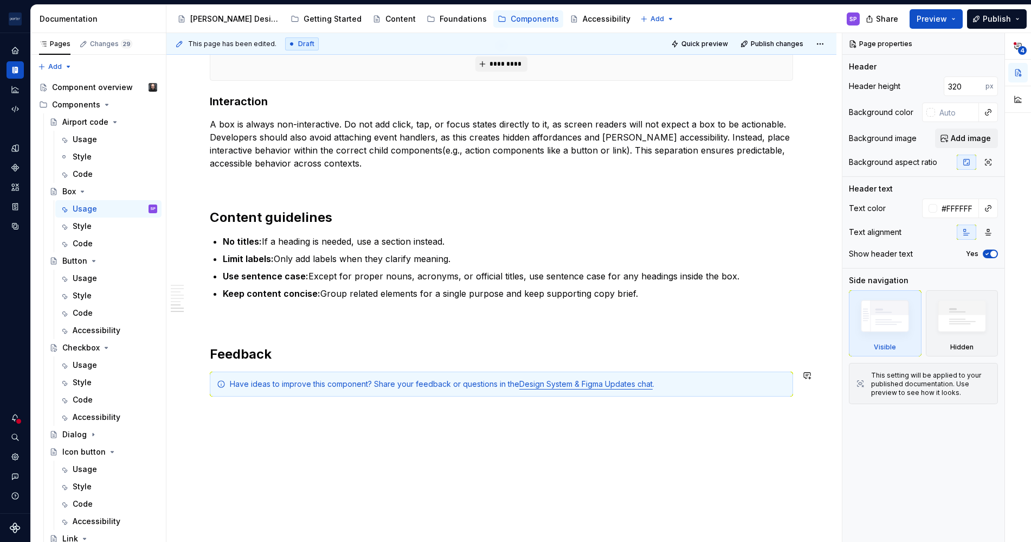
scroll to position [1511, 0]
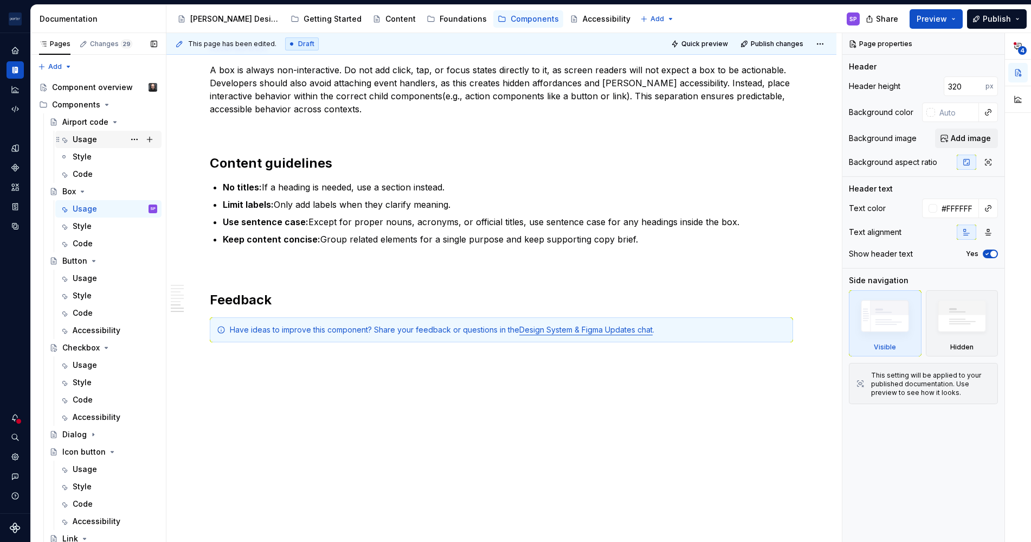
click at [93, 143] on div "Usage" at bounding box center [85, 139] width 24 height 11
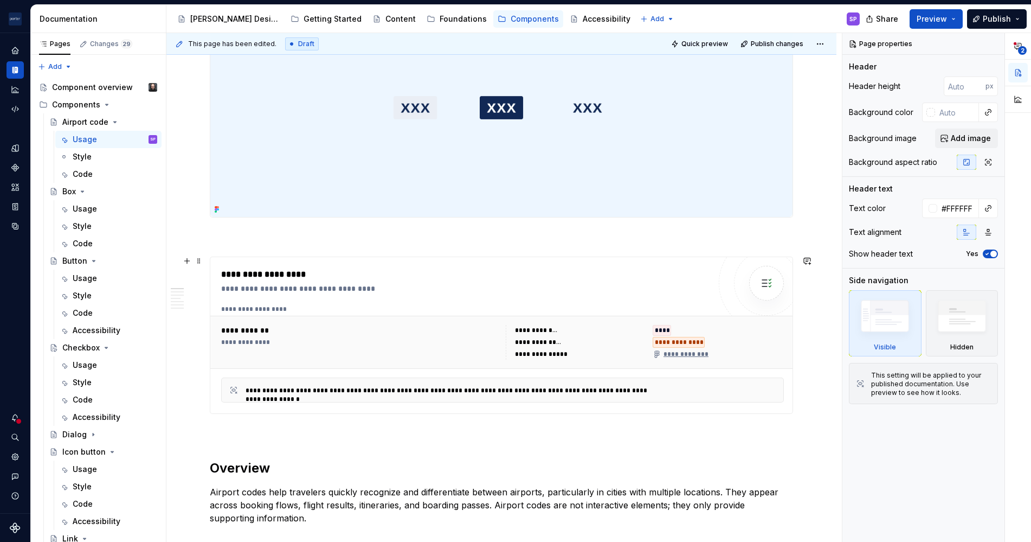
scroll to position [128, 0]
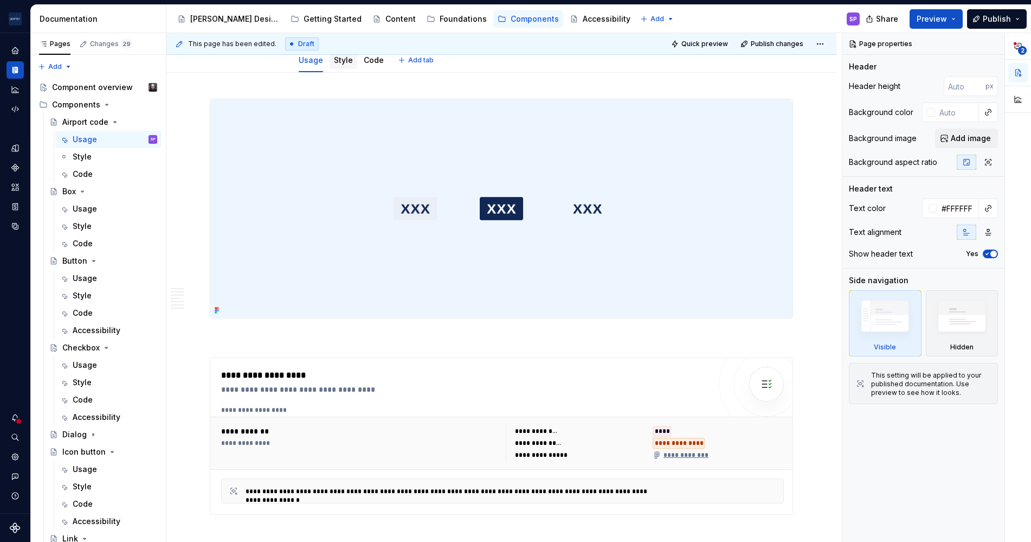
click at [342, 59] on link "Style" at bounding box center [343, 59] width 19 height 9
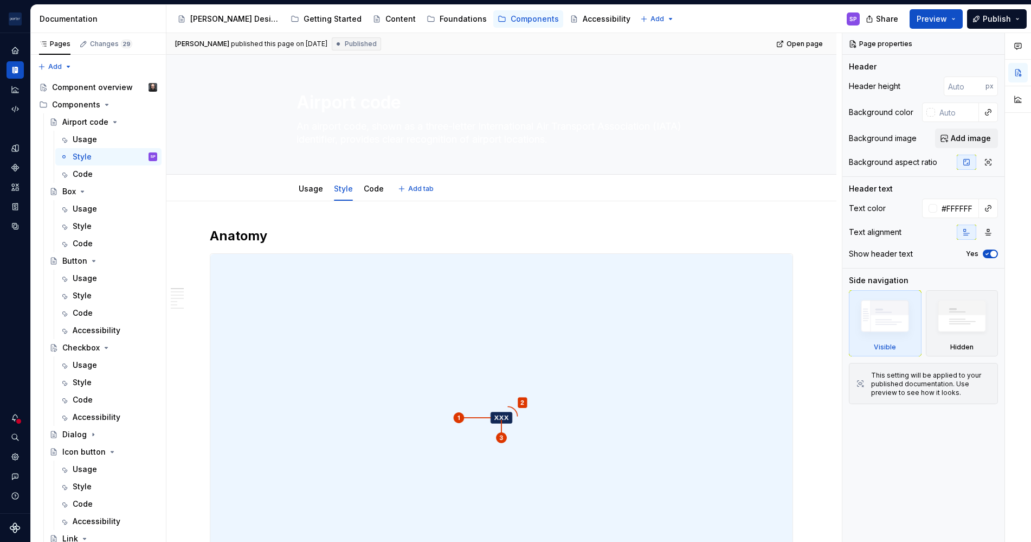
type textarea "*"
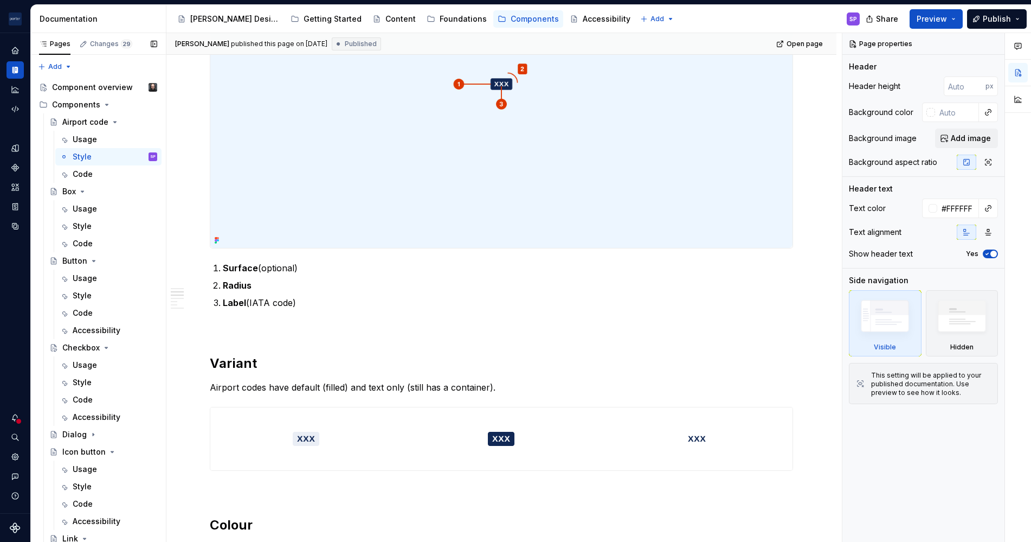
scroll to position [159, 0]
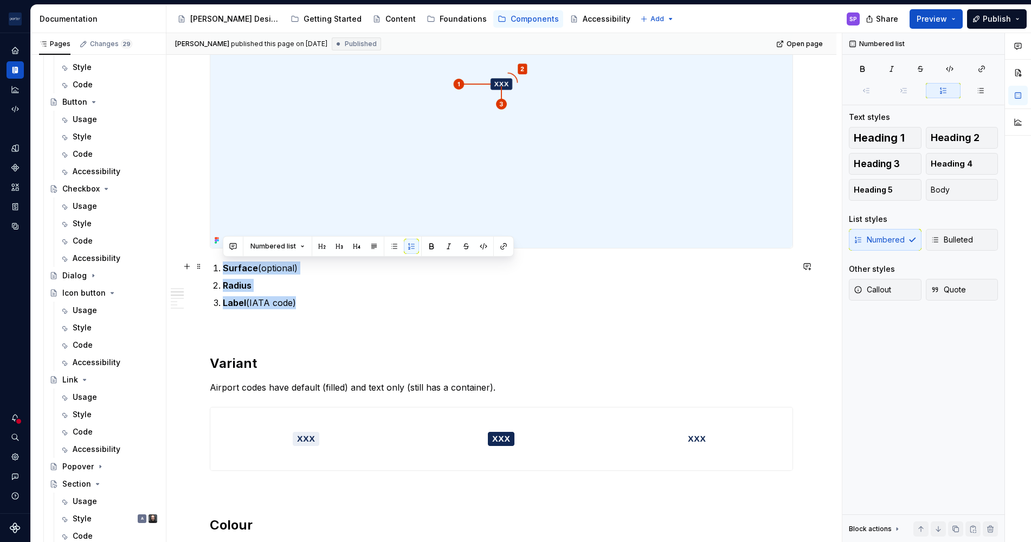
drag, startPoint x: 308, startPoint y: 306, endPoint x: 208, endPoint y: 266, distance: 108.2
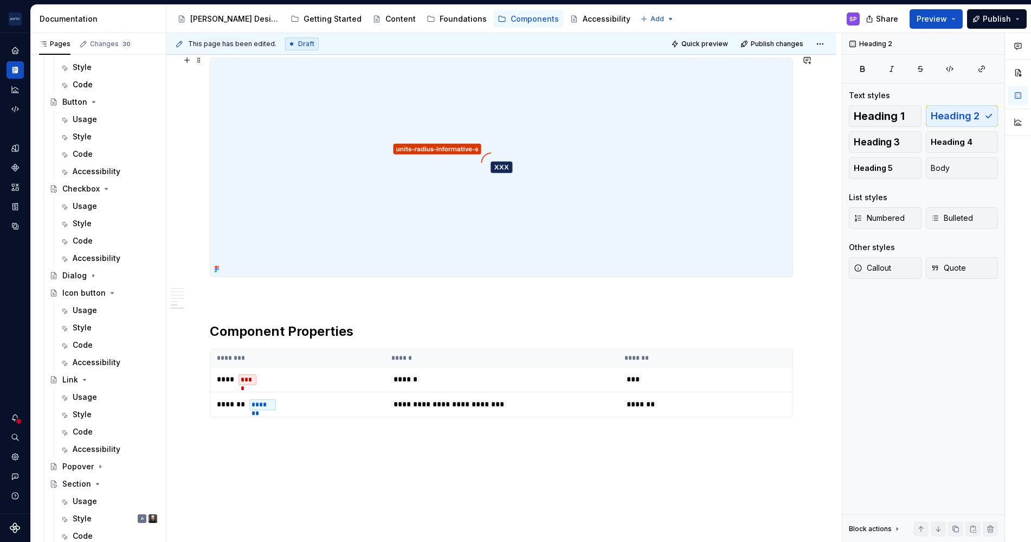
scroll to position [1353, 0]
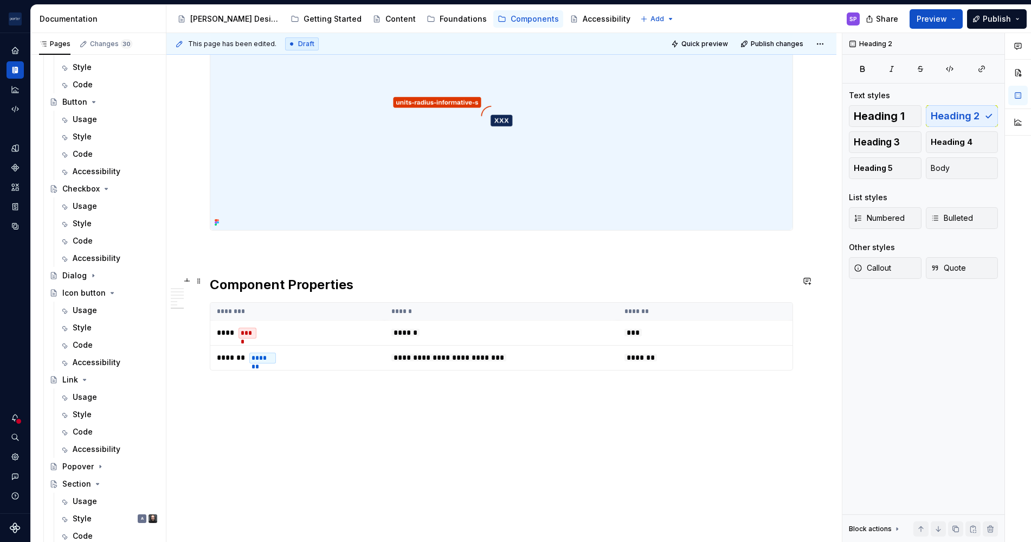
click at [294, 280] on h2 "Component Properties" at bounding box center [501, 284] width 583 height 17
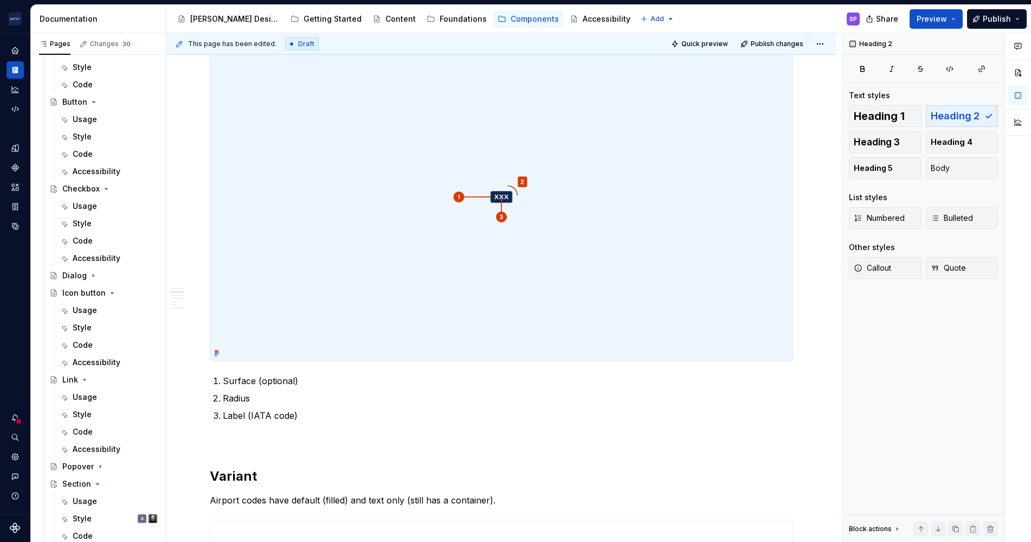
scroll to position [0, 0]
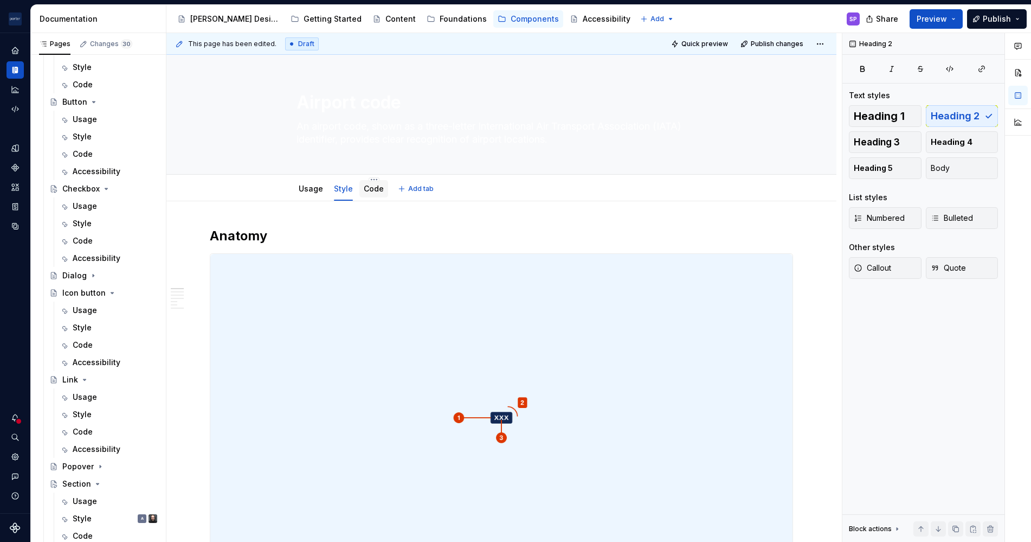
click at [377, 186] on link "Code" at bounding box center [374, 188] width 20 height 9
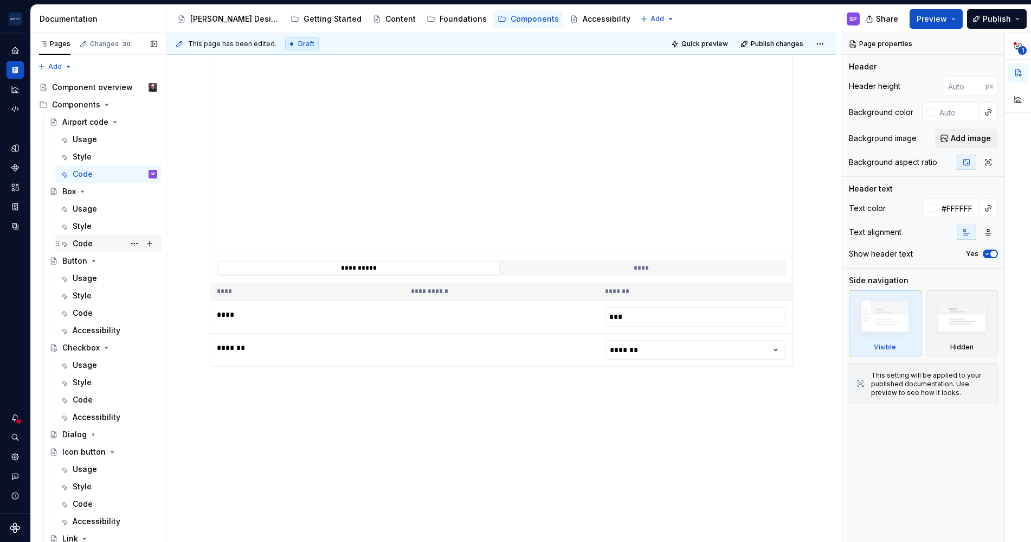
click at [93, 240] on div "Code" at bounding box center [115, 243] width 85 height 15
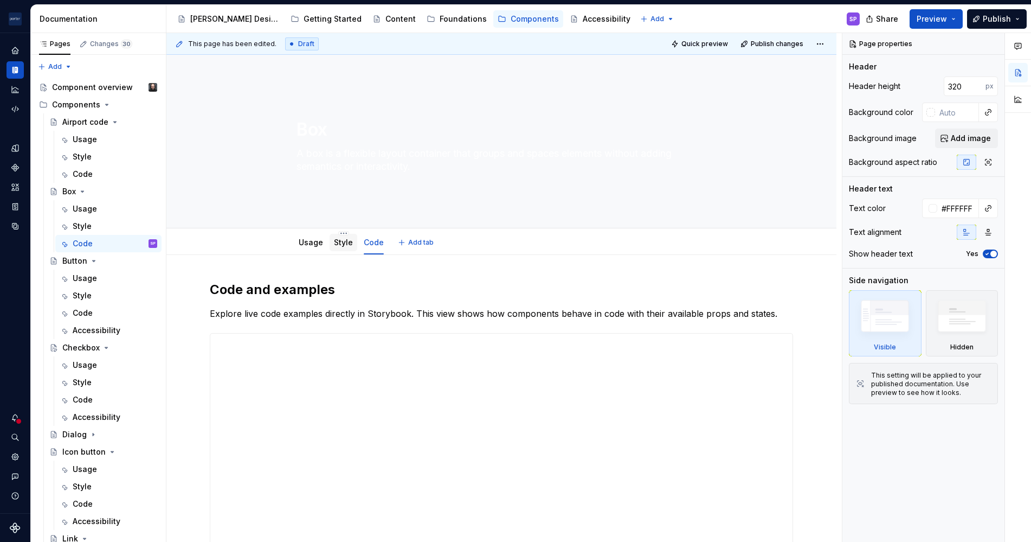
click at [338, 239] on link "Style" at bounding box center [343, 241] width 19 height 9
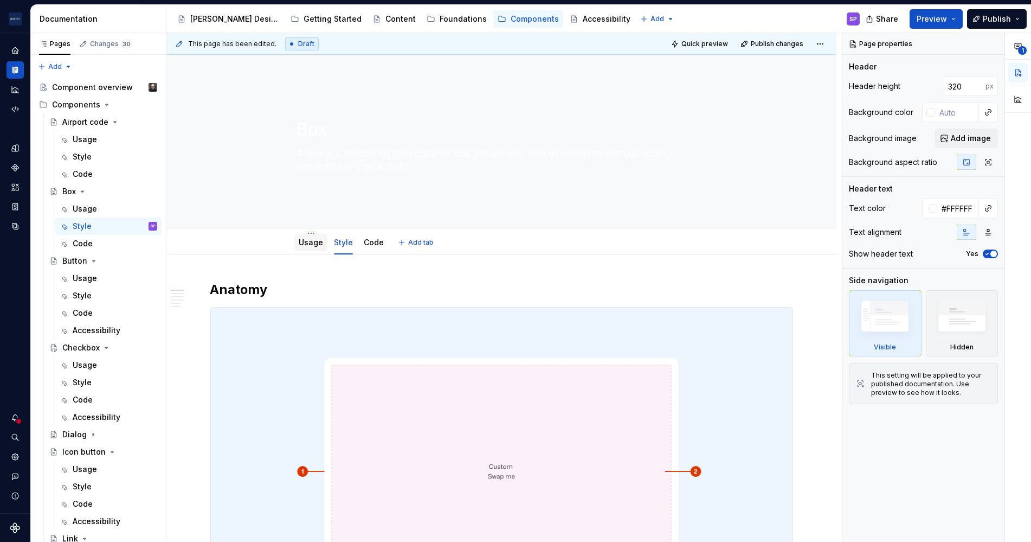
click at [305, 237] on link "Usage" at bounding box center [311, 241] width 24 height 9
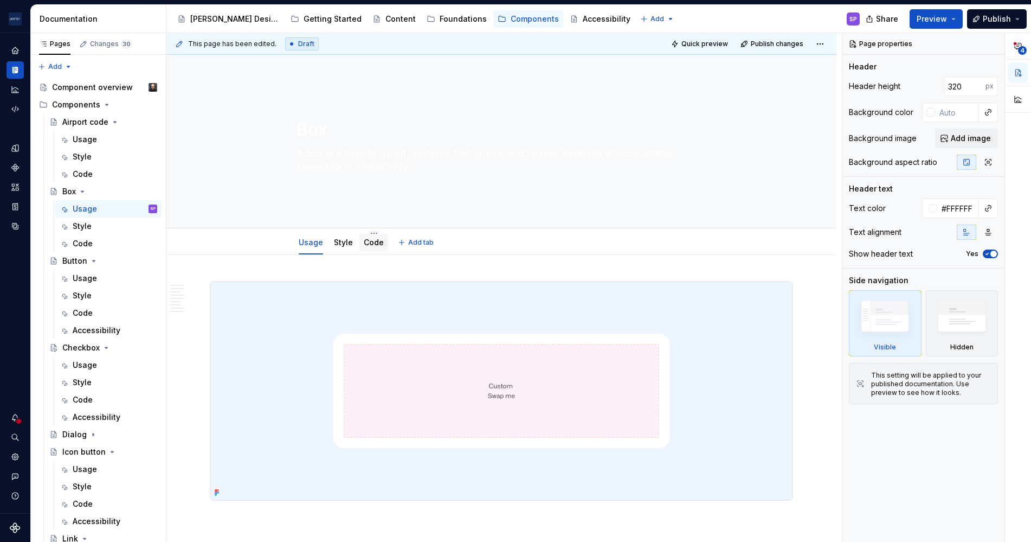
click at [368, 243] on link "Code" at bounding box center [374, 241] width 20 height 9
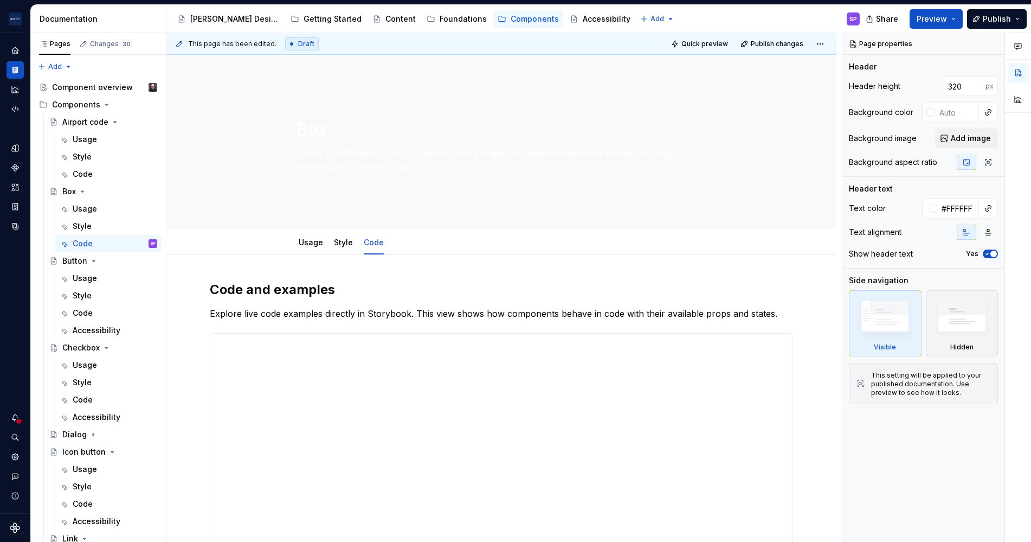
scroll to position [406, 0]
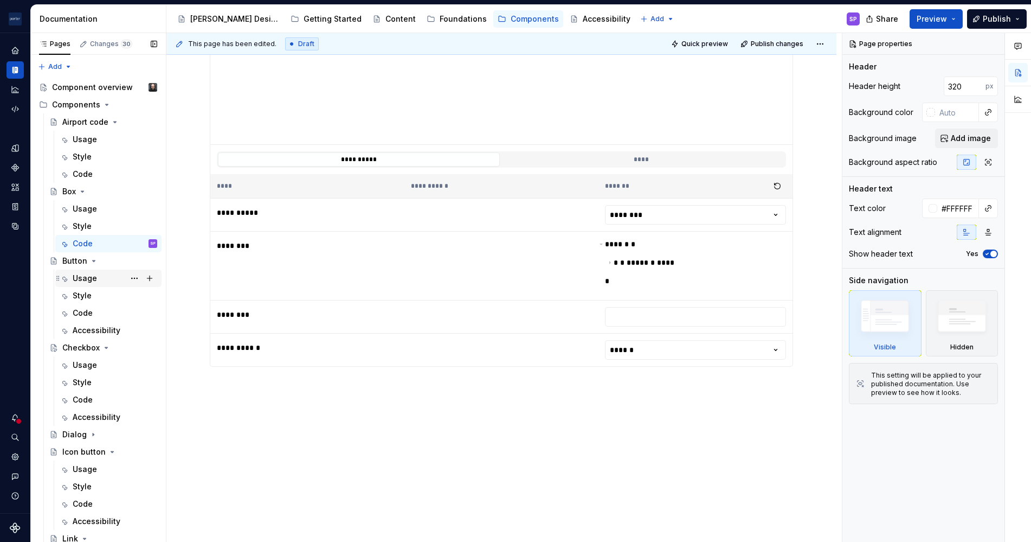
click at [80, 278] on div "Usage" at bounding box center [85, 278] width 24 height 11
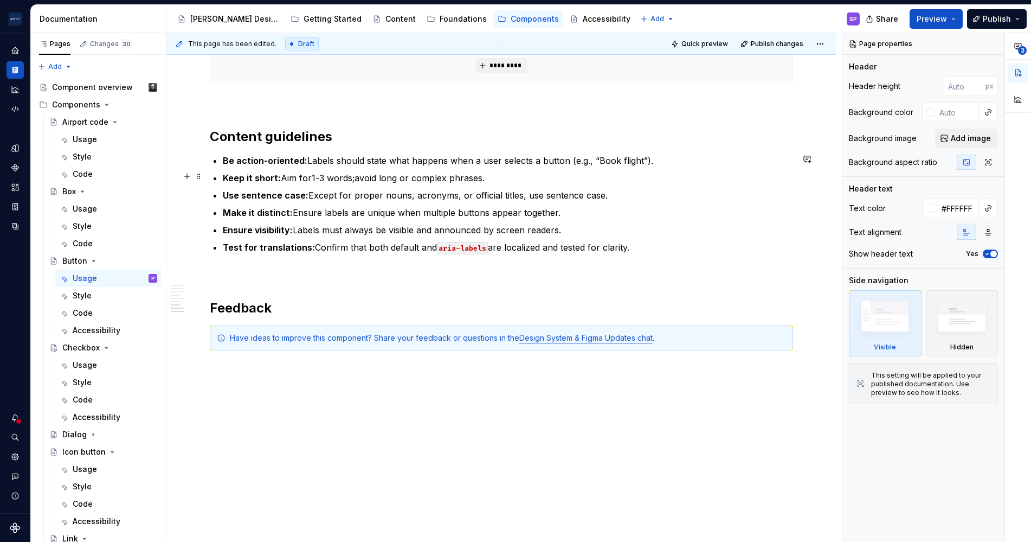
scroll to position [1376, 0]
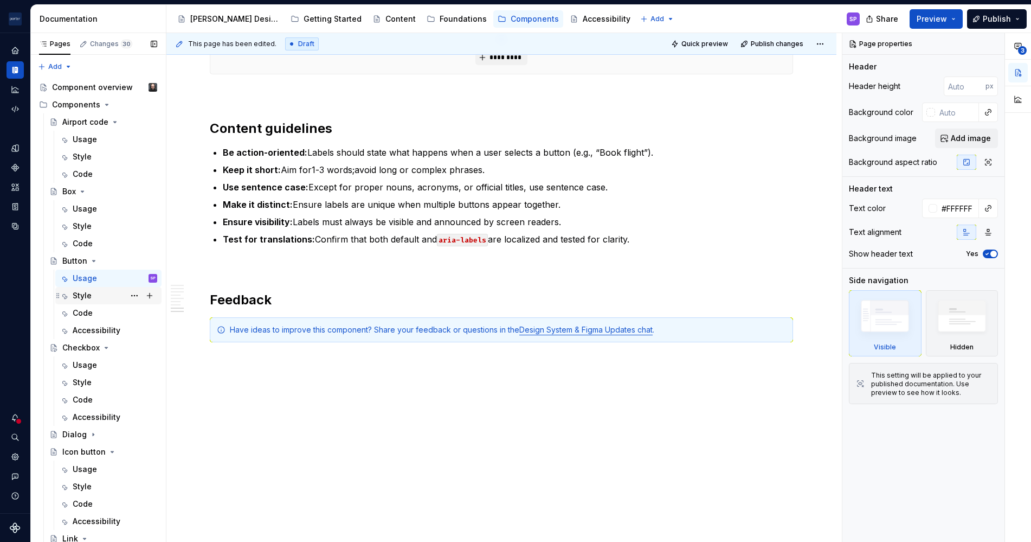
click at [86, 291] on div "Style" at bounding box center [82, 295] width 19 height 11
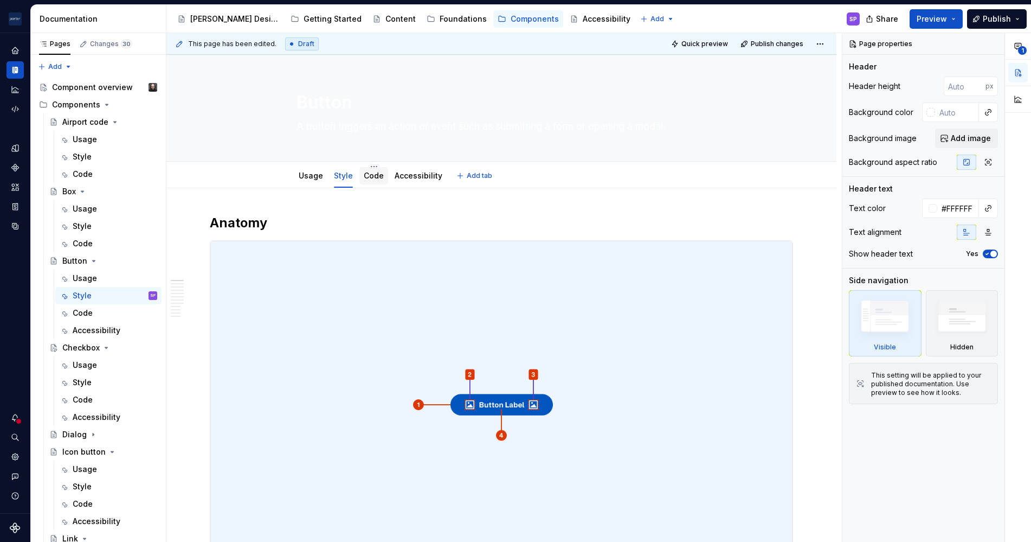
click at [377, 176] on link "Code" at bounding box center [374, 175] width 20 height 9
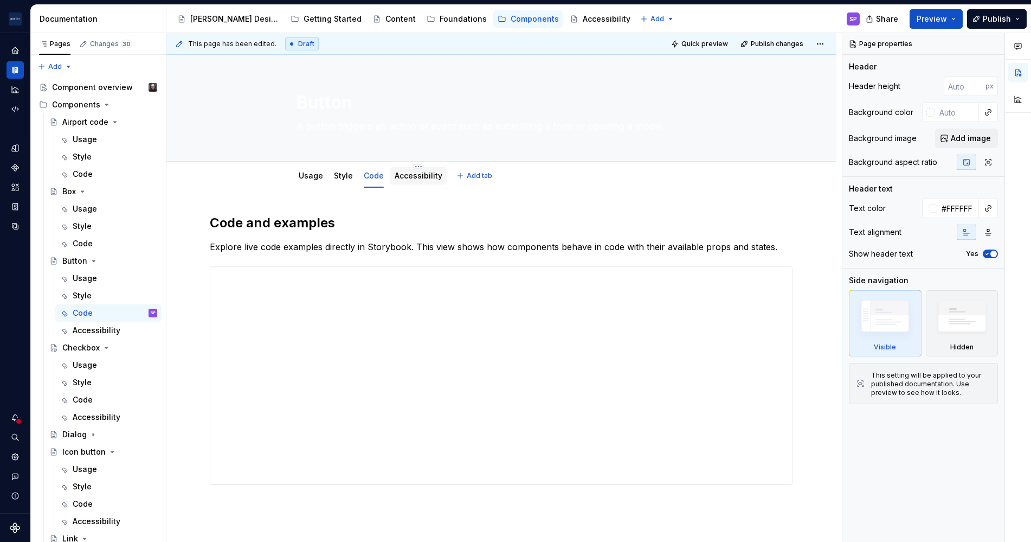
click at [404, 174] on link "Accessibility" at bounding box center [419, 175] width 48 height 9
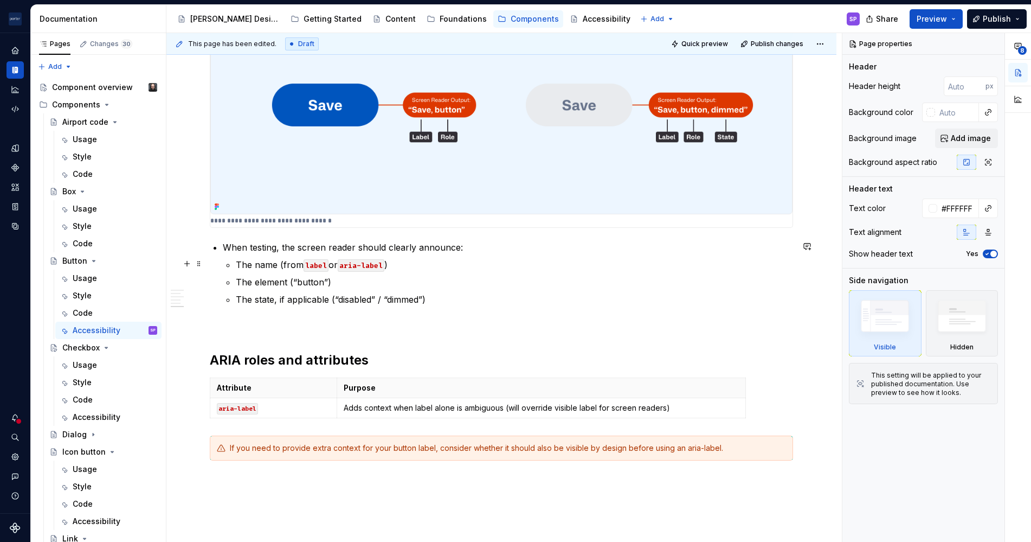
scroll to position [707, 0]
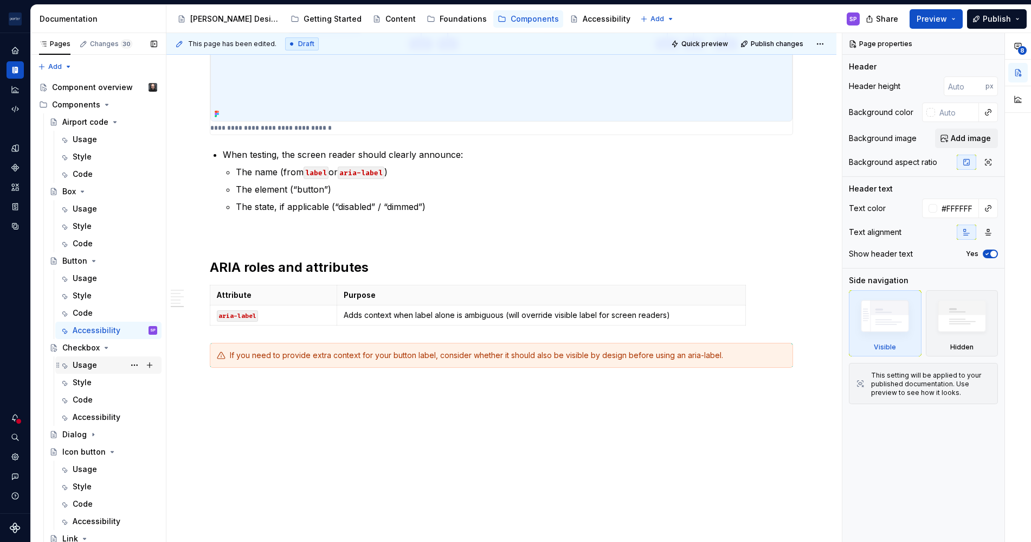
click at [88, 361] on div "Usage" at bounding box center [85, 364] width 24 height 11
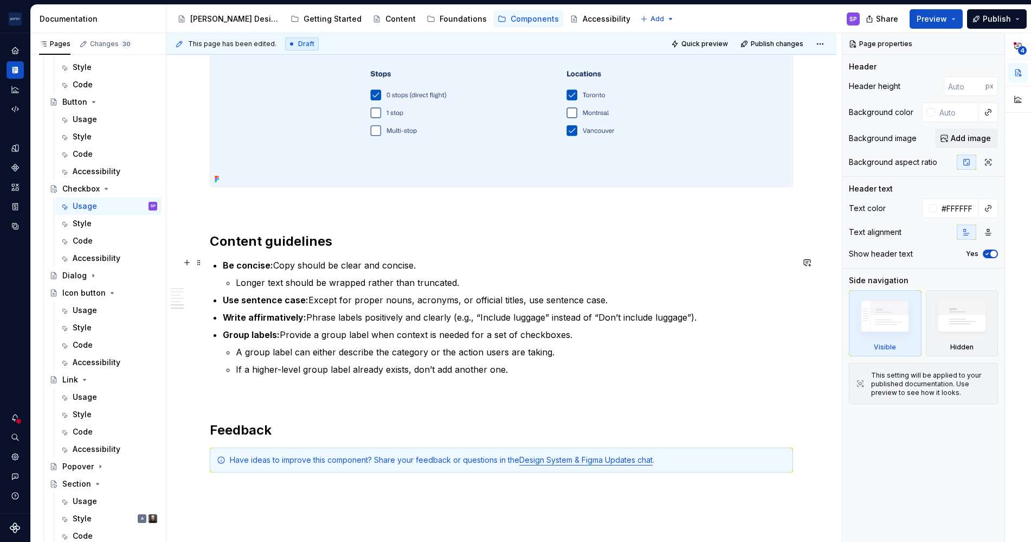
scroll to position [1389, 0]
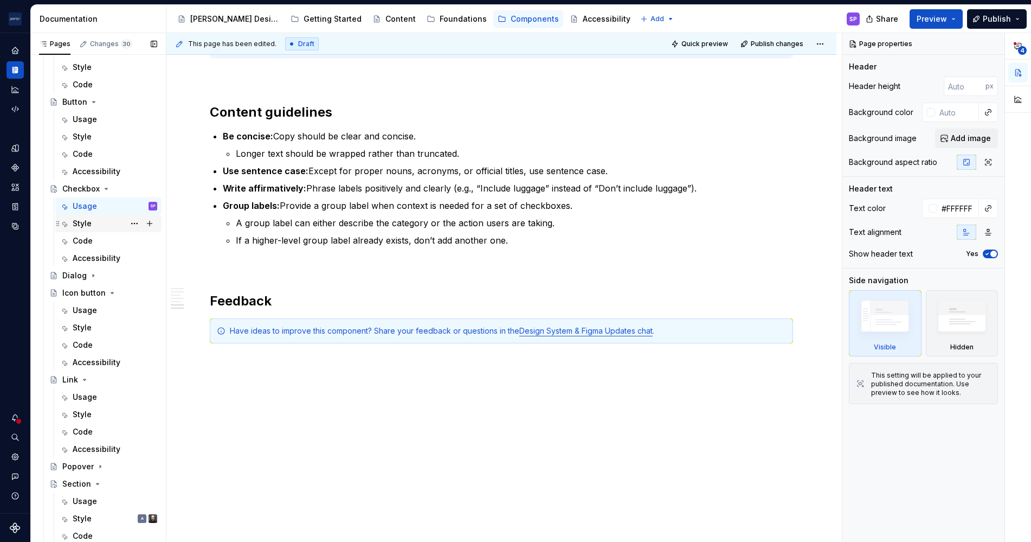
click at [77, 228] on div "Style" at bounding box center [82, 223] width 19 height 11
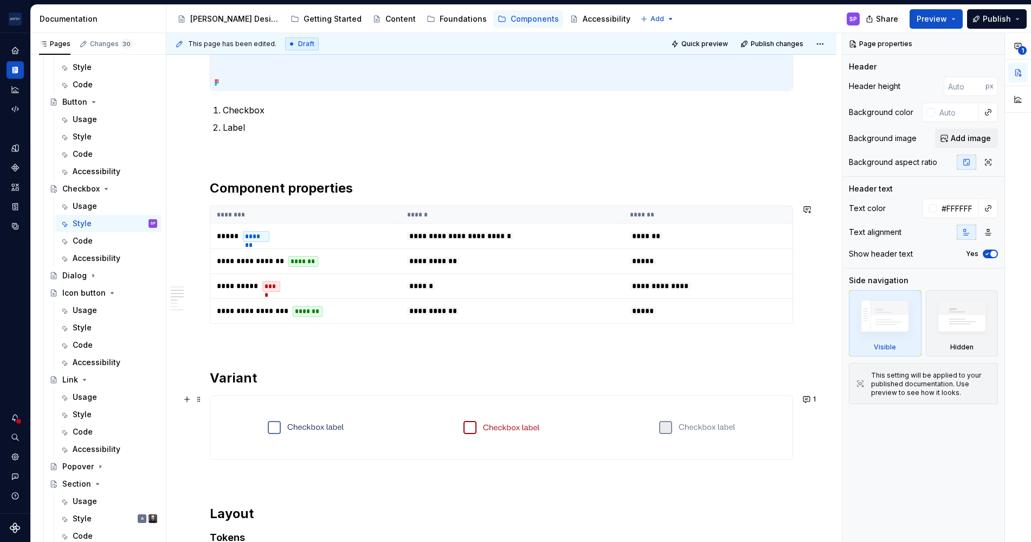
scroll to position [659, 0]
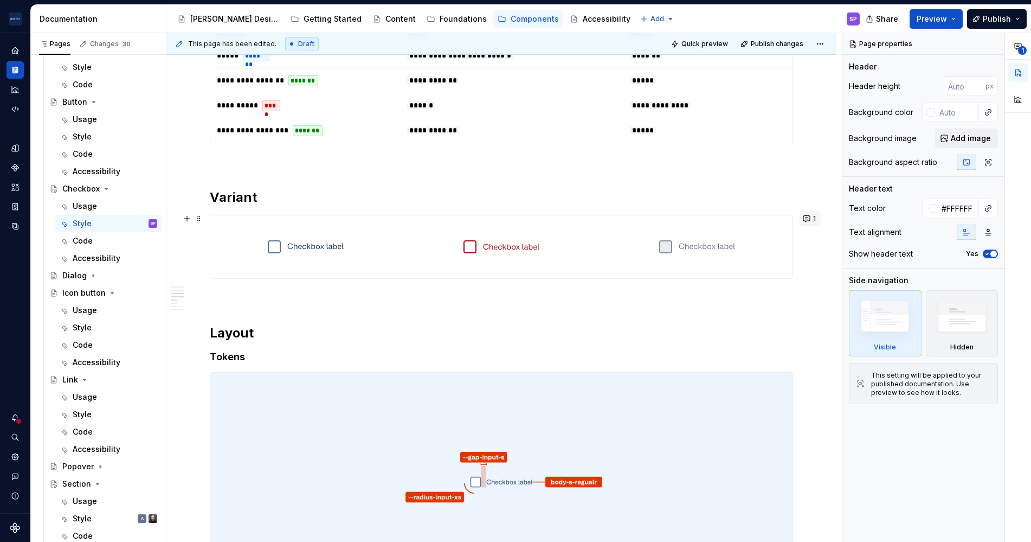
click at [816, 217] on button "1" at bounding box center [810, 218] width 21 height 15
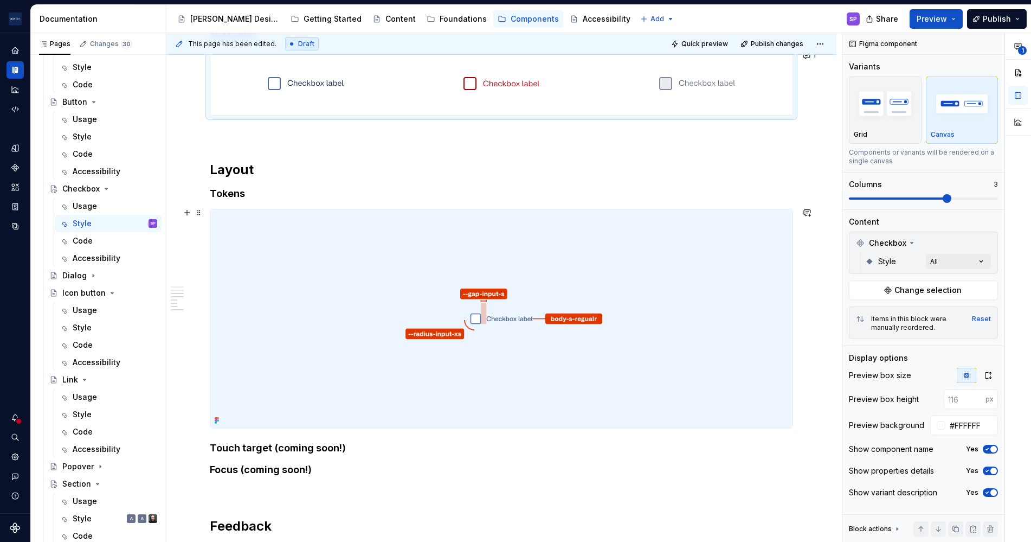
scroll to position [1021, 0]
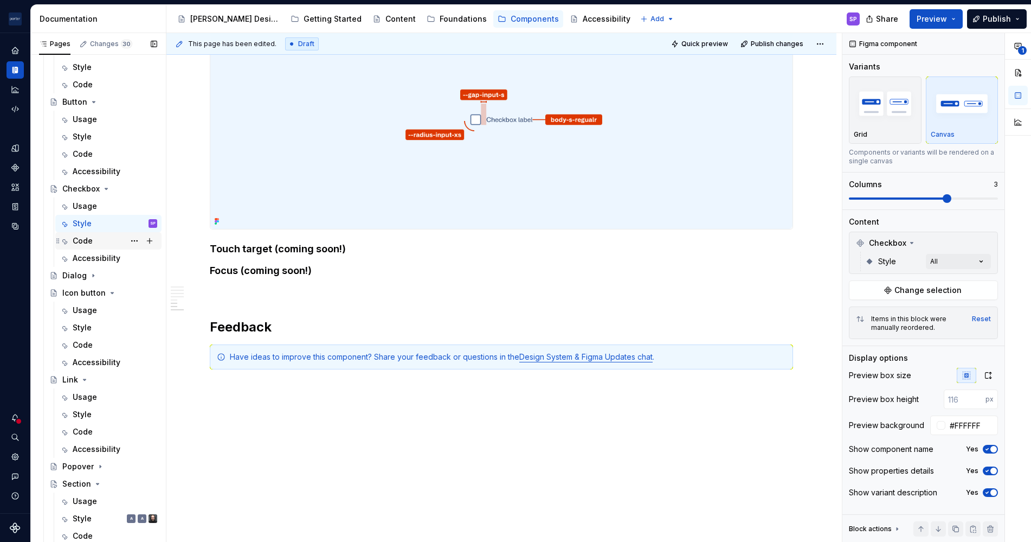
click at [93, 244] on div "Code" at bounding box center [115, 240] width 85 height 15
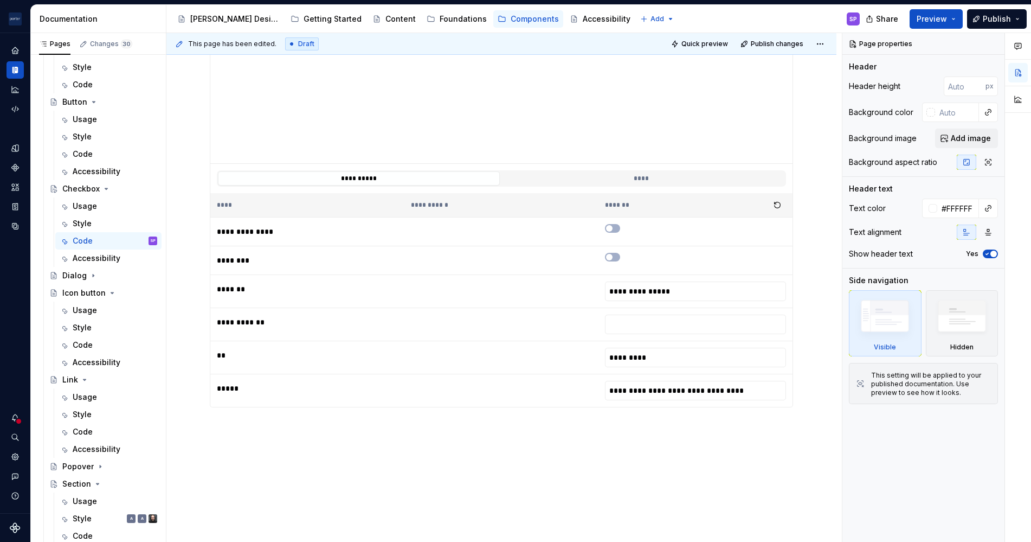
scroll to position [361, 0]
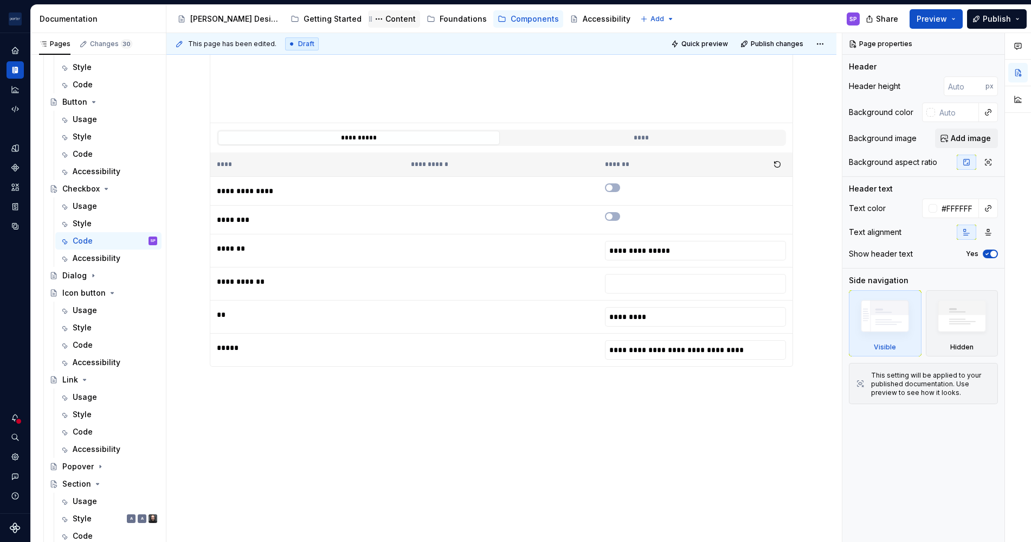
type textarea "*"
